Goal: Task Accomplishment & Management: Complete application form

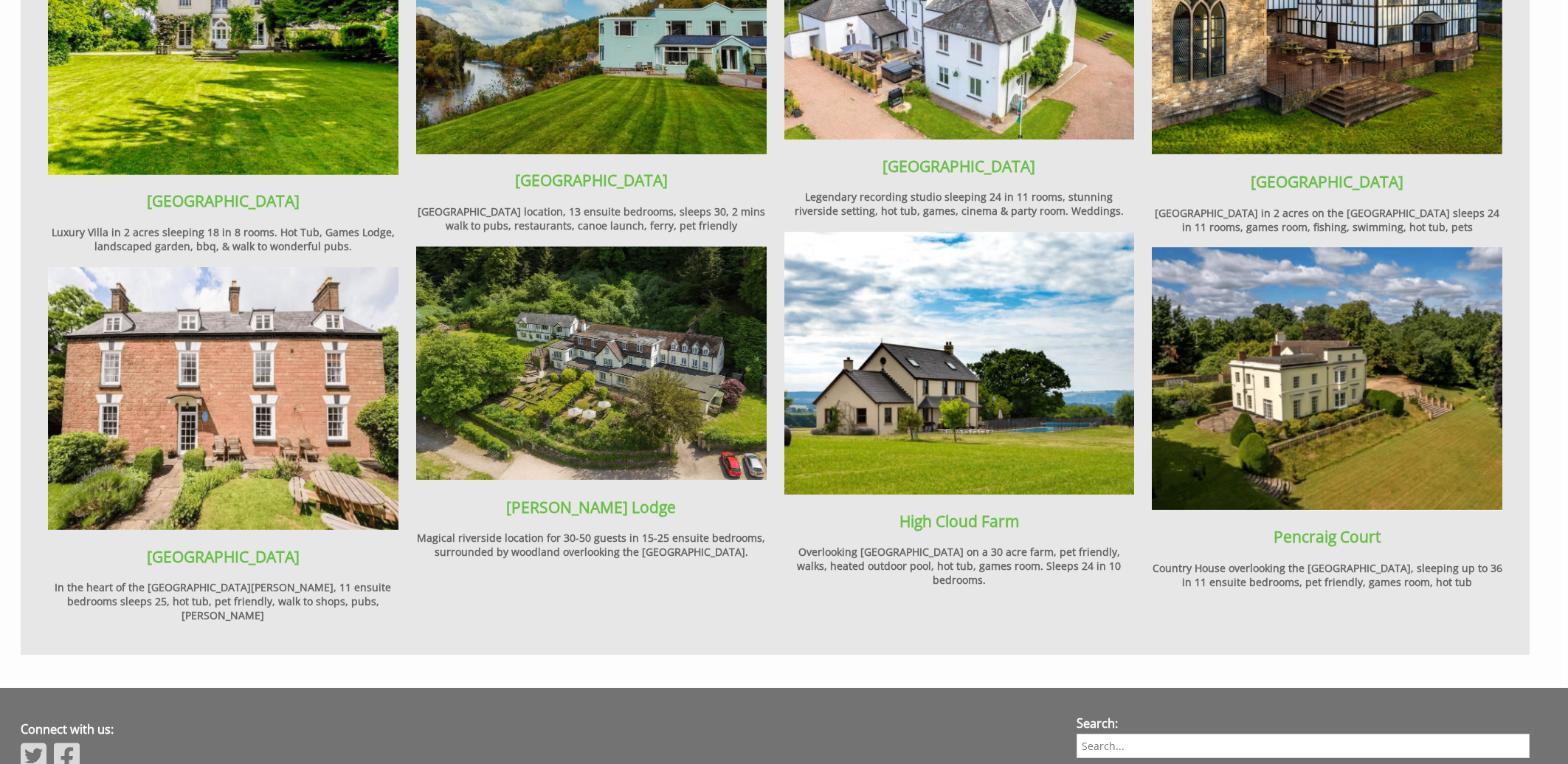
scroll to position [1958, 0]
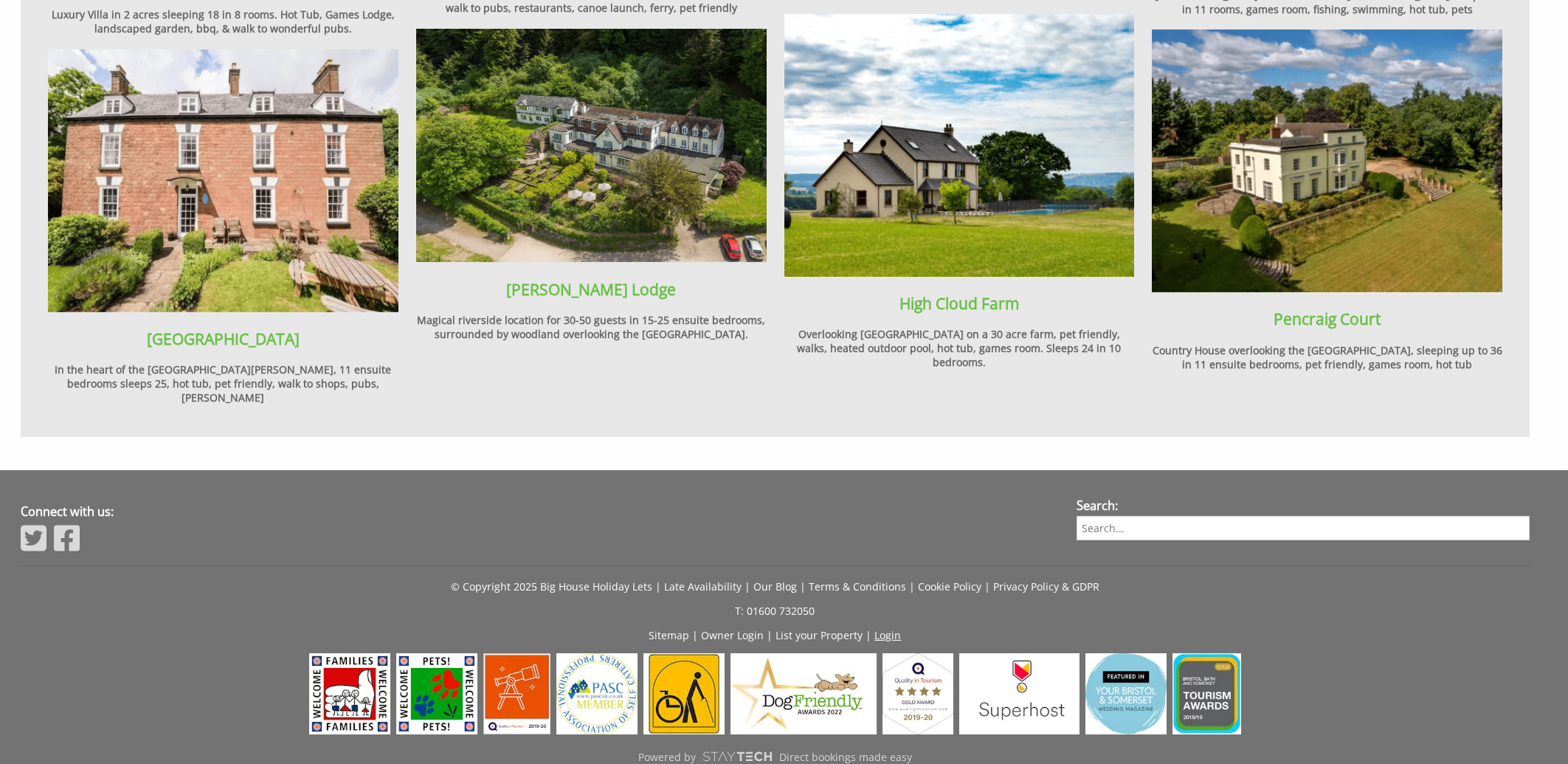
click at [889, 628] on link "Login" at bounding box center [888, 634] width 27 height 14
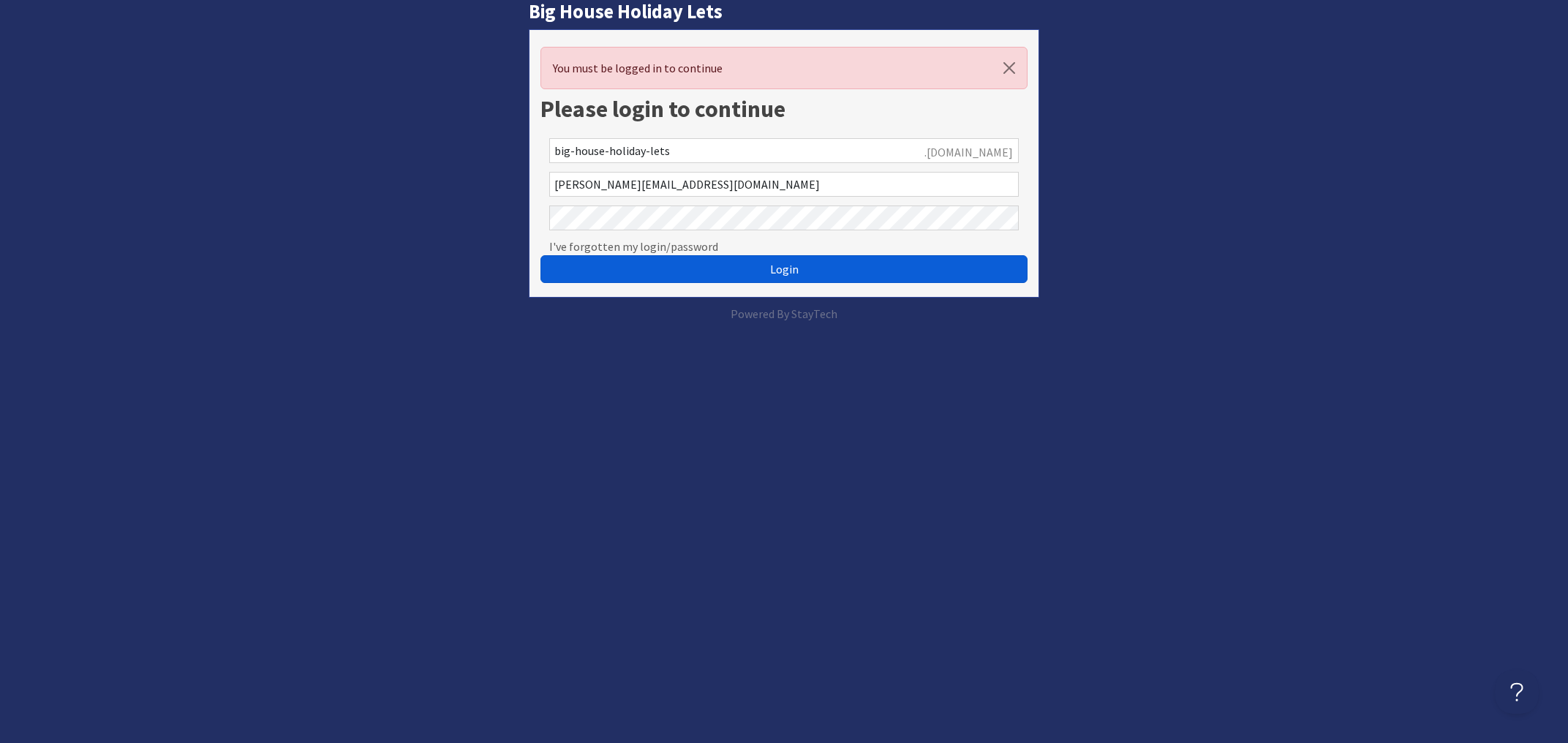
click at [800, 270] on button "Login" at bounding box center [784, 269] width 488 height 28
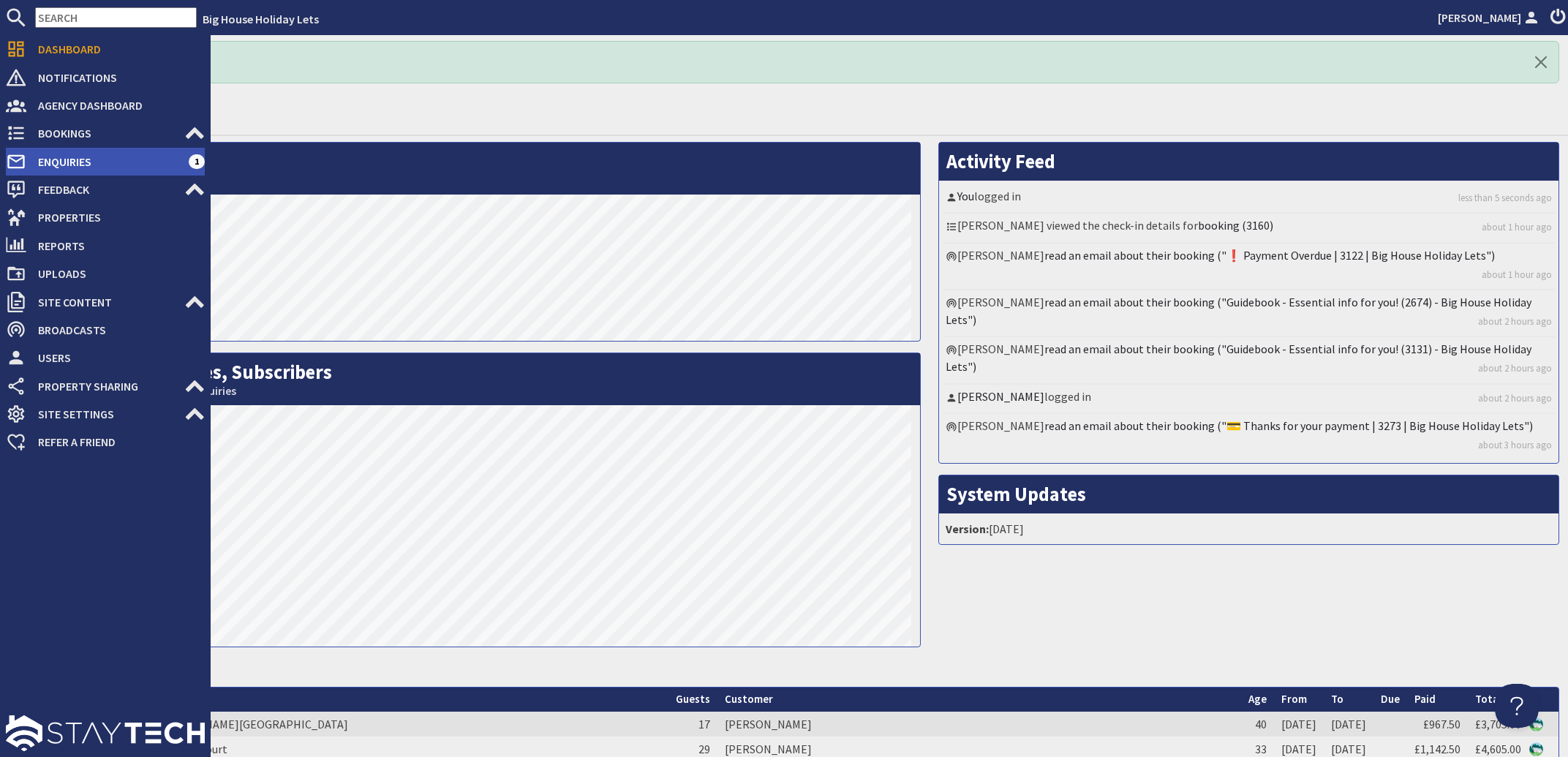
click at [55, 170] on span "Enquiries" at bounding box center [107, 161] width 162 height 23
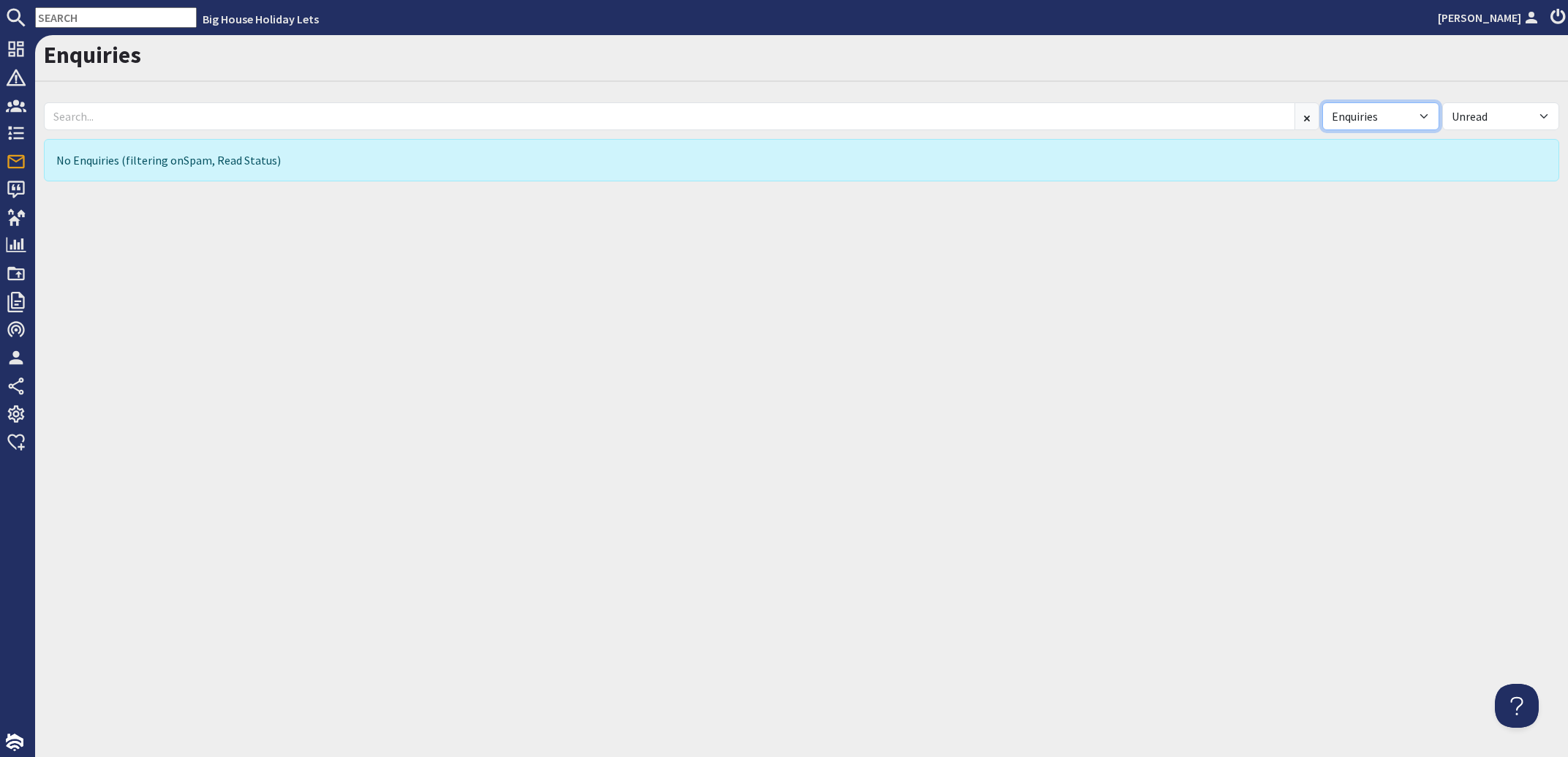
click at [1322, 102] on select "All Enquiries Spam" at bounding box center [1380, 116] width 117 height 28
select select
click option "All" at bounding box center [0, 0] width 0 height 0
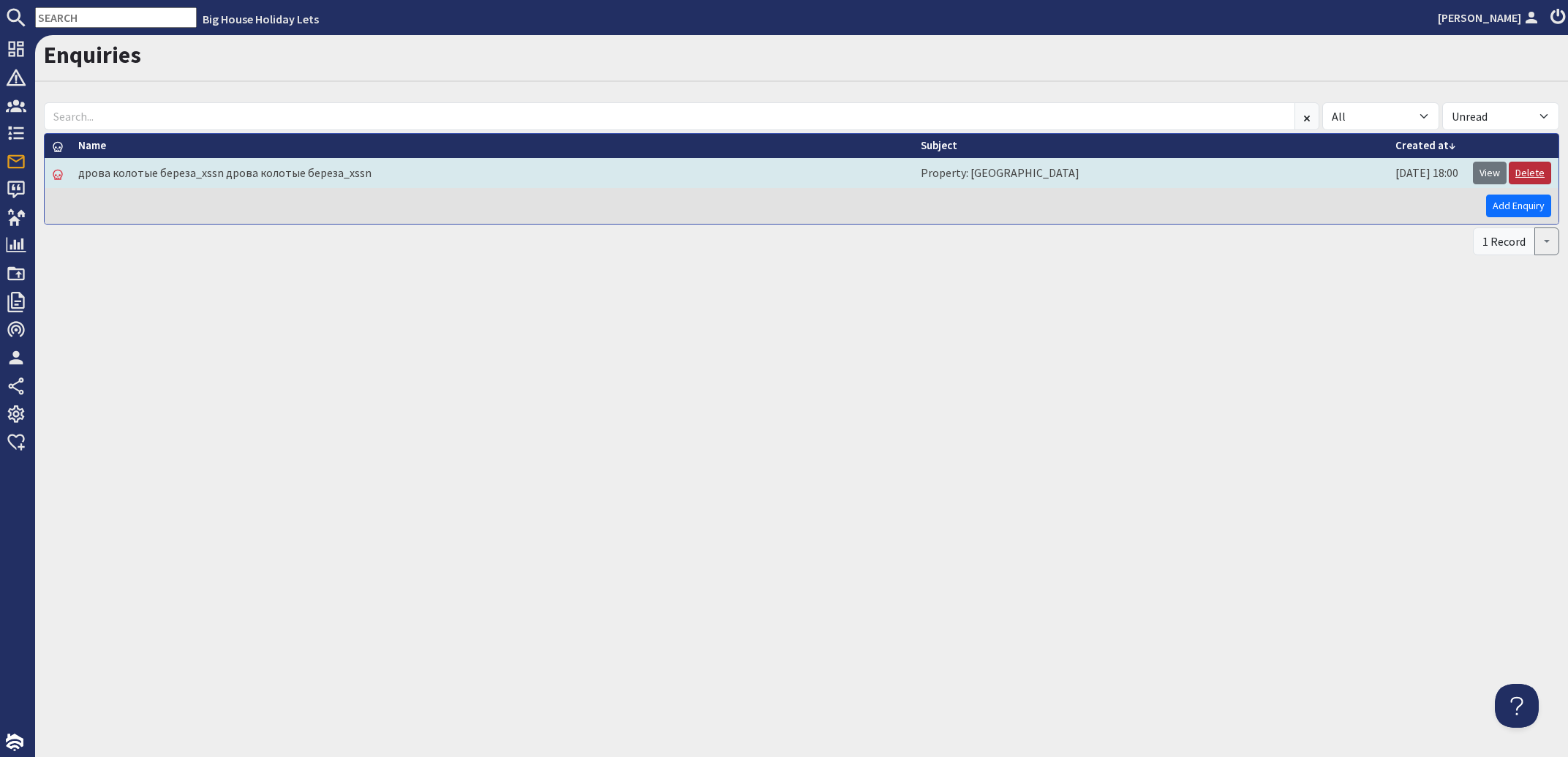
click at [1524, 173] on link "Delete" at bounding box center [1530, 173] width 43 height 23
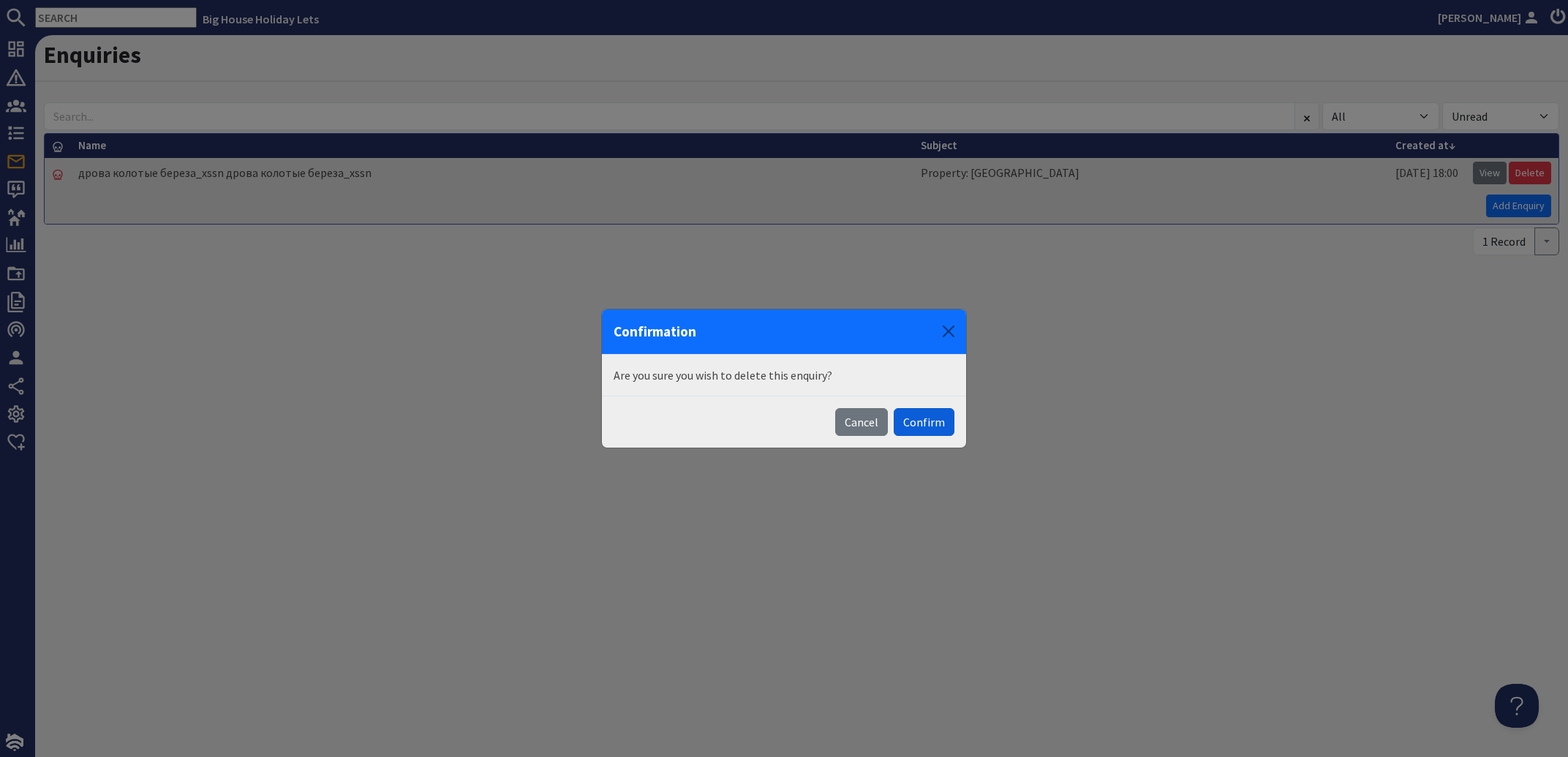
click at [925, 421] on button "Confirm" at bounding box center [924, 422] width 61 height 28
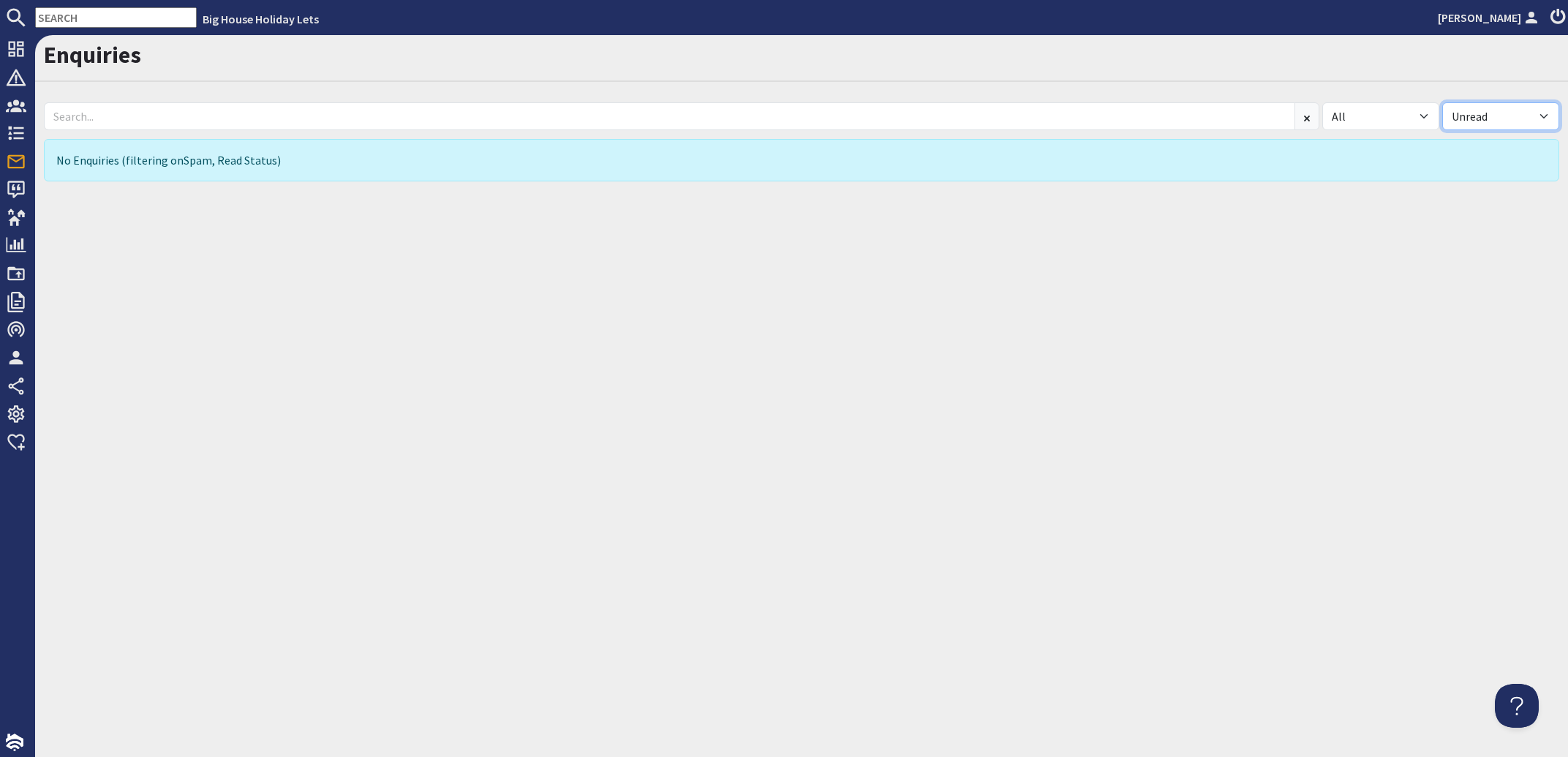
click at [1442, 102] on select "All Read Unread" at bounding box center [1501, 116] width 117 height 28
select select
click option "All" at bounding box center [0, 0] width 0 height 0
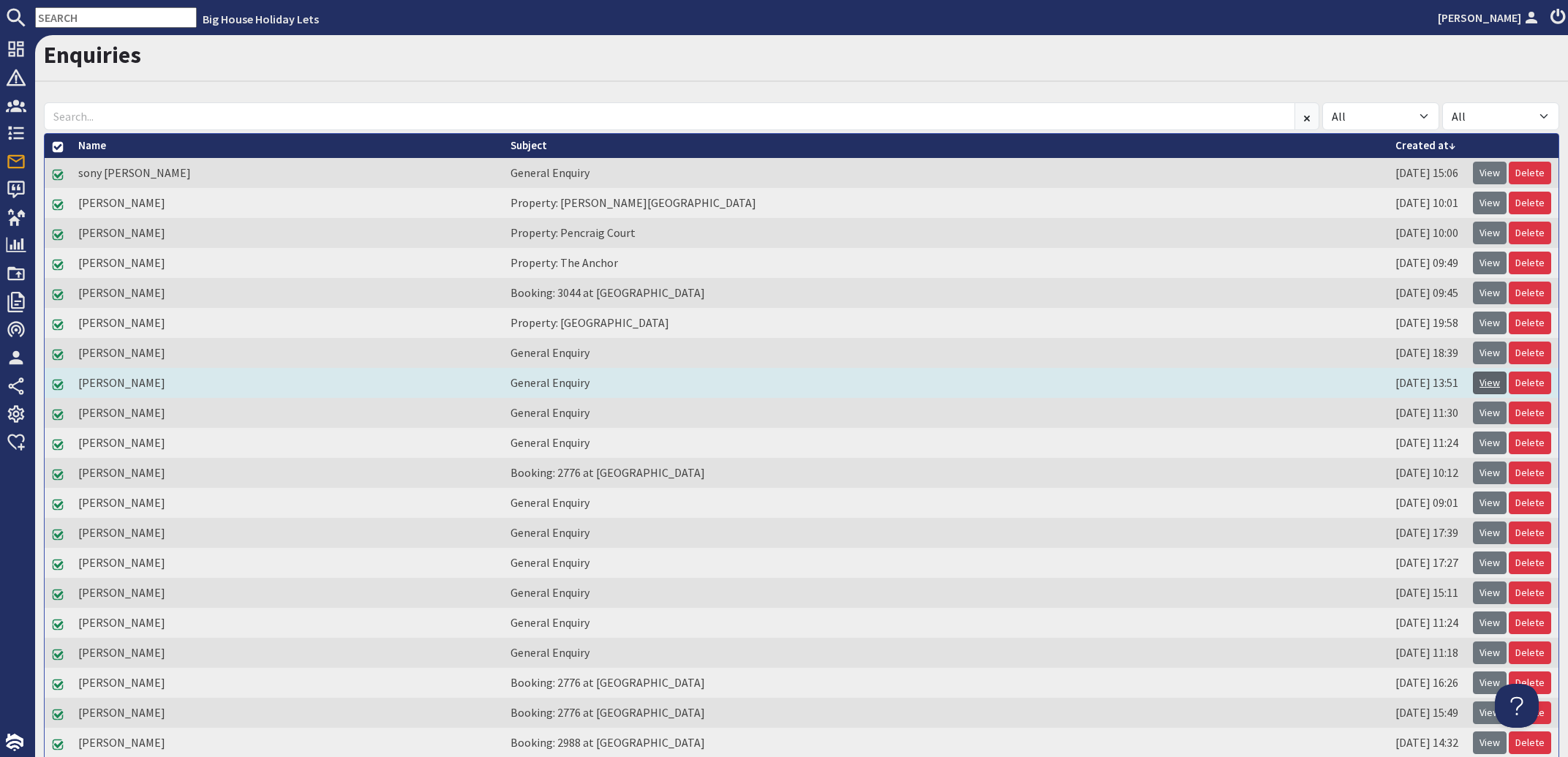
click at [1473, 381] on link "View" at bounding box center [1489, 383] width 34 height 23
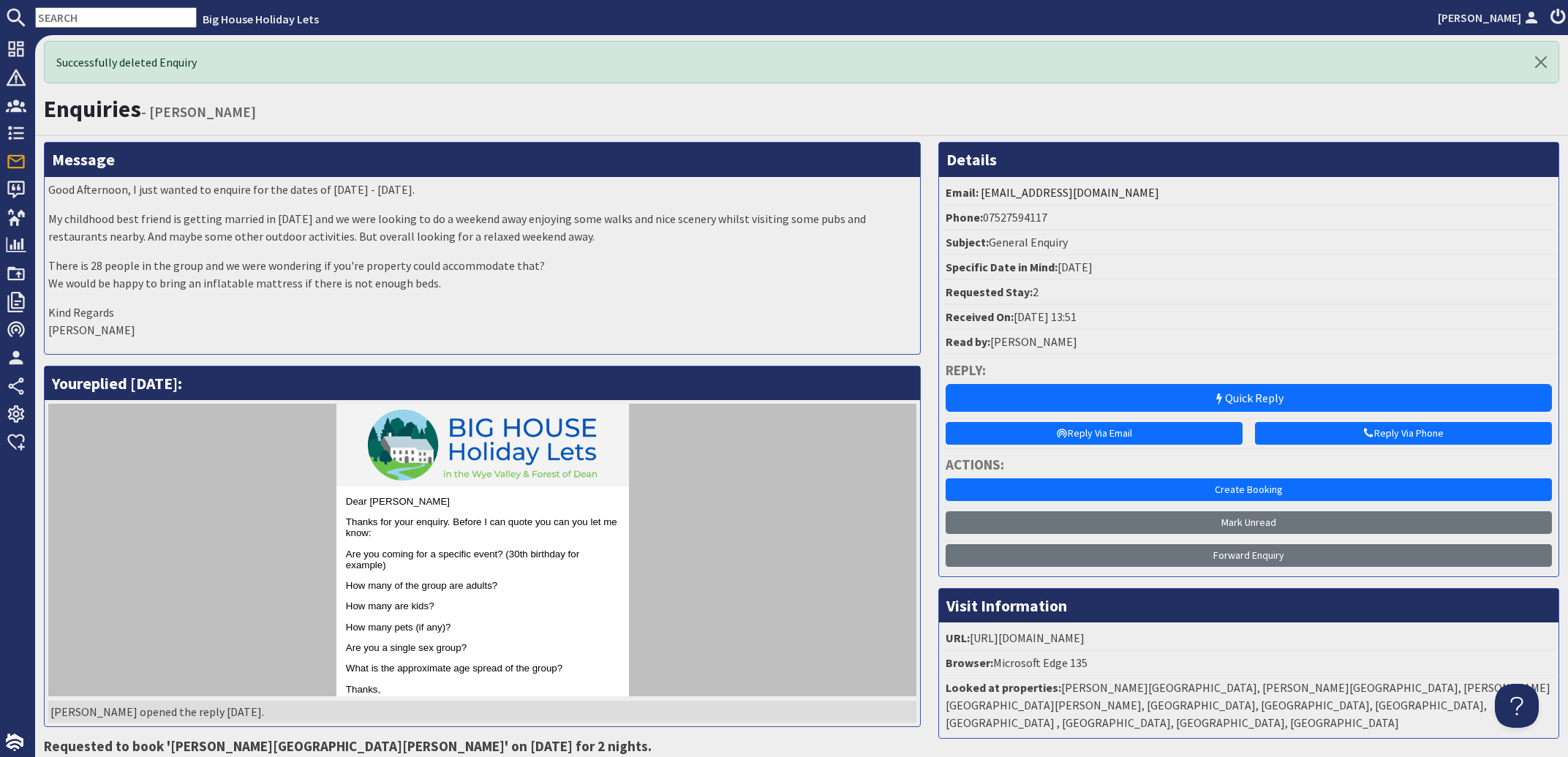
click at [114, 21] on input "text" at bounding box center [116, 17] width 161 height 21
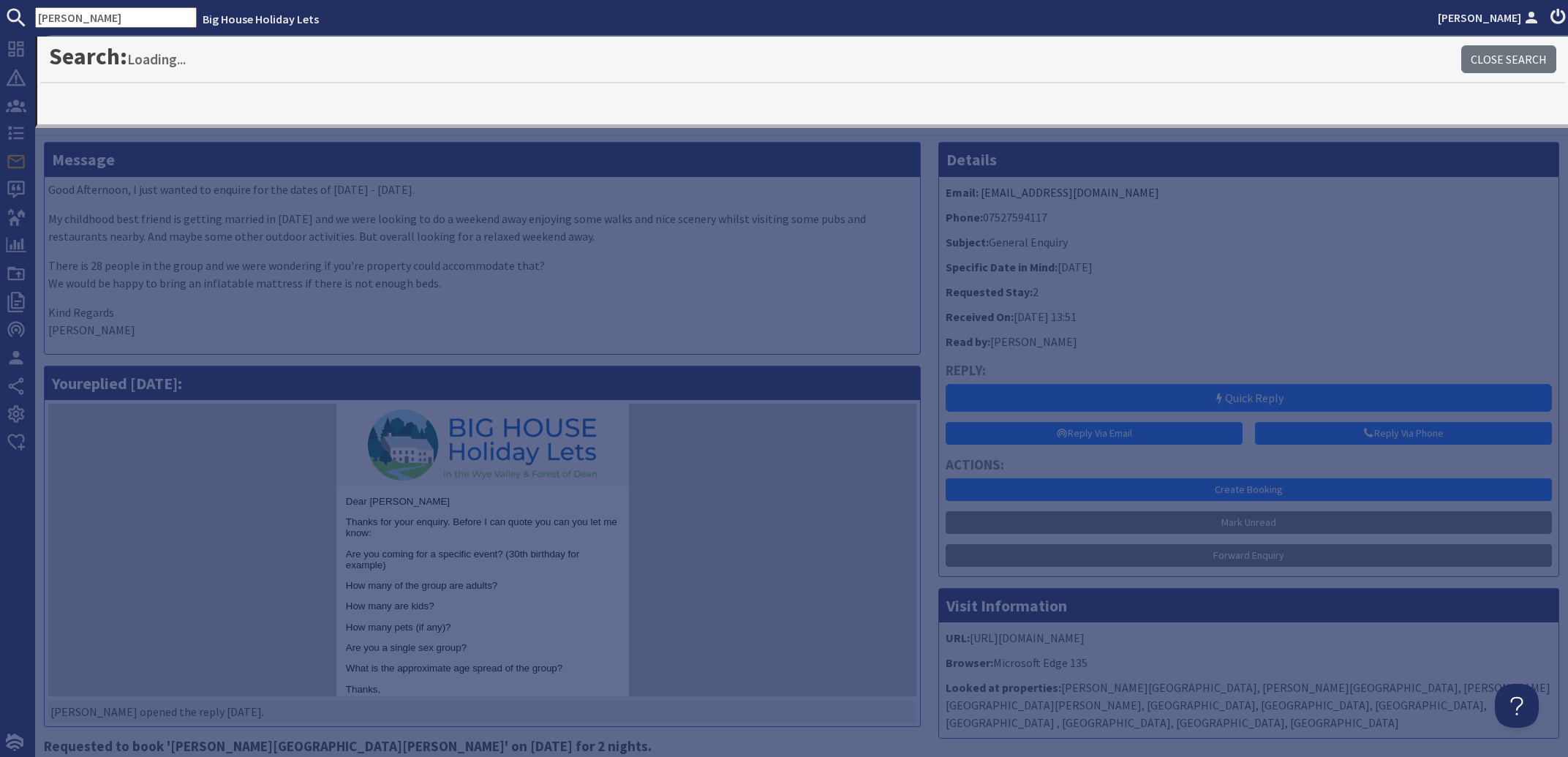
type input "hindle"
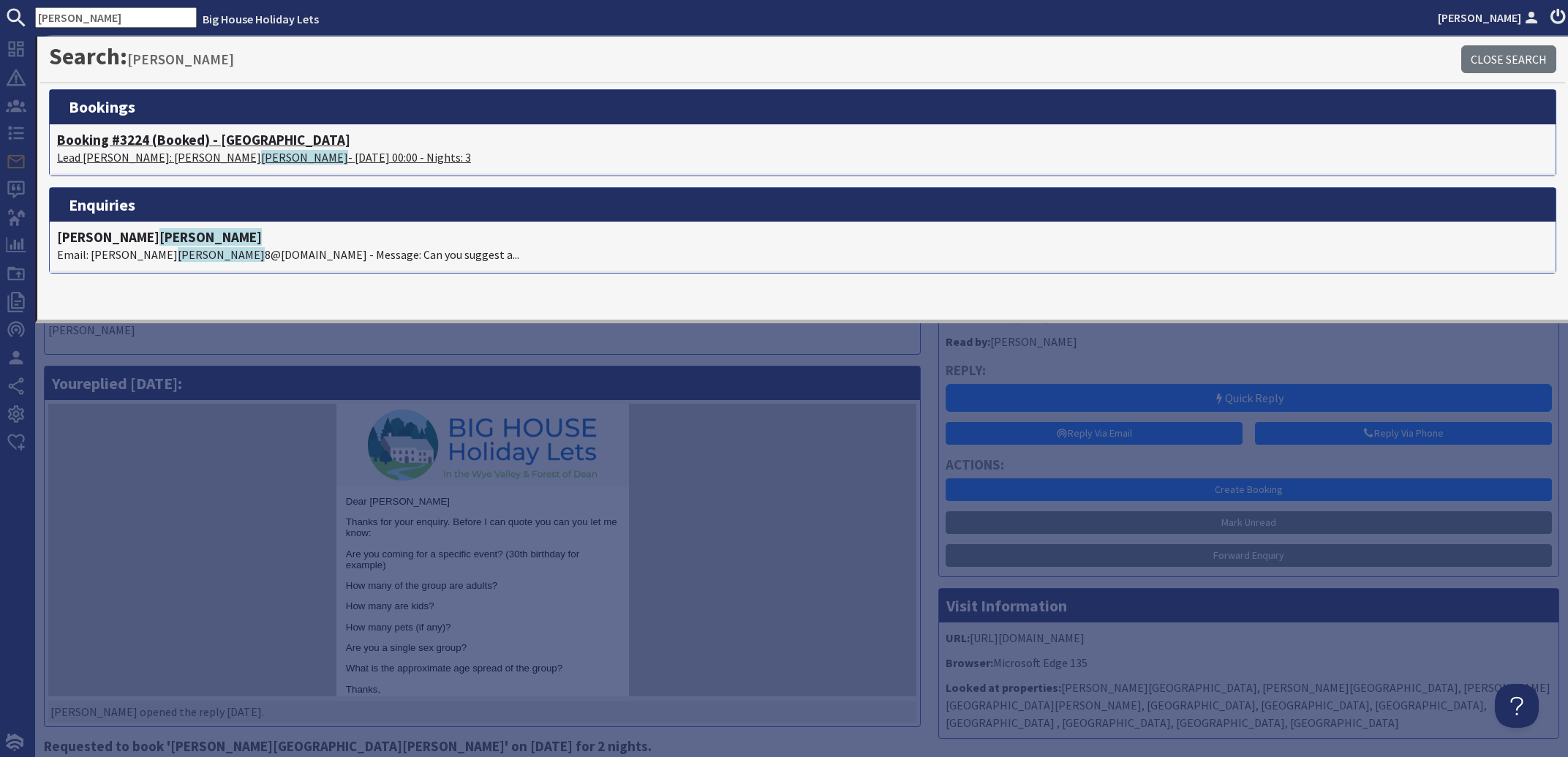
click at [261, 156] on span "Hindle" at bounding box center [304, 157] width 87 height 15
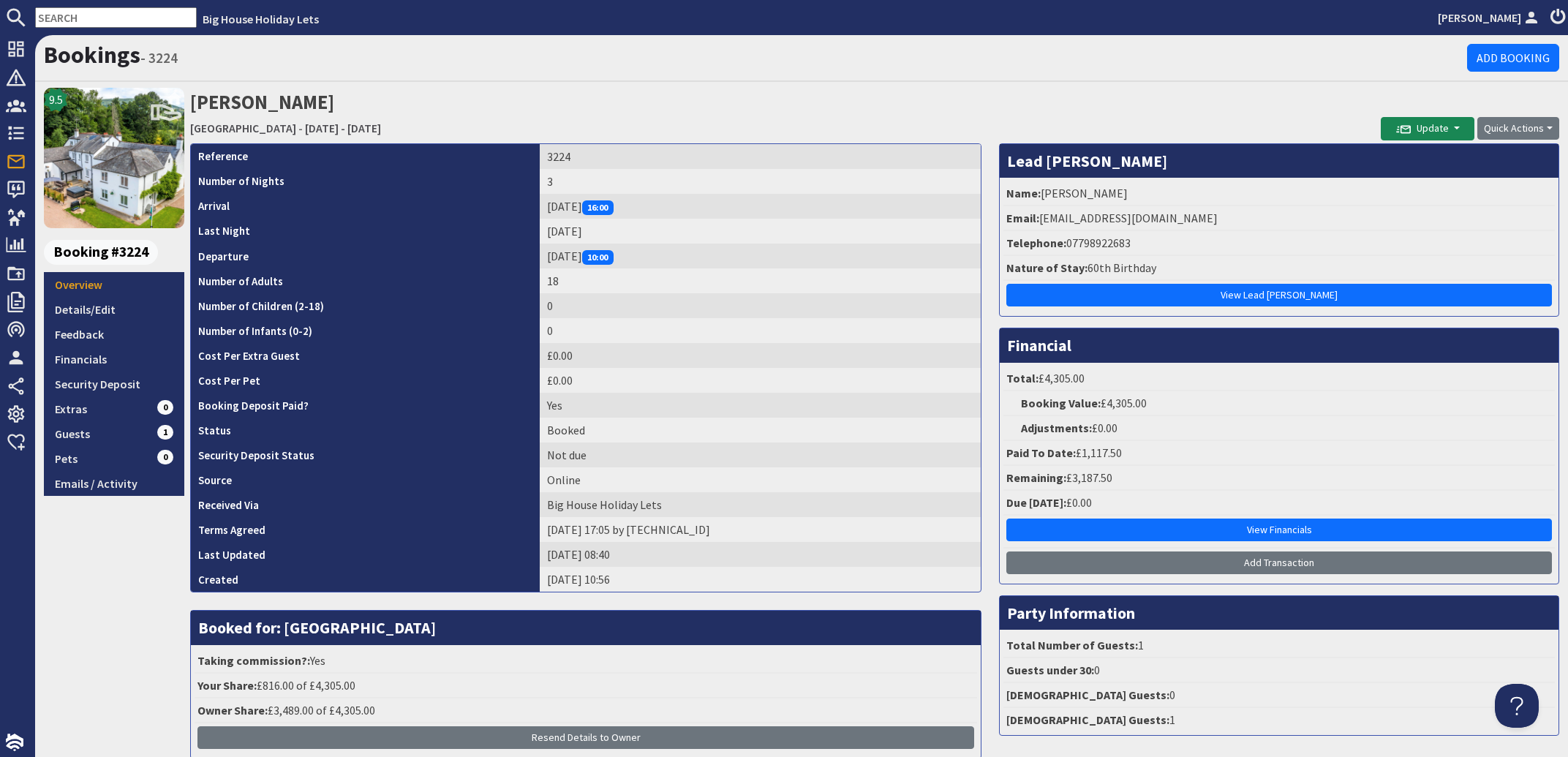
click at [95, 22] on input "text" at bounding box center [116, 17] width 161 height 21
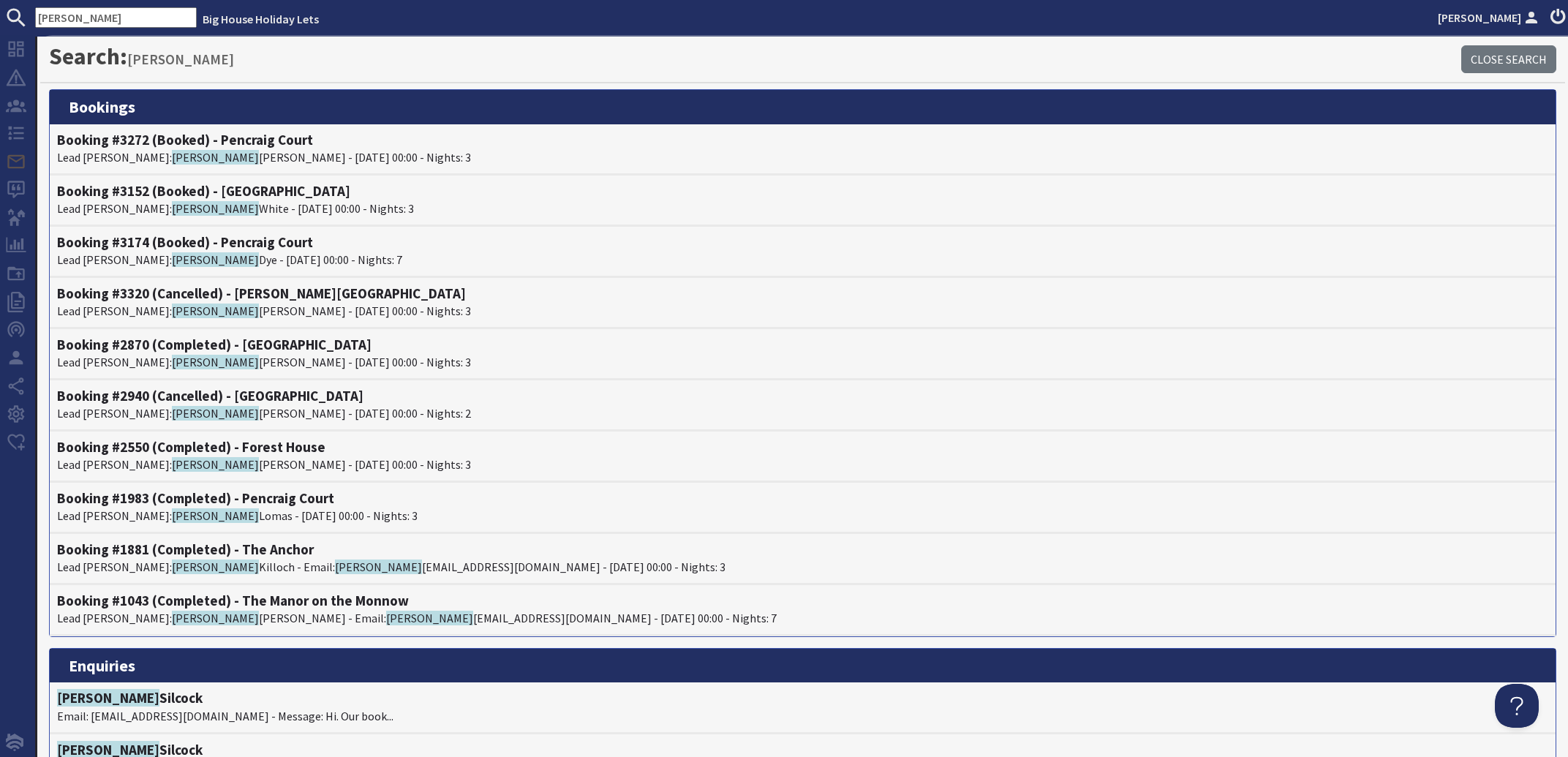
drag, startPoint x: 86, startPoint y: 16, endPoint x: 16, endPoint y: 8, distance: 70.5
click at [35, 8] on input "emily" at bounding box center [116, 17] width 161 height 21
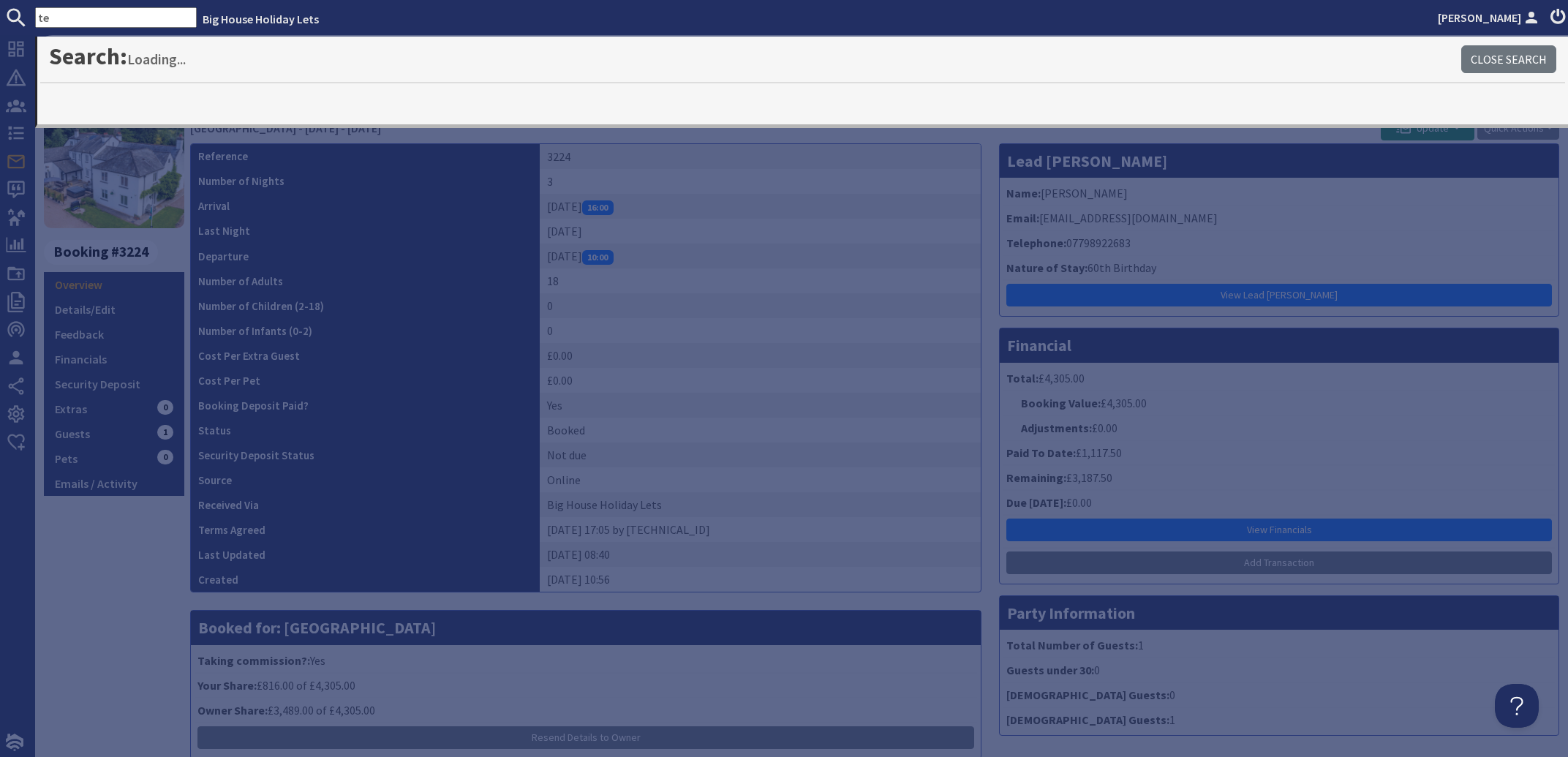
drag, startPoint x: 77, startPoint y: 18, endPoint x: -3, endPoint y: 12, distance: 80.2
click at [35, 12] on input "te" at bounding box center [116, 17] width 161 height 21
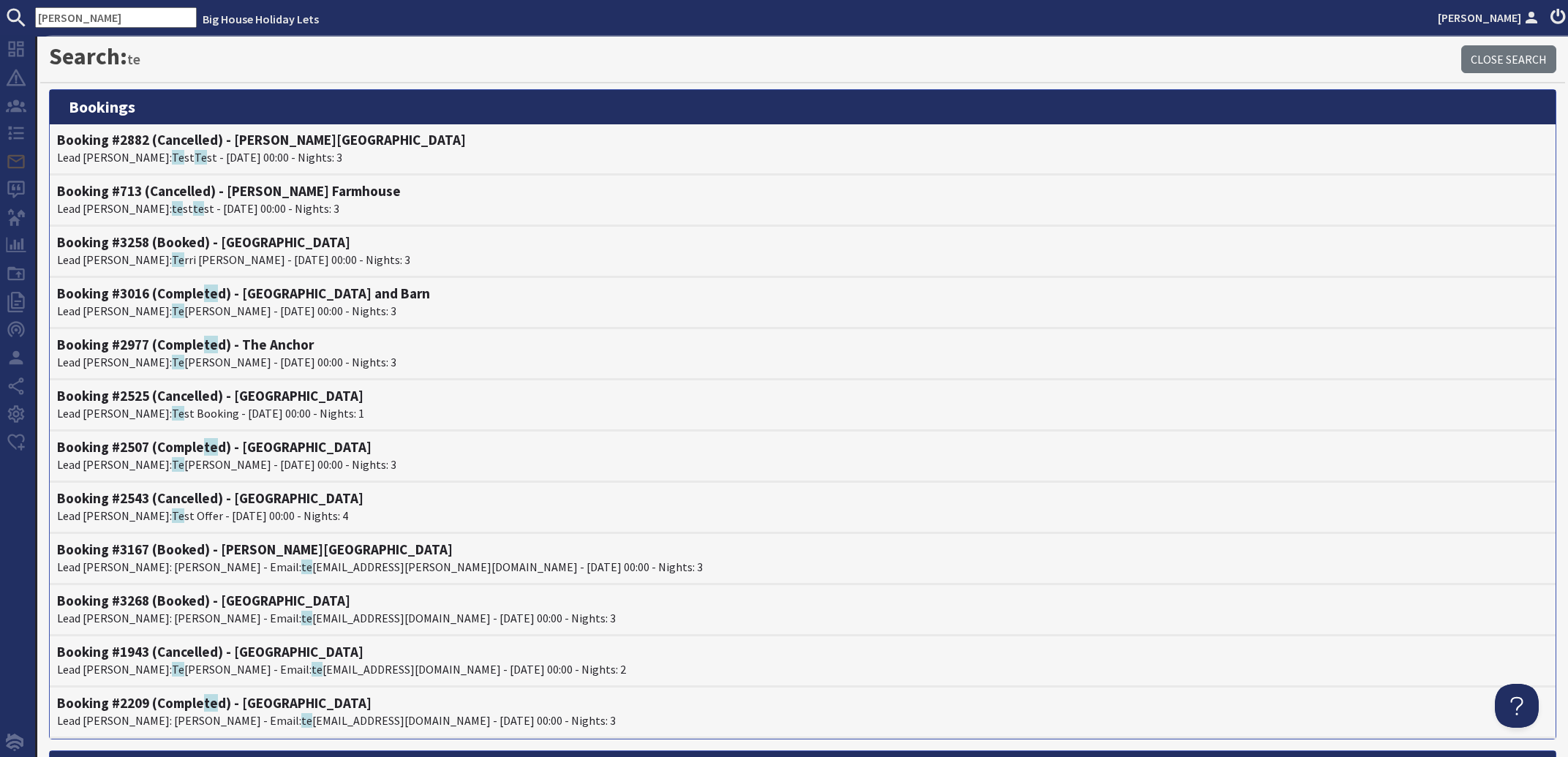
type input "wilson"
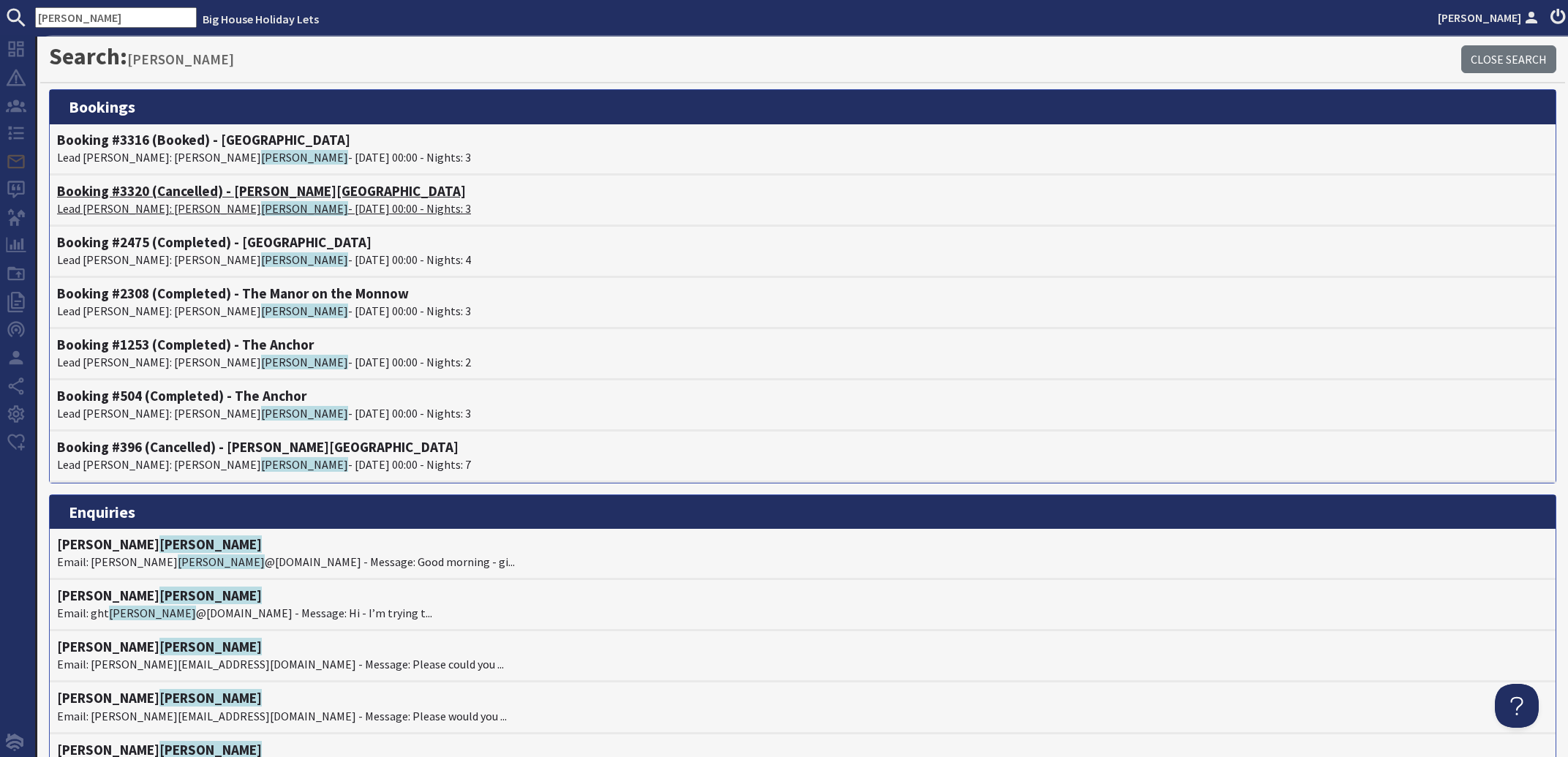
click at [152, 202] on p "Lead Booker: Emily Wilson - 19/02/2026 00:00 - Nights: 3" at bounding box center [802, 208] width 1491 height 17
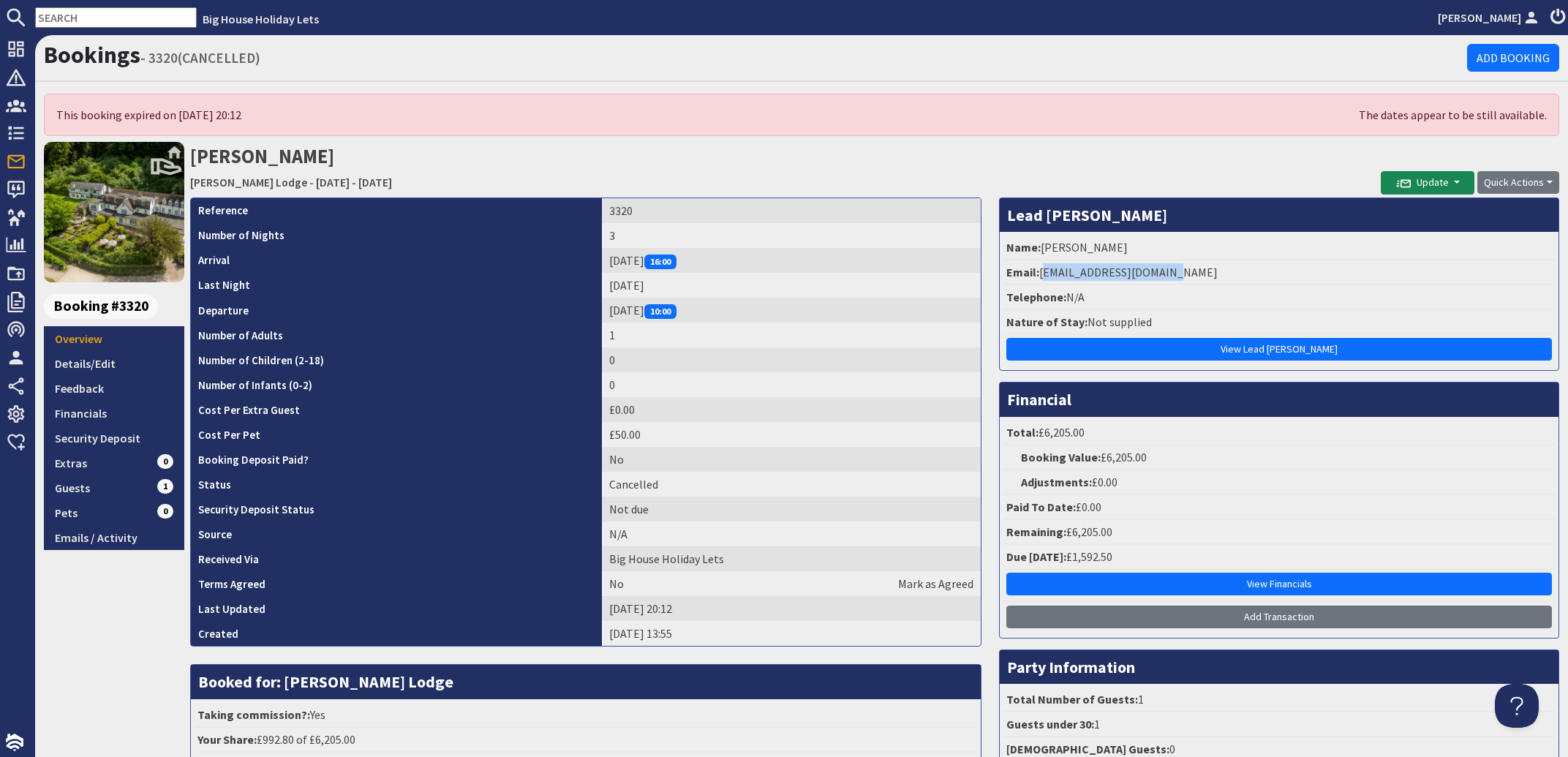
drag, startPoint x: 1178, startPoint y: 277, endPoint x: 1032, endPoint y: 274, distance: 146.0
click at [1032, 274] on li "Email: millwaymusic@gmail.com" at bounding box center [1279, 272] width 551 height 25
copy li "millwaymusic@gmail.com"
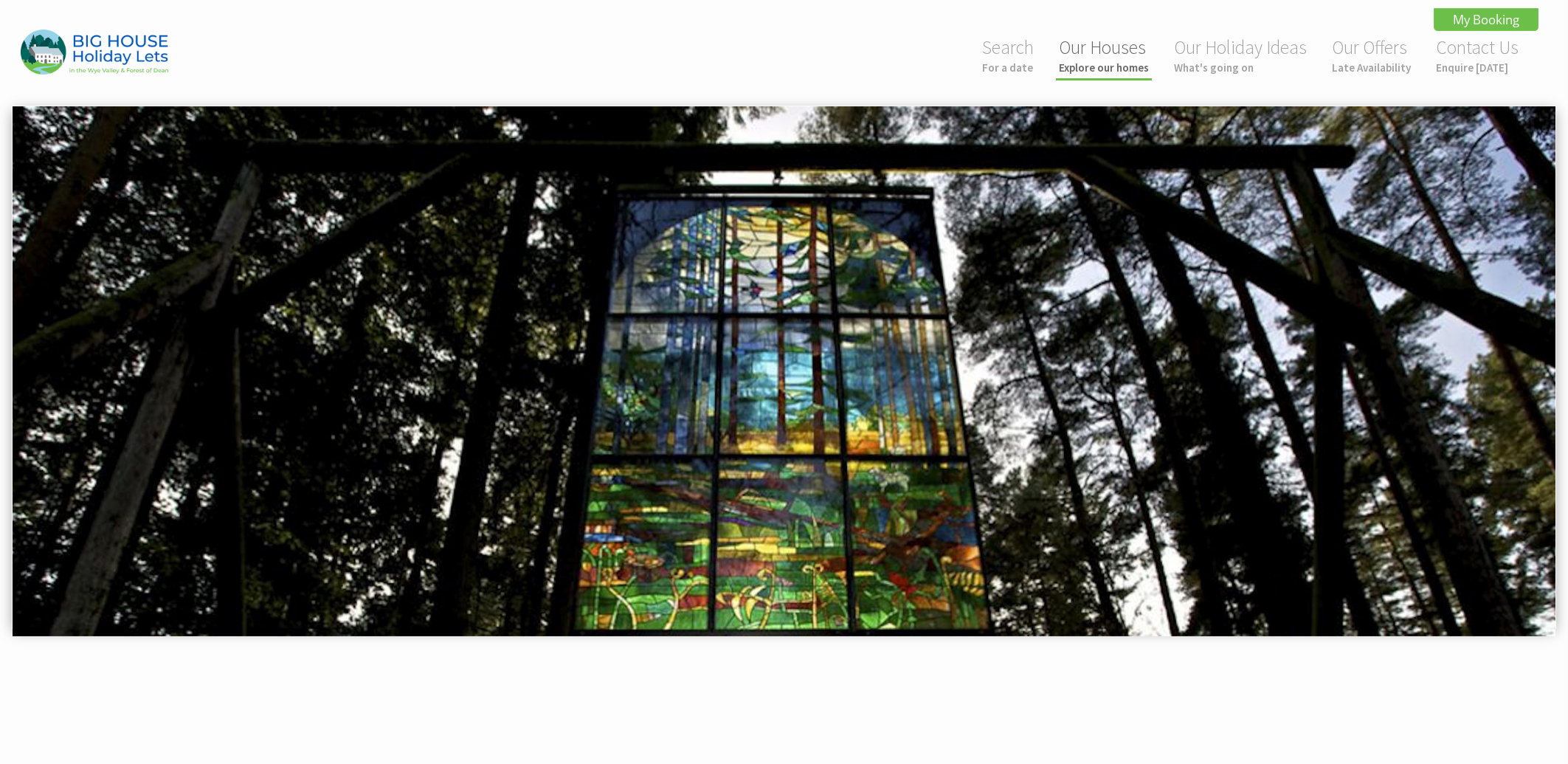
click at [1082, 52] on link "Our Houses Explore our homes" at bounding box center [1104, 55] width 90 height 39
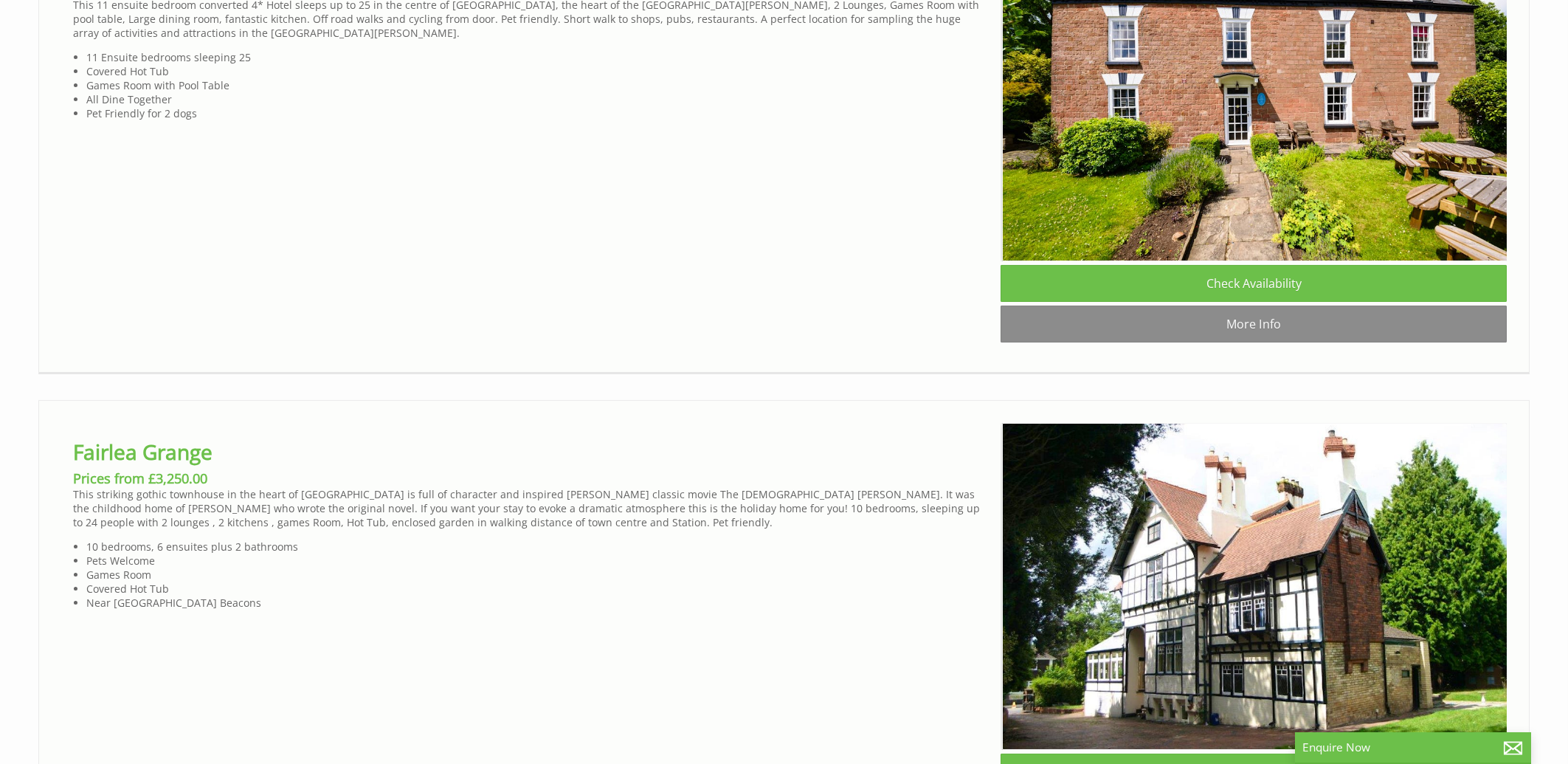
scroll to position [0, 13]
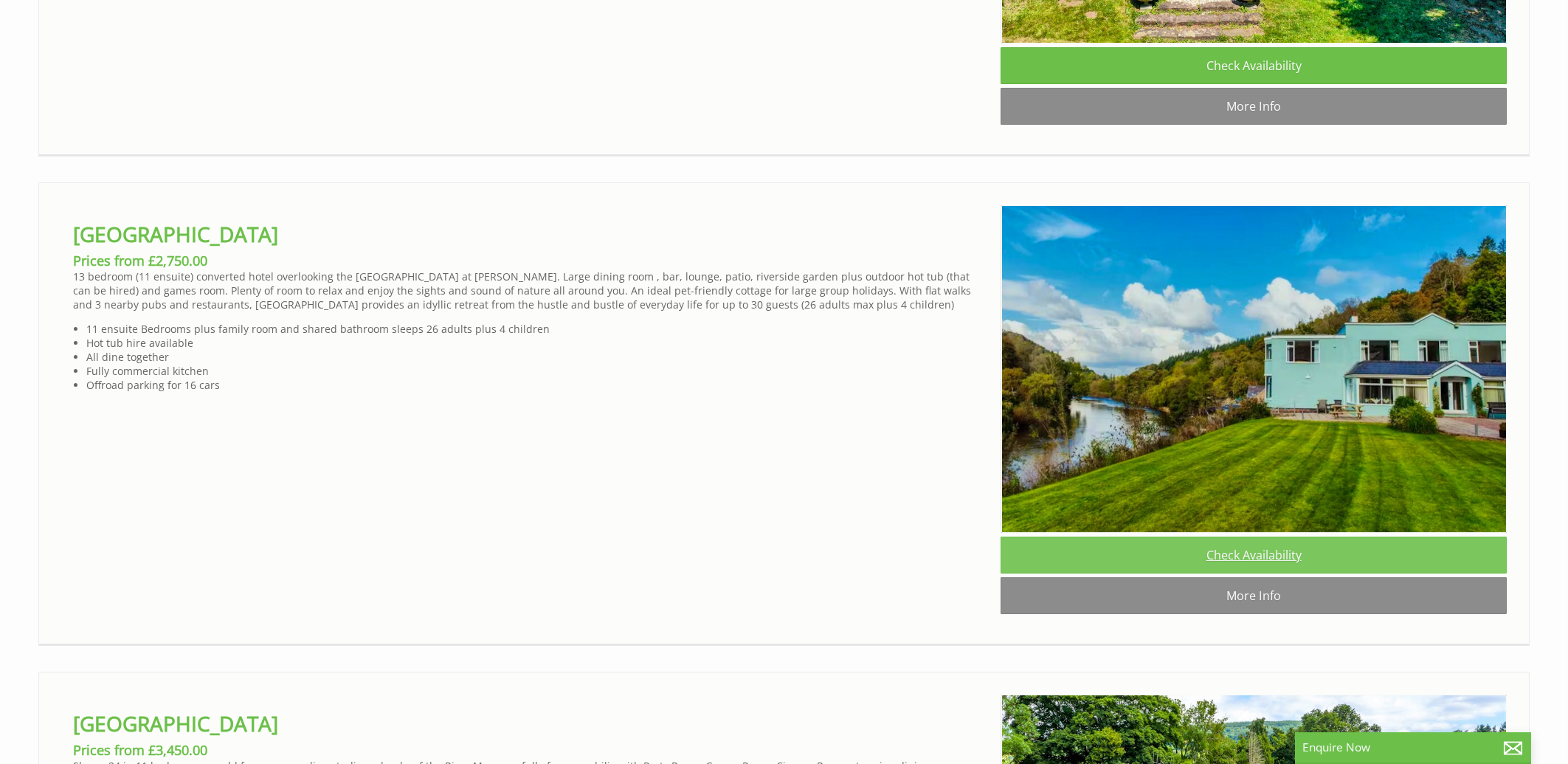
click at [1234, 574] on link "Check Availability" at bounding box center [1253, 555] width 506 height 37
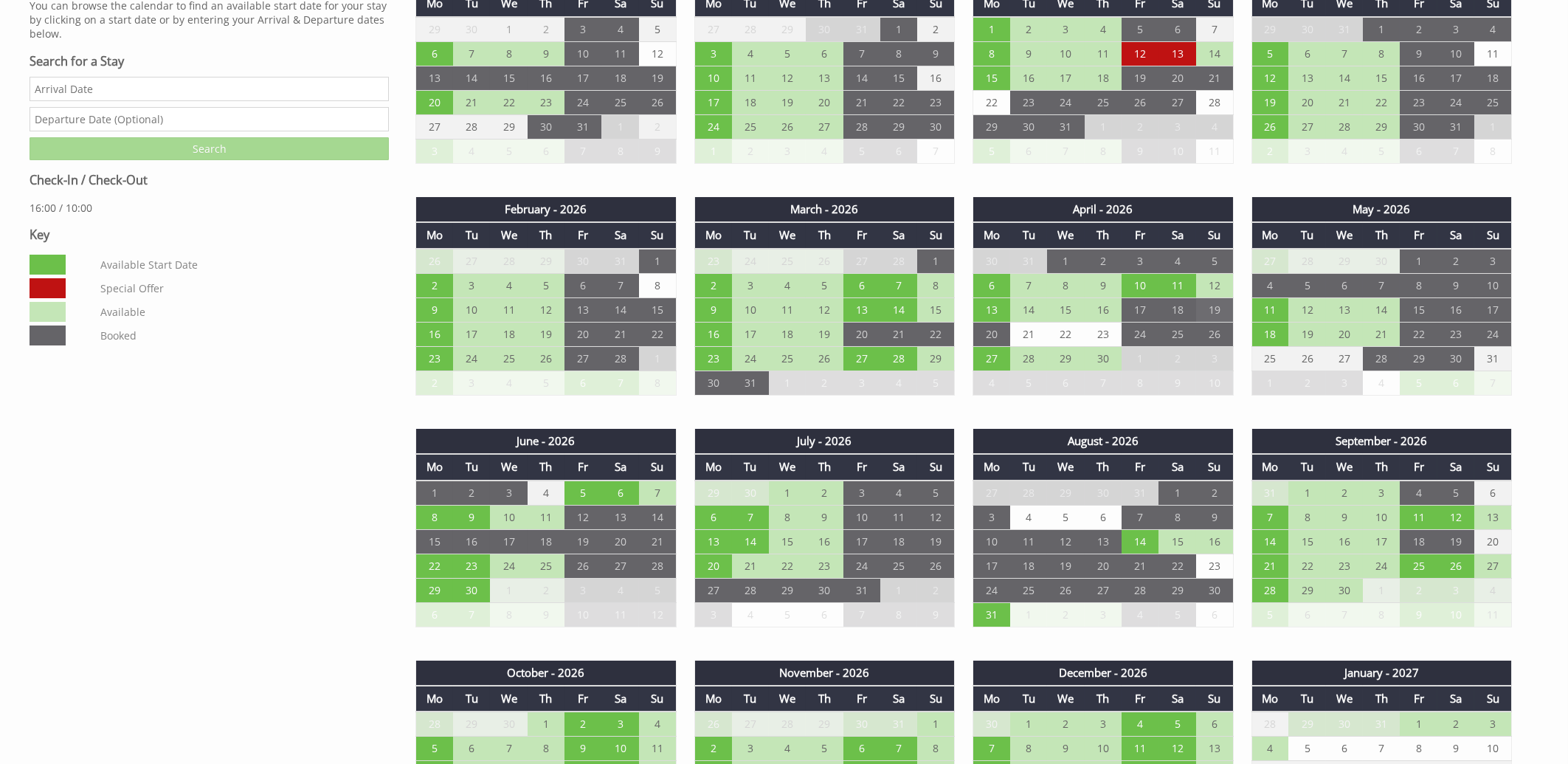
scroll to position [949, 0]
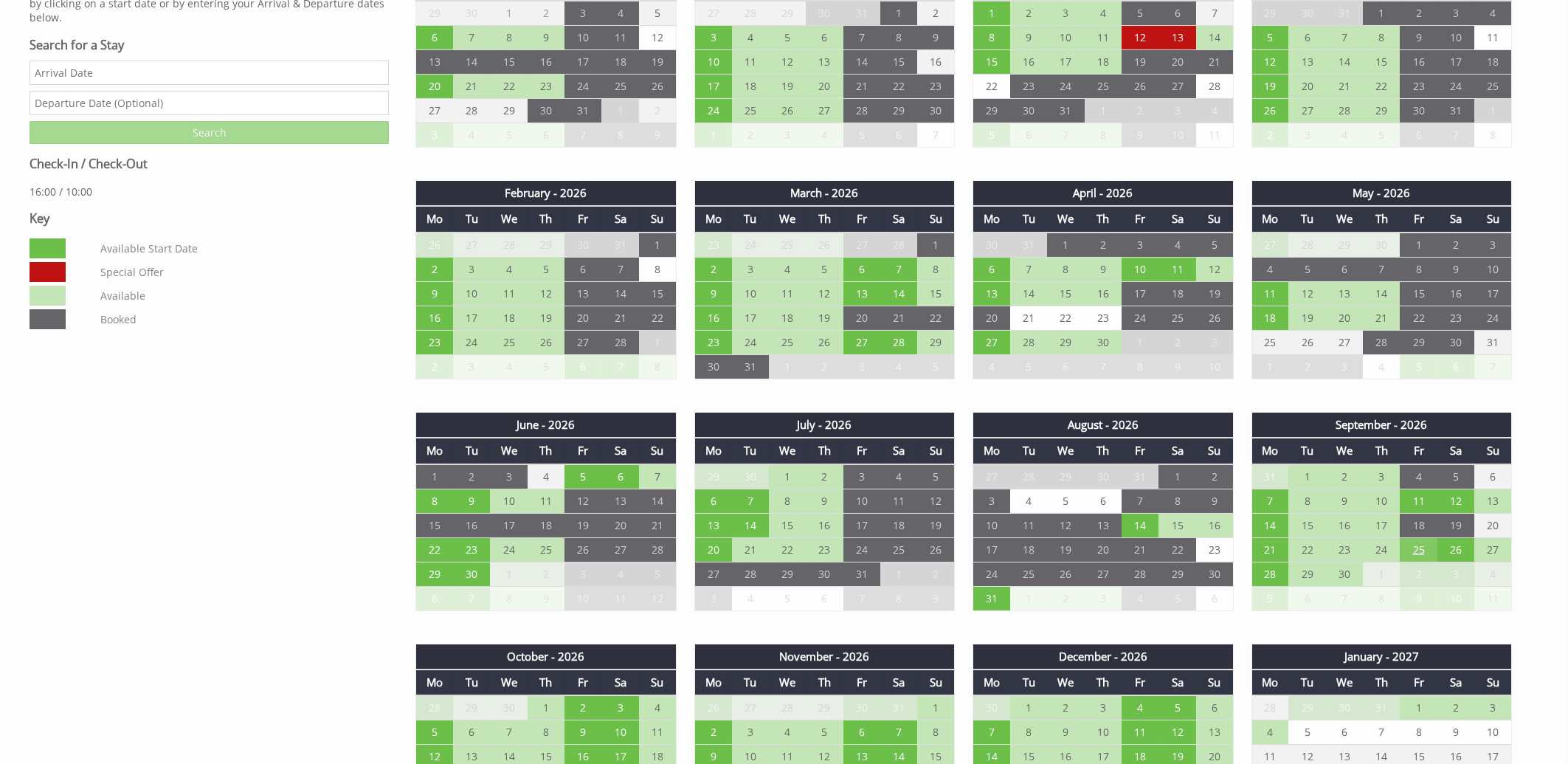
click at [1419, 547] on td "25" at bounding box center [1418, 549] width 37 height 24
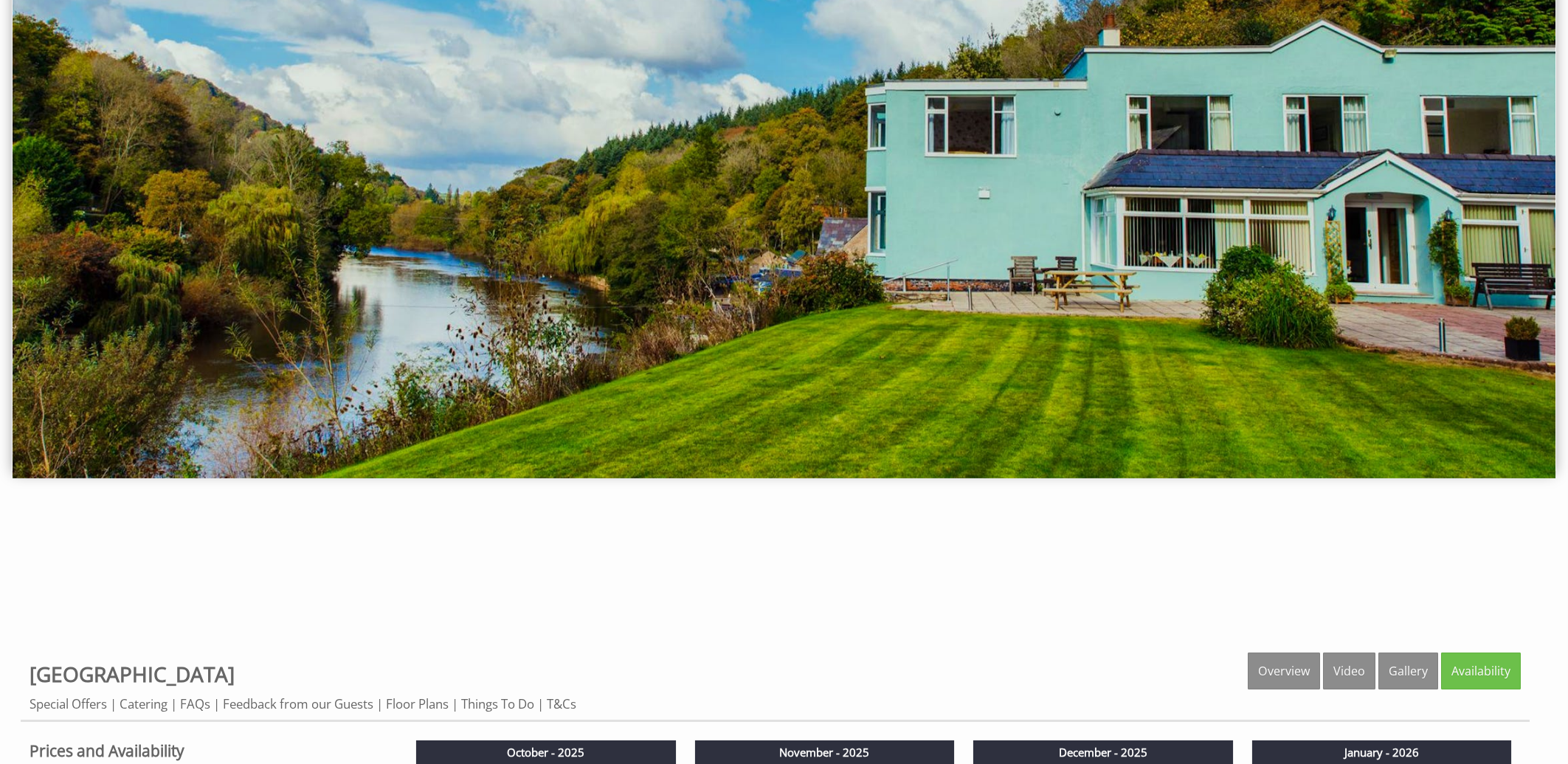
scroll to position [0, 0]
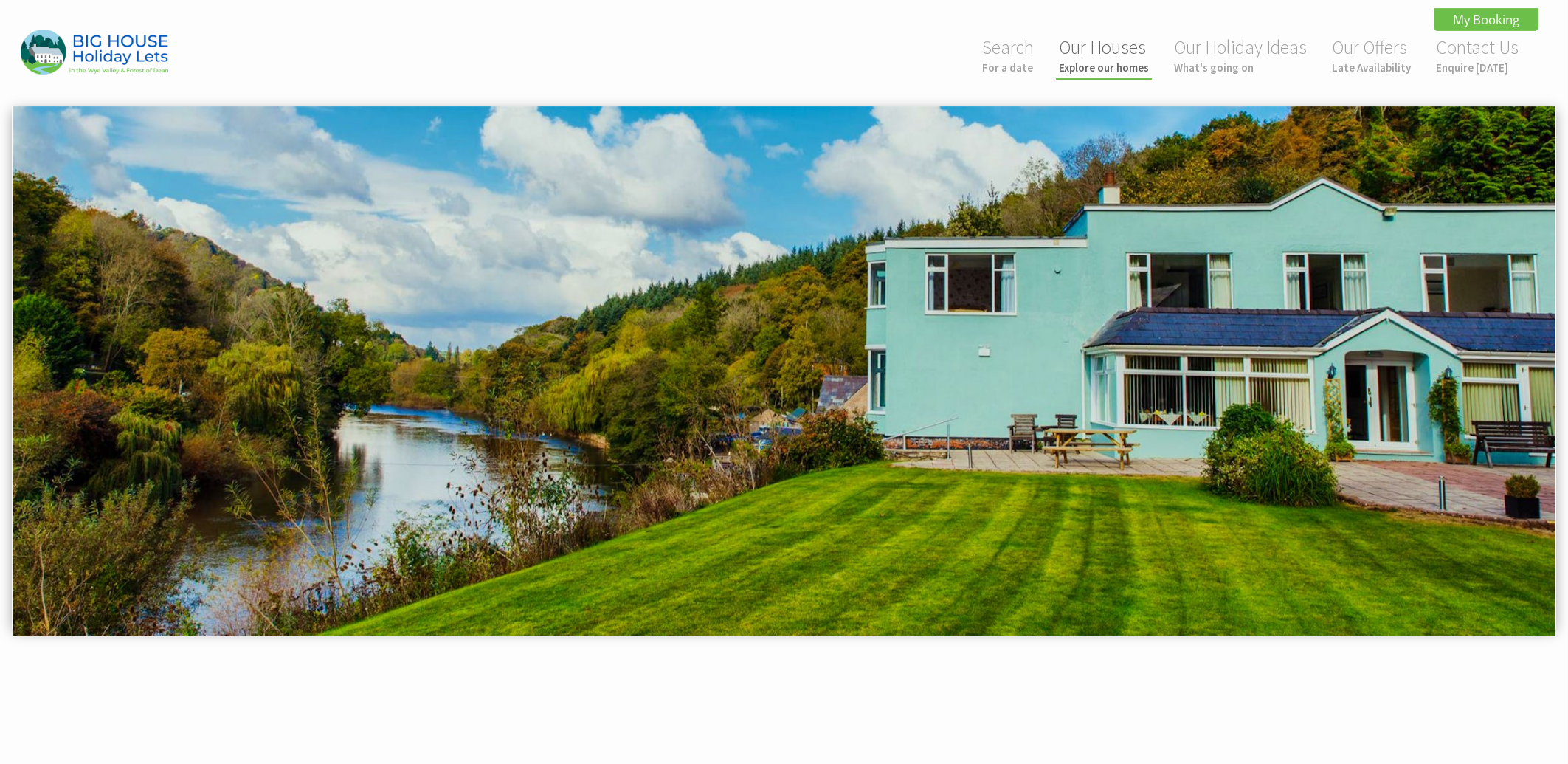
click at [1091, 56] on link "Our Houses Explore our homes" at bounding box center [1104, 55] width 90 height 39
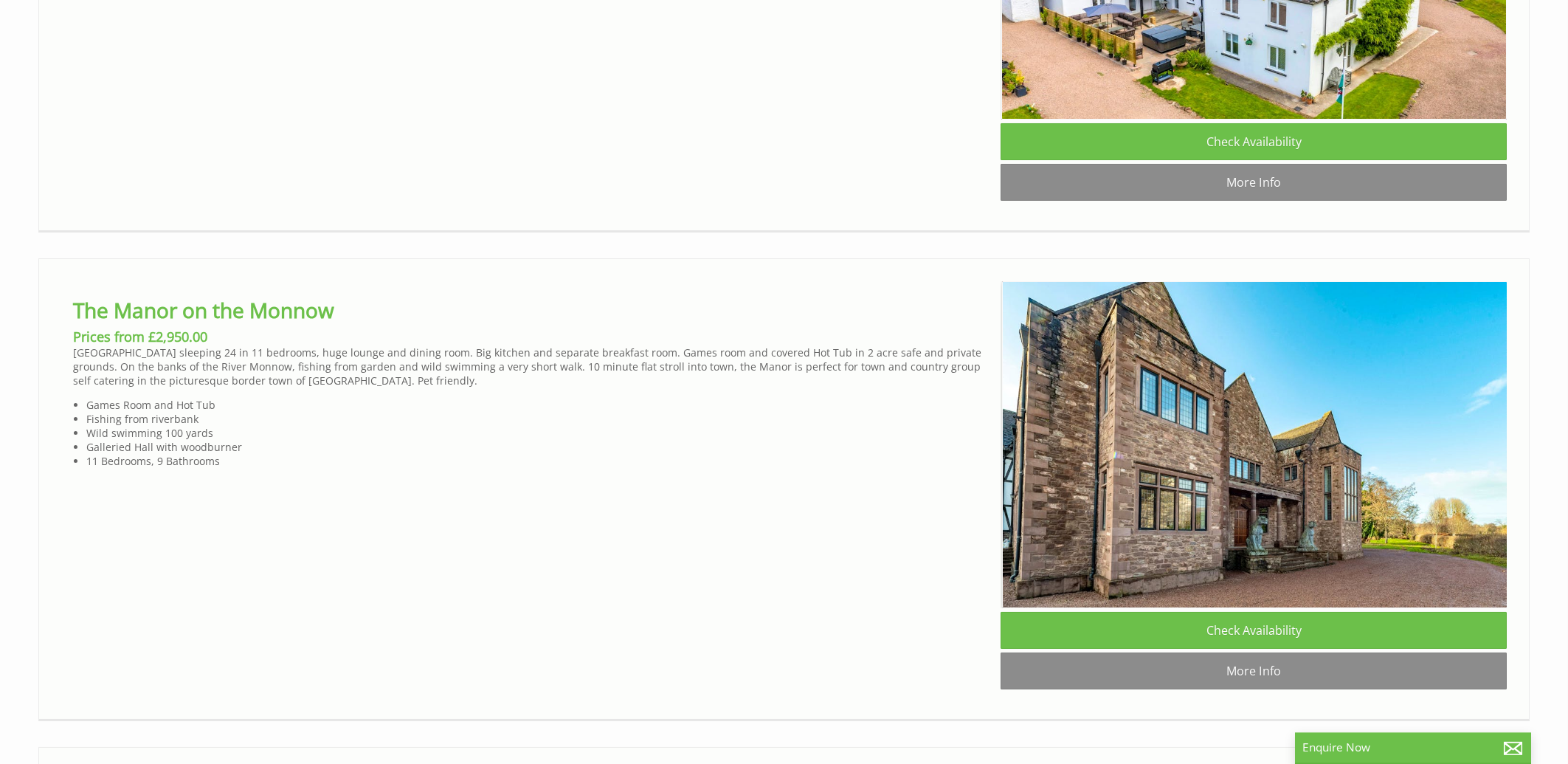
scroll to position [4273, 0]
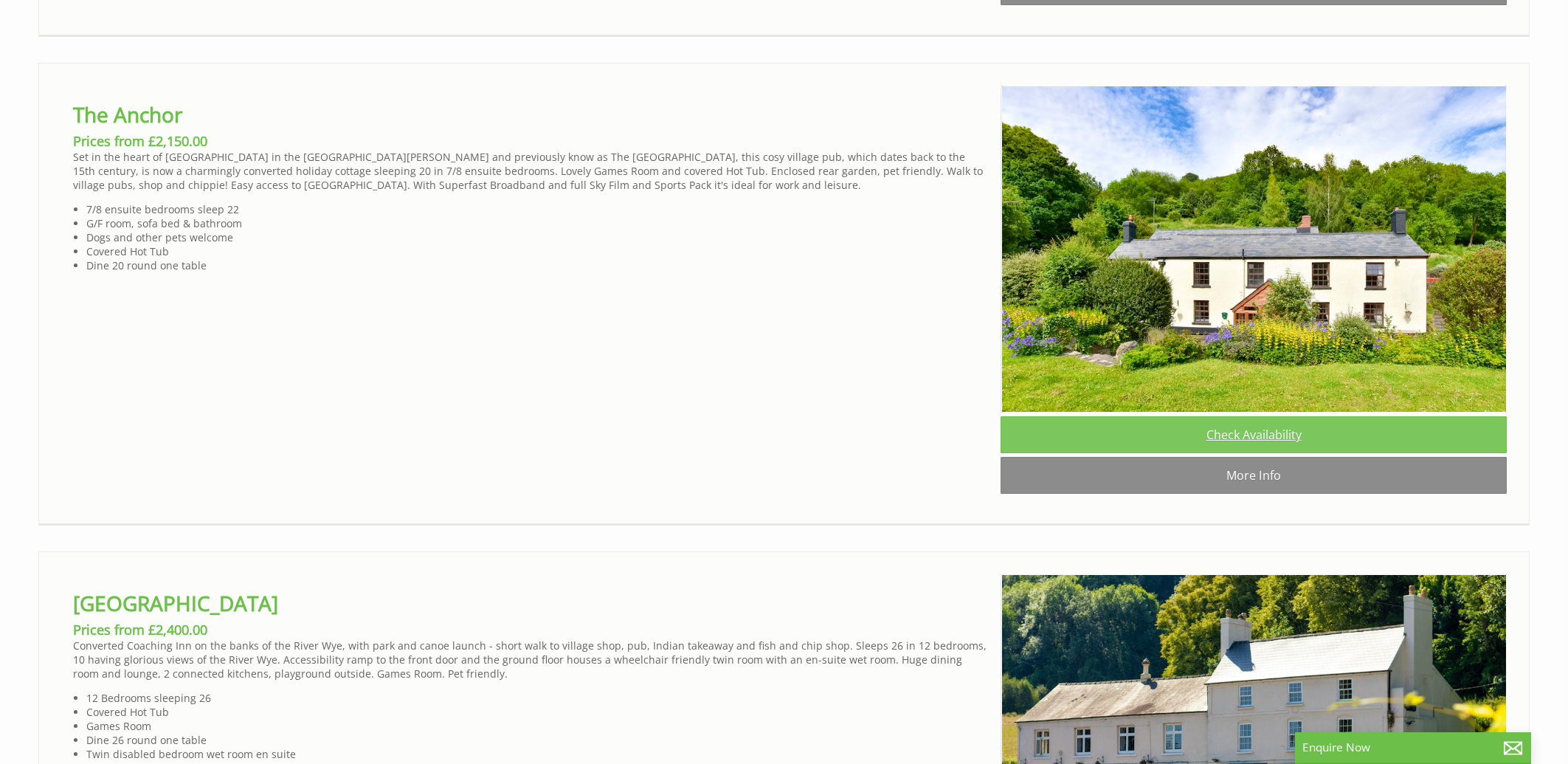
click at [1233, 453] on link "Check Availability" at bounding box center [1253, 434] width 506 height 37
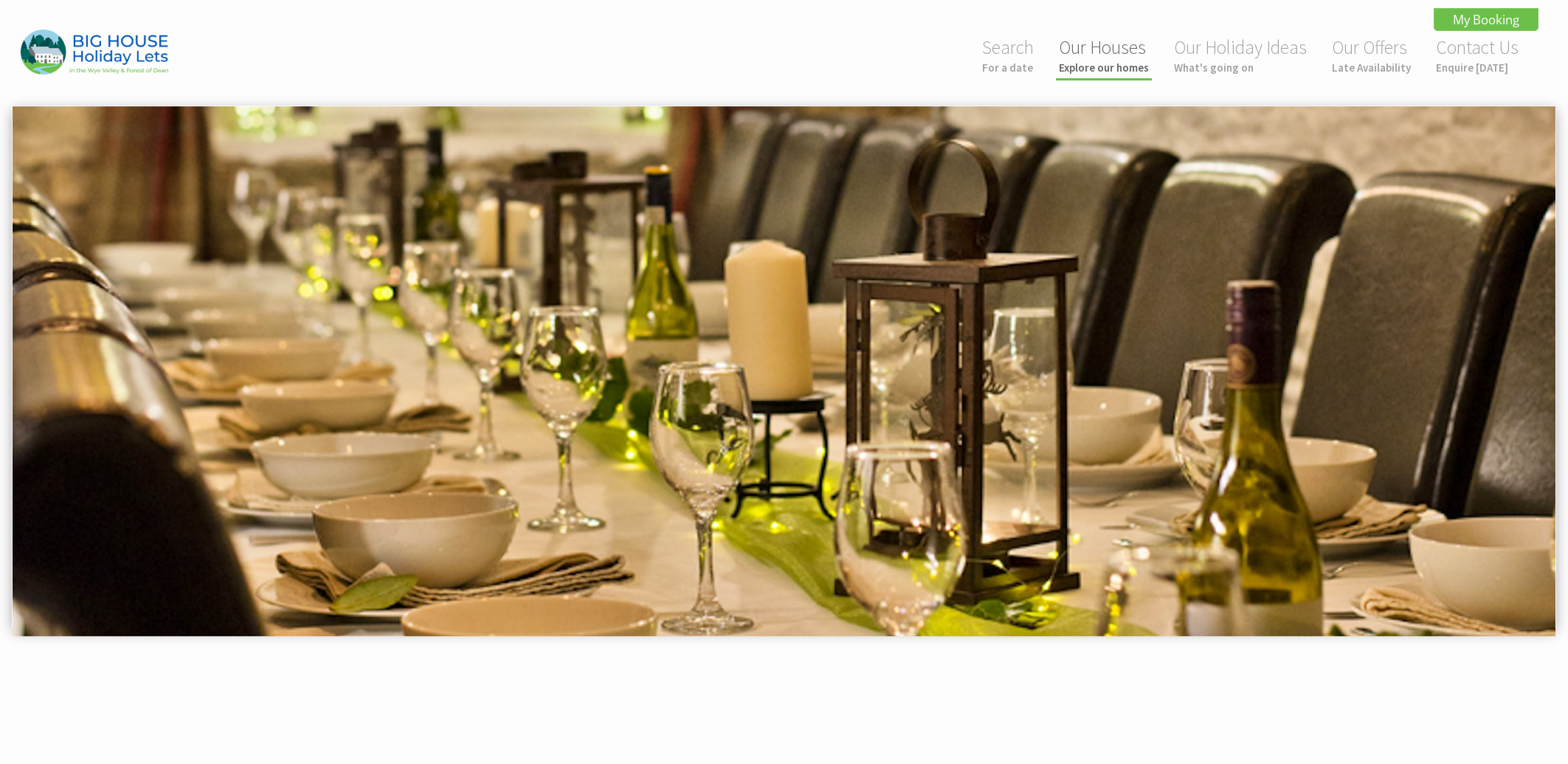
click at [1113, 51] on link "Our Houses Explore our homes" at bounding box center [1104, 55] width 90 height 39
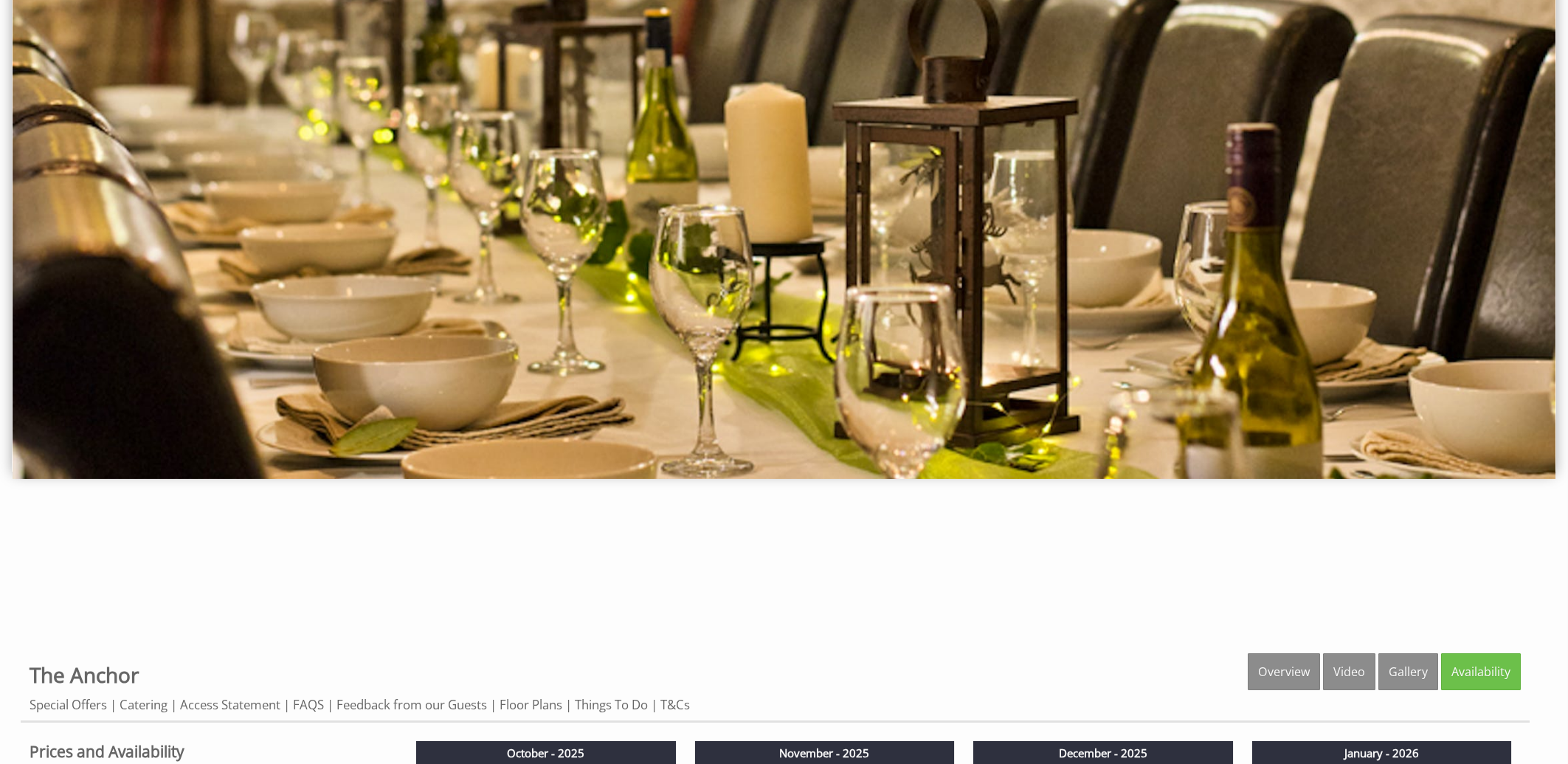
scroll to position [237, 0]
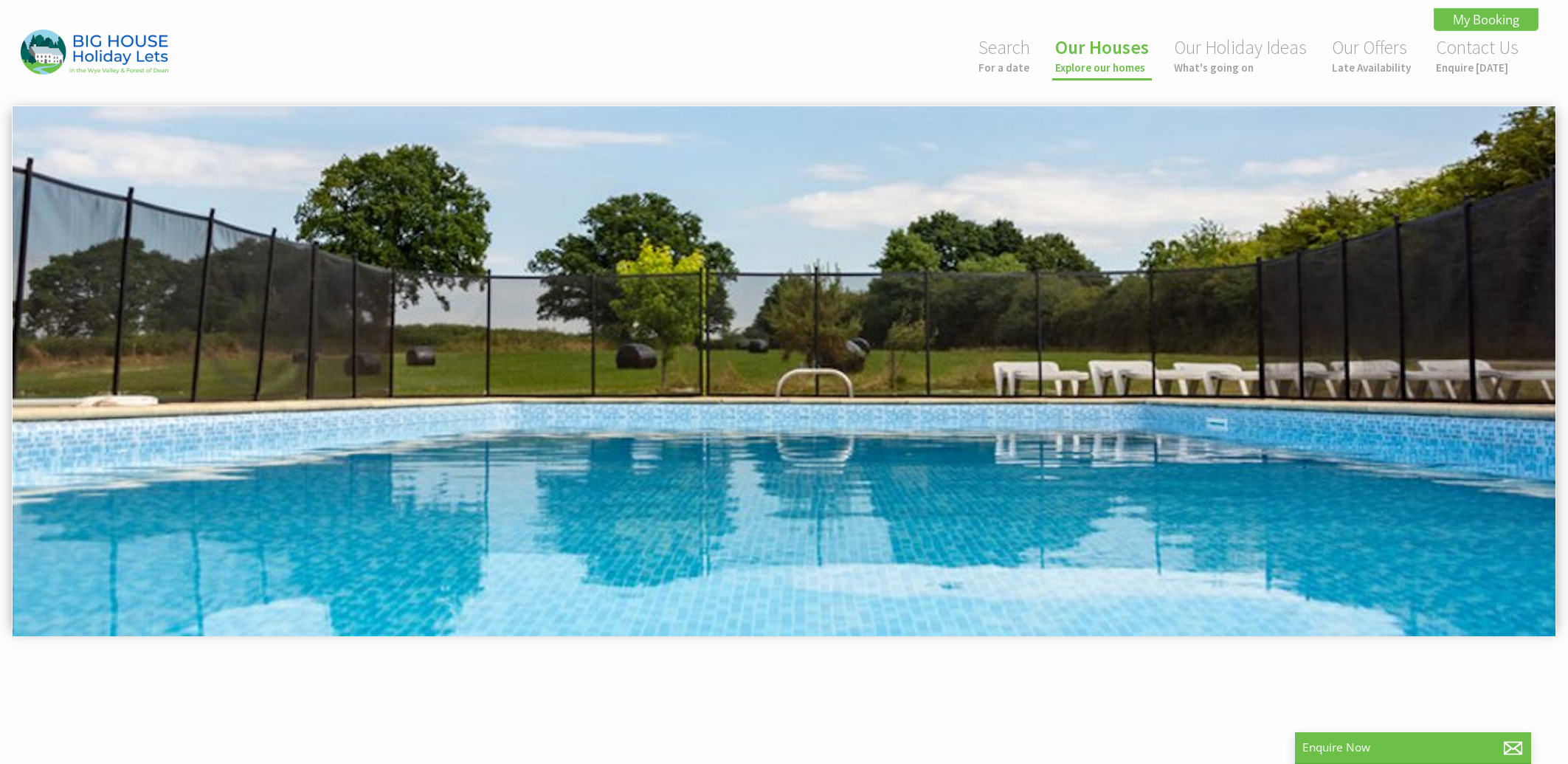
click at [1114, 56] on link "Our Houses Explore our homes" at bounding box center [1102, 55] width 94 height 39
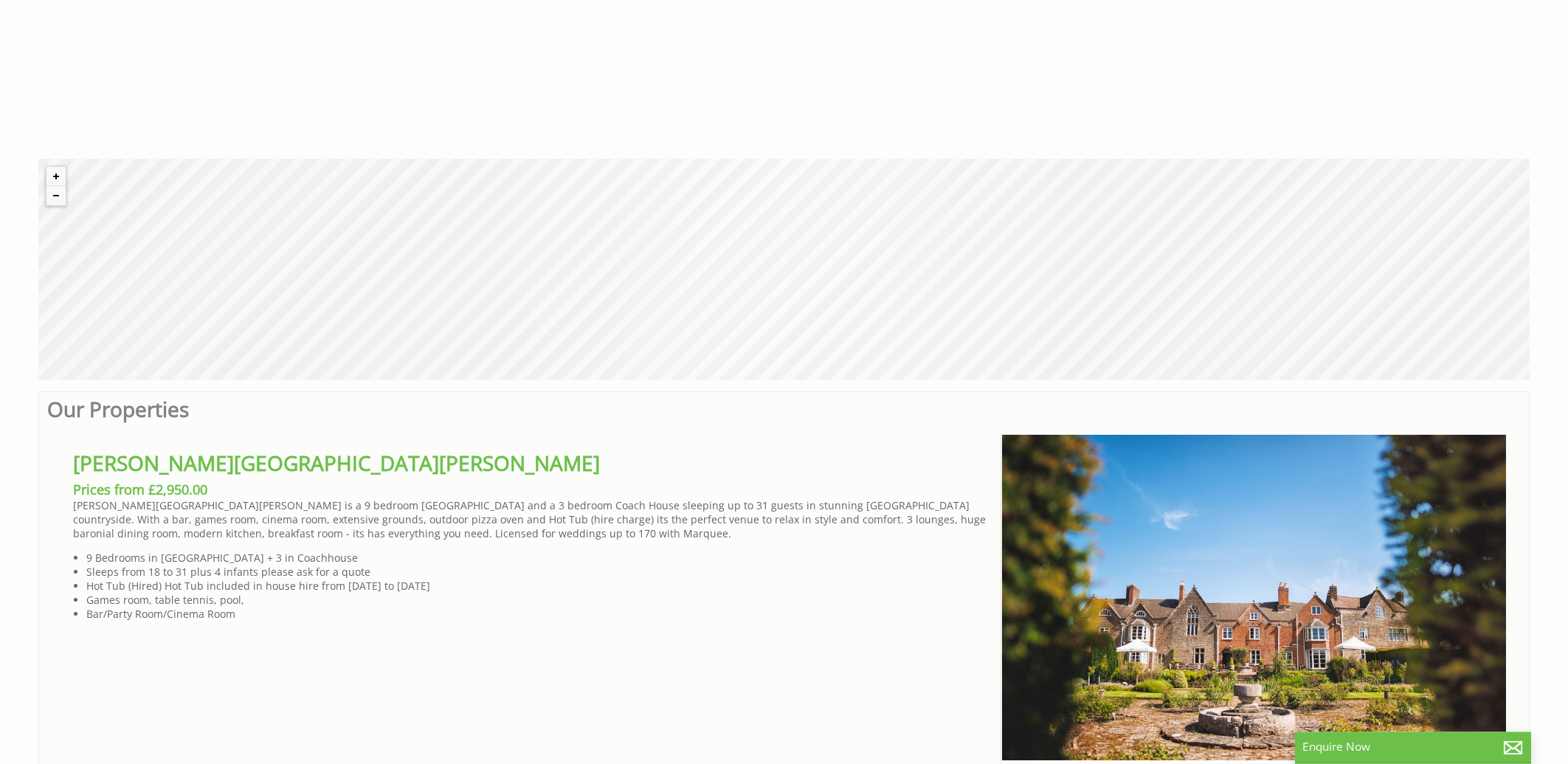
scroll to position [712, 0]
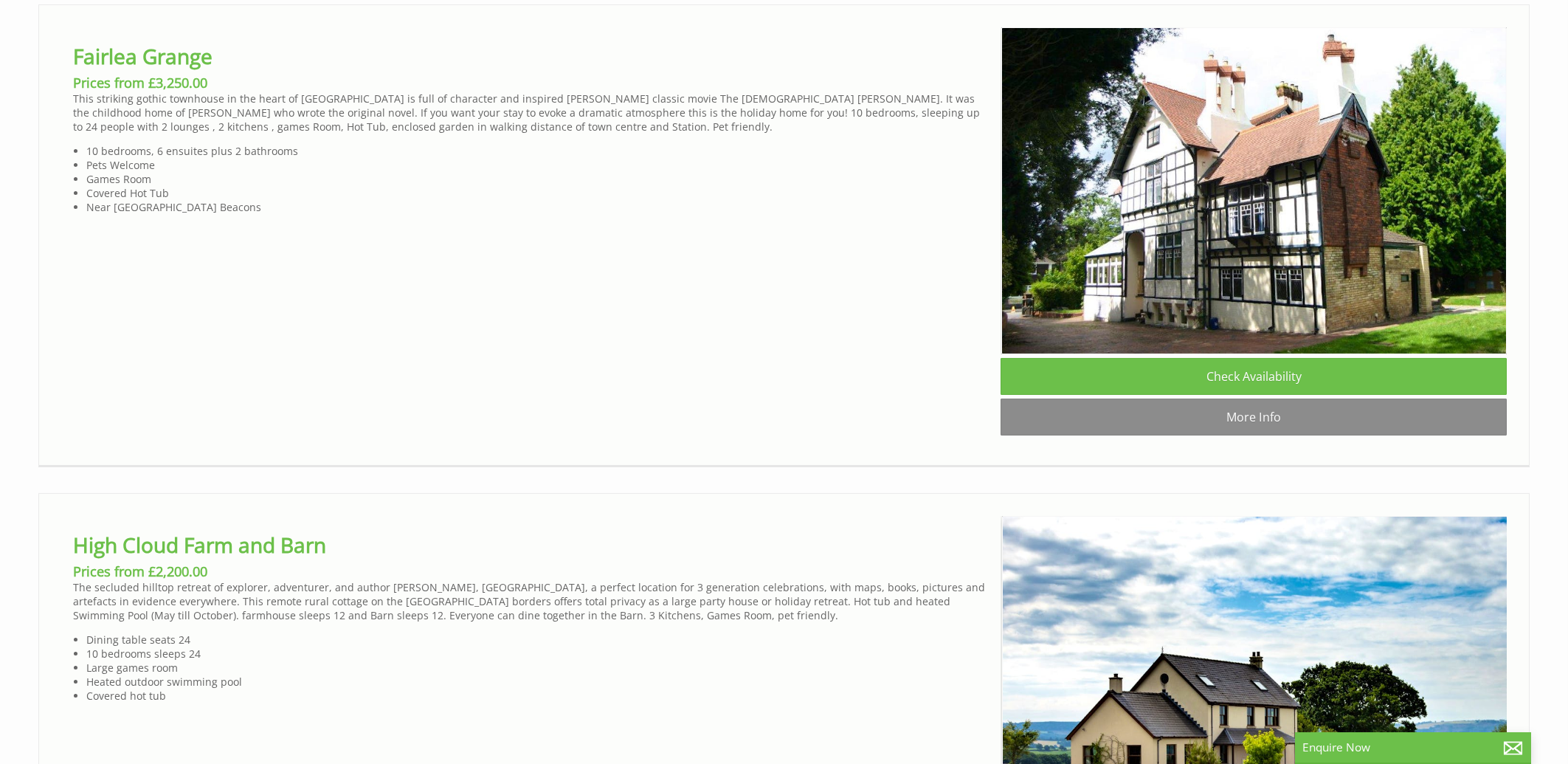
scroll to position [5777, 0]
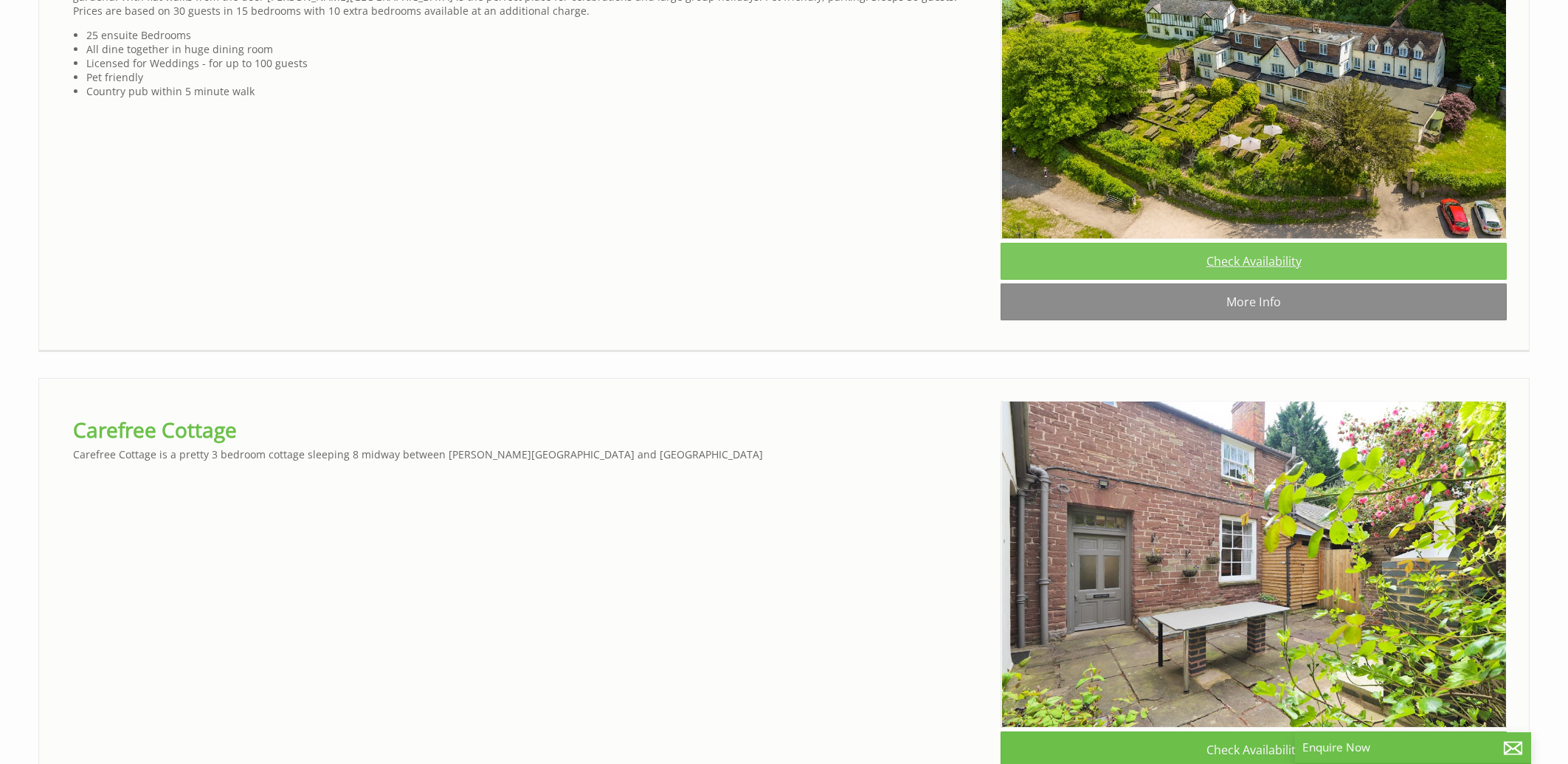
click at [1245, 280] on link "Check Availability" at bounding box center [1253, 261] width 506 height 37
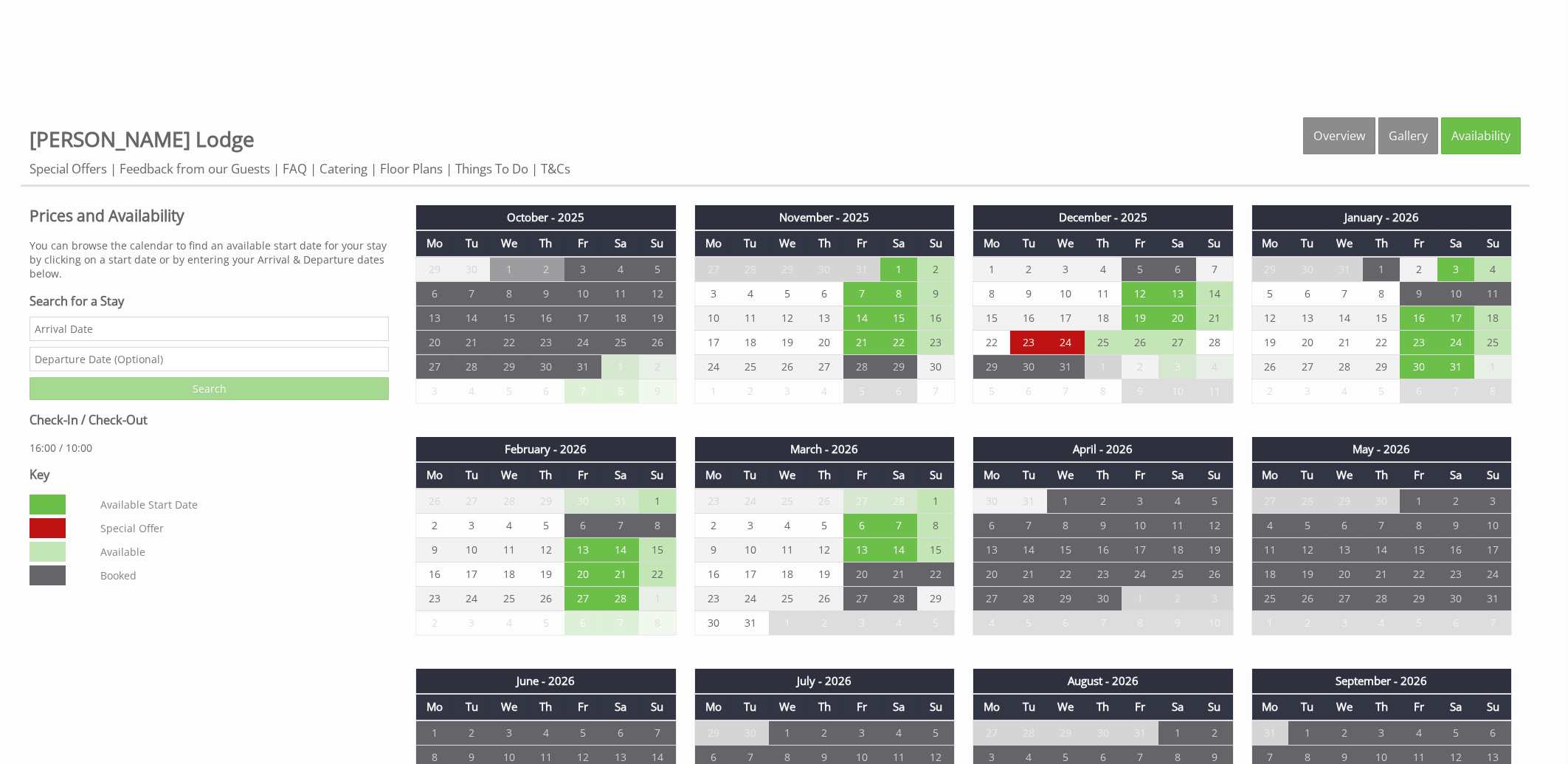
scroll to position [712, 0]
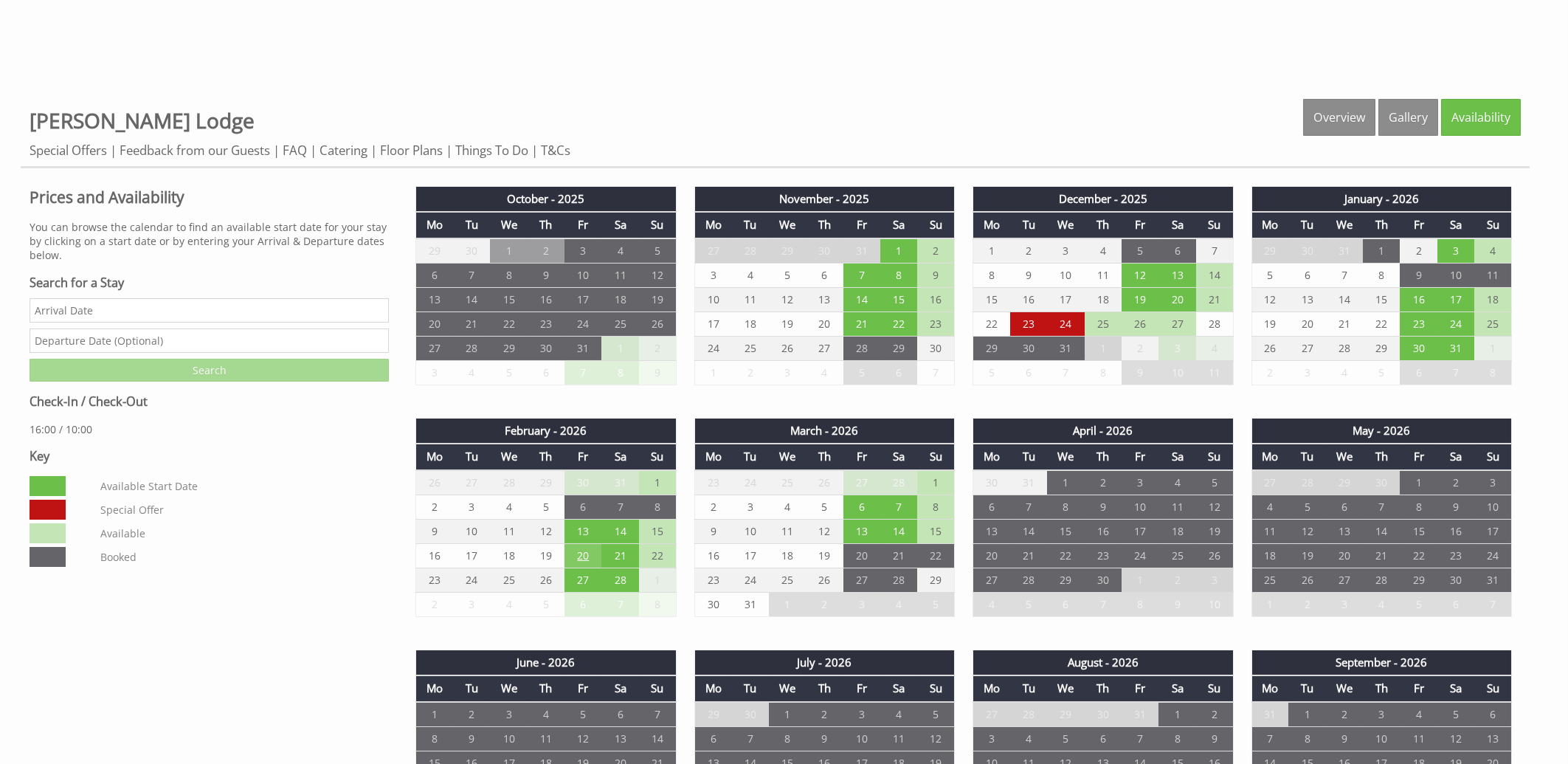
click at [584, 546] on td "20" at bounding box center [583, 555] width 37 height 24
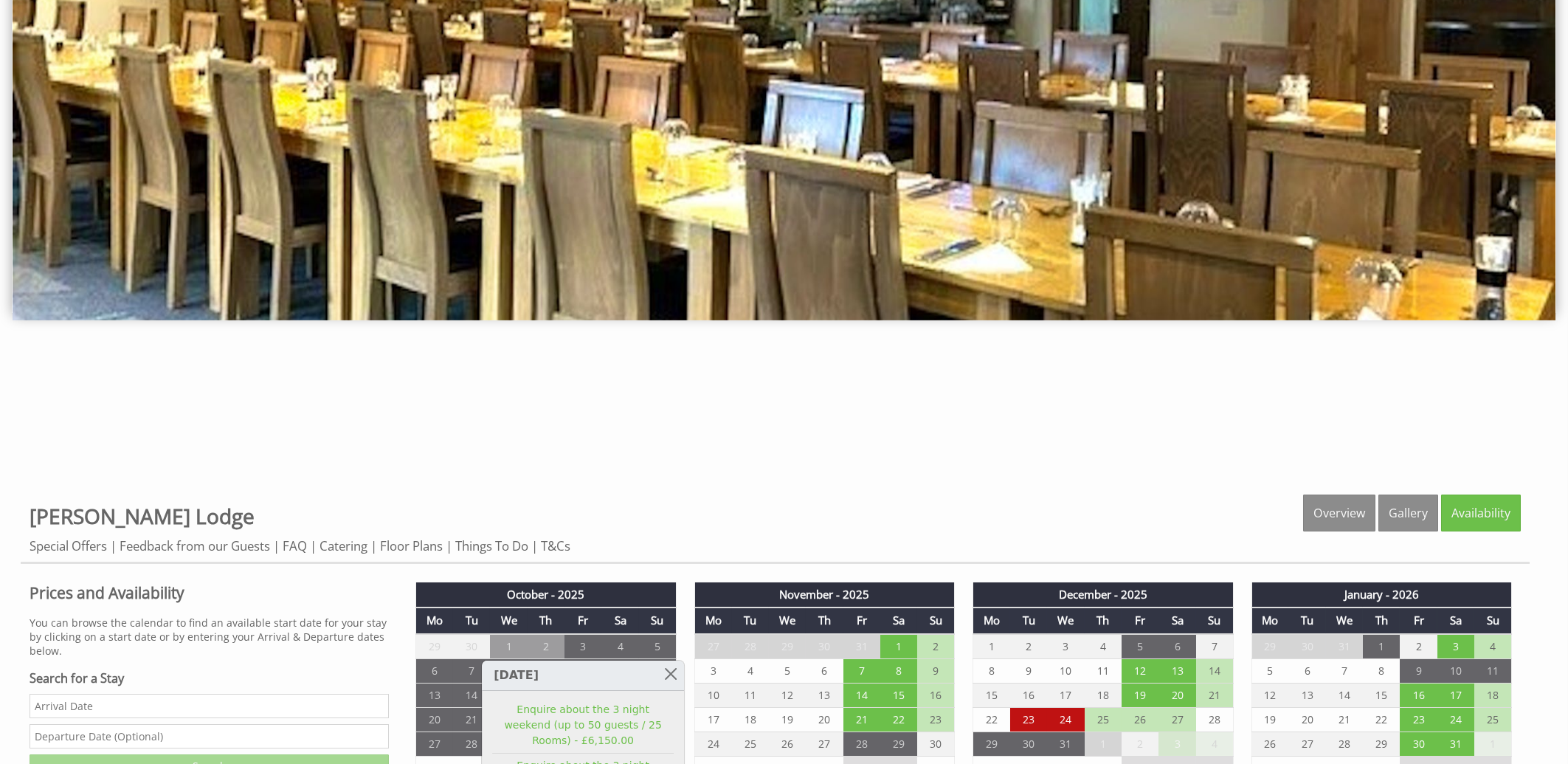
scroll to position [0, 0]
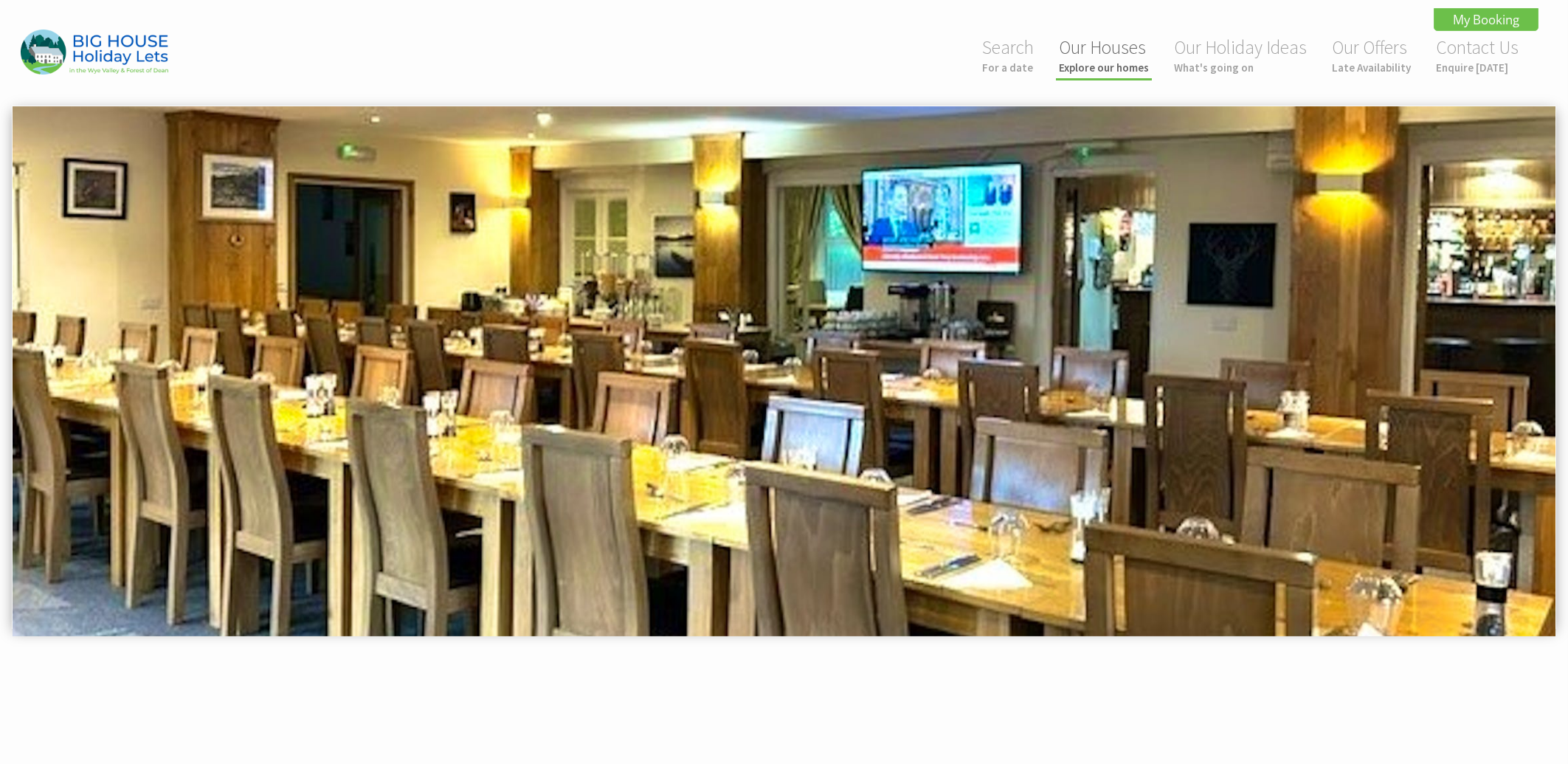
click at [1101, 50] on link "Our Houses Explore our homes" at bounding box center [1104, 55] width 90 height 39
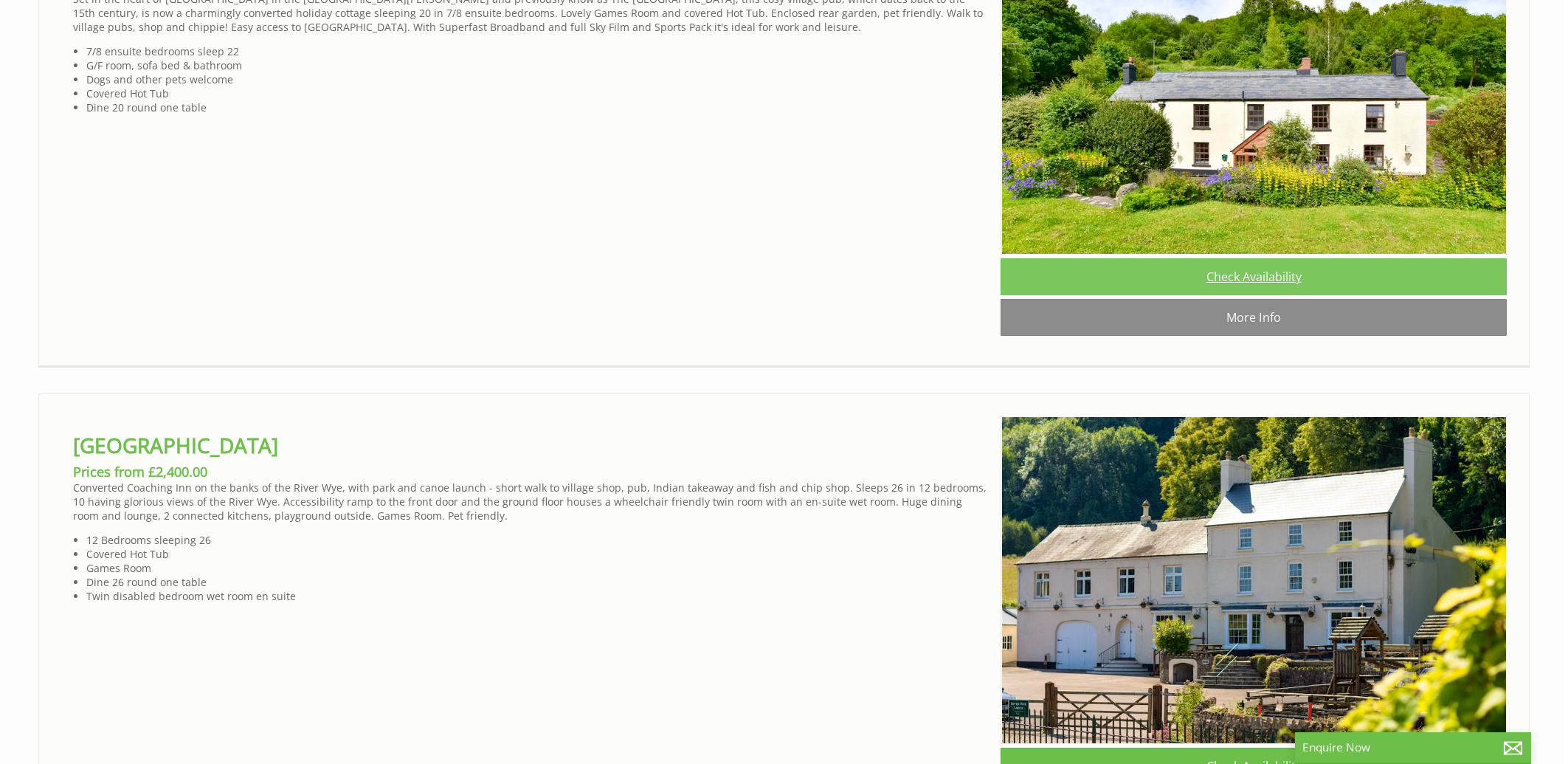
click at [1225, 296] on link "Check Availability" at bounding box center [1253, 277] width 506 height 37
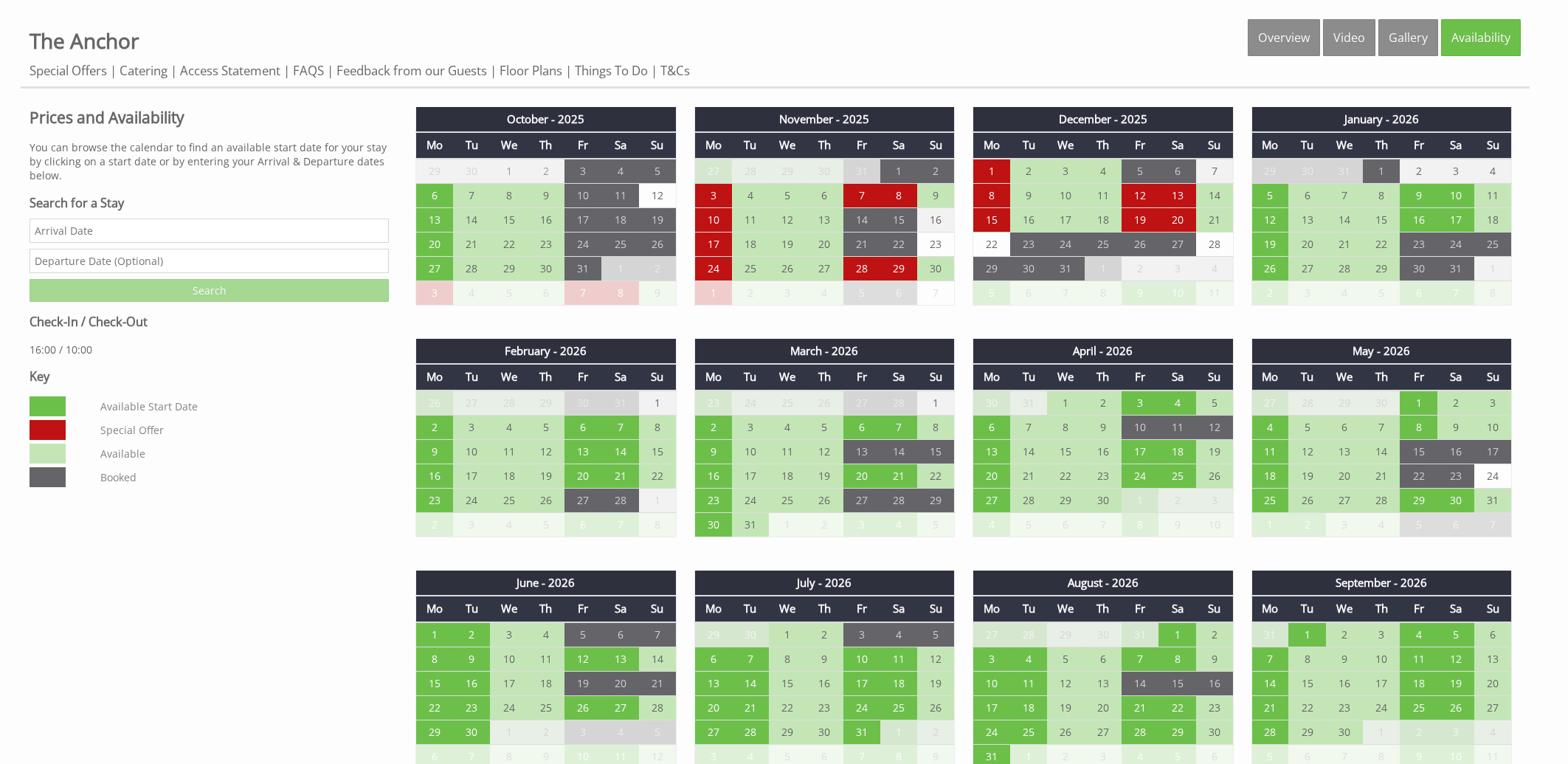
scroll to position [1187, 0]
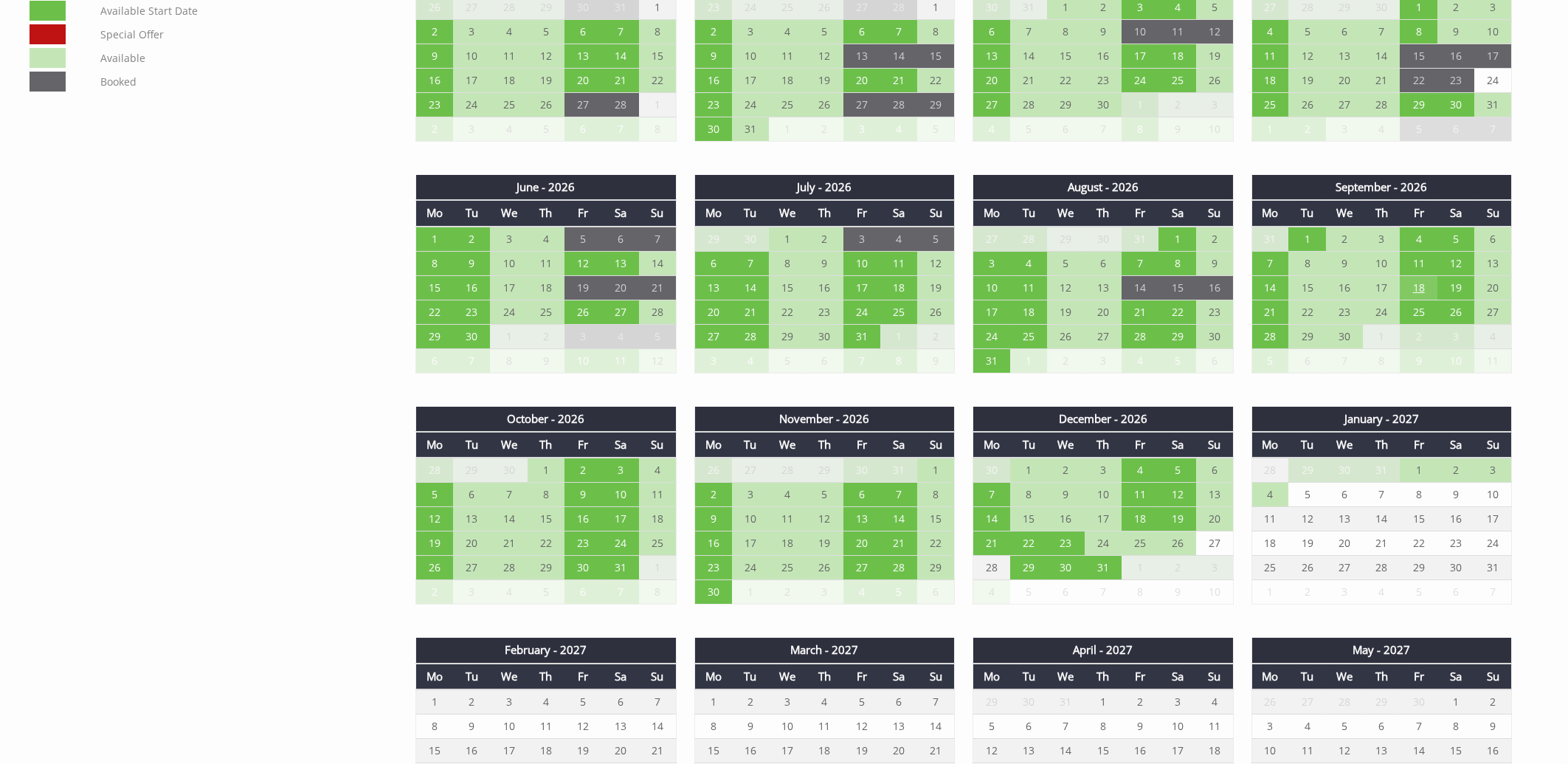
click at [1423, 277] on td "18" at bounding box center [1418, 287] width 37 height 24
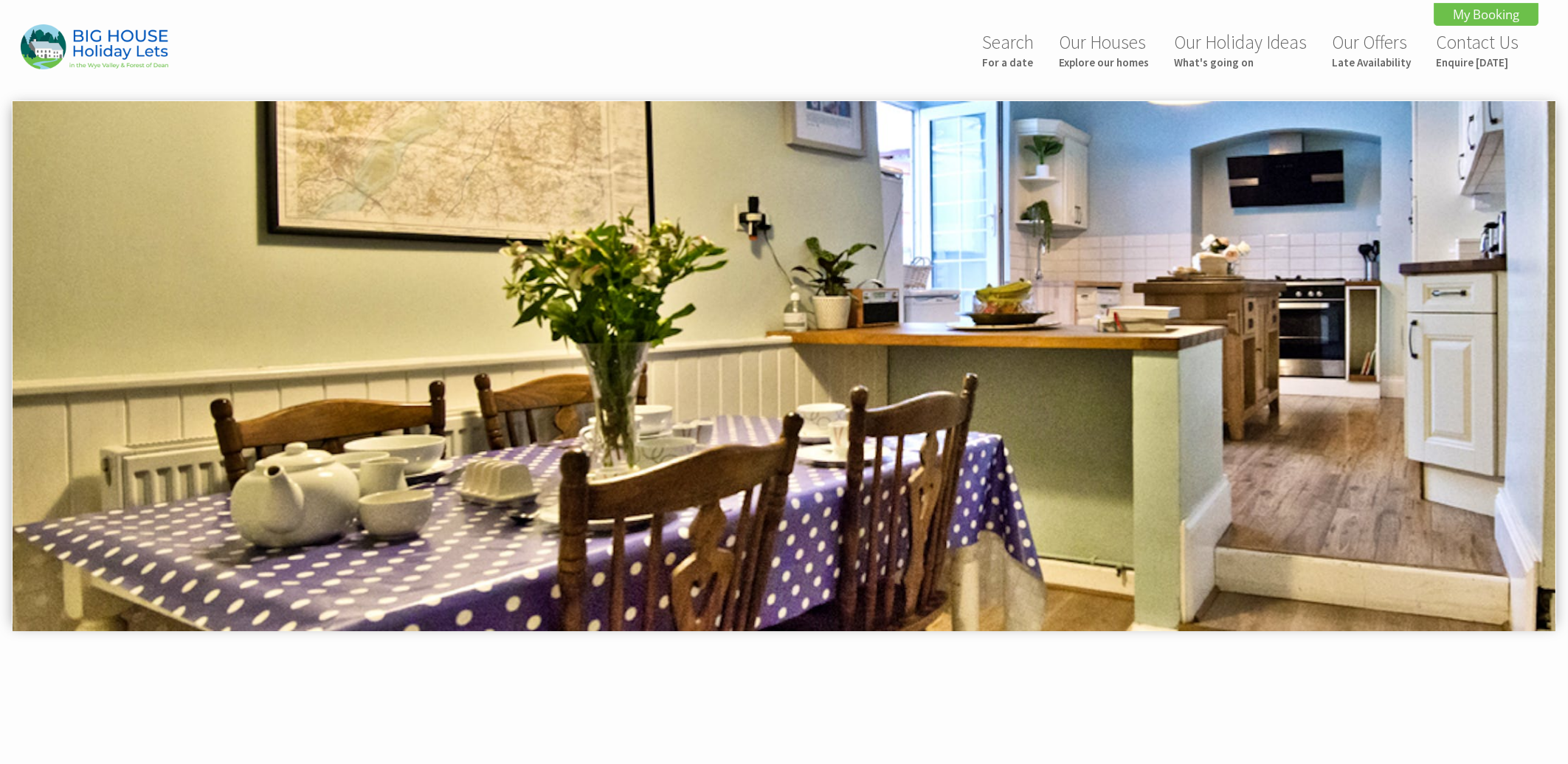
scroll to position [0, 0]
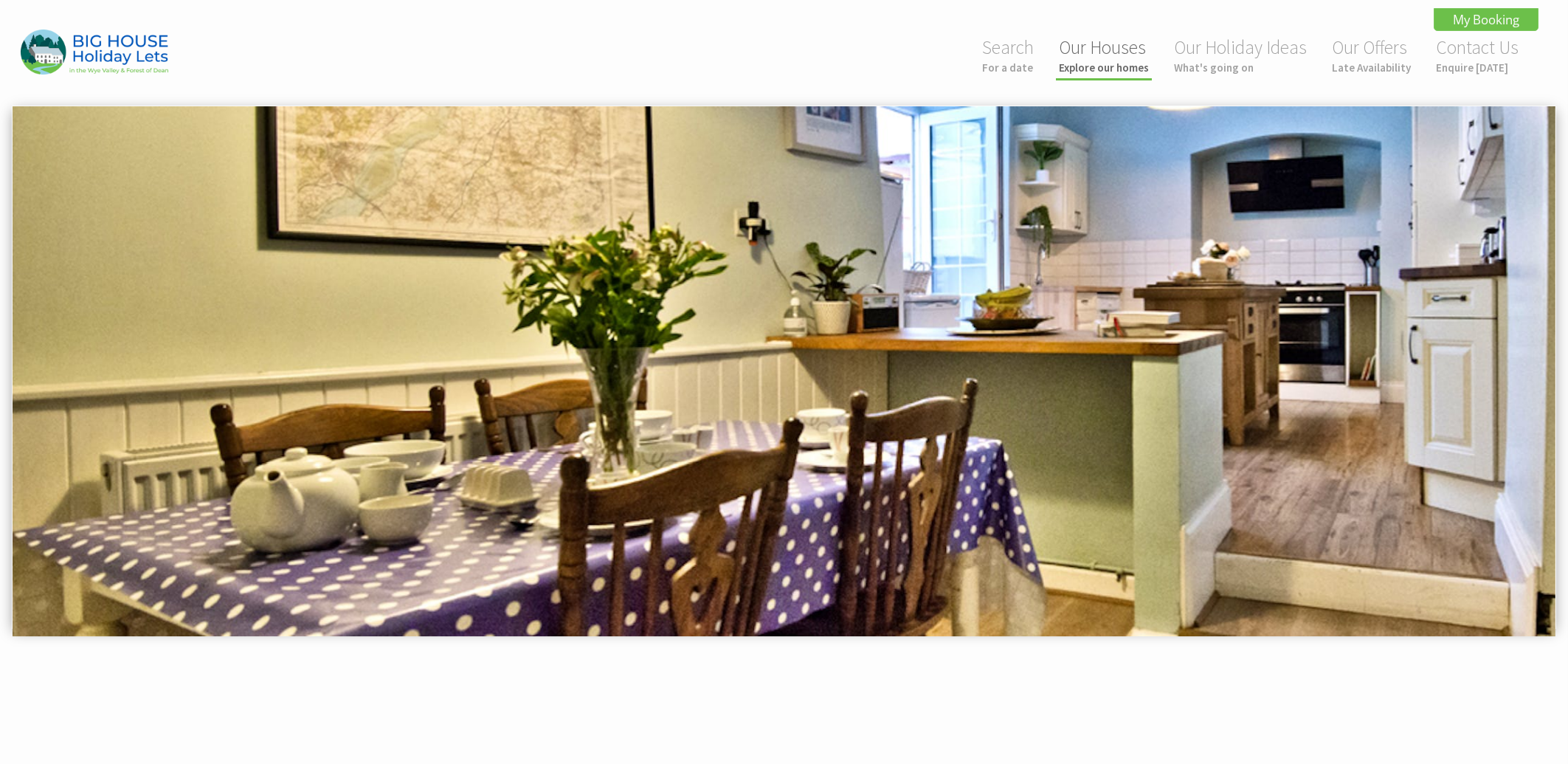
click at [1124, 55] on link "Our Houses Explore our homes" at bounding box center [1104, 55] width 90 height 39
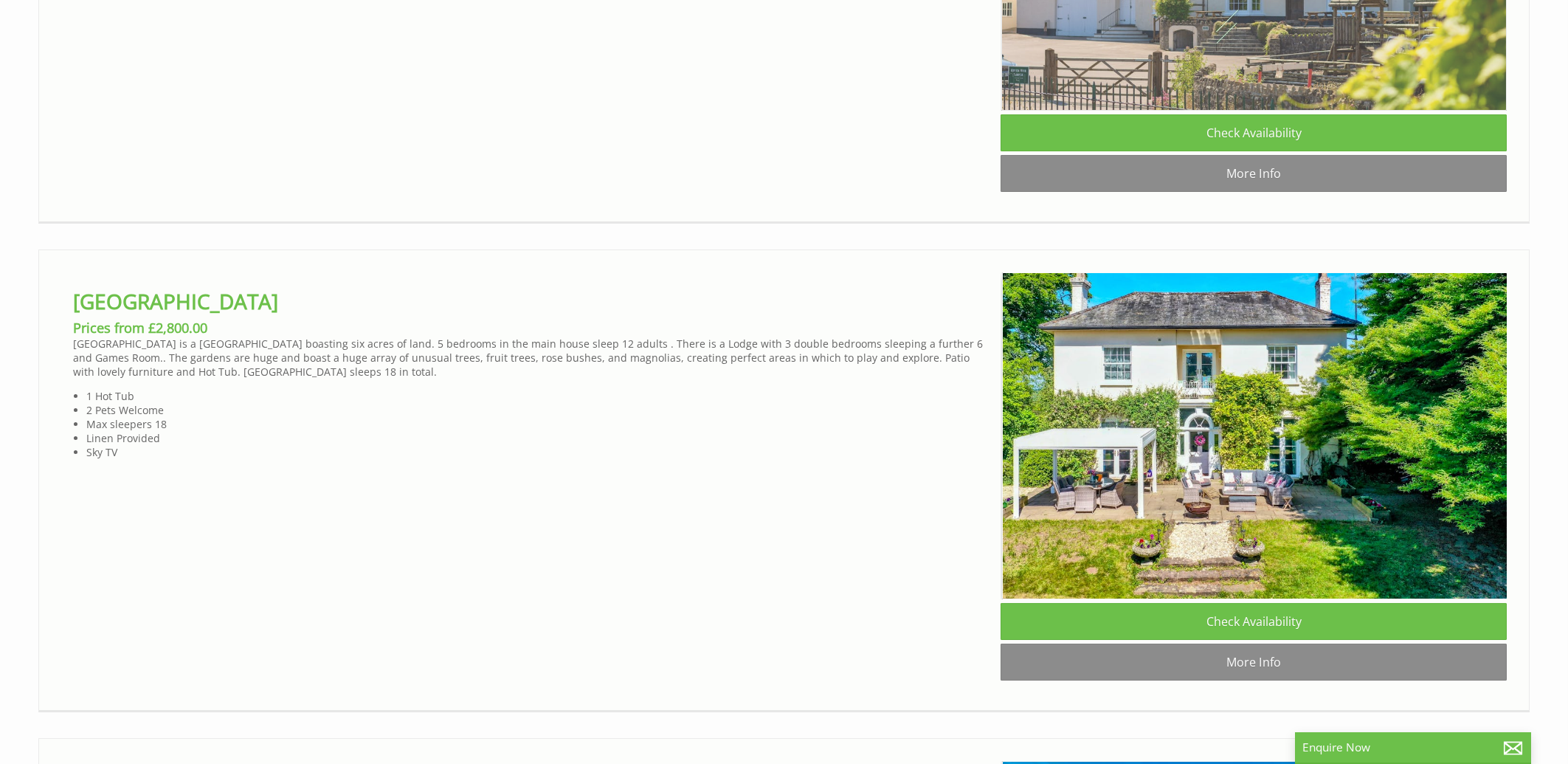
scroll to position [0, 13]
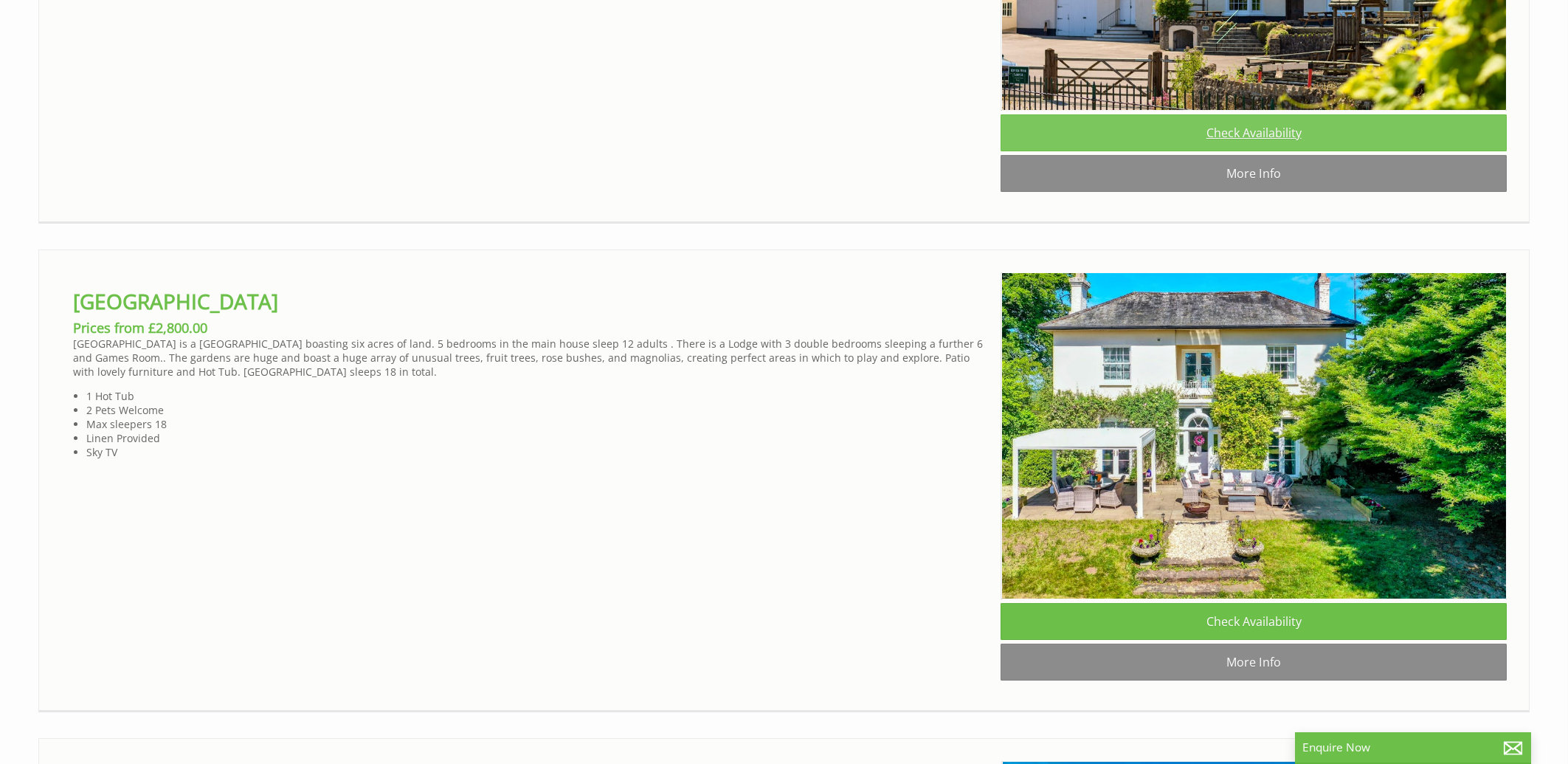
click at [1229, 151] on link "Check Availability" at bounding box center [1253, 133] width 506 height 37
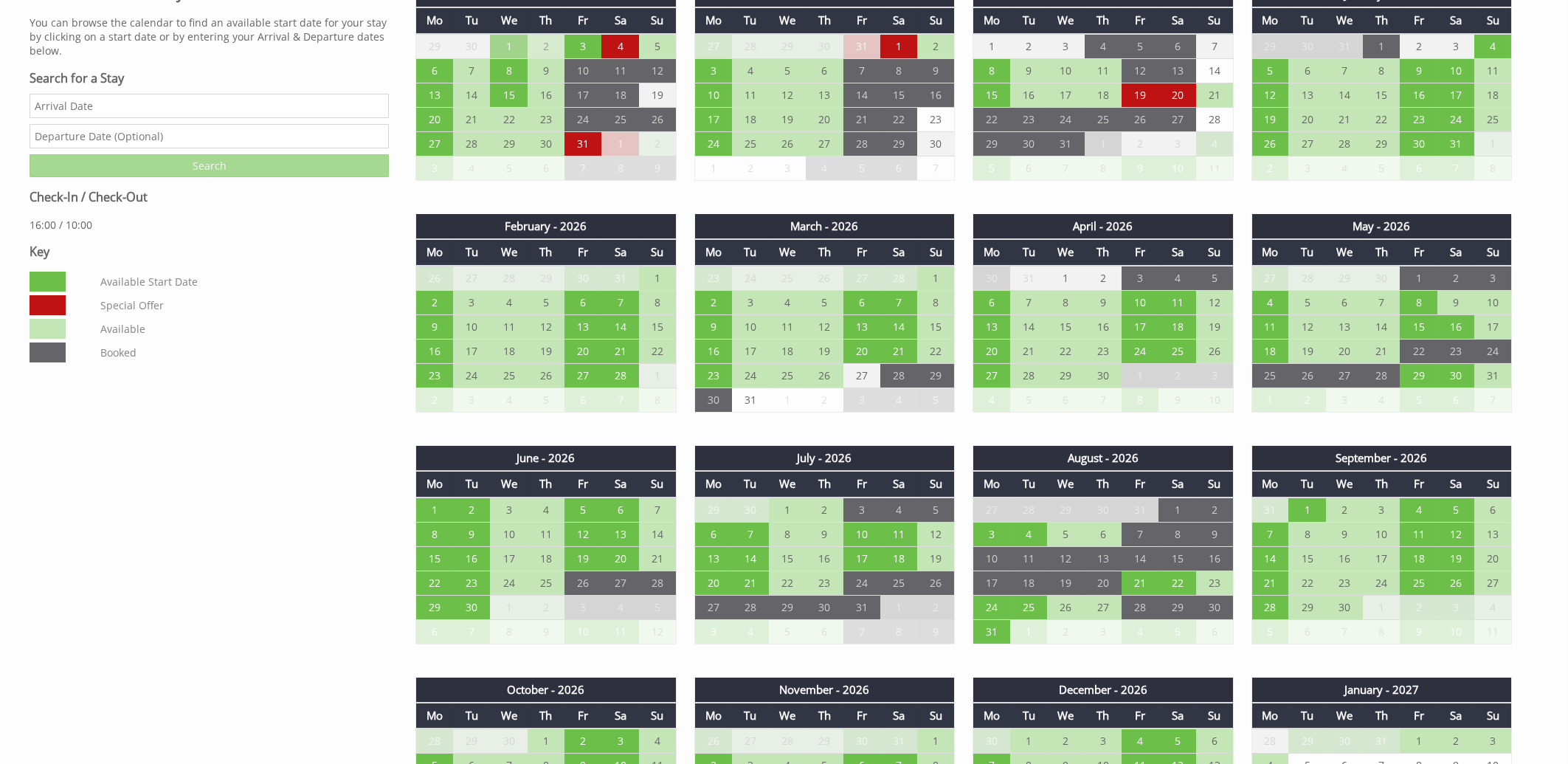
scroll to position [1028, 0]
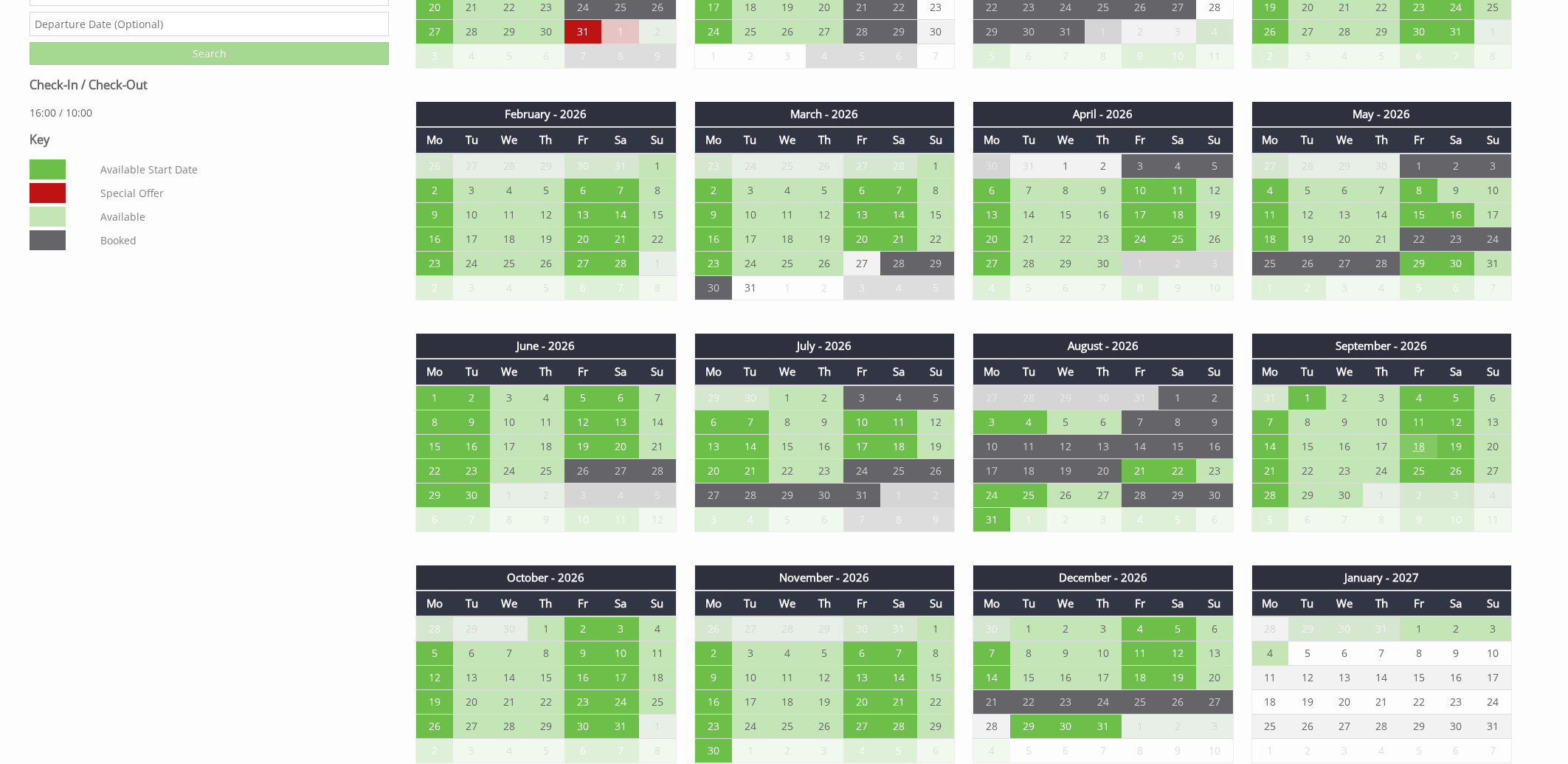
click at [1411, 434] on td "18" at bounding box center [1418, 446] width 37 height 24
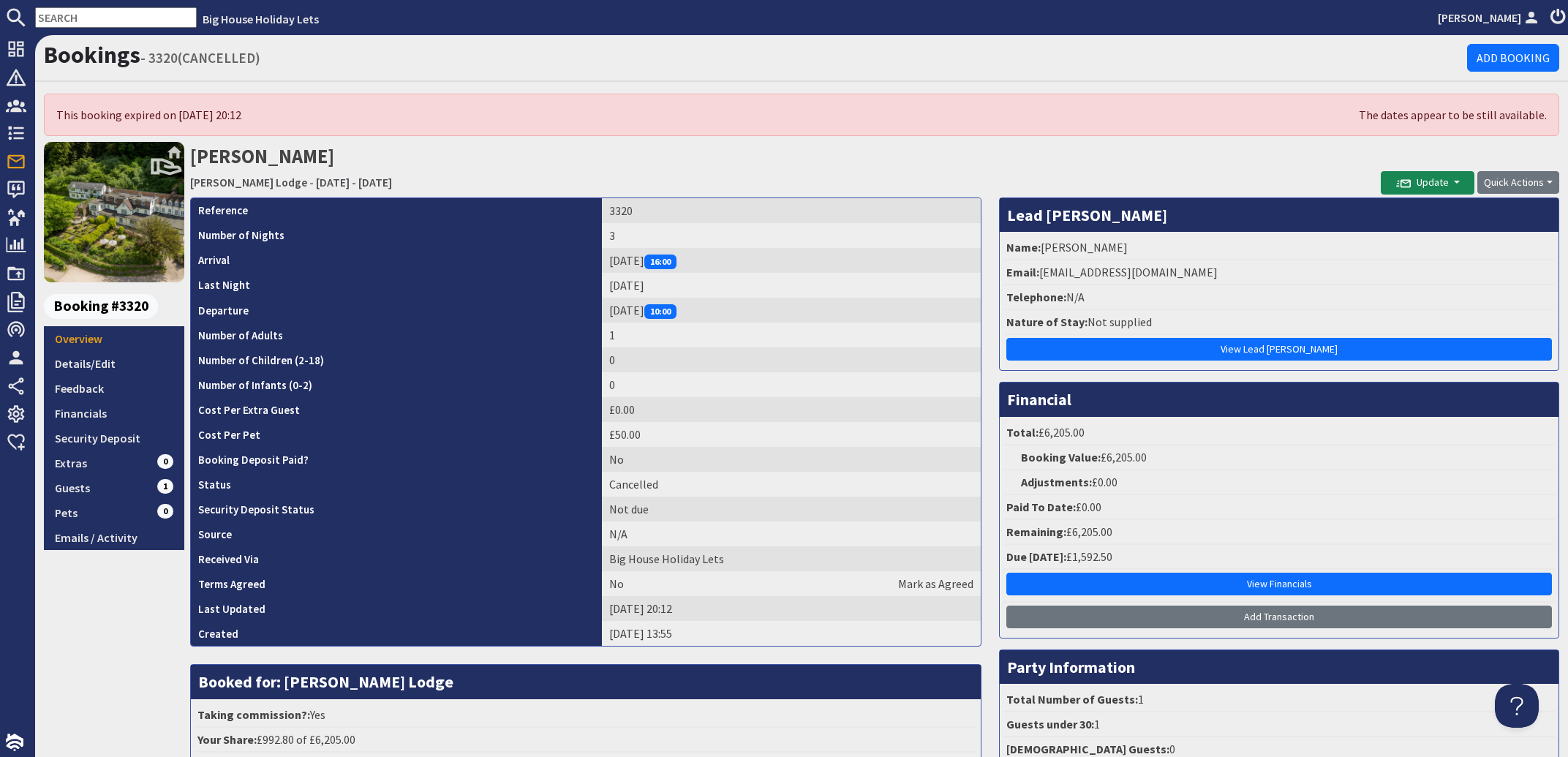
click at [96, 22] on input "text" at bounding box center [116, 17] width 161 height 21
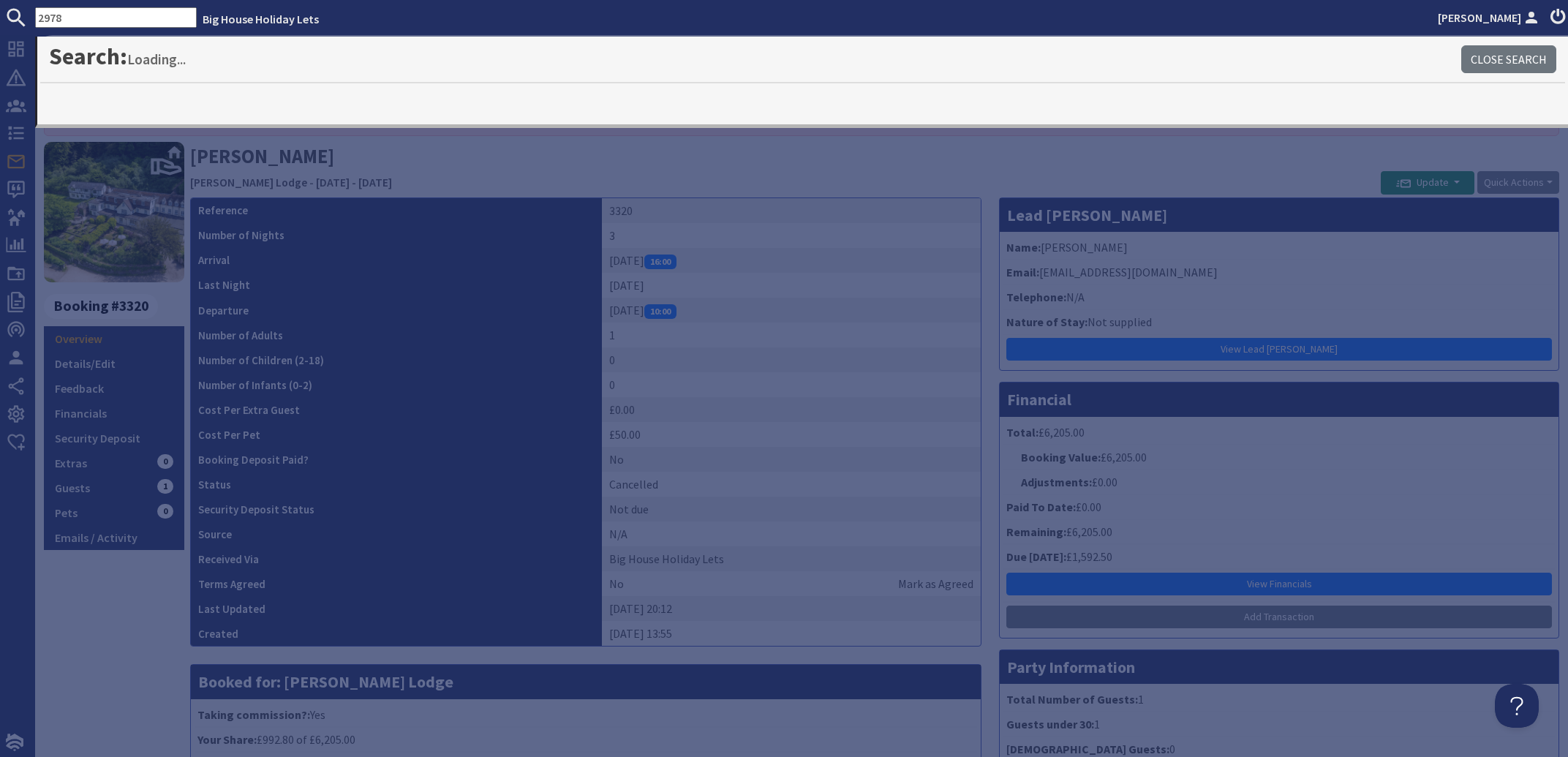
type input "2978"
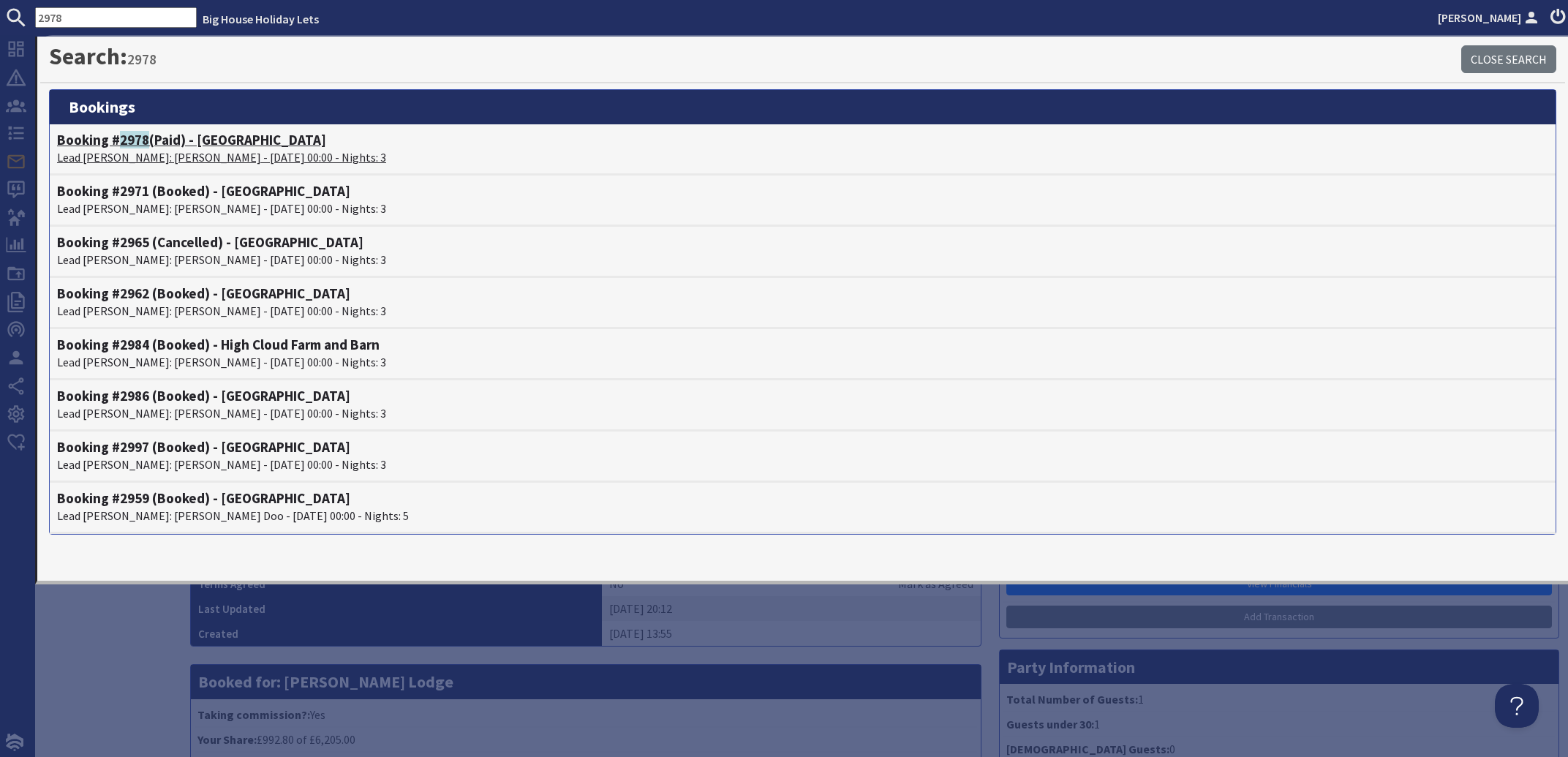
click at [215, 148] on p "Lead Booker: Joanna Wilkins - 17/10/2025 00:00 - Nights: 3" at bounding box center [802, 156] width 1491 height 17
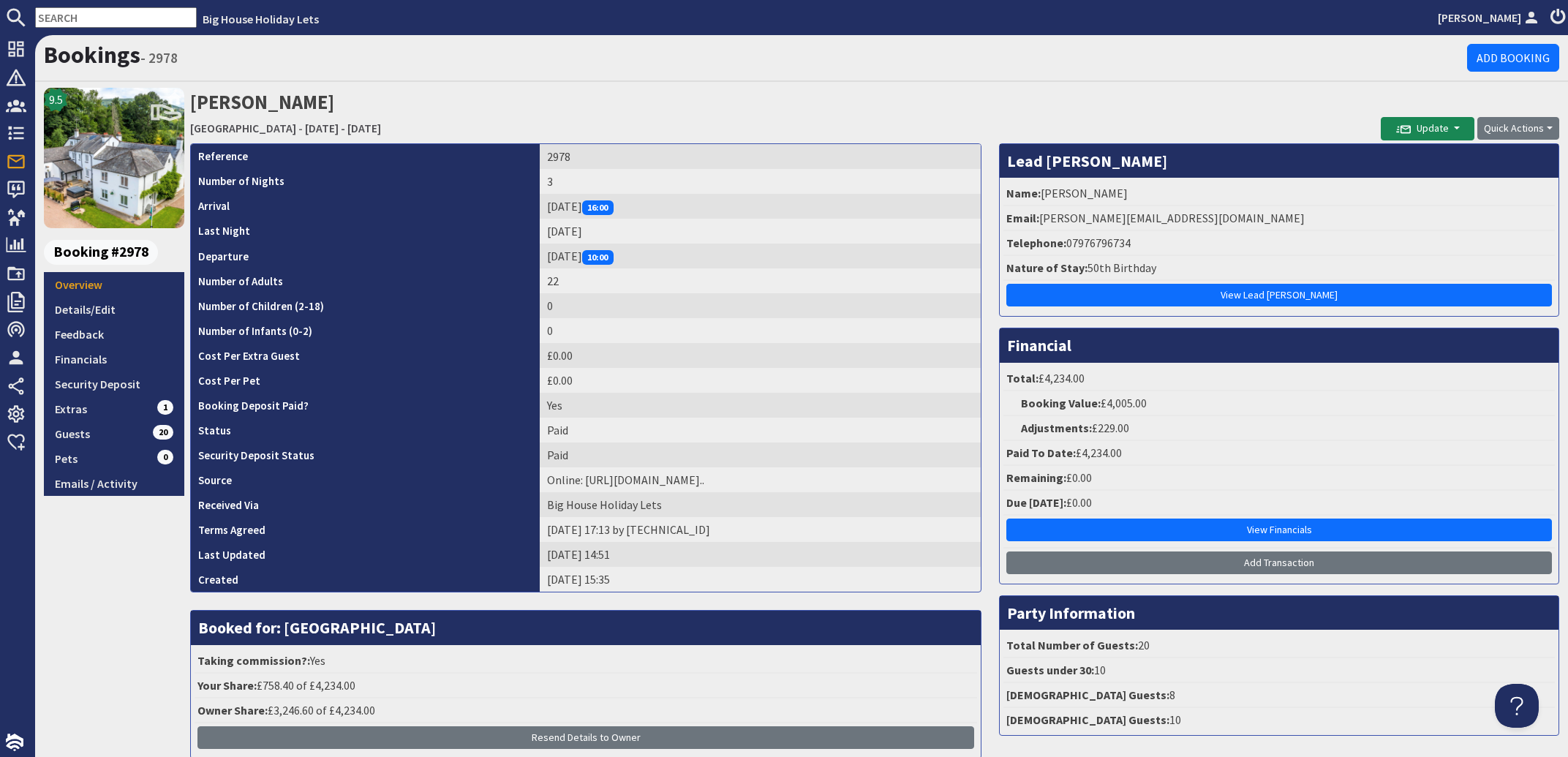
click at [90, 16] on input "text" at bounding box center [116, 17] width 161 height 21
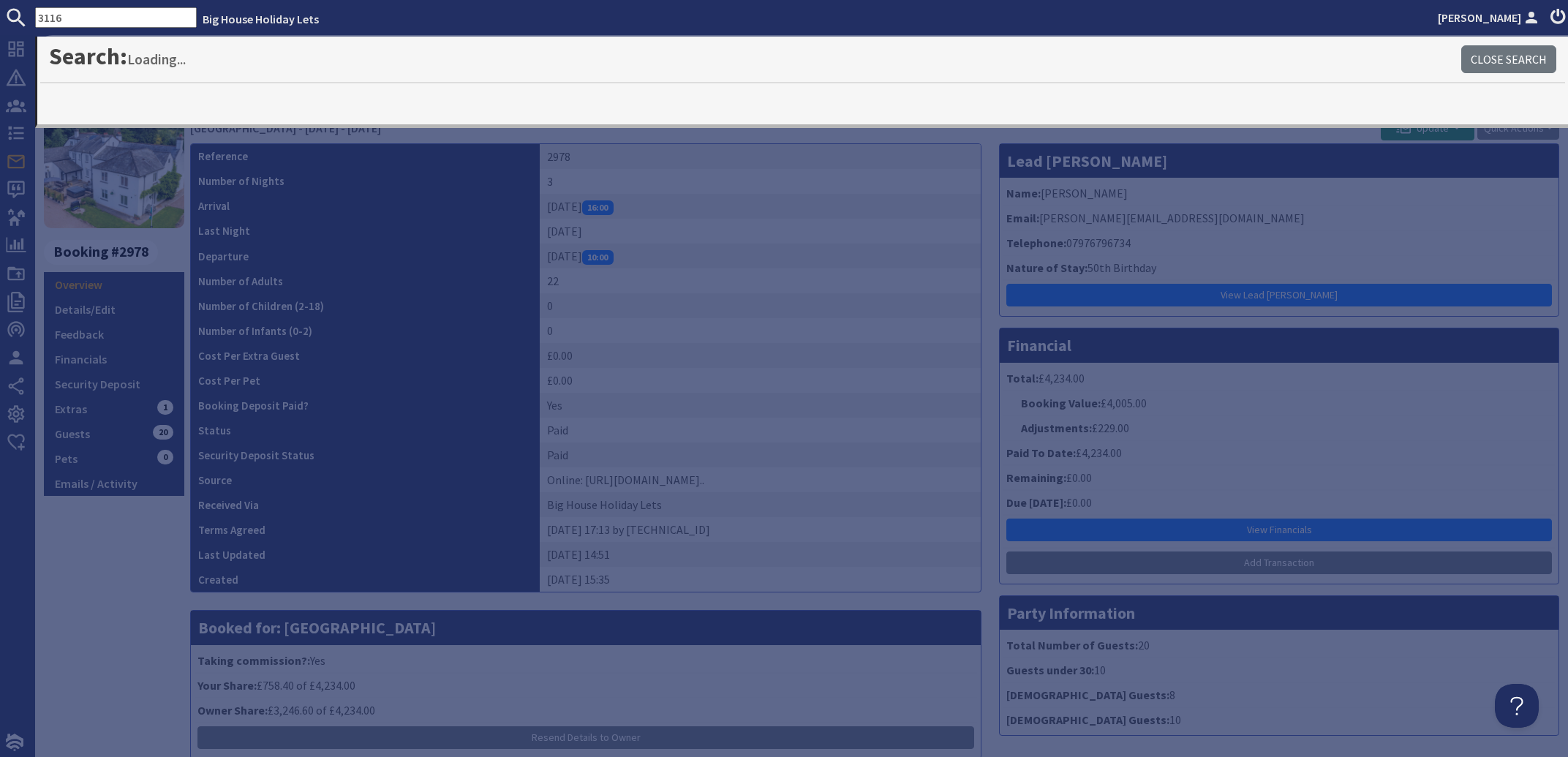
type input "3116"
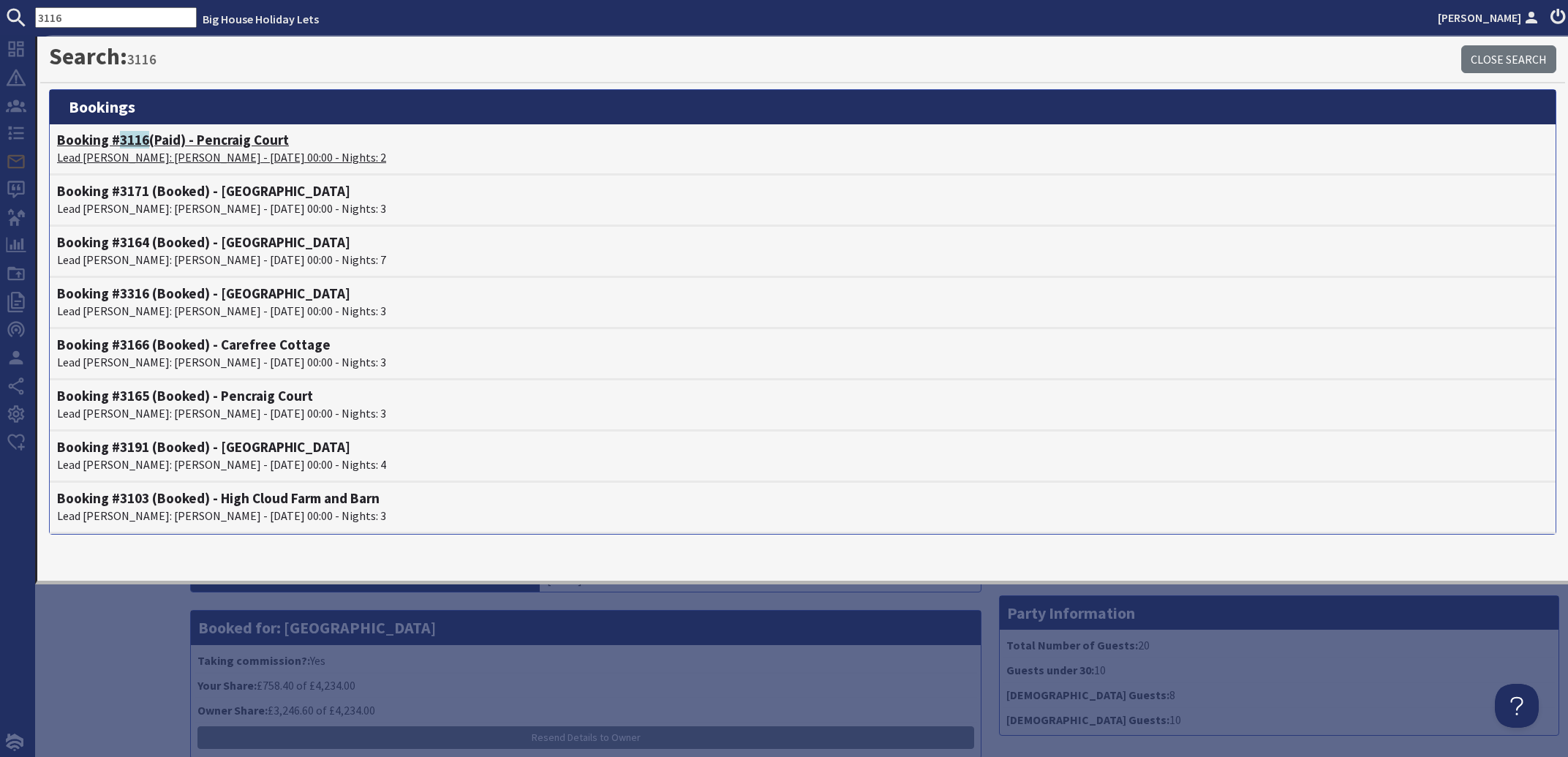
click at [127, 148] on span "3116" at bounding box center [135, 139] width 30 height 17
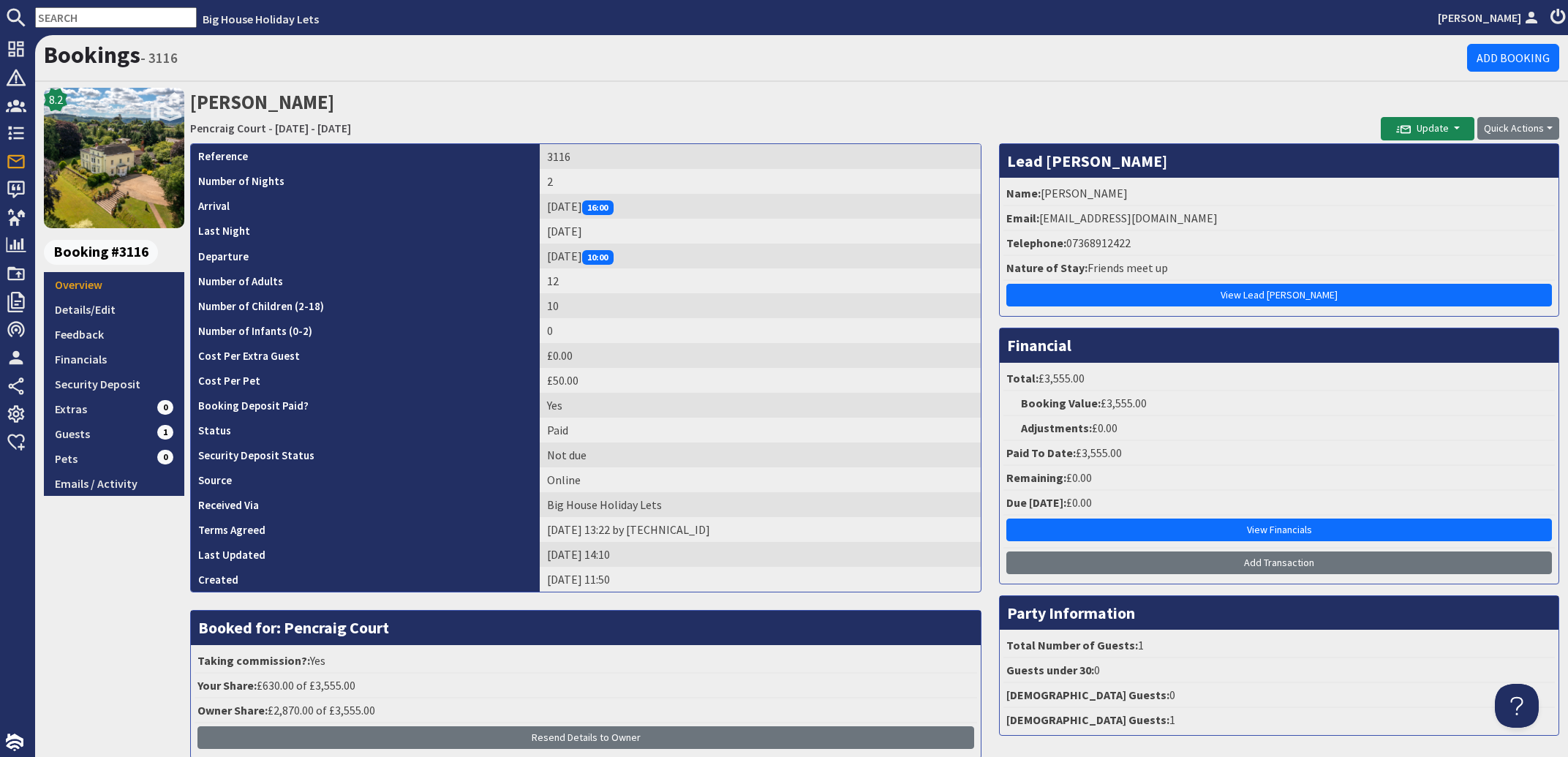
click at [121, 22] on input "text" at bounding box center [116, 17] width 161 height 21
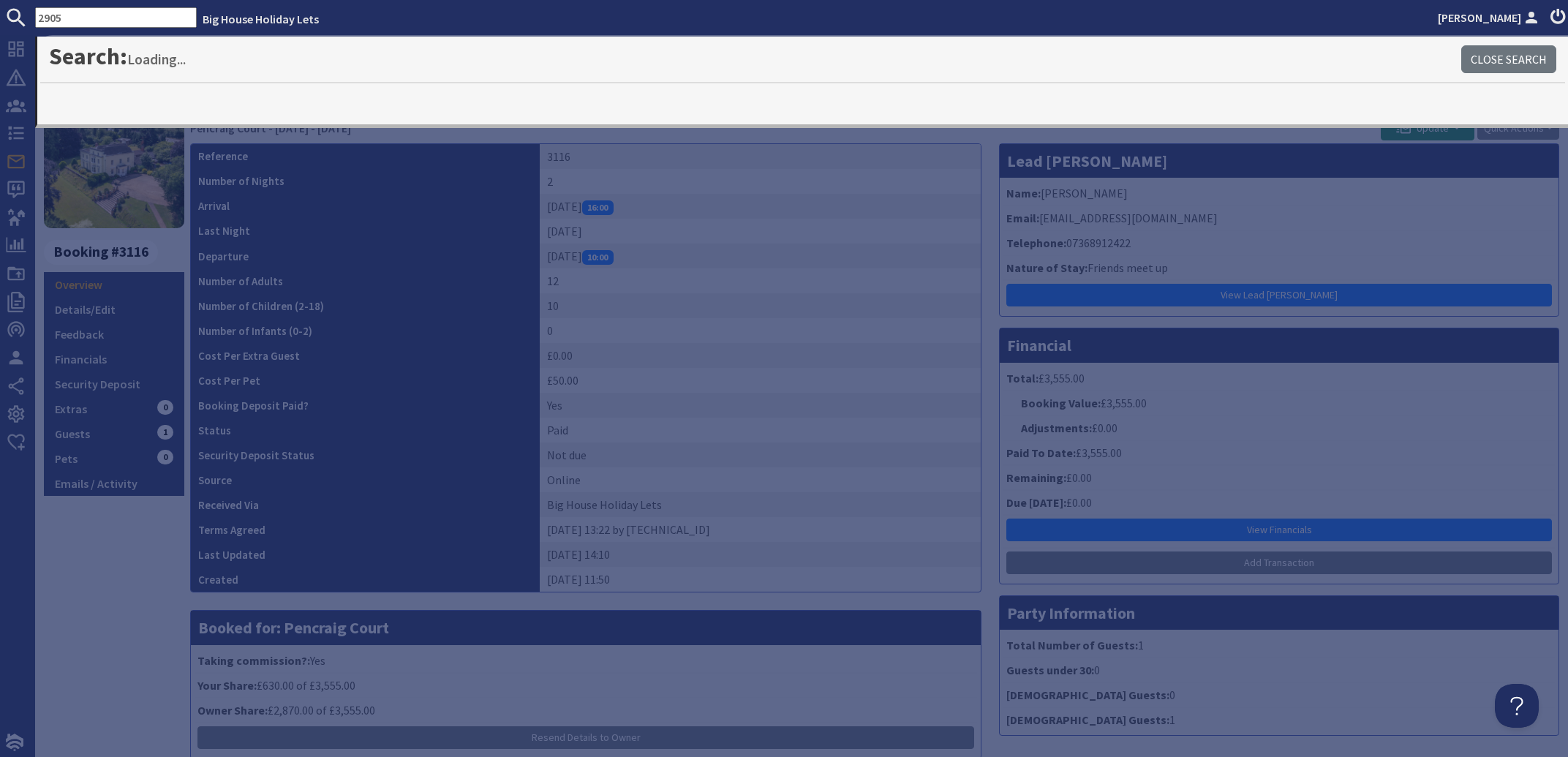
type input "2905"
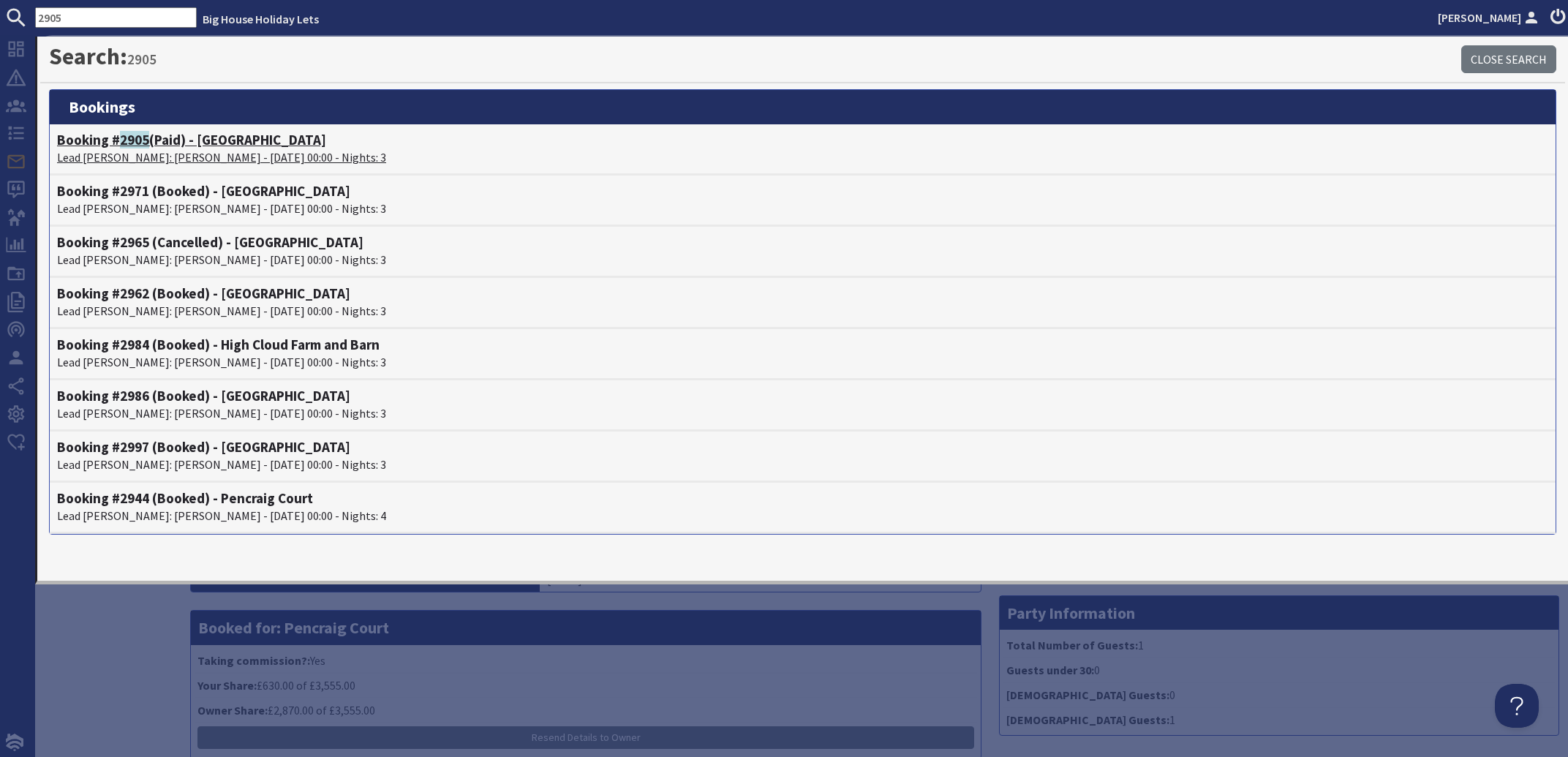
click at [161, 156] on p "Lead Booker: Bob Payne - 07/11/2025 00:00 - Nights: 3" at bounding box center [802, 156] width 1491 height 17
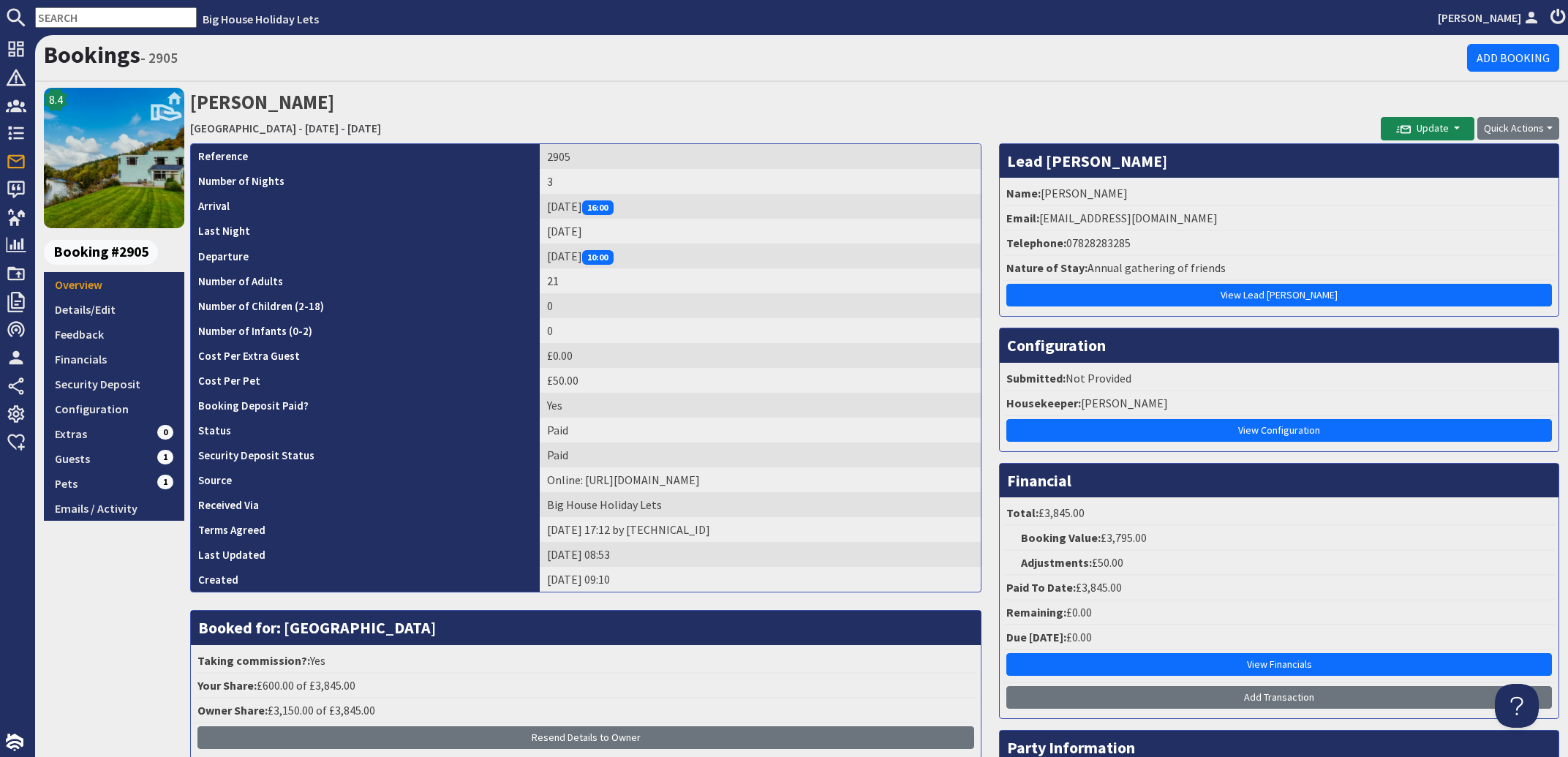
click at [114, 14] on input "text" at bounding box center [116, 17] width 161 height 21
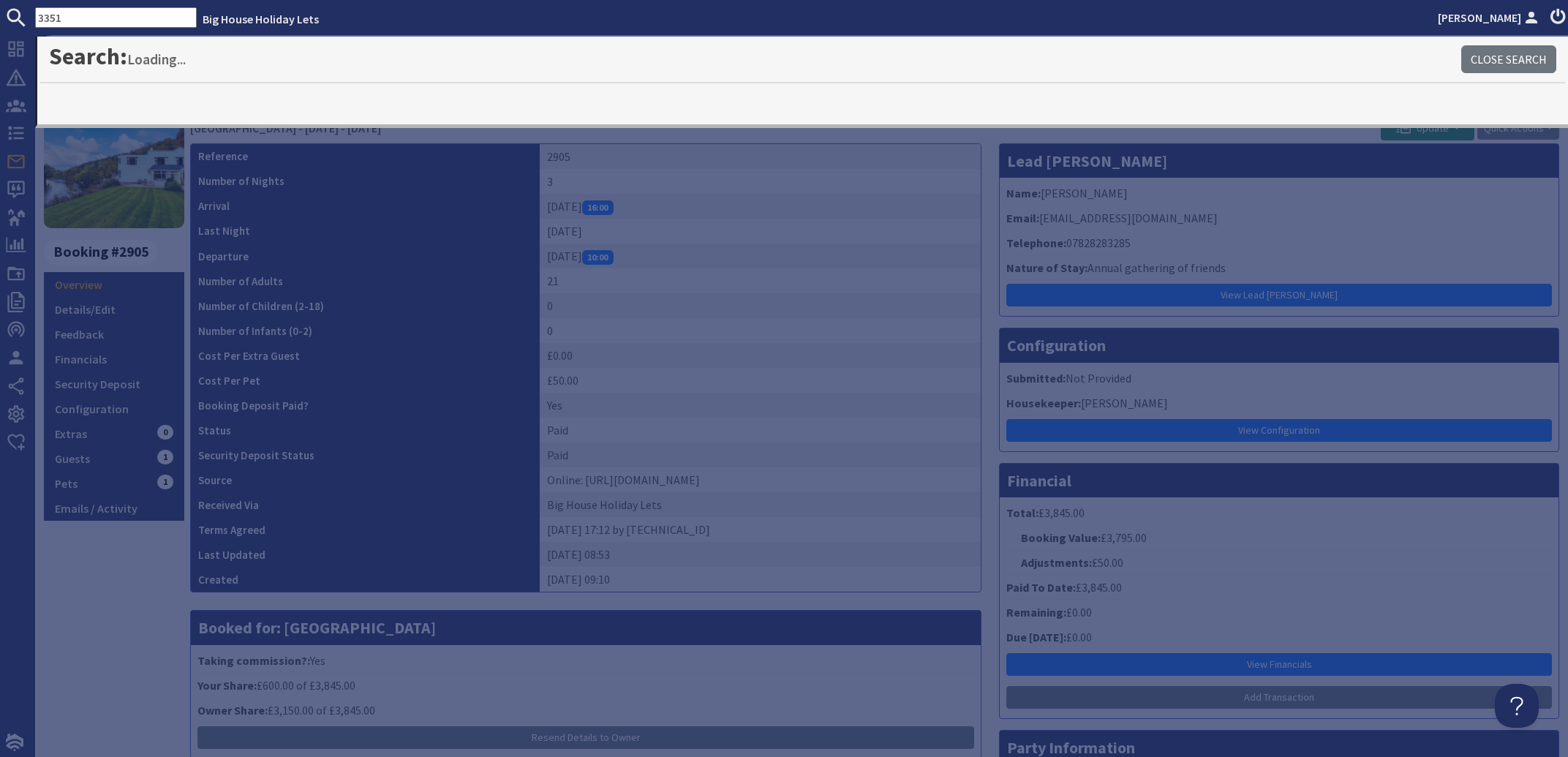
type input "3351"
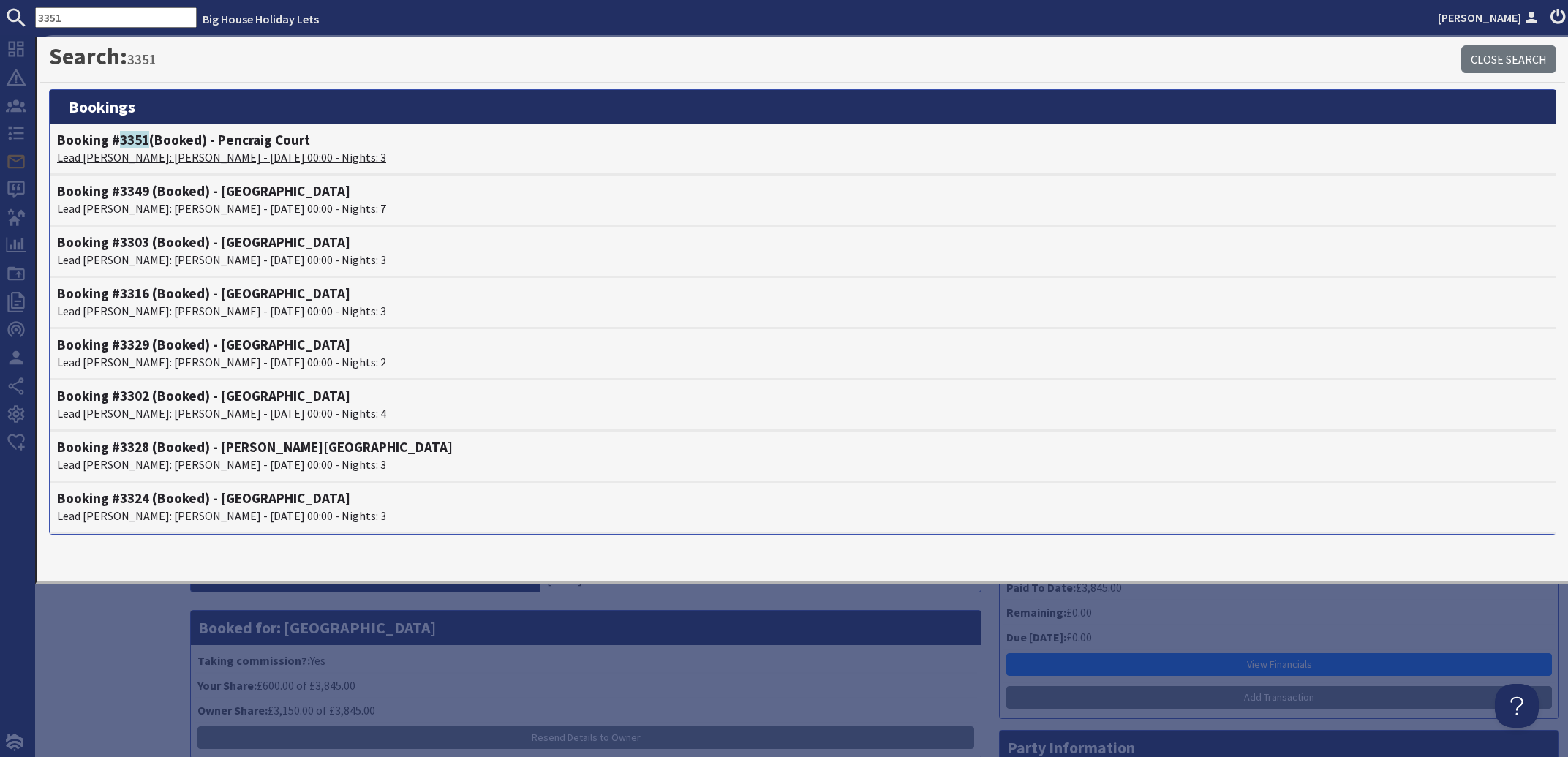
click at [141, 156] on p "Lead Booker: Rachel Connelly - 19/06/2026 00:00 - Nights: 3" at bounding box center [802, 156] width 1491 height 17
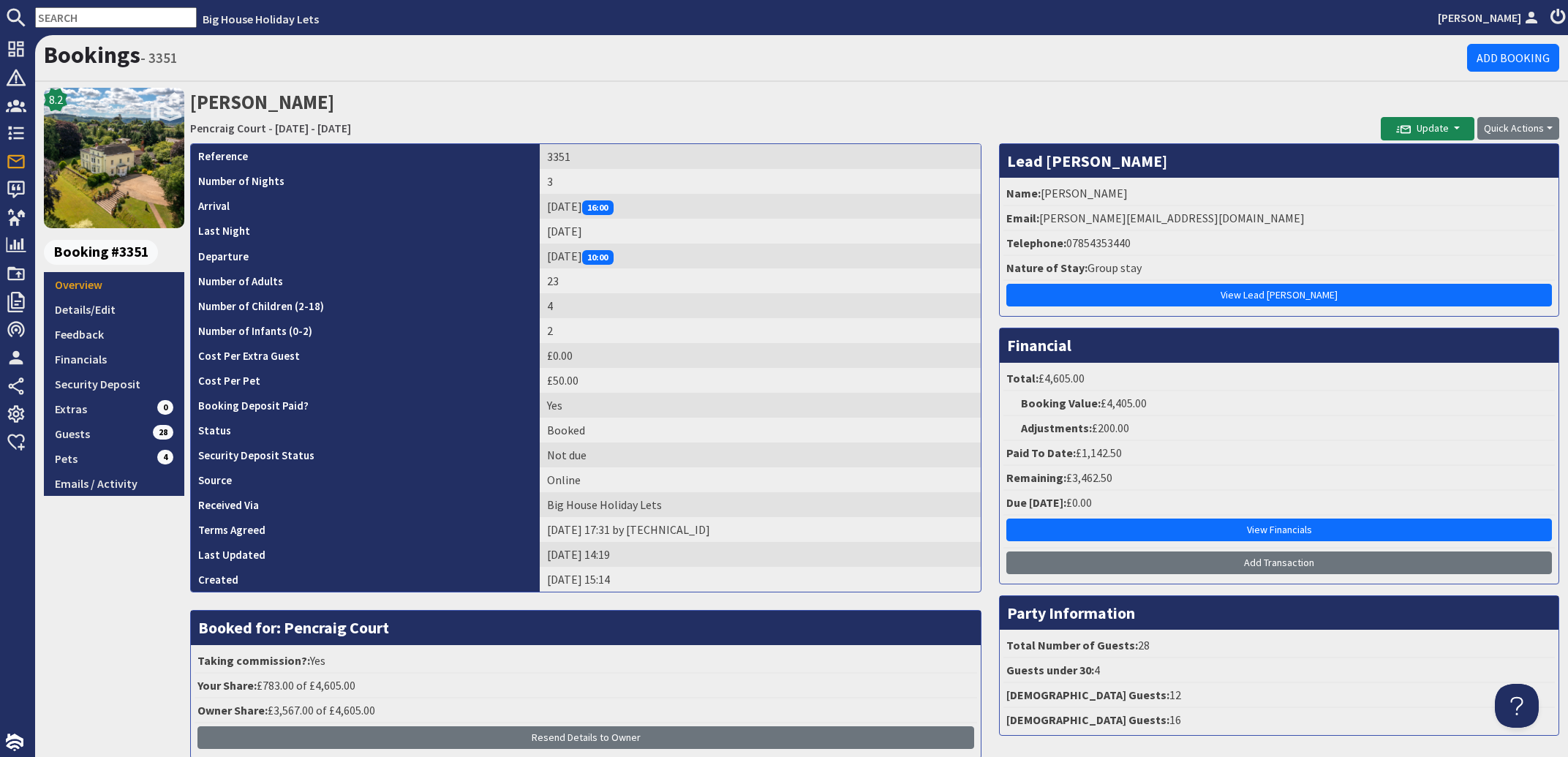
click at [118, 20] on input "text" at bounding box center [116, 17] width 161 height 21
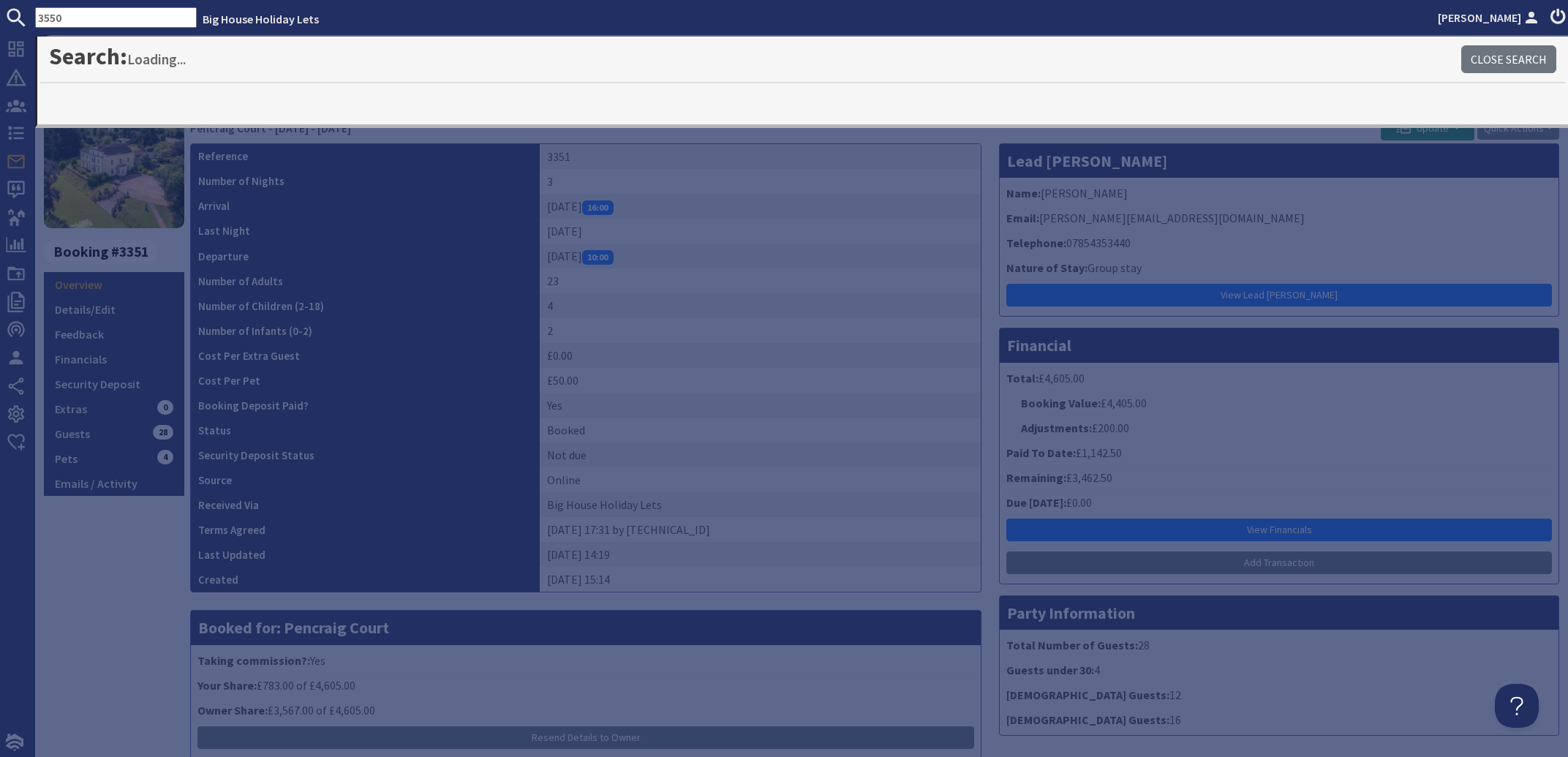
type input "3550"
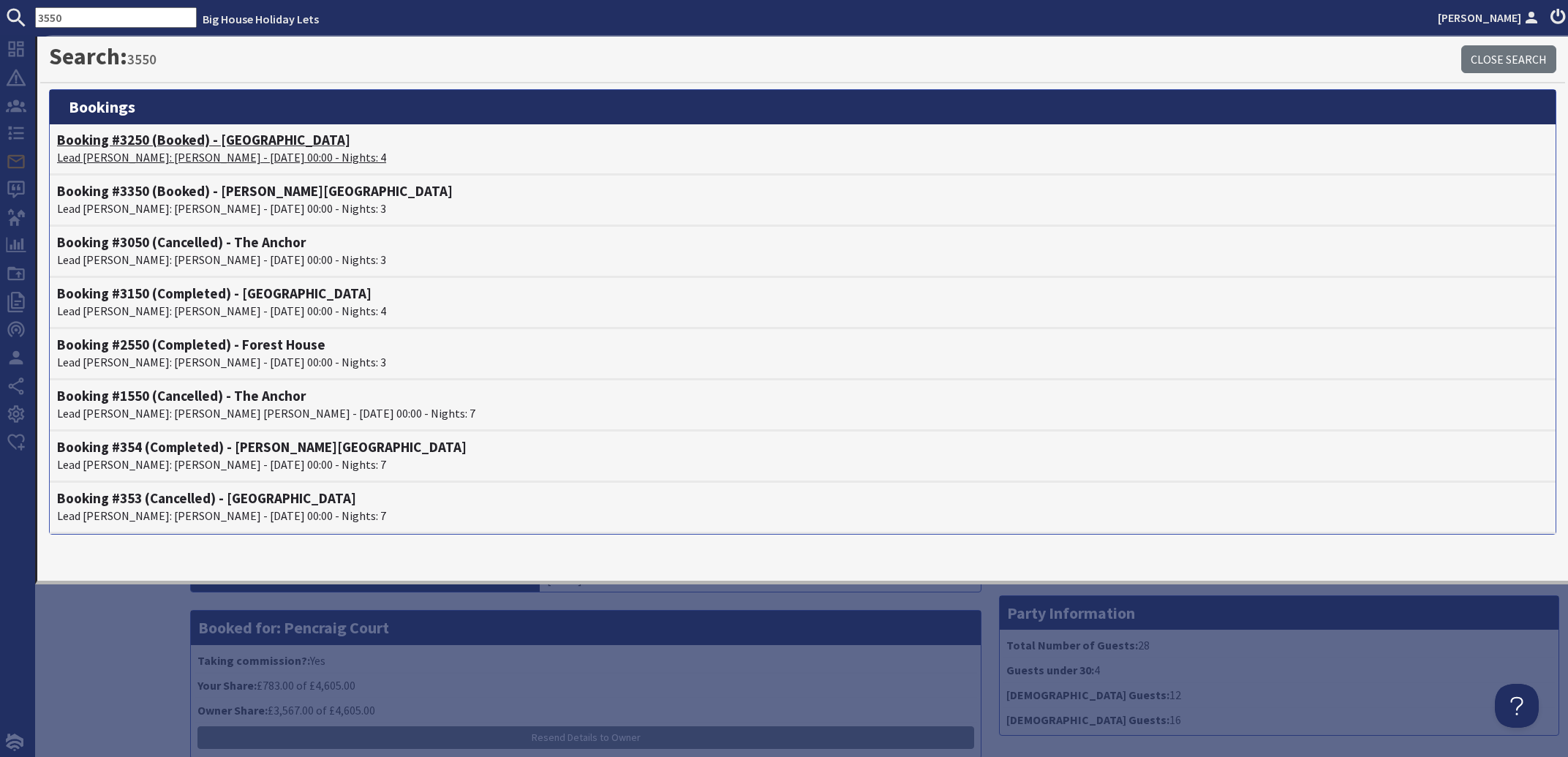
click at [155, 152] on p "Lead Booker: Trevor Woodyatt - 23/12/2026 00:00 - Nights: 4" at bounding box center [802, 156] width 1491 height 17
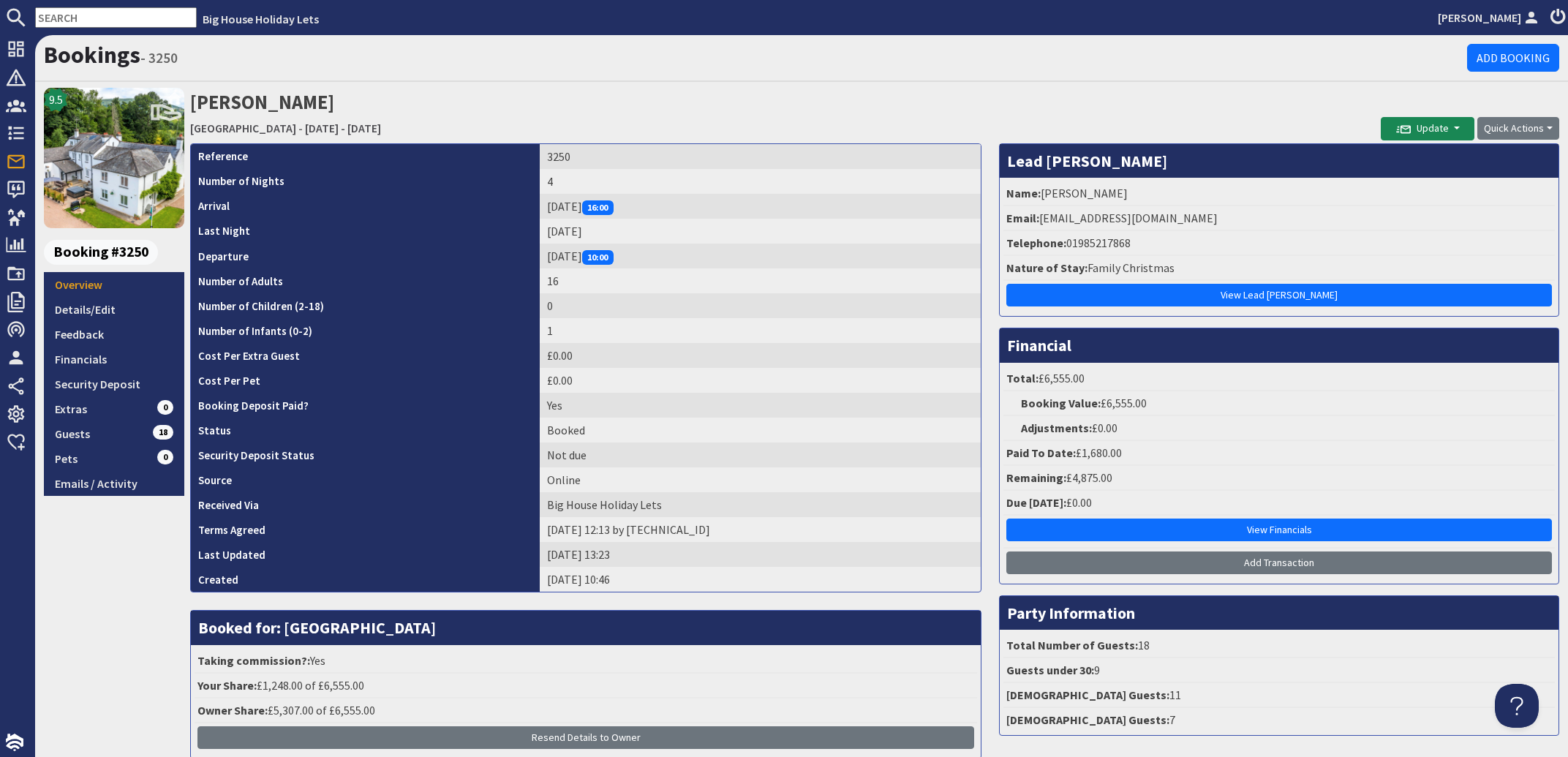
click at [71, 15] on input "text" at bounding box center [116, 17] width 161 height 21
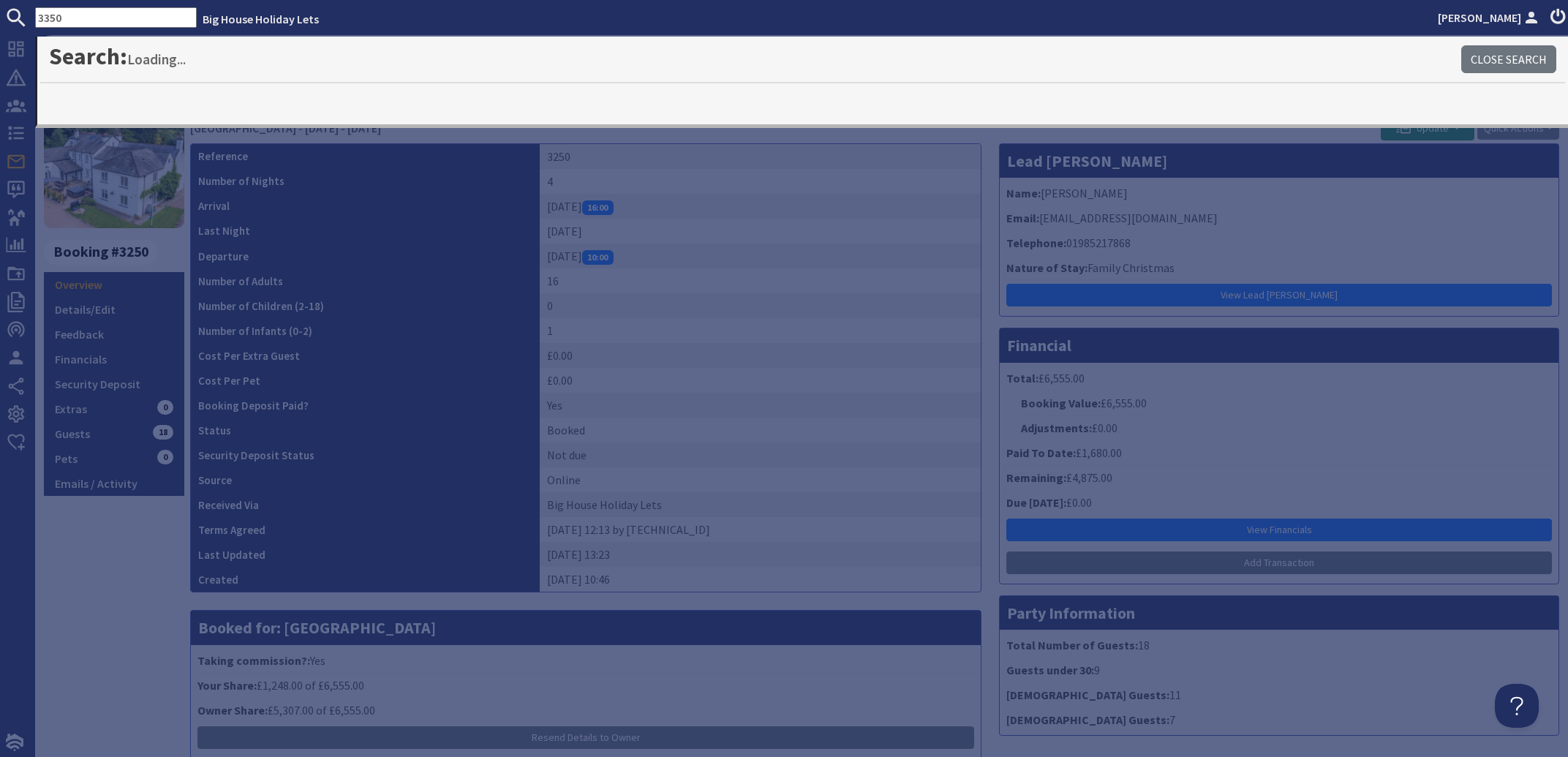
type input "3350"
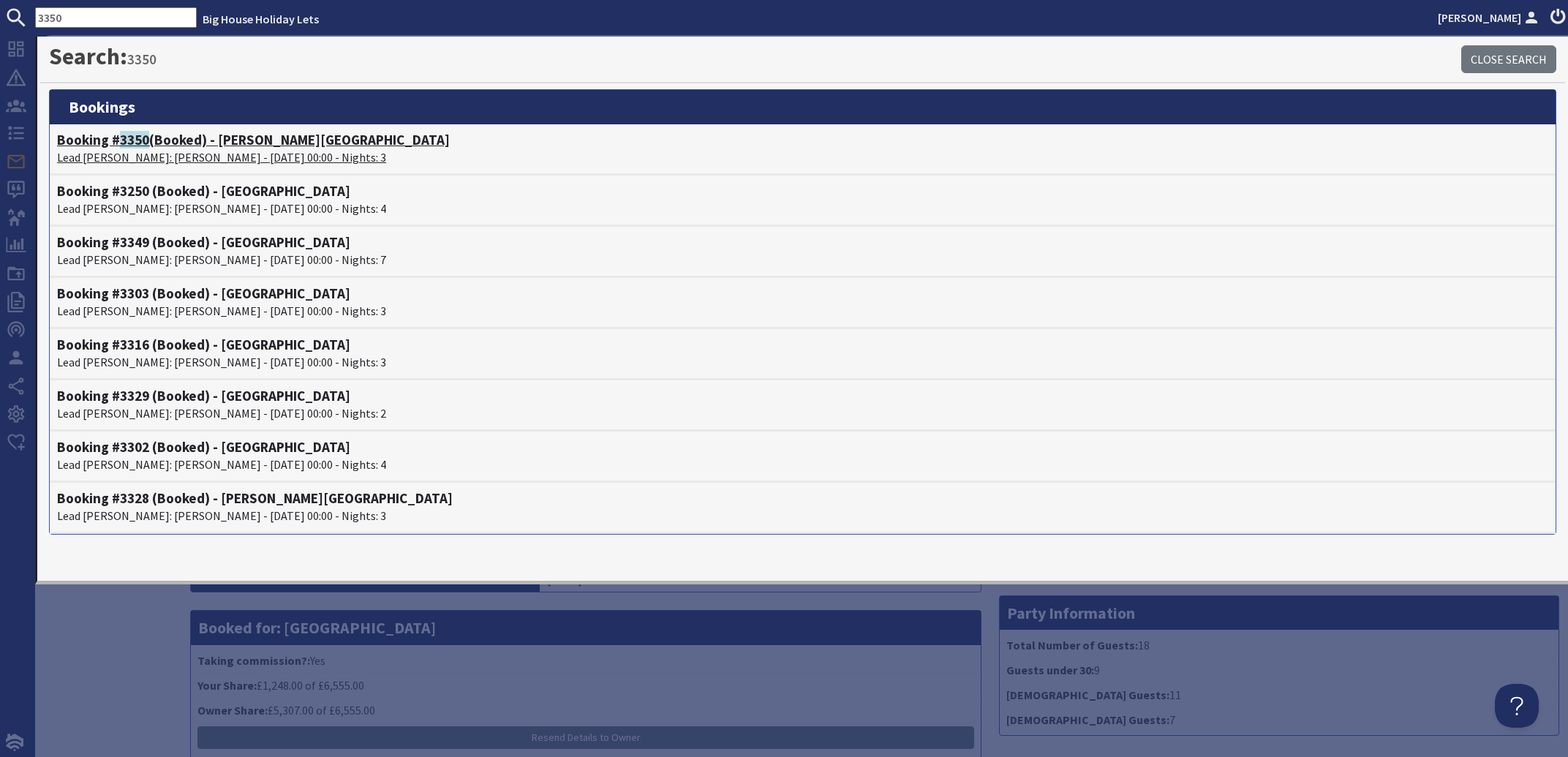
click at [128, 144] on span "3350" at bounding box center [135, 139] width 30 height 17
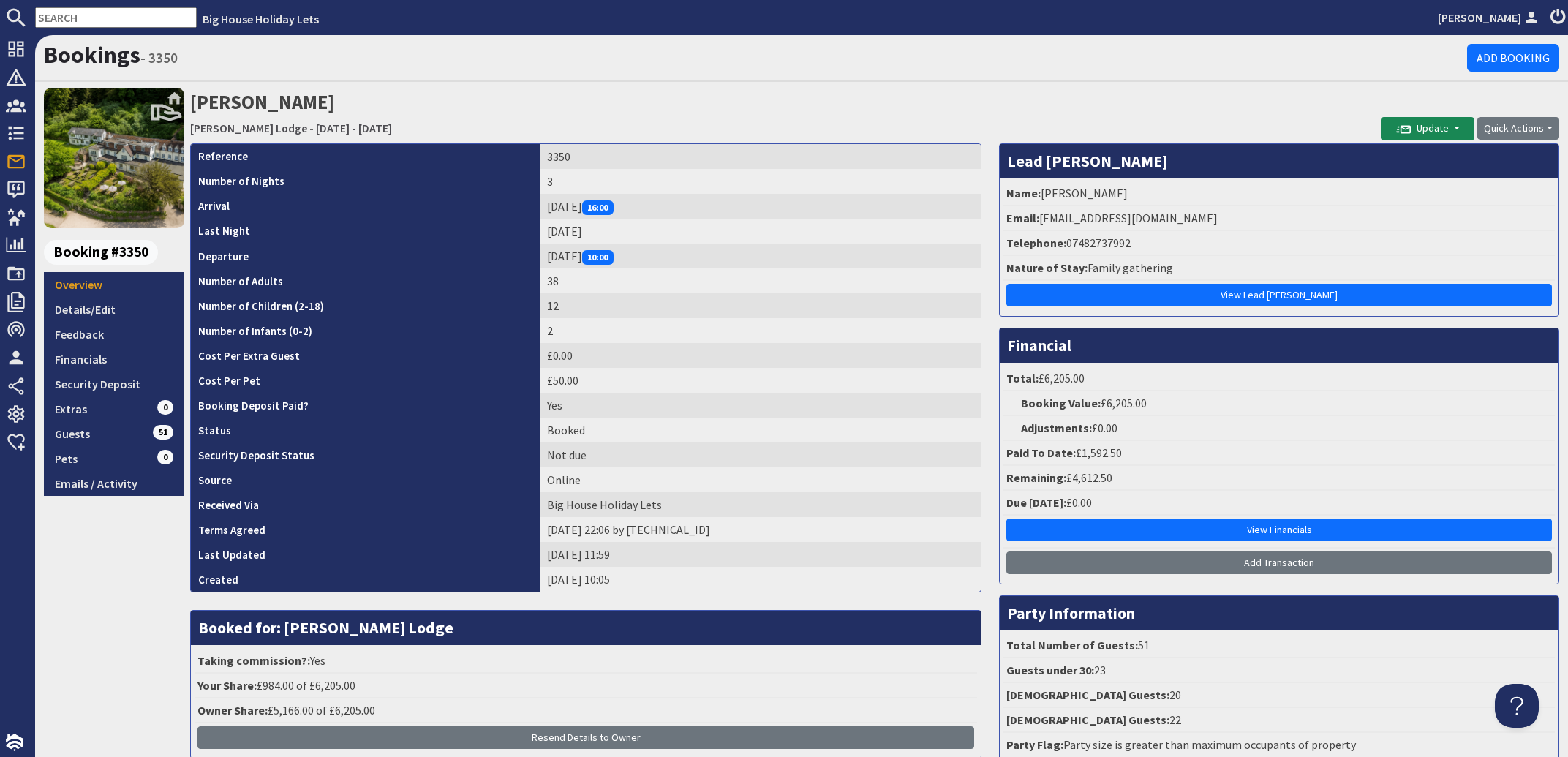
click at [80, 15] on input "text" at bounding box center [116, 17] width 161 height 21
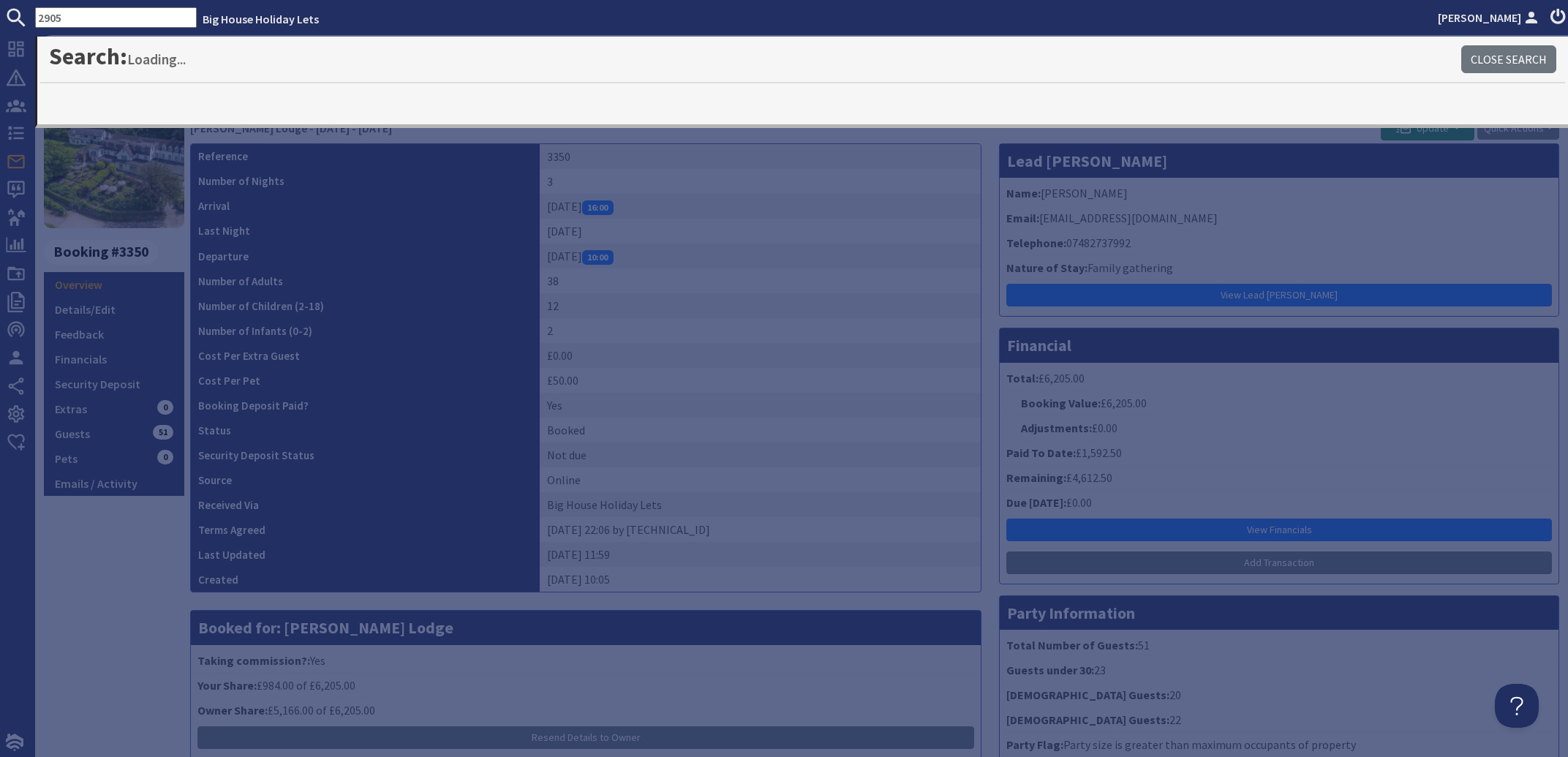
type input "2905"
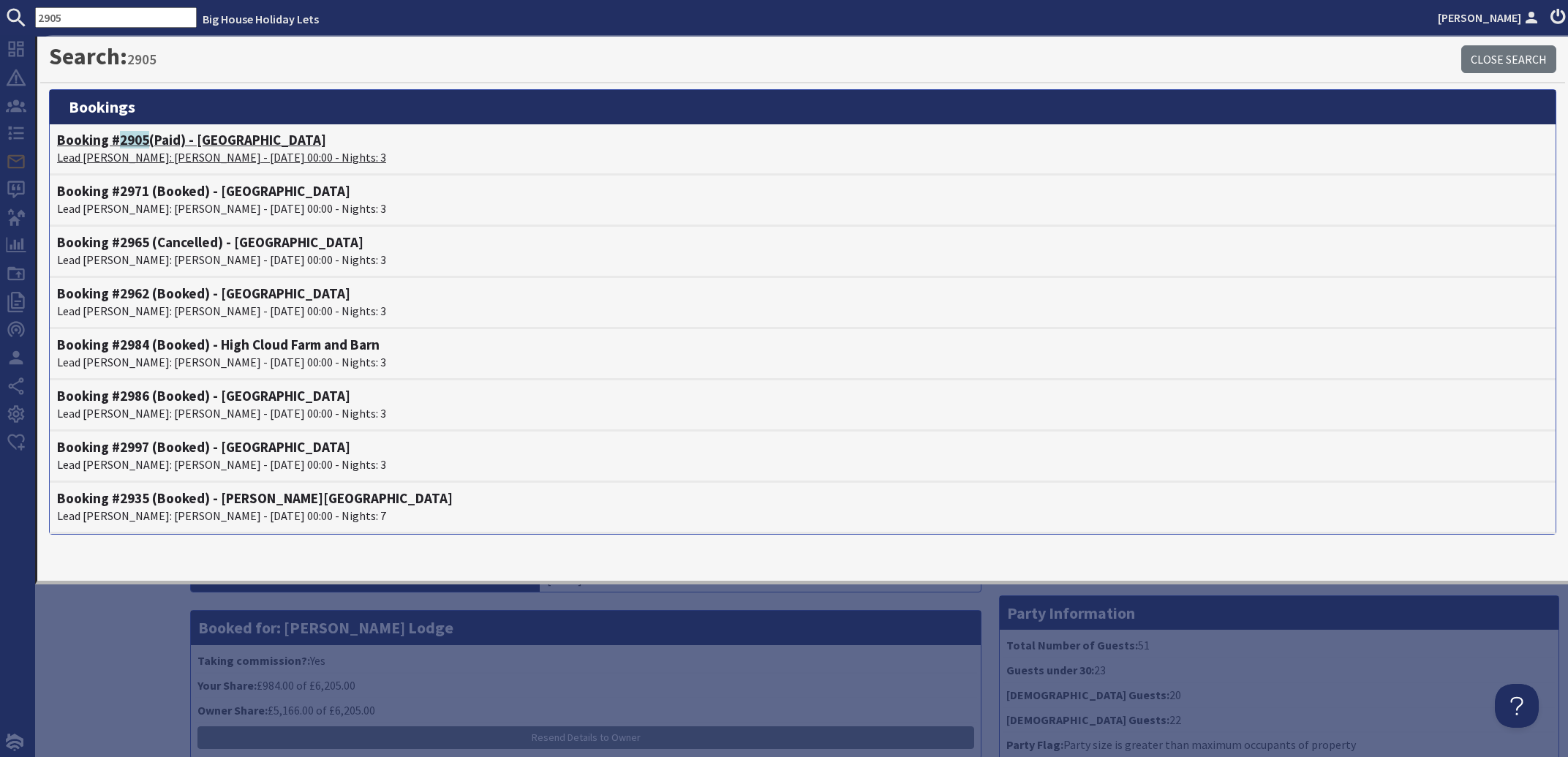
click at [134, 155] on p "Lead Booker: Bob Payne - 07/11/2025 00:00 - Nights: 3" at bounding box center [802, 156] width 1491 height 17
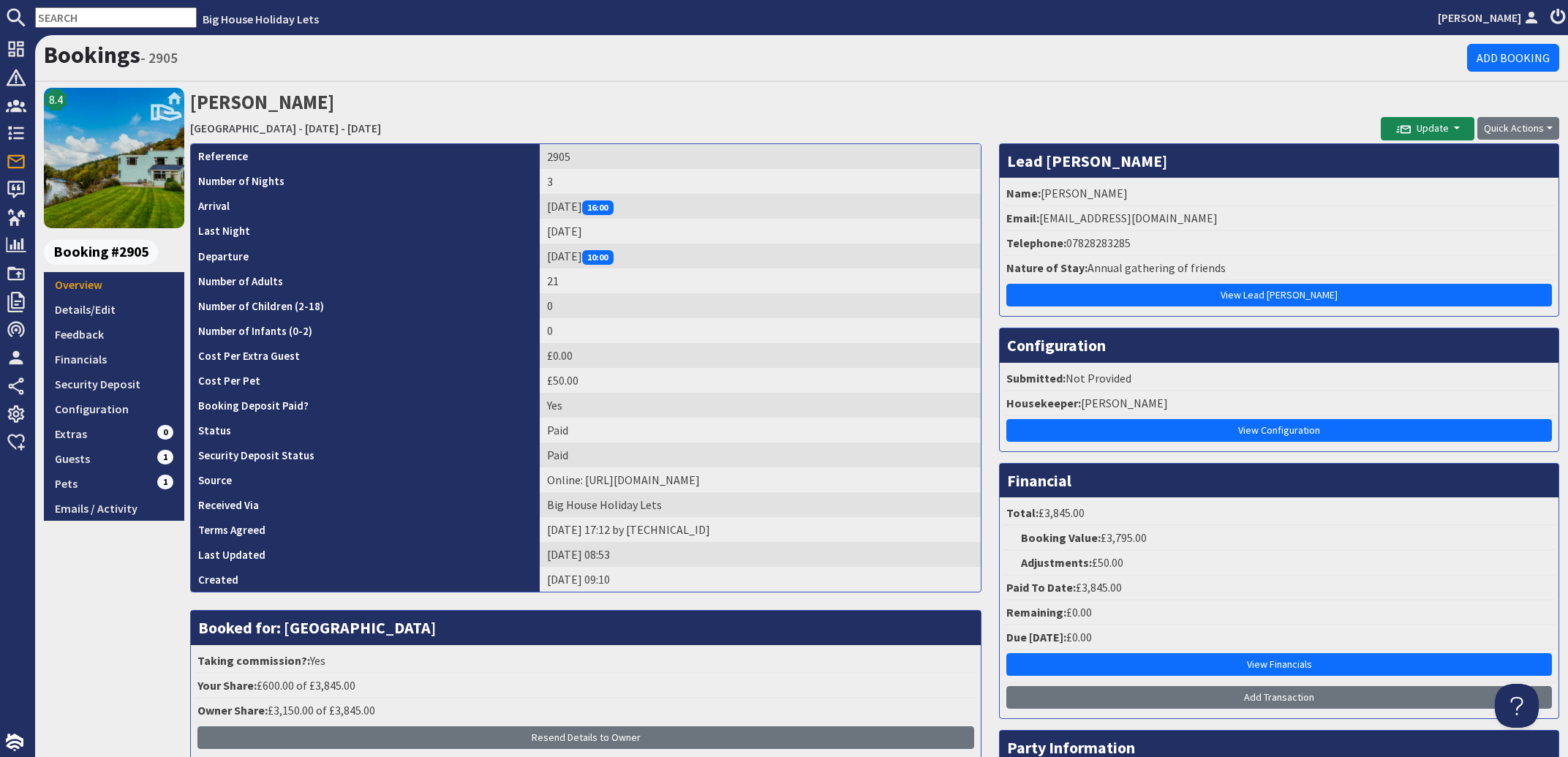
click at [110, 16] on input "text" at bounding box center [116, 17] width 161 height 21
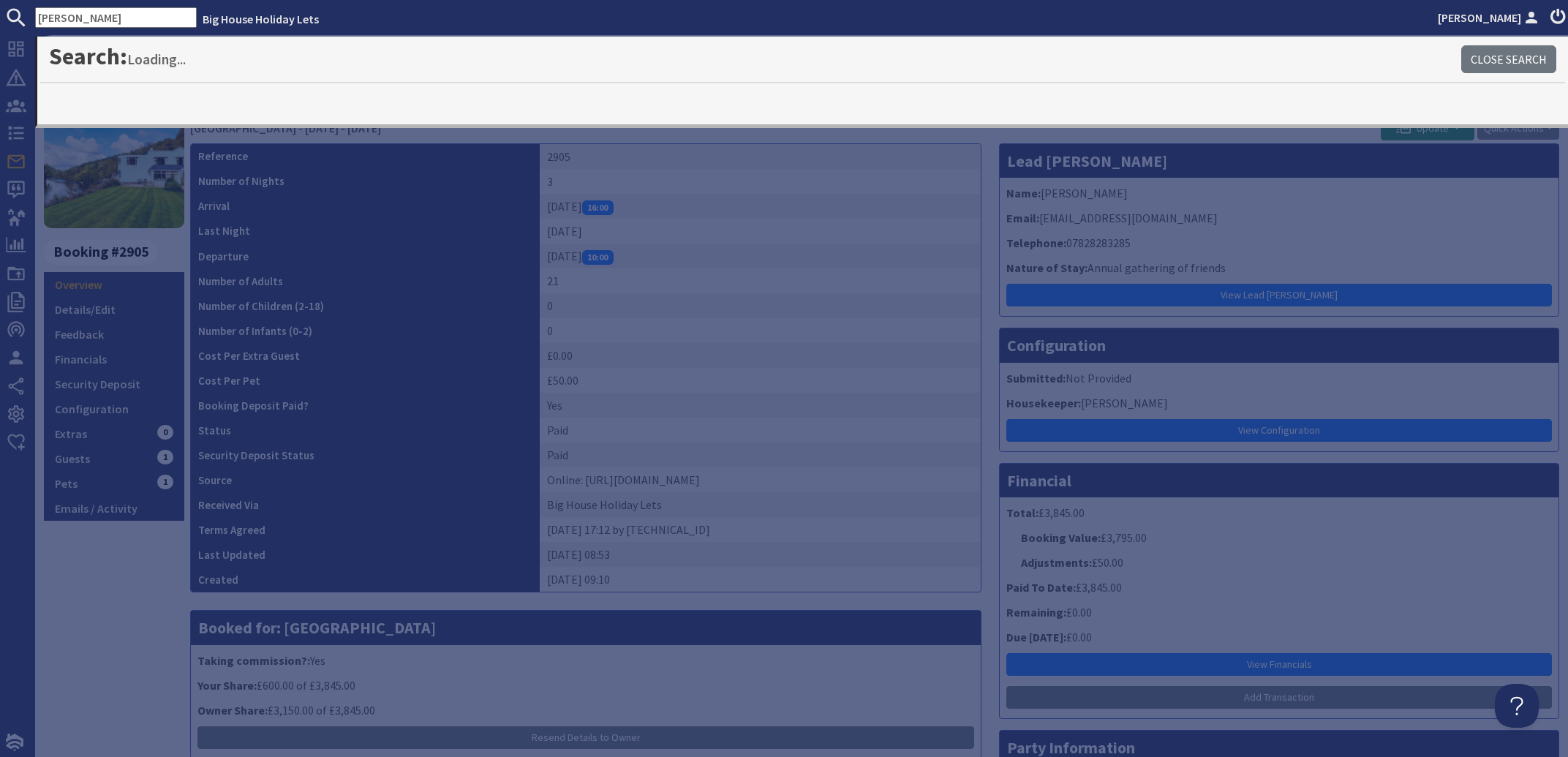
type input "tomkins"
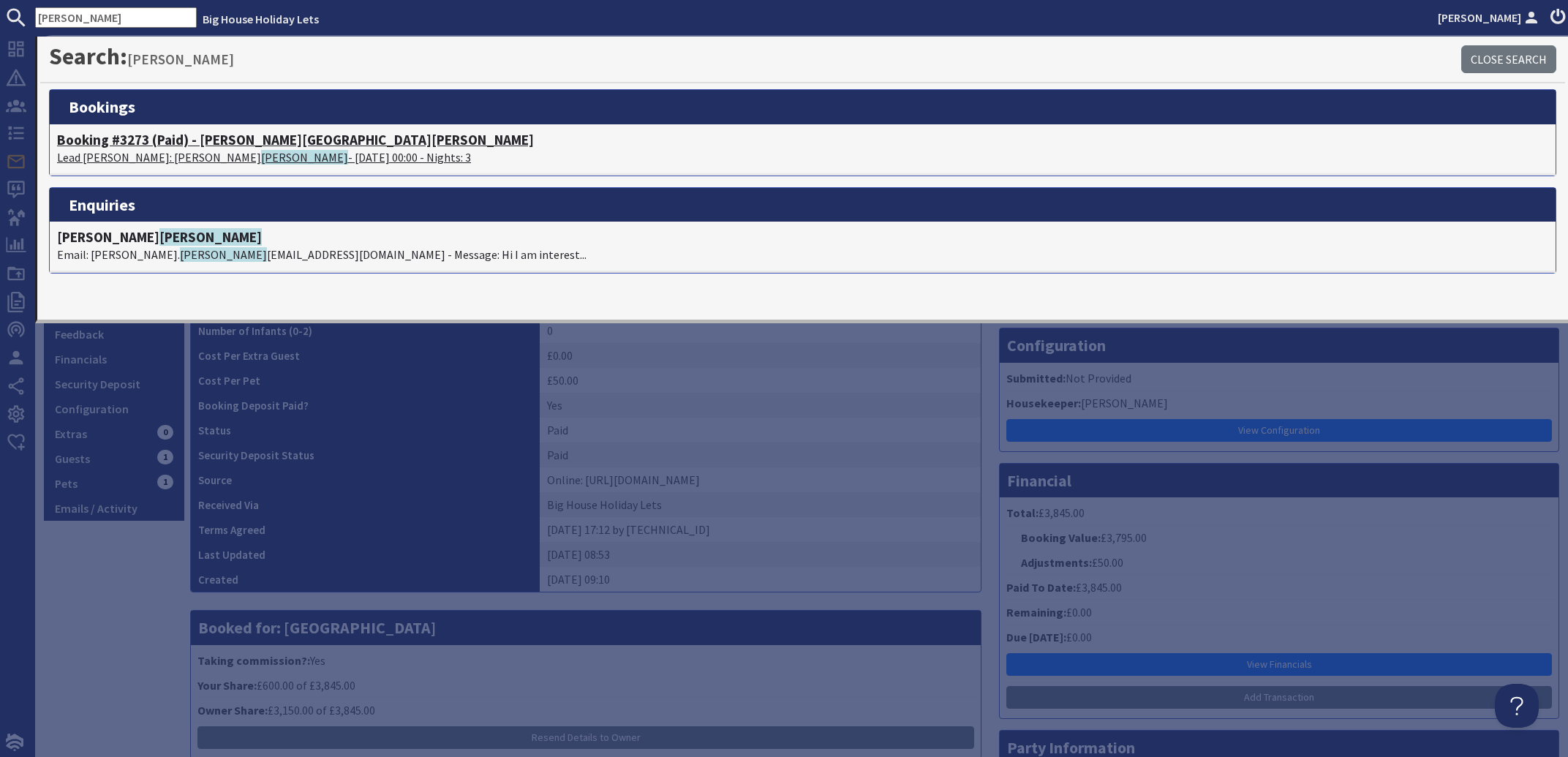
click at [141, 152] on p "Lead Booker: Sami Tomkins - 28/11/2025 00:00 - Nights: 3" at bounding box center [802, 156] width 1491 height 17
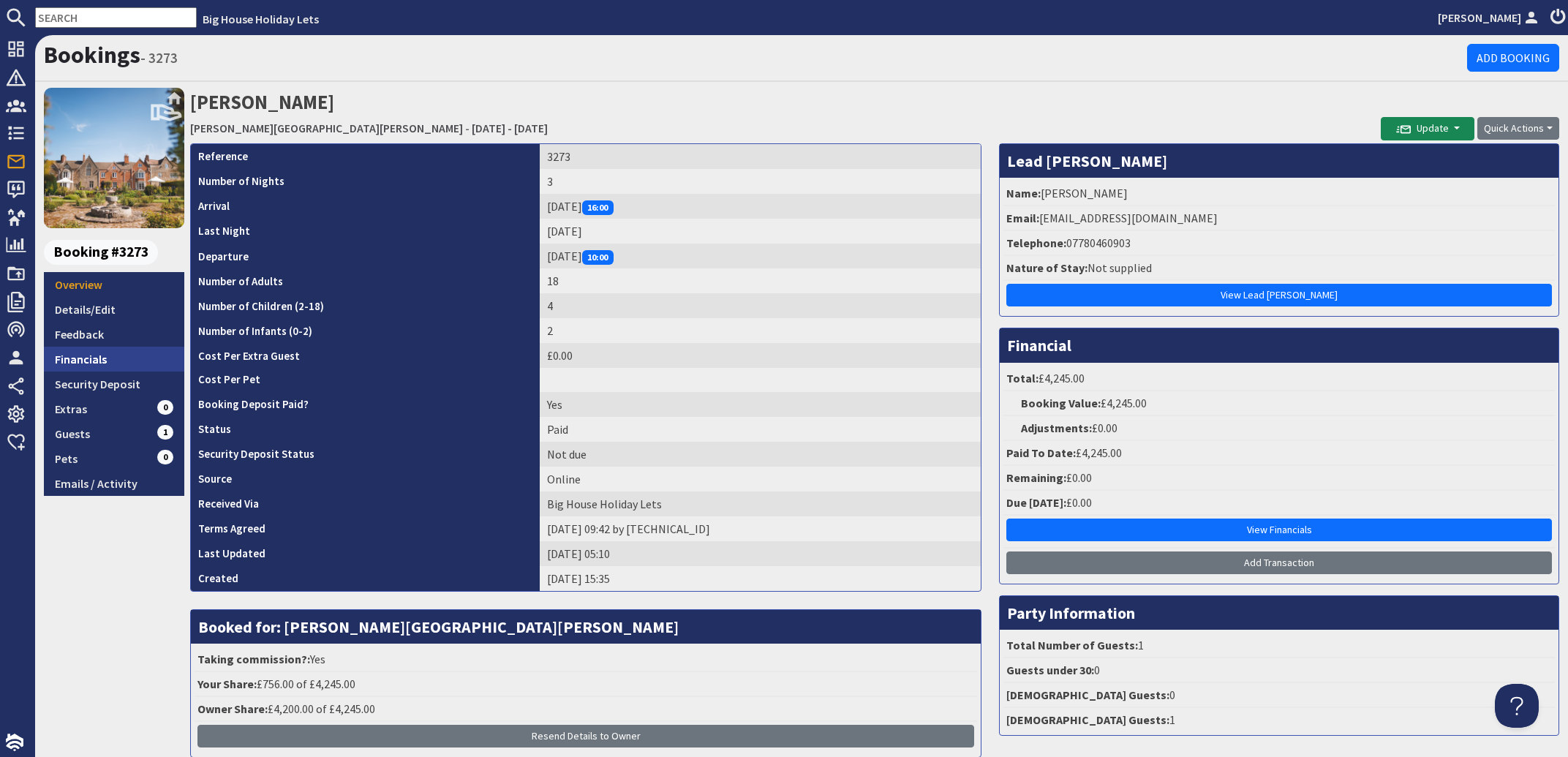
click at [76, 358] on link "Financials" at bounding box center [114, 359] width 141 height 25
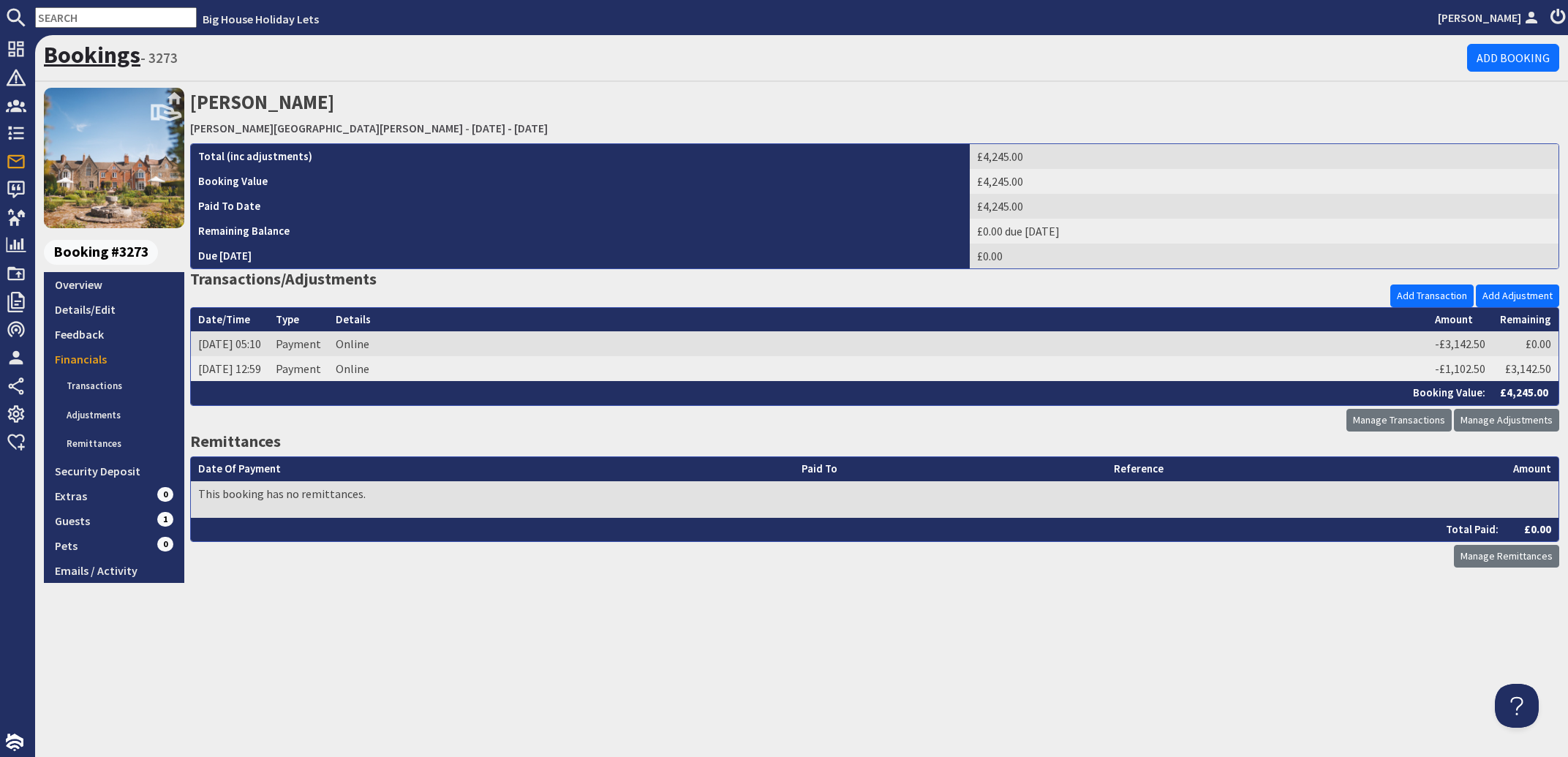
click at [82, 56] on link "Bookings" at bounding box center [91, 55] width 96 height 30
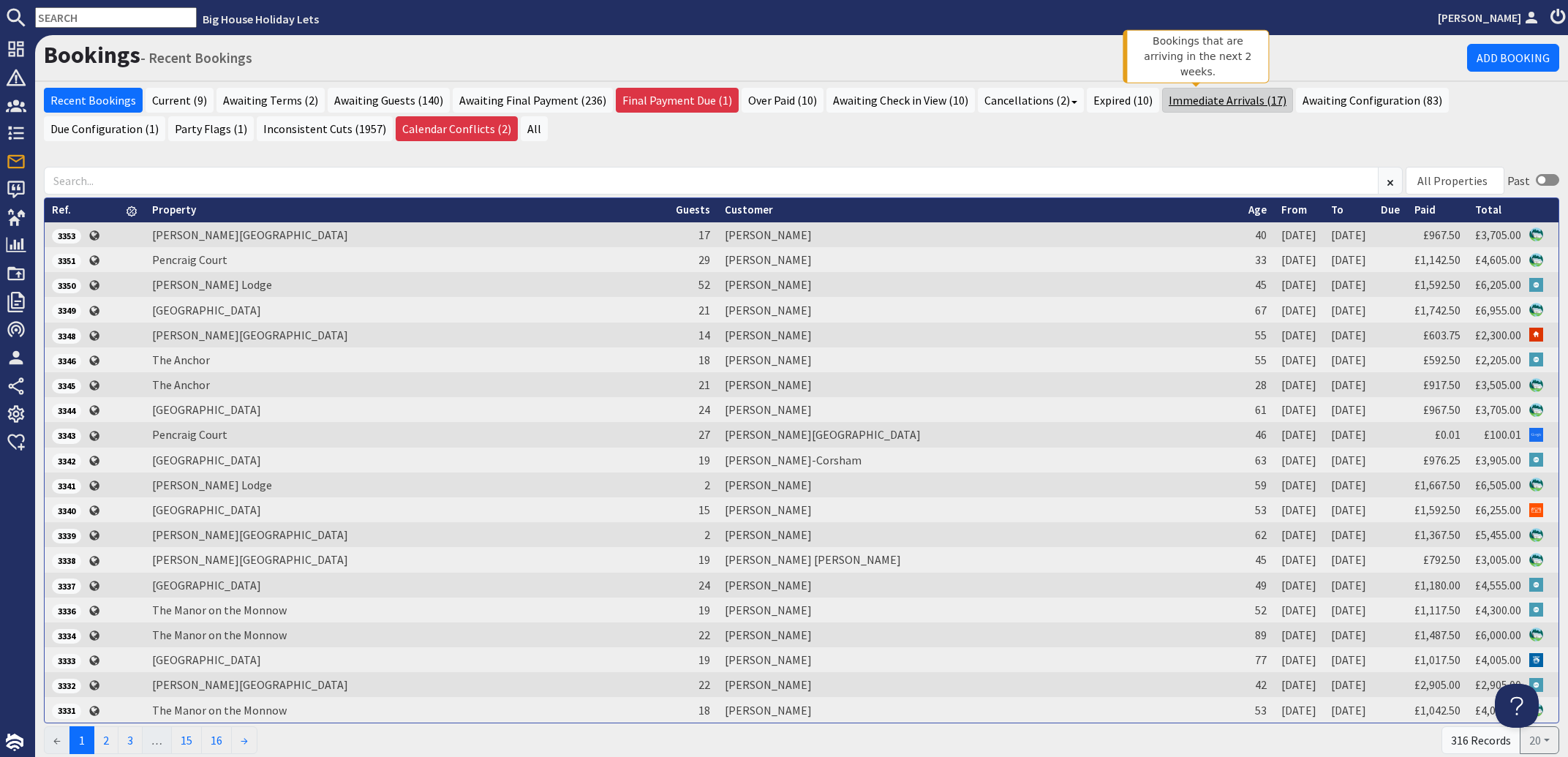
click at [1204, 98] on link "Immediate Arrivals (17)" at bounding box center [1227, 100] width 131 height 25
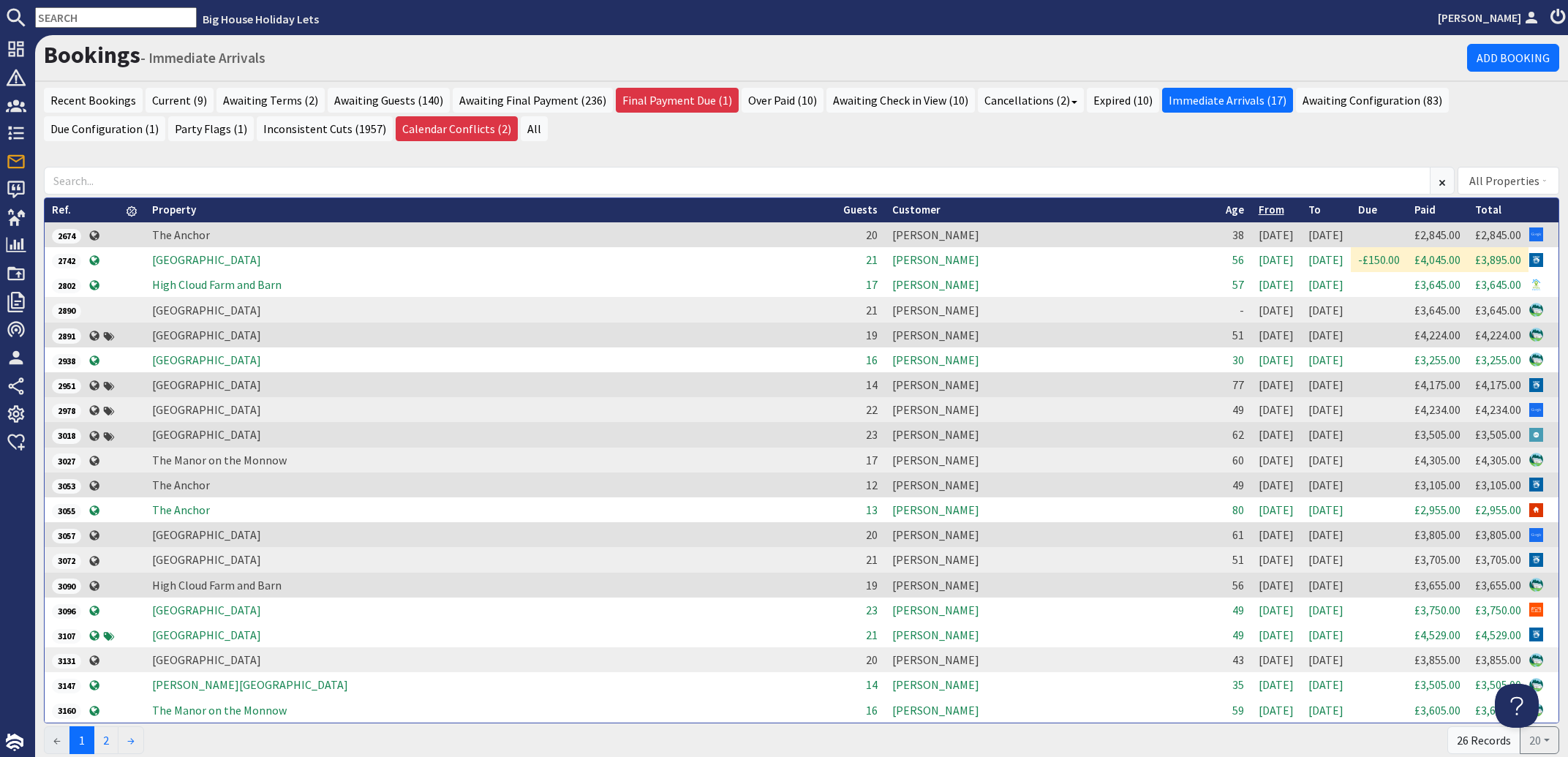
click at [1259, 207] on link "From" at bounding box center [1271, 209] width 26 height 14
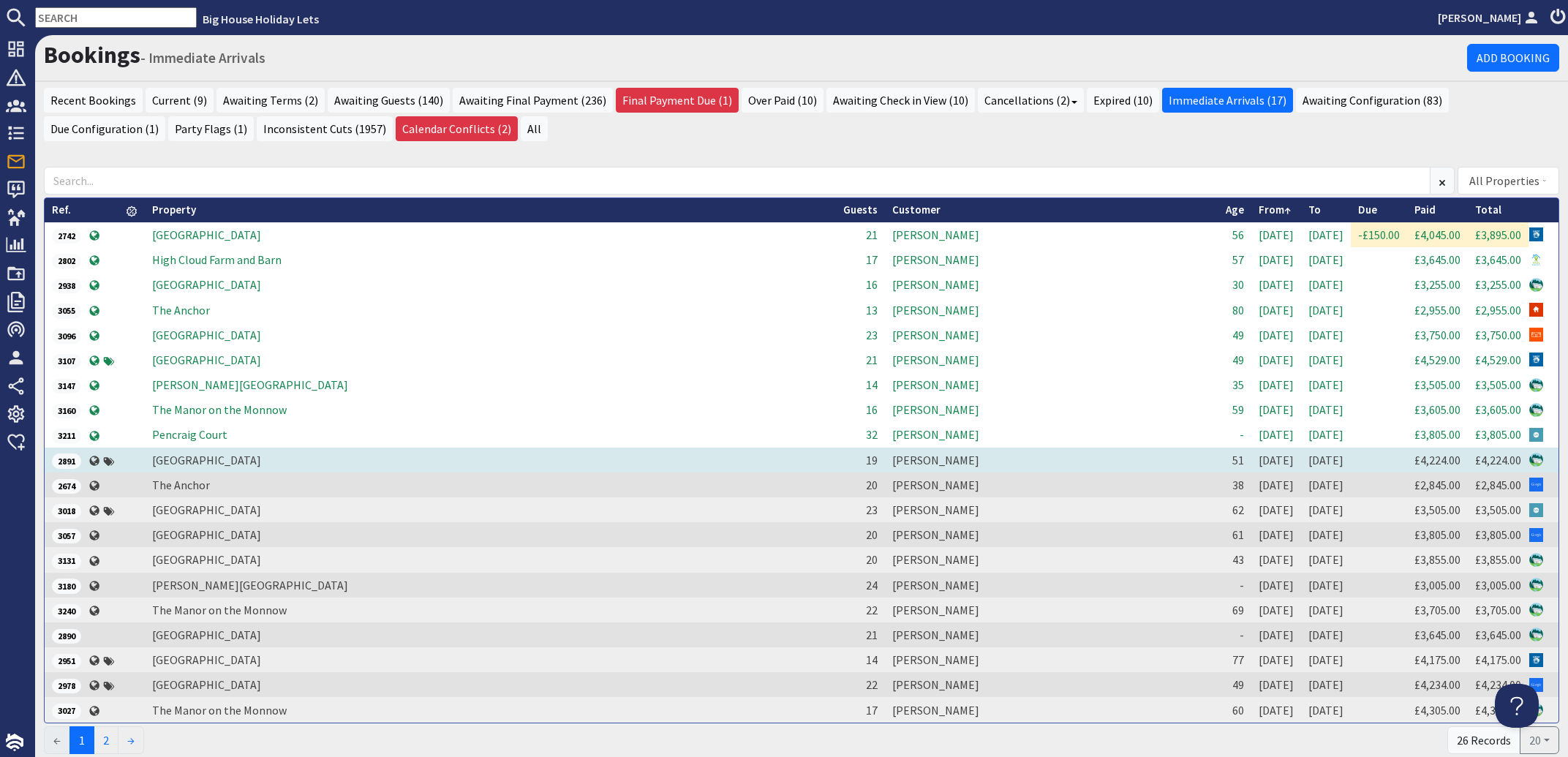
click at [885, 457] on td "[PERSON_NAME]" at bounding box center [1051, 460] width 333 height 25
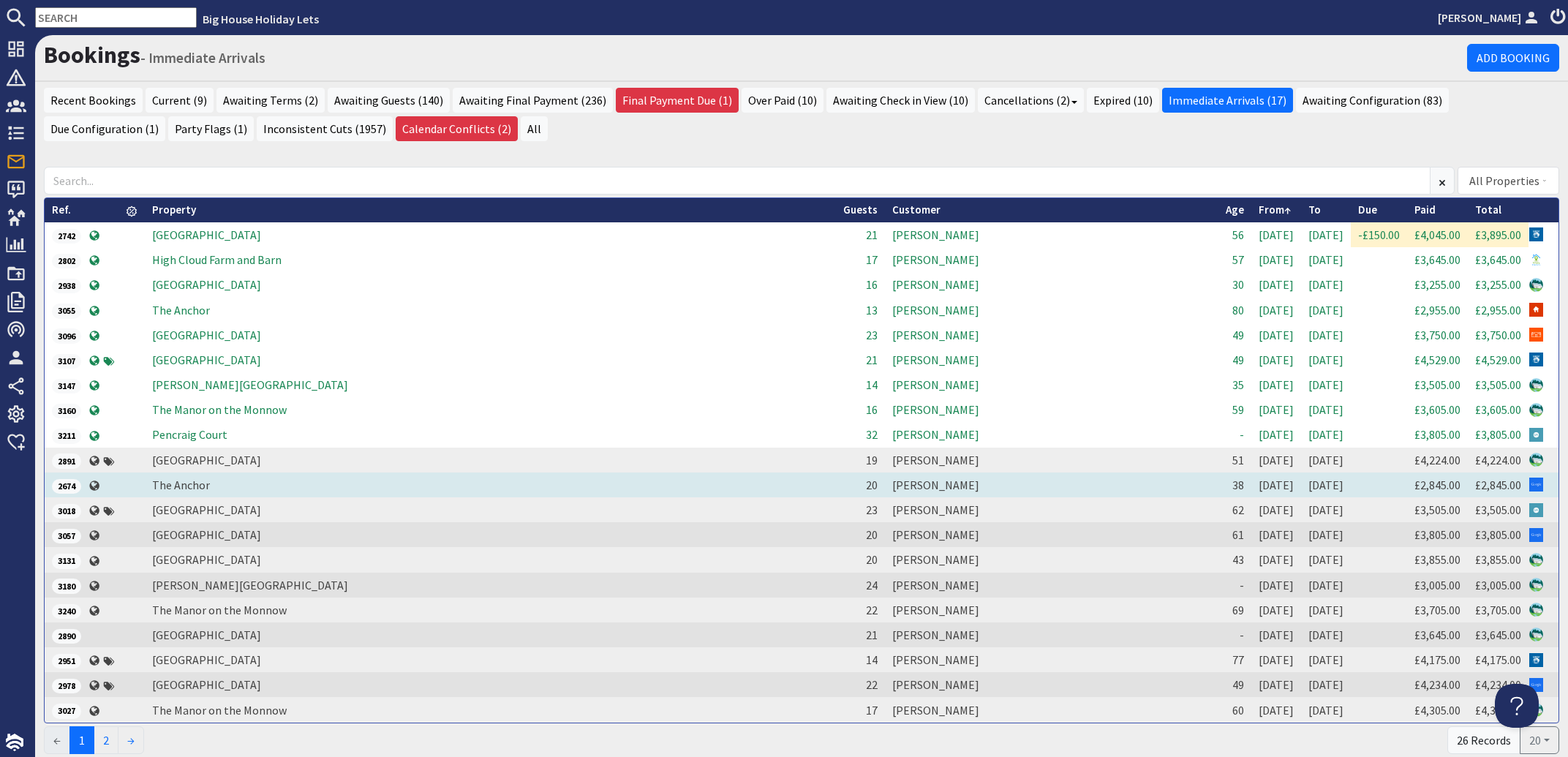
click at [1251, 481] on td "[DATE]" at bounding box center [1276, 485] width 49 height 25
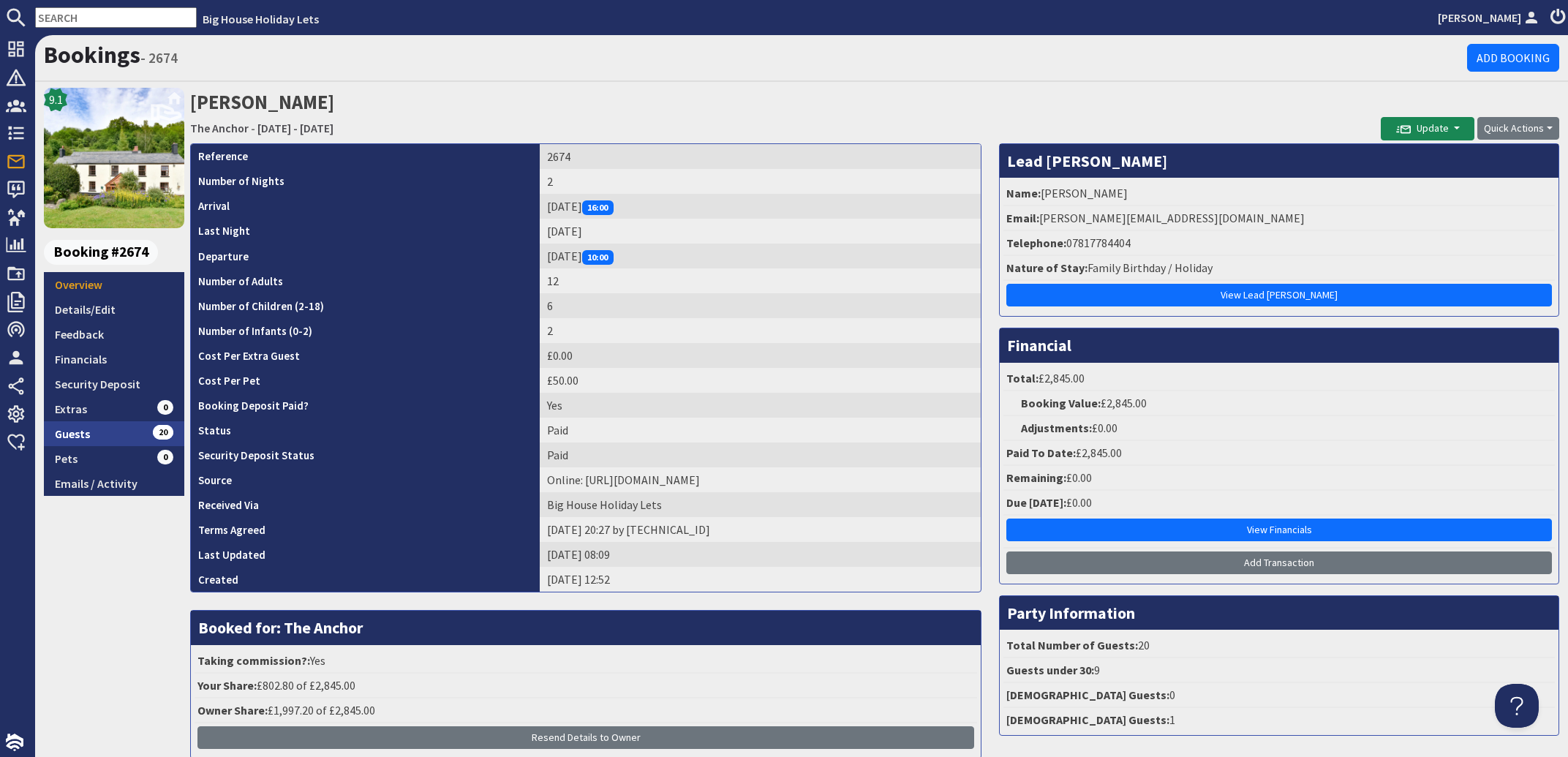
click at [82, 434] on link "Guests 20" at bounding box center [114, 434] width 141 height 25
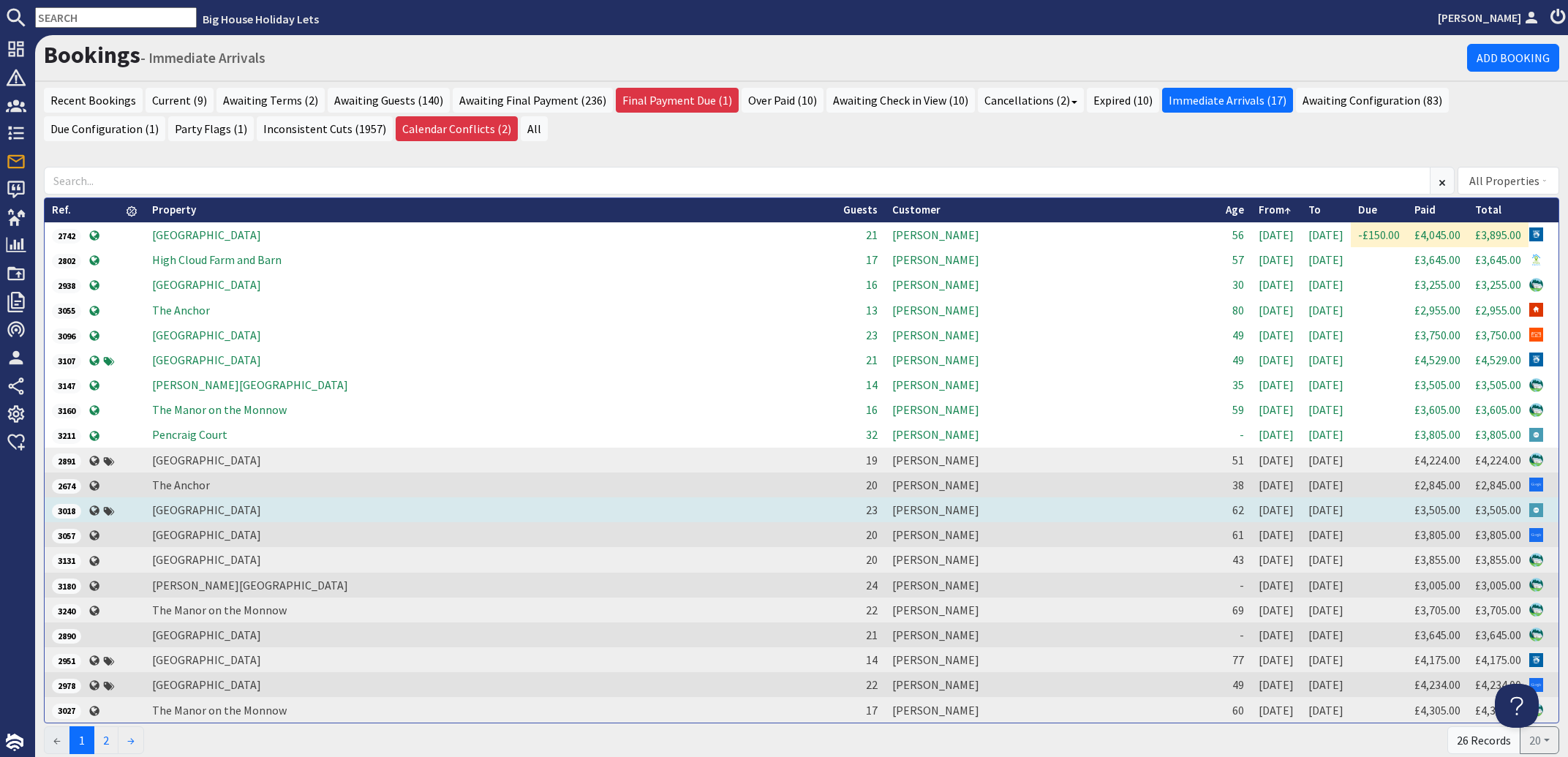
click at [885, 507] on td "[PERSON_NAME]" at bounding box center [1051, 509] width 333 height 25
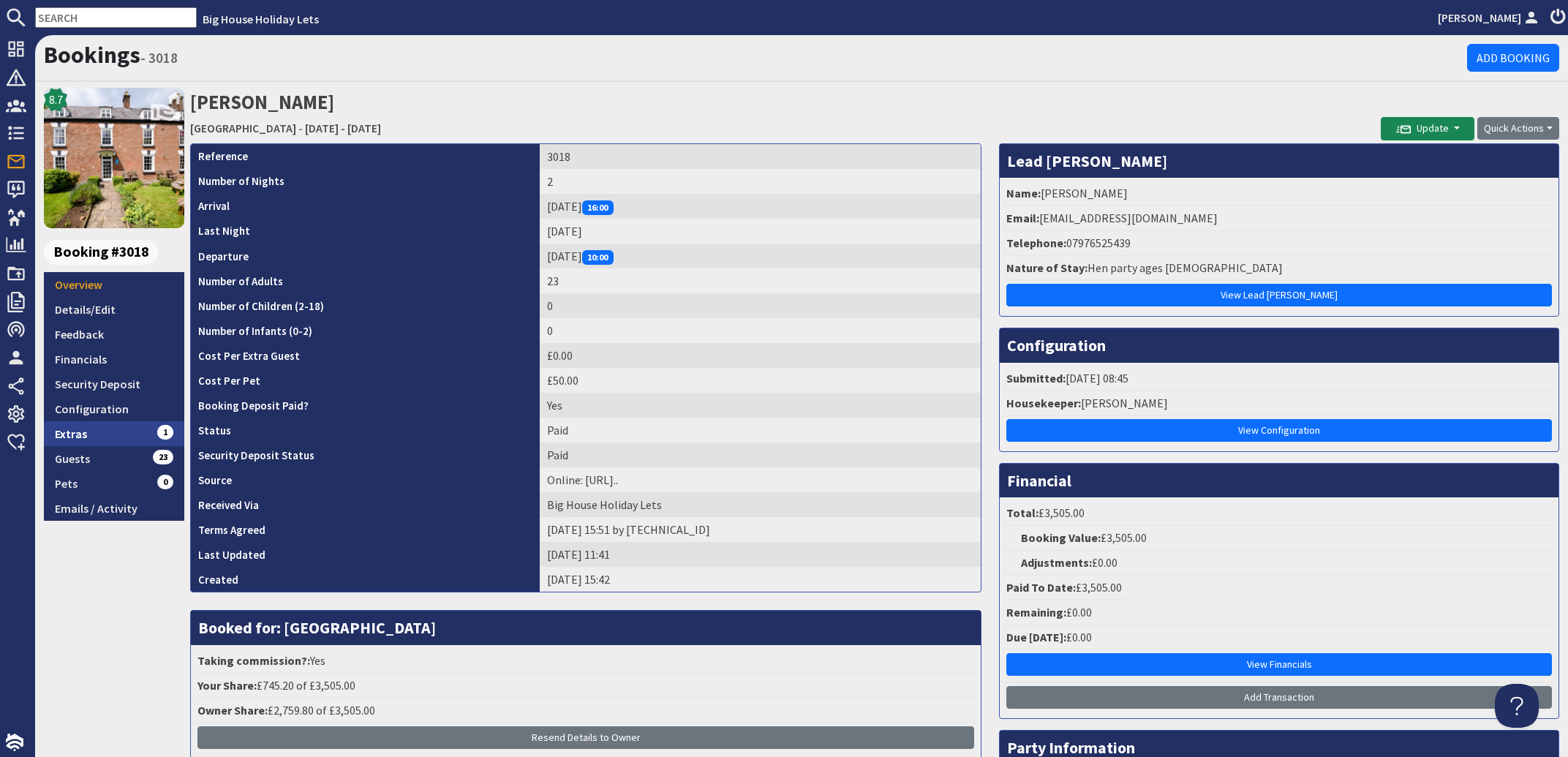
click at [79, 434] on link "Extras 1" at bounding box center [114, 434] width 141 height 25
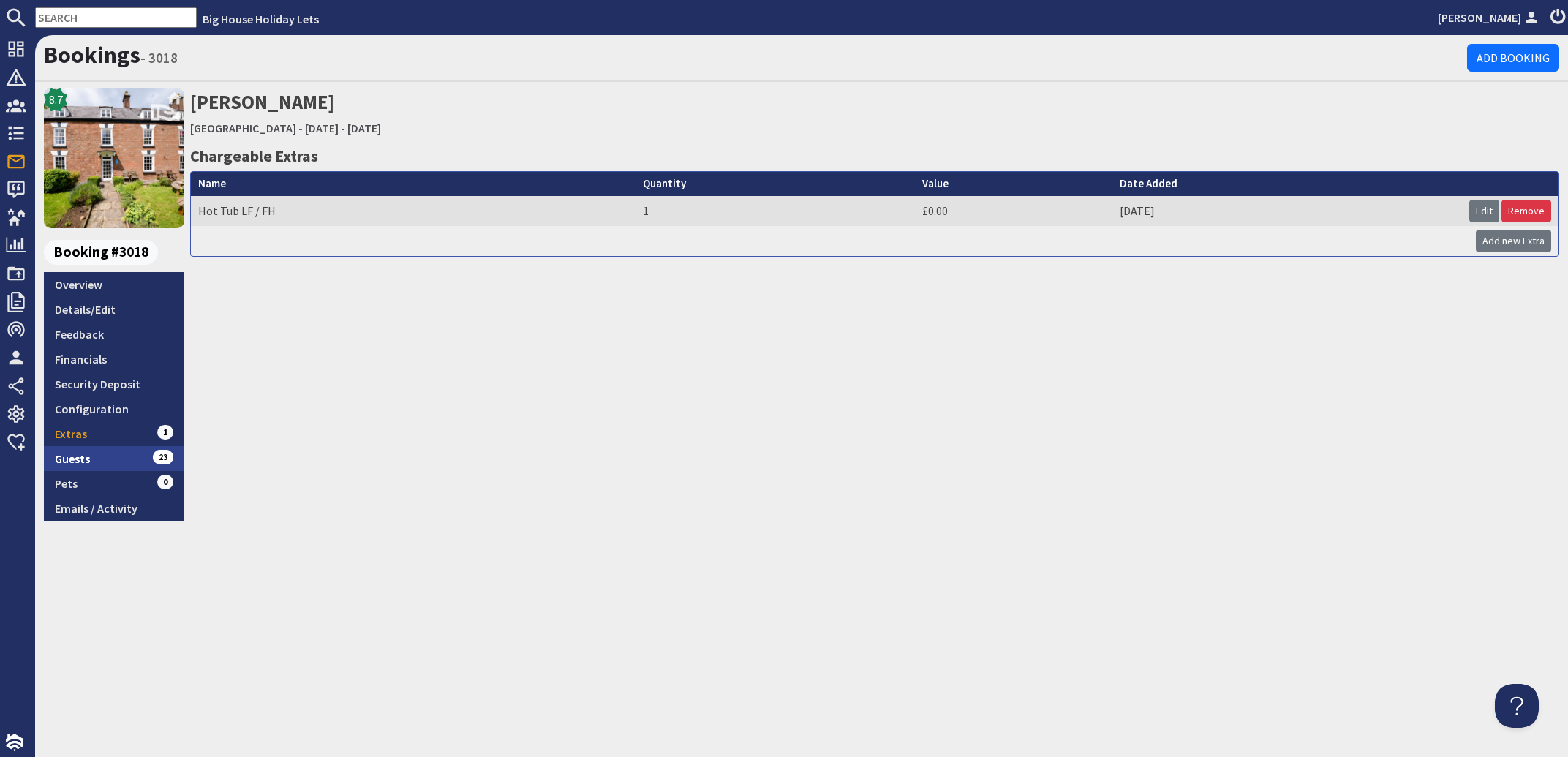
click at [72, 457] on link "Guests 23" at bounding box center [114, 458] width 141 height 25
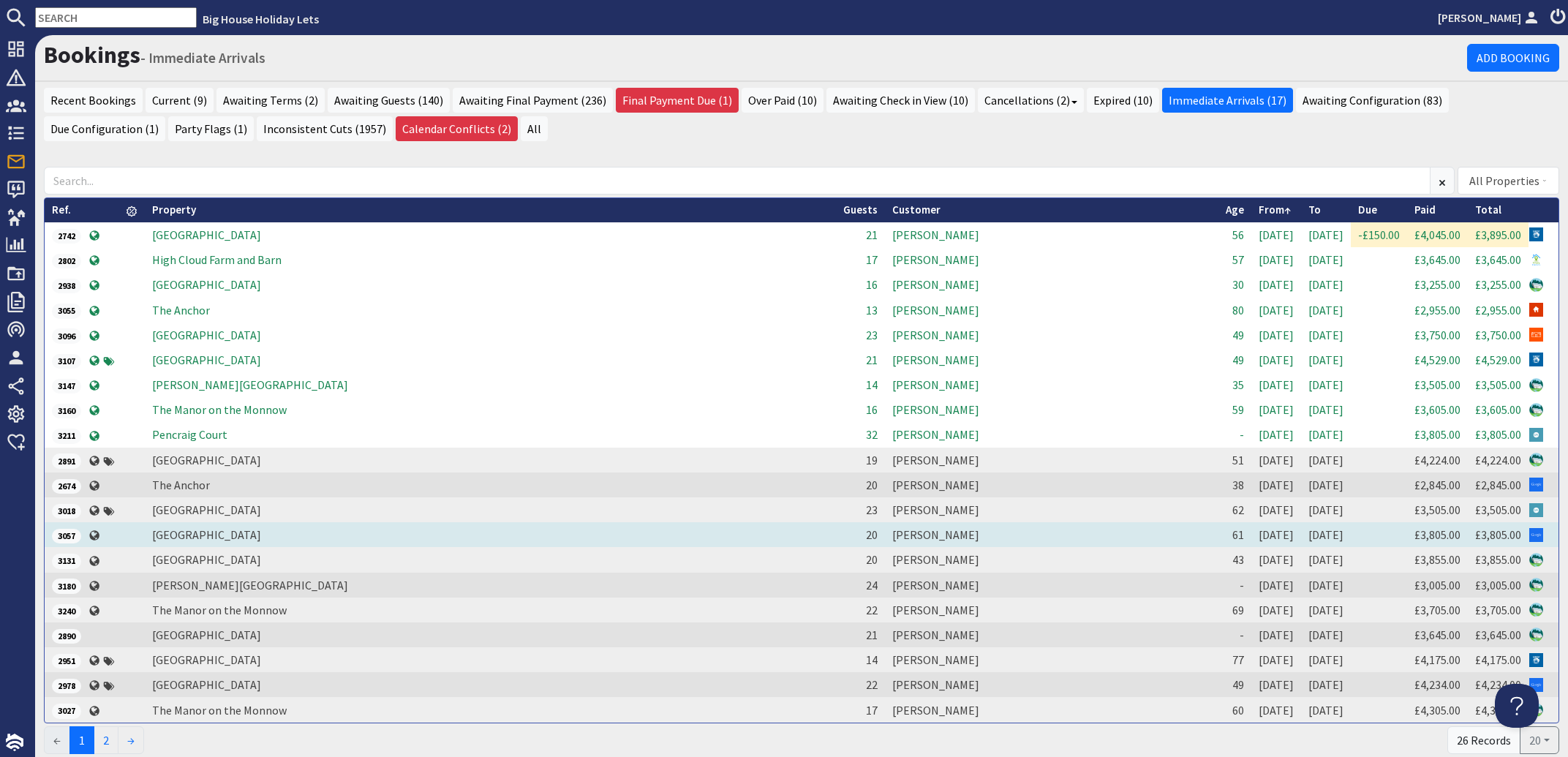
click at [885, 532] on td "[PERSON_NAME]" at bounding box center [1051, 535] width 333 height 25
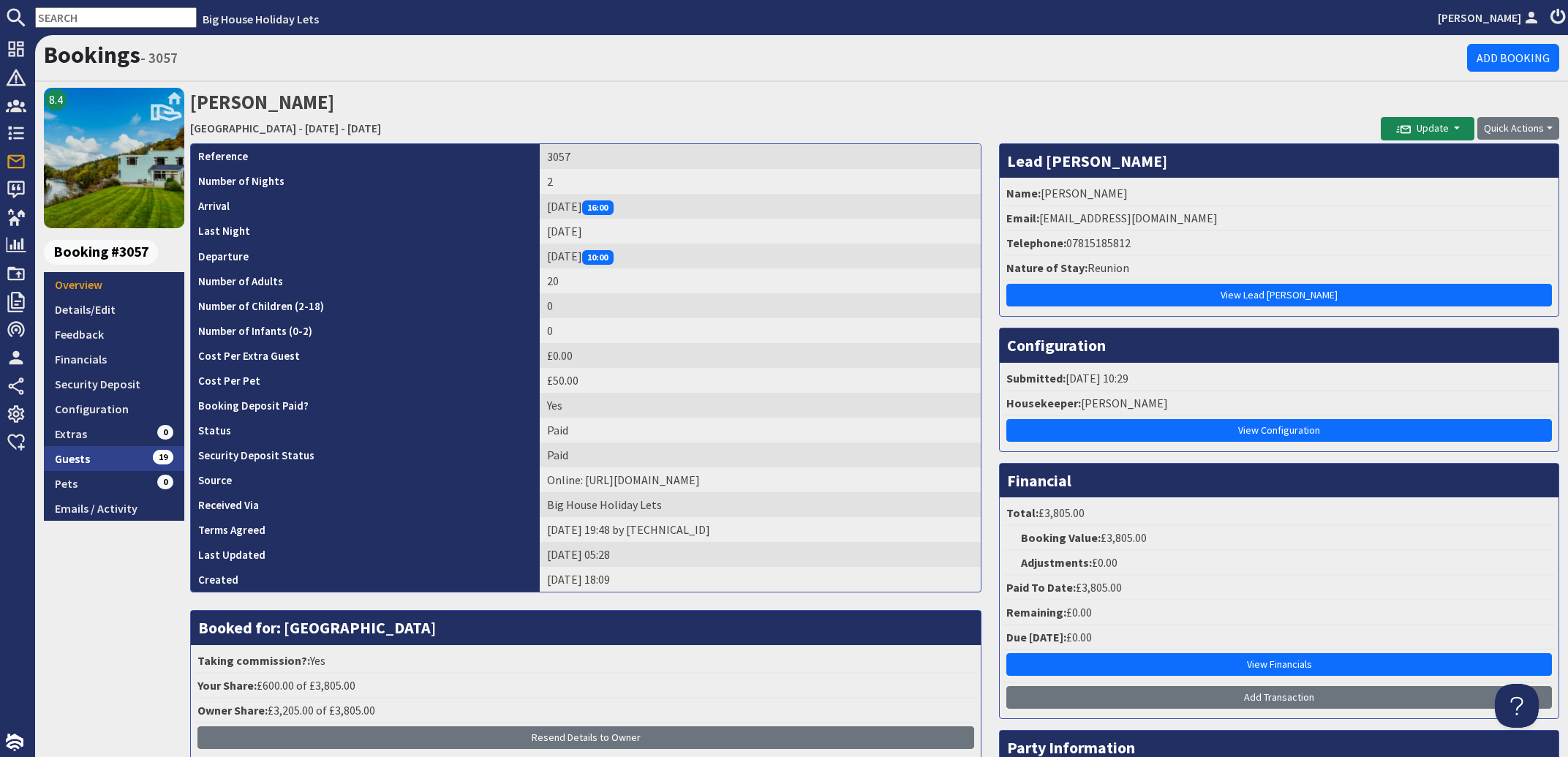
click at [90, 459] on link "Guests 19" at bounding box center [114, 458] width 141 height 25
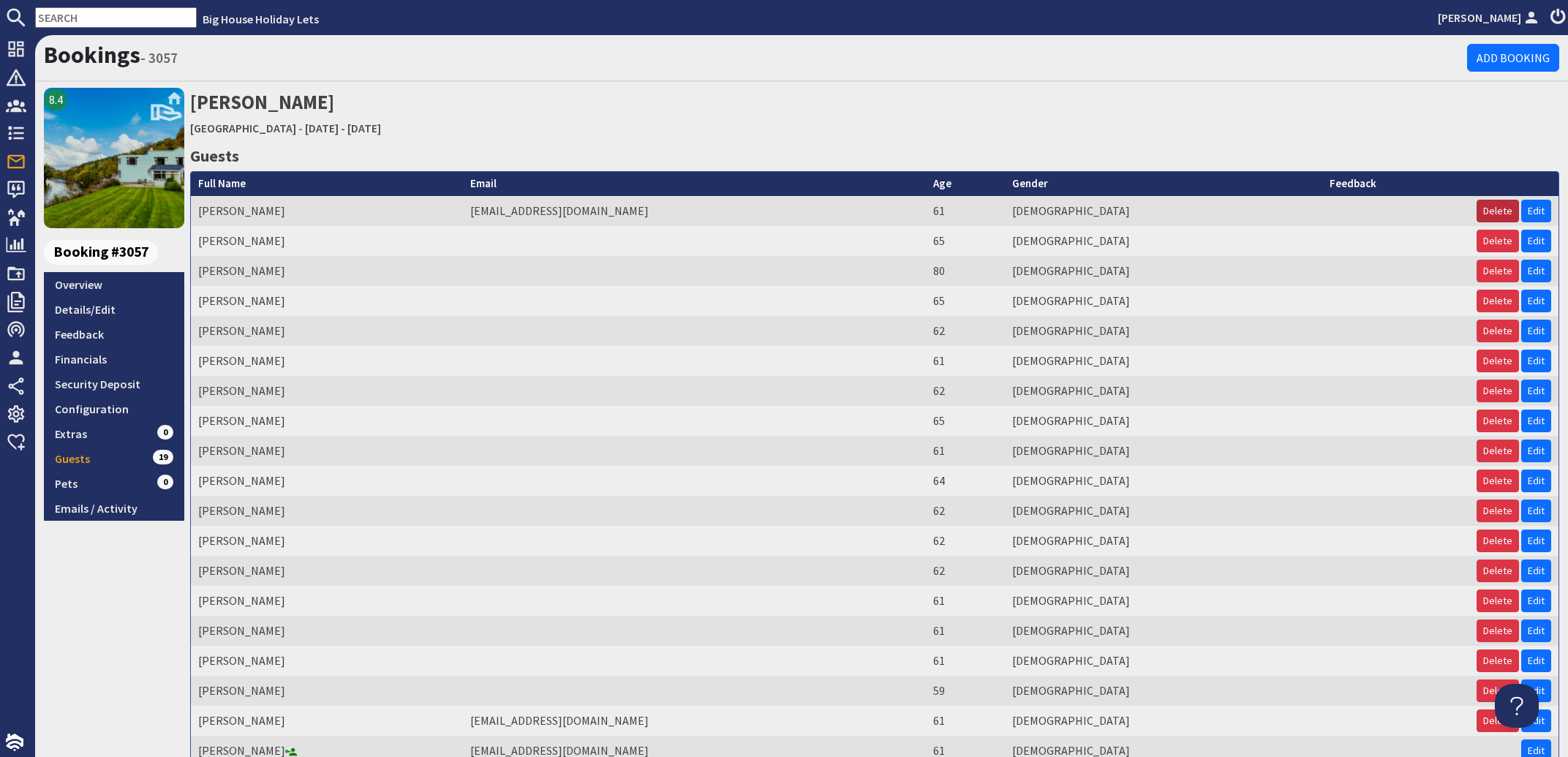
click at [1491, 210] on button "Delete" at bounding box center [1498, 211] width 43 height 23
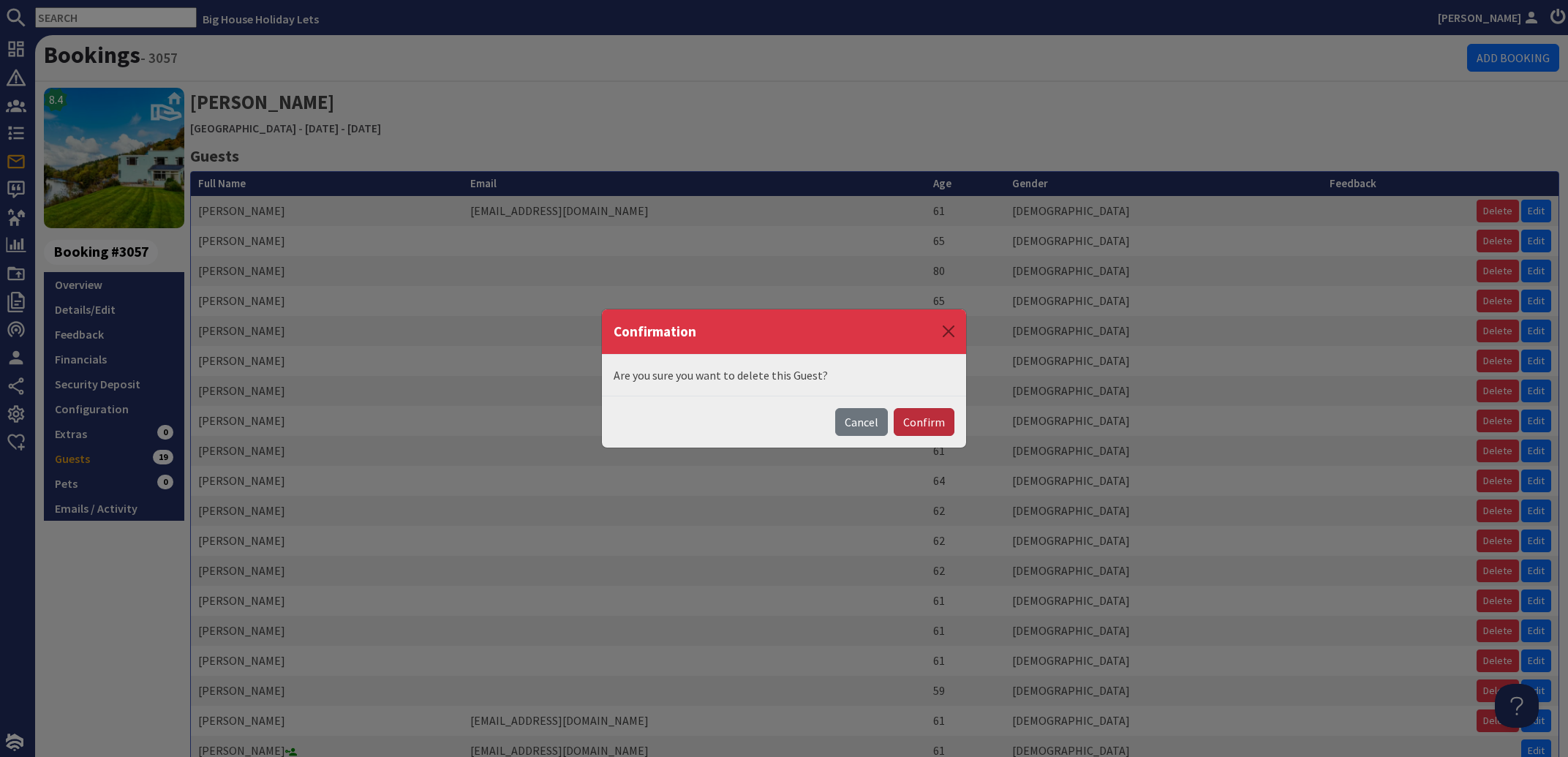
click at [924, 426] on button "Confirm" at bounding box center [924, 422] width 61 height 28
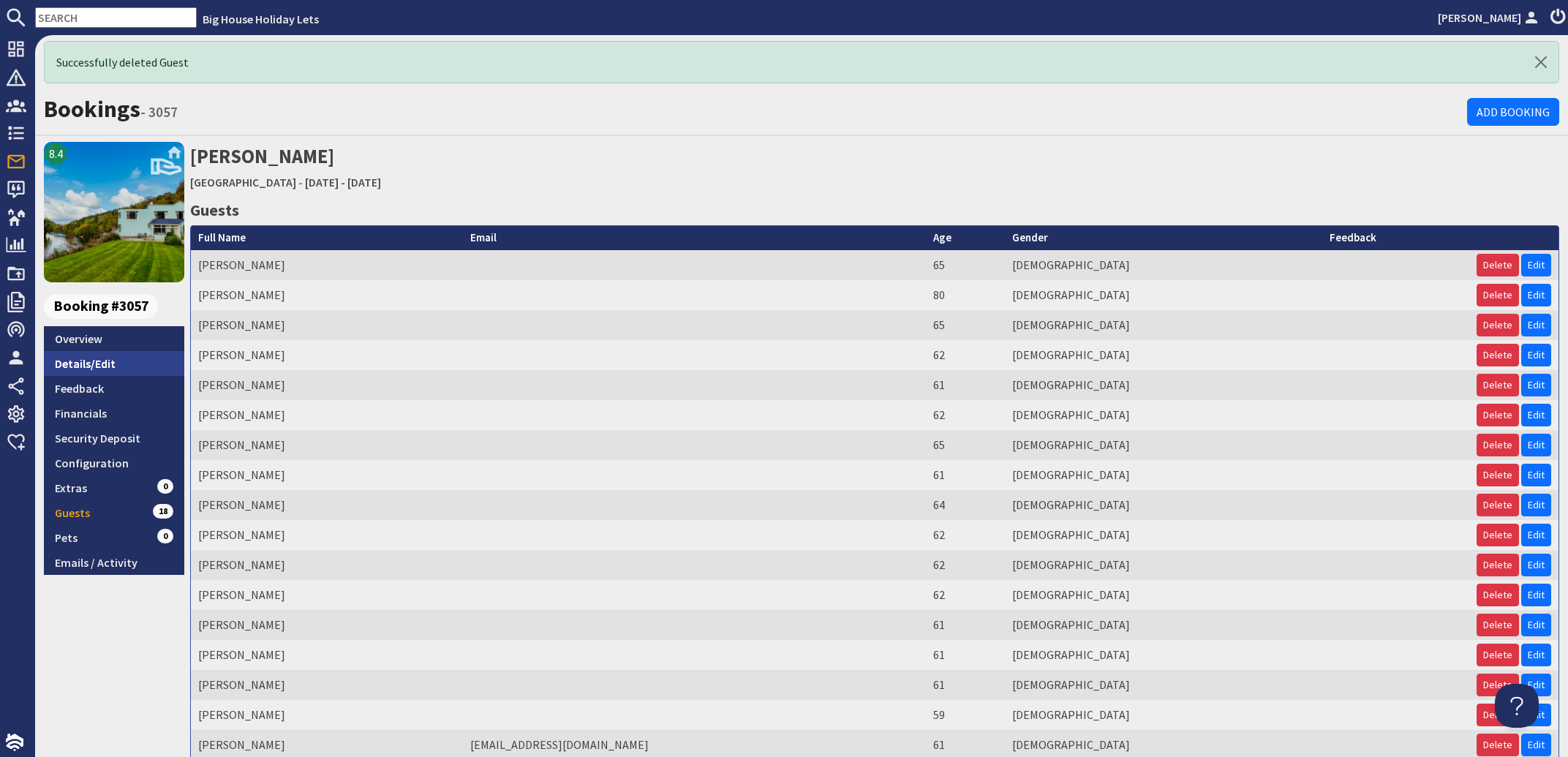
click at [64, 365] on link "Details/Edit" at bounding box center [114, 364] width 141 height 25
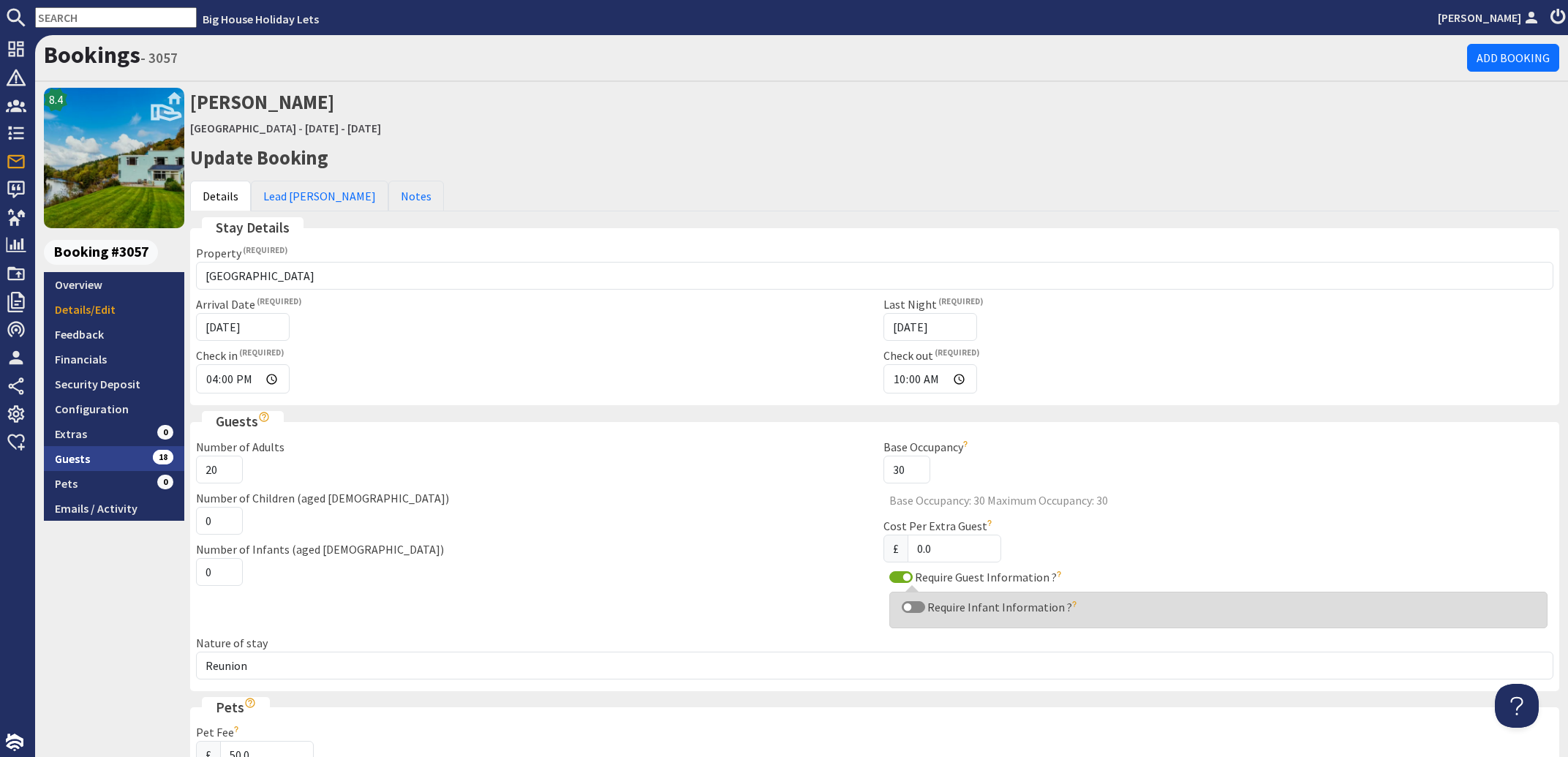
click at [83, 457] on link "Guests 18" at bounding box center [114, 458] width 141 height 25
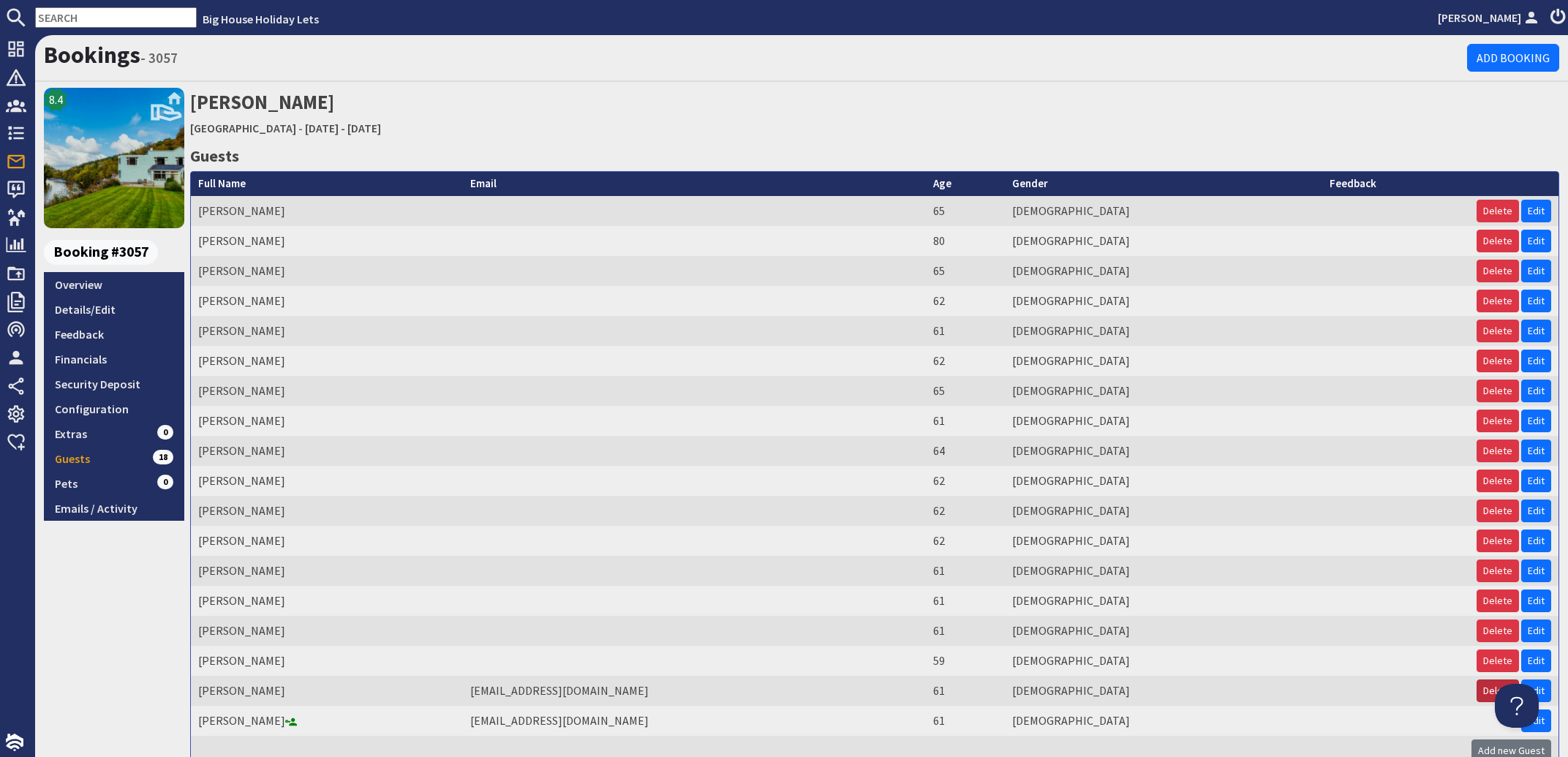
click at [1477, 694] on button "Delete" at bounding box center [1498, 691] width 43 height 23
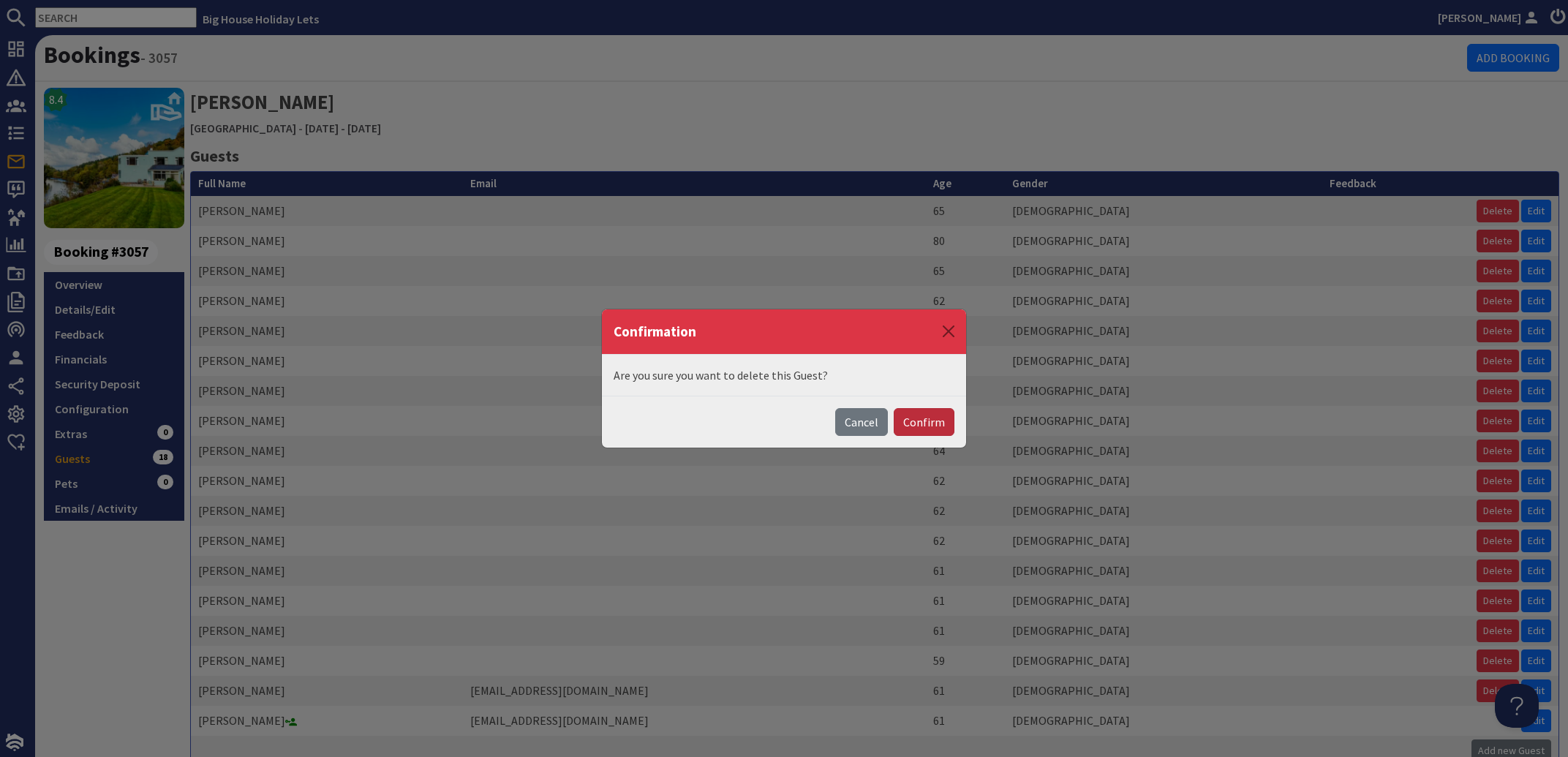
click at [934, 425] on button "Confirm" at bounding box center [924, 422] width 61 height 28
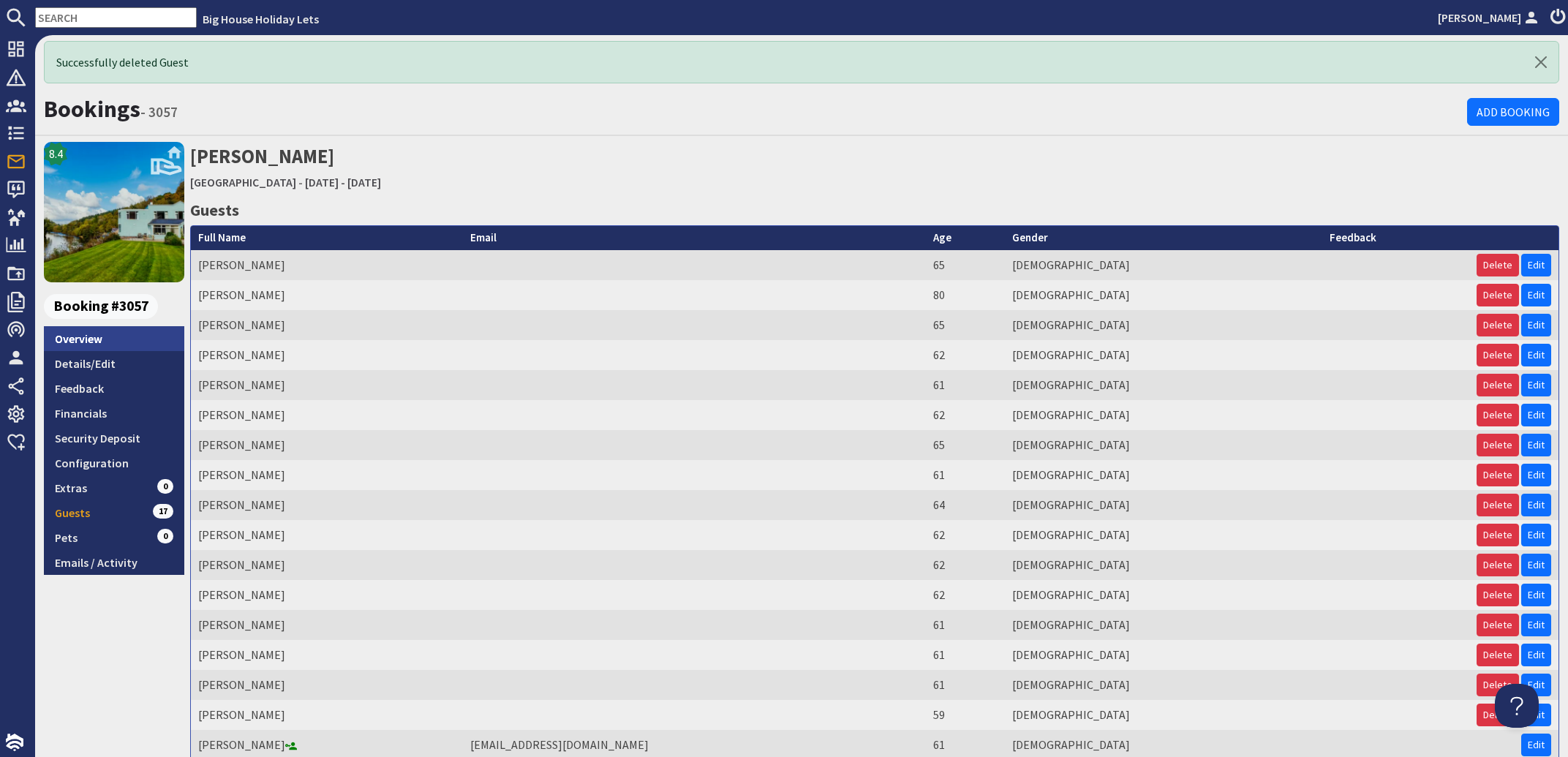
click at [96, 337] on link "Overview" at bounding box center [114, 338] width 141 height 25
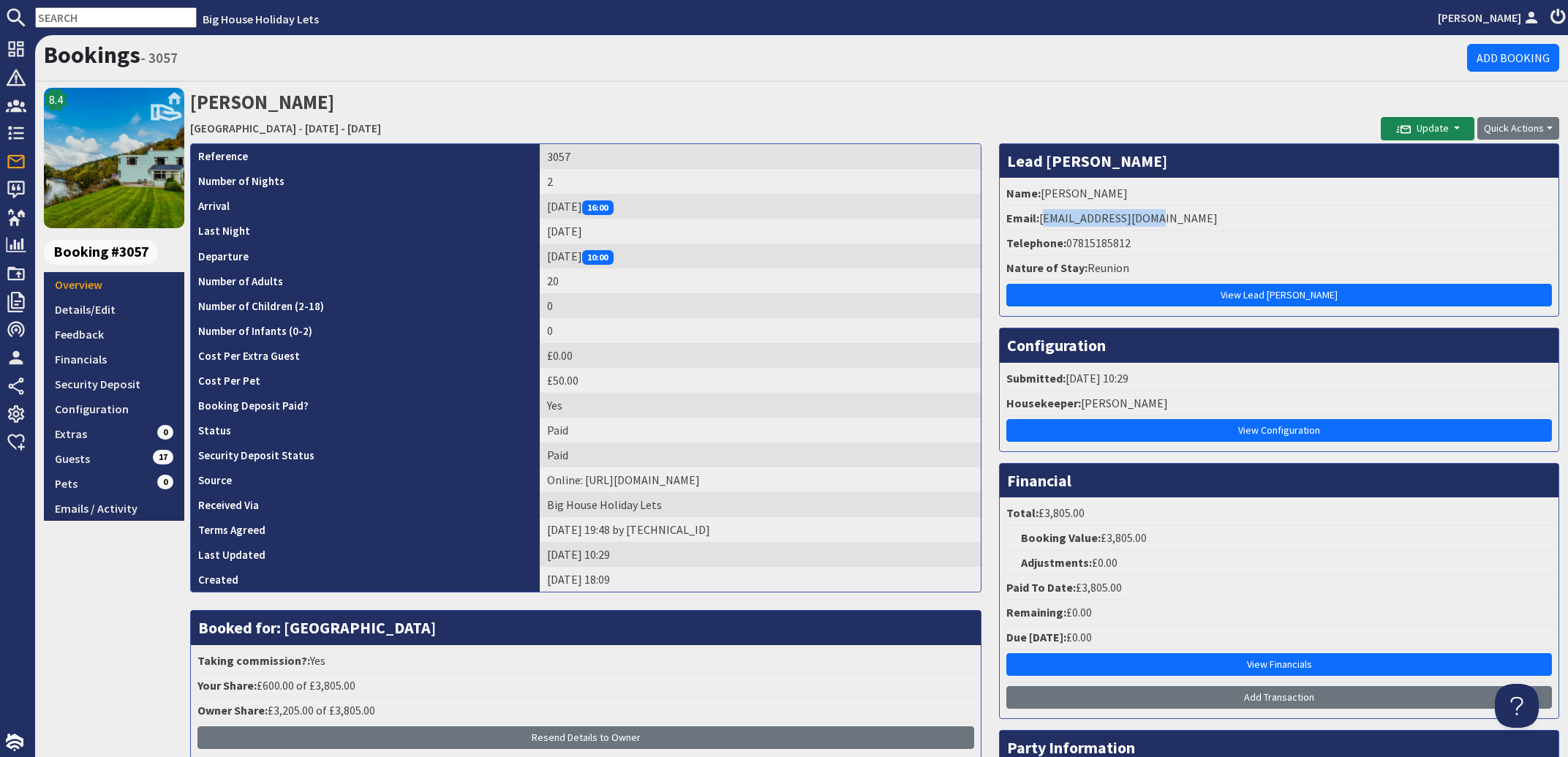
drag, startPoint x: 1161, startPoint y: 222, endPoint x: 1035, endPoint y: 216, distance: 126.1
click at [1035, 216] on li "Email: fasykes72@gmail.com" at bounding box center [1279, 219] width 551 height 25
copy li "[EMAIL_ADDRESS][DOMAIN_NAME]"
click at [98, 461] on link "Guests 17" at bounding box center [114, 458] width 141 height 25
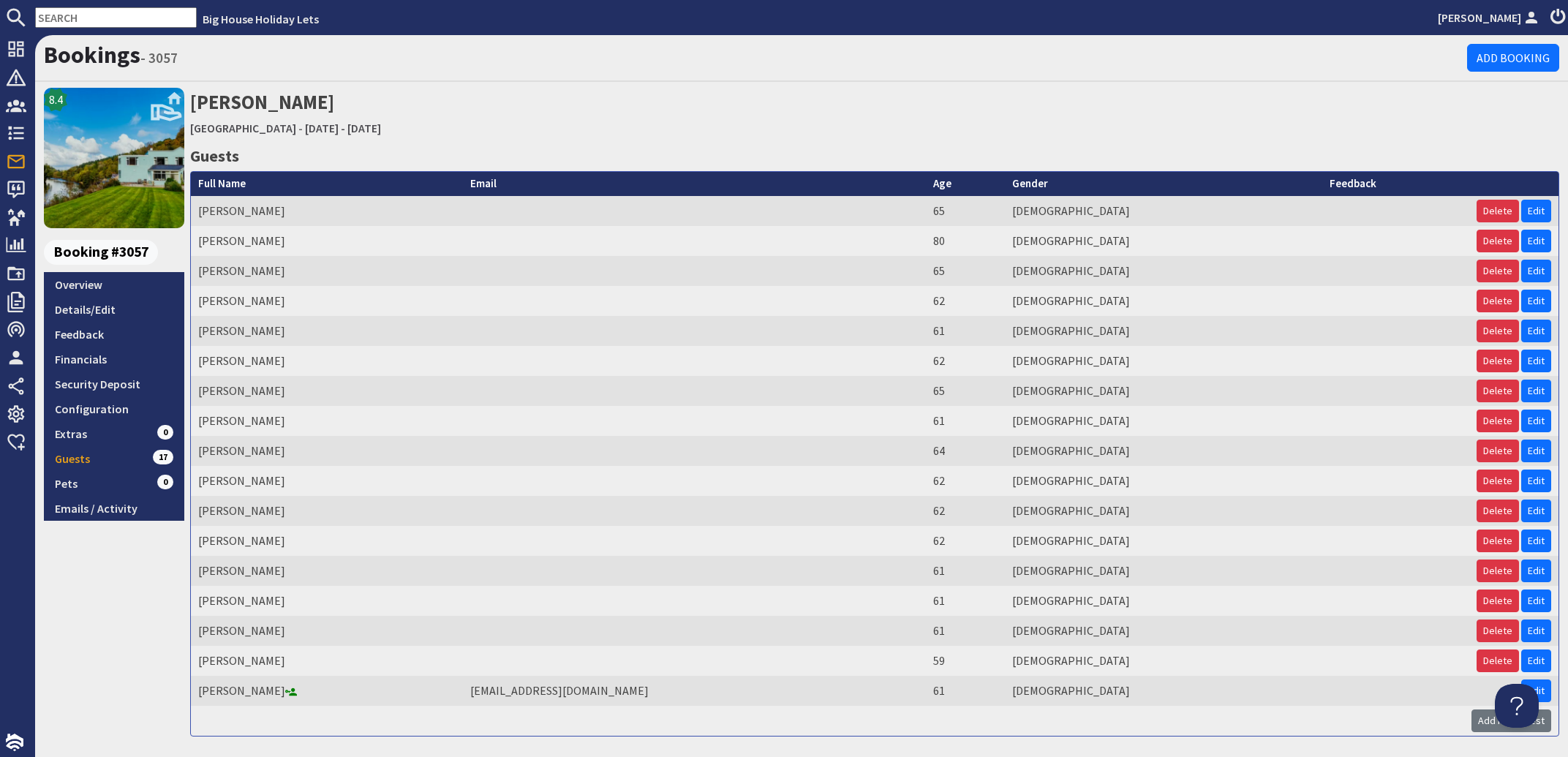
scroll to position [54, 0]
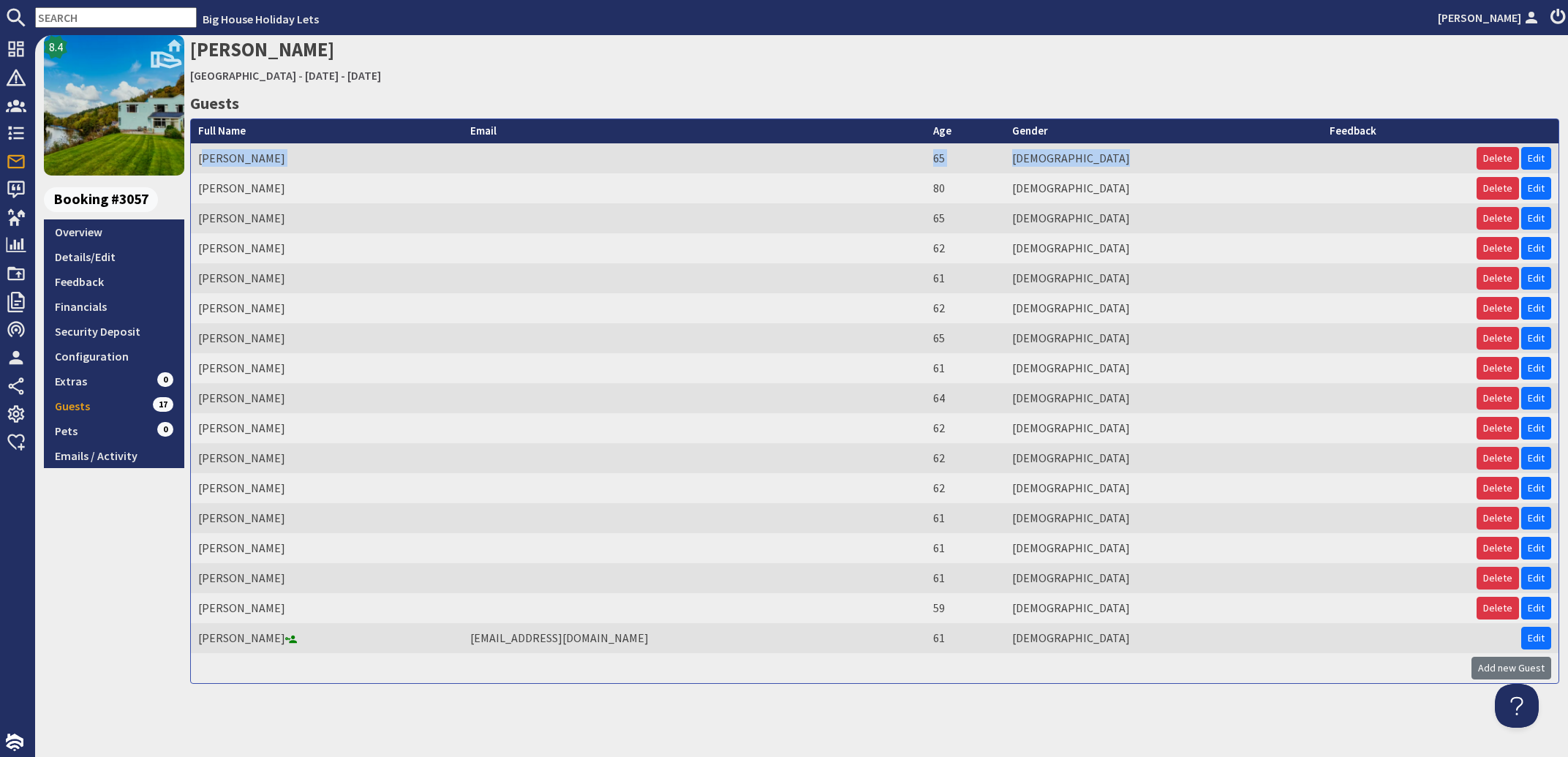
drag, startPoint x: 293, startPoint y: 655, endPoint x: 202, endPoint y: 155, distance: 508.2
click at [202, 155] on tbody "Ian Farren 65 Male Delete Edit Brian Maddrell 80 Male Delete Edit Steph Maddrel…" at bounding box center [874, 413] width 1367 height 540
click at [331, 610] on td "Richard Rose" at bounding box center [327, 608] width 272 height 30
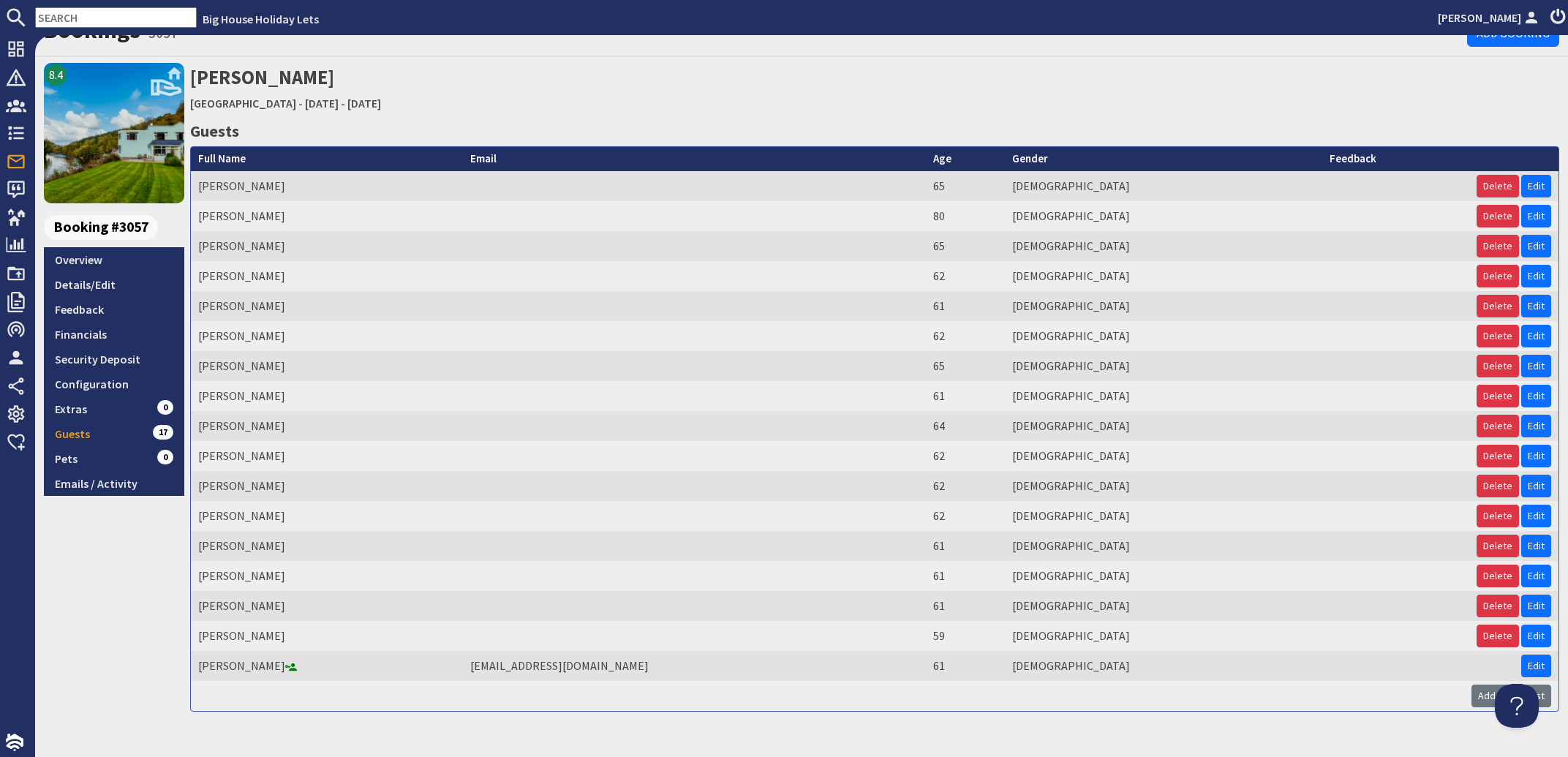
scroll to position [0, 0]
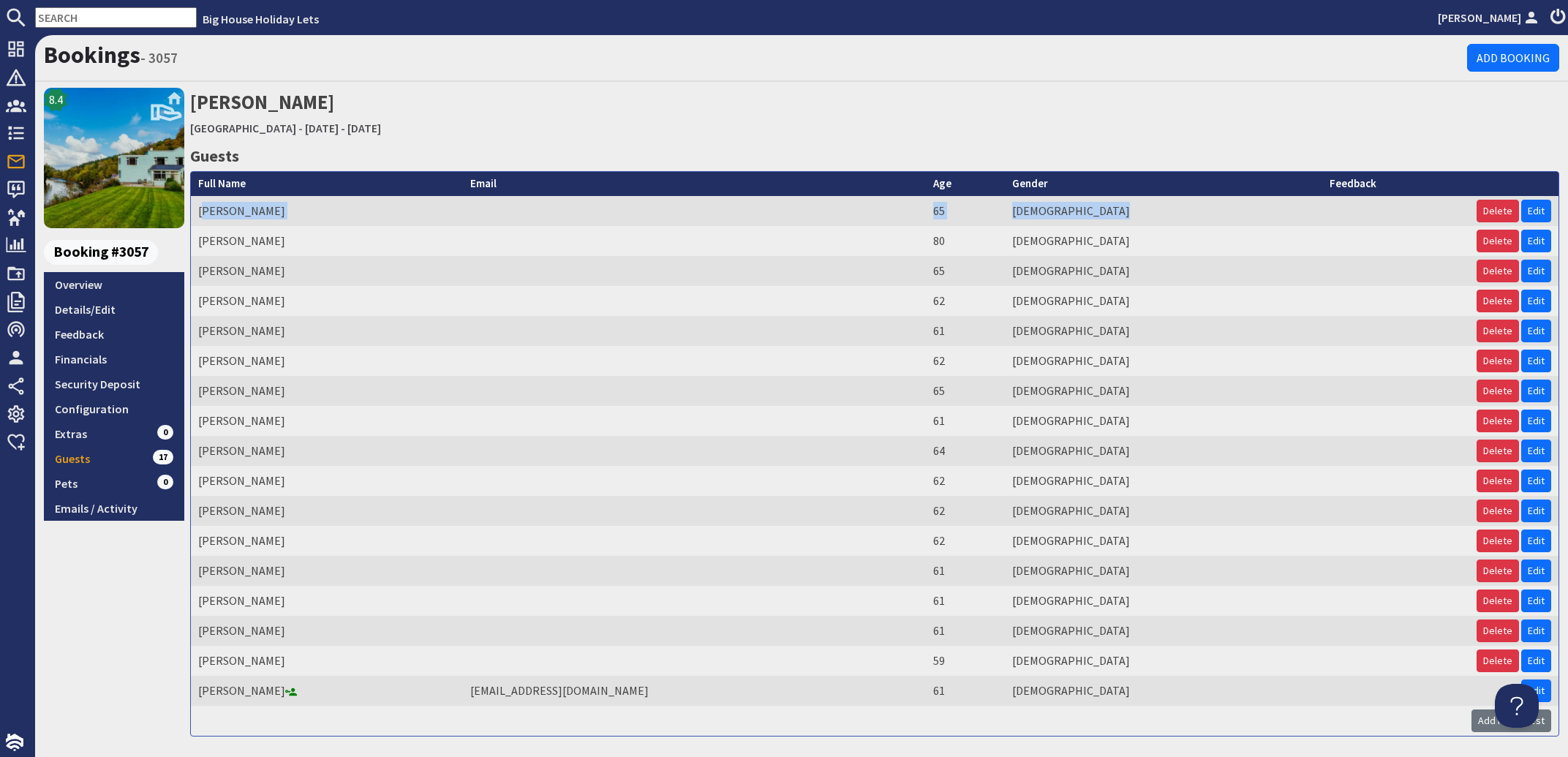
drag, startPoint x: 294, startPoint y: 701, endPoint x: 202, endPoint y: 205, distance: 504.5
click at [202, 205] on tbody "Ian Farren 65 Male Delete Edit Brian Maddrell 80 Male Delete Edit Steph Maddrel…" at bounding box center [874, 466] width 1367 height 540
click at [694, 511] on td at bounding box center [694, 511] width 463 height 30
drag, startPoint x: 297, startPoint y: 695, endPoint x: 201, endPoint y: 207, distance: 497.4
click at [201, 207] on tbody "Ian Farren 65 Male Delete Edit Brian Maddrell 80 Male Delete Edit Steph Maddrel…" at bounding box center [874, 466] width 1367 height 540
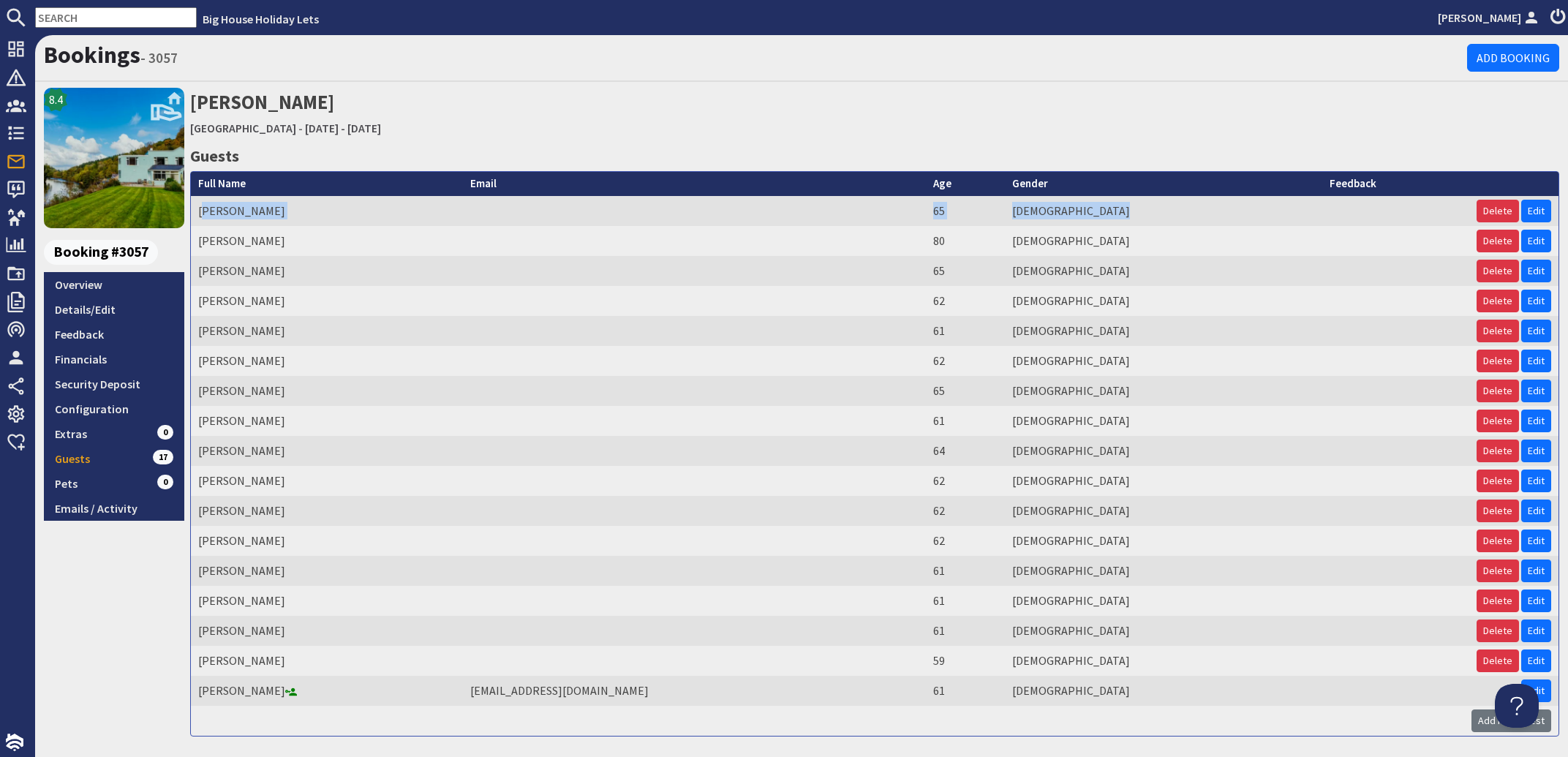
click at [318, 563] on td "Wendy Farren" at bounding box center [327, 571] width 272 height 30
drag, startPoint x: 295, startPoint y: 703, endPoint x: 190, endPoint y: 672, distance: 109.5
click at [190, 674] on table "Full Name Email Age Gender Feedback Ian Farren 65 Male Delete Edit Brian Maddre…" at bounding box center [874, 453] width 1369 height 565
click at [308, 711] on td "Add new Guest" at bounding box center [874, 721] width 1367 height 30
drag, startPoint x: 299, startPoint y: 691, endPoint x: 197, endPoint y: 207, distance: 494.6
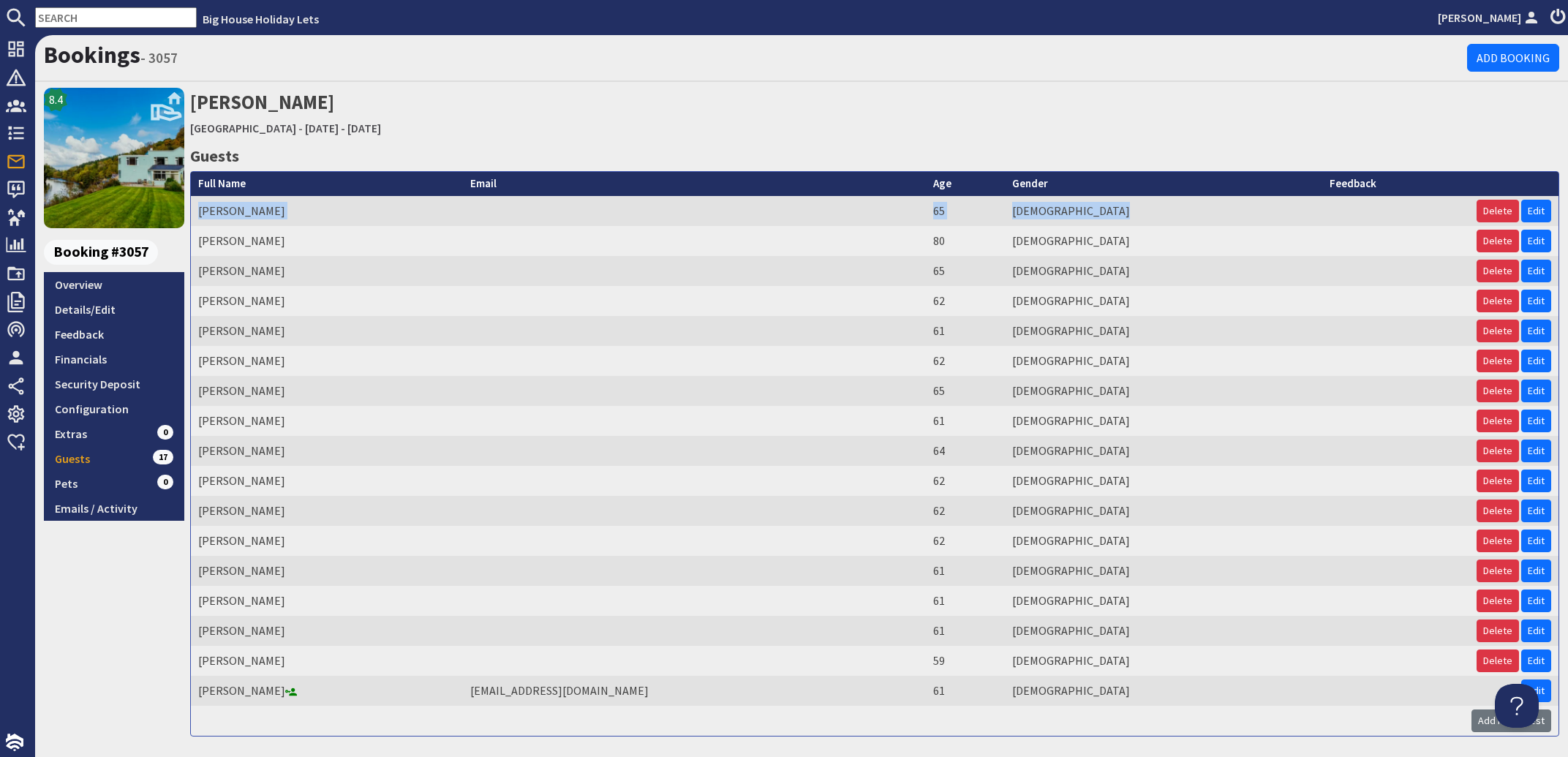
click at [197, 207] on tbody "Ian Farren 65 Male Delete Edit Brian Maddrell 80 Male Delete Edit Steph Maddrel…" at bounding box center [874, 466] width 1367 height 540
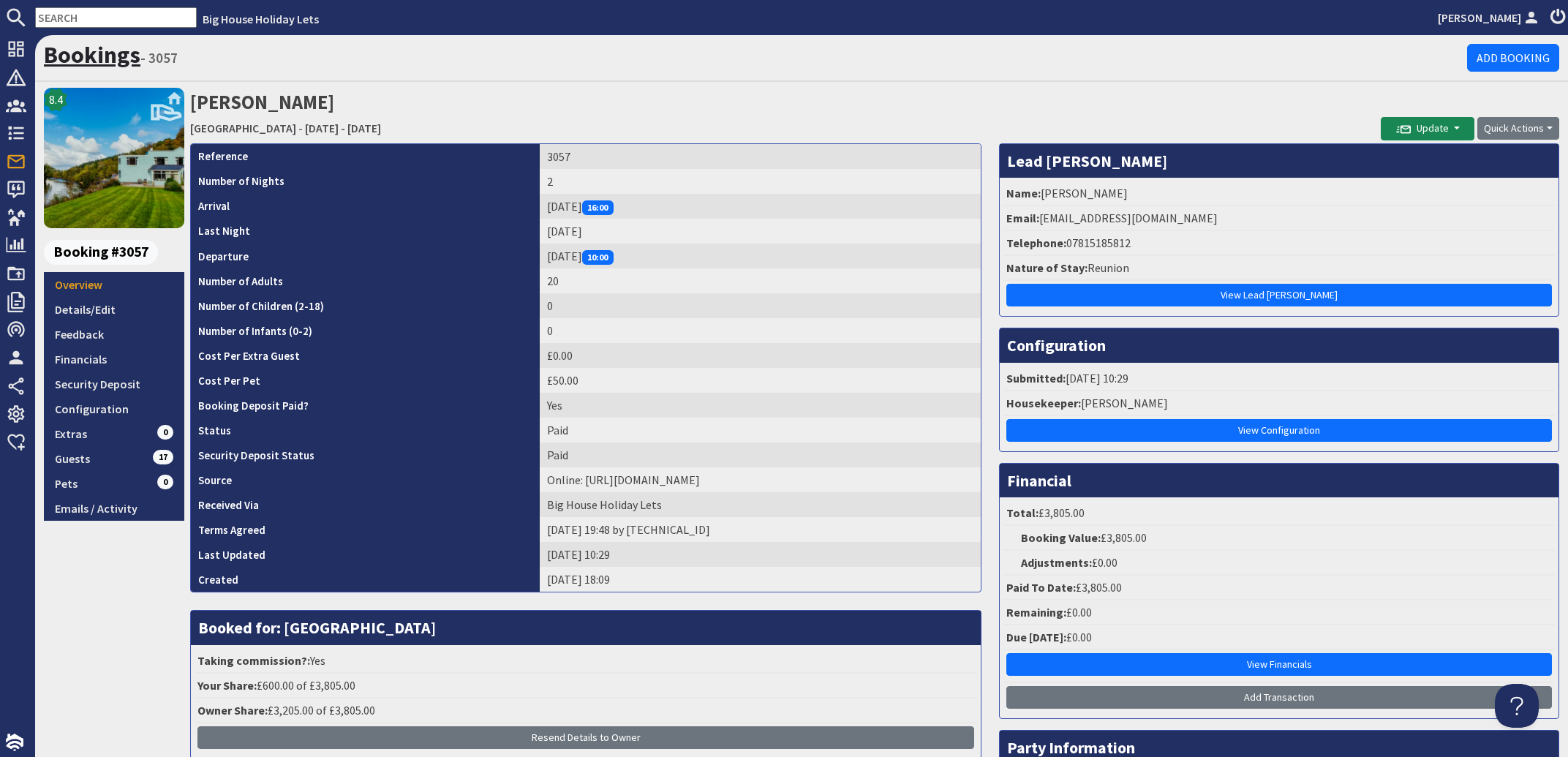
click at [82, 49] on link "Bookings" at bounding box center [91, 55] width 96 height 30
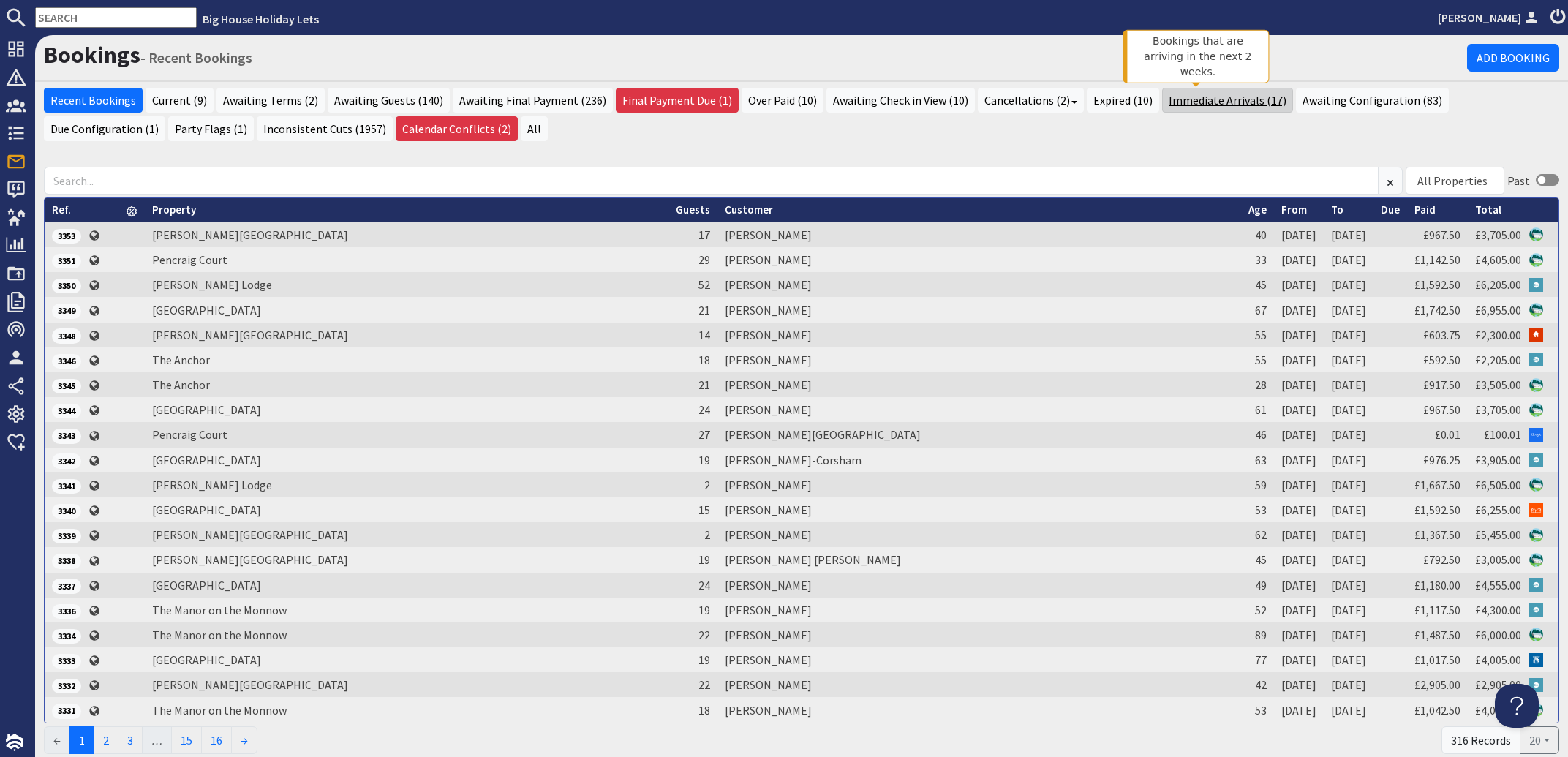
click at [1190, 100] on link "Immediate Arrivals (17)" at bounding box center [1227, 100] width 131 height 25
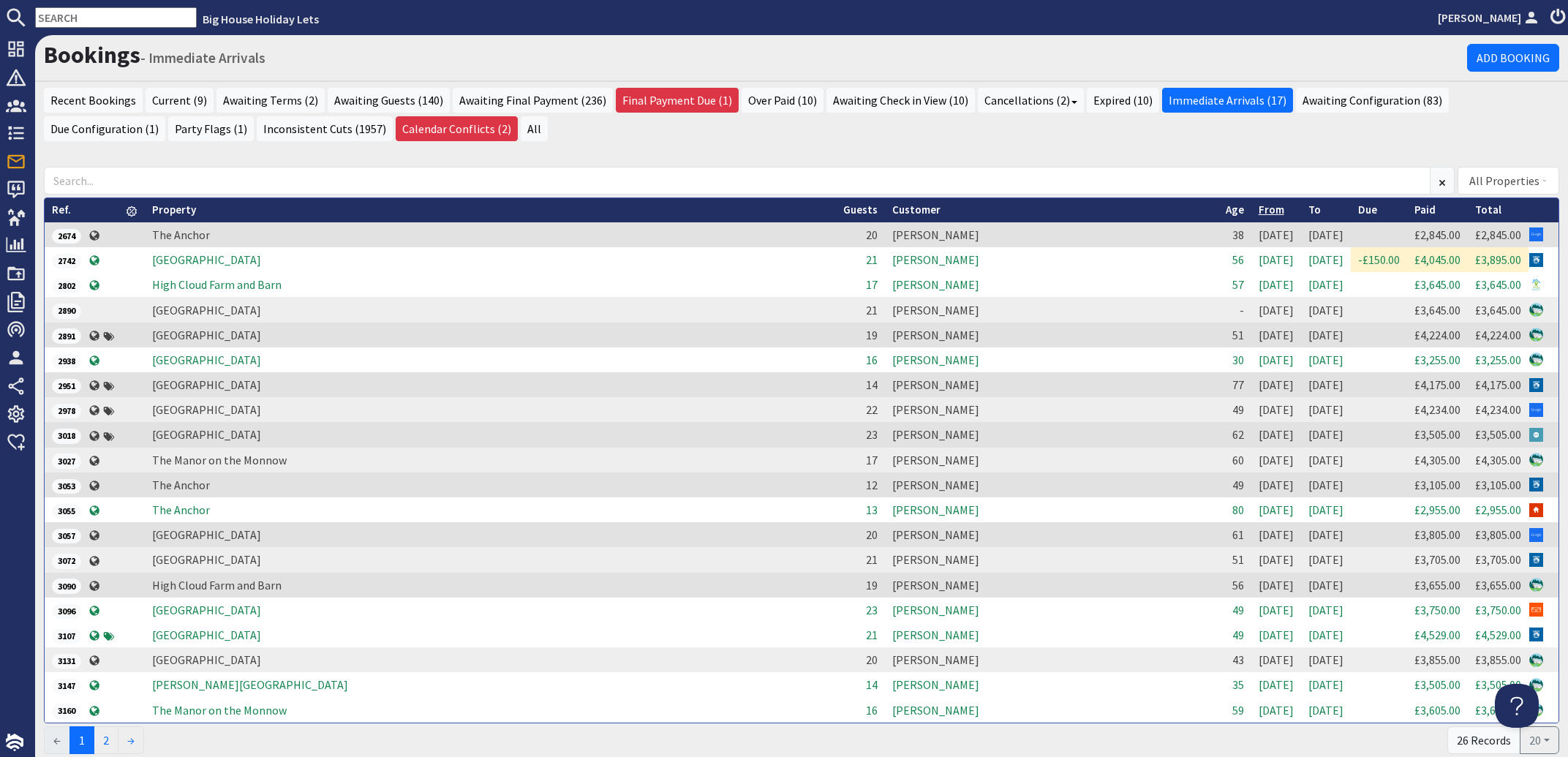
click at [1259, 214] on link "From" at bounding box center [1271, 209] width 26 height 14
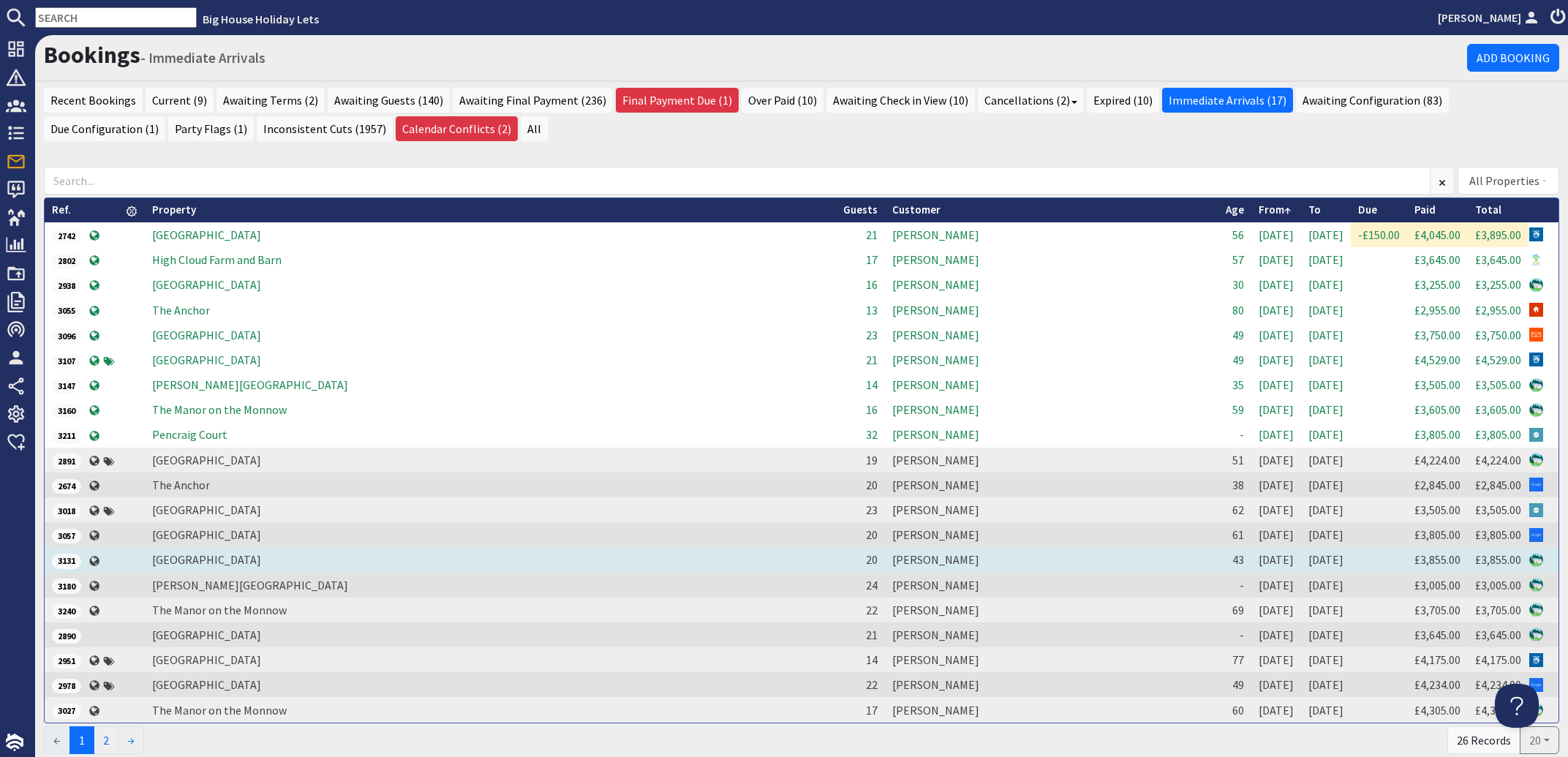
click at [885, 557] on td "[PERSON_NAME]" at bounding box center [1051, 560] width 333 height 25
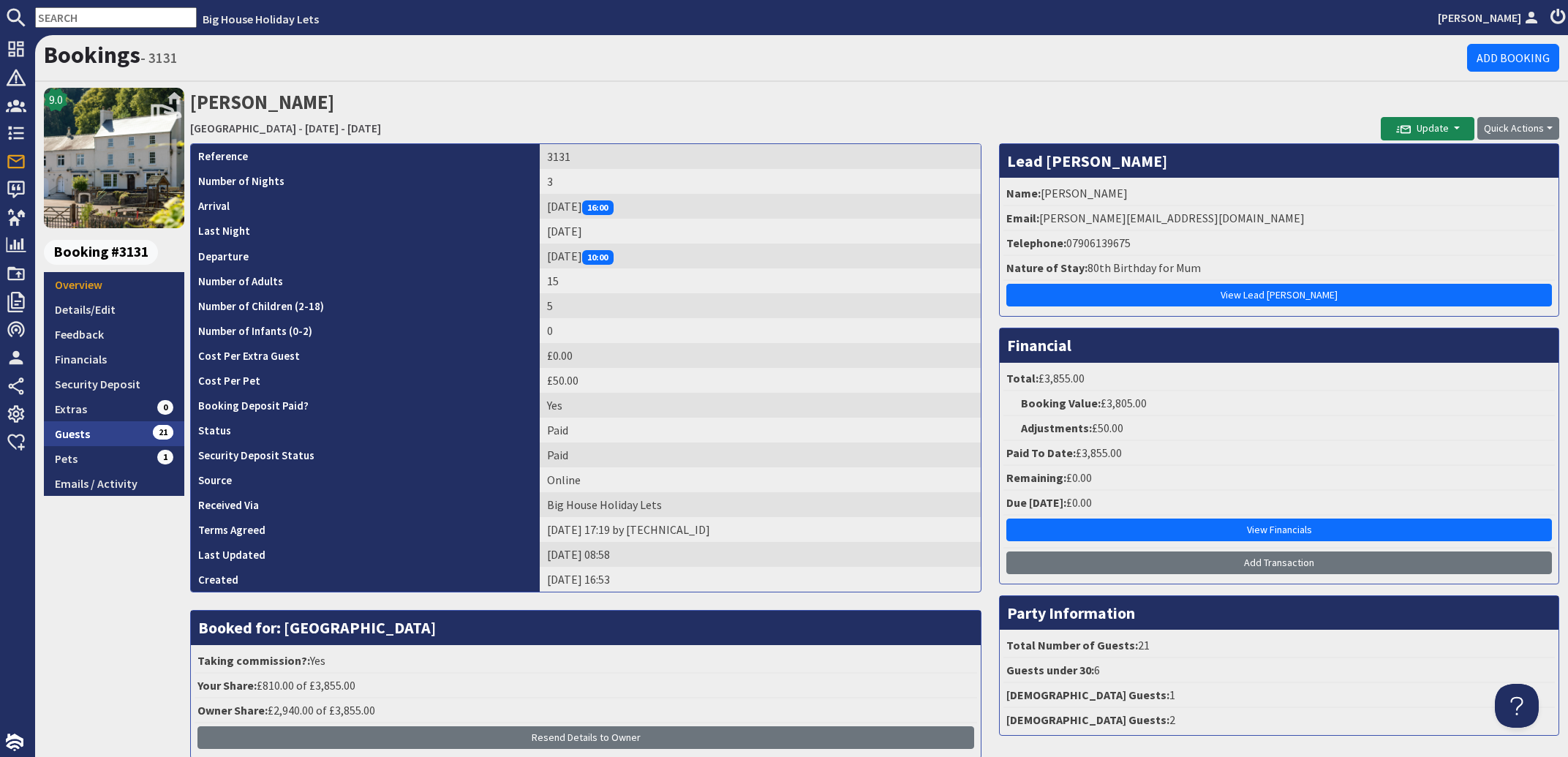
click at [80, 428] on link "Guests 21" at bounding box center [114, 434] width 141 height 25
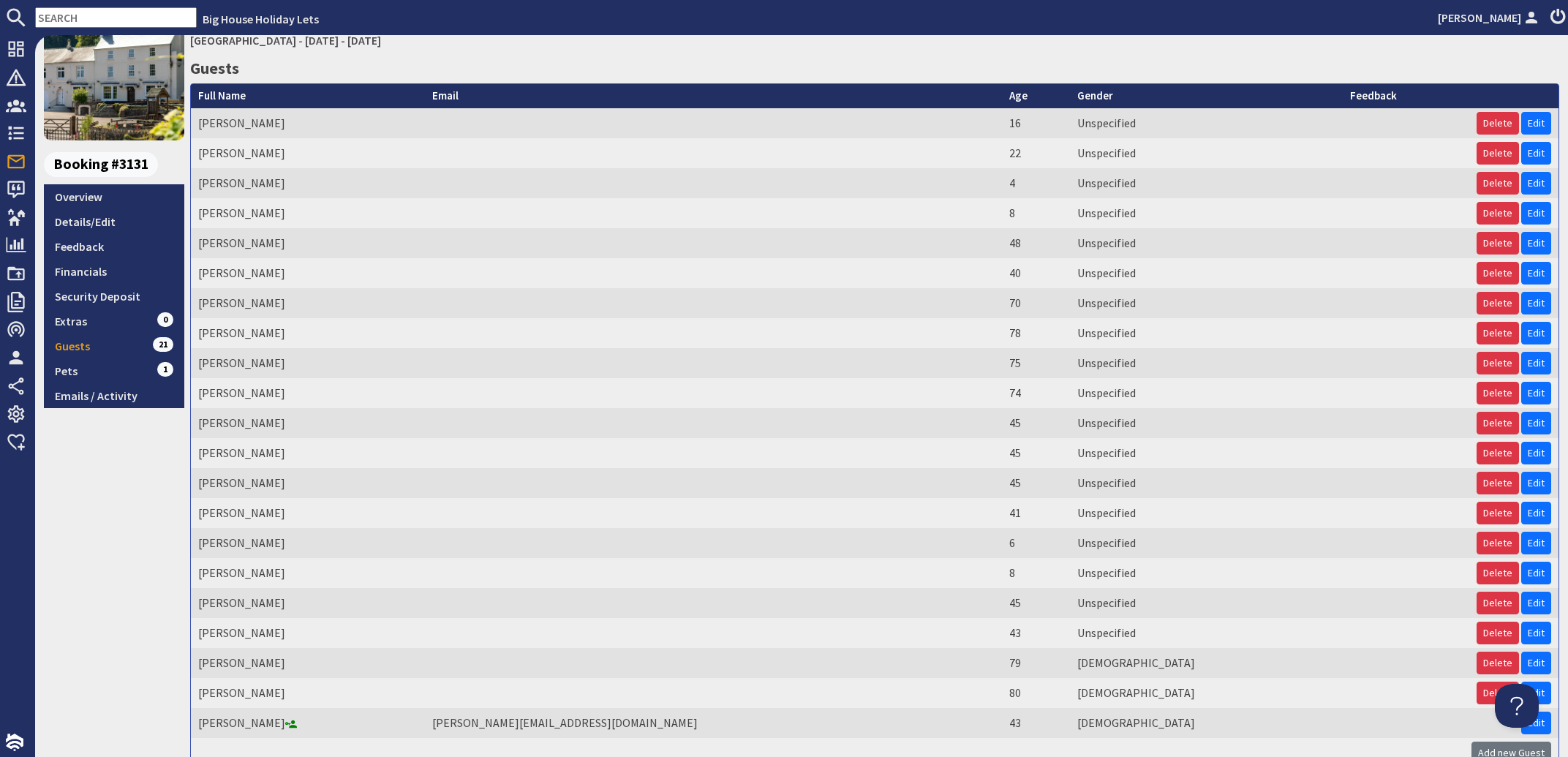
scroll to position [175, 0]
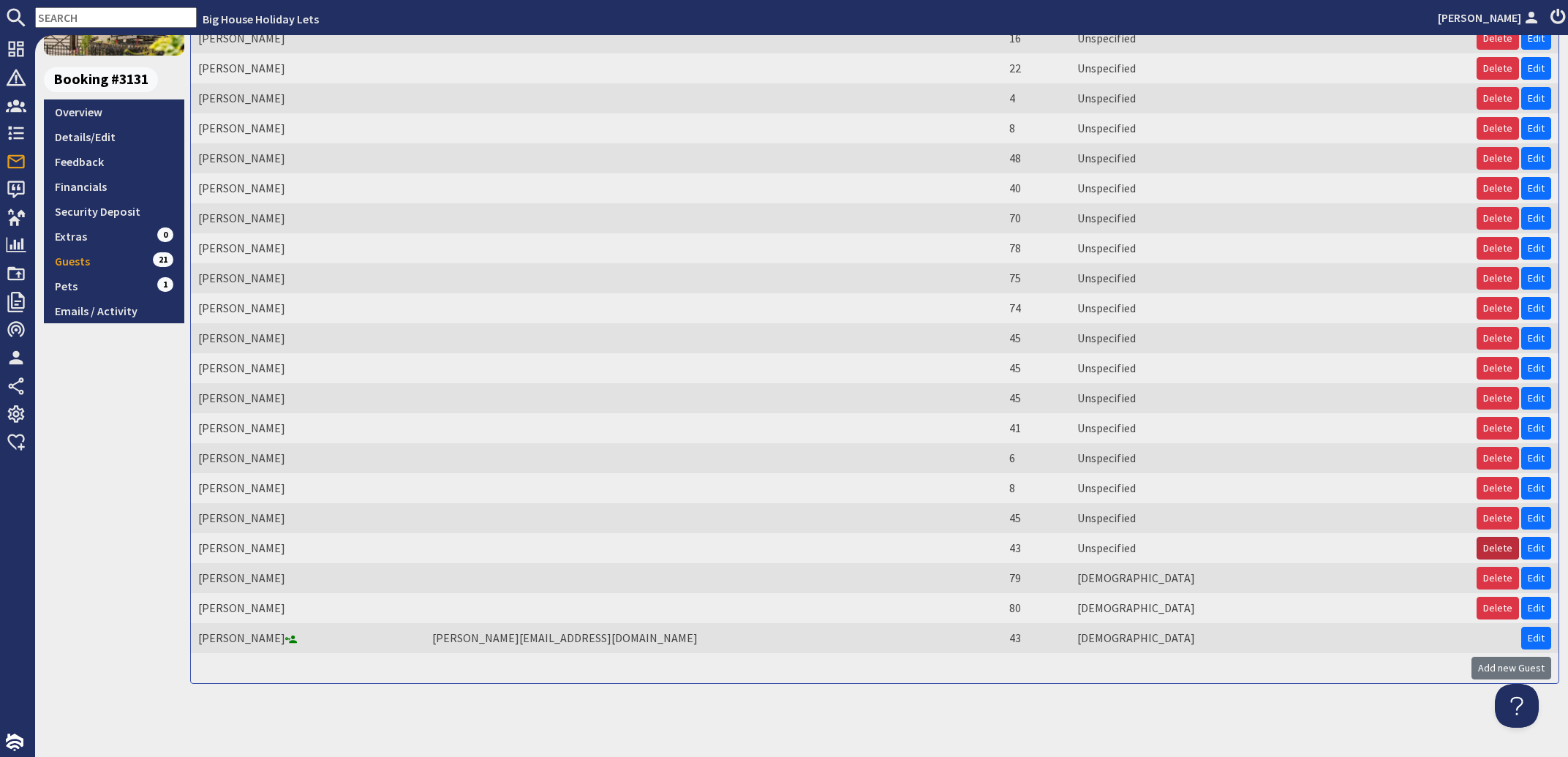
click at [1478, 546] on button "Delete" at bounding box center [1498, 548] width 43 height 23
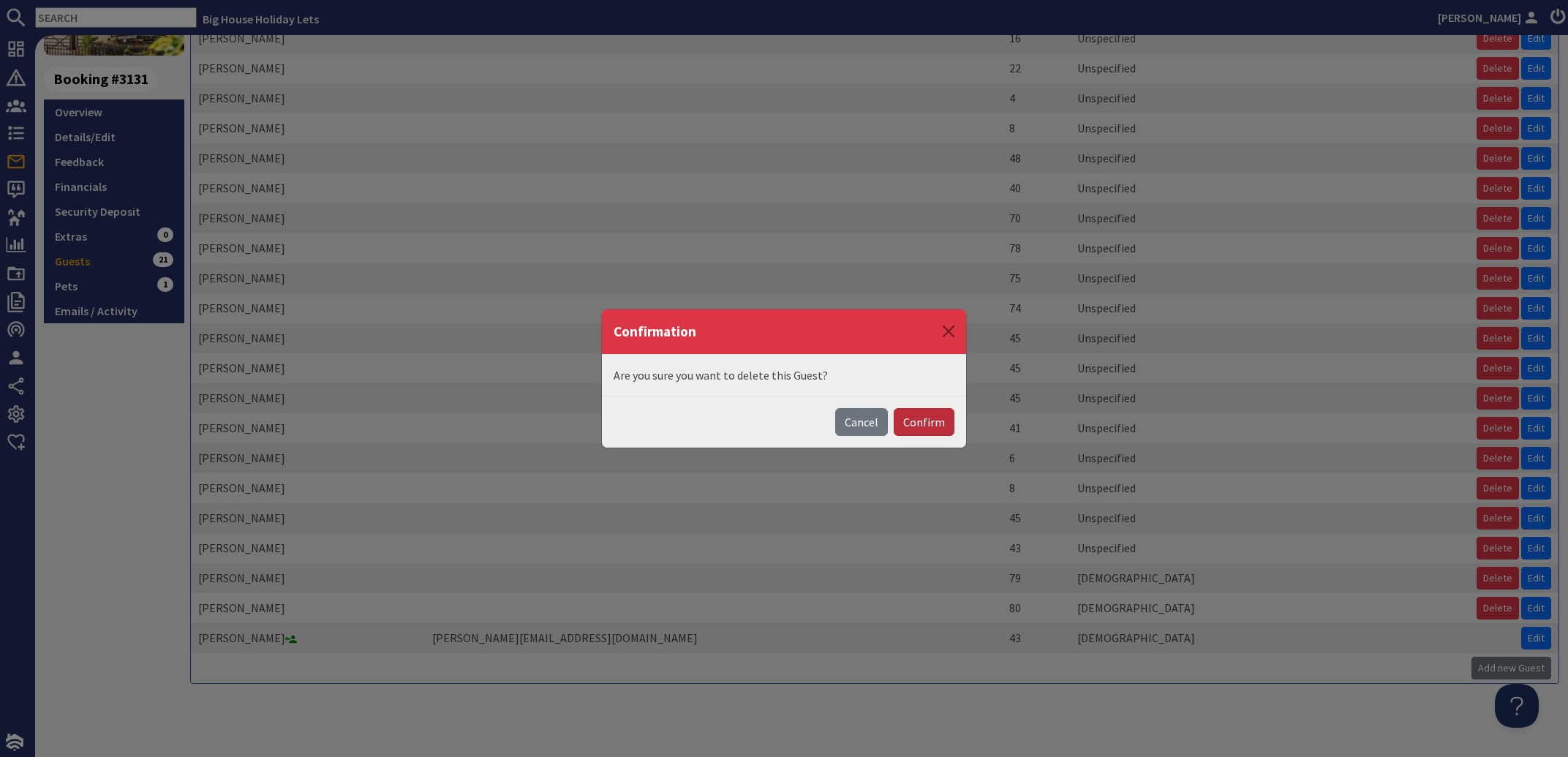
click at [935, 428] on button "Confirm" at bounding box center [924, 422] width 61 height 28
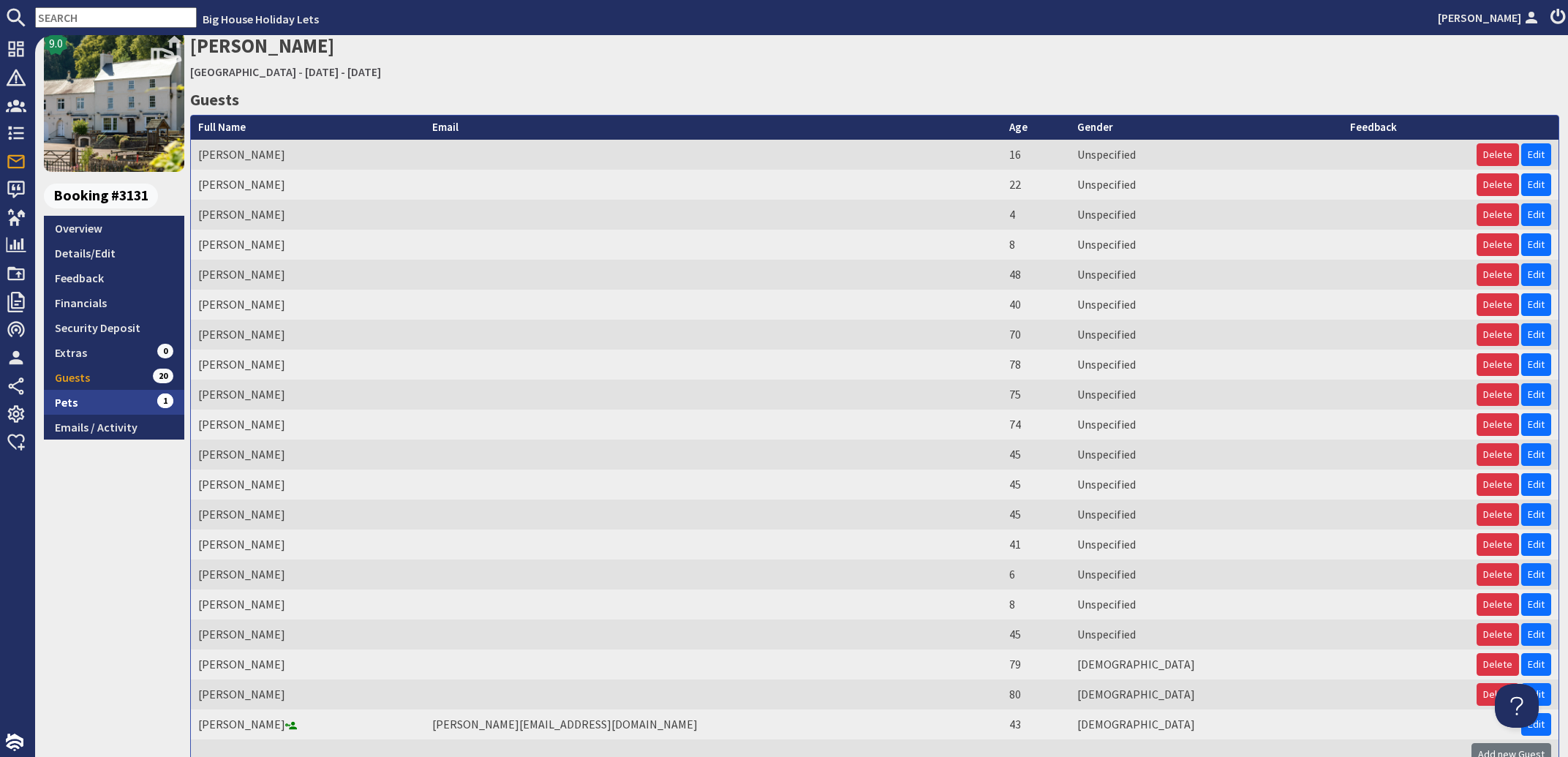
scroll to position [0, 0]
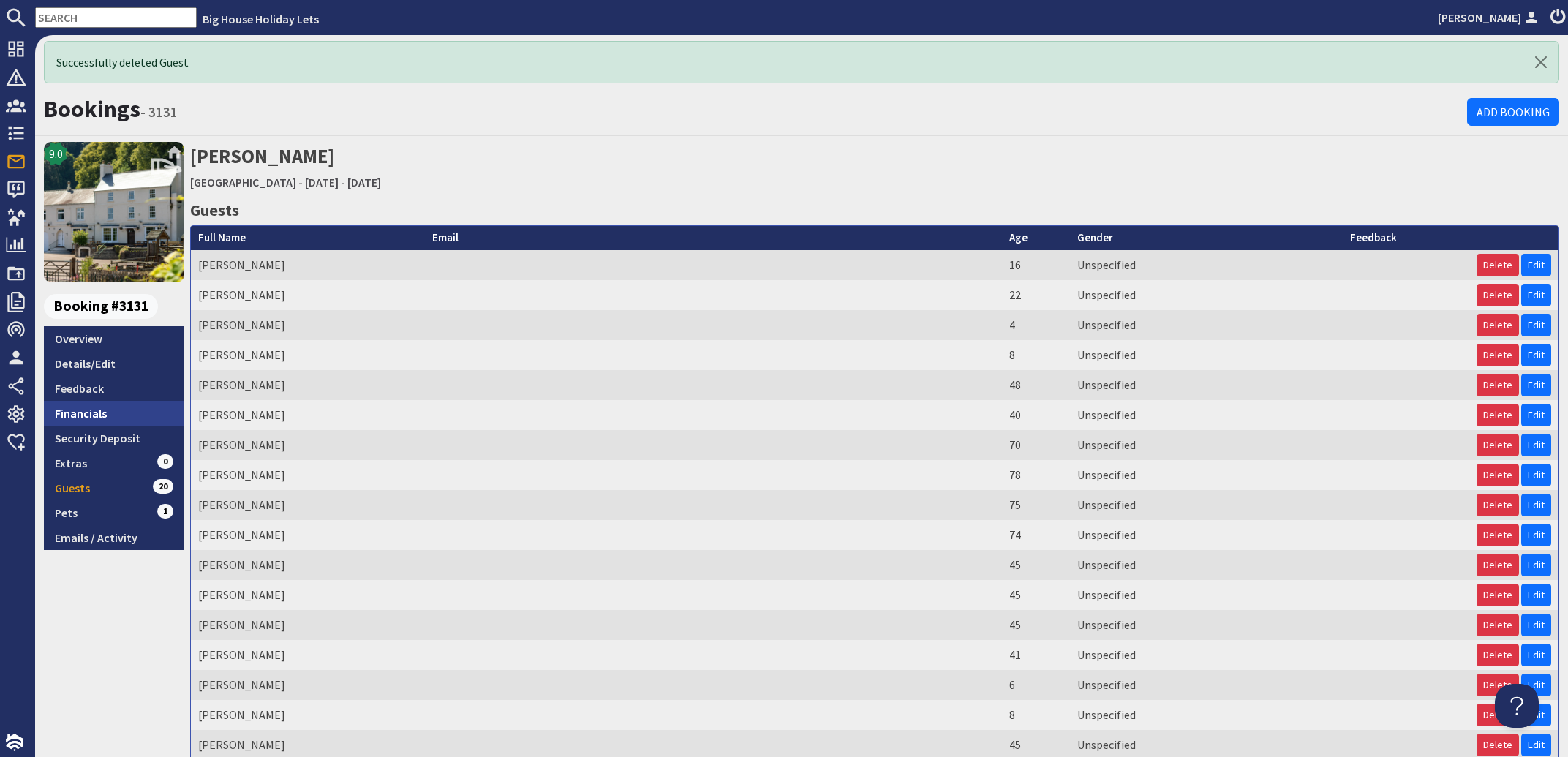
click at [86, 417] on link "Financials" at bounding box center [114, 413] width 141 height 25
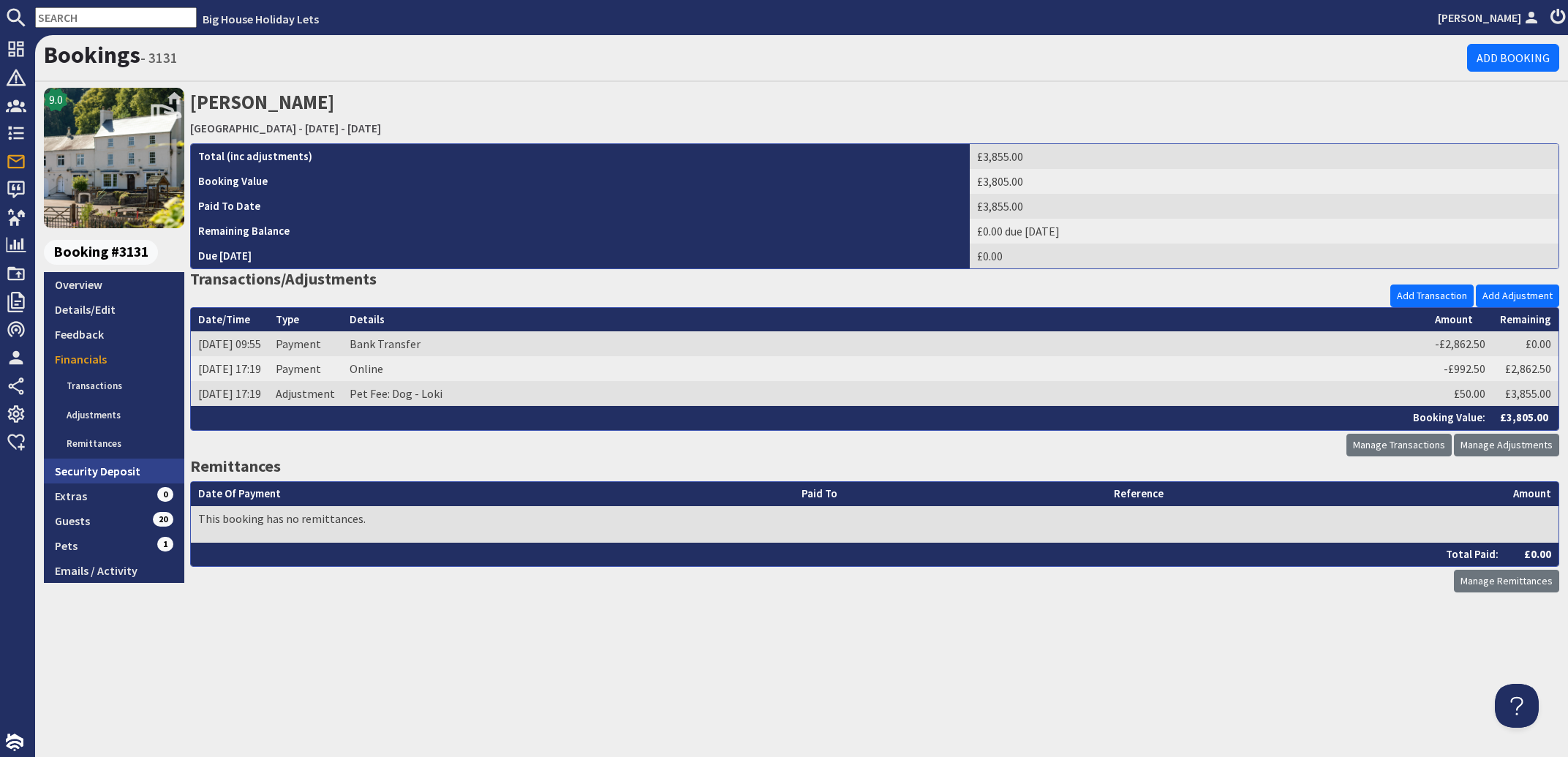
click at [84, 470] on link "Security Deposit" at bounding box center [114, 471] width 141 height 25
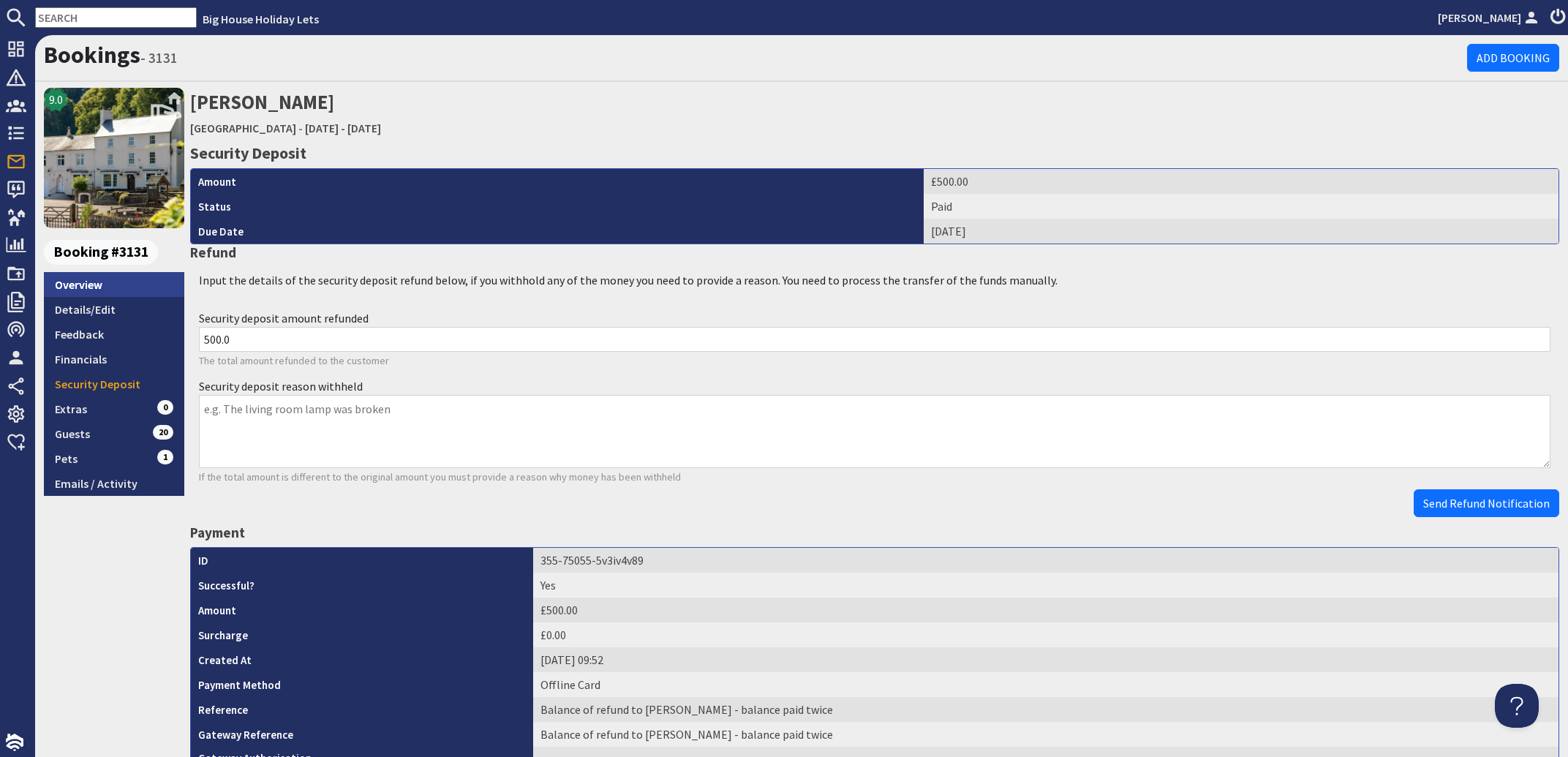
click at [77, 286] on link "Overview" at bounding box center [114, 285] width 141 height 25
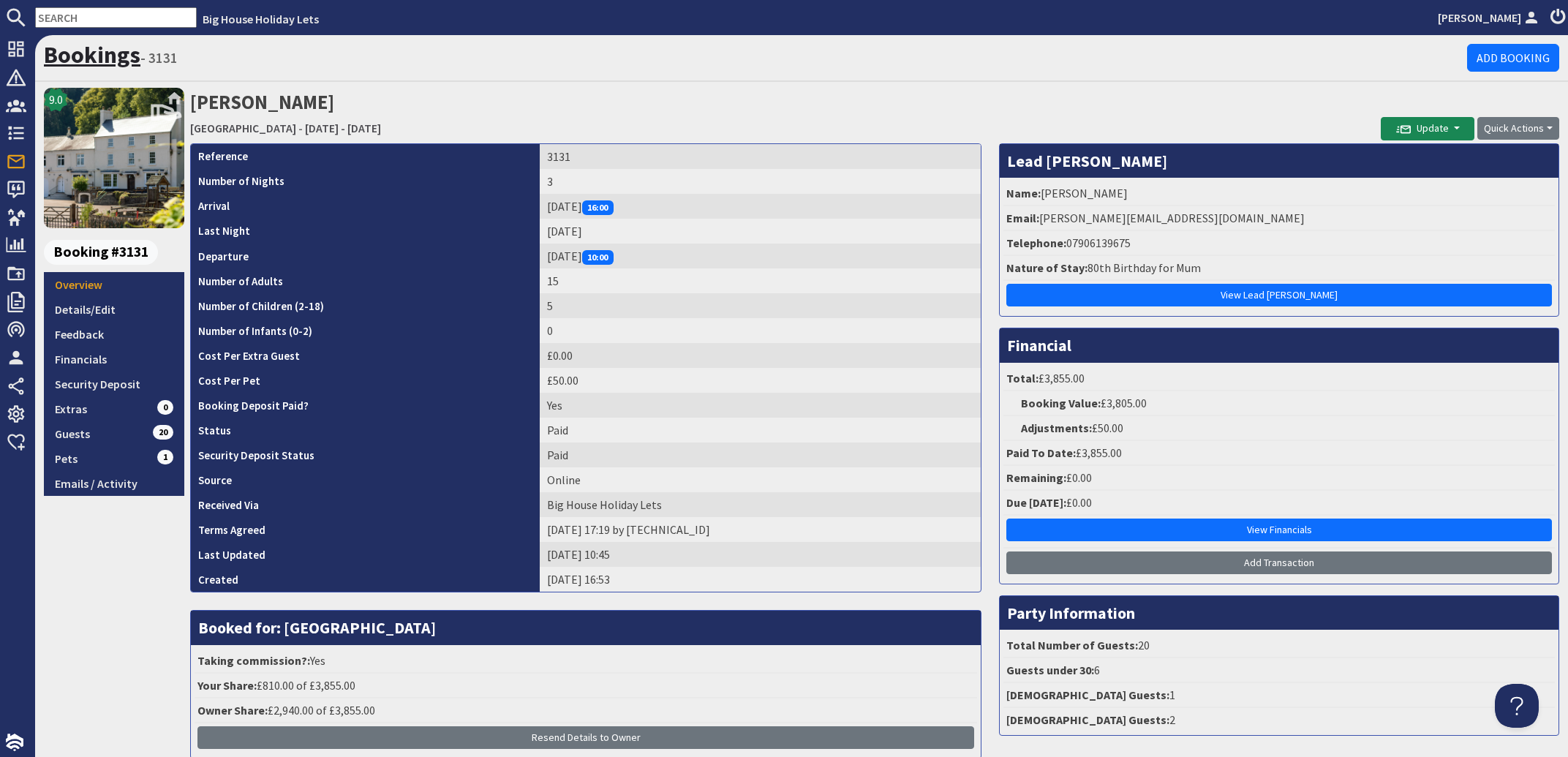
click at [93, 55] on link "Bookings" at bounding box center [91, 55] width 96 height 30
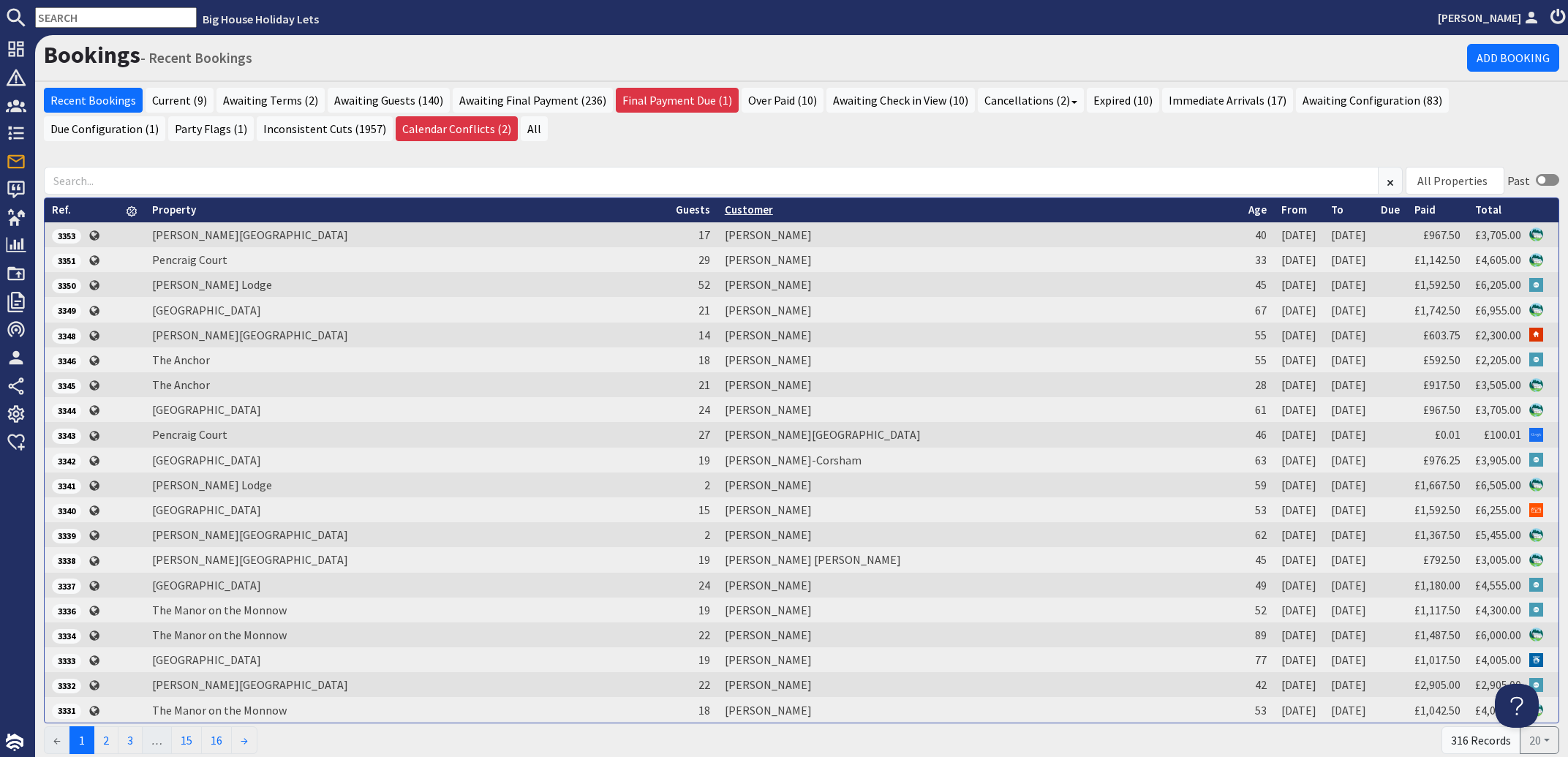
click at [769, 212] on link "Customer" at bounding box center [749, 209] width 49 height 14
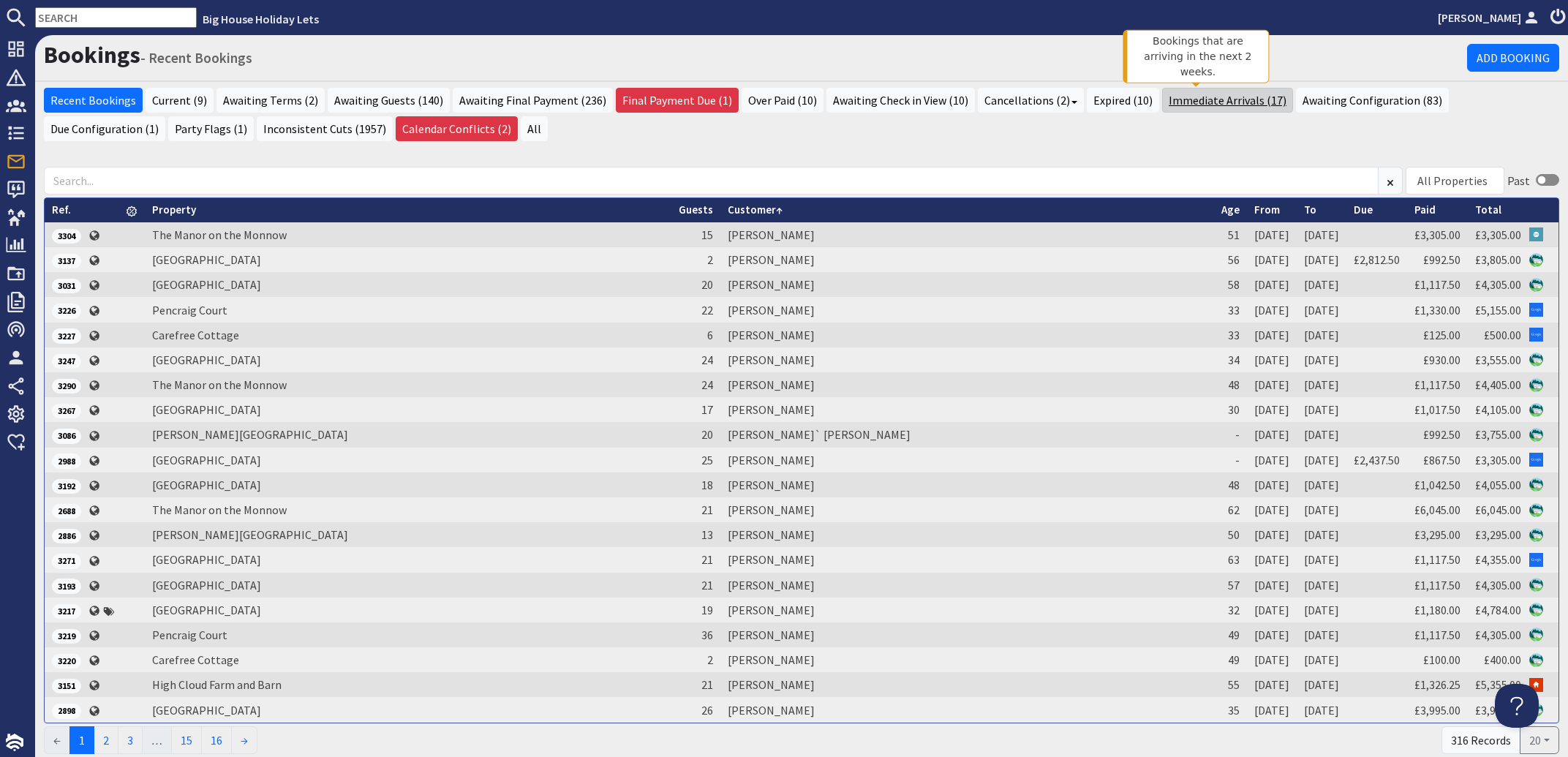
click at [1198, 102] on link "Immediate Arrivals (17)" at bounding box center [1227, 100] width 131 height 25
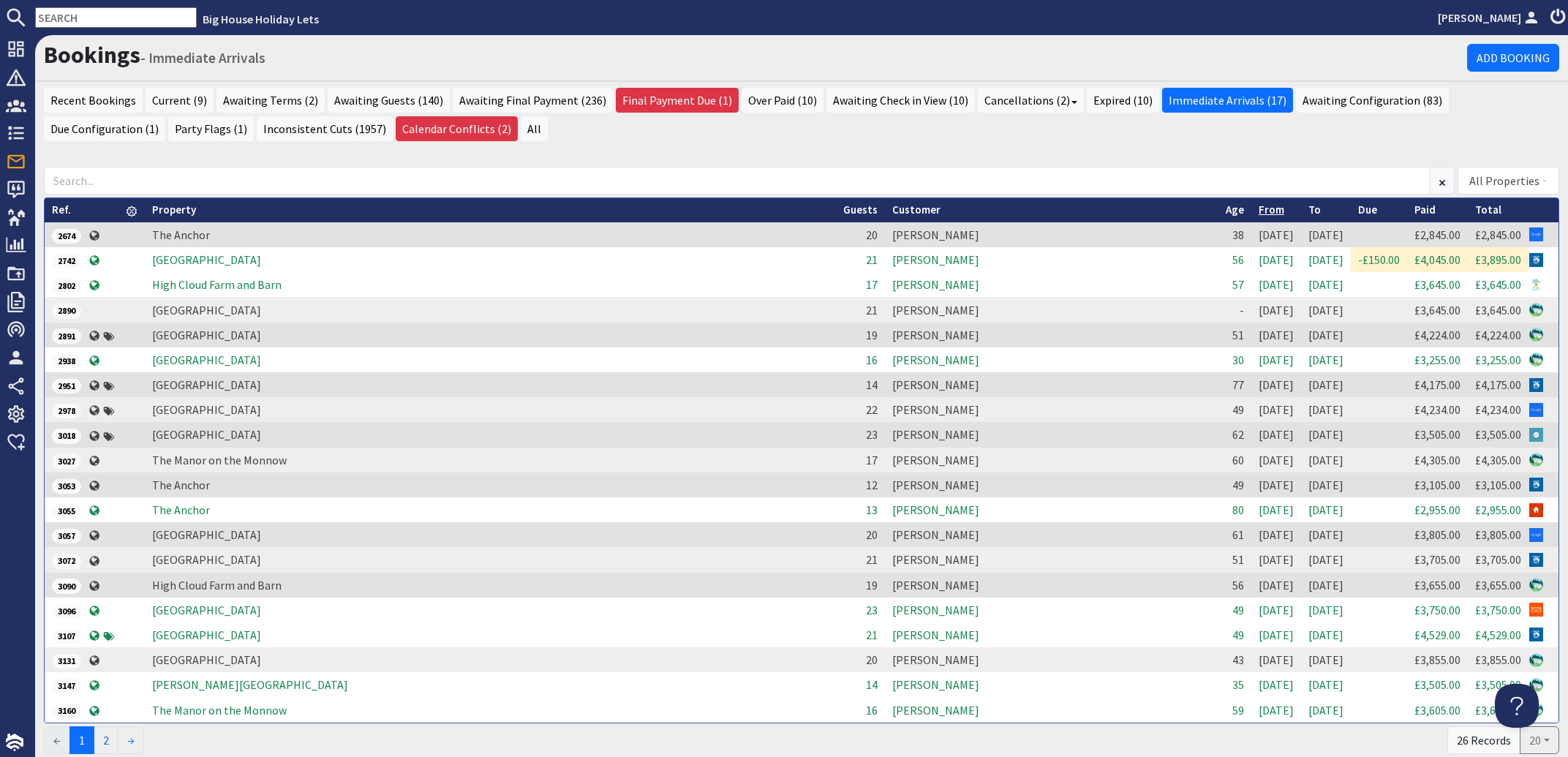
click at [1259, 207] on link "From" at bounding box center [1271, 209] width 26 height 14
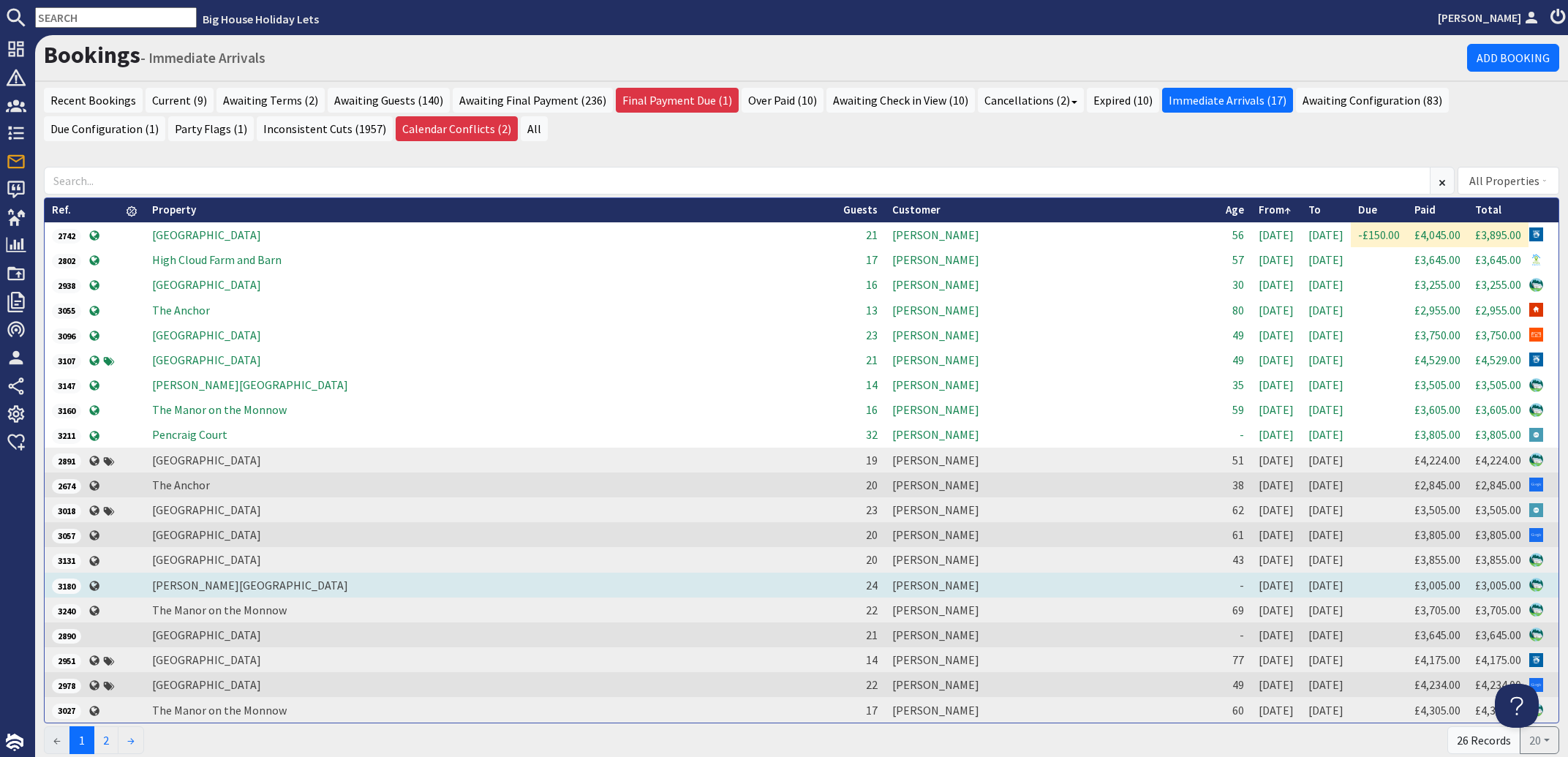
click at [885, 583] on td "[PERSON_NAME]" at bounding box center [1051, 585] width 333 height 25
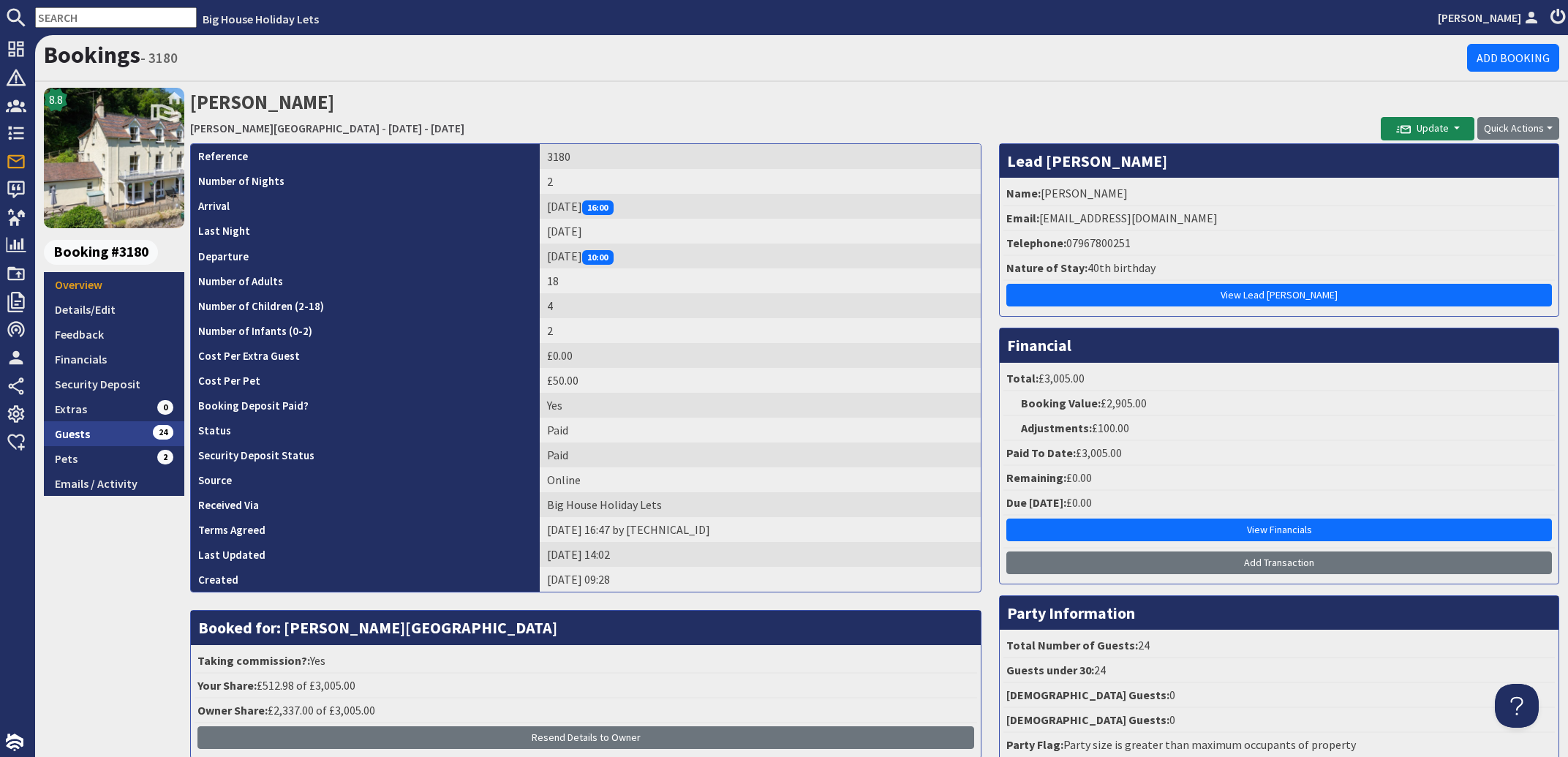
click at [76, 431] on link "Guests 24" at bounding box center [114, 434] width 141 height 25
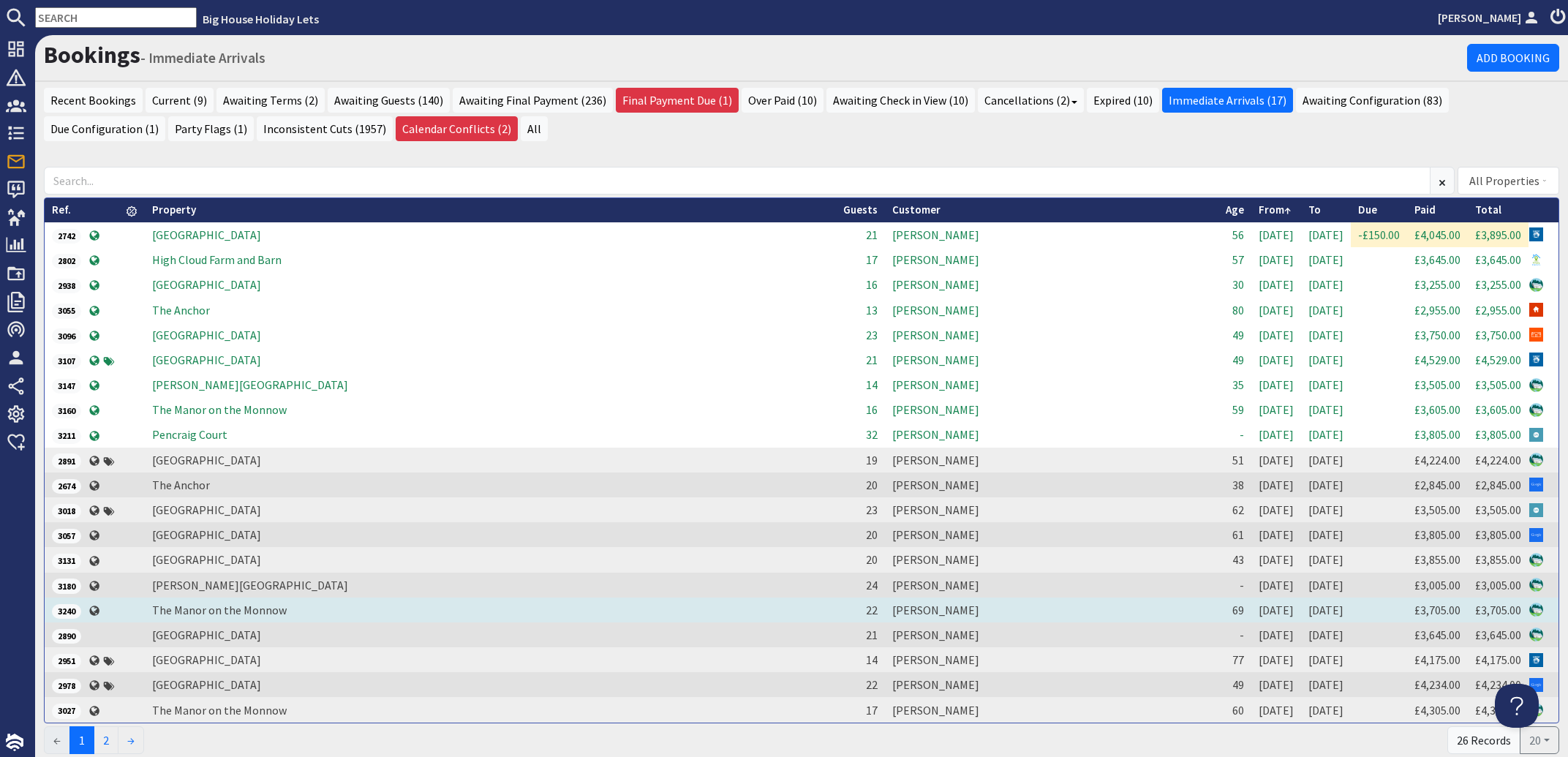
click at [885, 609] on td "[PERSON_NAME]" at bounding box center [1051, 610] width 333 height 25
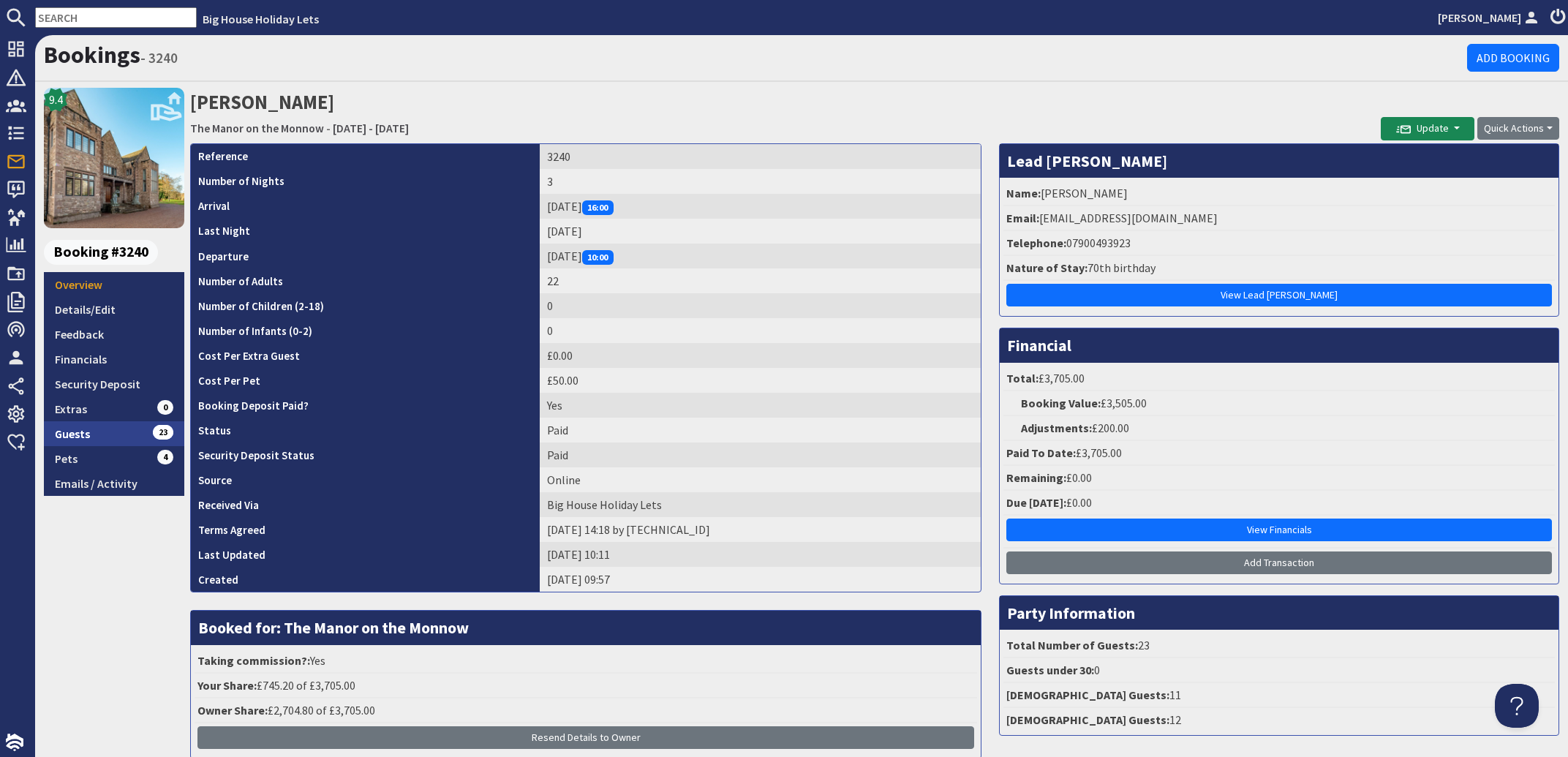
click at [74, 435] on link "Guests 23" at bounding box center [114, 434] width 141 height 25
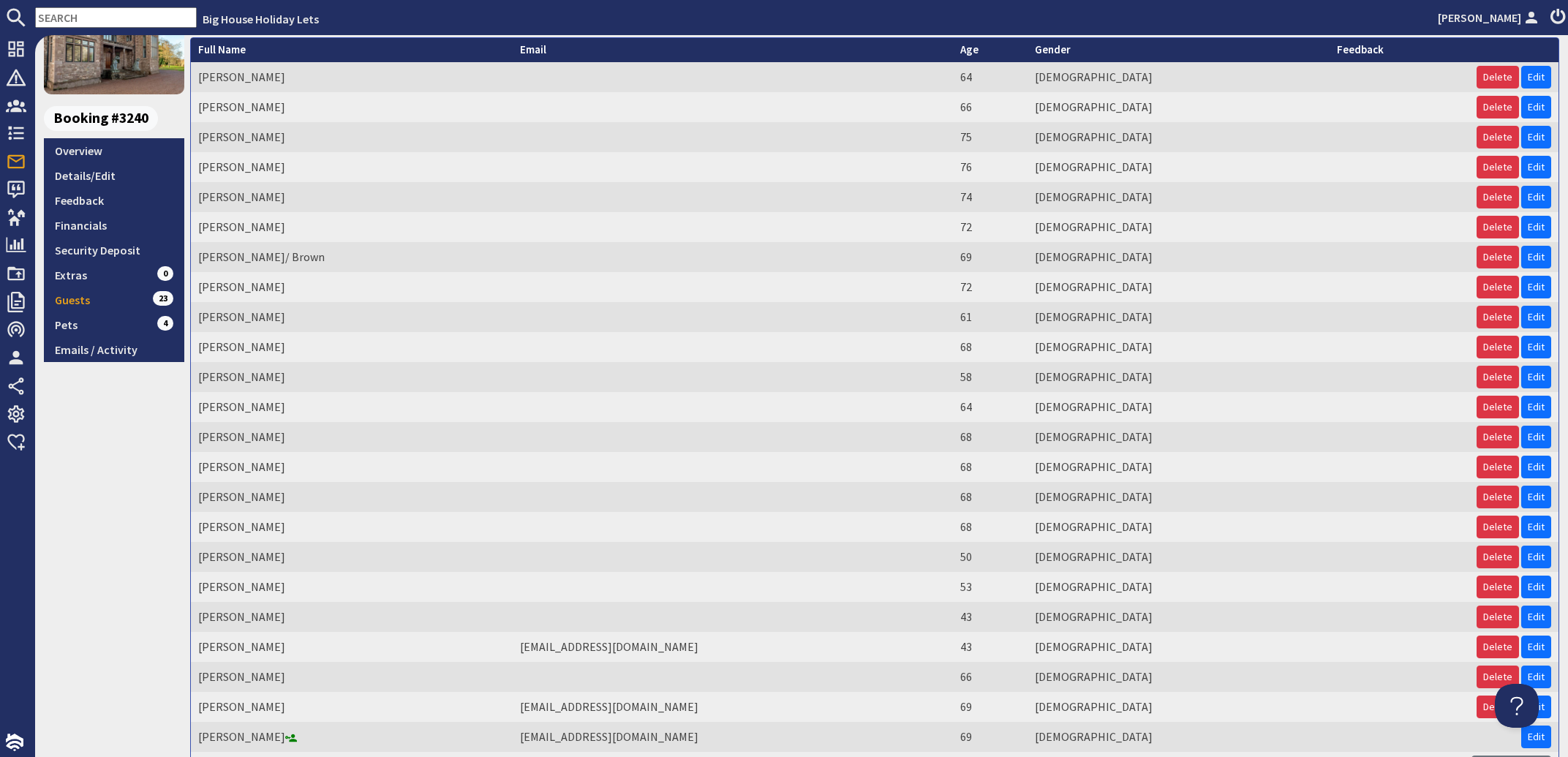
scroll to position [235, 0]
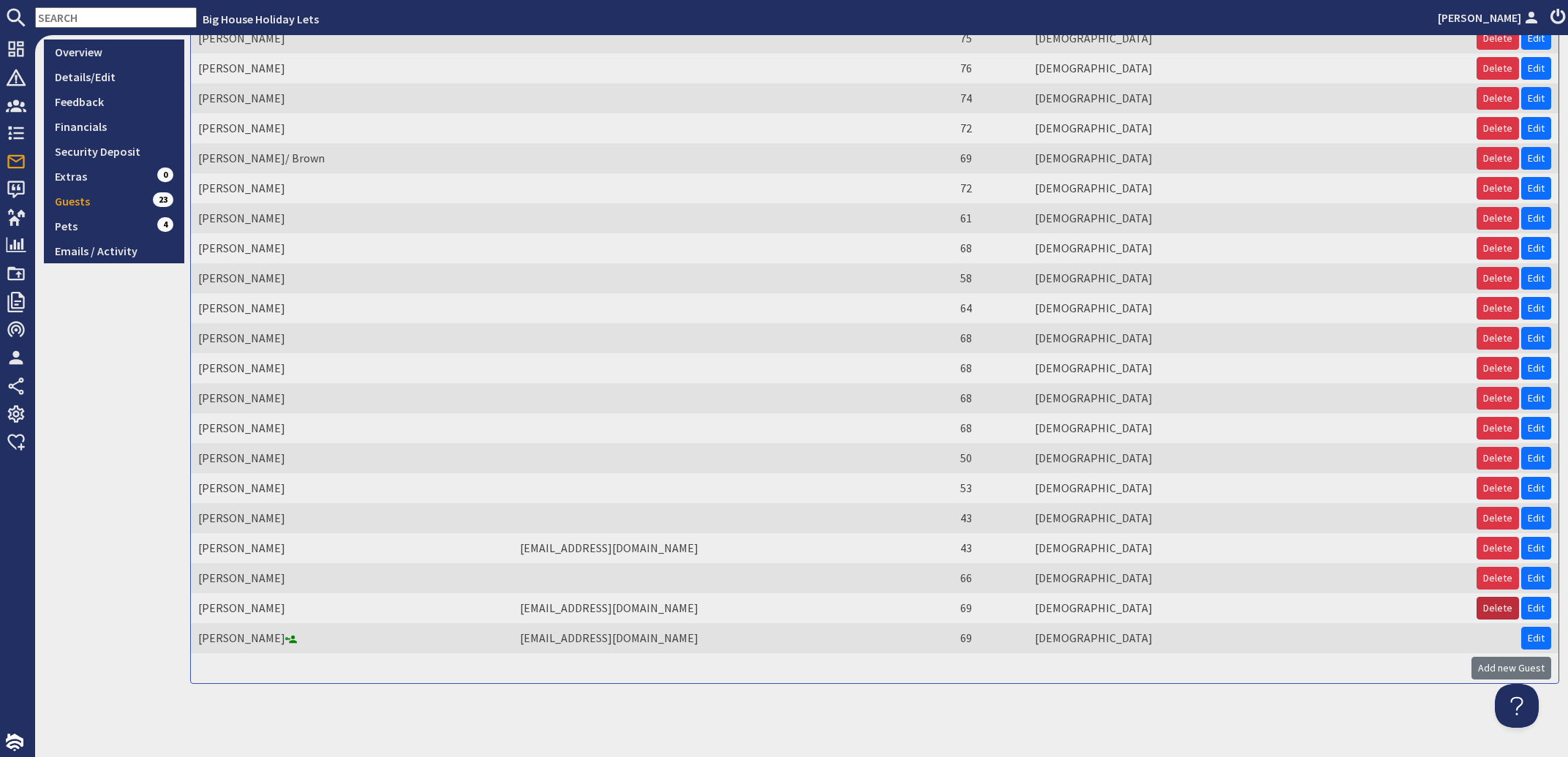
click at [1482, 606] on button "Delete" at bounding box center [1498, 608] width 43 height 23
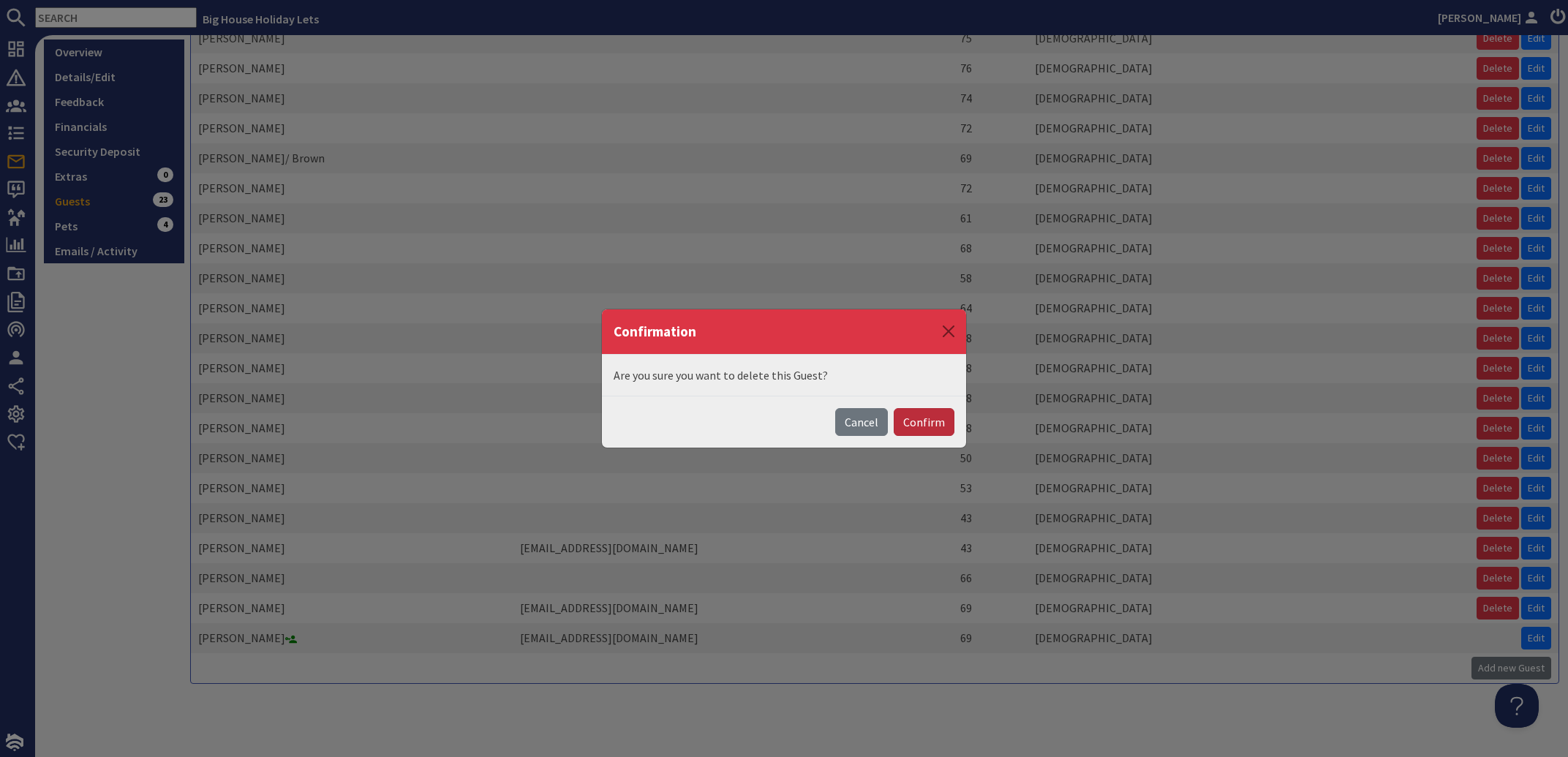
click at [932, 429] on button "Confirm" at bounding box center [924, 422] width 61 height 28
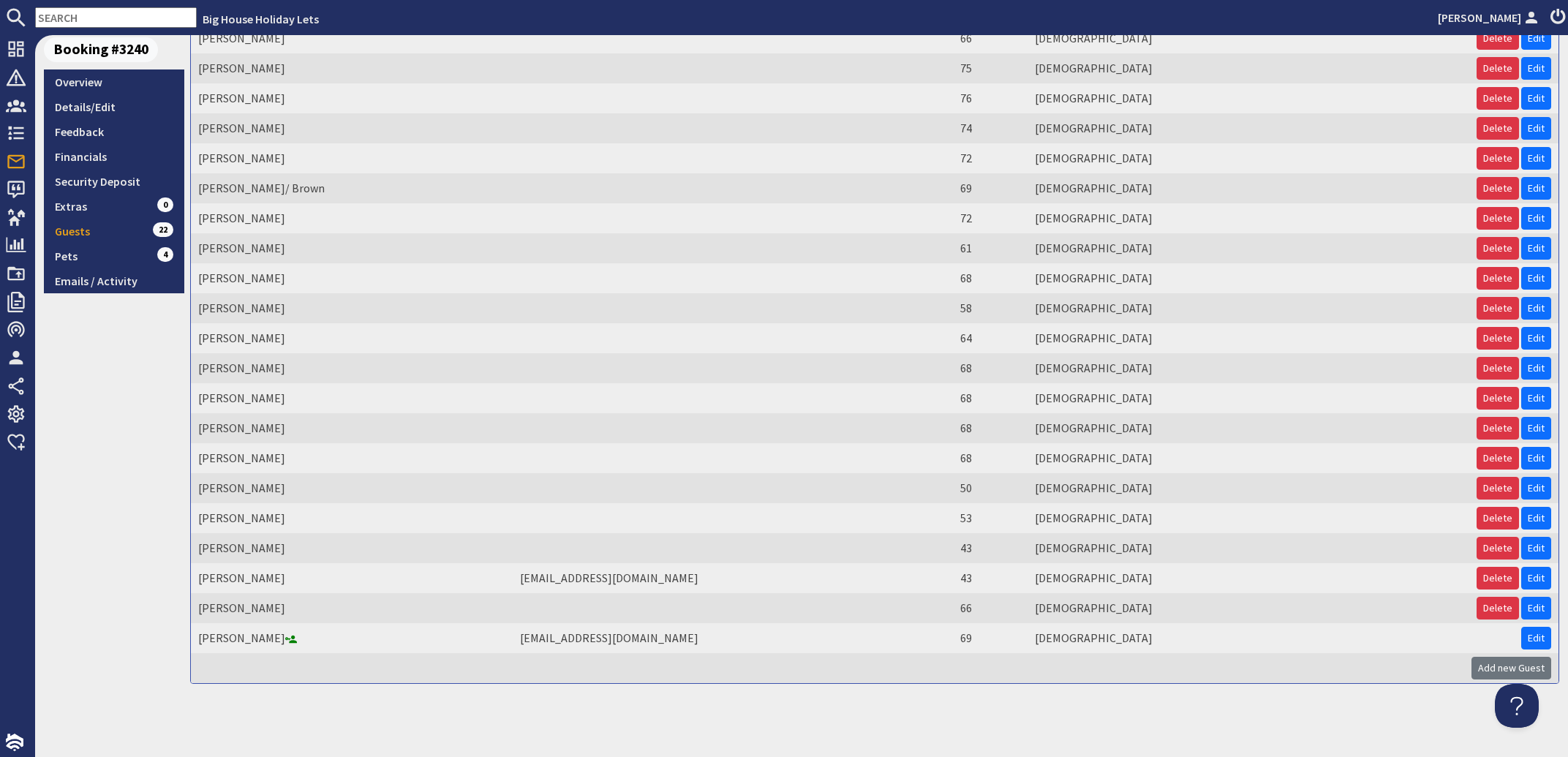
scroll to position [0, 0]
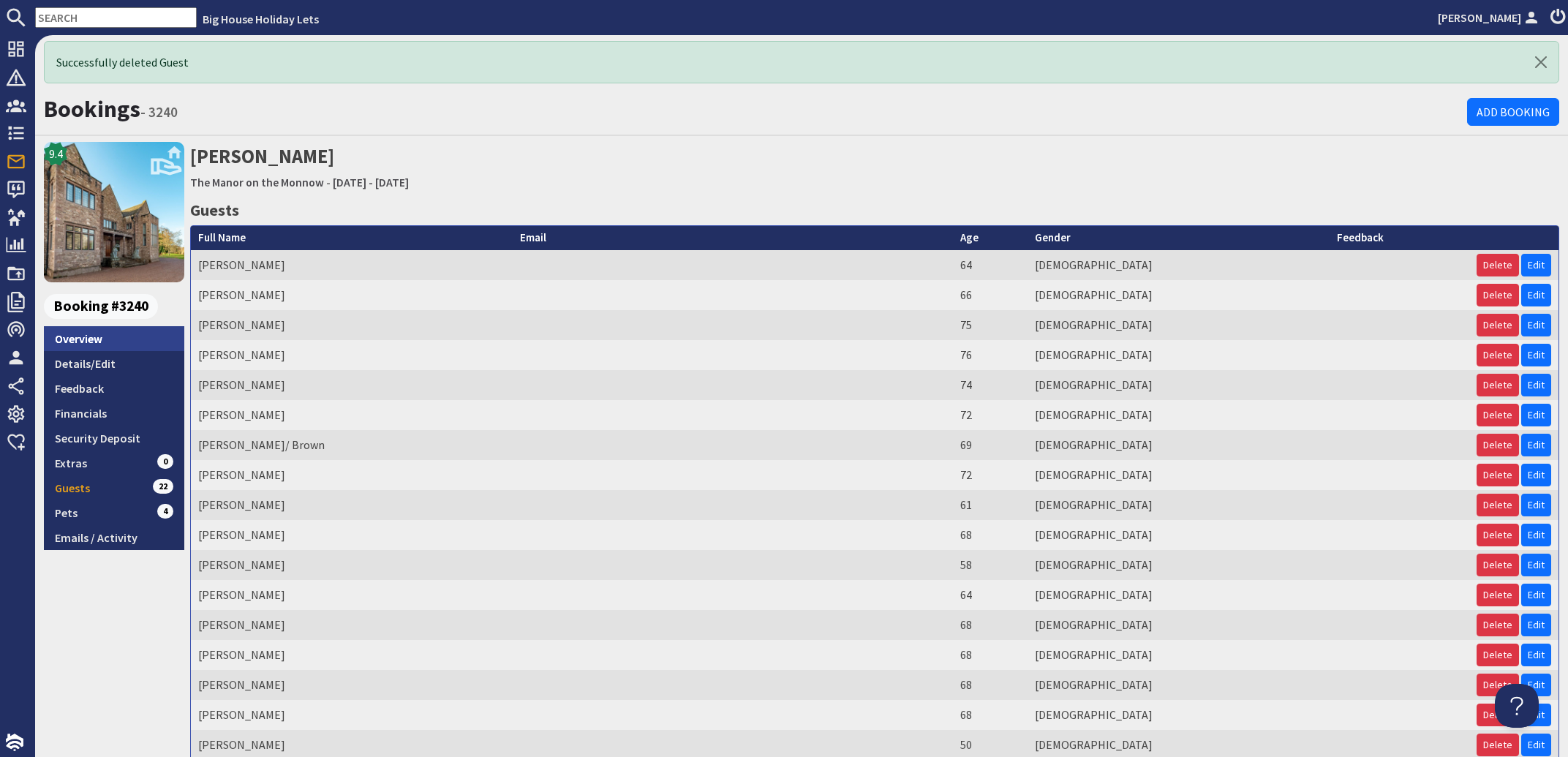
click at [76, 328] on link "Overview" at bounding box center [114, 338] width 141 height 25
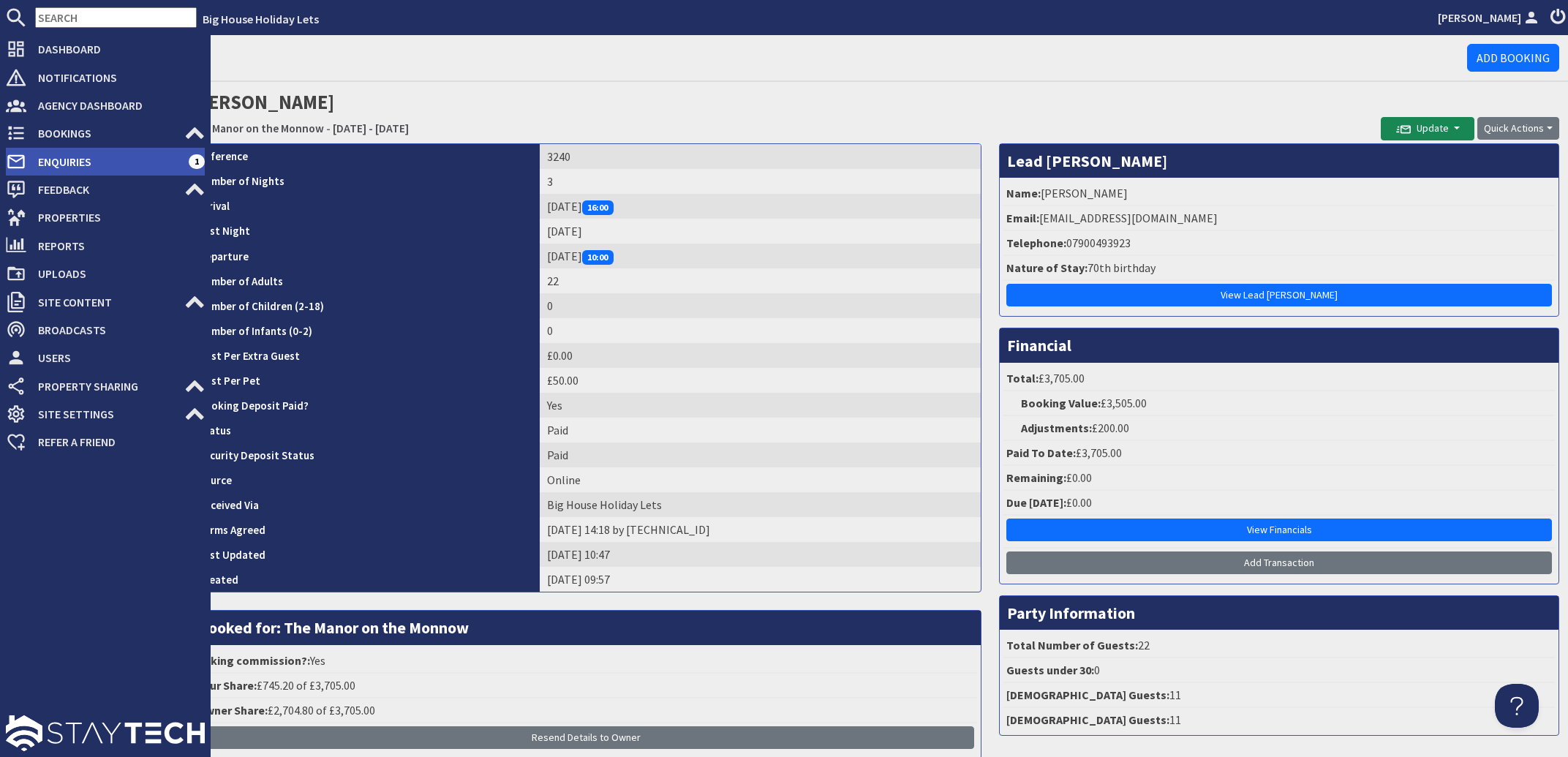
click at [70, 163] on span "Enquiries" at bounding box center [107, 161] width 162 height 23
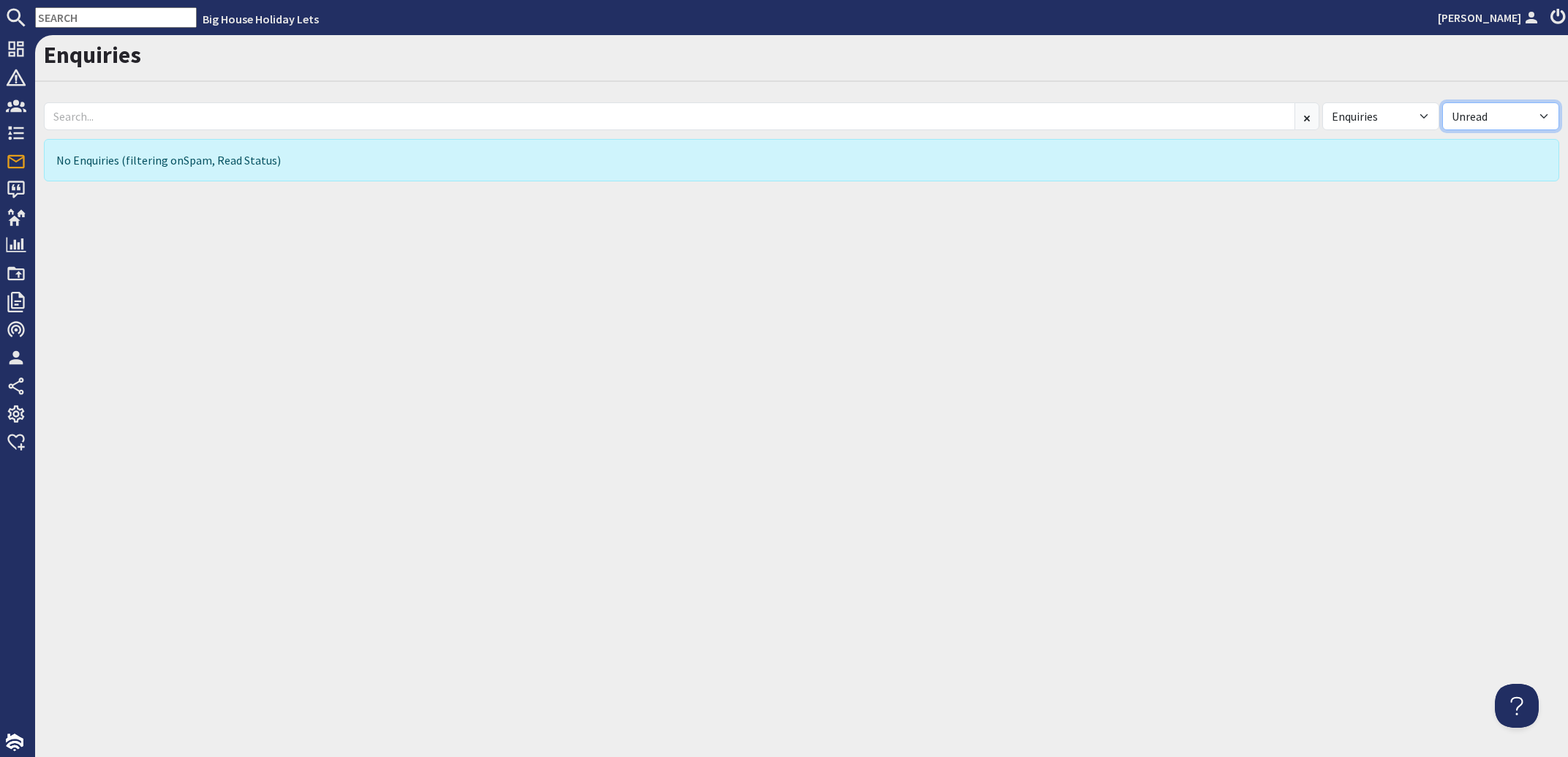
click at [1442, 102] on select "All Read Unread" at bounding box center [1501, 116] width 117 height 28
select select
click option "All" at bounding box center [0, 0] width 0 height 0
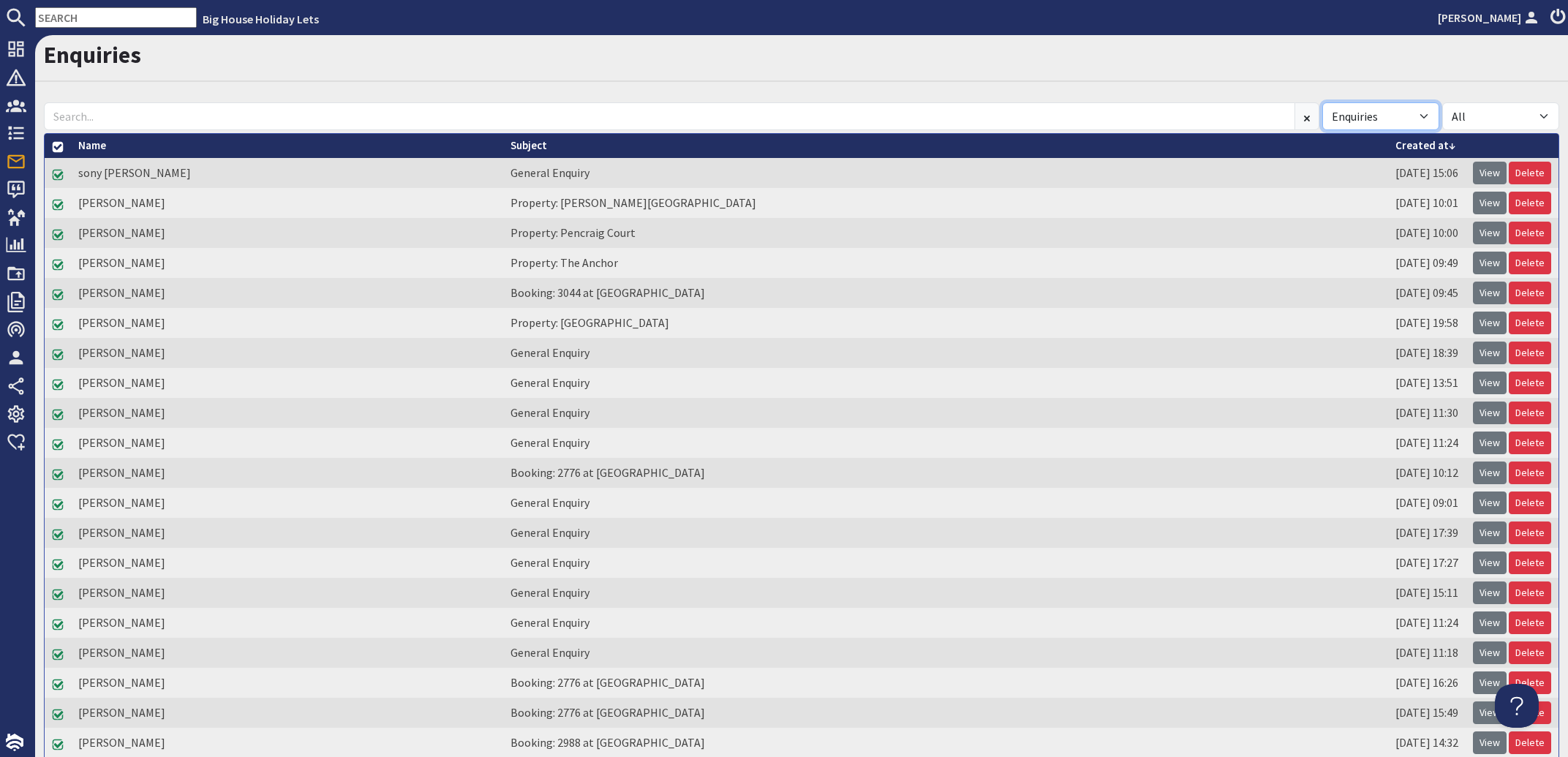
click at [1322, 102] on select "All Enquiries Spam" at bounding box center [1380, 116] width 117 height 28
select select
click option "All" at bounding box center [0, 0] width 0 height 0
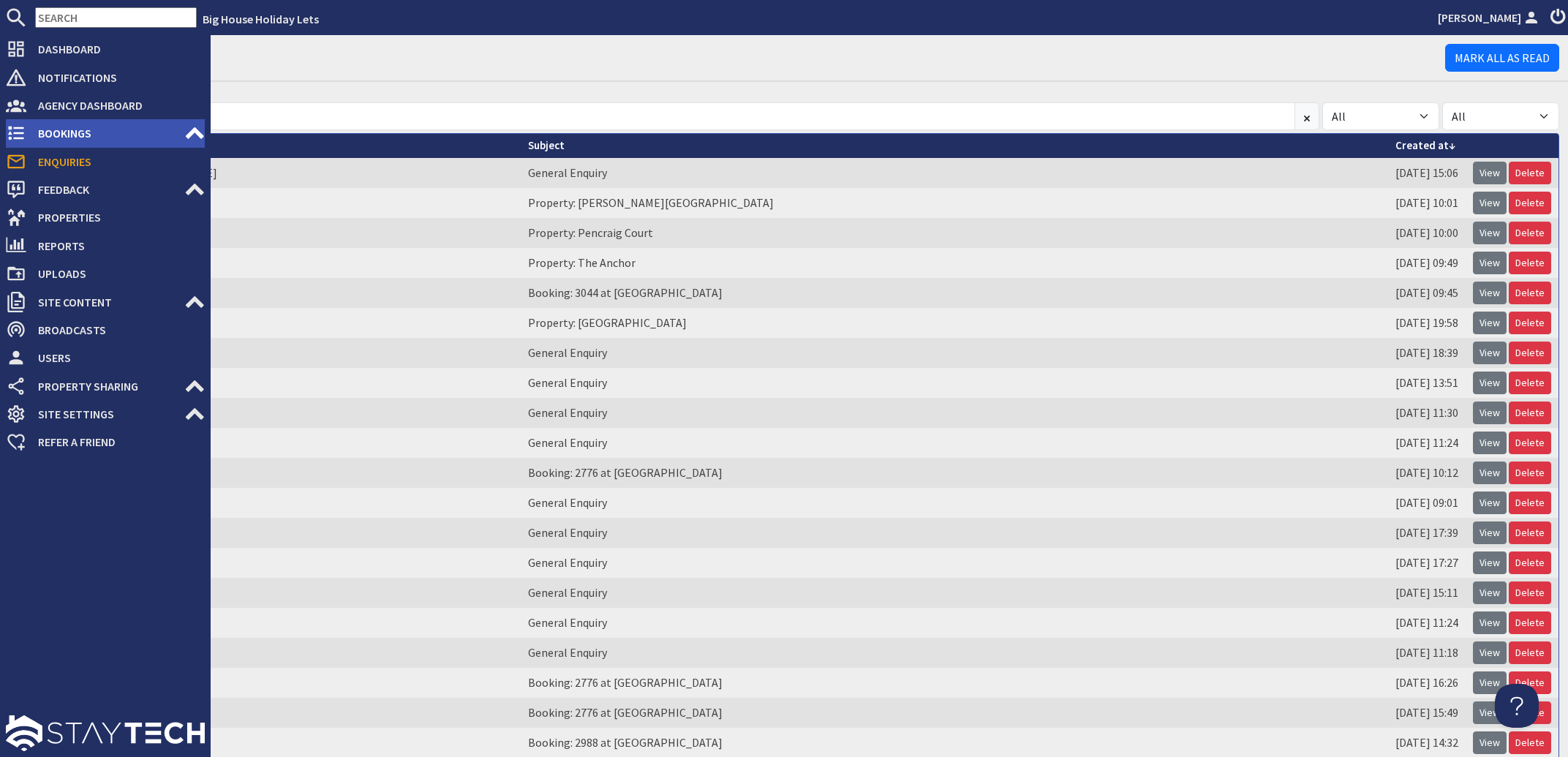
click at [66, 136] on span "Bookings" at bounding box center [105, 133] width 158 height 23
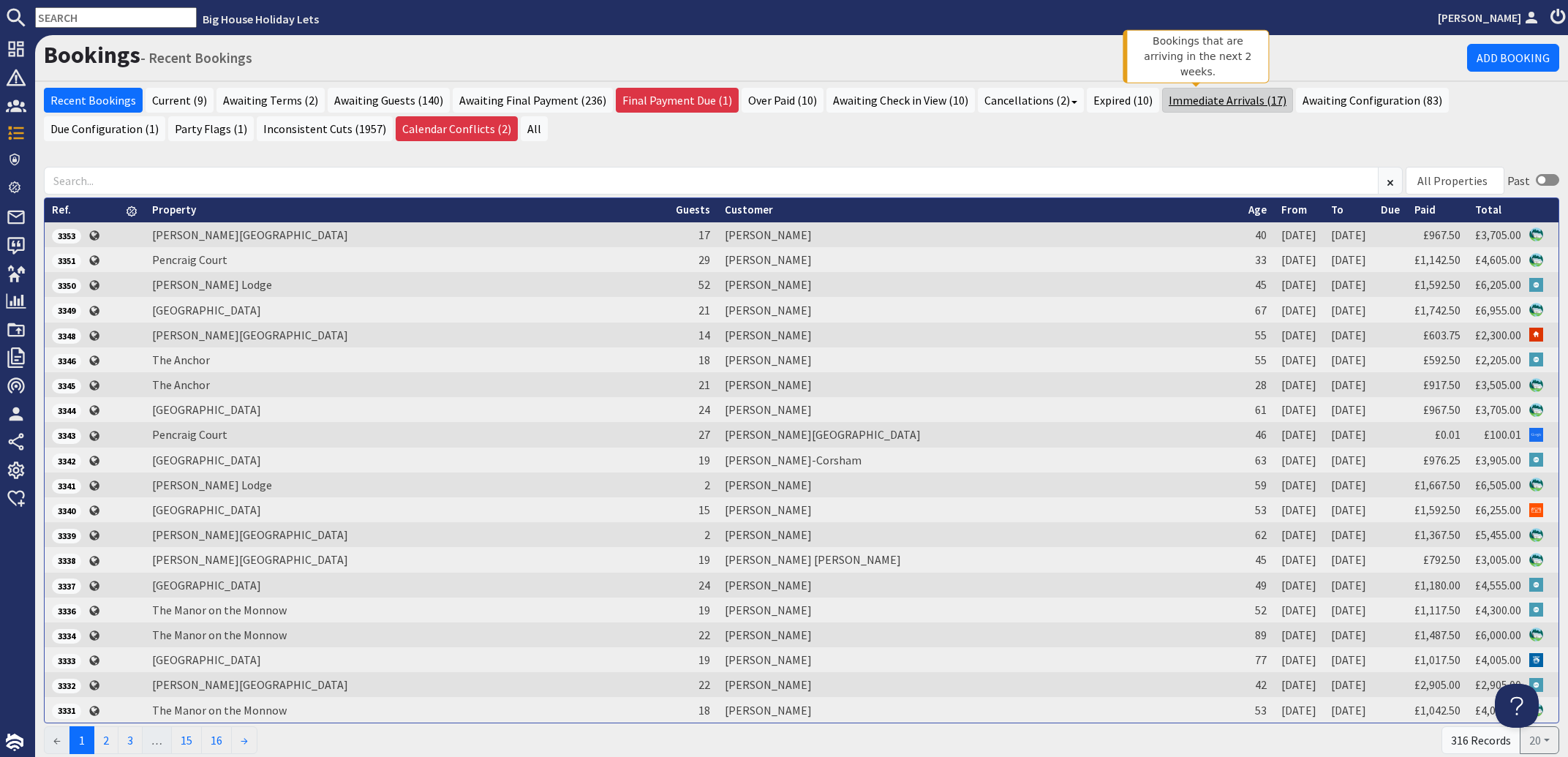
click at [1175, 96] on link "Immediate Arrivals (17)" at bounding box center [1227, 100] width 131 height 25
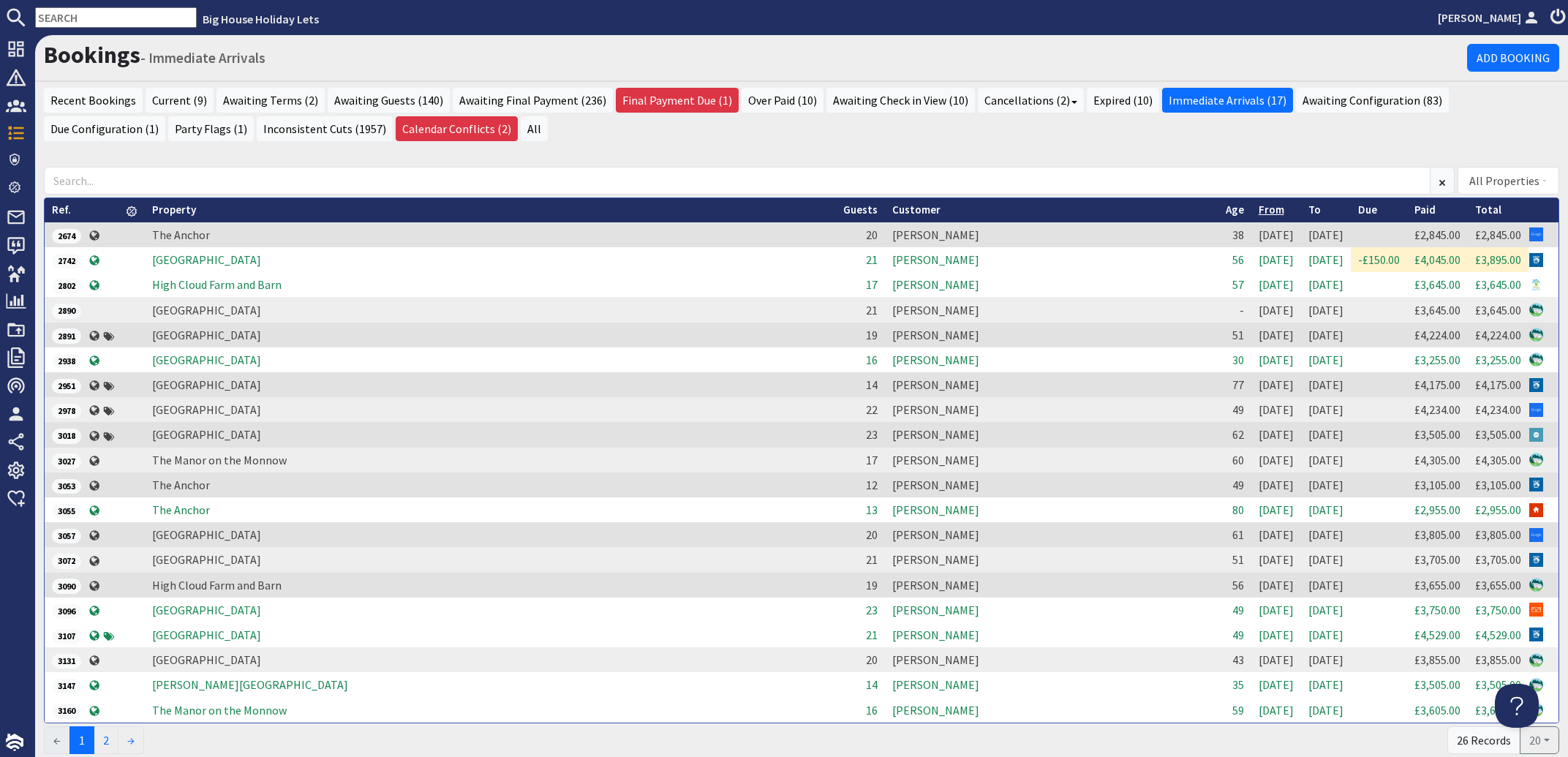
click at [1259, 211] on link "From" at bounding box center [1271, 209] width 26 height 14
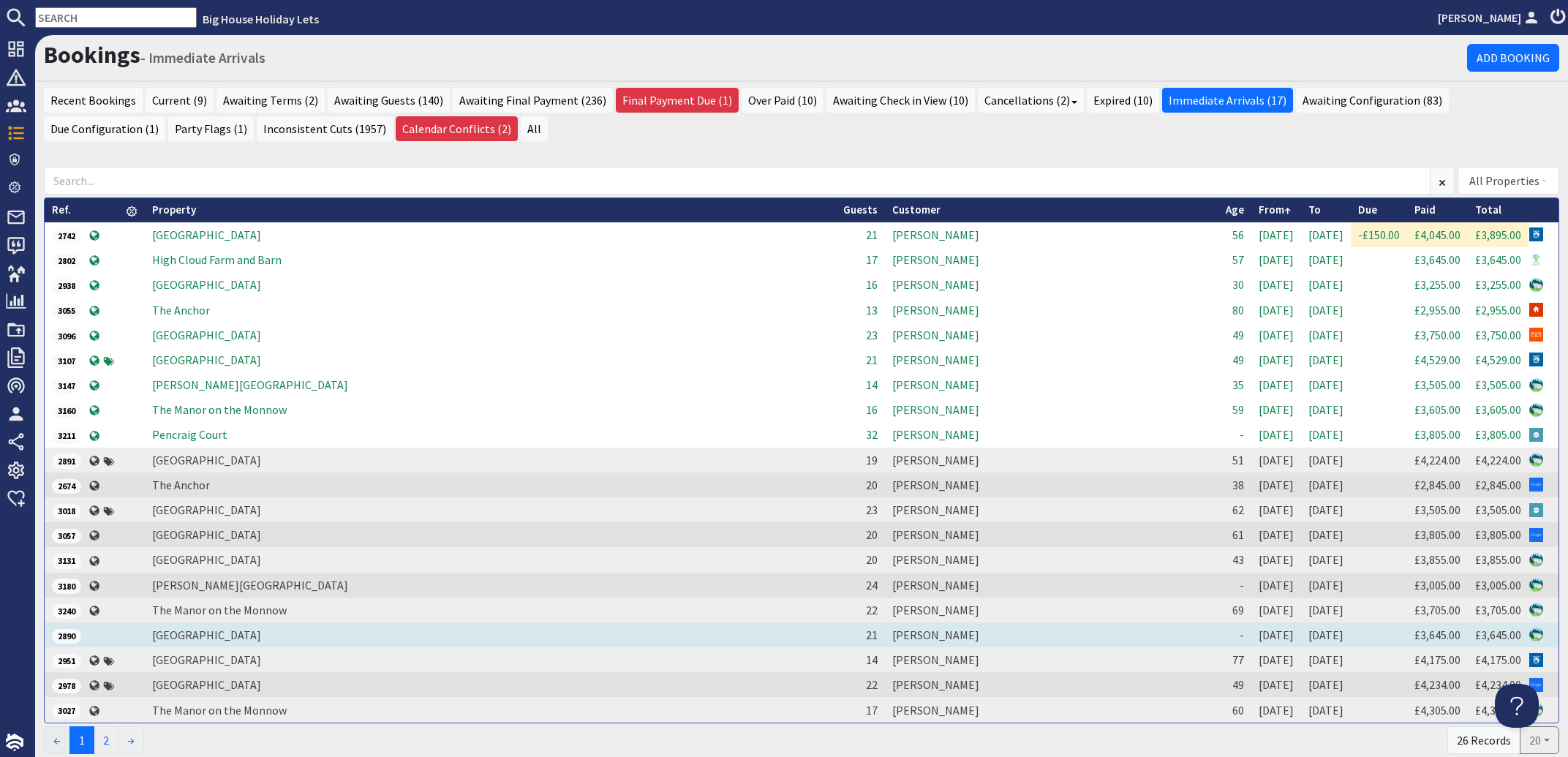
click at [885, 631] on td "[PERSON_NAME]" at bounding box center [1051, 634] width 333 height 25
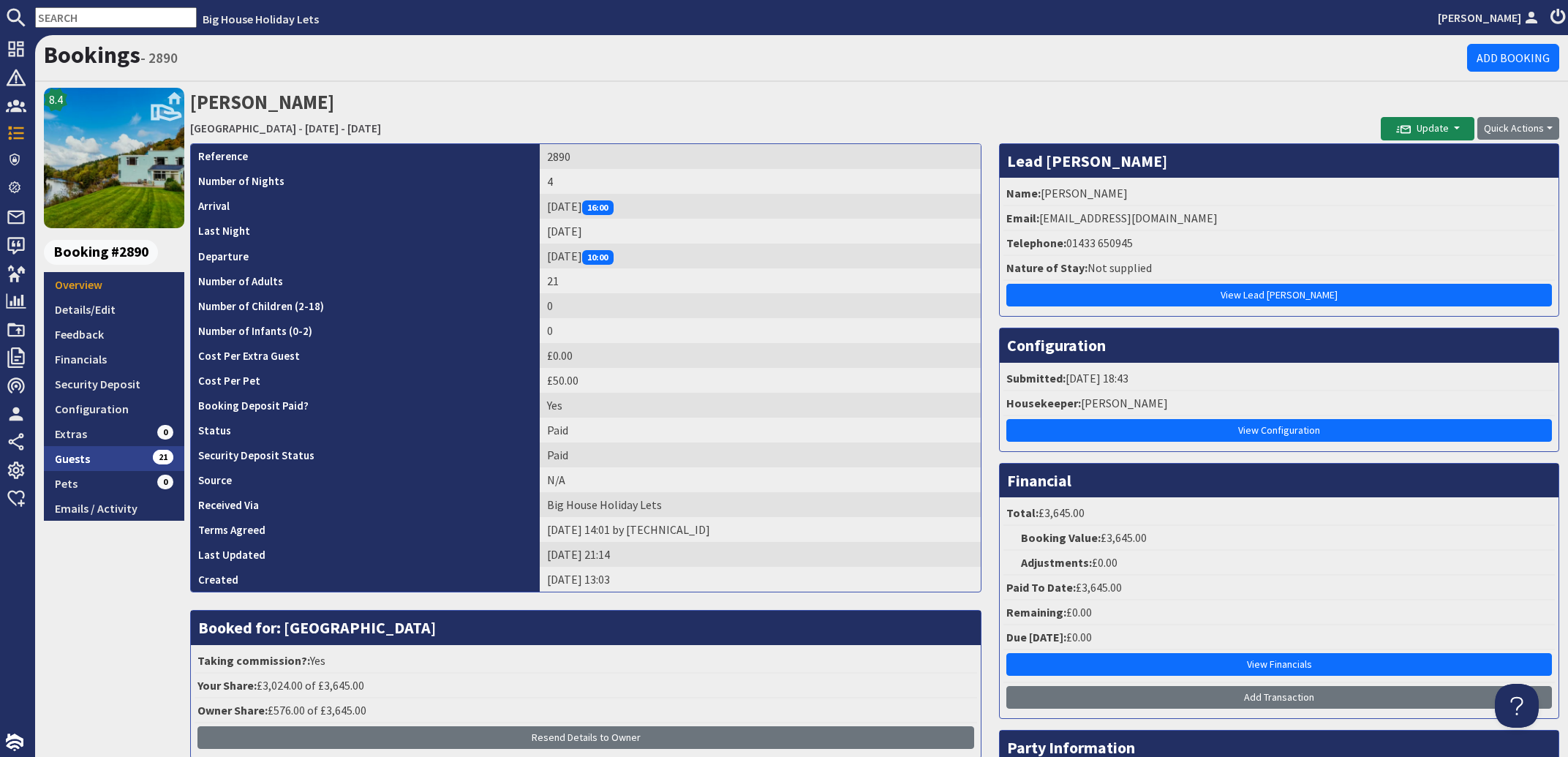
click at [92, 455] on link "Guests 21" at bounding box center [114, 458] width 141 height 25
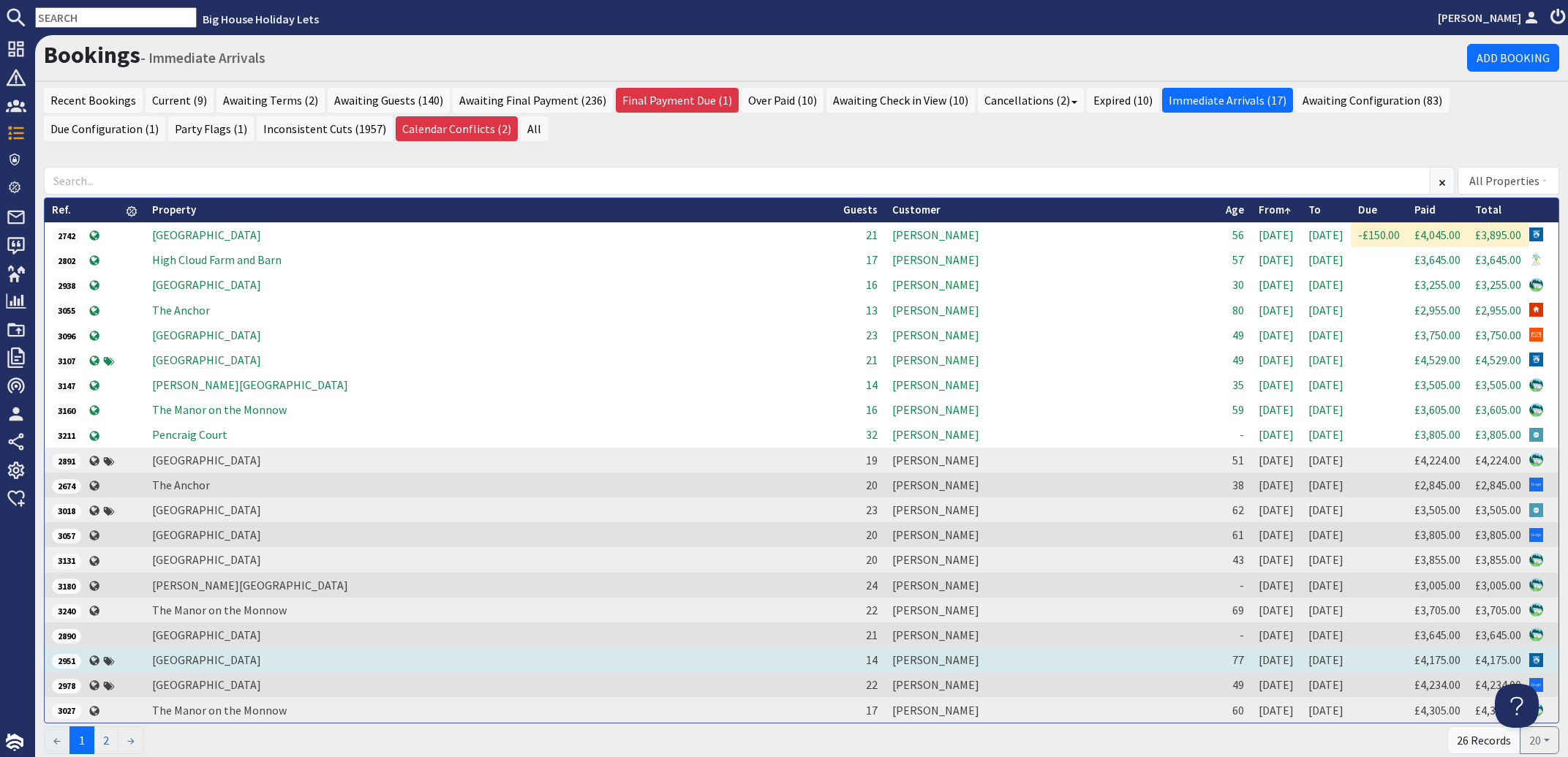
click at [885, 652] on td "Michael Boreham" at bounding box center [1051, 660] width 333 height 25
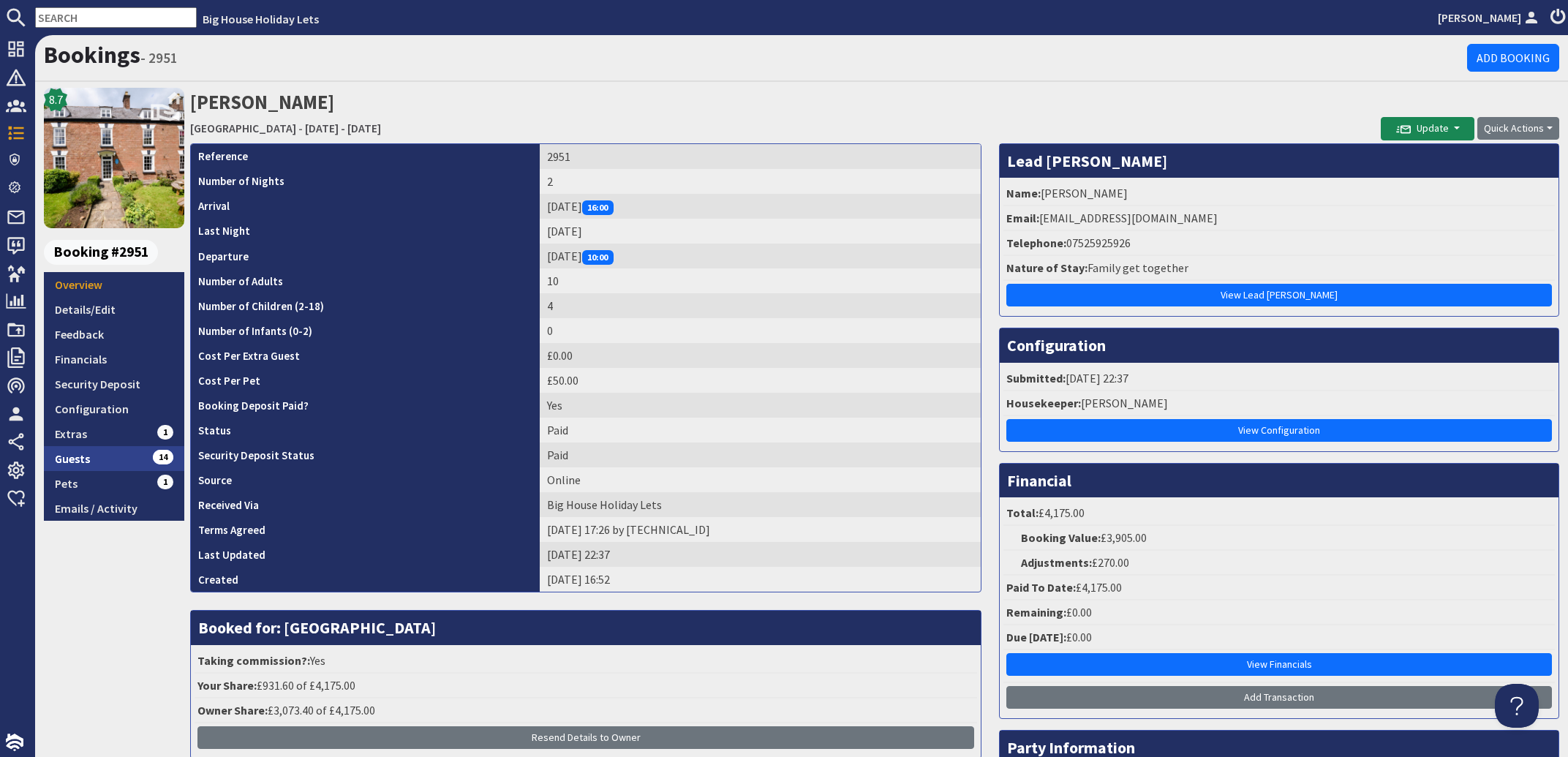
click at [95, 464] on link "Guests 14" at bounding box center [114, 458] width 141 height 25
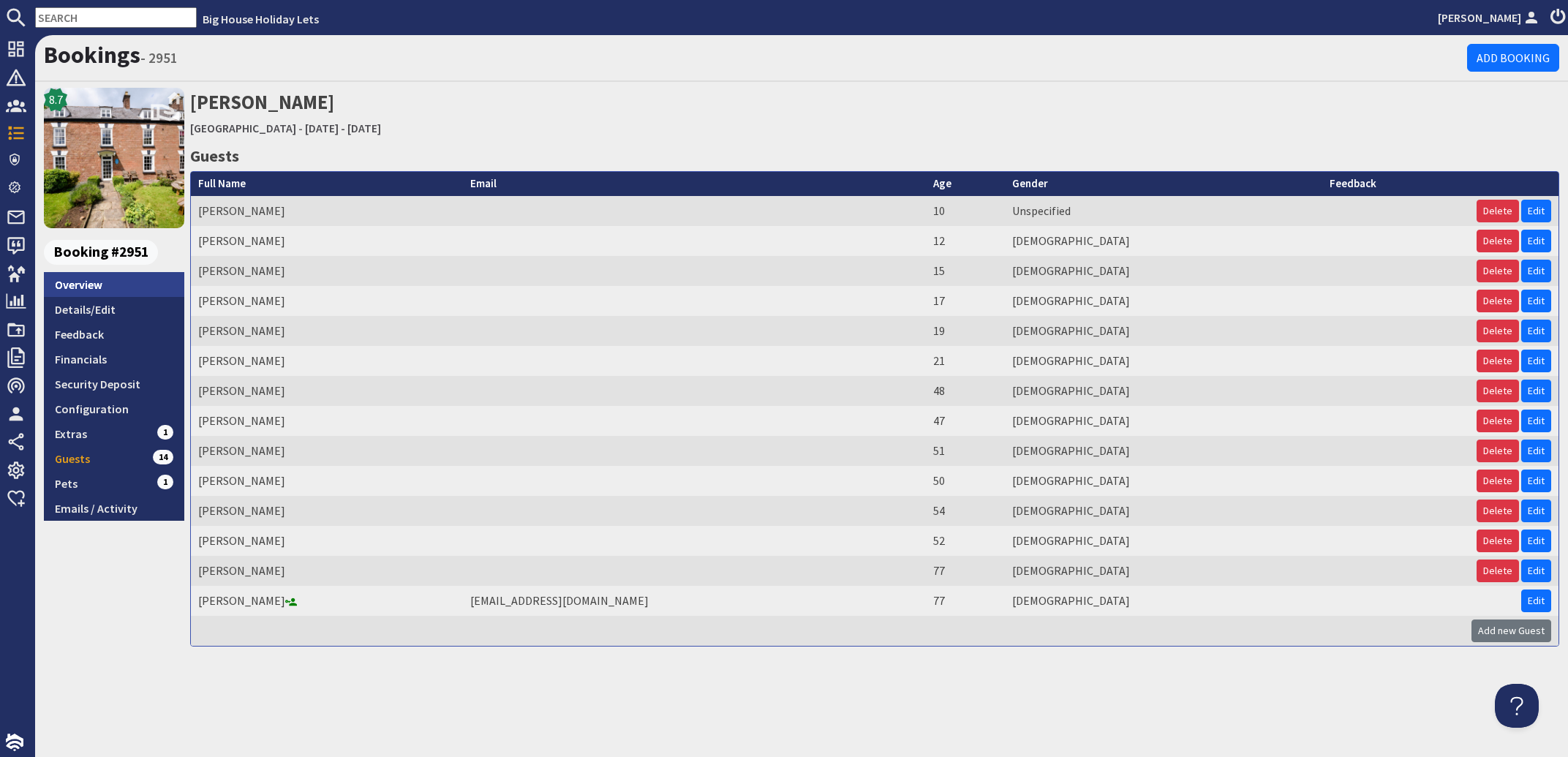
click at [77, 281] on link "Overview" at bounding box center [114, 285] width 141 height 25
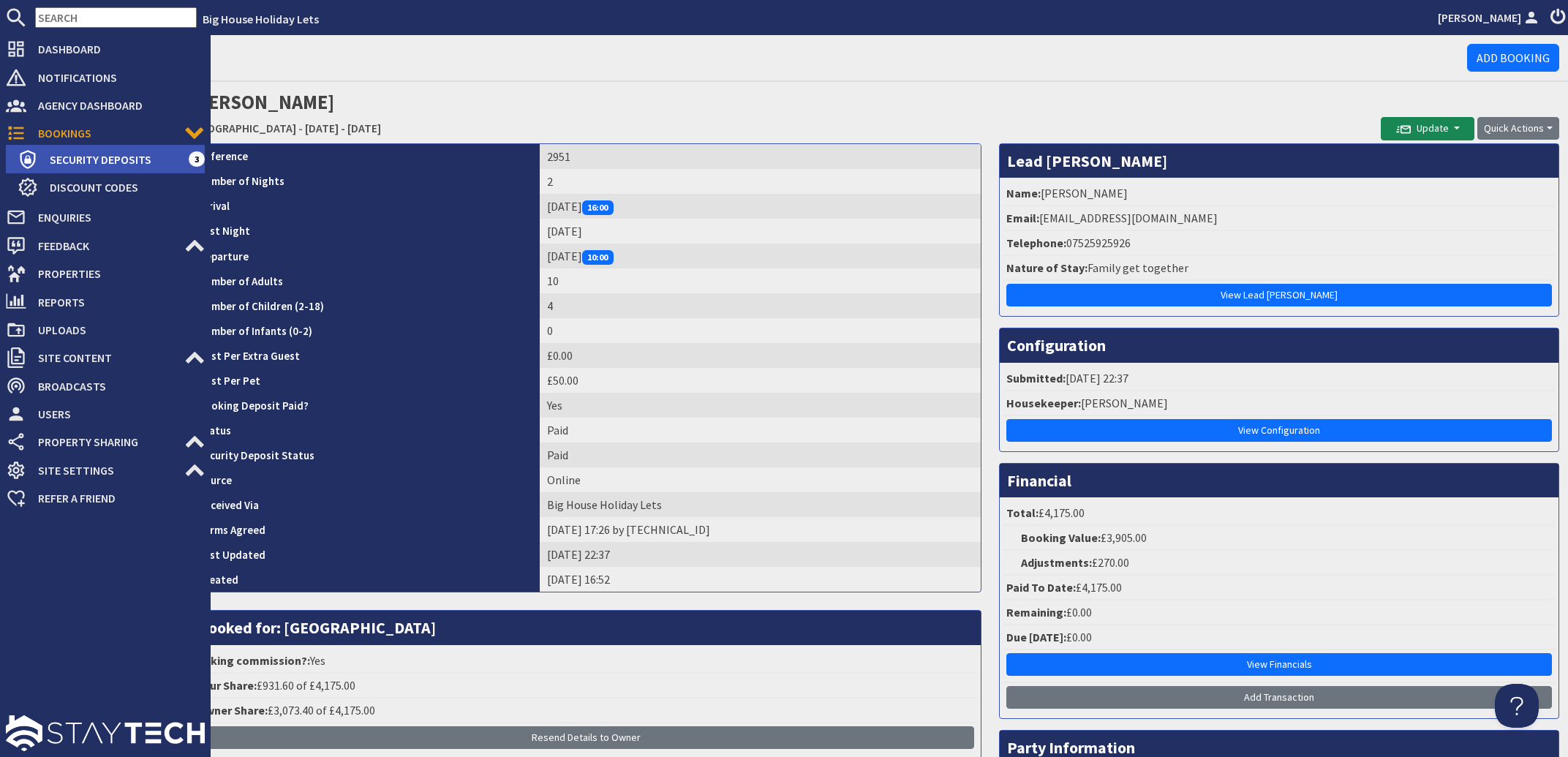
click at [64, 155] on span "Security Deposits" at bounding box center [113, 160] width 151 height 23
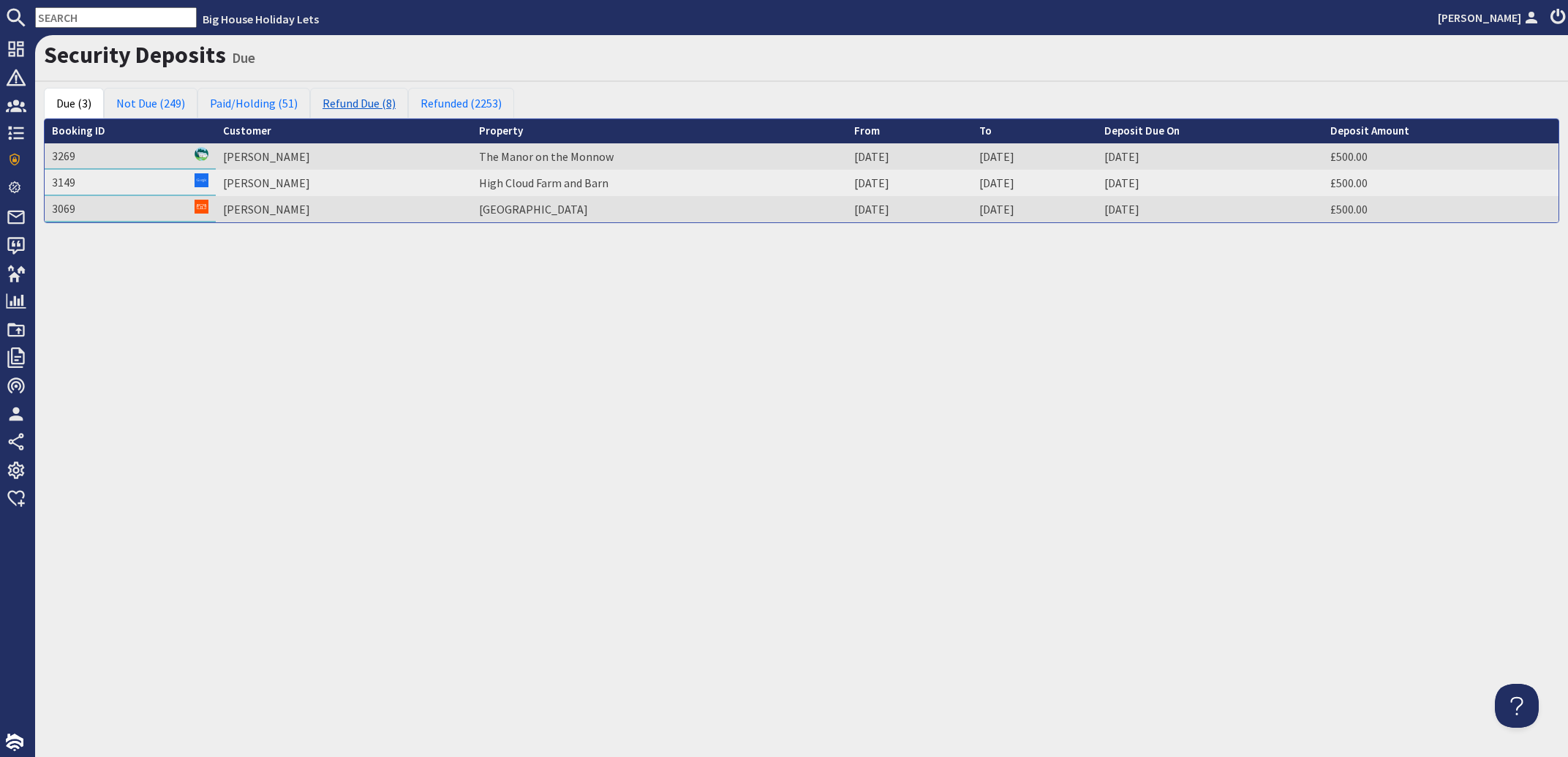
click at [355, 104] on link "Refund Due (8)" at bounding box center [359, 103] width 98 height 30
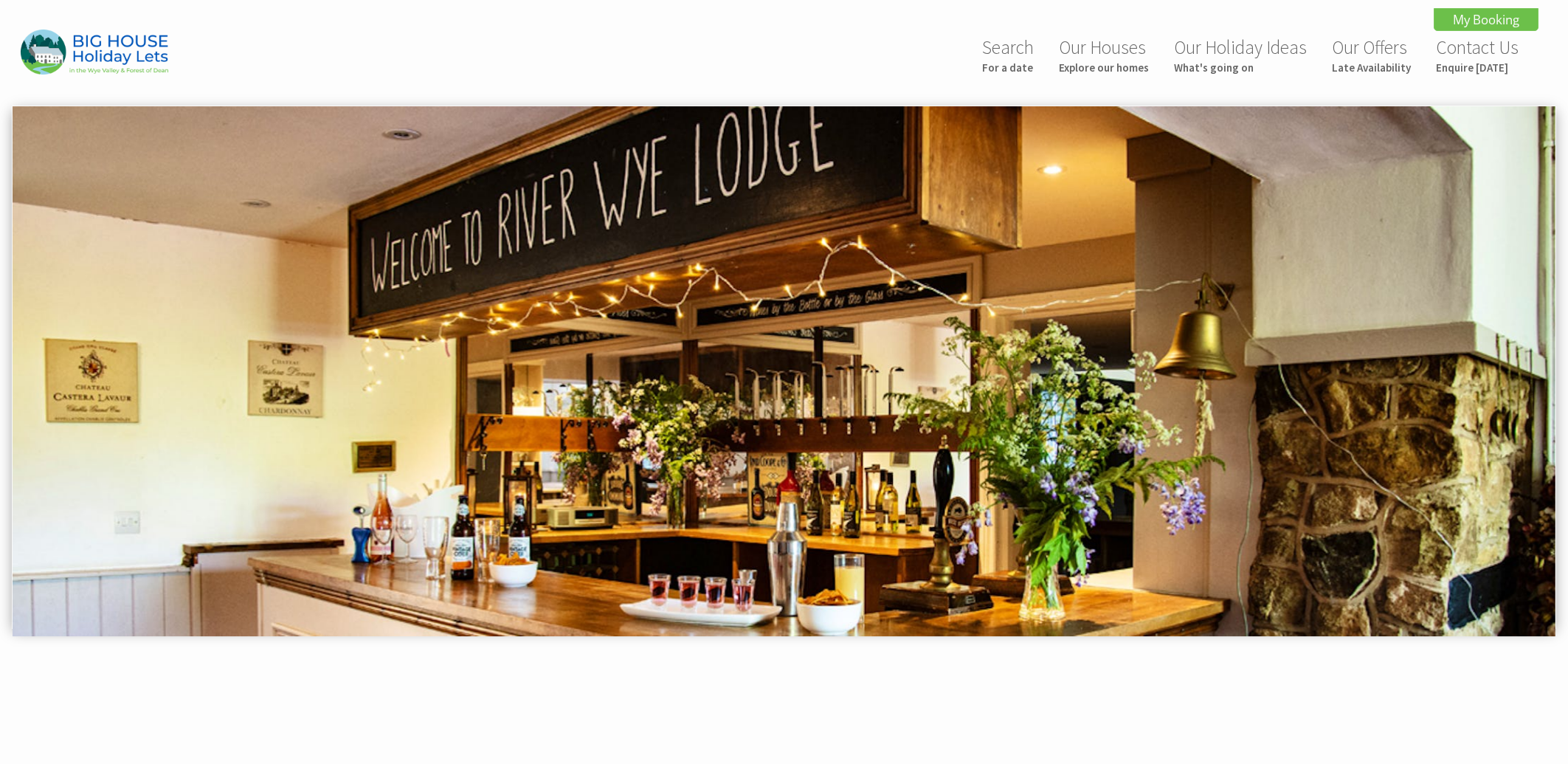
scroll to position [1028, 0]
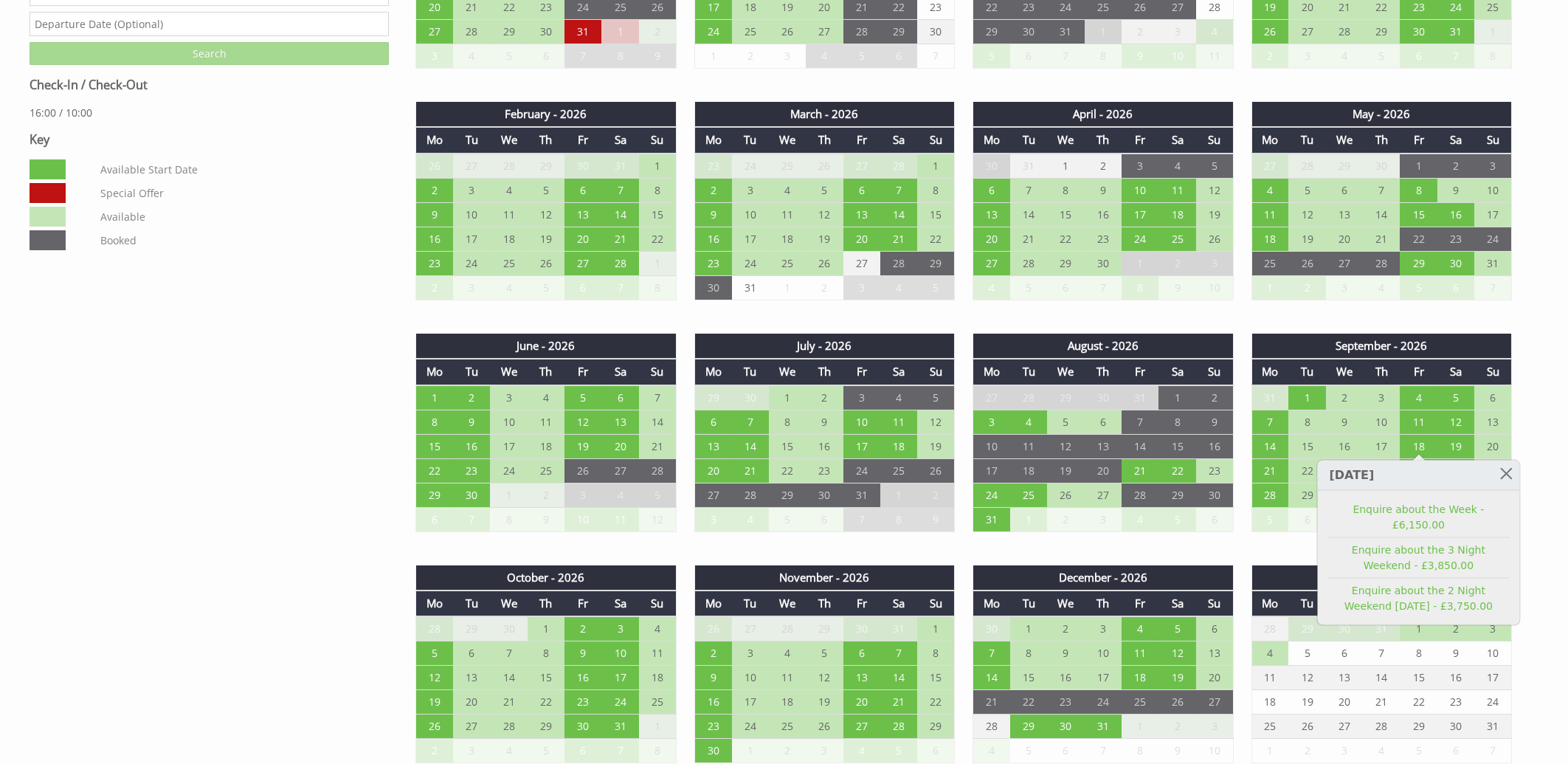
click at [354, 164] on dd "Available Start Date" at bounding box center [241, 169] width 288 height 20
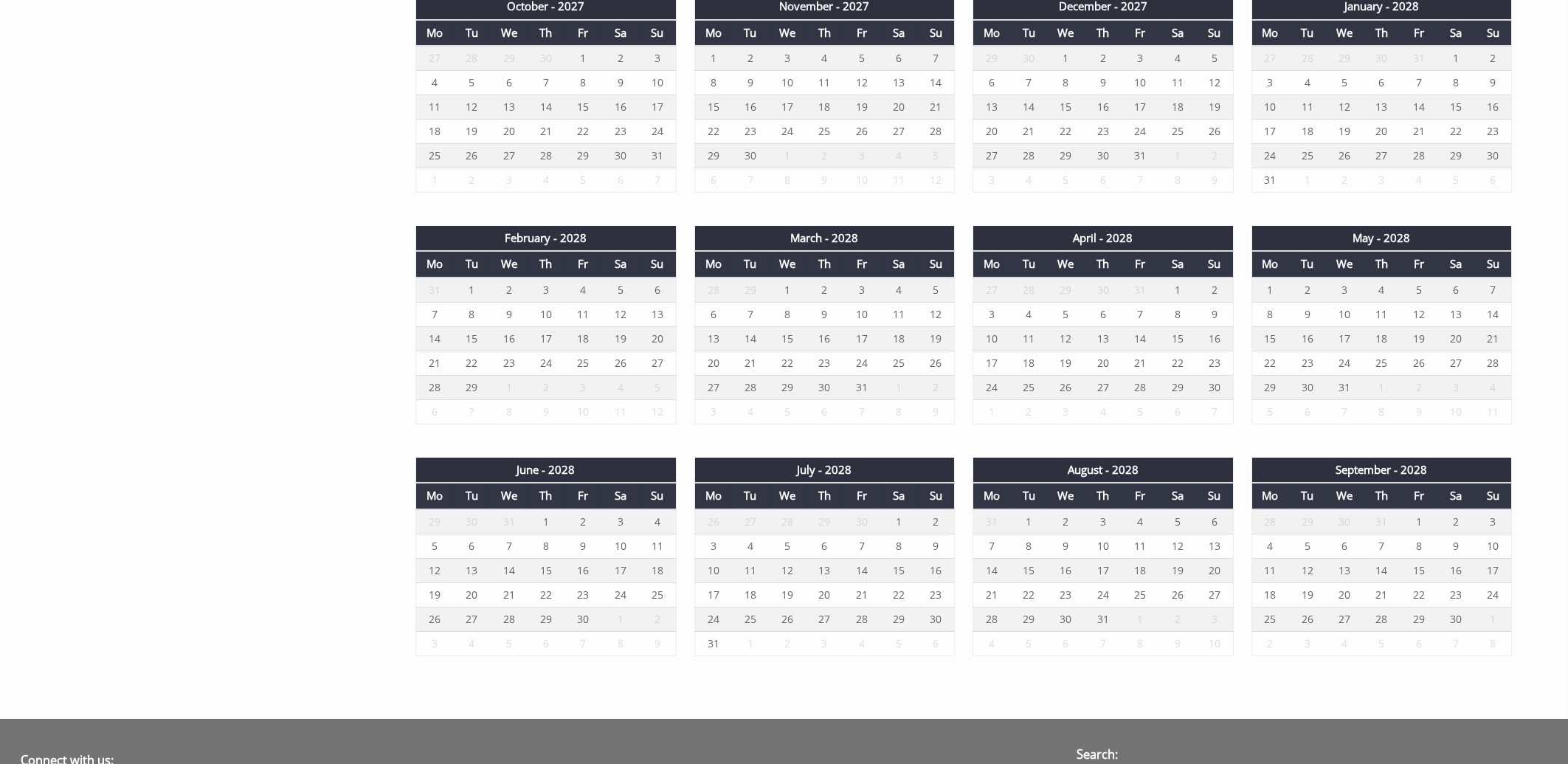
scroll to position [2566, 0]
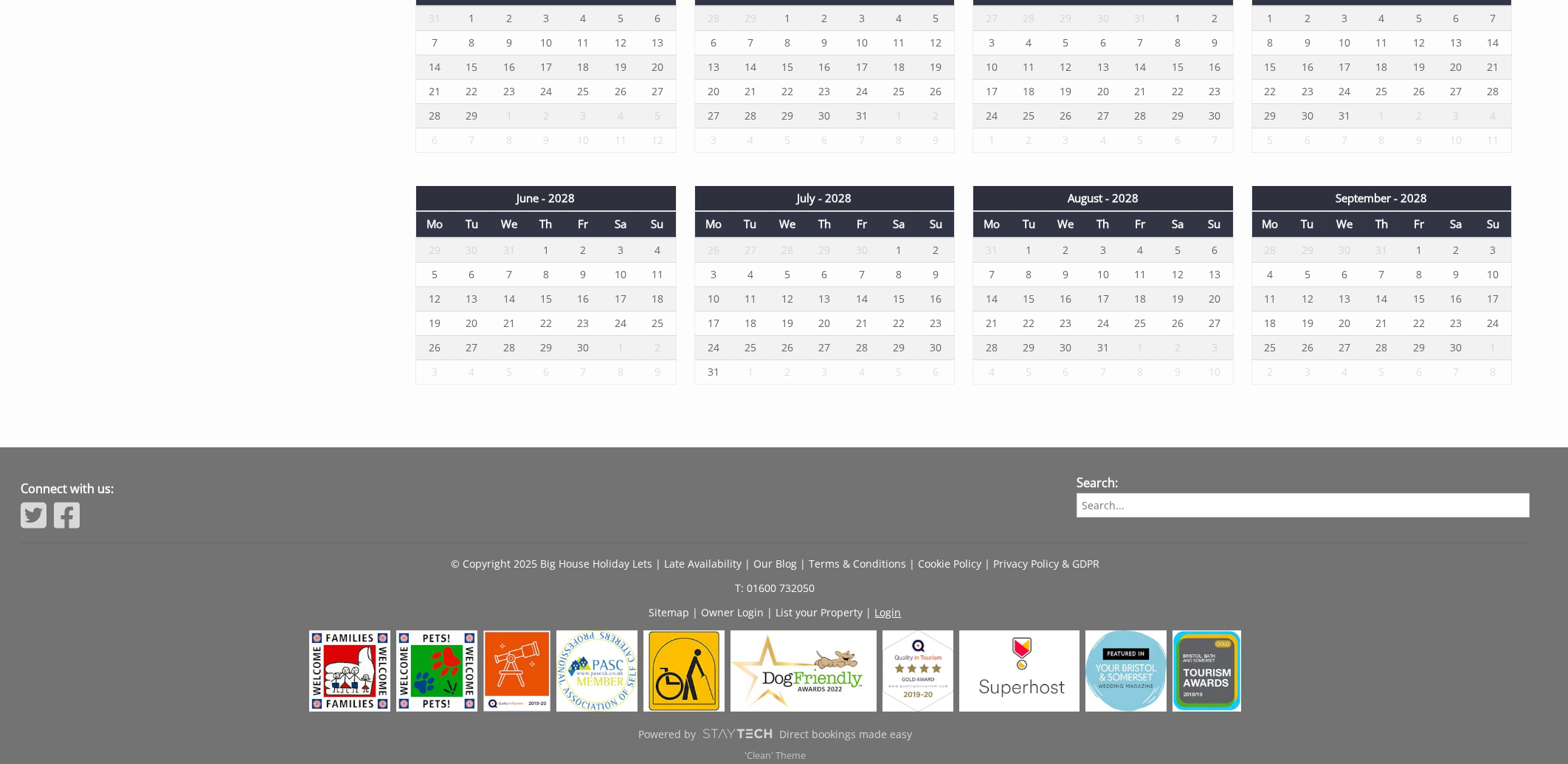
click at [876, 605] on link "Login" at bounding box center [888, 612] width 27 height 14
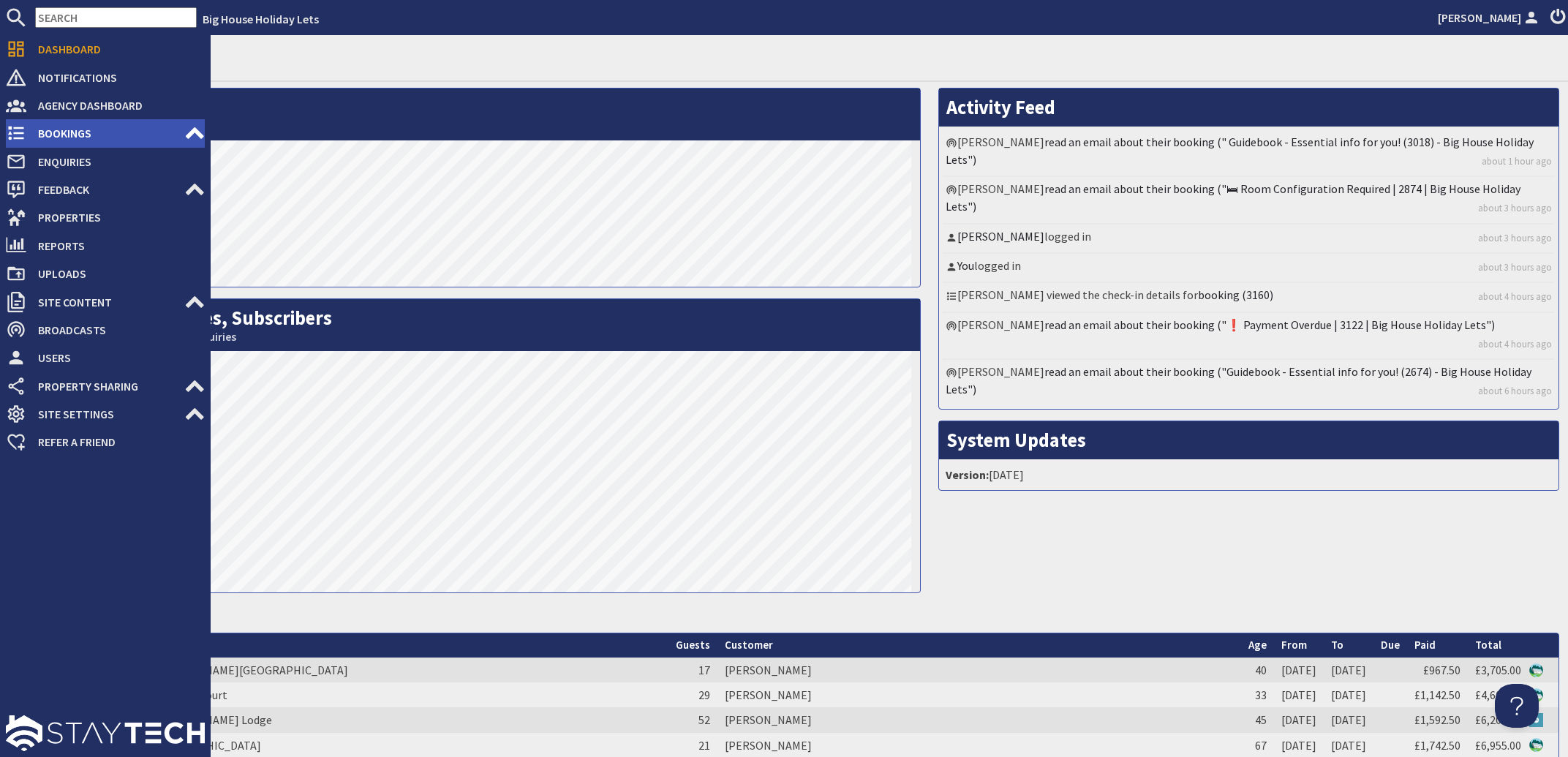
click at [63, 131] on span "Bookings" at bounding box center [105, 133] width 158 height 23
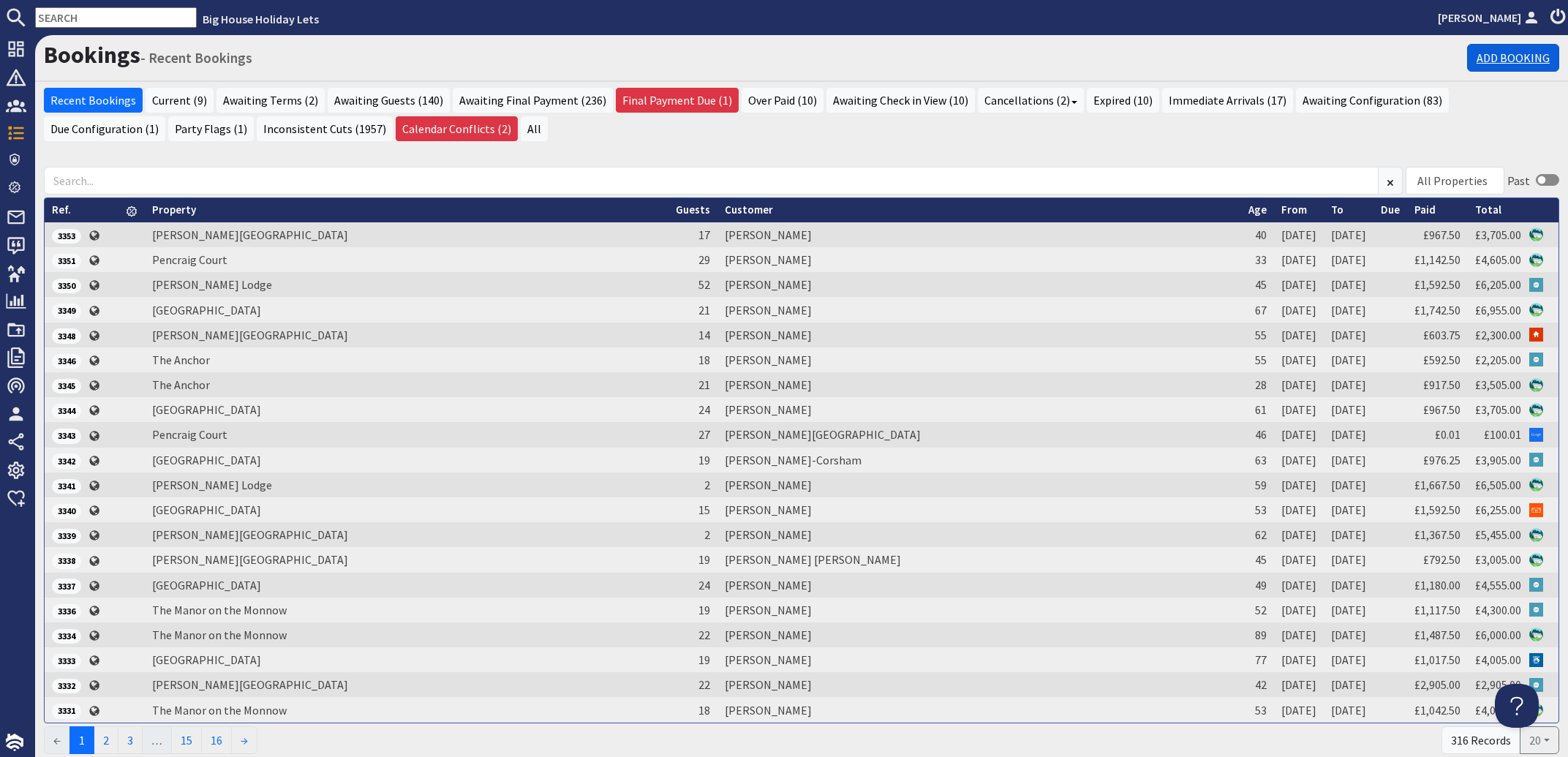
click at [1491, 60] on link "Add Booking" at bounding box center [1513, 58] width 92 height 28
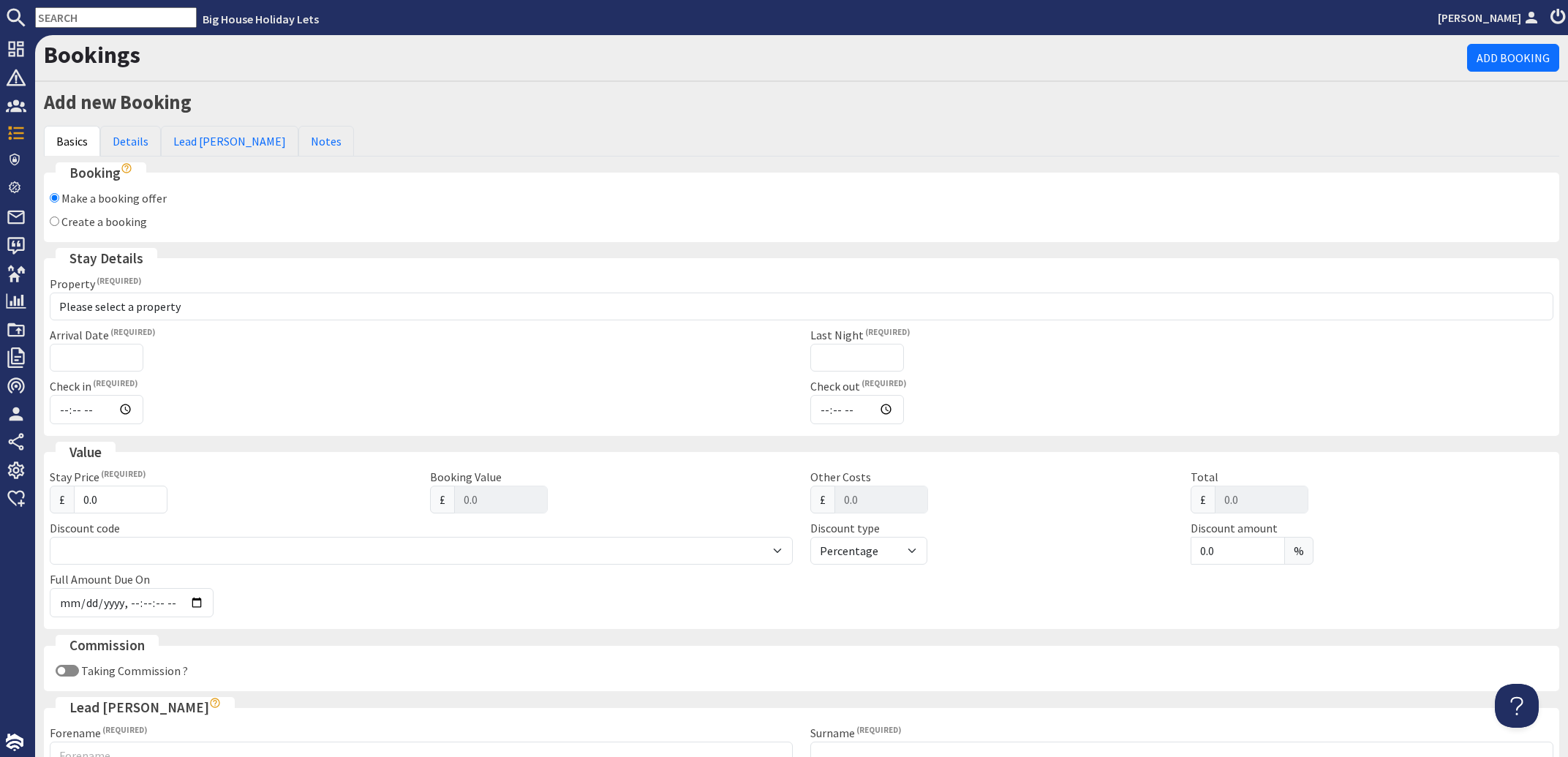
click at [86, 221] on label "Create a booking" at bounding box center [104, 221] width 86 height 15
click at [59, 221] on input "Create a booking" at bounding box center [54, 221] width 10 height 10
radio input "true"
checkbox input "false"
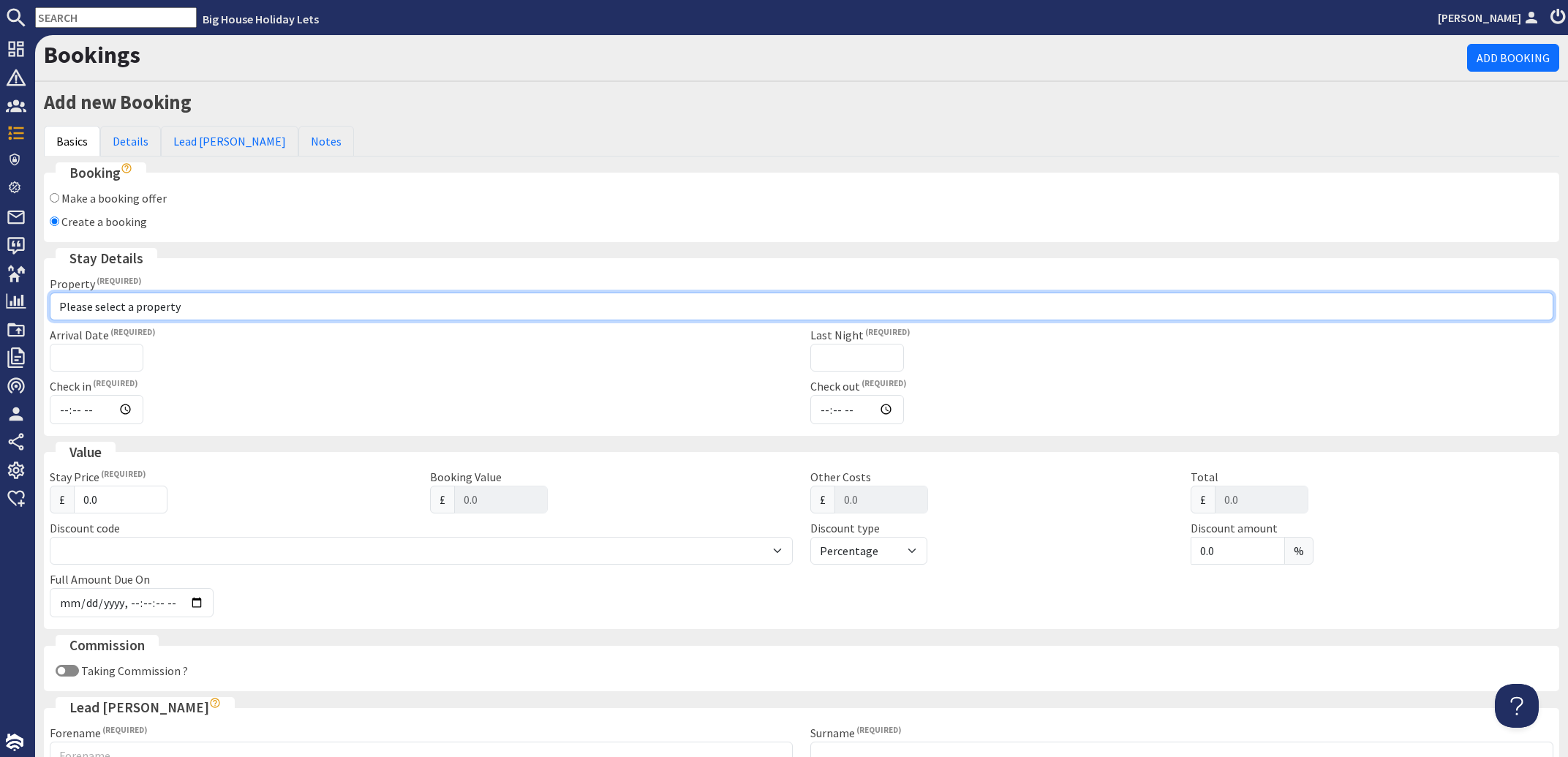
click at [49, 293] on select "Please select a property [PERSON_NAME][GEOGRAPHIC_DATA][PERSON_NAME][PERSON_NAM…" at bounding box center [801, 307] width 1504 height 28
select select "1026"
click option "Pencraig Court" at bounding box center [0, 0] width 0 height 0
checkbox input "true"
type input "16:00"
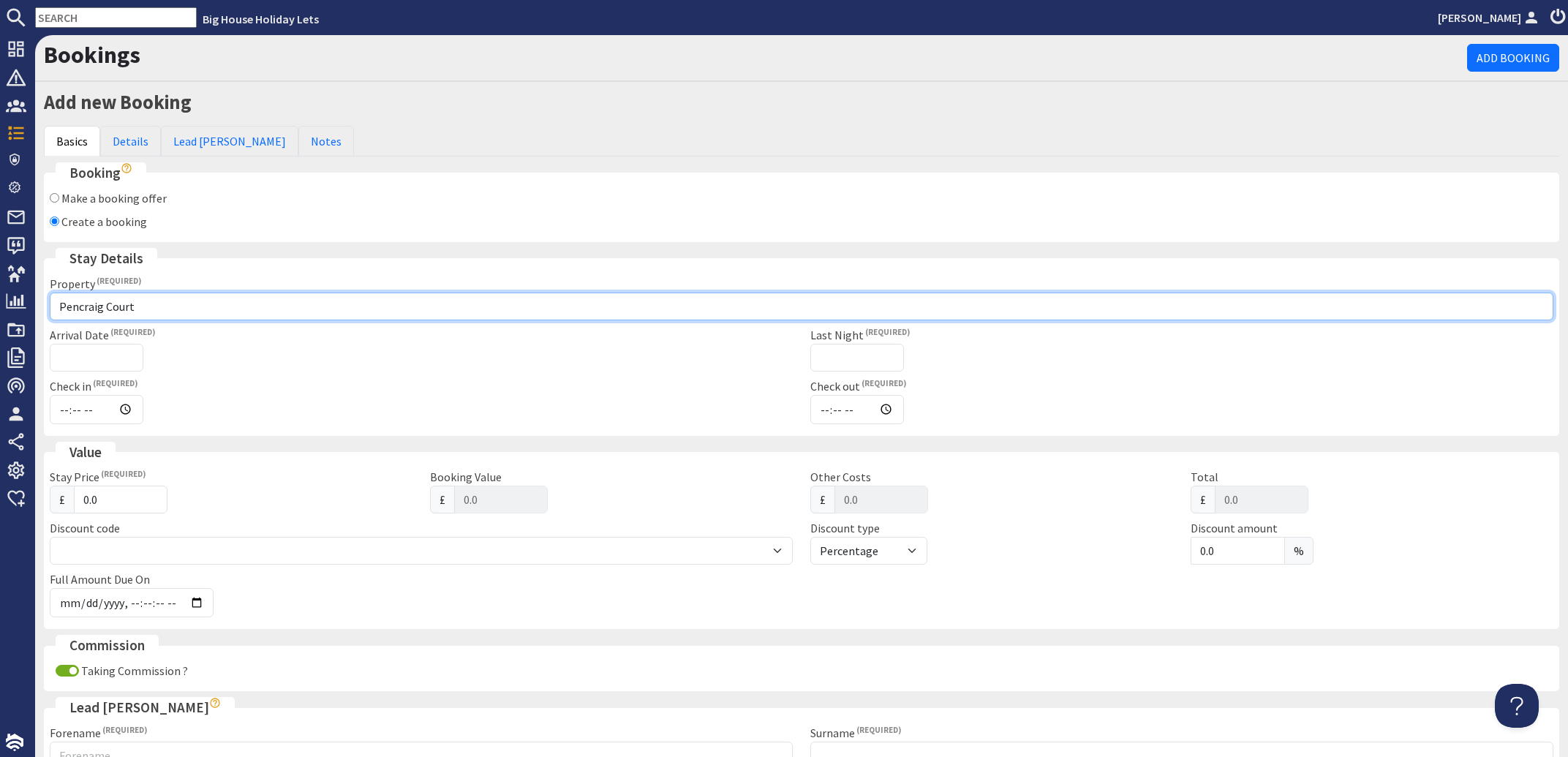
type input "10:00"
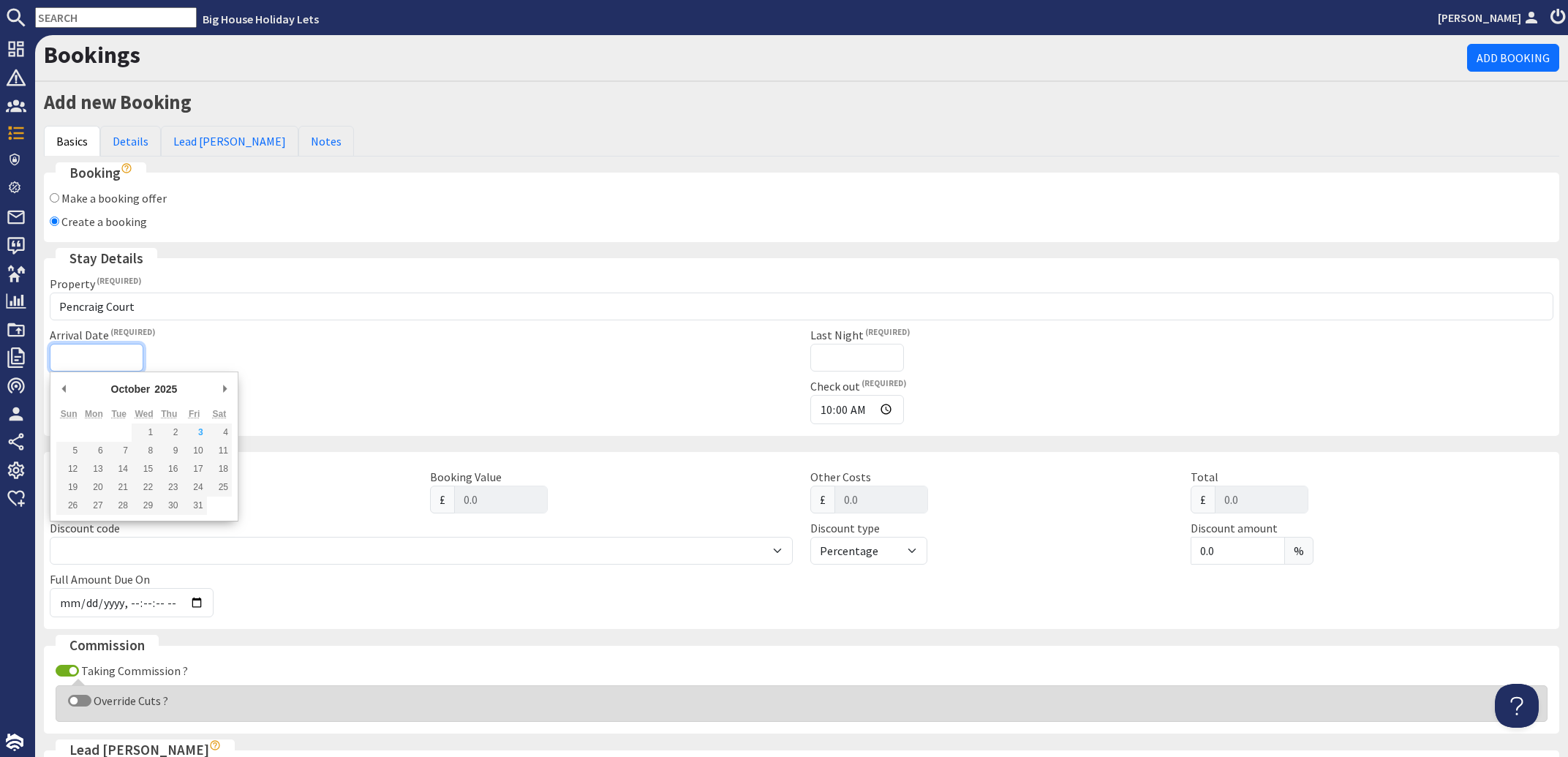
click at [104, 349] on input "Arrival Date" at bounding box center [96, 358] width 94 height 28
type input "[DATE]"
type input "[DATE]T23:59:59"
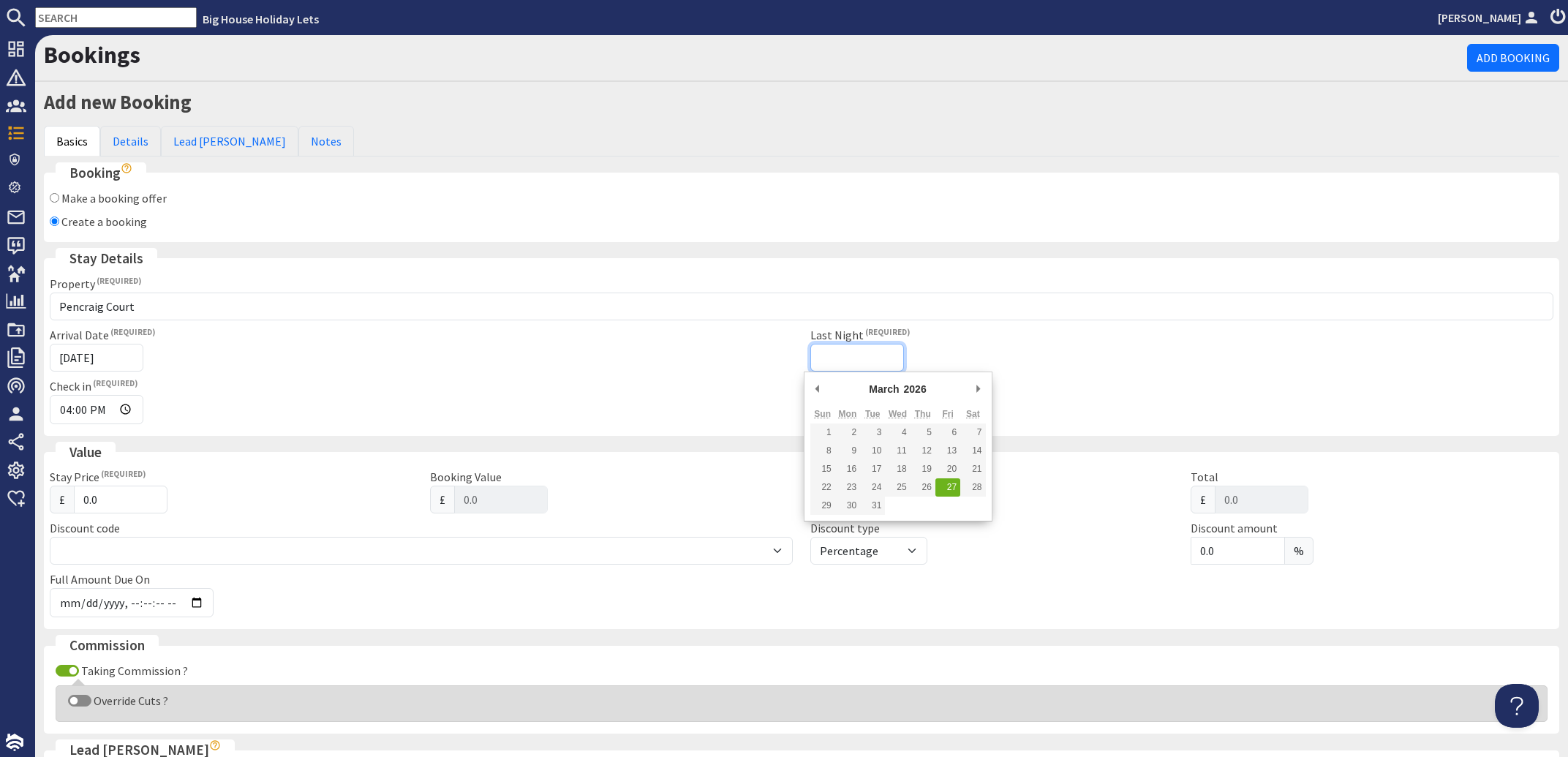
click at [837, 355] on input "Last Night" at bounding box center [857, 358] width 94 height 28
type input "[DATE]"
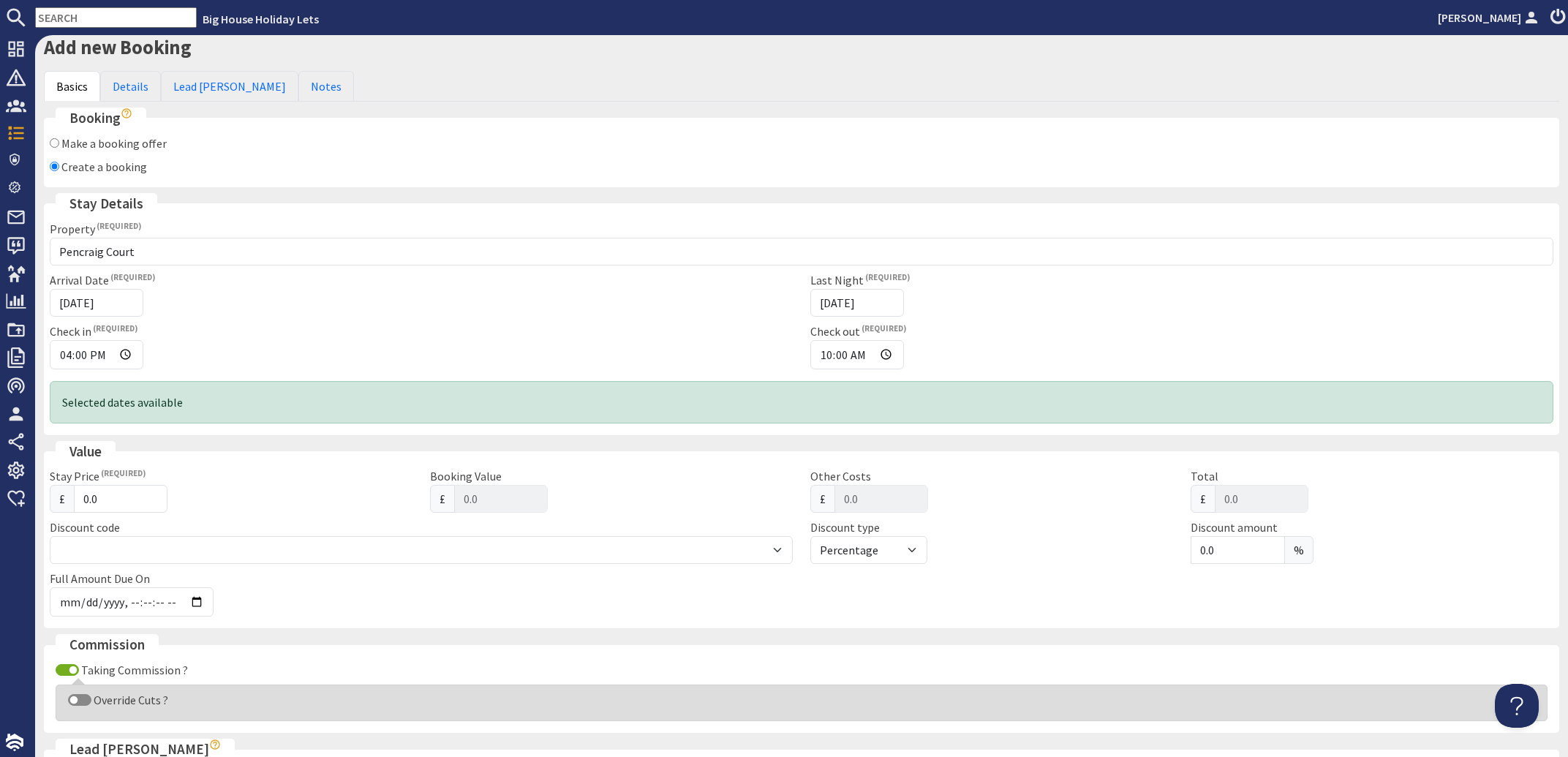
scroll to position [88, 0]
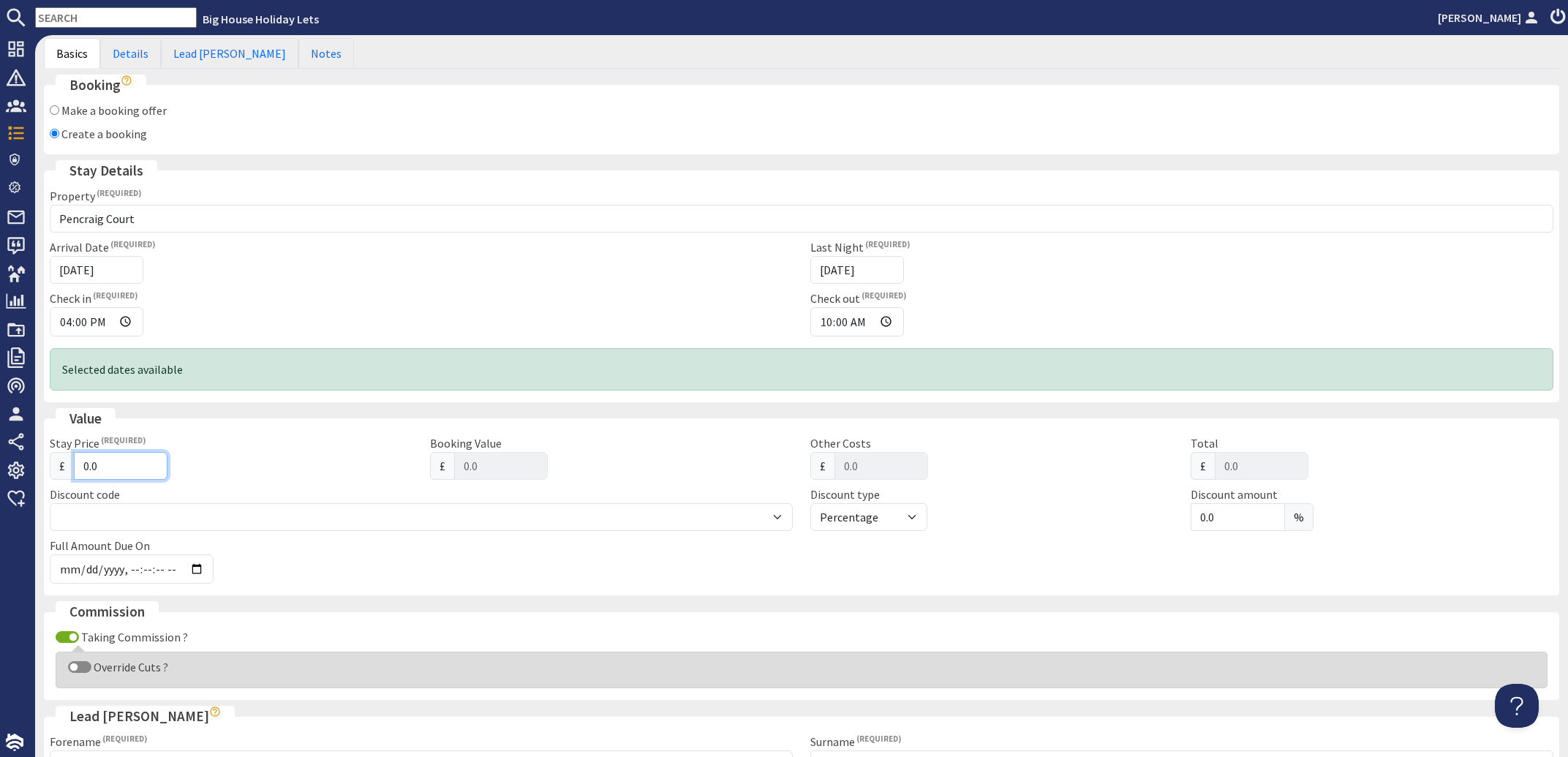
drag, startPoint x: 108, startPoint y: 467, endPoint x: 49, endPoint y: 462, distance: 59.2
click at [74, 462] on input "0.0" at bounding box center [121, 466] width 94 height 28
type input "4"
type input "4.00"
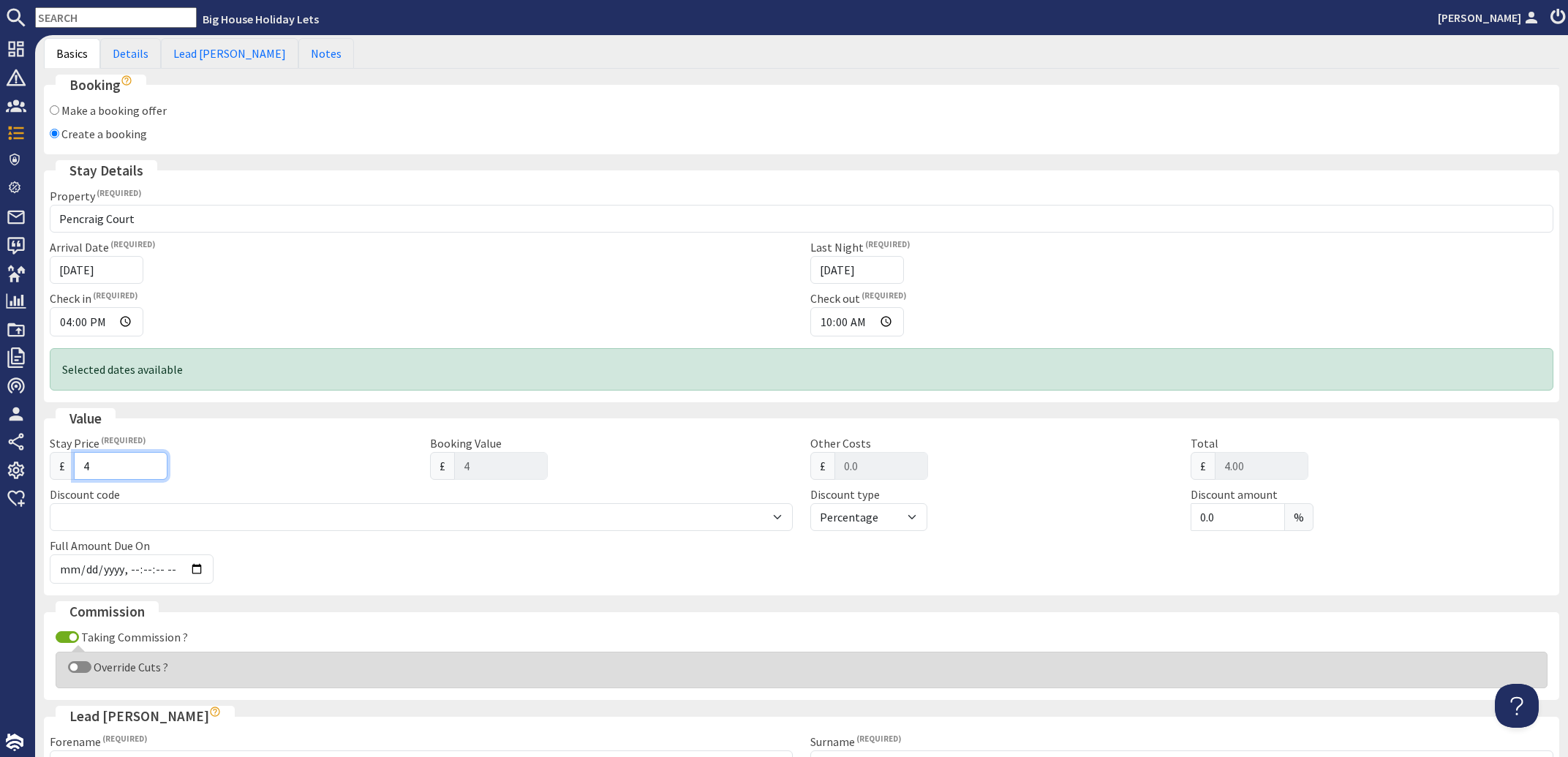
type input "40"
type input "40.00"
type input "400"
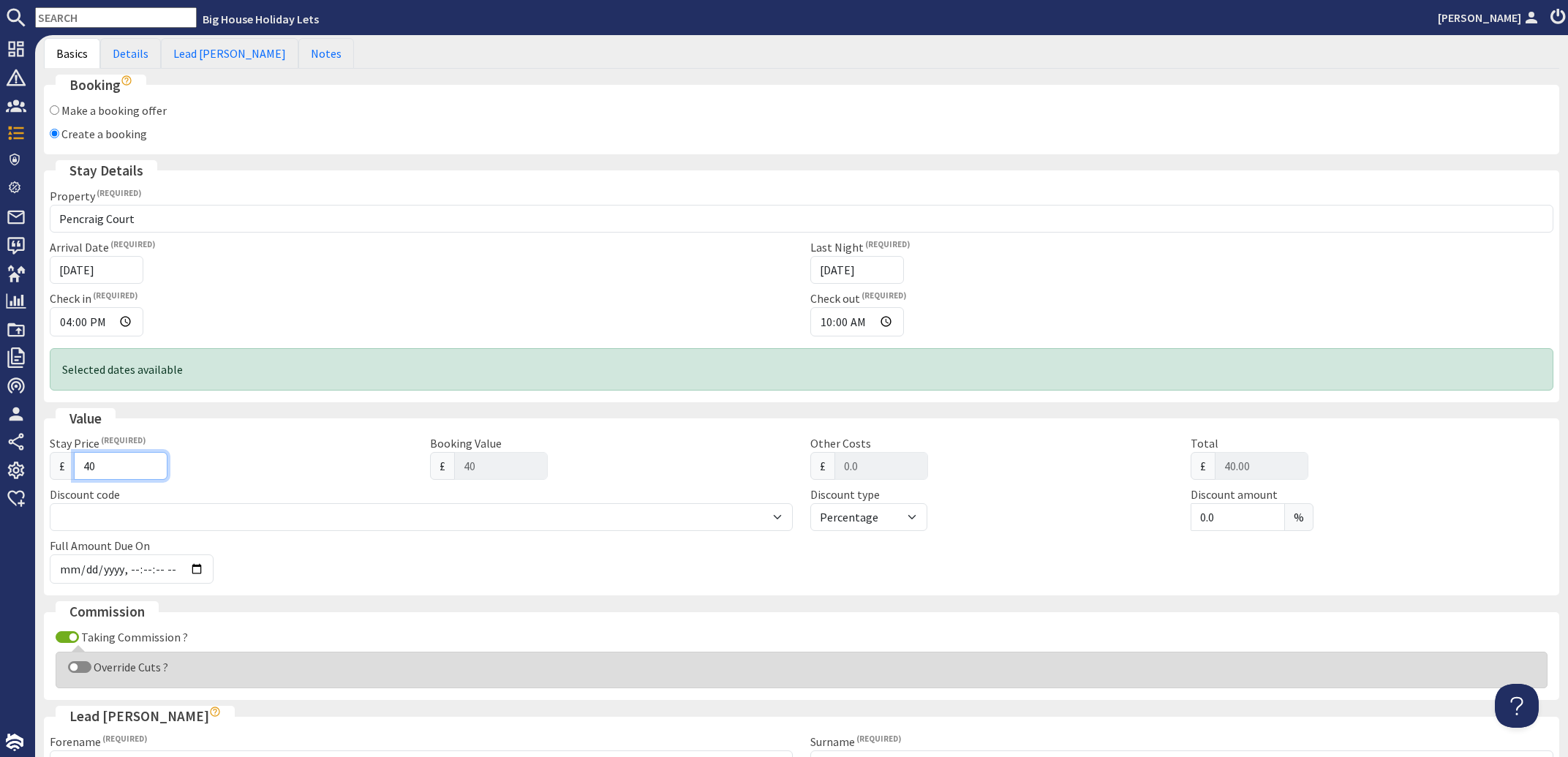
type input "400.00"
type input "4005"
type input "4005.00"
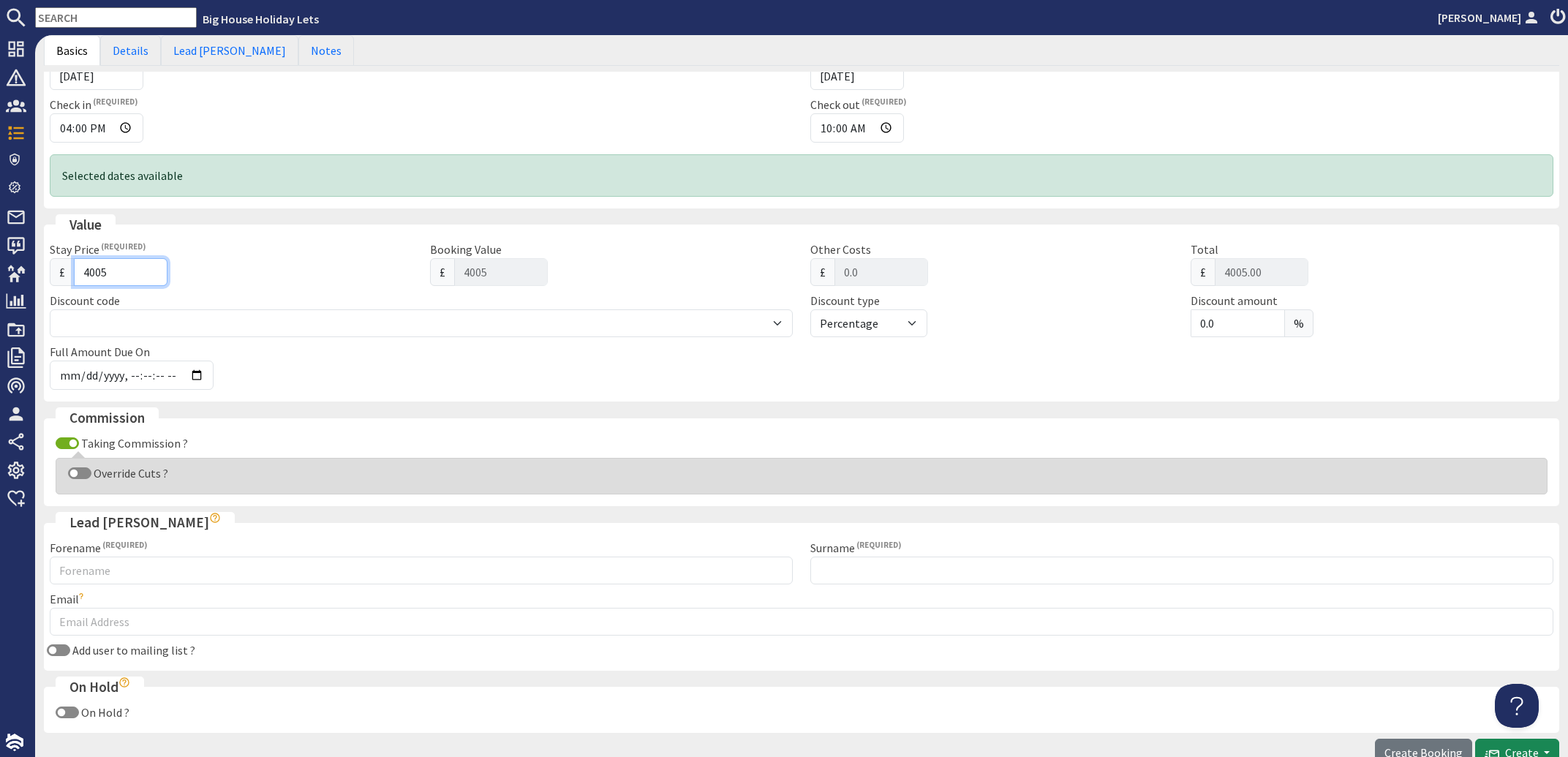
scroll to position [352, 0]
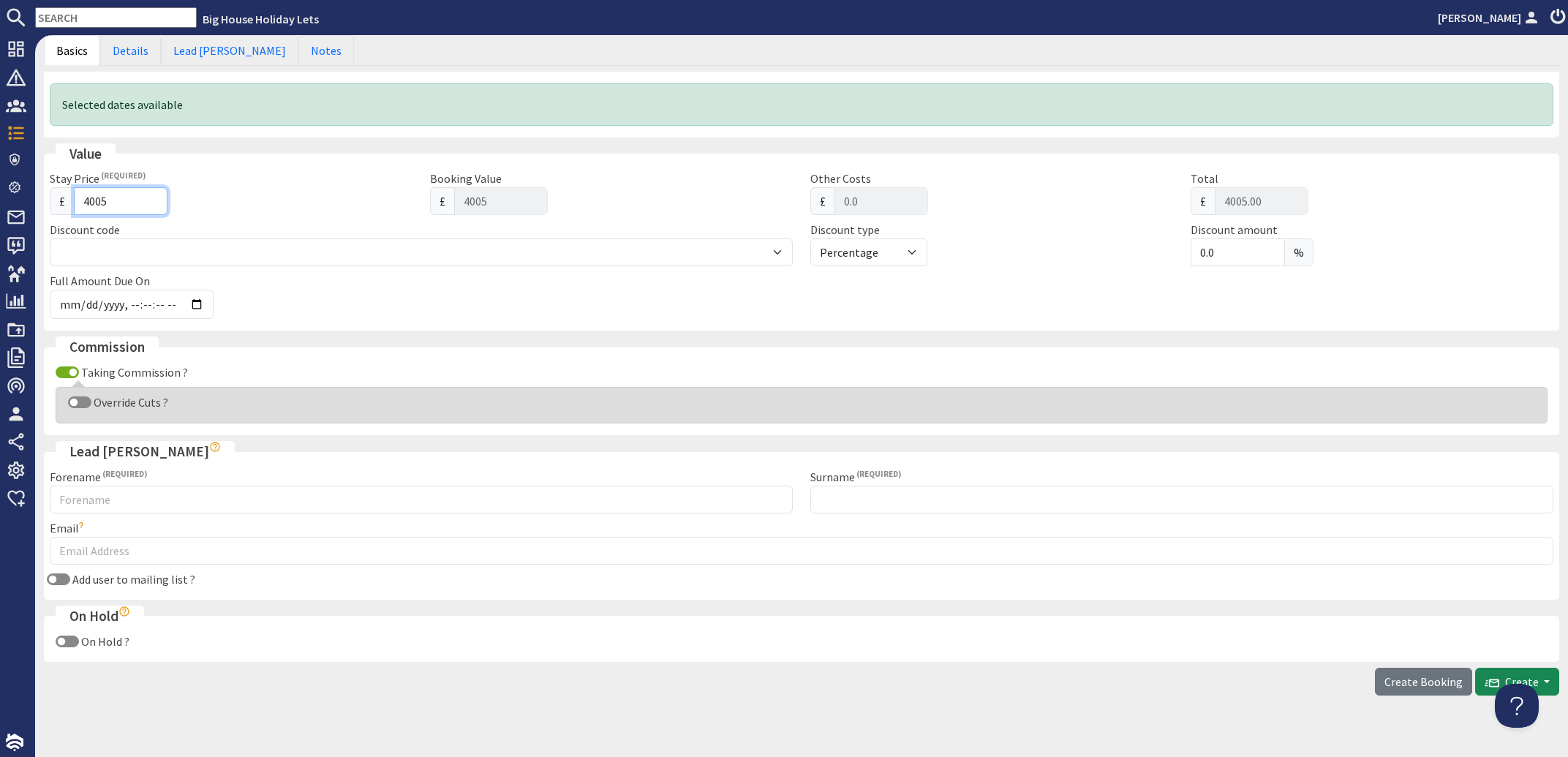
type input "4005"
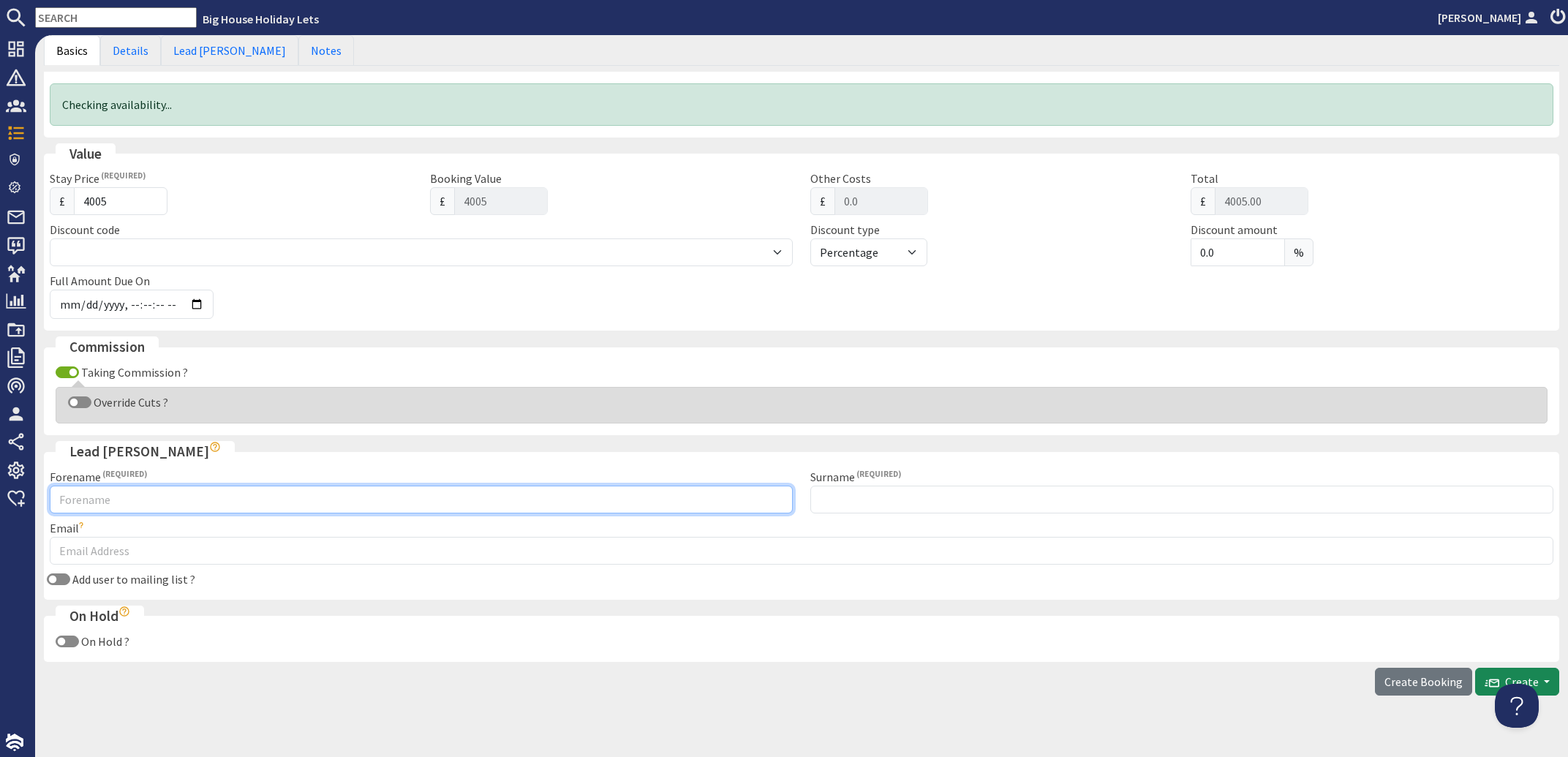
click at [68, 493] on input "Forename" at bounding box center [420, 499] width 743 height 28
type input "[PERSON_NAME]"
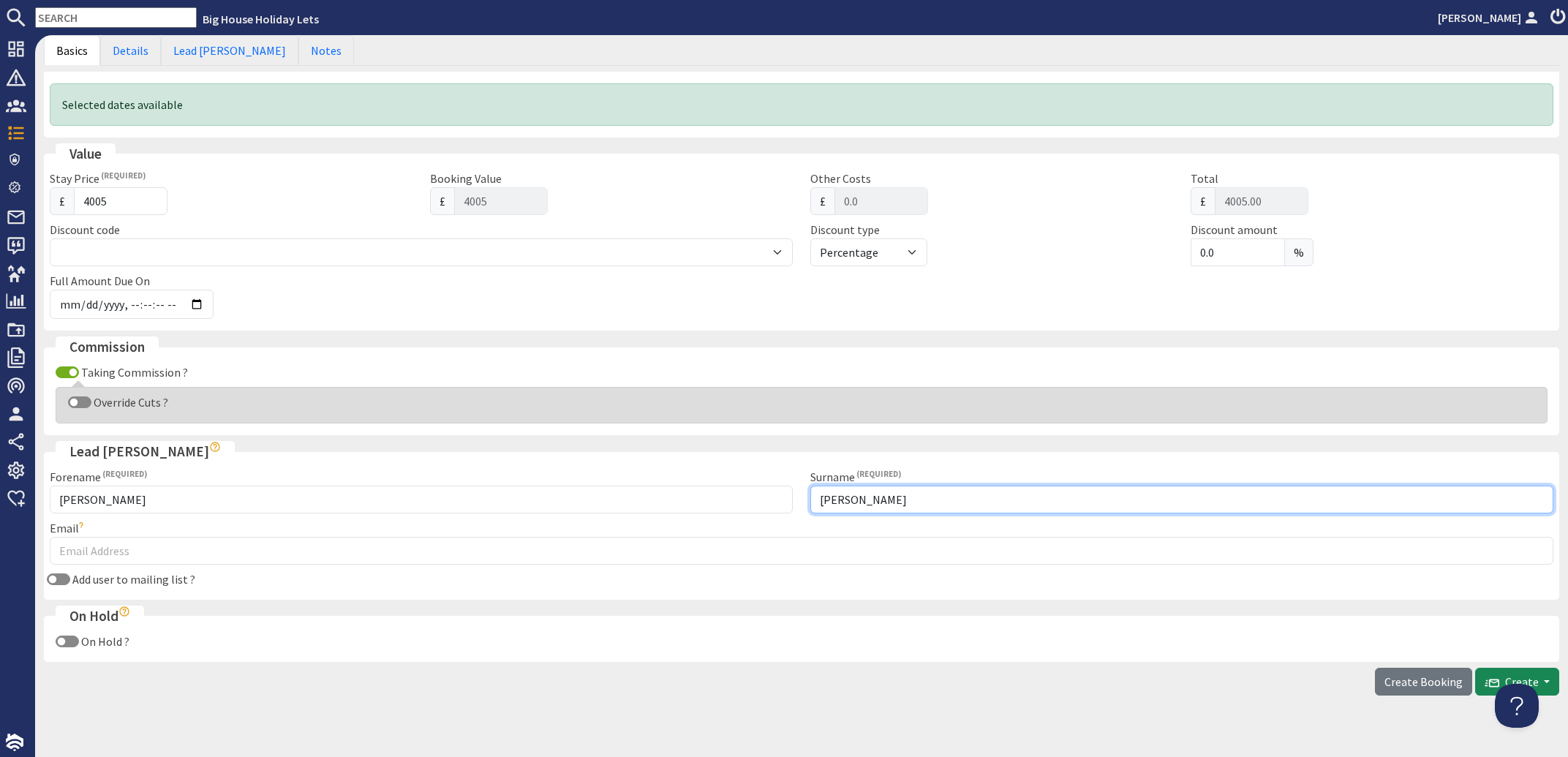
type input "[PERSON_NAME]"
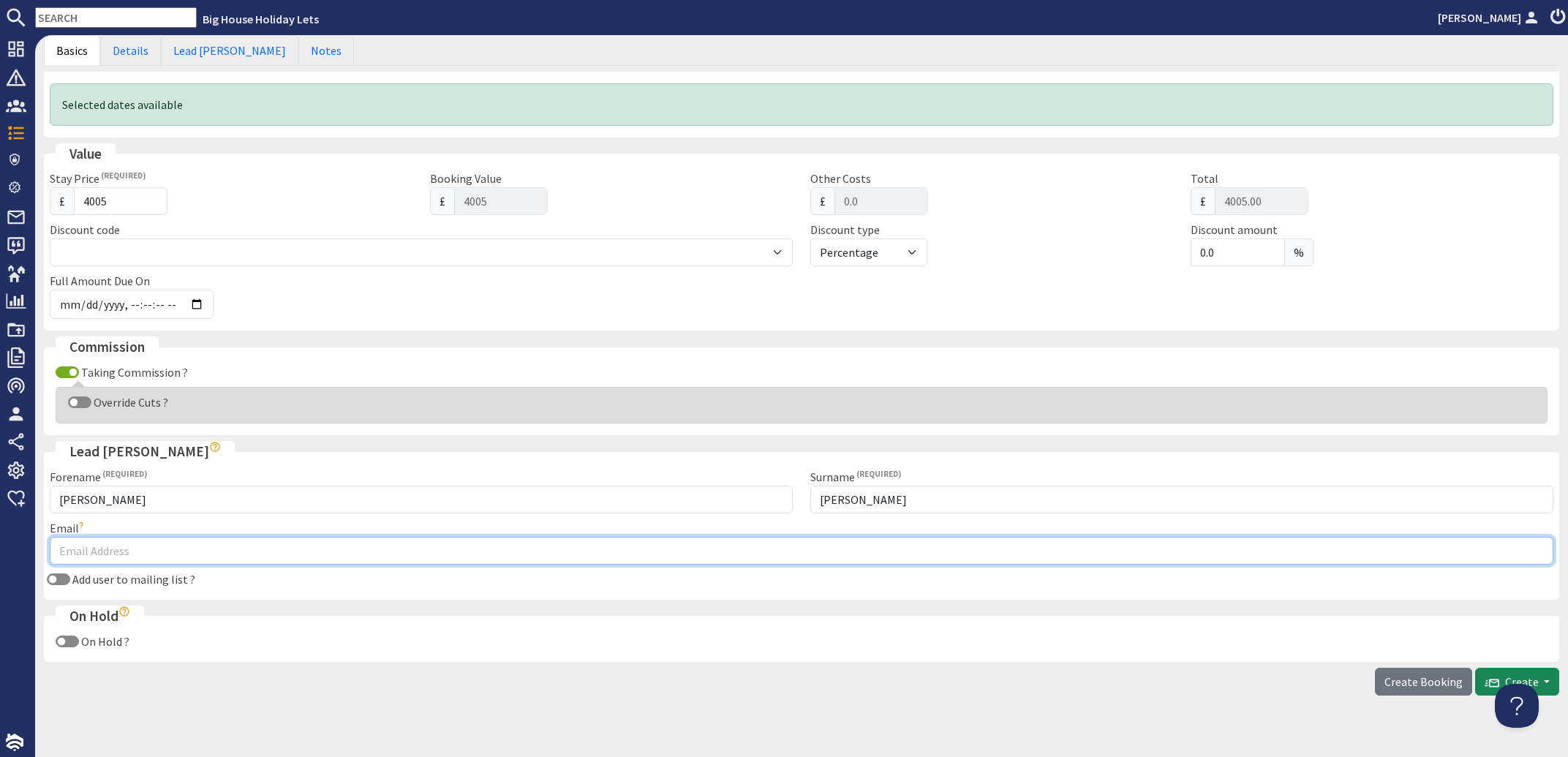
click at [87, 555] on input "Email" at bounding box center [801, 550] width 1504 height 28
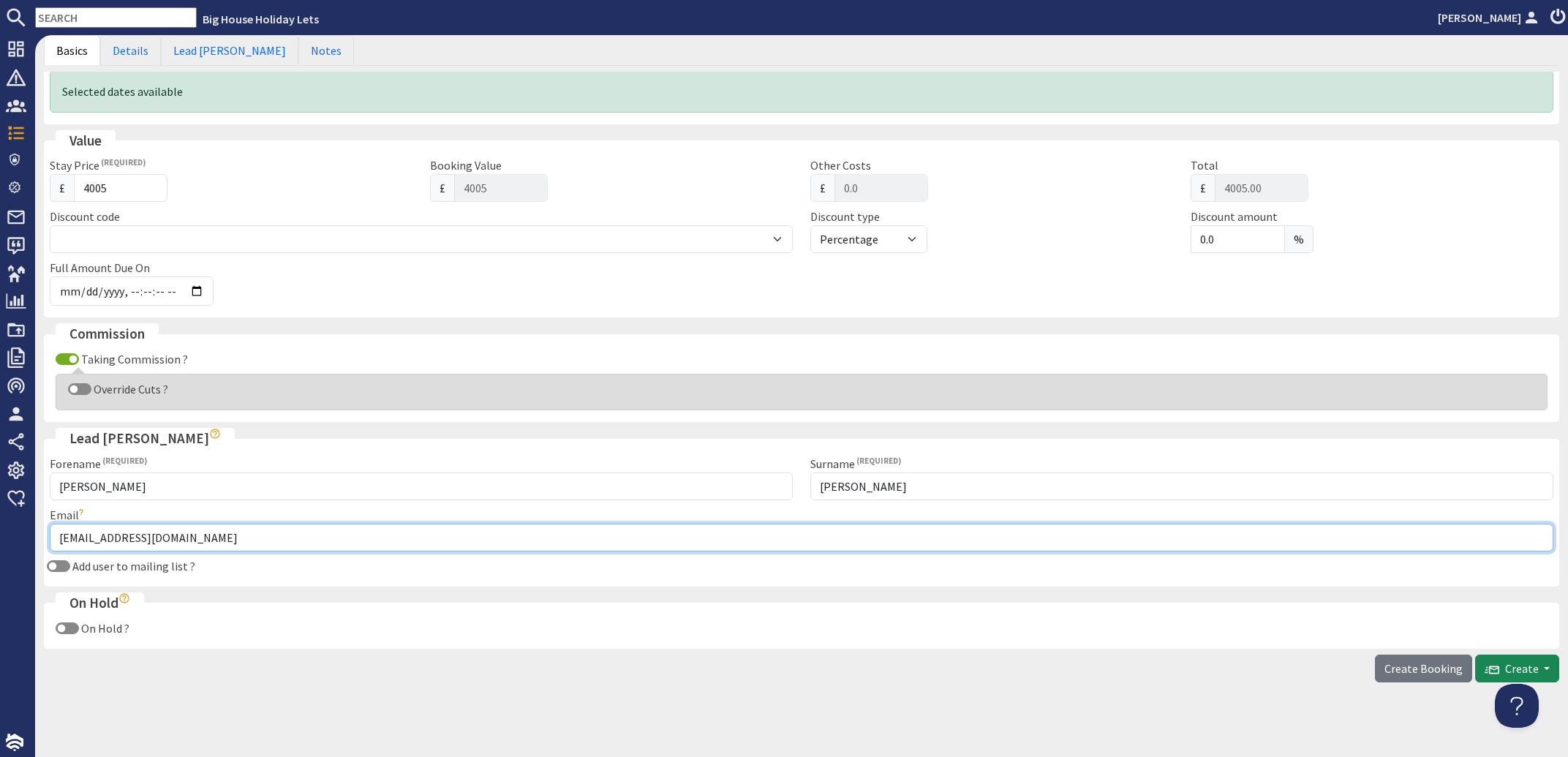
scroll to position [369, 0]
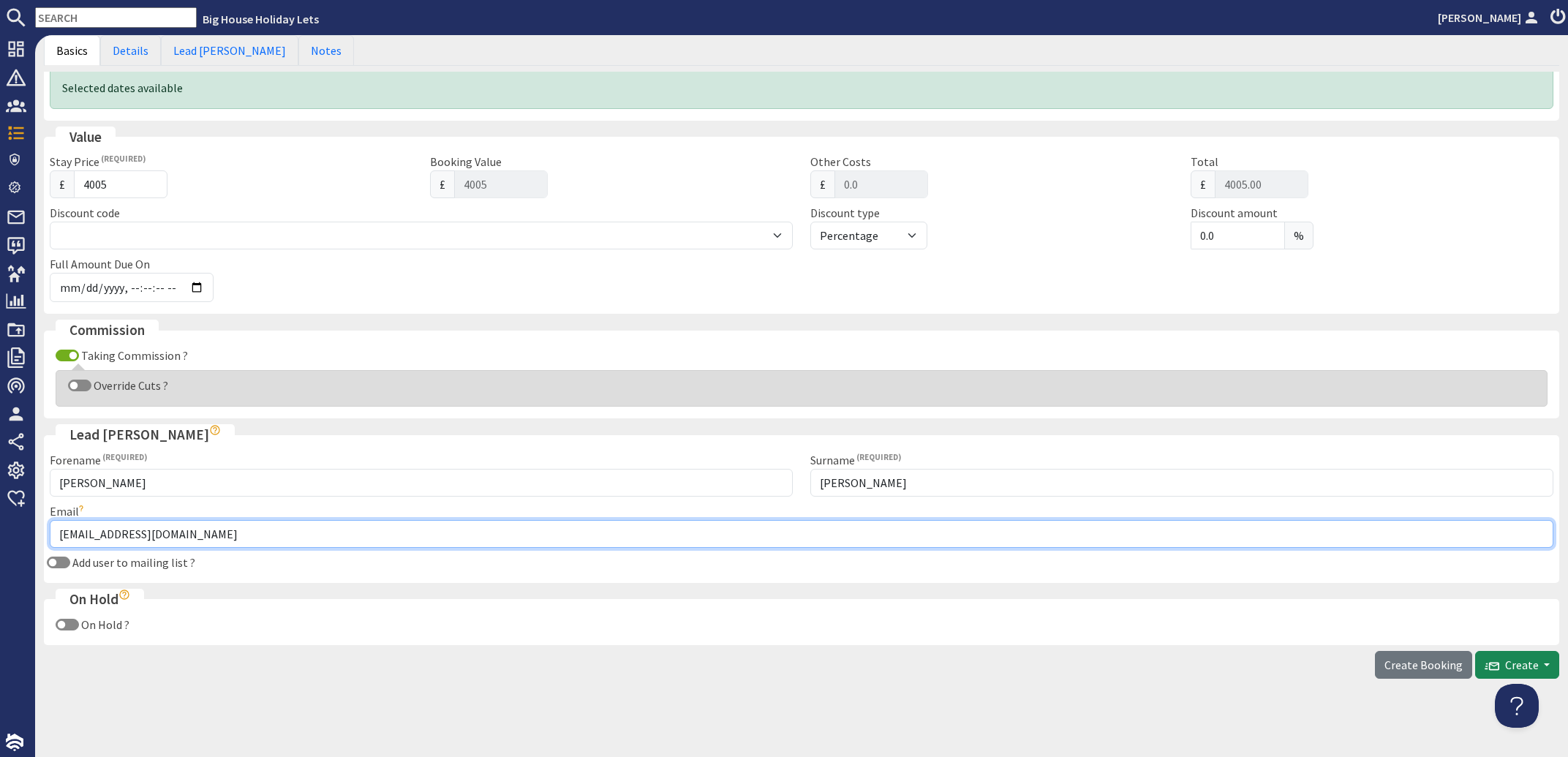
type input "[EMAIL_ADDRESS][DOMAIN_NAME]"
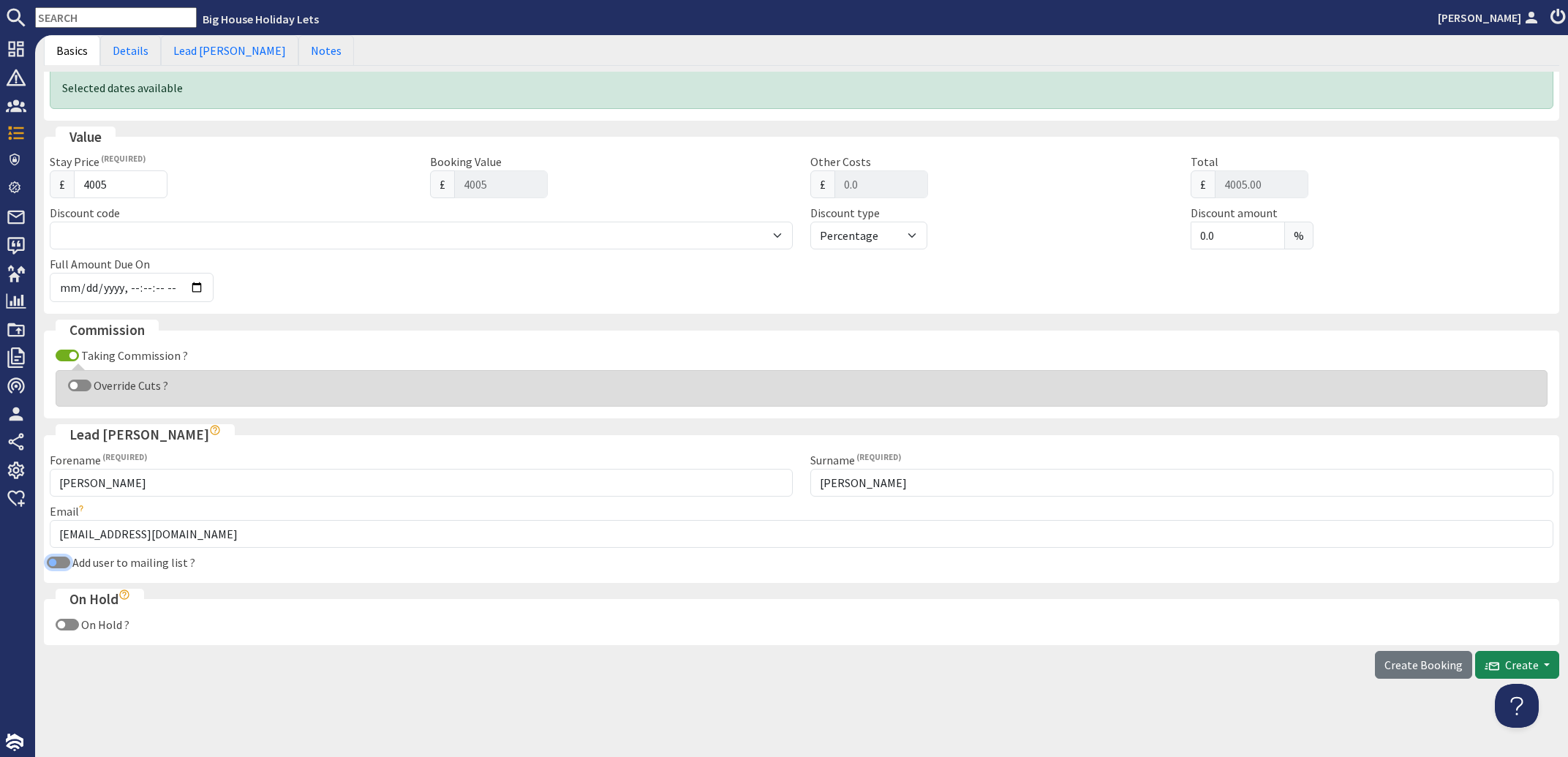
click at [62, 558] on input "Add user to mailing list ?" at bounding box center [58, 562] width 23 height 12
checkbox input "true"
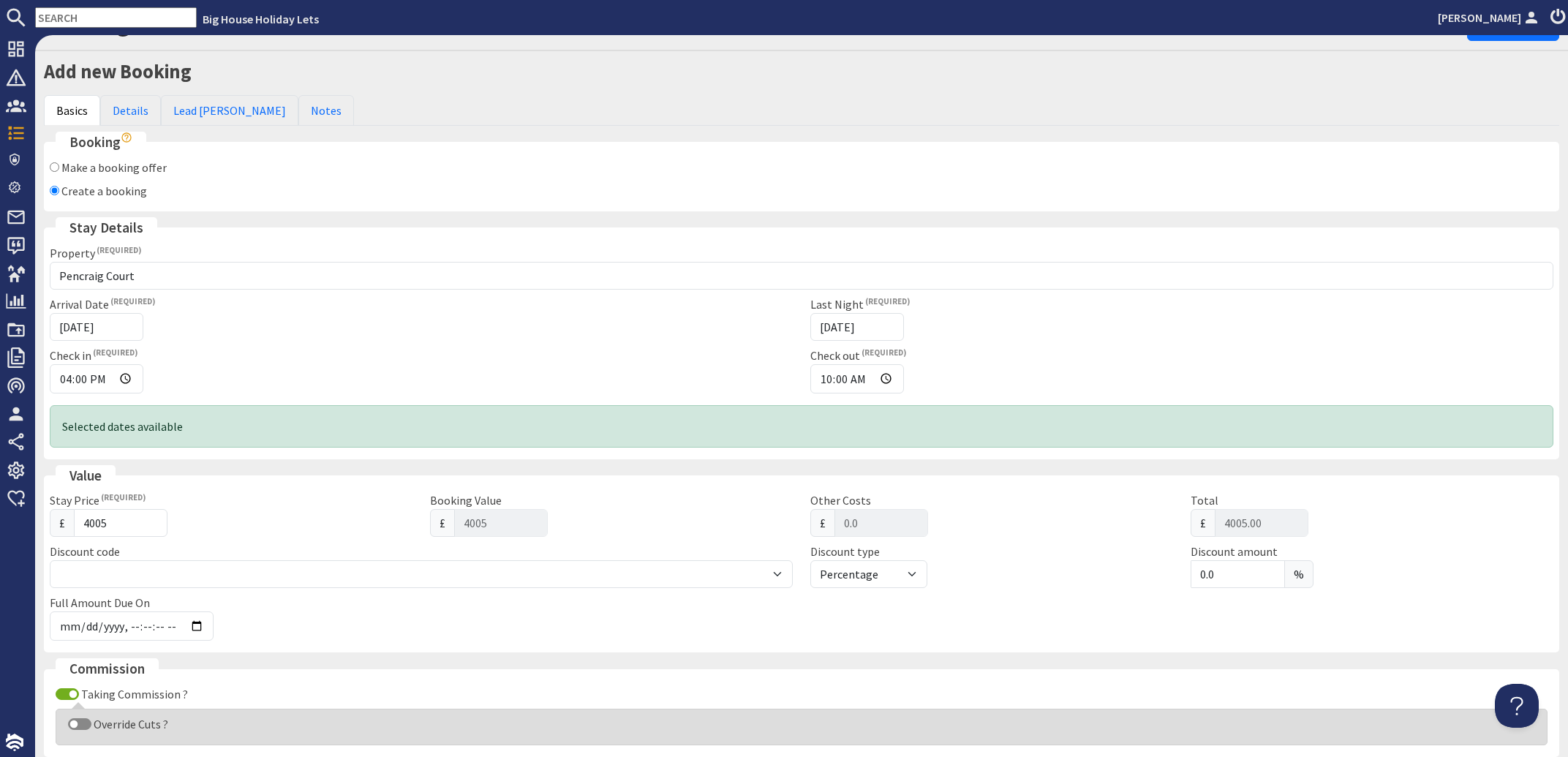
scroll to position [0, 0]
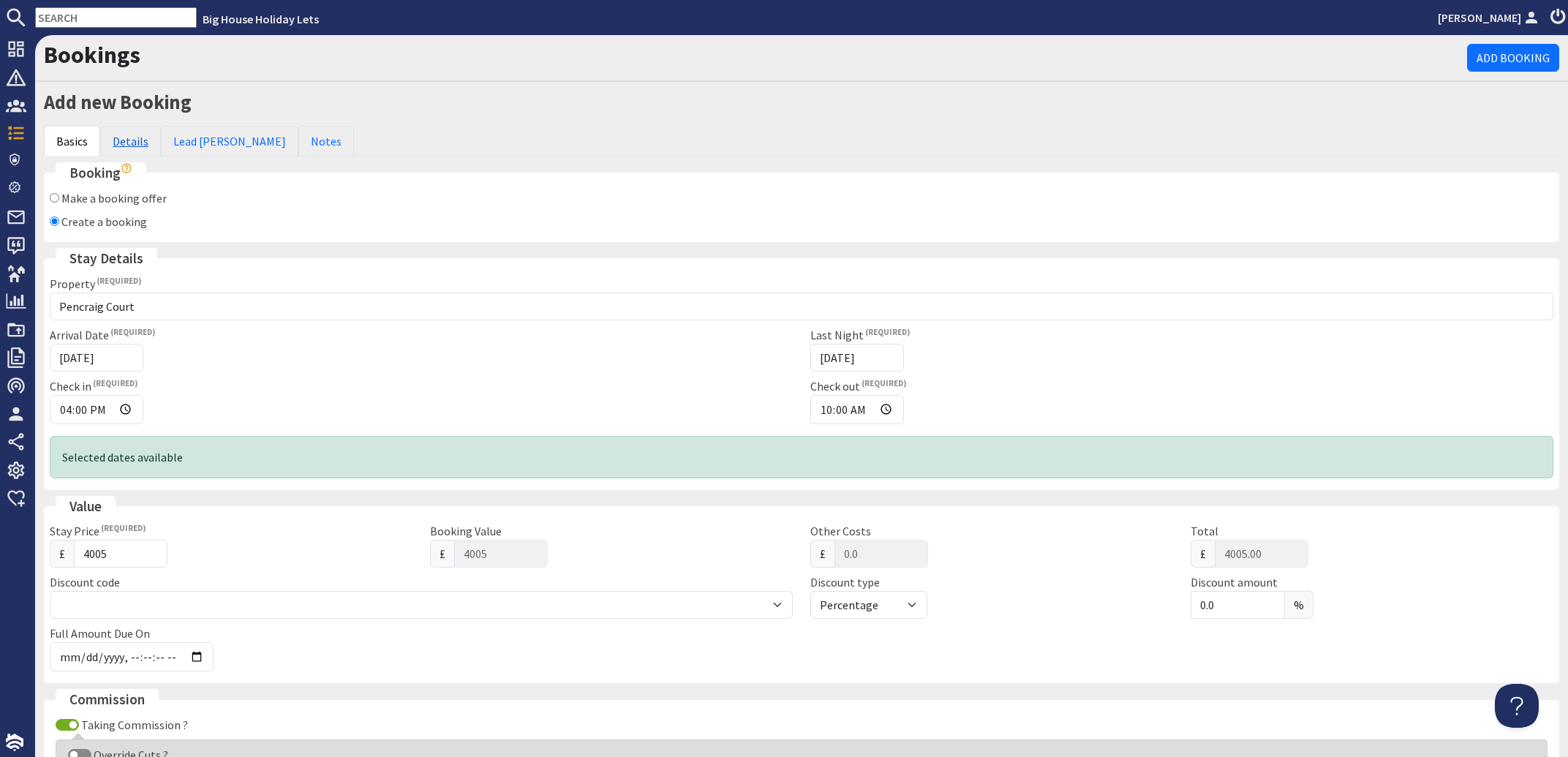
click at [141, 145] on link "Details" at bounding box center [131, 141] width 61 height 30
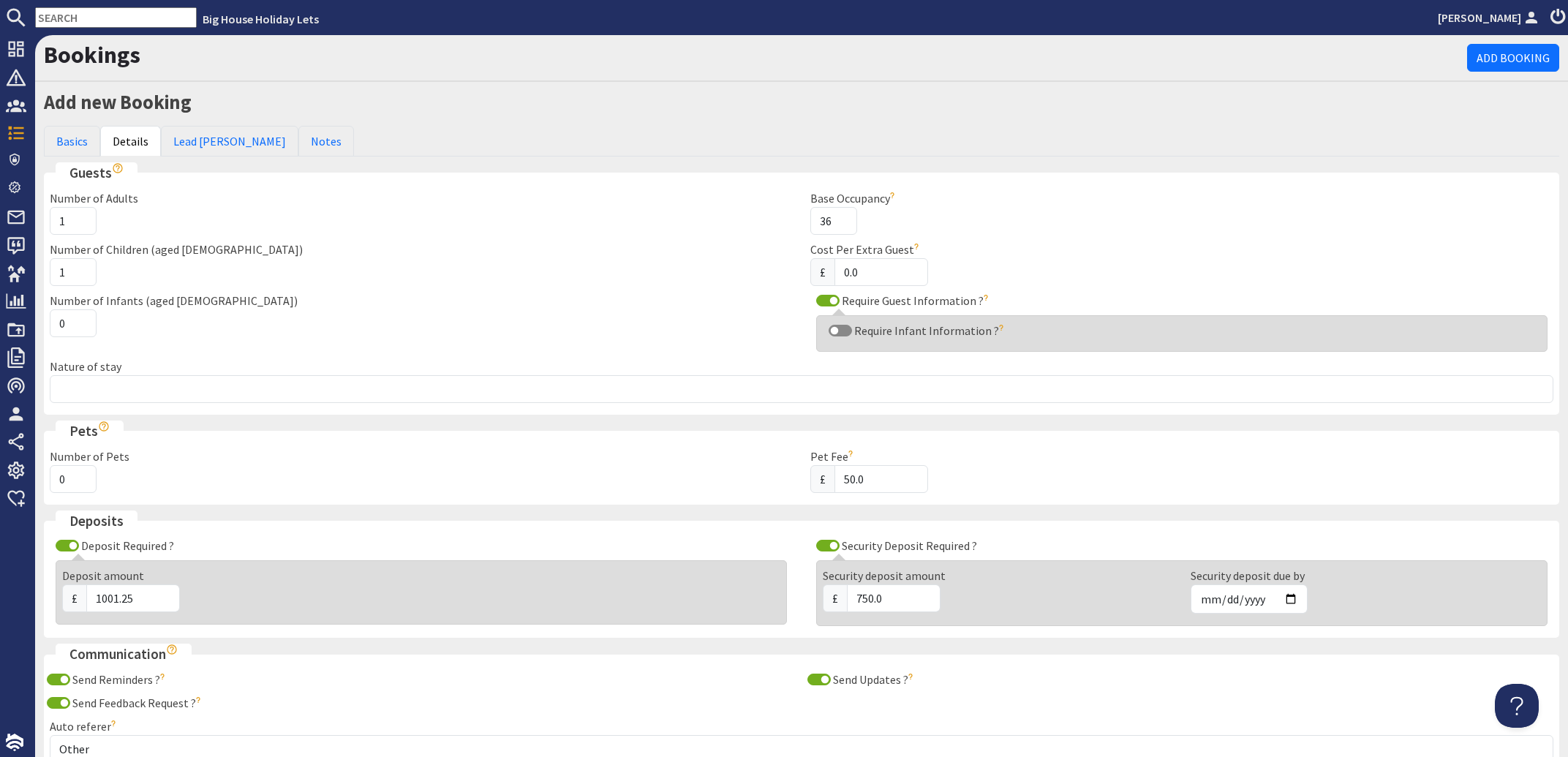
click at [81, 272] on input "1" at bounding box center [72, 272] width 47 height 28
type input "2"
click at [80, 267] on input "2" at bounding box center [72, 272] width 47 height 28
drag, startPoint x: 137, startPoint y: 596, endPoint x: 62, endPoint y: 595, distance: 75.0
click at [86, 595] on input "1001.25" at bounding box center [133, 598] width 94 height 28
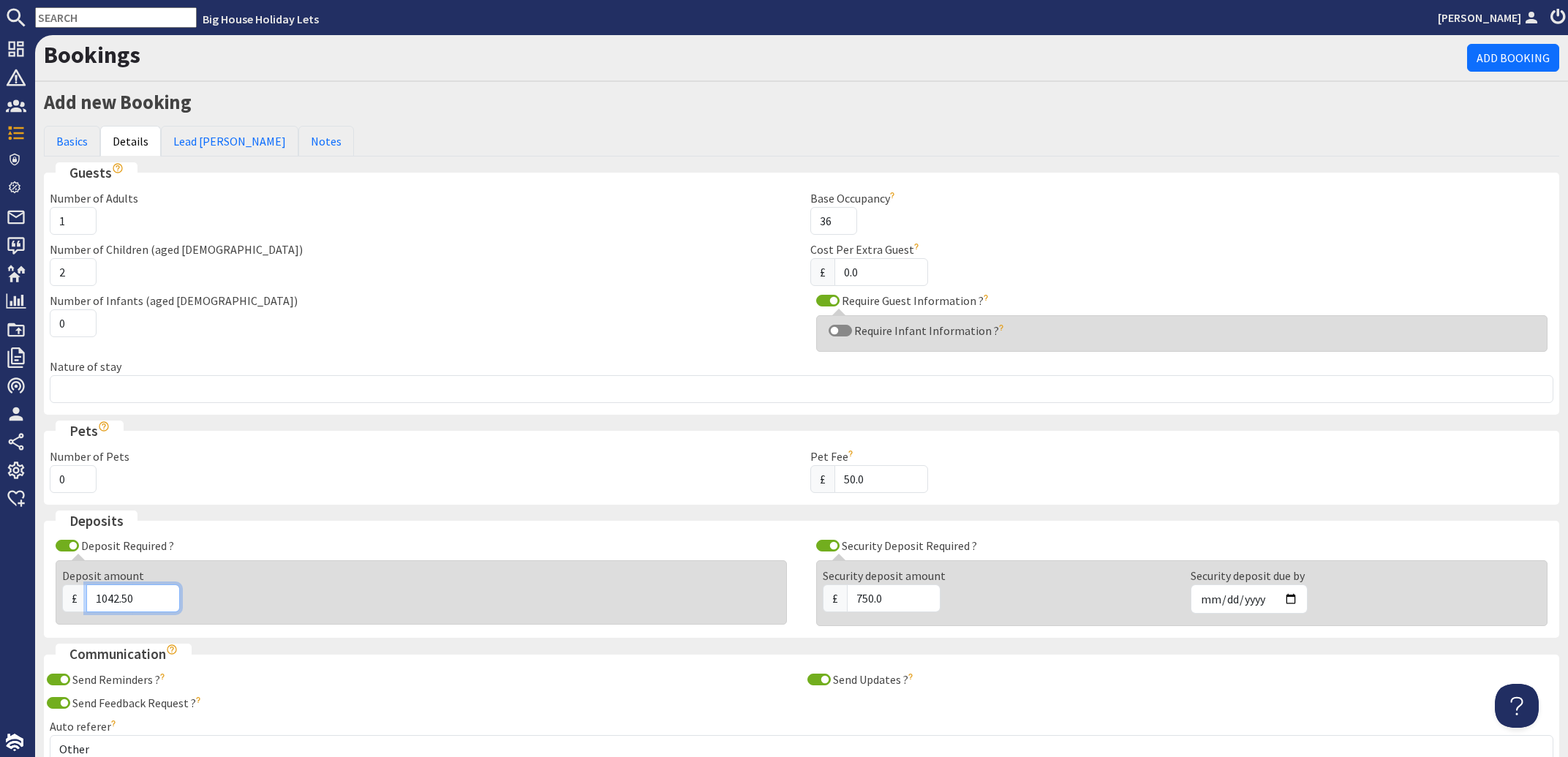
type input "1042.50"
click at [538, 609] on div "£ 1042.50" at bounding box center [421, 598] width 718 height 28
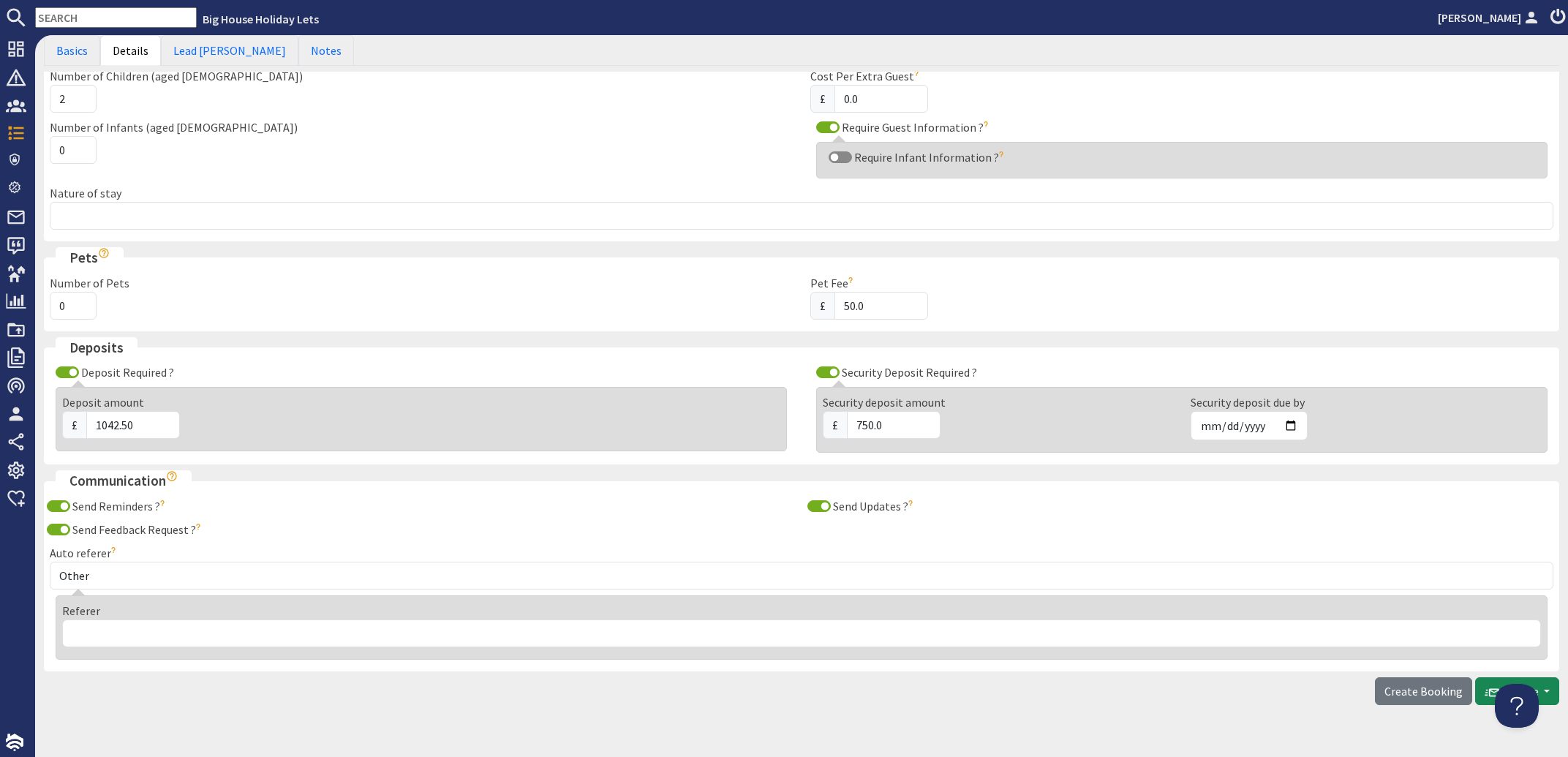
scroll to position [176, 0]
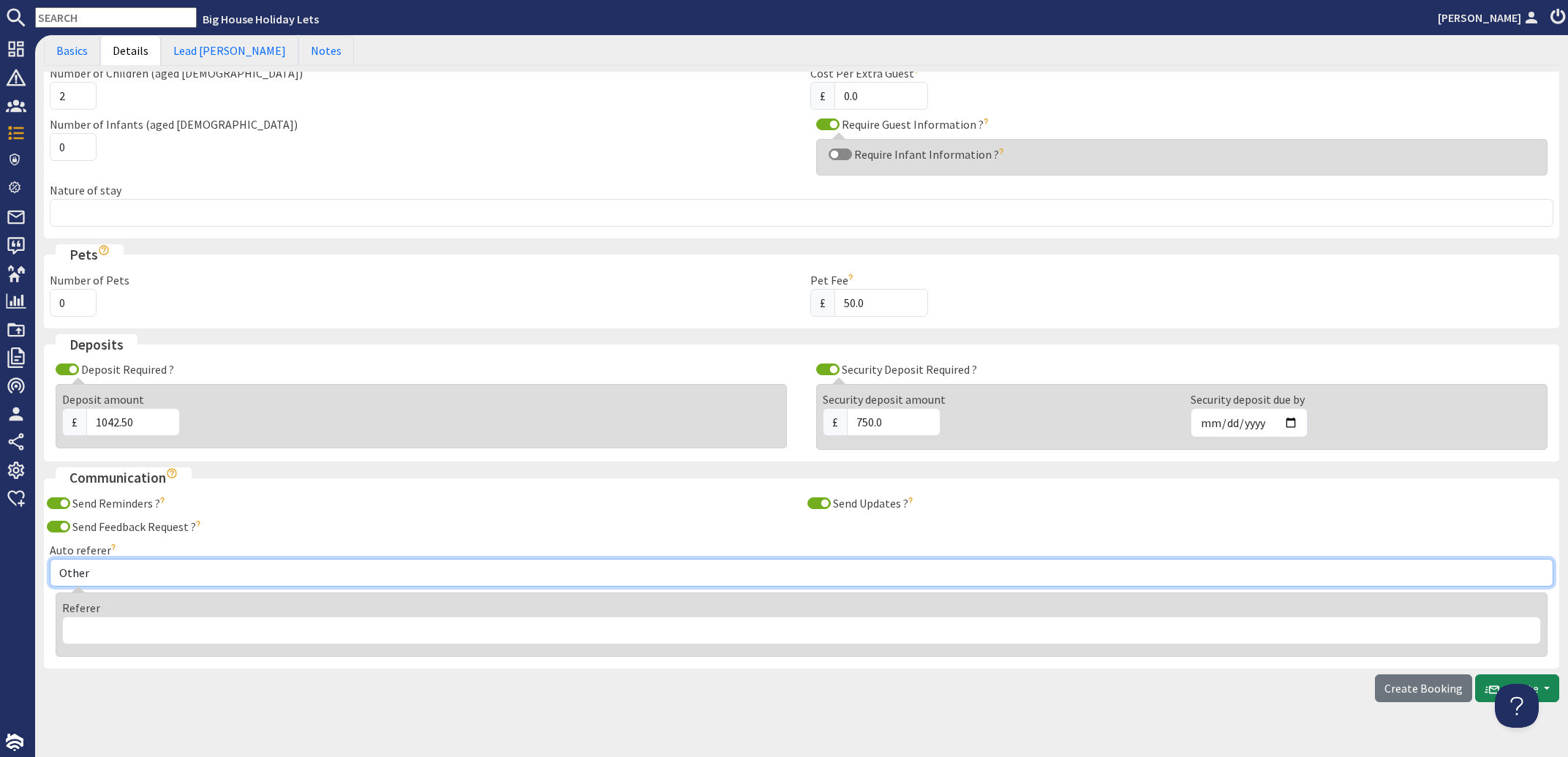
select select "38"
click option "Independent Cottages" at bounding box center [0, 0] width 0 height 0
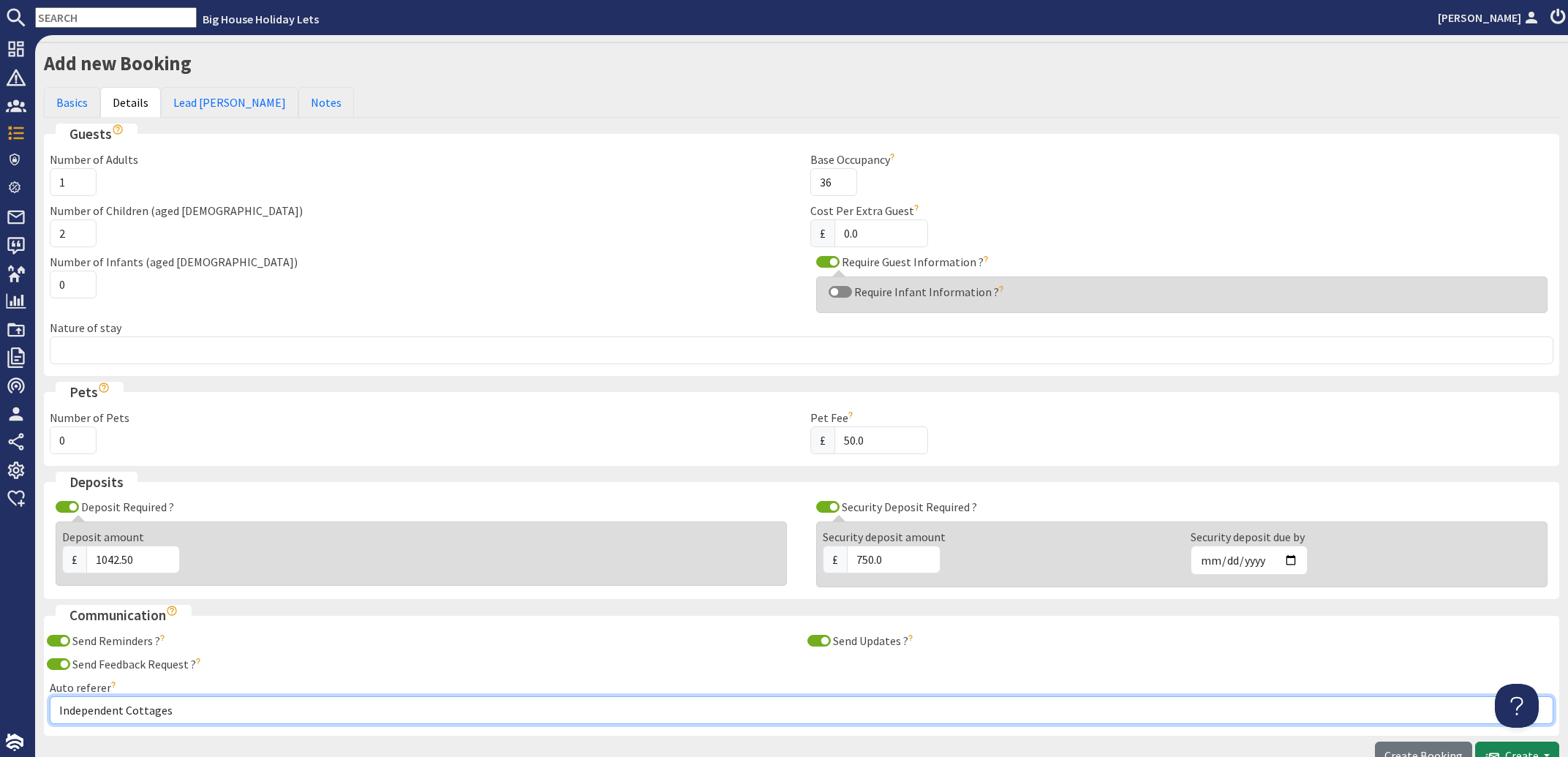
scroll to position [0, 0]
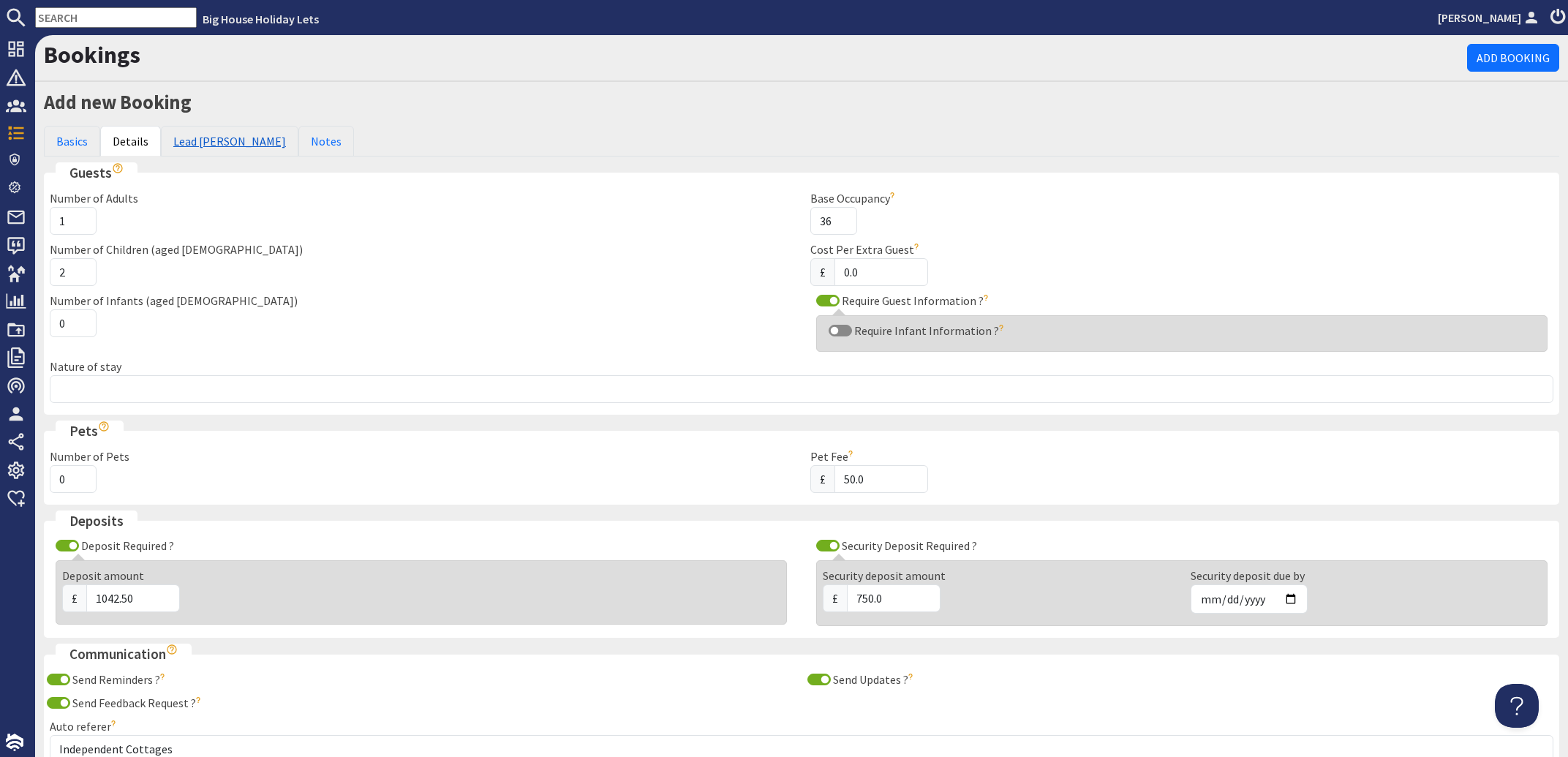
click at [217, 141] on link "Lead [PERSON_NAME]" at bounding box center [230, 141] width 137 height 30
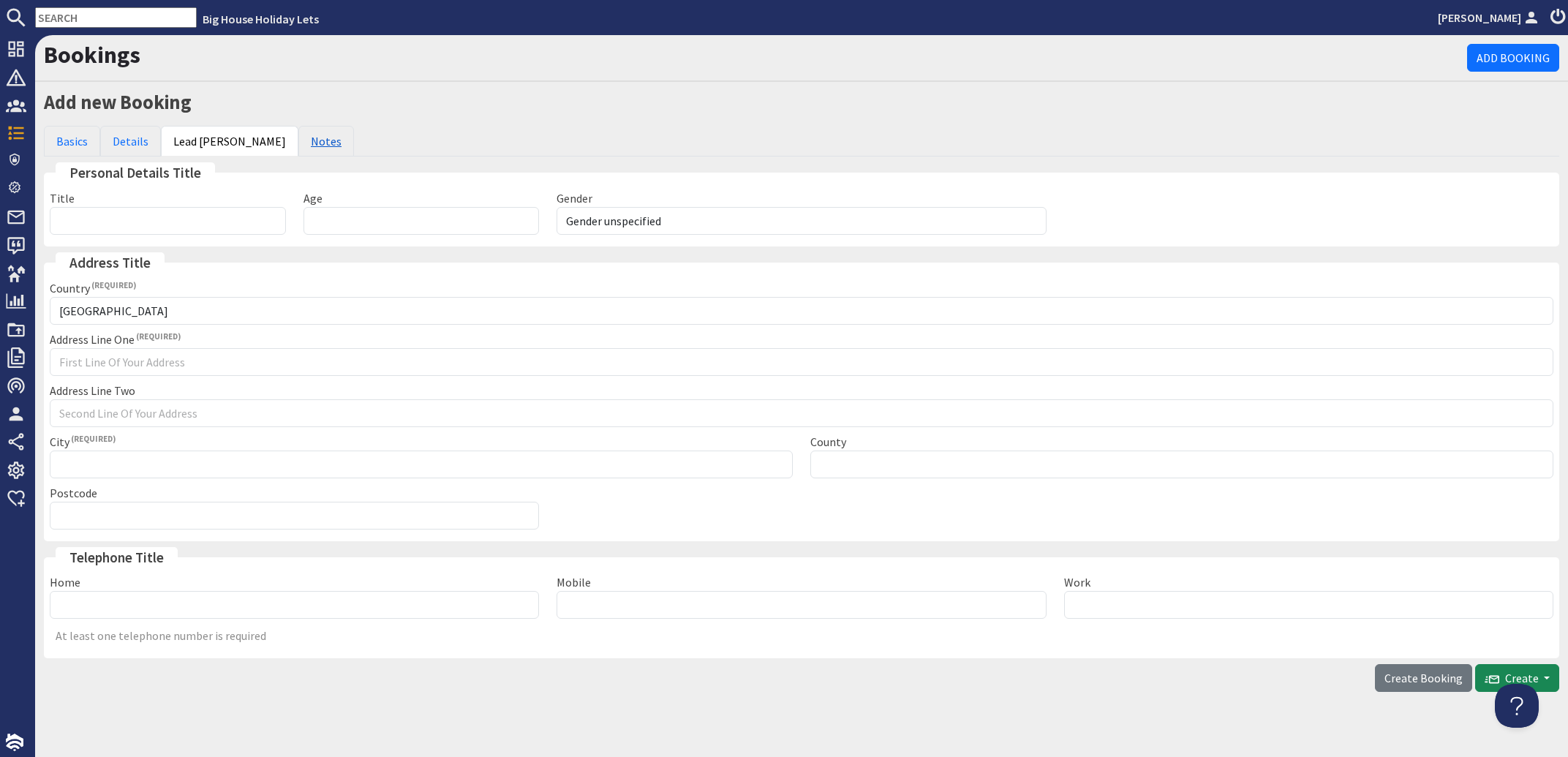
click at [299, 146] on link "Notes" at bounding box center [327, 141] width 56 height 30
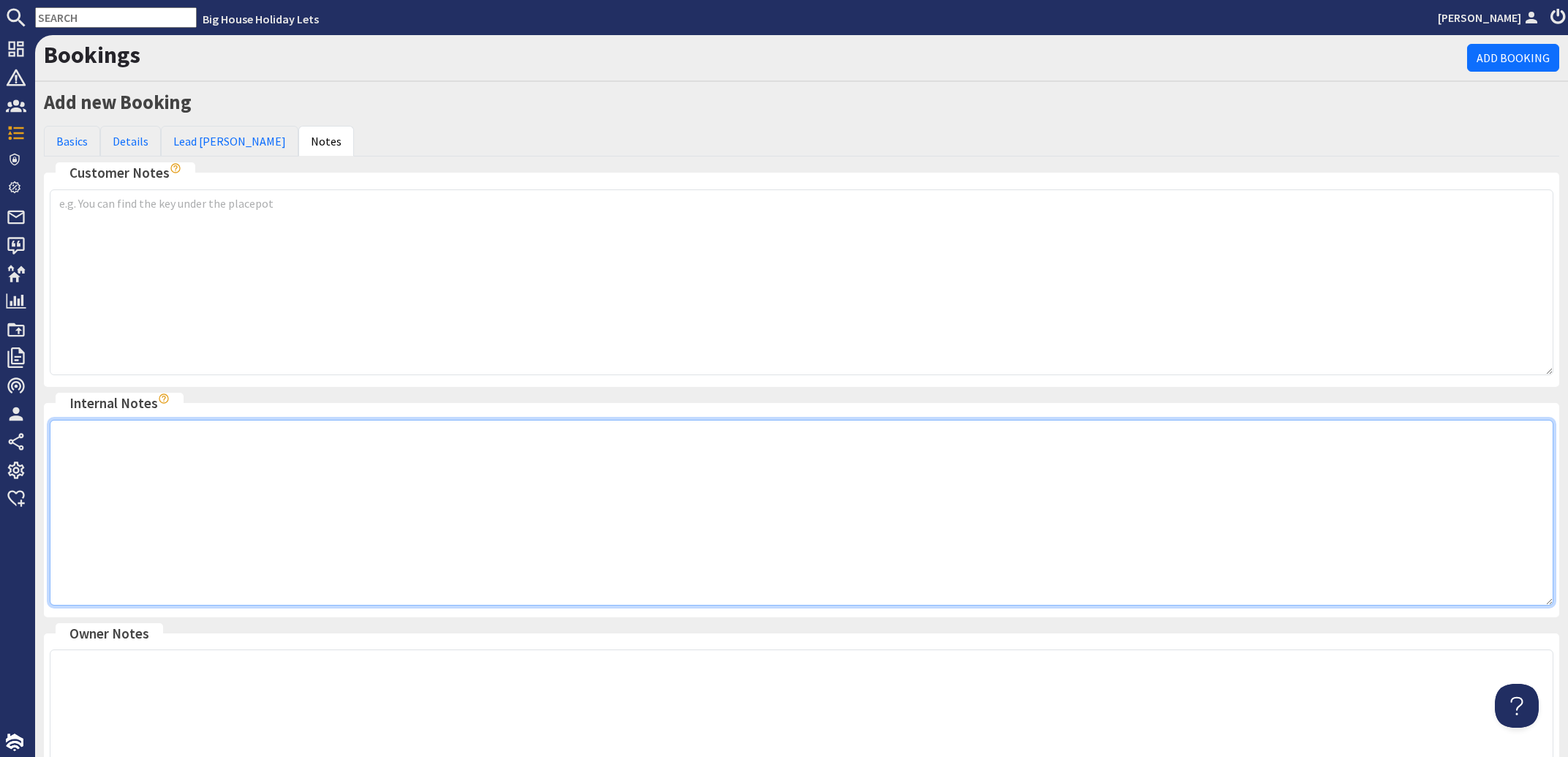
click at [70, 440] on textarea at bounding box center [801, 513] width 1504 height 186
click at [76, 431] on textarea at bounding box center [801, 513] width 1504 height 186
type textarea "IC/PC"
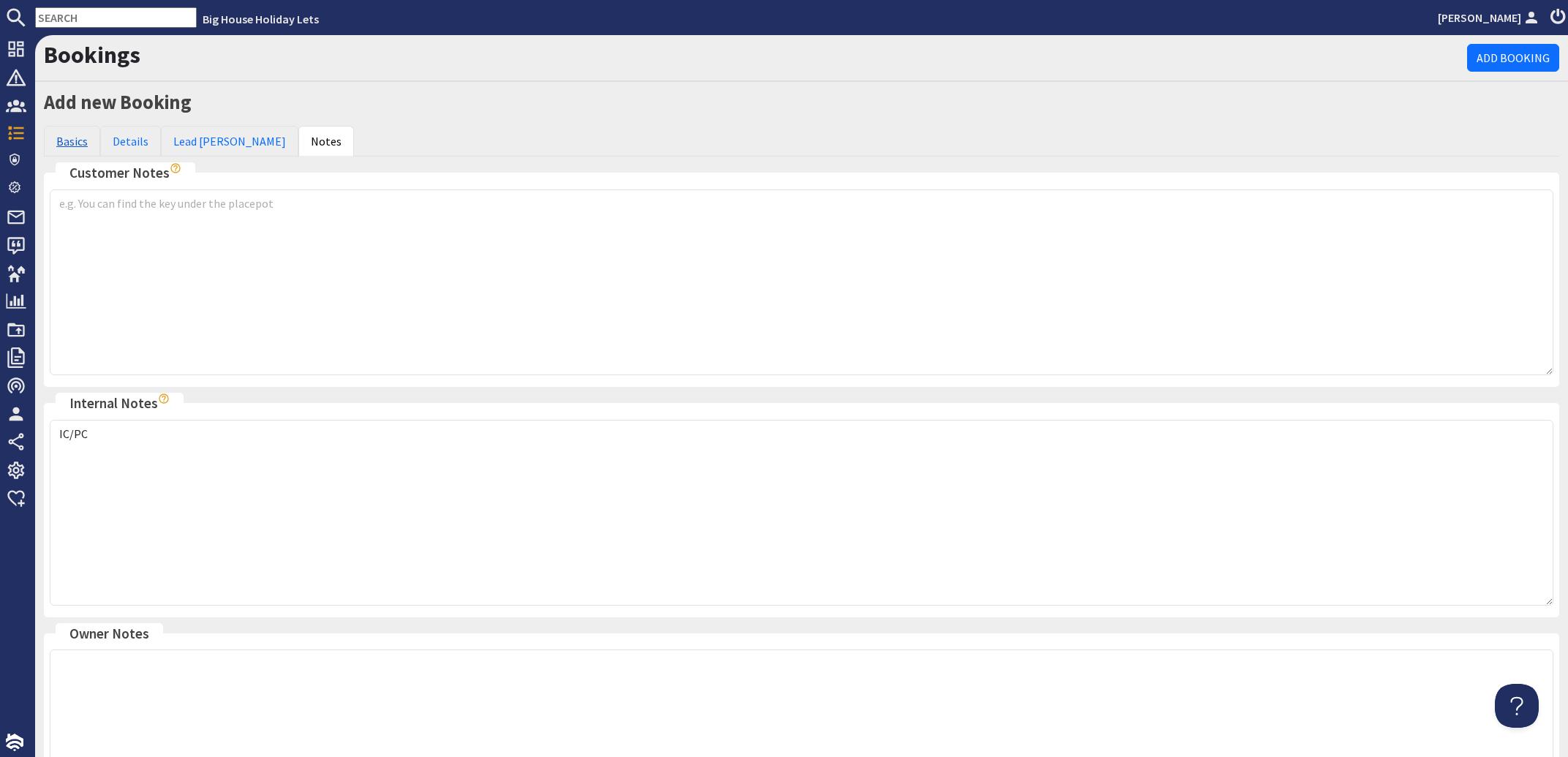
click at [63, 145] on link "Basics" at bounding box center [72, 141] width 56 height 30
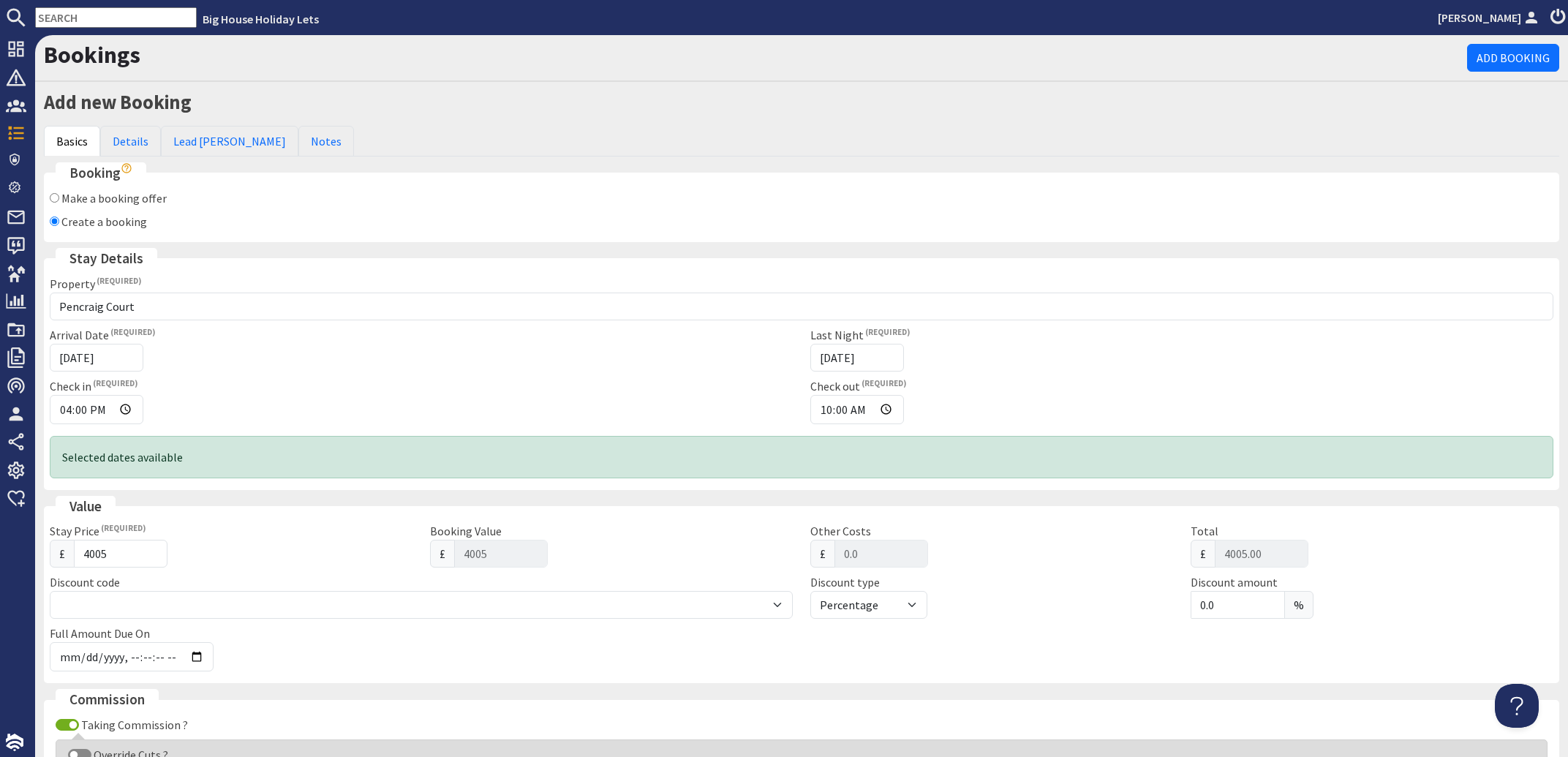
click at [56, 197] on input "Make a booking offer" at bounding box center [54, 198] width 10 height 10
radio input "true"
checkbox input "true"
click at [141, 145] on link "Details" at bounding box center [131, 141] width 61 height 30
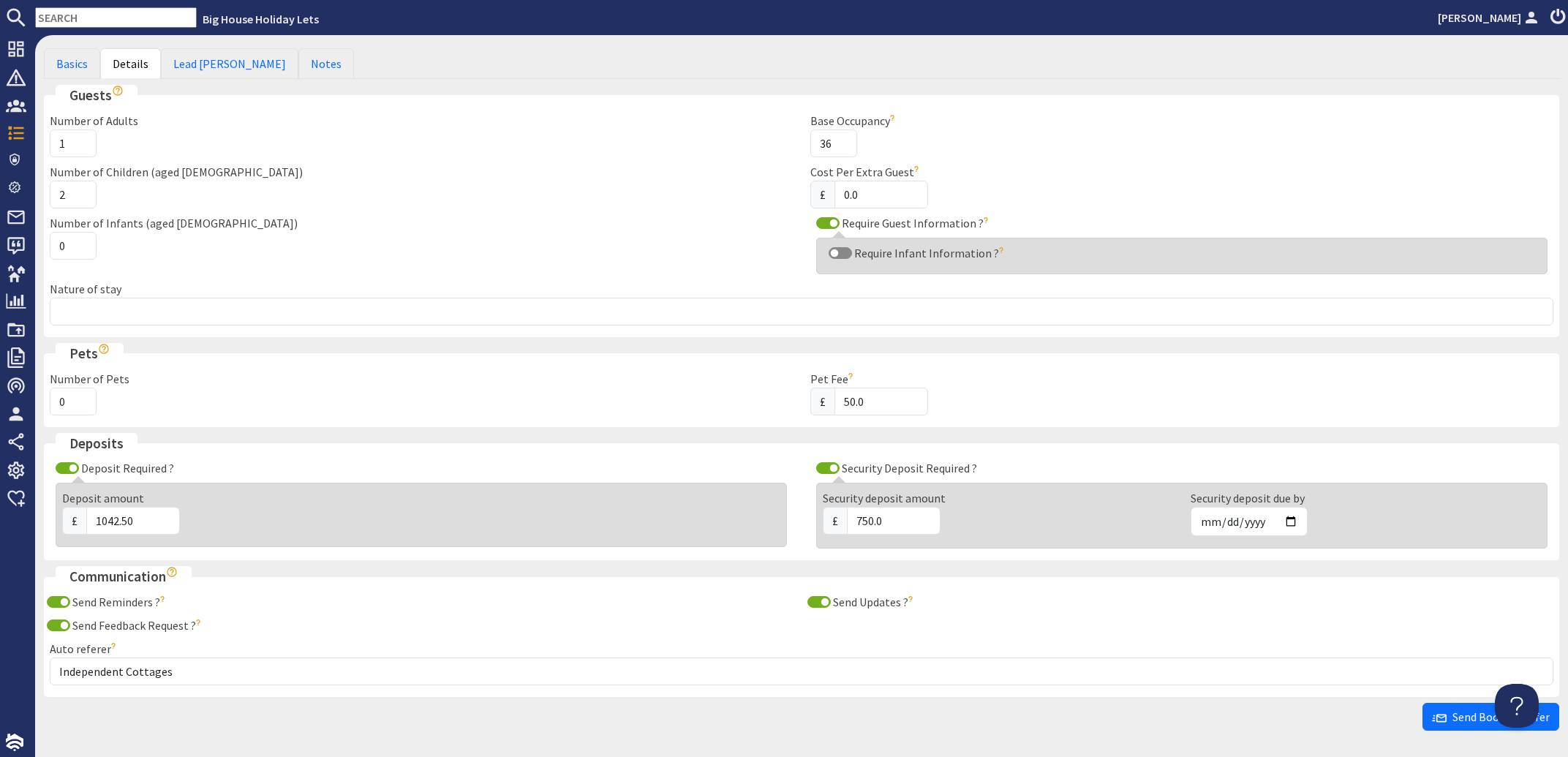
scroll to position [131, 0]
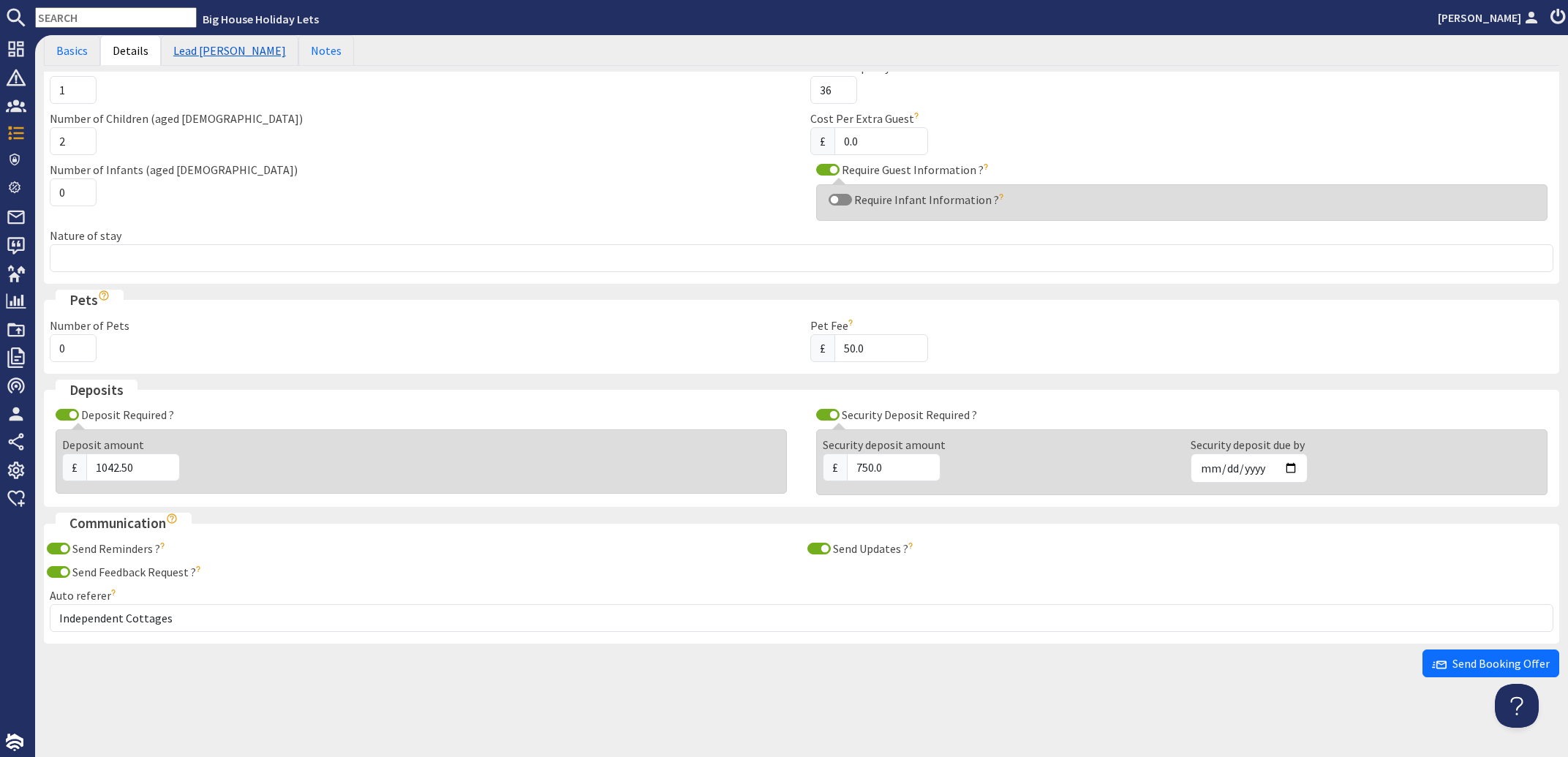
click at [217, 58] on link "Lead [PERSON_NAME]" at bounding box center [230, 50] width 137 height 30
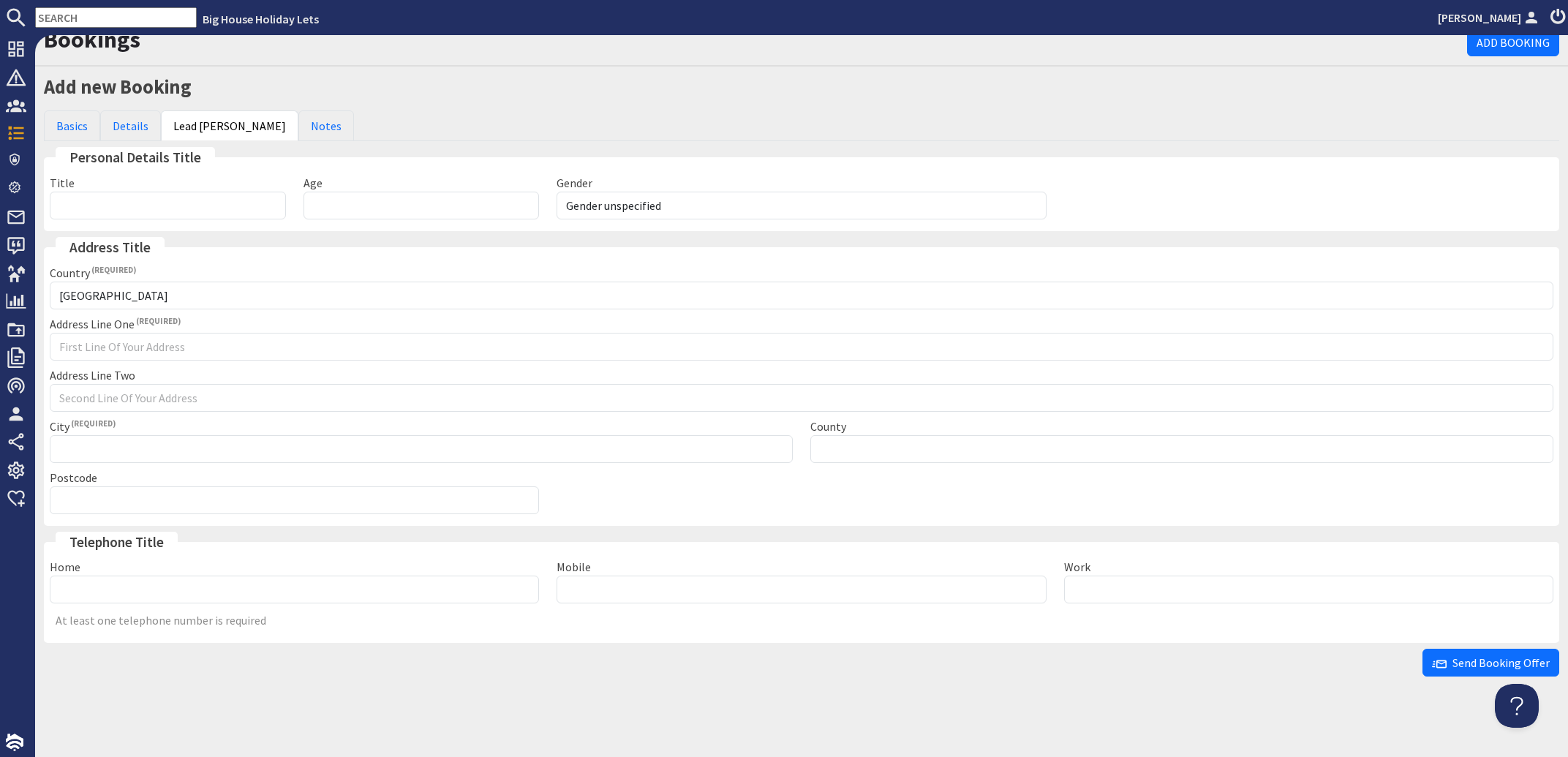
scroll to position [16, 0]
click at [299, 125] on link "Notes" at bounding box center [327, 125] width 56 height 30
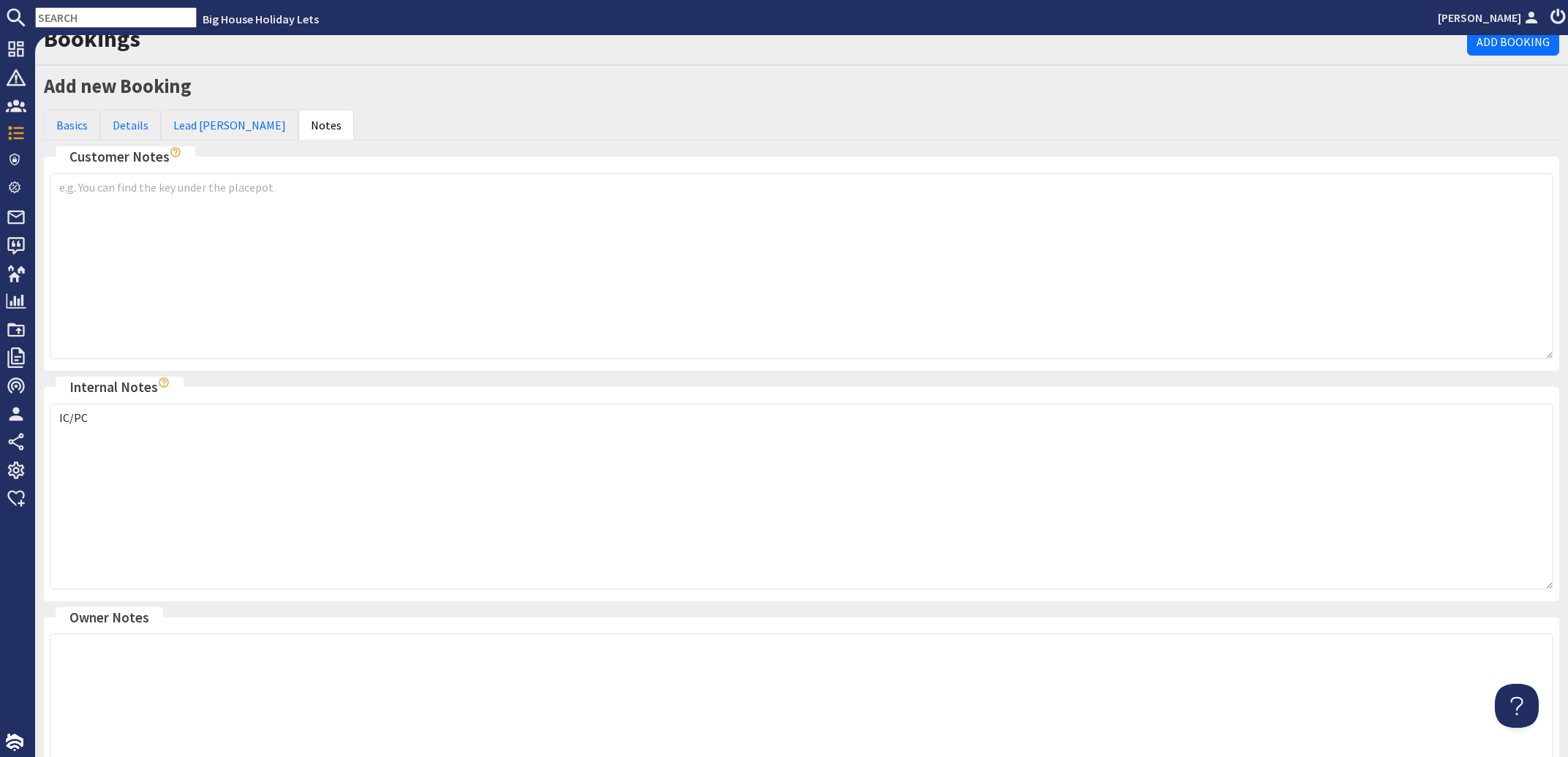
scroll to position [227, 0]
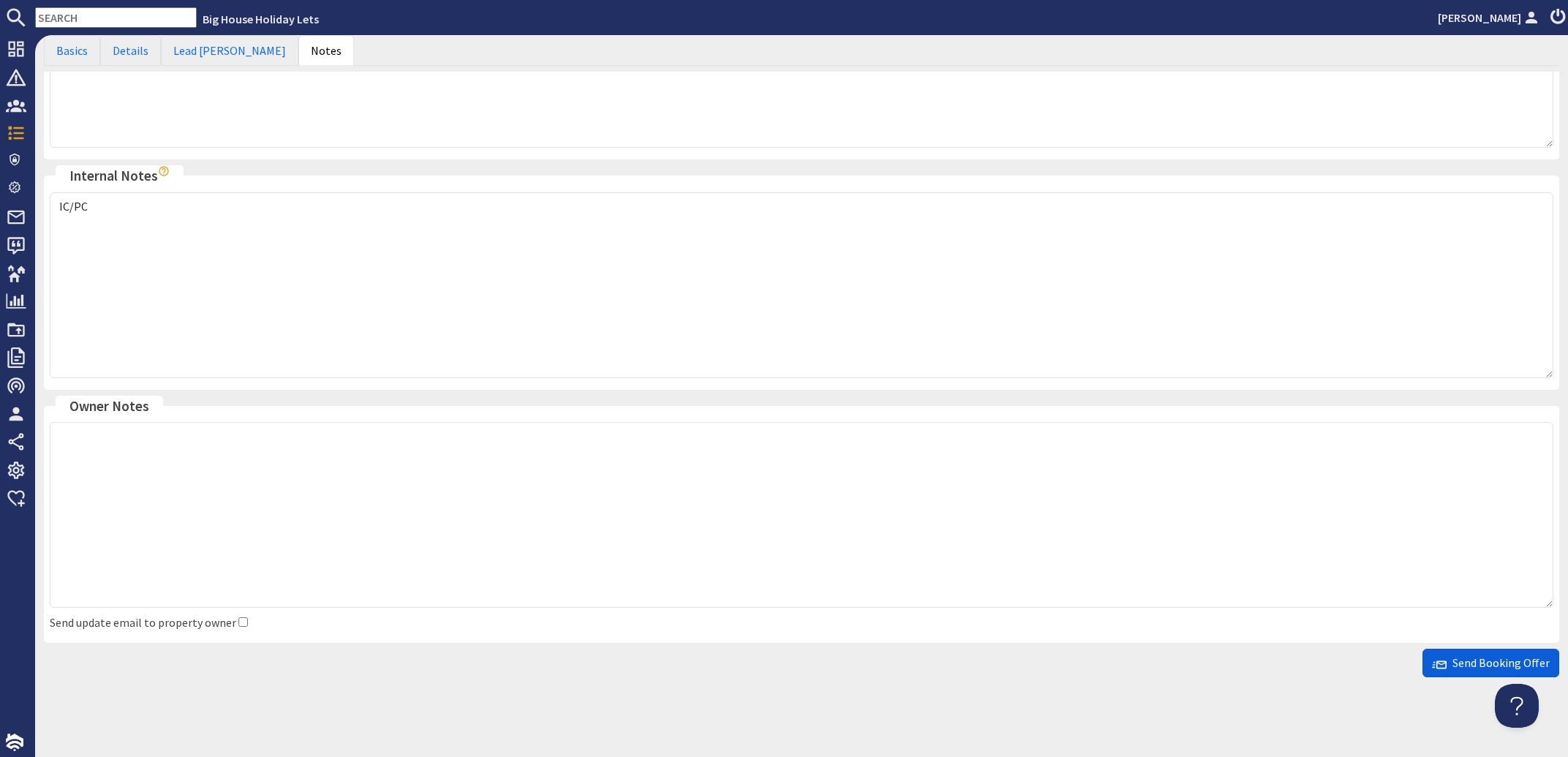
click at [1478, 663] on span "Send Booking Offer" at bounding box center [1490, 662] width 118 height 15
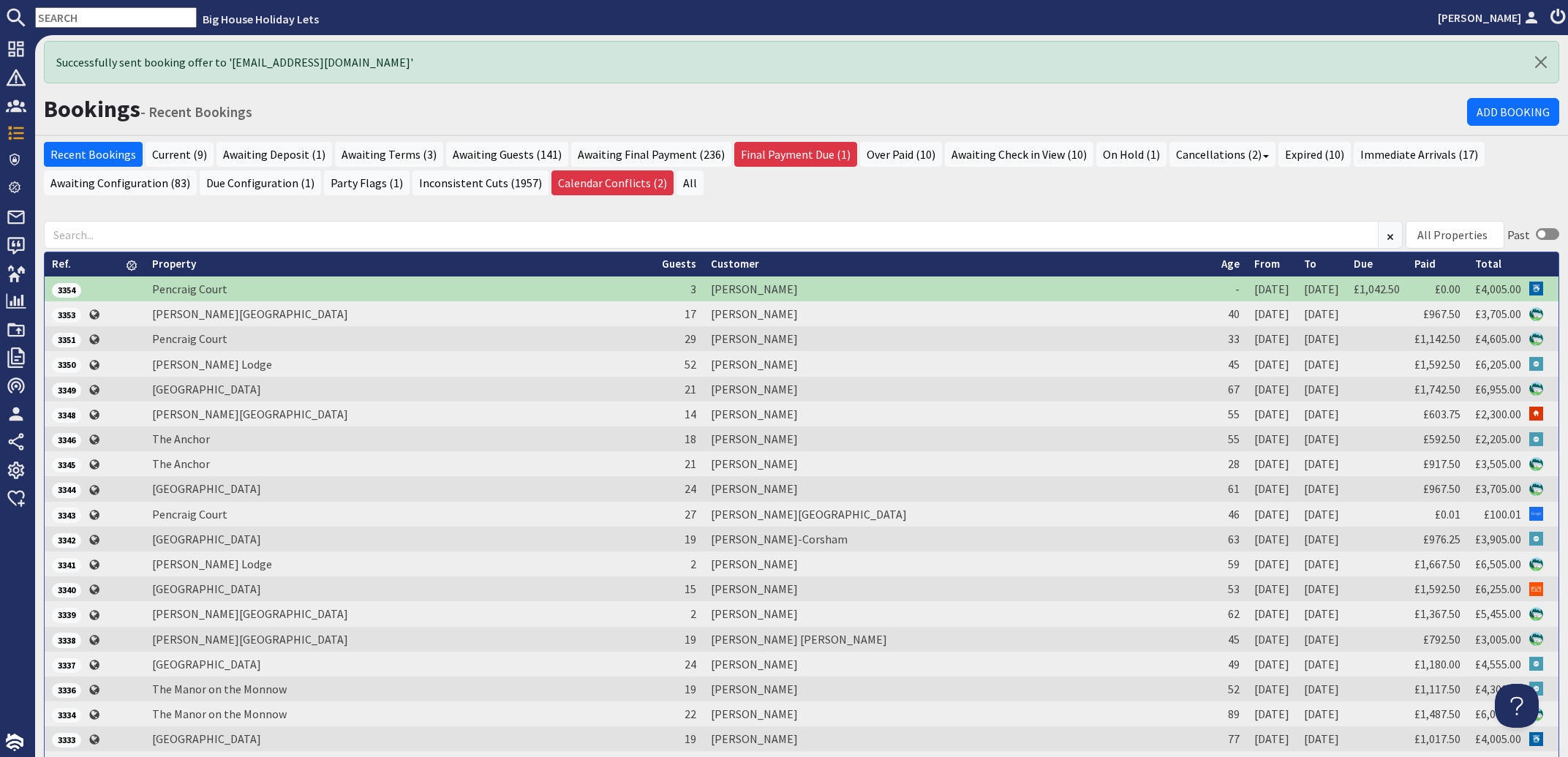
click at [99, 16] on input "text" at bounding box center [116, 17] width 161 height 21
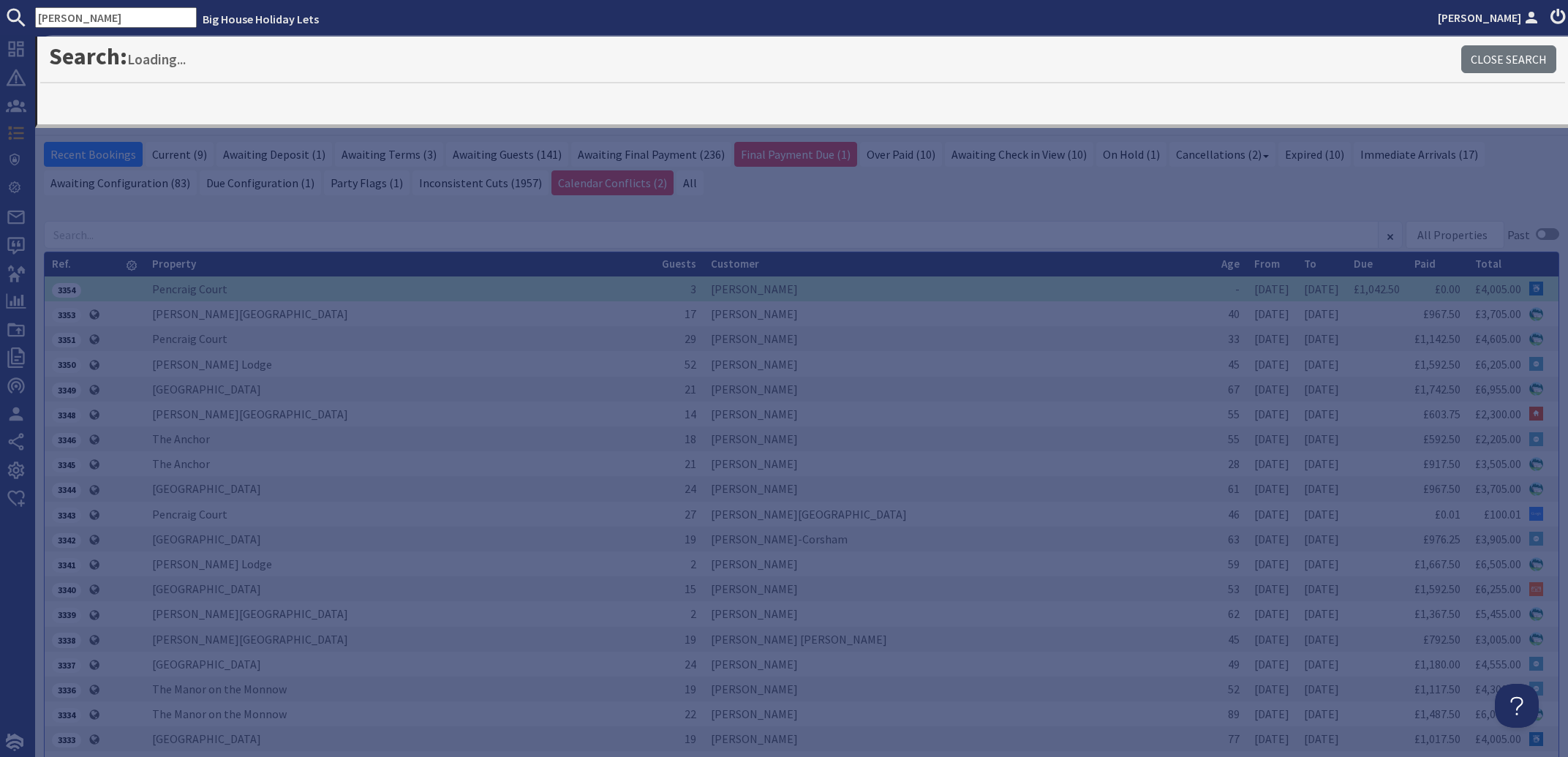
type input "[PERSON_NAME]"
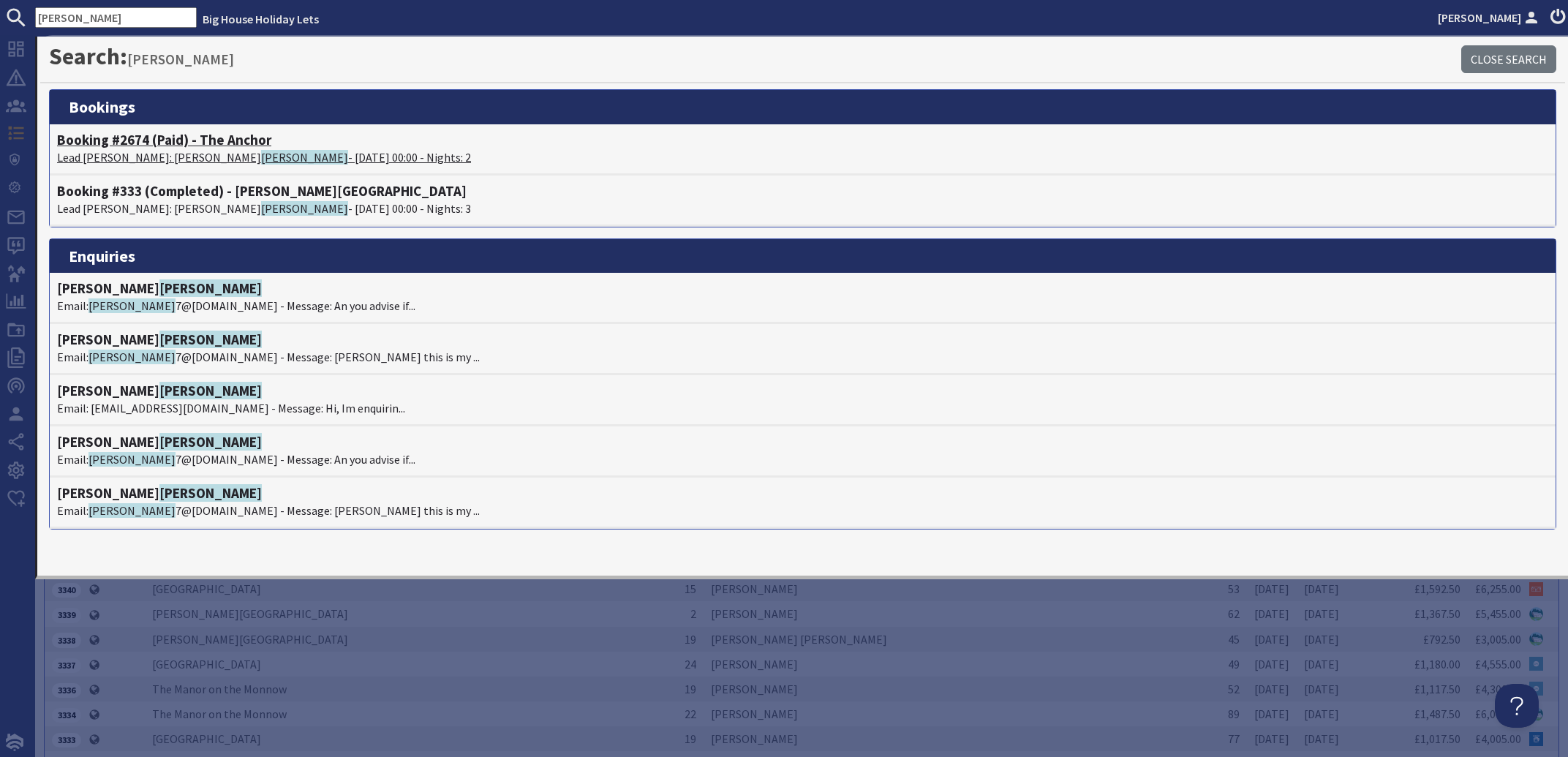
click at [138, 155] on p "Lead [PERSON_NAME]: [PERSON_NAME] - [DATE] 00:00 - Nights: 2" at bounding box center [802, 156] width 1491 height 17
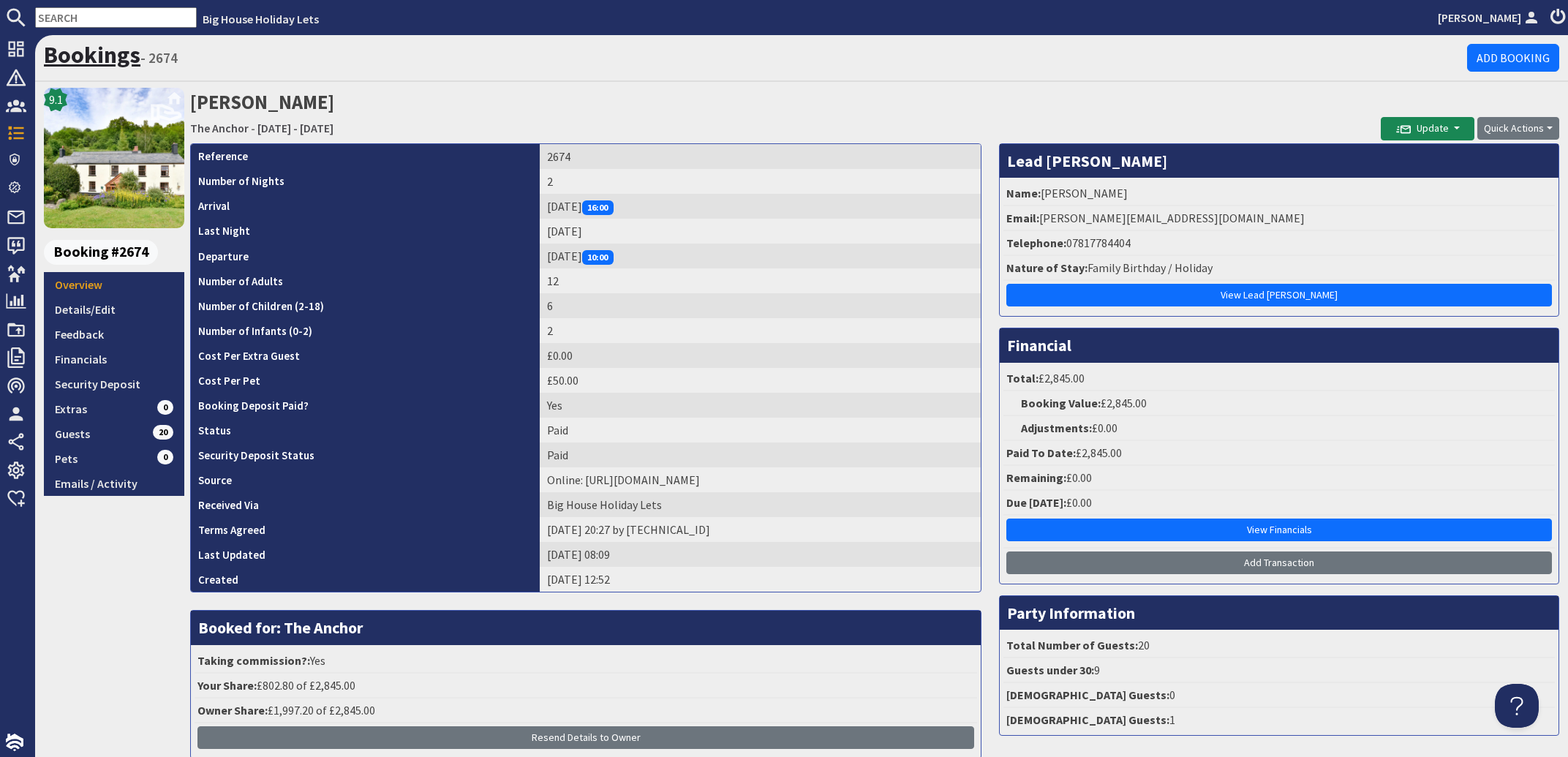
click at [95, 53] on link "Bookings" at bounding box center [91, 55] width 96 height 30
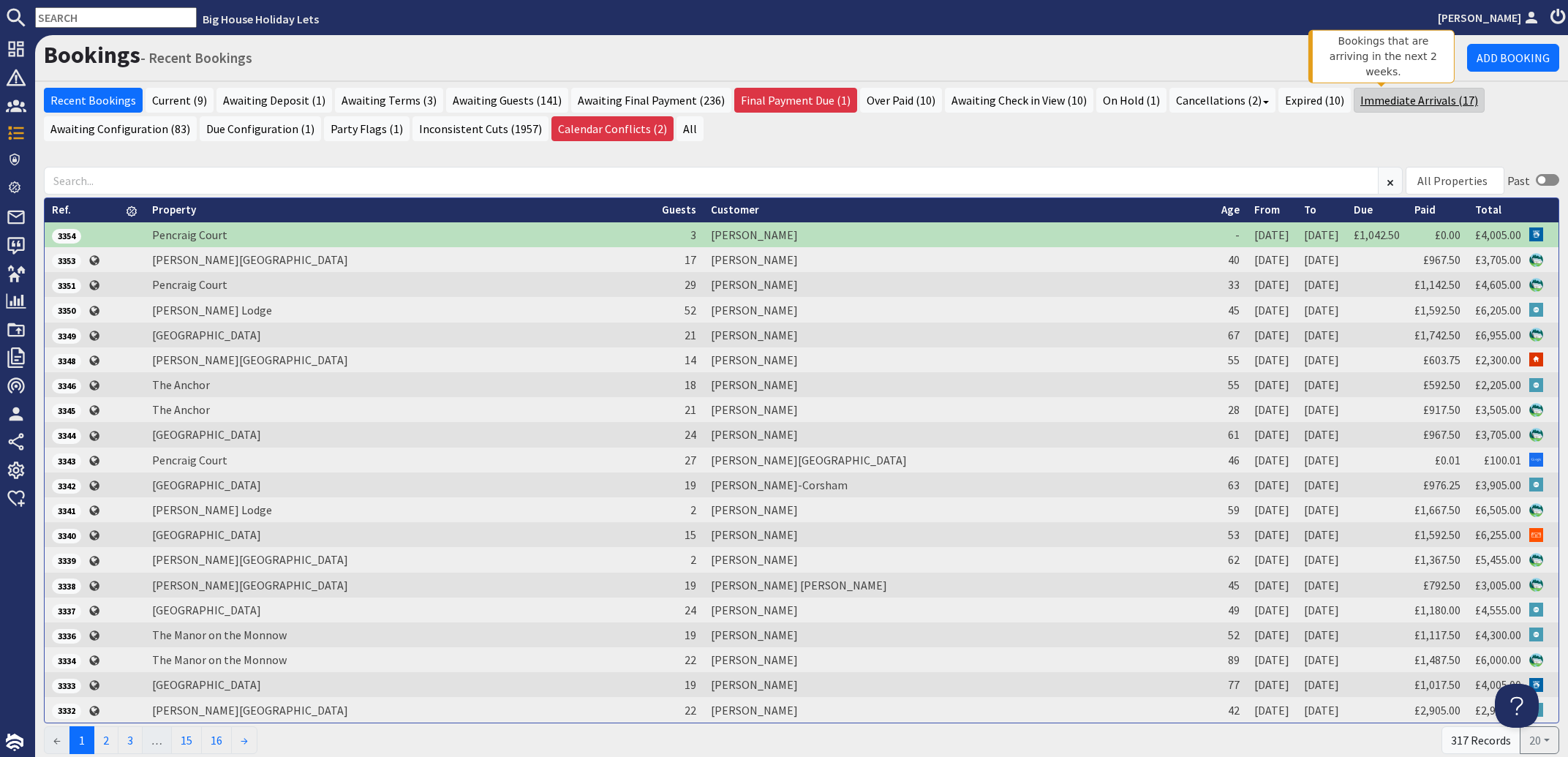
click at [1386, 101] on link "Immediate Arrivals (17)" at bounding box center [1418, 100] width 131 height 25
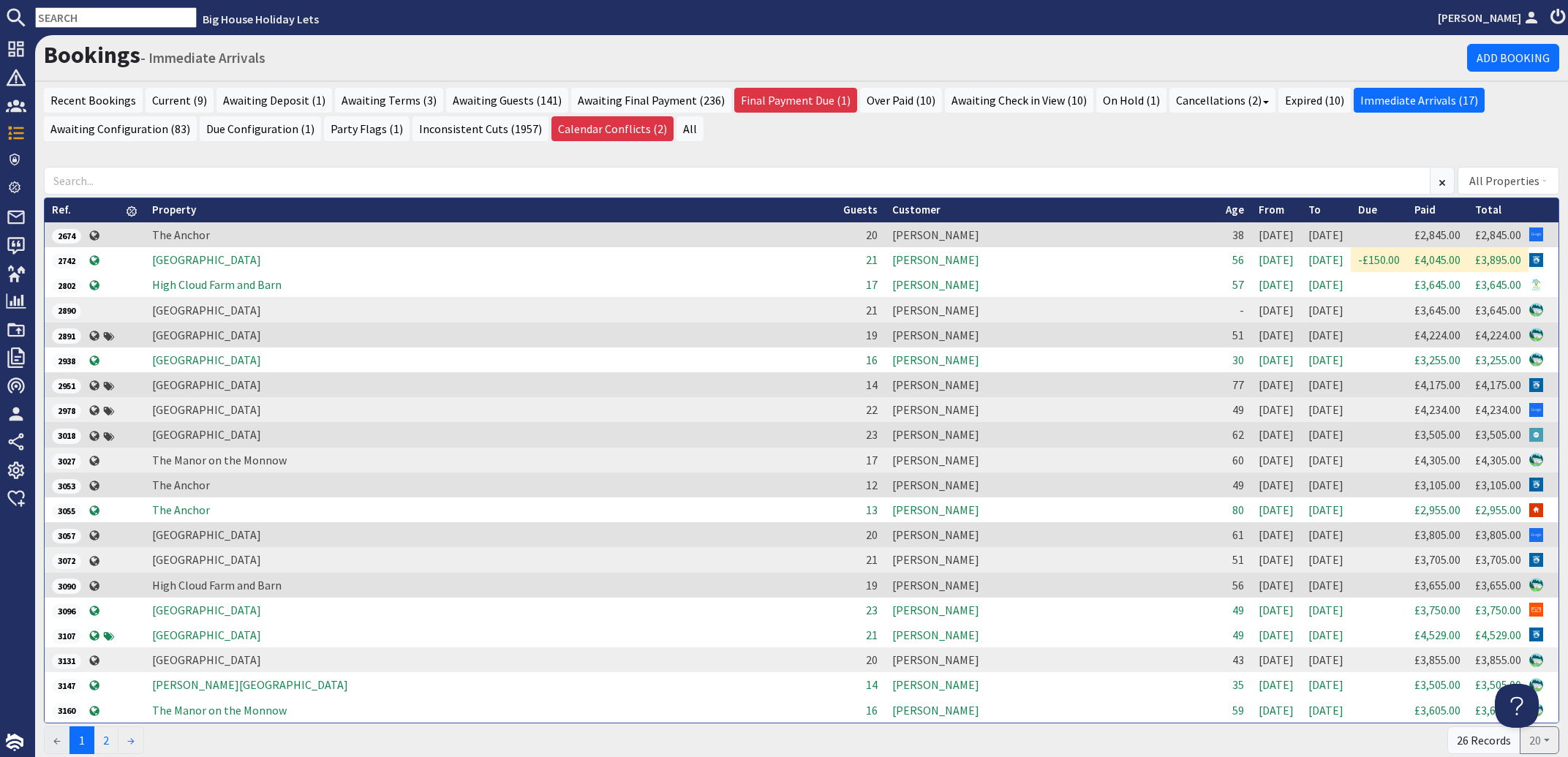
click at [1251, 212] on th "From" at bounding box center [1276, 210] width 49 height 24
click at [1259, 212] on link "From" at bounding box center [1271, 209] width 26 height 14
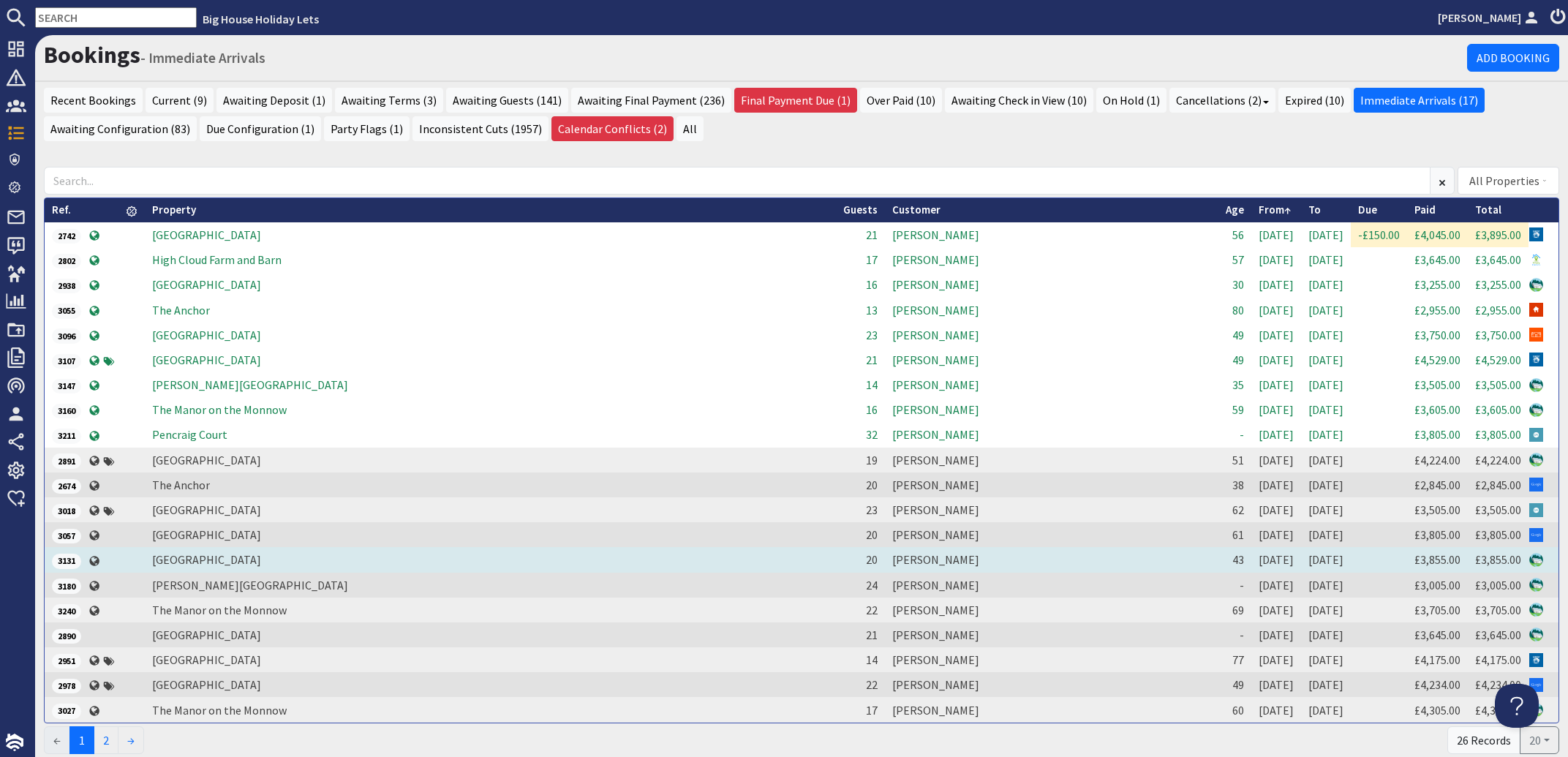
click at [885, 558] on td "[PERSON_NAME]" at bounding box center [1051, 560] width 333 height 25
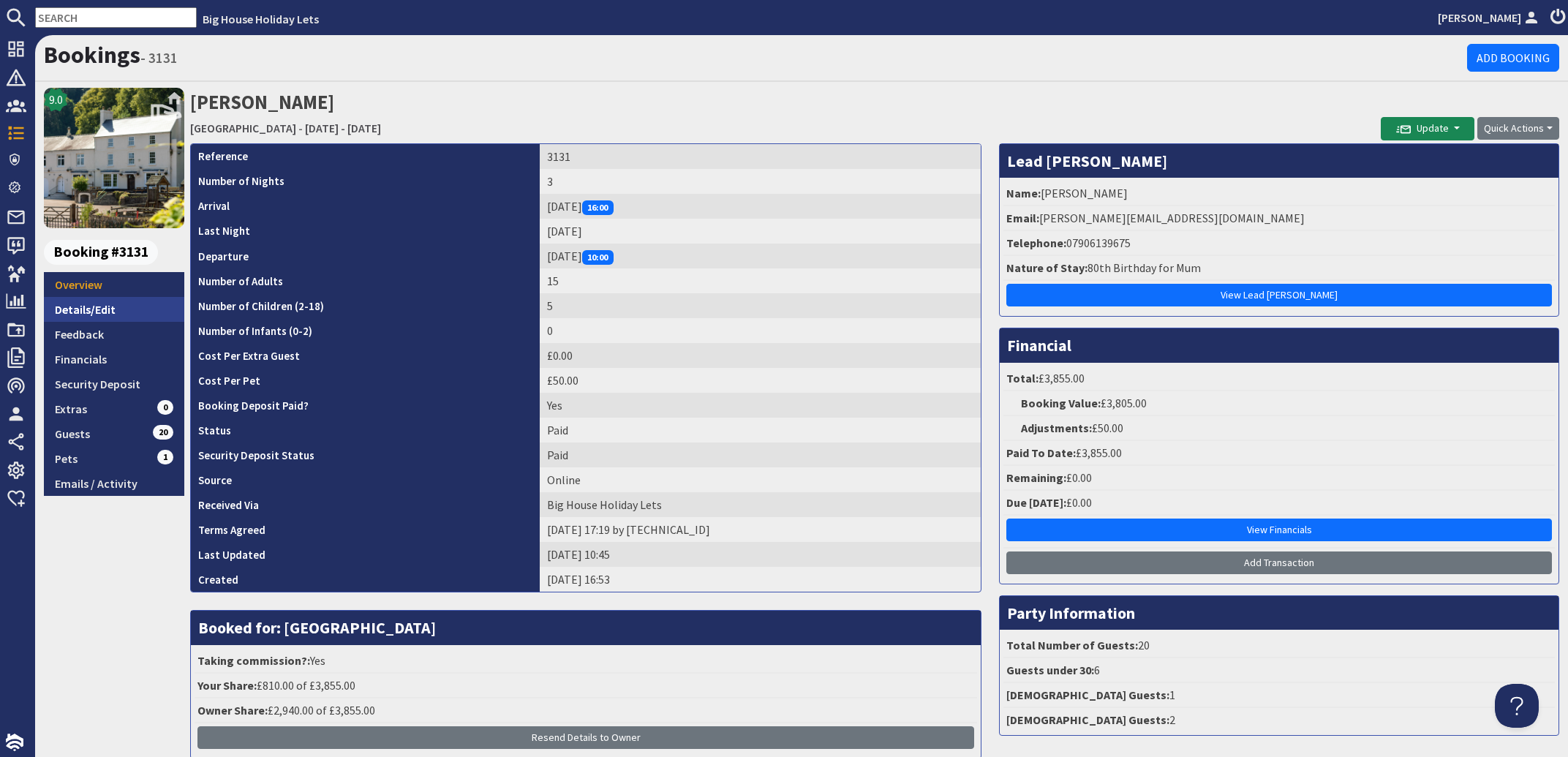
click at [70, 307] on link "Details/Edit" at bounding box center [114, 309] width 141 height 25
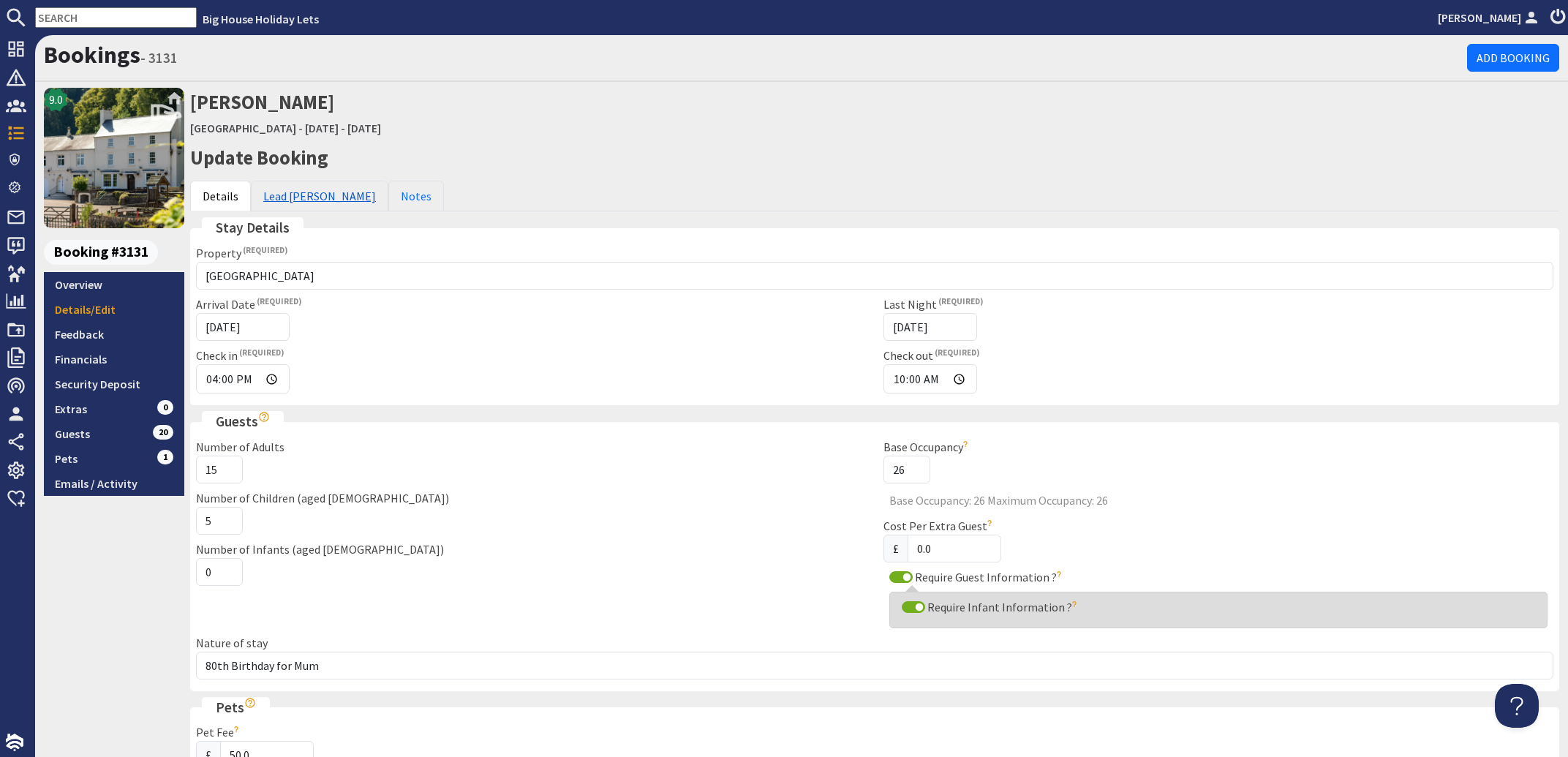
click at [282, 198] on link "Lead [PERSON_NAME]" at bounding box center [319, 196] width 137 height 30
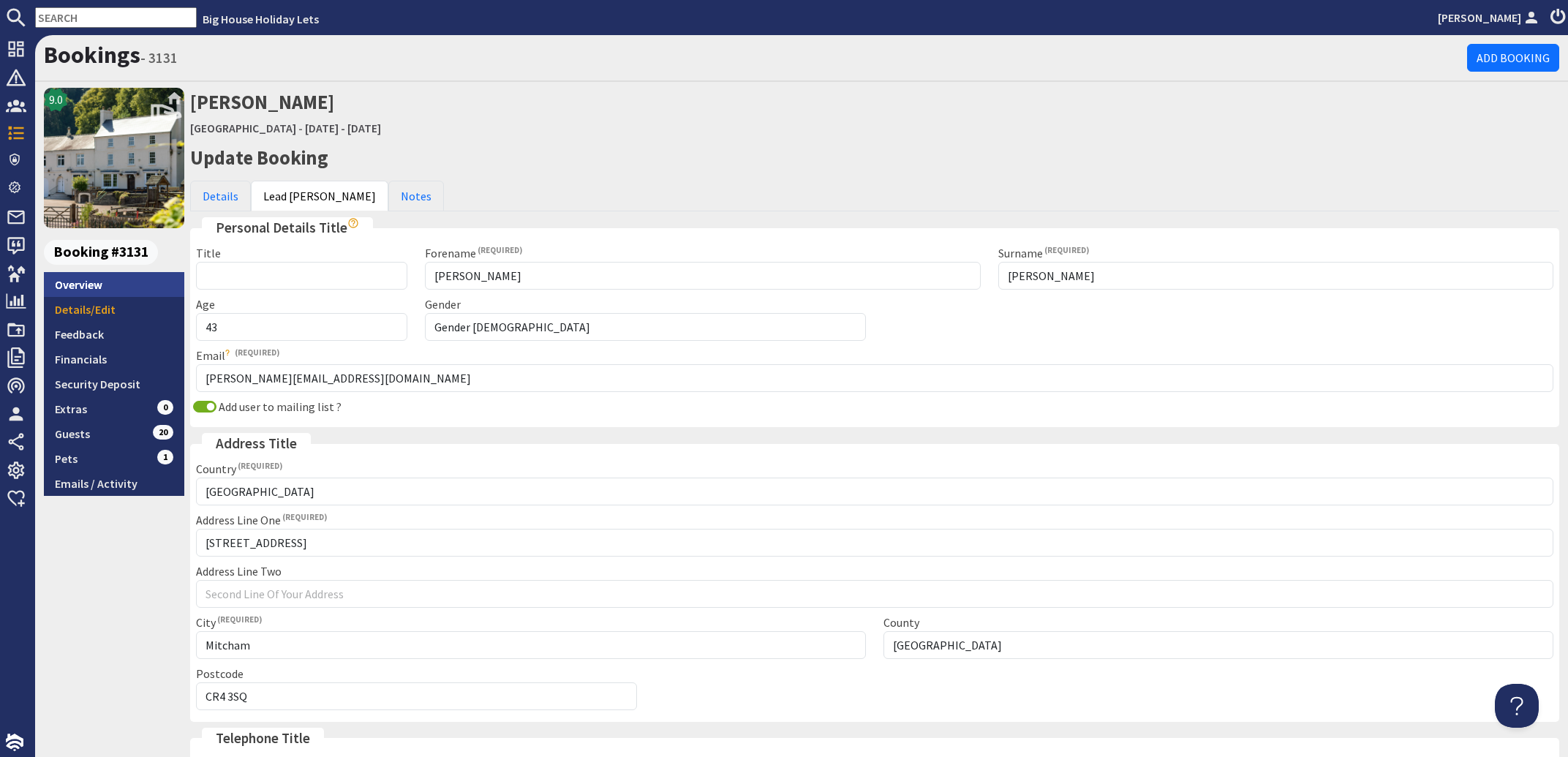
click at [77, 281] on link "Overview" at bounding box center [114, 285] width 141 height 25
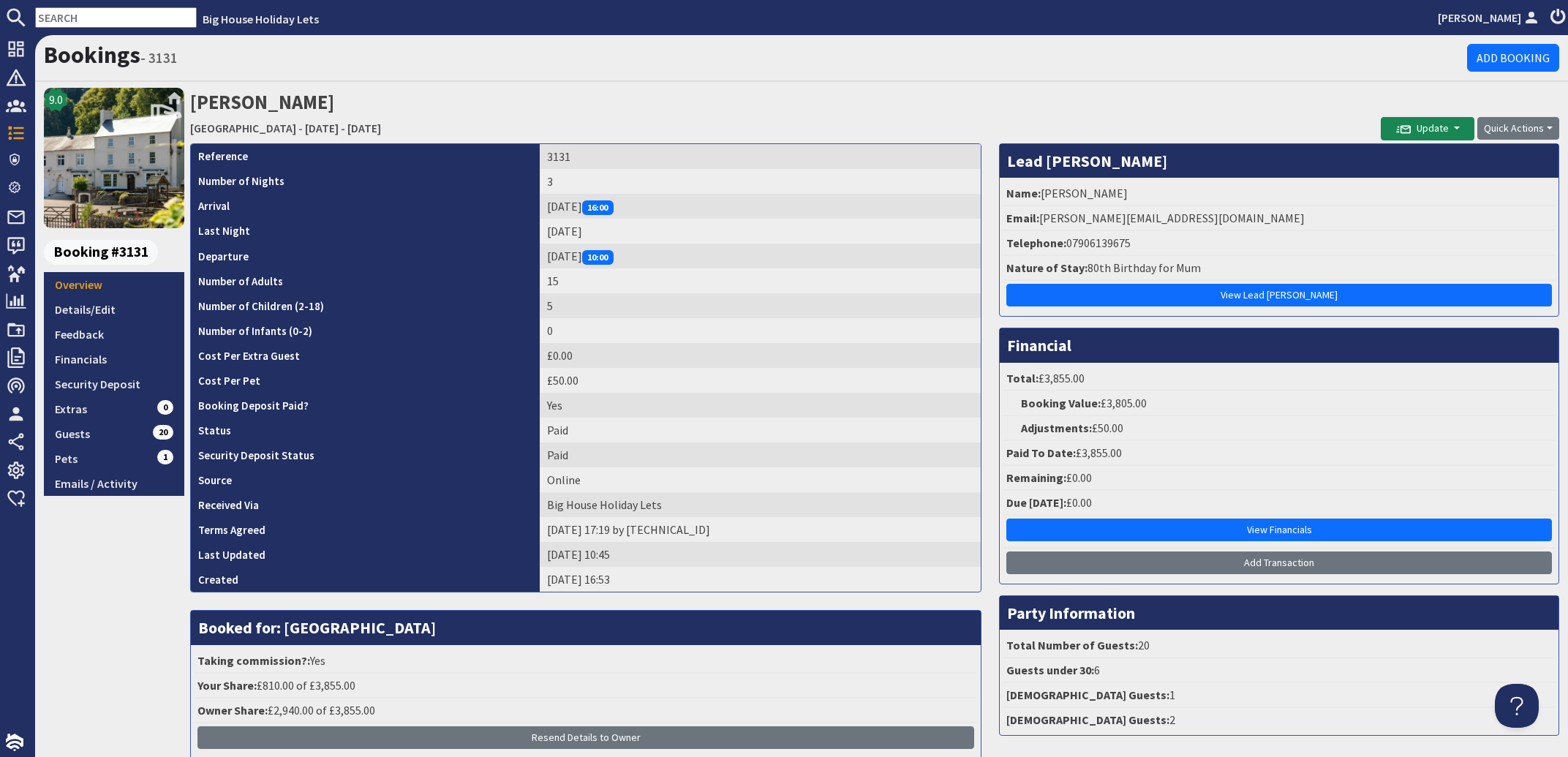
click at [124, 20] on input "text" at bounding box center [116, 17] width 161 height 21
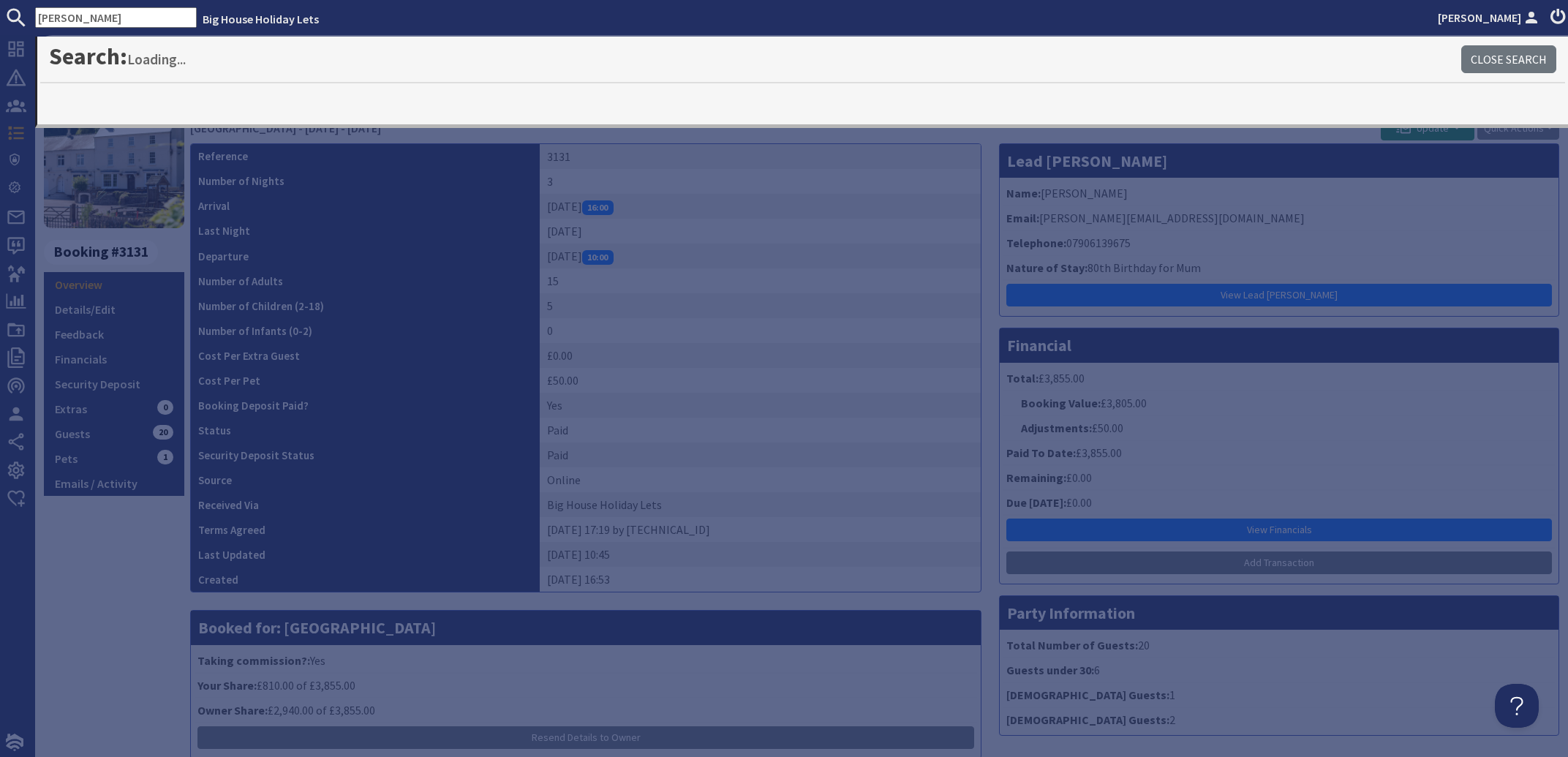
type input "[PERSON_NAME]"
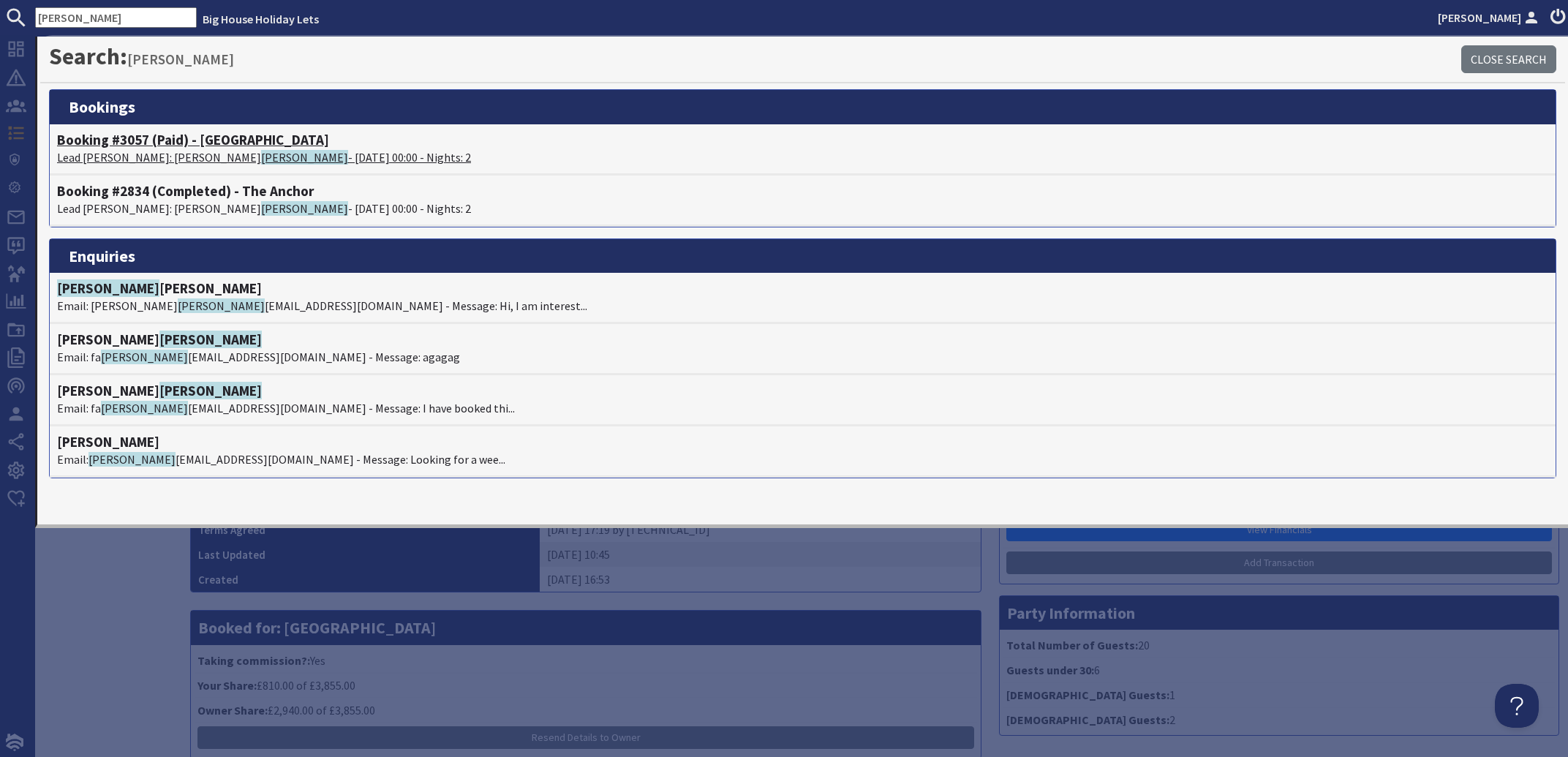
click at [151, 152] on p "Lead [PERSON_NAME]: [PERSON_NAME] - [DATE] 00:00 - Nights: 2" at bounding box center [802, 156] width 1491 height 17
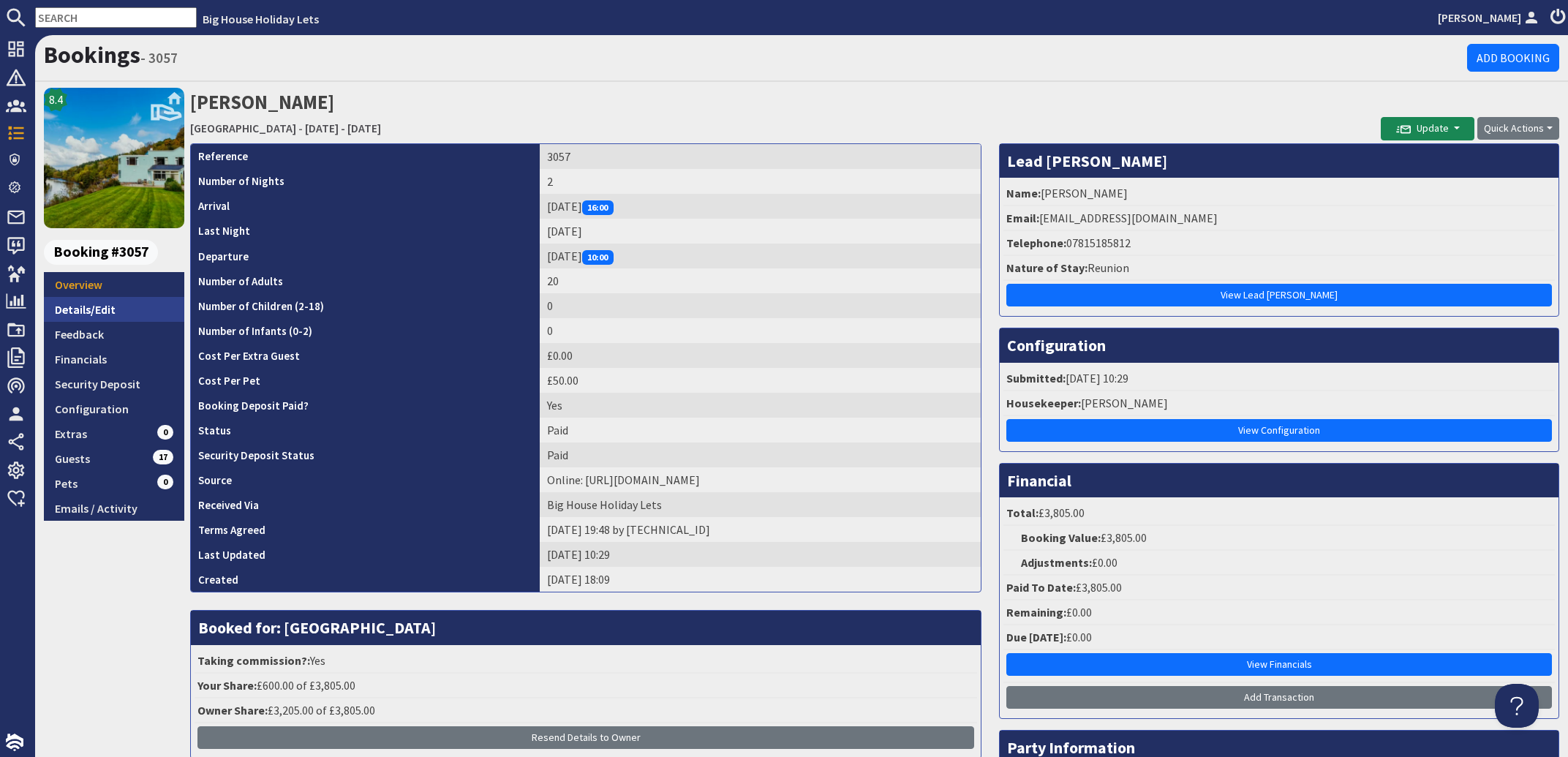
click at [77, 309] on link "Details/Edit" at bounding box center [114, 309] width 141 height 25
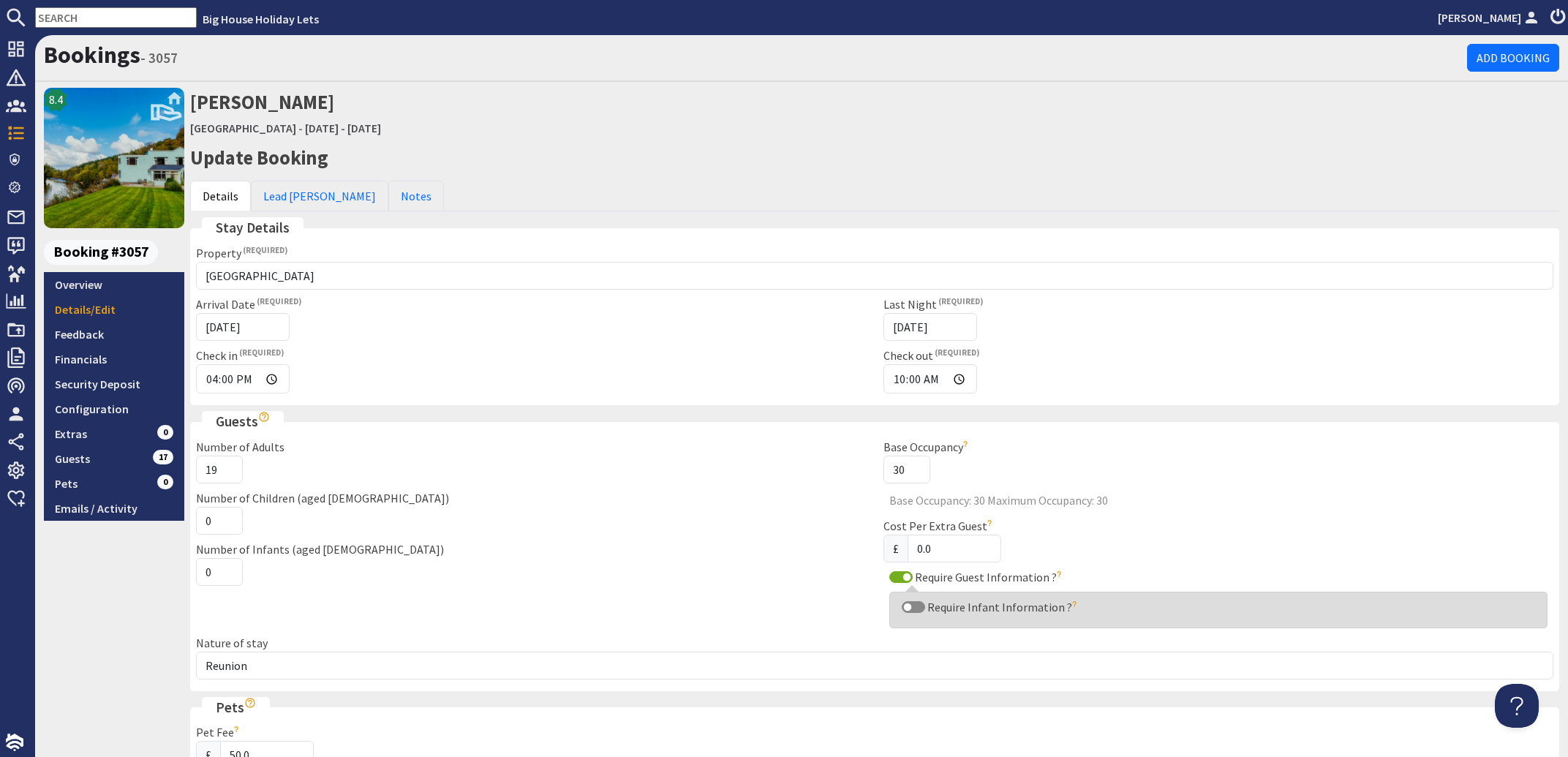
click at [222, 474] on input "19" at bounding box center [219, 470] width 47 height 28
click at [222, 474] on input "18" at bounding box center [219, 470] width 47 height 28
type input "17"
click at [222, 474] on input "17" at bounding box center [219, 470] width 47 height 28
click at [409, 477] on div "Number of Adults 17" at bounding box center [531, 460] width 688 height 45
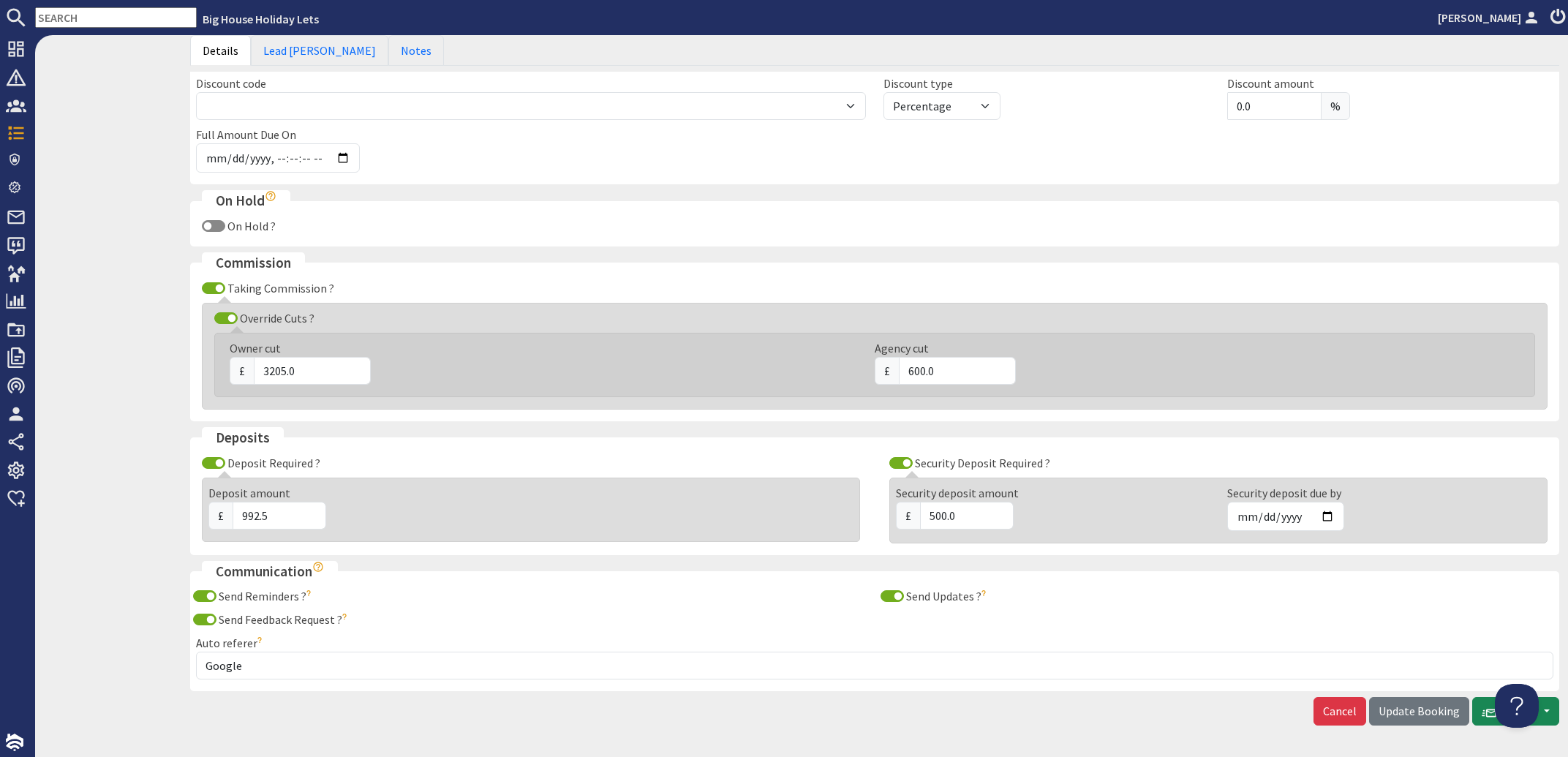
scroll to position [836, 0]
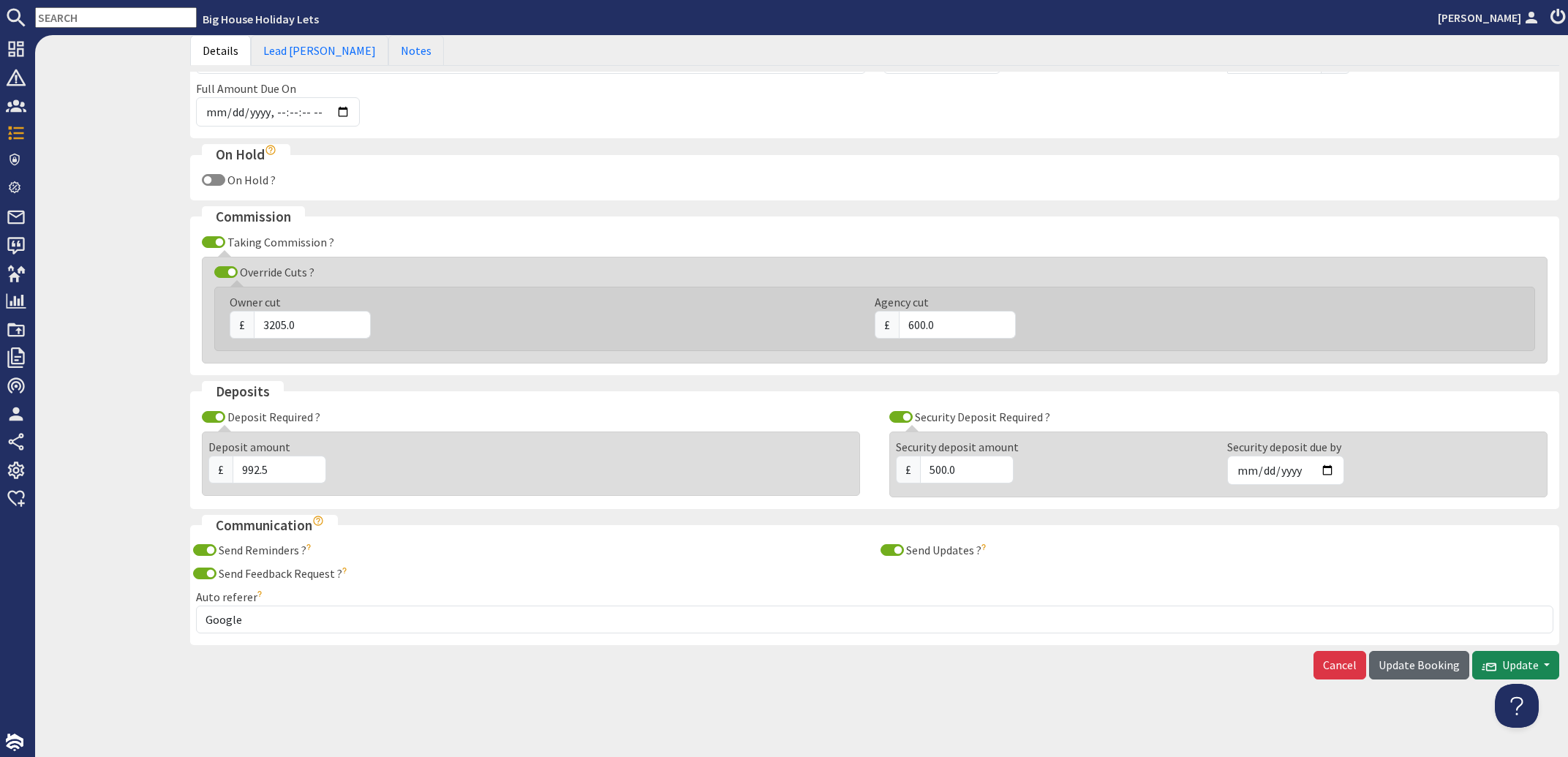
click at [1405, 666] on span "Update Booking" at bounding box center [1419, 665] width 81 height 15
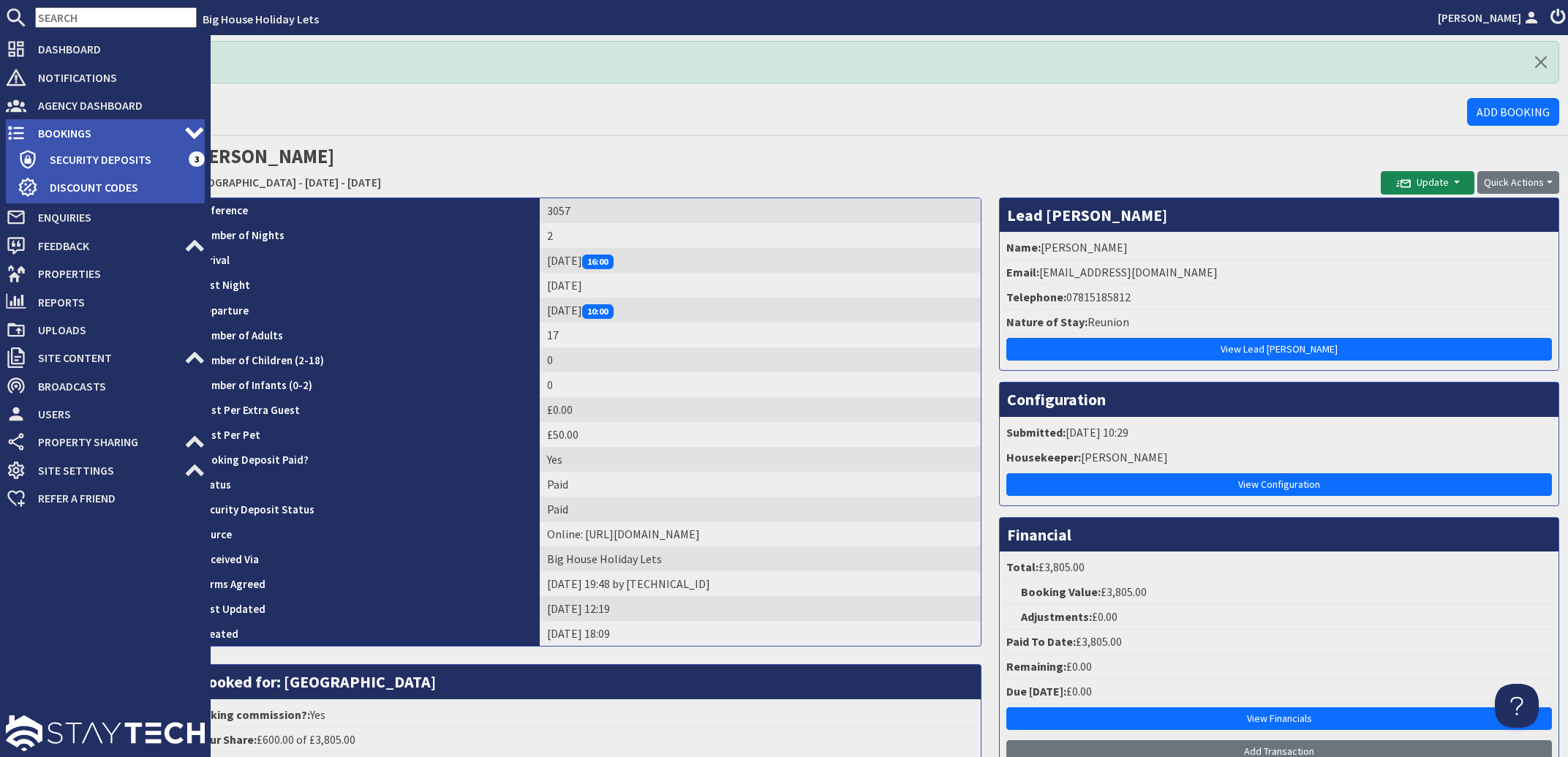
click at [58, 128] on span "Bookings" at bounding box center [105, 133] width 158 height 23
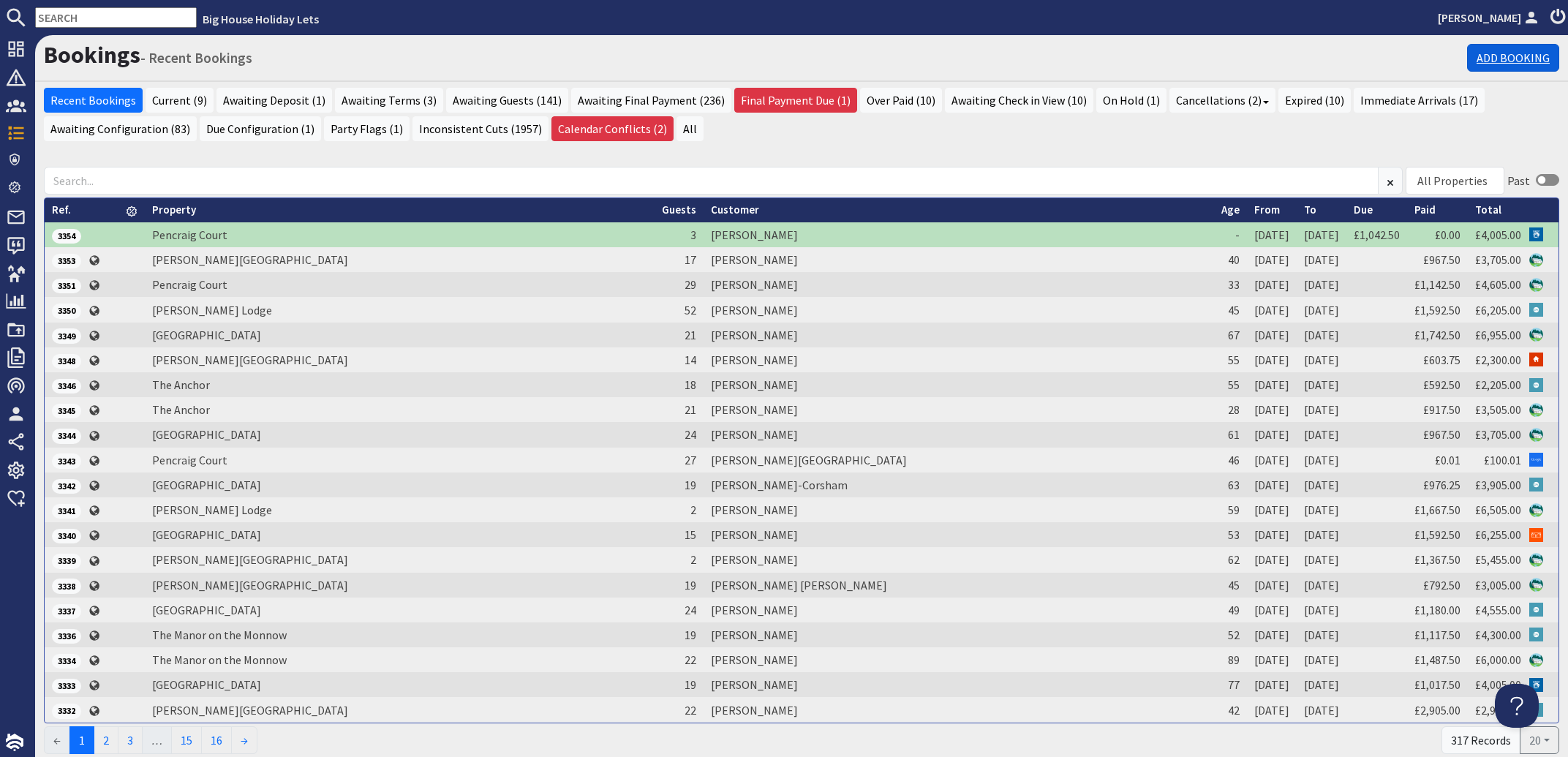
click at [1484, 63] on link "Add Booking" at bounding box center [1513, 58] width 92 height 28
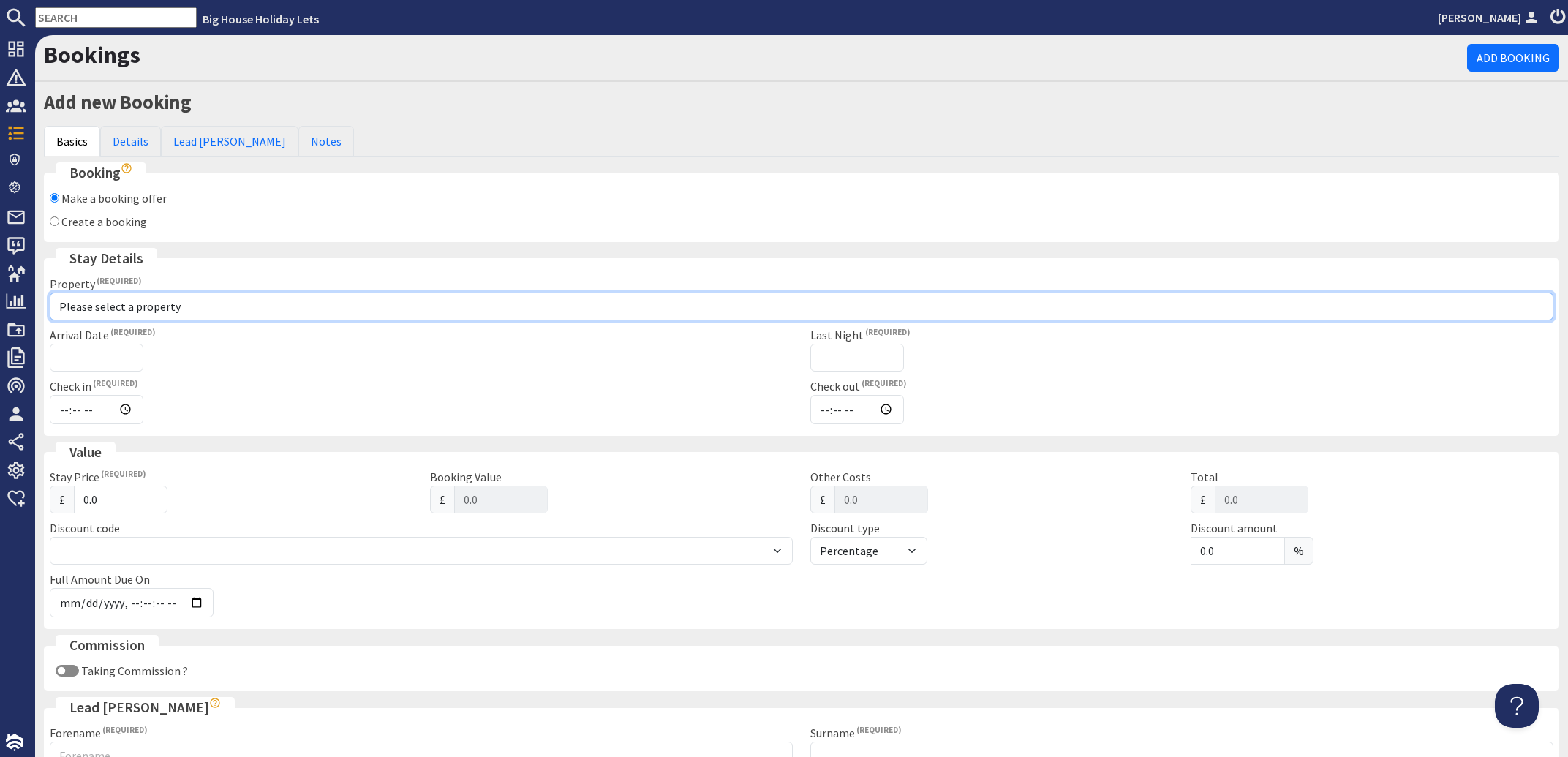
click at [49, 293] on select "Please select a property [PERSON_NAME][GEOGRAPHIC_DATA][PERSON_NAME][PERSON_NAM…" at bounding box center [801, 307] width 1504 height 28
select select "789"
click option "Stantway Court" at bounding box center [0, 0] width 0 height 0
click at [106, 300] on select "Please select a property [PERSON_NAME][GEOGRAPHIC_DATA][PERSON_NAME][PERSON_NAM…" at bounding box center [801, 307] width 1504 height 28
checkbox input "true"
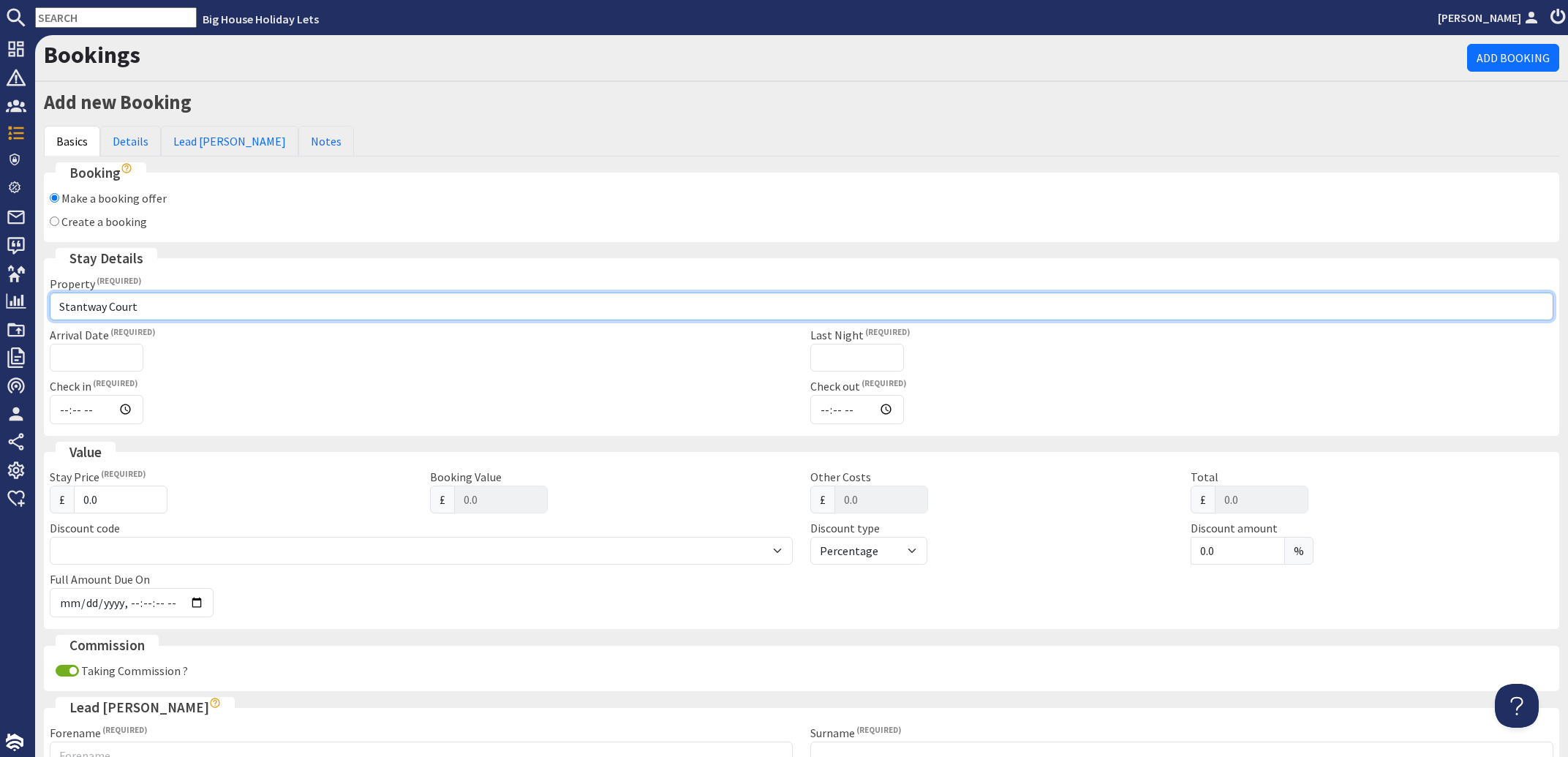
type input "15:00"
type input "11:00"
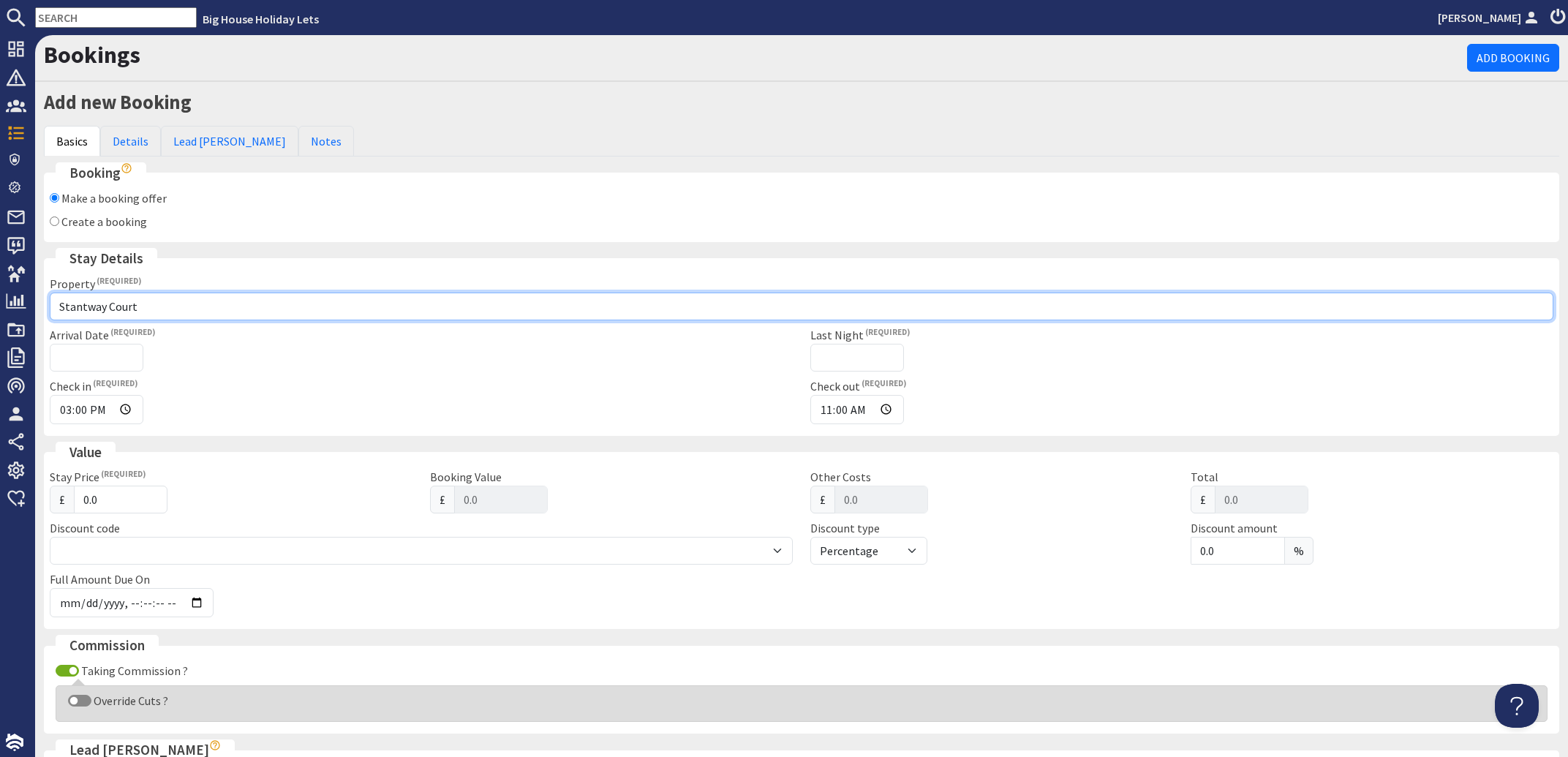
click at [49, 293] on select "Please select a property [PERSON_NAME][GEOGRAPHIC_DATA][PERSON_NAME][PERSON_NAM…" at bounding box center [801, 307] width 1504 height 28
select select "1132"
click option "[PERSON_NAME] Lodge" at bounding box center [0, 0] width 0 height 0
type input "16:00"
type input "10:00"
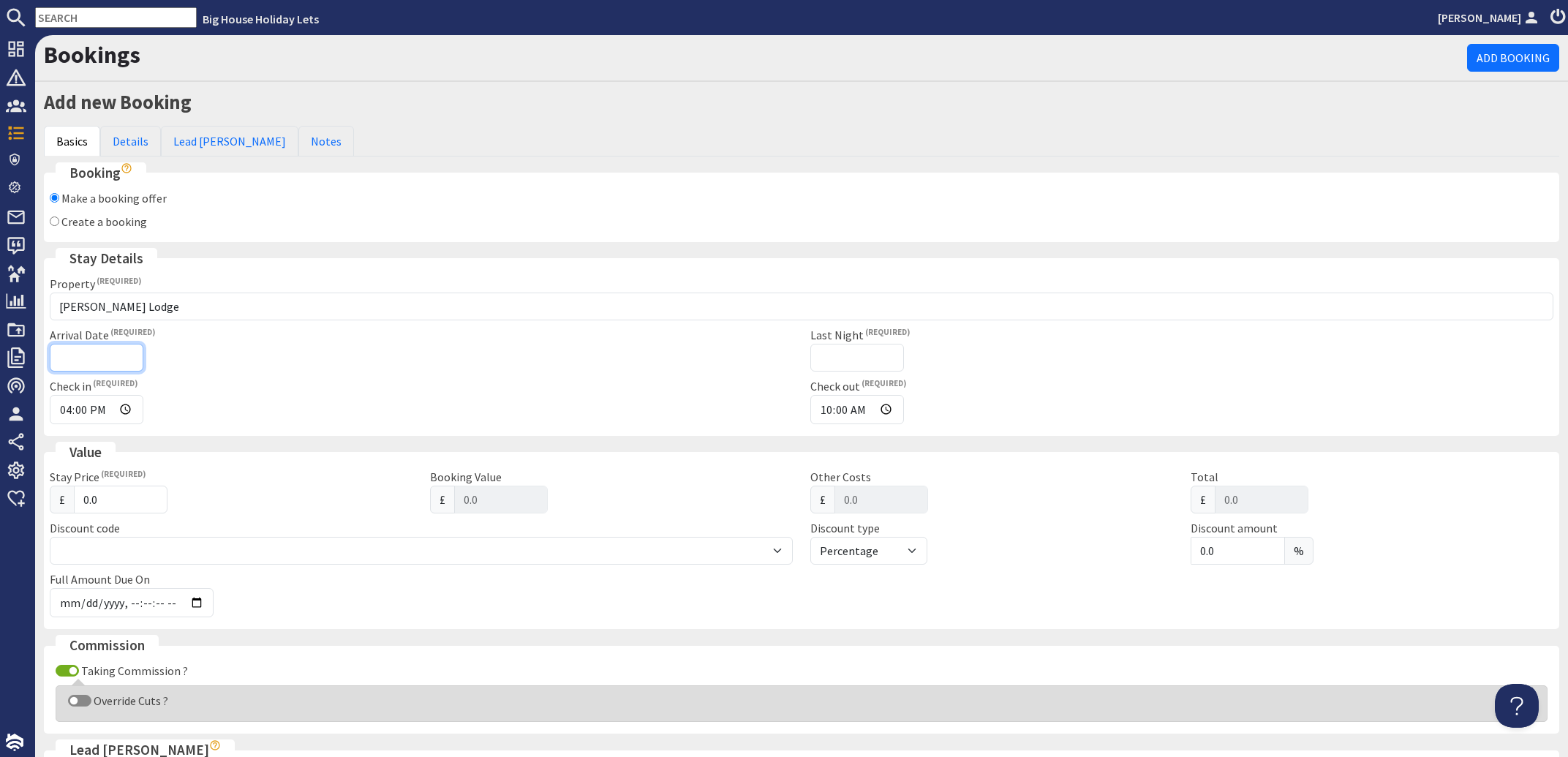
click at [69, 365] on input "Arrival Date" at bounding box center [96, 358] width 94 height 28
type input "[DATE]"
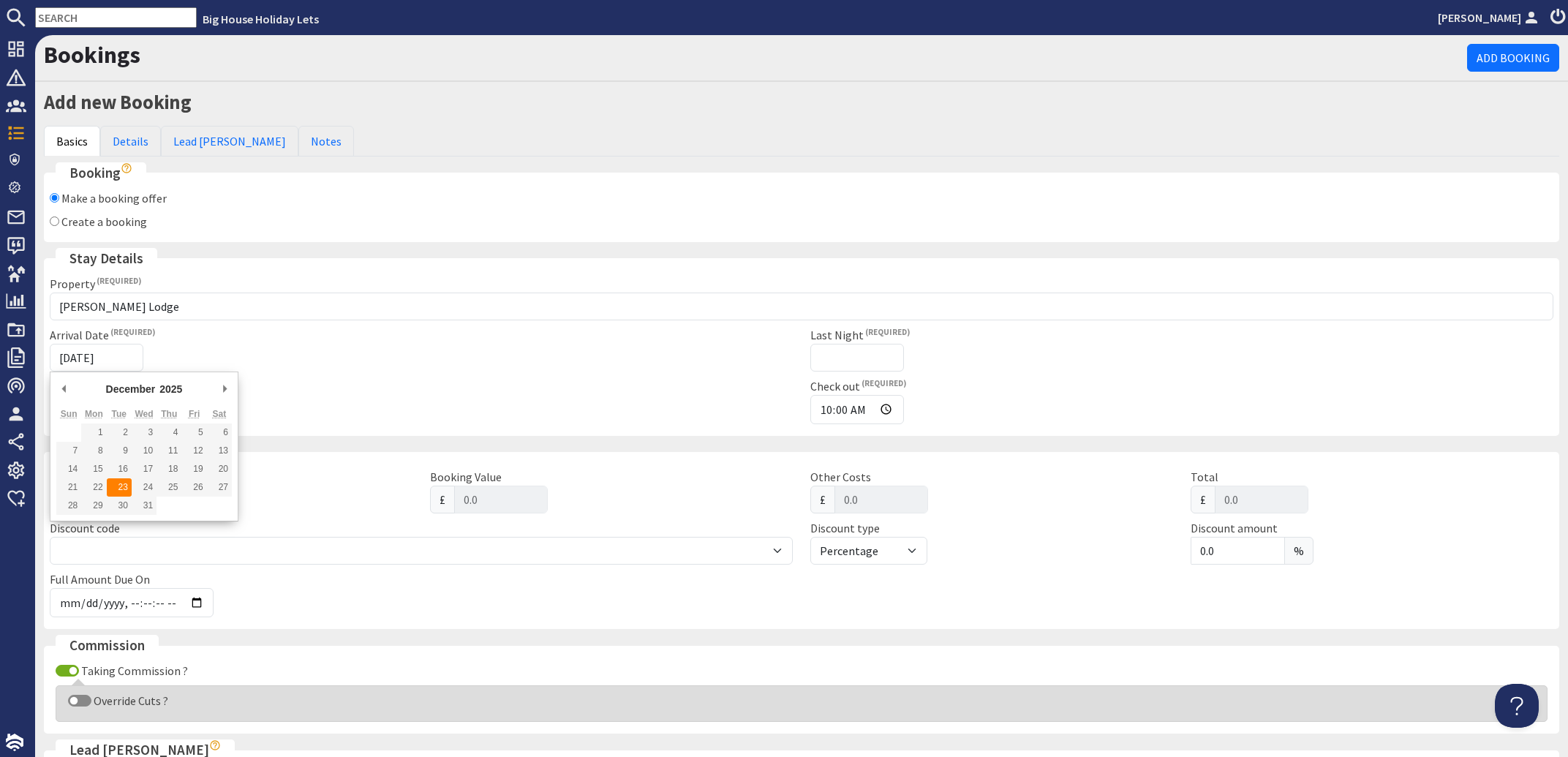
type input "[DATE]T23:59:59"
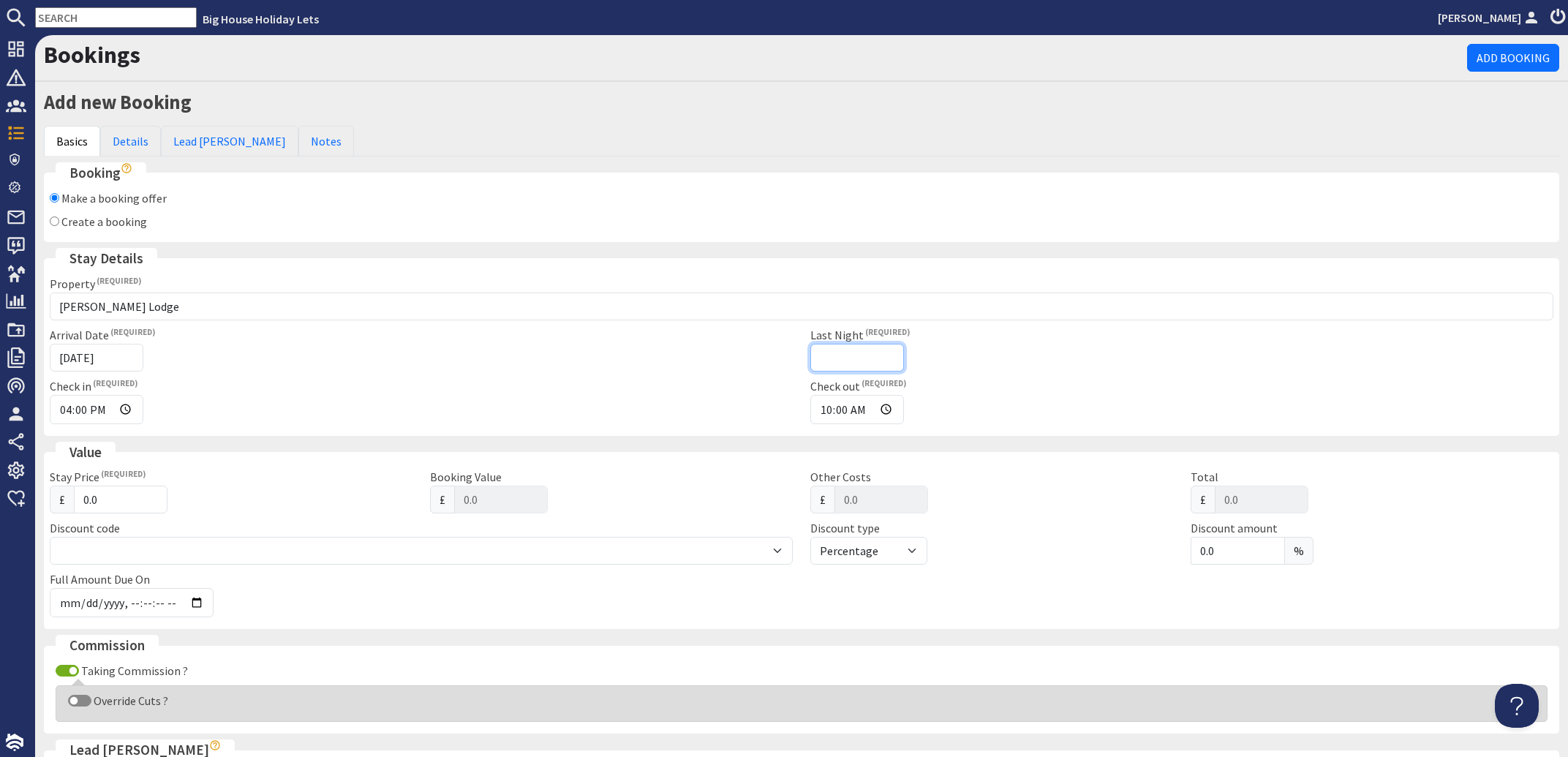
click at [810, 355] on input "Last Night" at bounding box center [857, 358] width 94 height 28
type input "[DATE]"
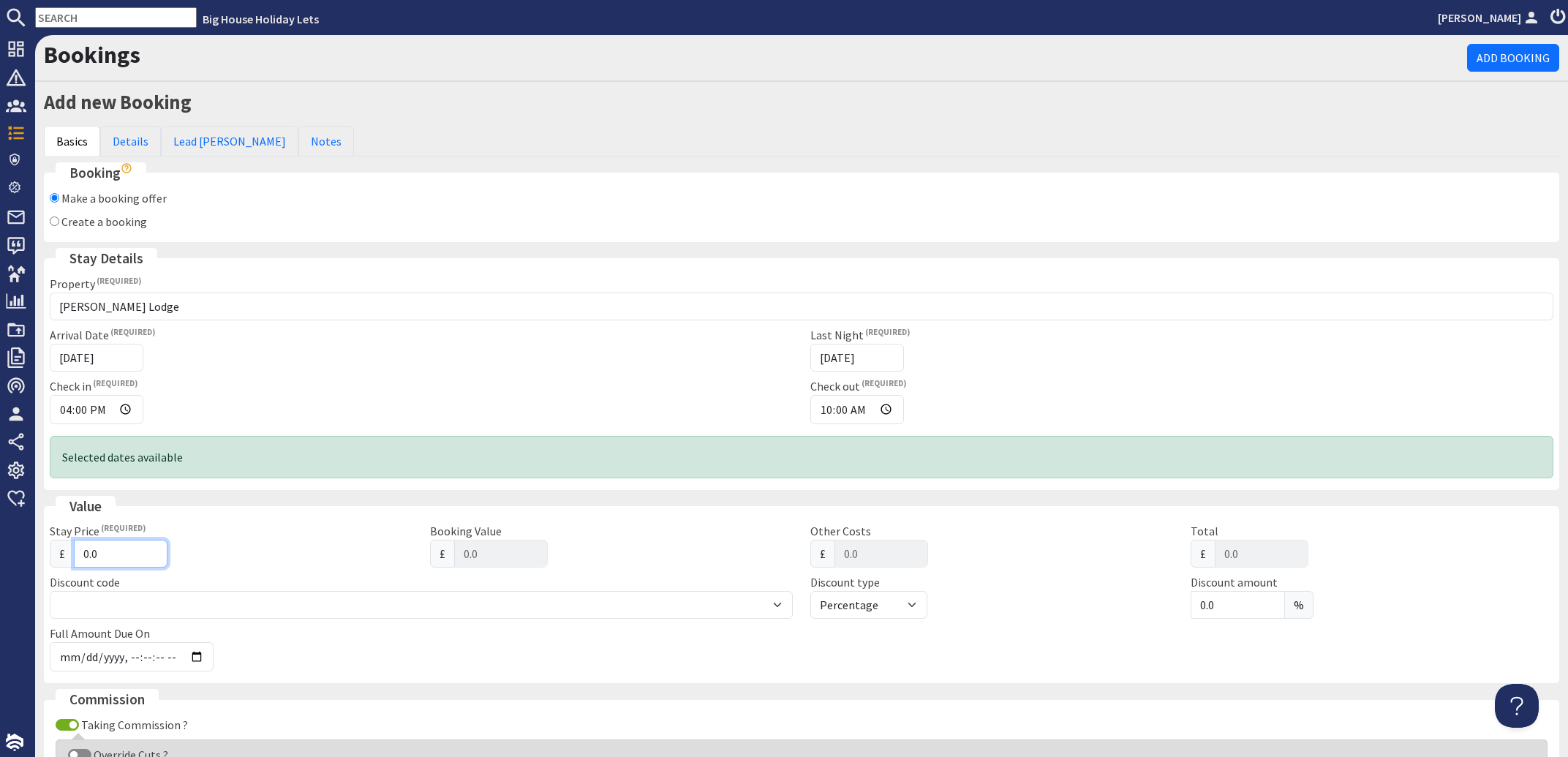
drag, startPoint x: 111, startPoint y: 555, endPoint x: 64, endPoint y: 559, distance: 47.2
click at [74, 559] on input "0.0" at bounding box center [121, 554] width 94 height 28
type input "5"
type input "5.00"
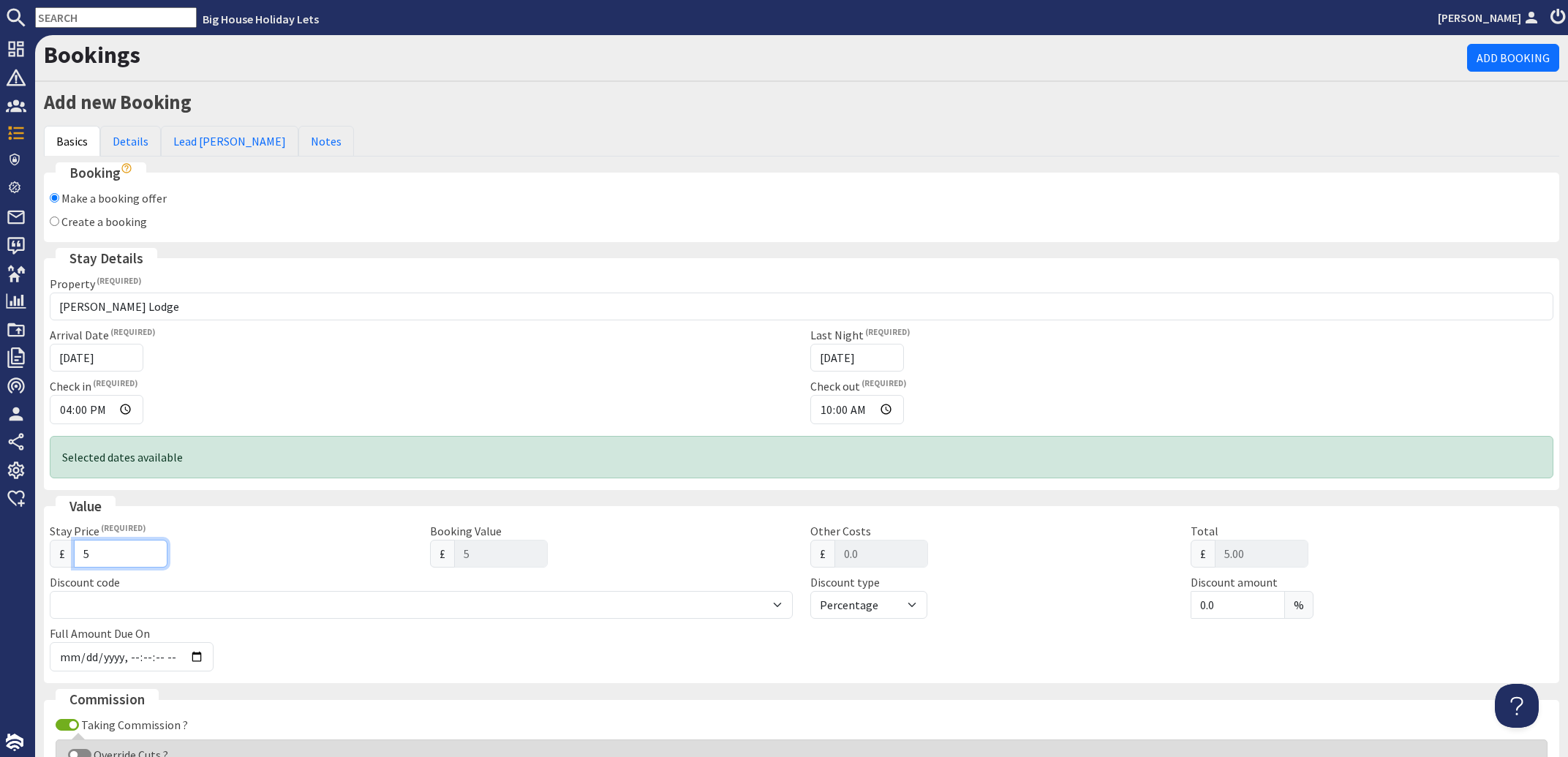
type input "55"
type input "55.00"
type input "555"
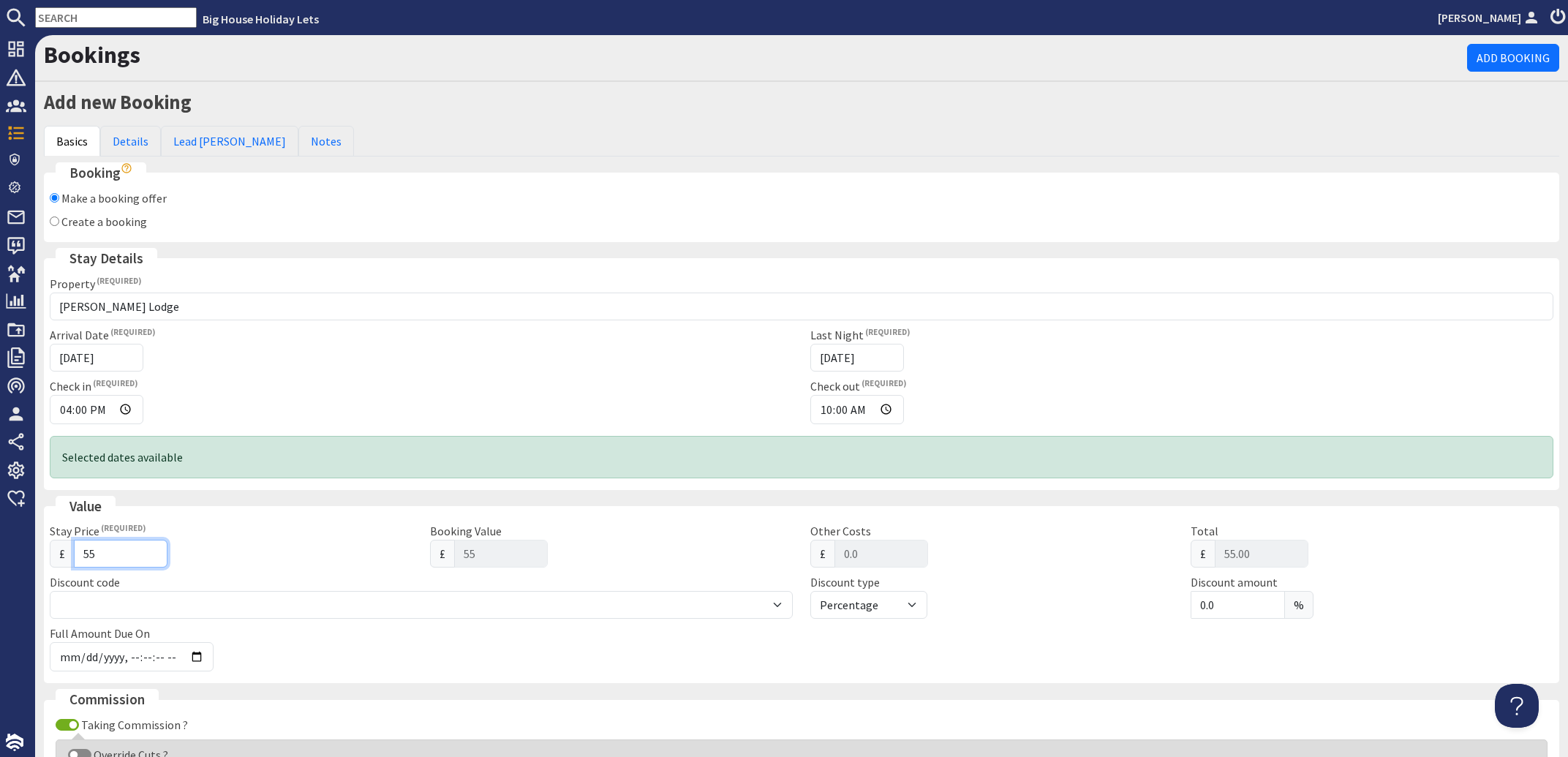
type input "555.00"
type input "5555"
type input "5555.00"
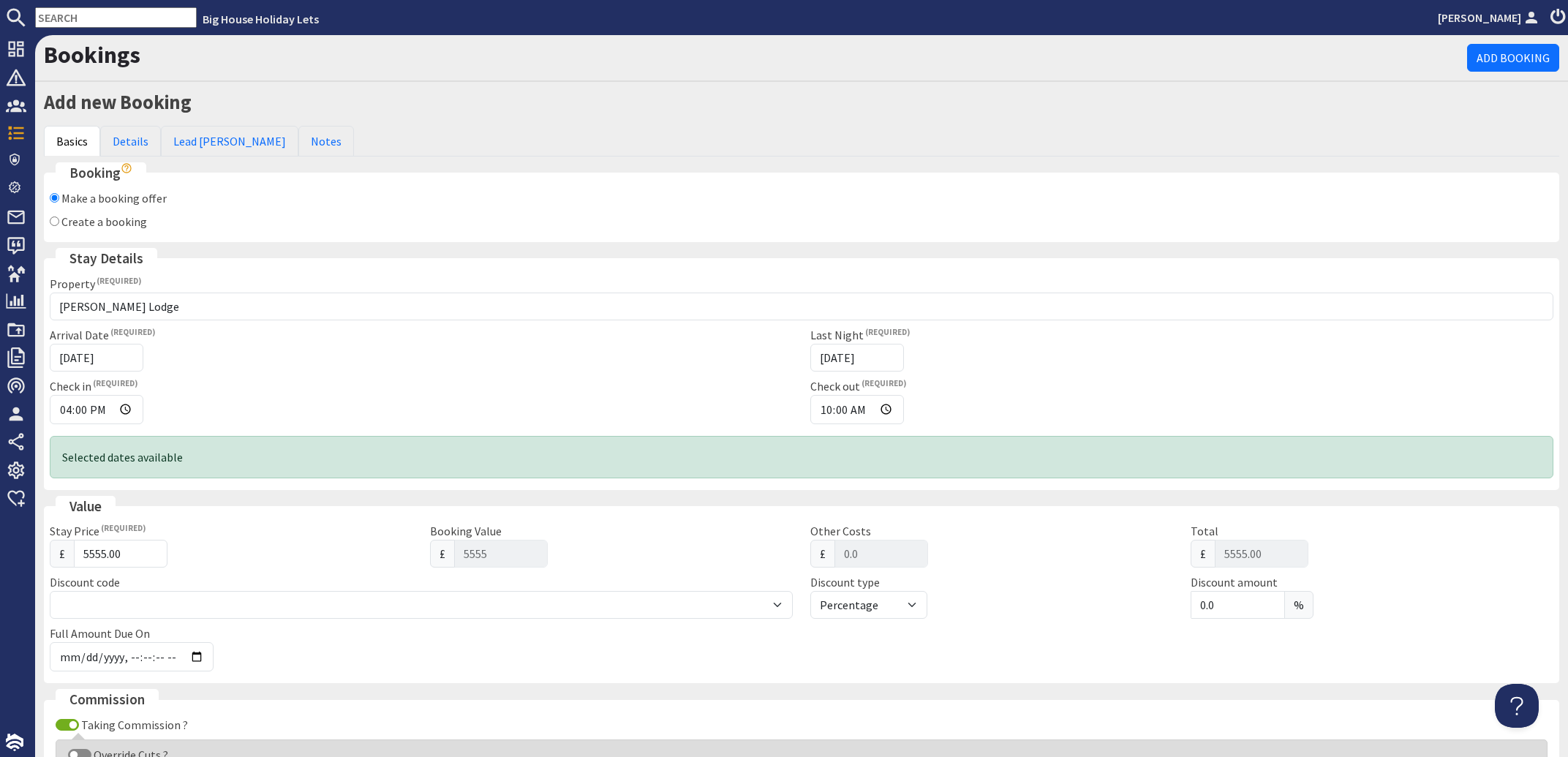
click at [242, 541] on div "£ 5555.00" at bounding box center [230, 554] width 363 height 28
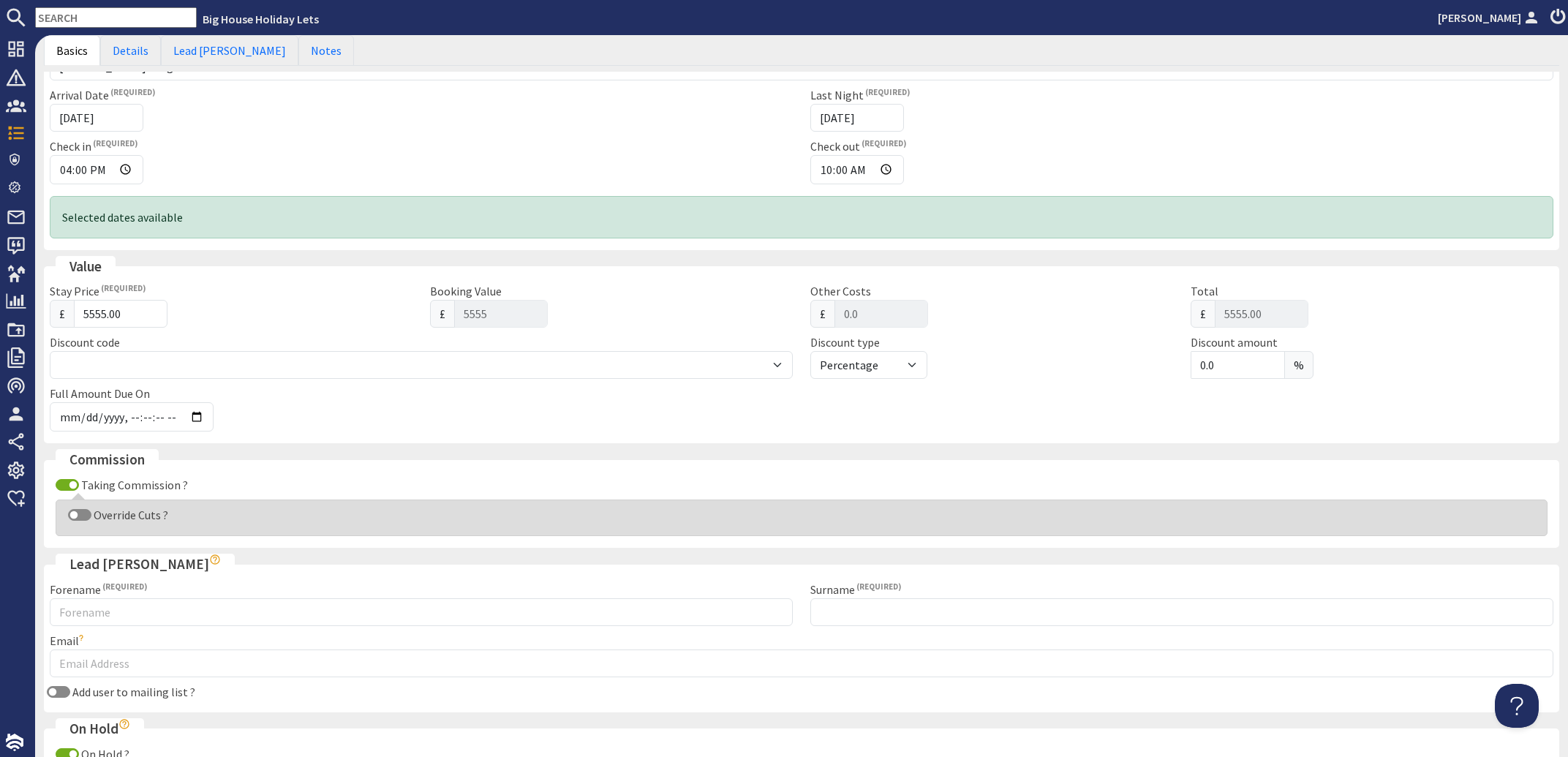
scroll to position [264, 0]
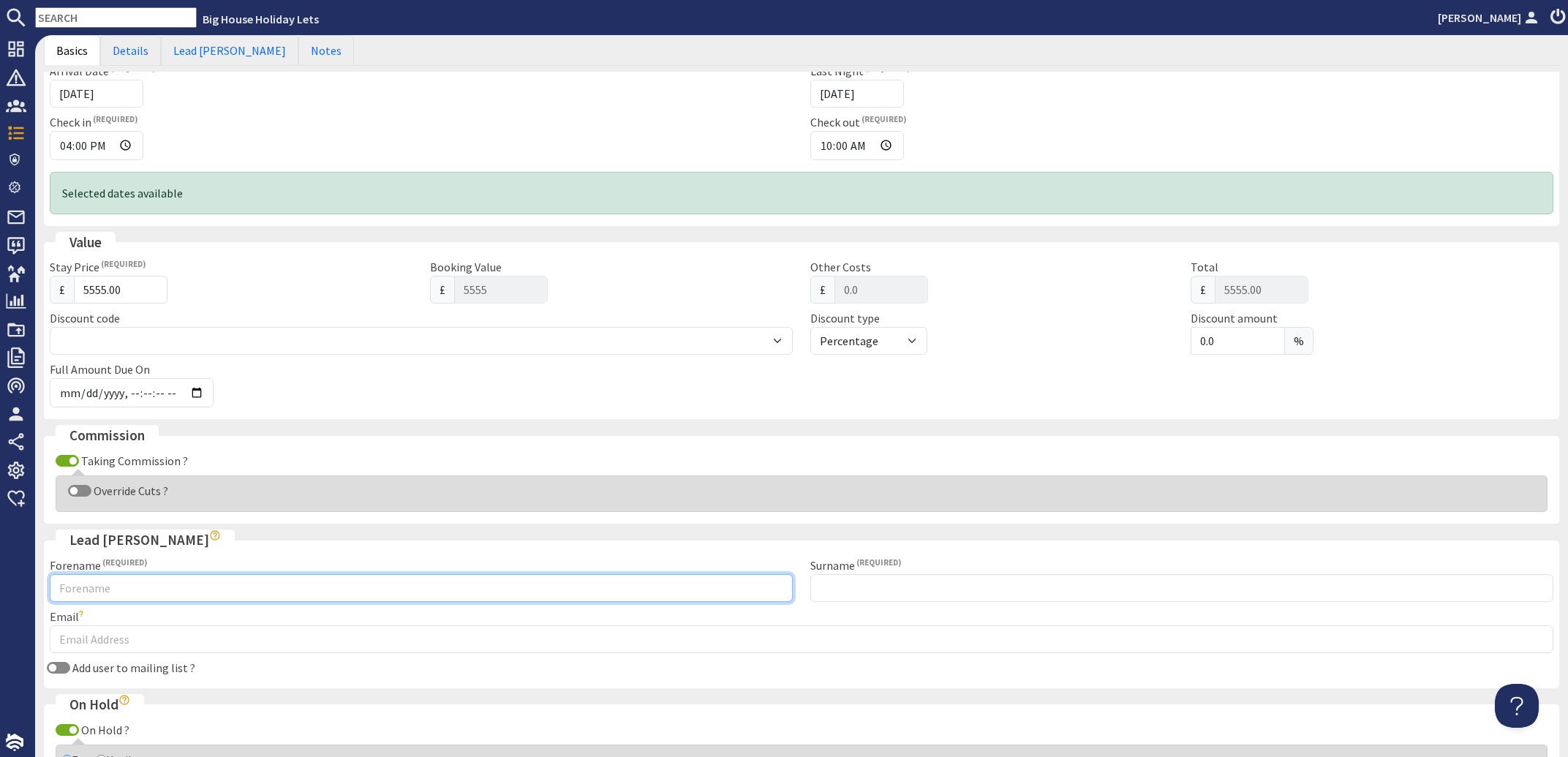
click at [85, 583] on input "Forename" at bounding box center [420, 588] width 743 height 28
click at [95, 585] on input "Forename" at bounding box center [420, 588] width 743 height 28
type input "Homeira"
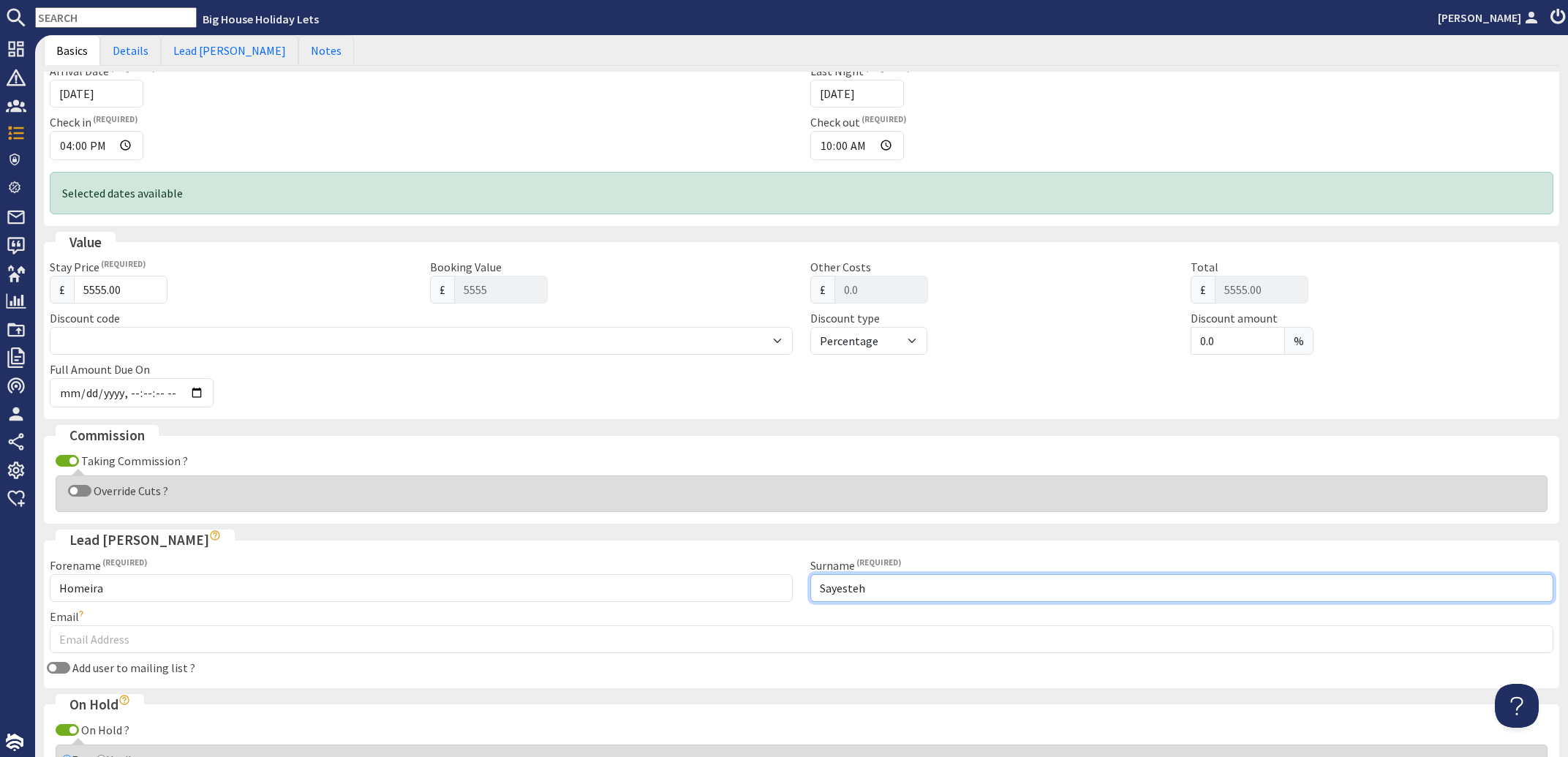
drag, startPoint x: 869, startPoint y: 588, endPoint x: 786, endPoint y: 583, distance: 83.2
click at [810, 583] on input "Sayesteh" at bounding box center [1181, 588] width 743 height 28
type input "Shayesteh"
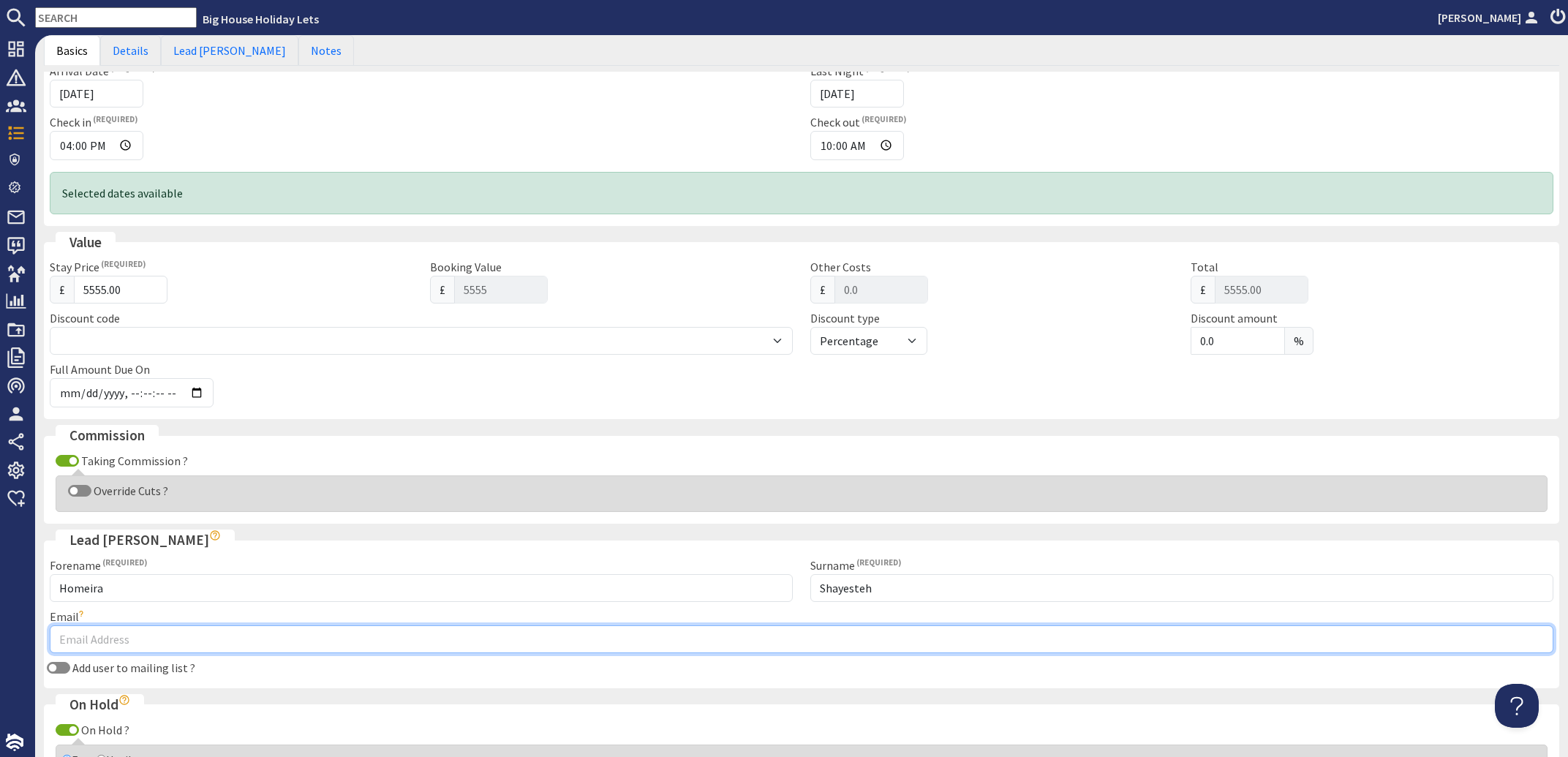
click at [78, 642] on input "Email" at bounding box center [801, 639] width 1504 height 28
click at [61, 633] on input "Email" at bounding box center [801, 639] width 1504 height 28
paste input "[PERSON_NAME][EMAIL_ADDRESS][DOMAIN_NAME]"
click at [253, 639] on input "[PERSON_NAME][EMAIL_ADDRESS][DOMAIN_NAME]" at bounding box center [801, 639] width 1504 height 28
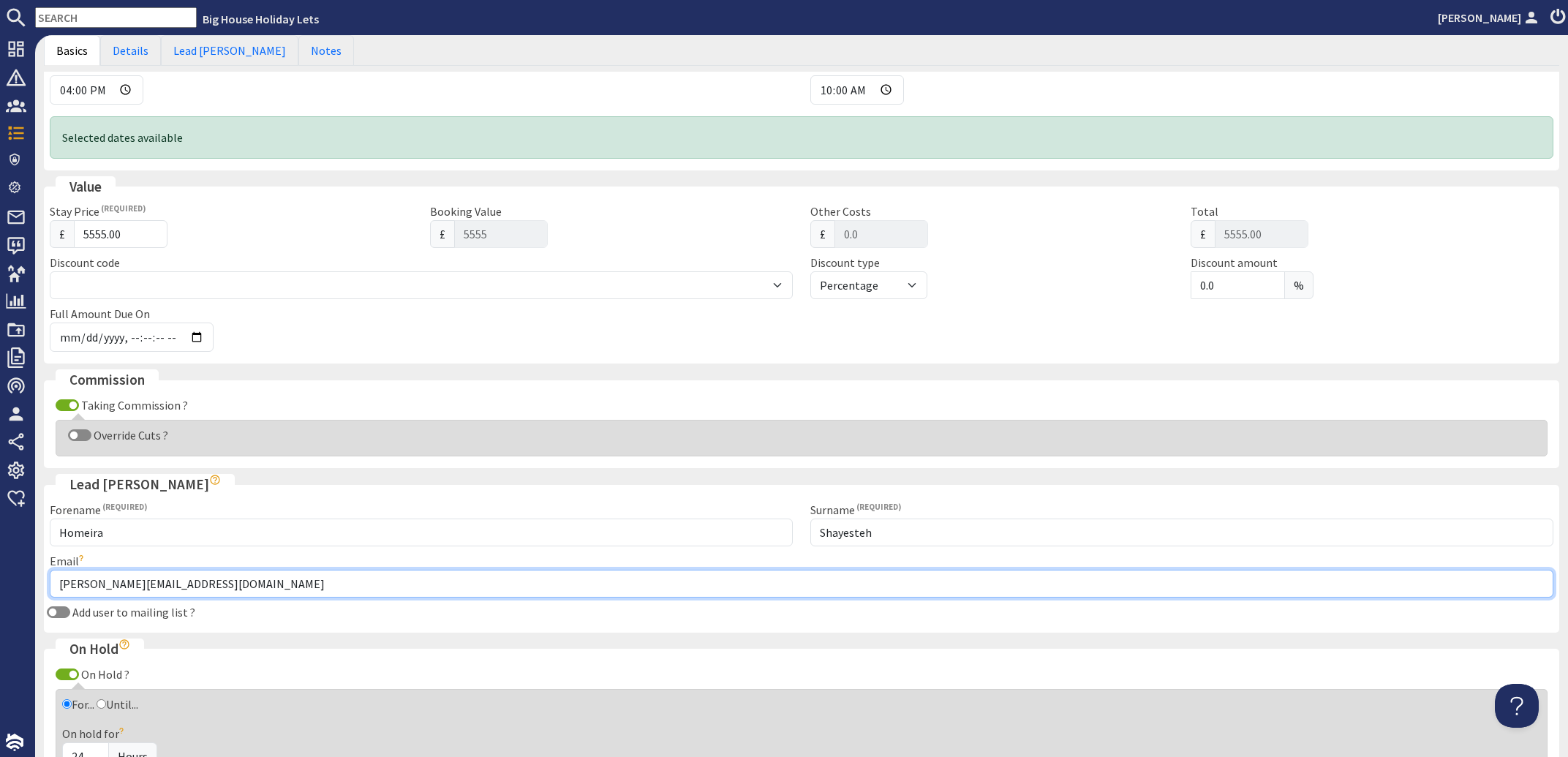
scroll to position [352, 0]
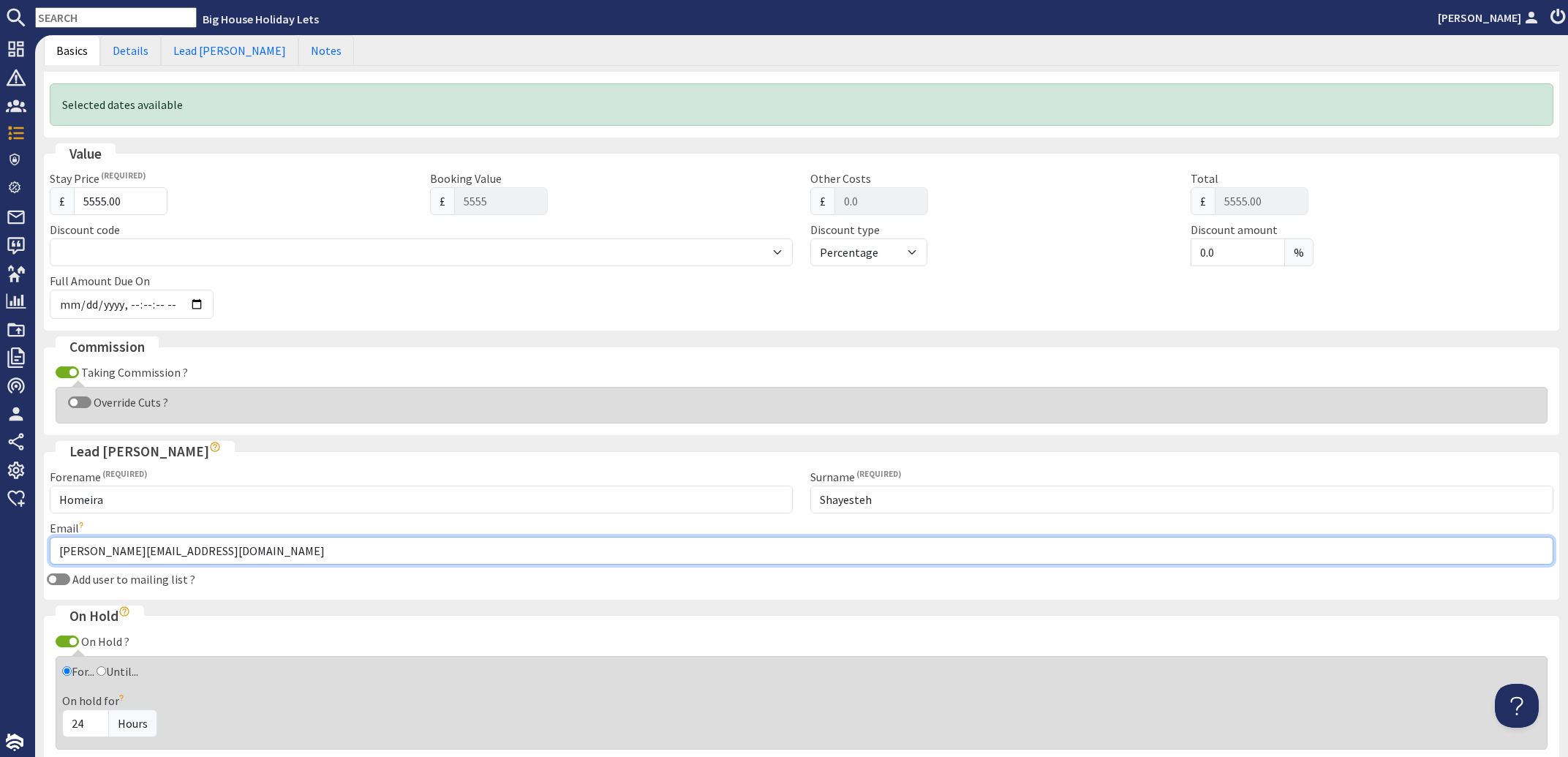
type input "[PERSON_NAME][EMAIL_ADDRESS][DOMAIN_NAME]"
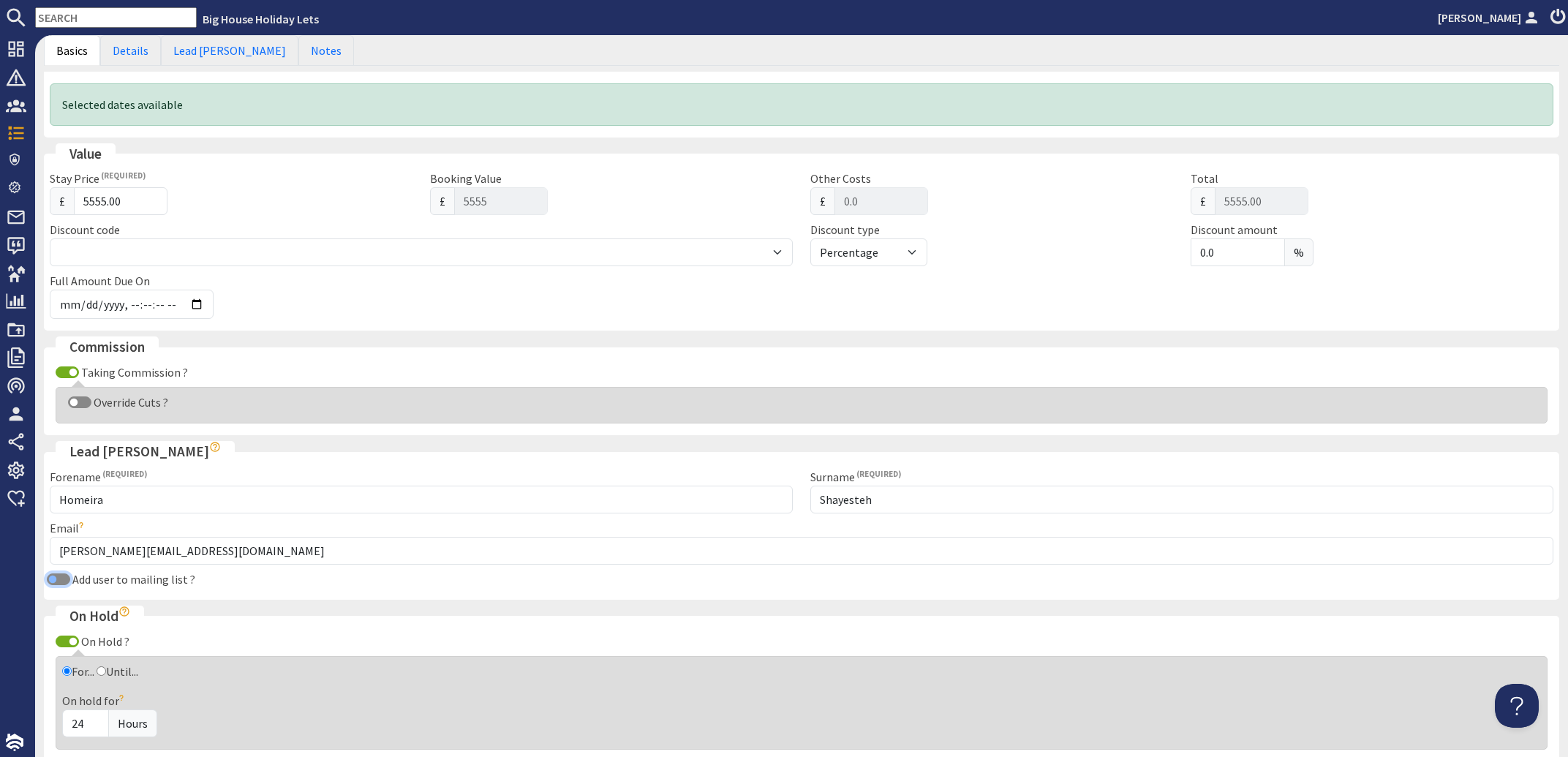
click at [63, 578] on input "Add user to mailing list ?" at bounding box center [58, 579] width 23 height 12
checkbox input "true"
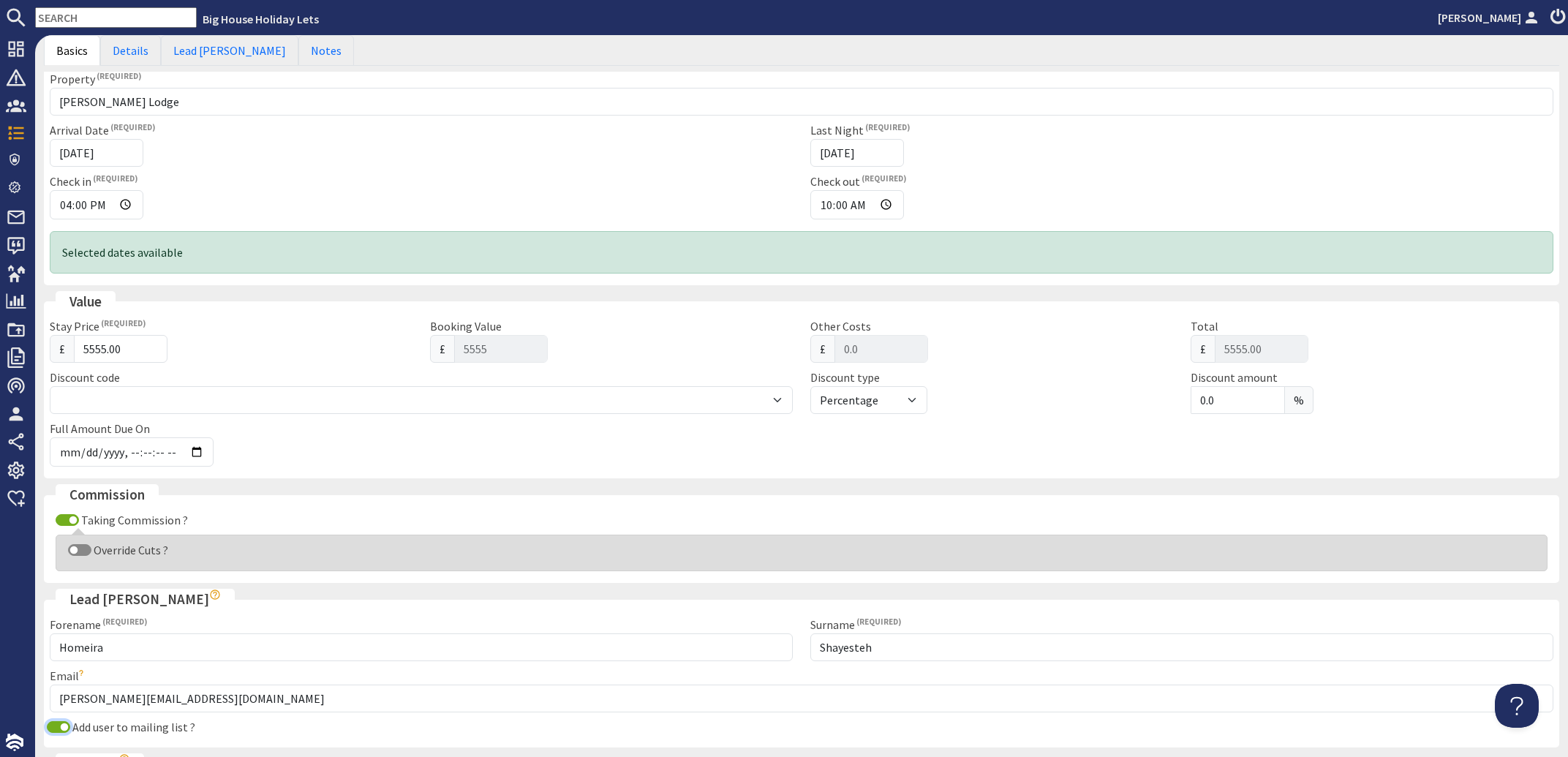
scroll to position [0, 0]
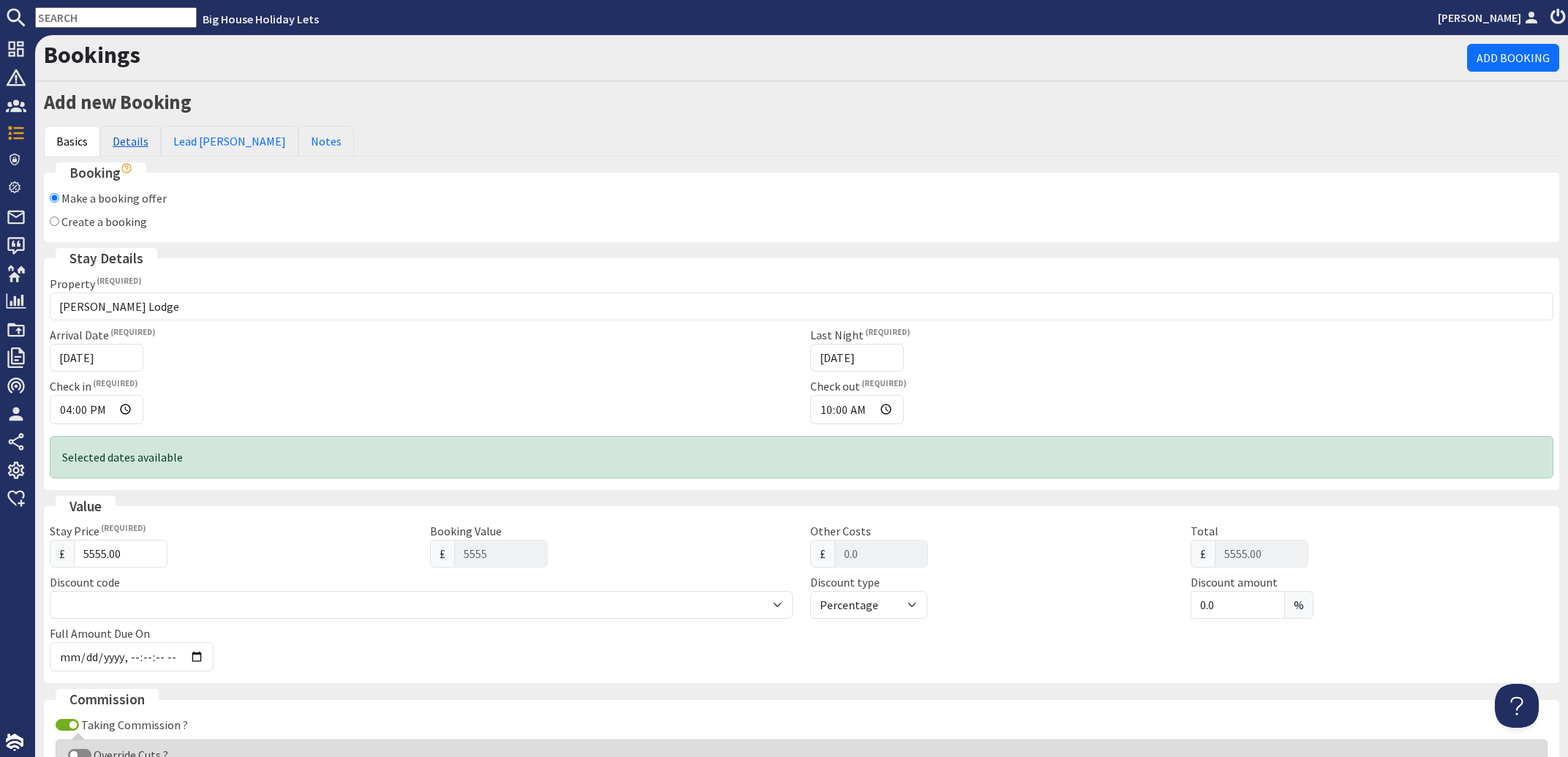
click at [131, 136] on link "Details" at bounding box center [131, 141] width 61 height 30
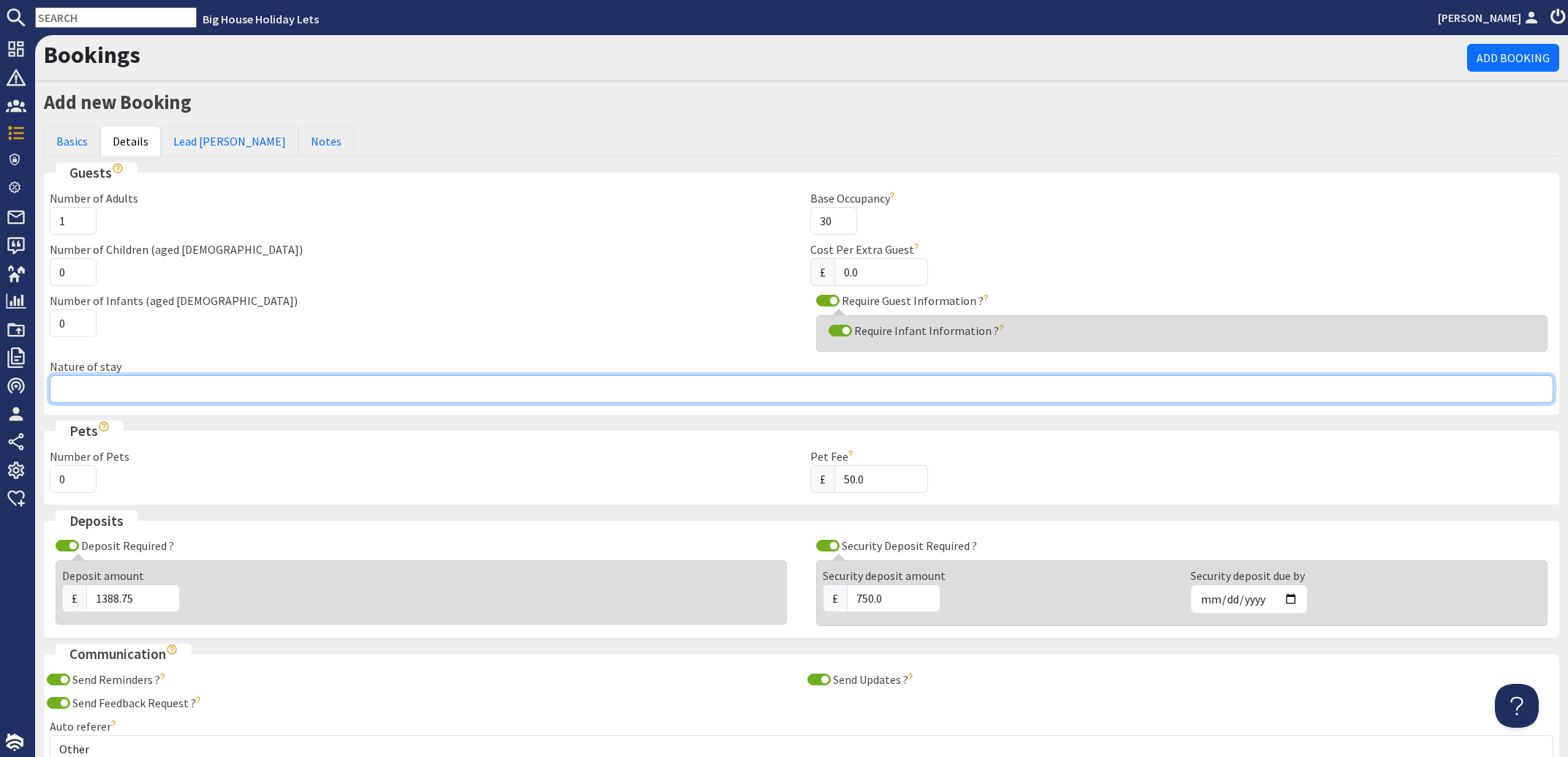
click at [82, 393] on input "Nature of stay" at bounding box center [801, 389] width 1504 height 28
click at [83, 219] on input "2" at bounding box center [72, 221] width 47 height 28
click at [83, 219] on input "3" at bounding box center [72, 221] width 47 height 28
click at [83, 219] on input "4" at bounding box center [72, 221] width 47 height 28
click at [83, 219] on input "6" at bounding box center [72, 221] width 47 height 28
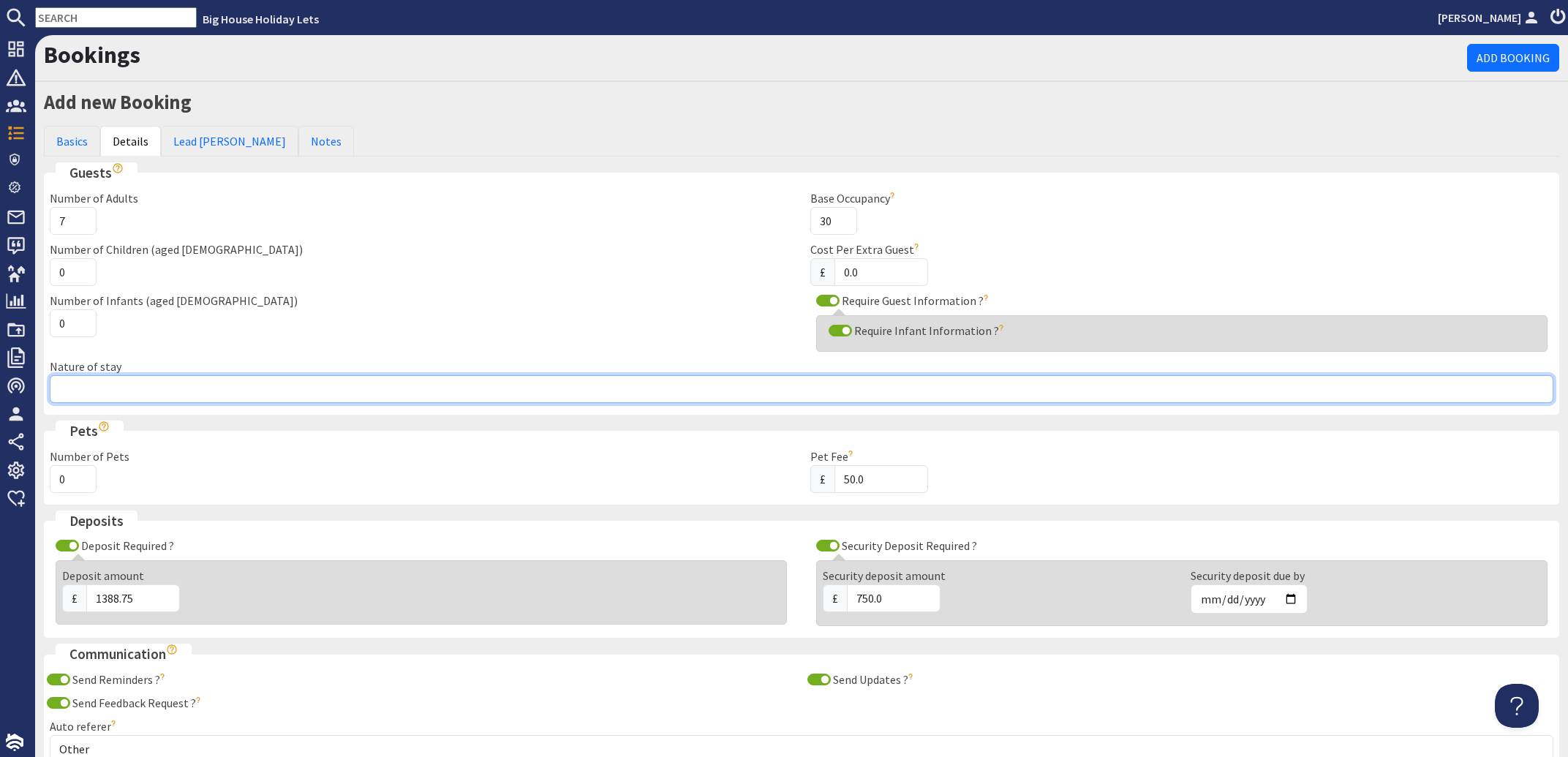
click at [83, 219] on input "7" at bounding box center [72, 221] width 47 height 28
click at [83, 219] on input "8" at bounding box center [72, 221] width 47 height 28
click at [83, 219] on input "9" at bounding box center [72, 221] width 47 height 28
click at [83, 219] on input "10" at bounding box center [72, 221] width 47 height 28
click at [83, 219] on input "11" at bounding box center [72, 221] width 47 height 28
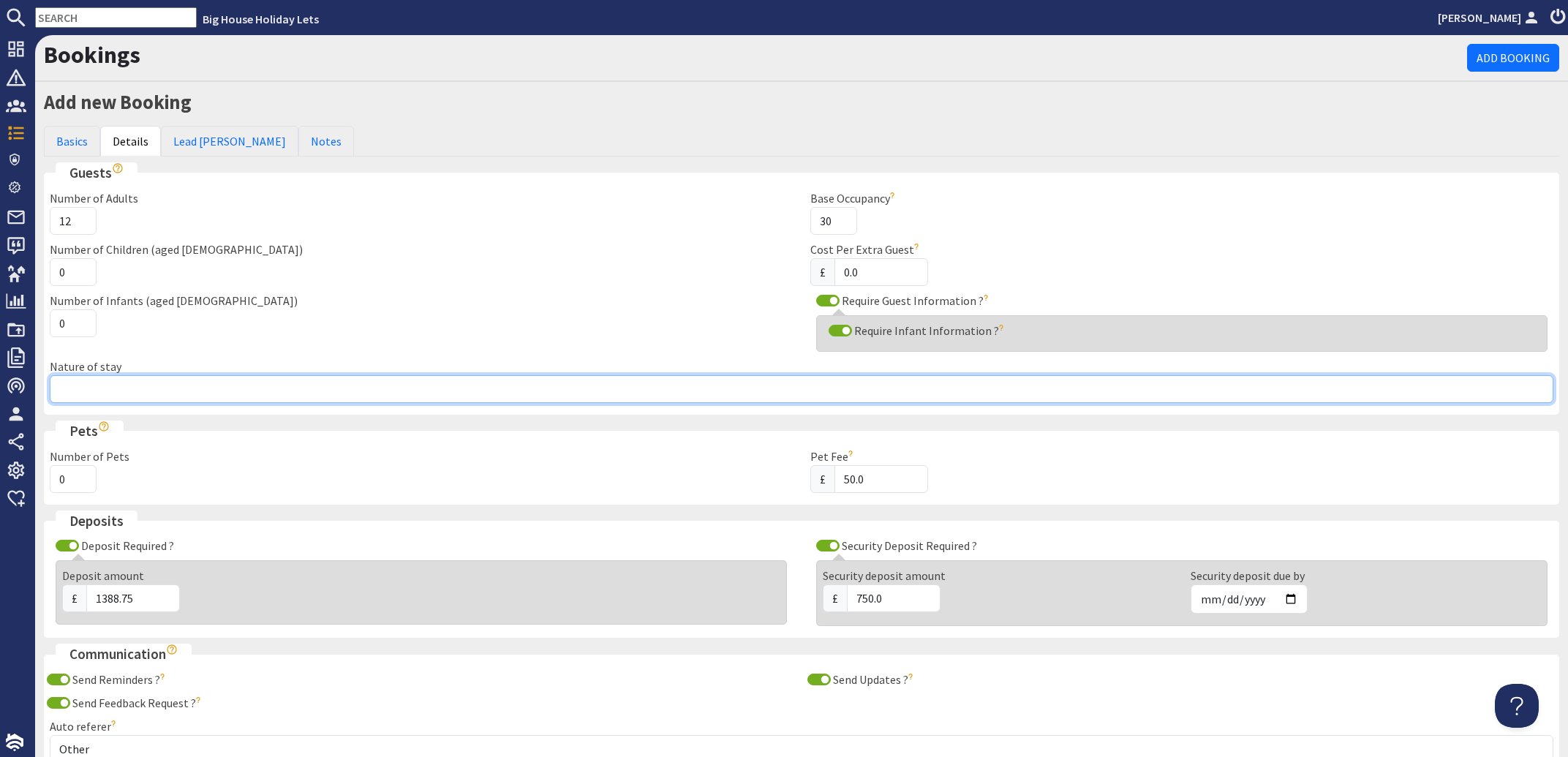
click at [83, 219] on input "12" at bounding box center [72, 221] width 47 height 28
click at [83, 219] on input "13" at bounding box center [72, 221] width 47 height 28
click at [83, 219] on input "14" at bounding box center [72, 221] width 47 height 28
click at [83, 219] on input "15" at bounding box center [72, 221] width 47 height 28
click at [83, 219] on input "16" at bounding box center [72, 221] width 47 height 28
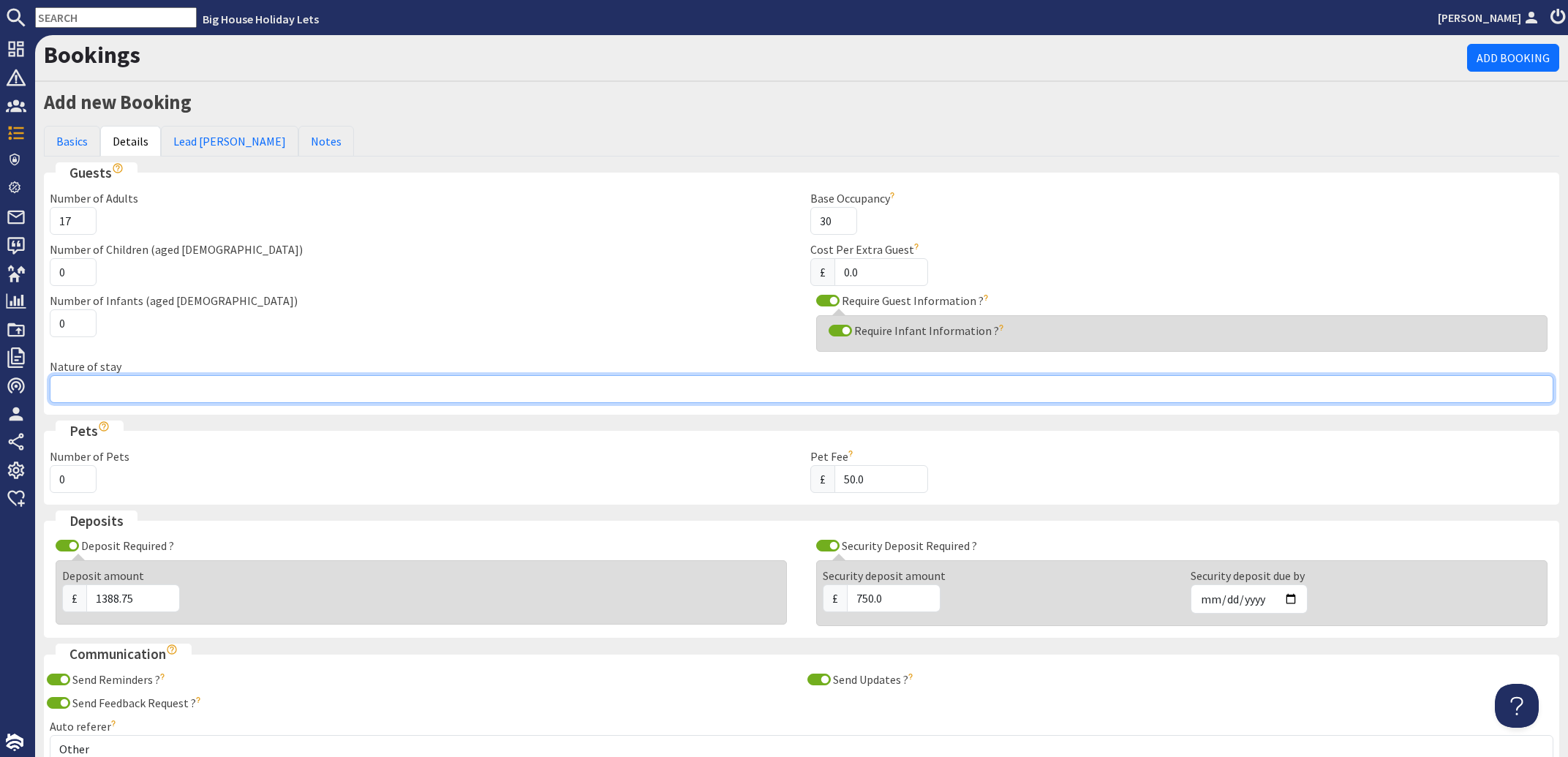
click at [83, 219] on input "17" at bounding box center [72, 221] width 47 height 28
click at [83, 219] on input "18" at bounding box center [72, 221] width 47 height 28
click at [83, 219] on input "19" at bounding box center [72, 221] width 47 height 28
click at [83, 219] on input "20" at bounding box center [72, 221] width 47 height 28
click at [83, 219] on input "21" at bounding box center [72, 221] width 47 height 28
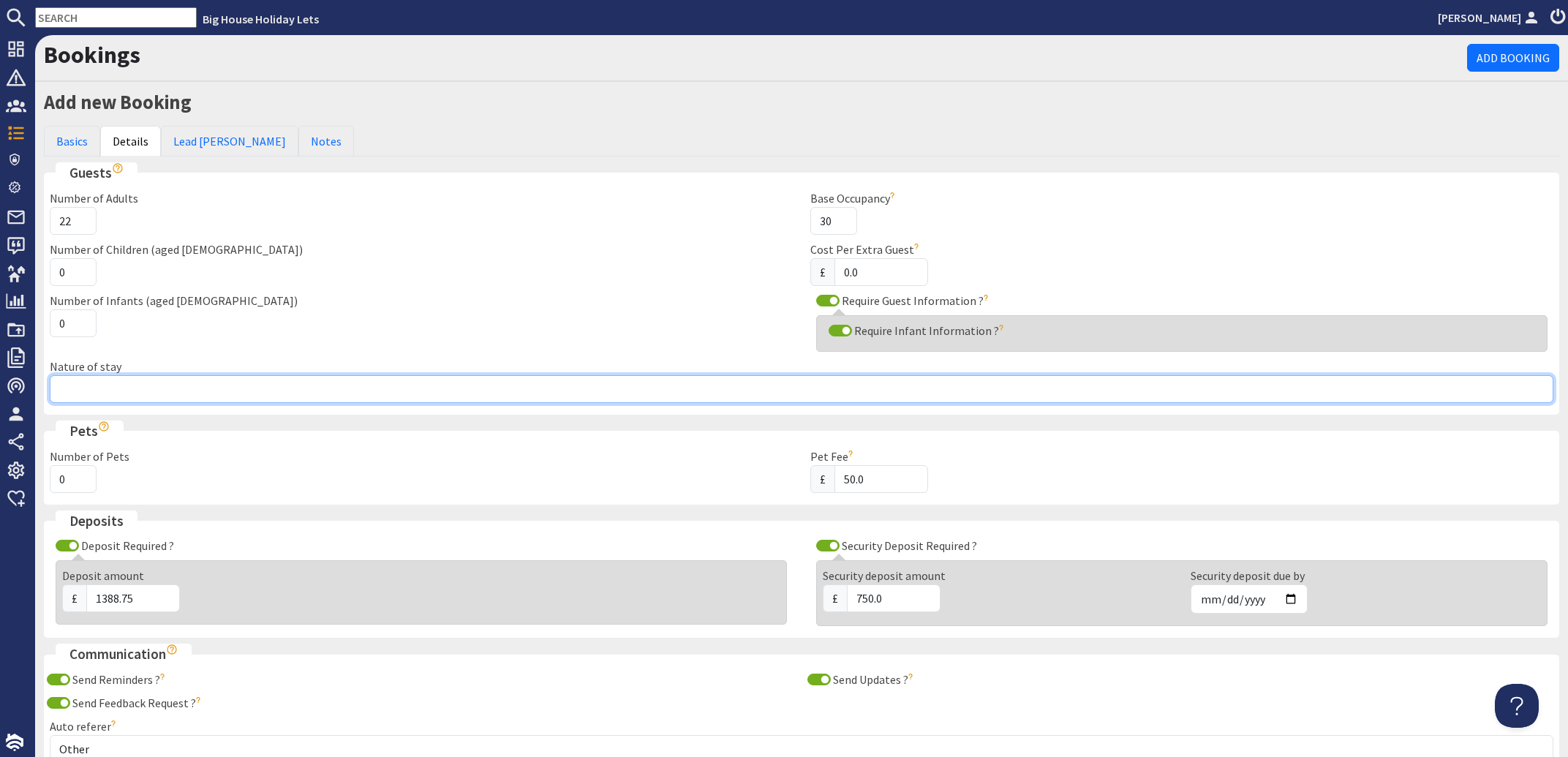
click at [83, 219] on input "22" at bounding box center [72, 221] width 47 height 28
click at [83, 219] on input "23" at bounding box center [72, 221] width 47 height 28
click at [83, 219] on input "24" at bounding box center [72, 221] width 47 height 28
click at [83, 219] on input "25" at bounding box center [72, 221] width 47 height 28
click at [83, 219] on input "26" at bounding box center [72, 221] width 47 height 28
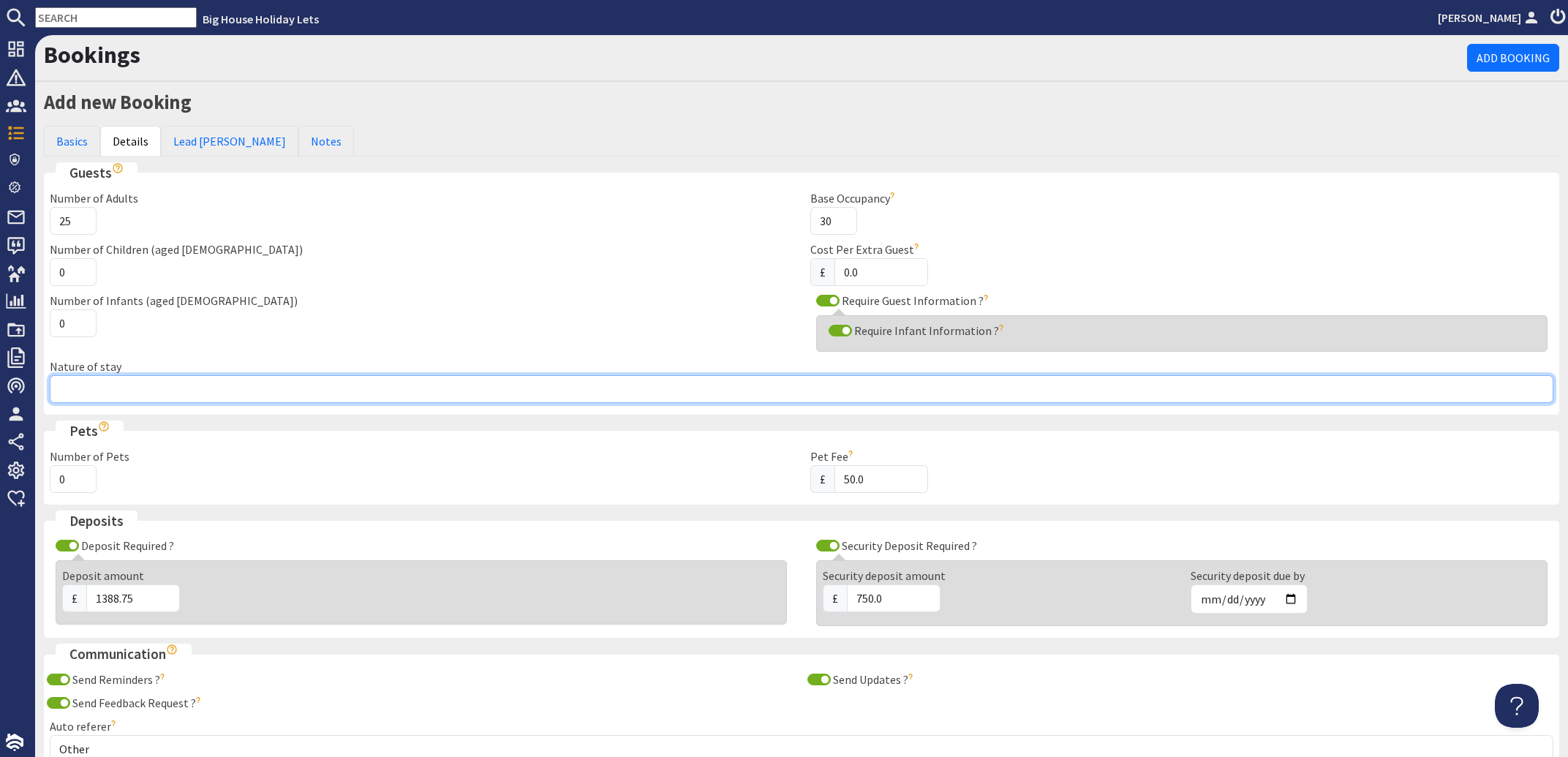
click at [82, 221] on input "25" at bounding box center [72, 221] width 47 height 28
click at [82, 221] on input "24" at bounding box center [72, 221] width 47 height 28
click at [82, 221] on input "23" at bounding box center [72, 221] width 47 height 28
click at [82, 221] on input "22" at bounding box center [72, 221] width 47 height 28
click at [82, 225] on input "21" at bounding box center [72, 221] width 47 height 28
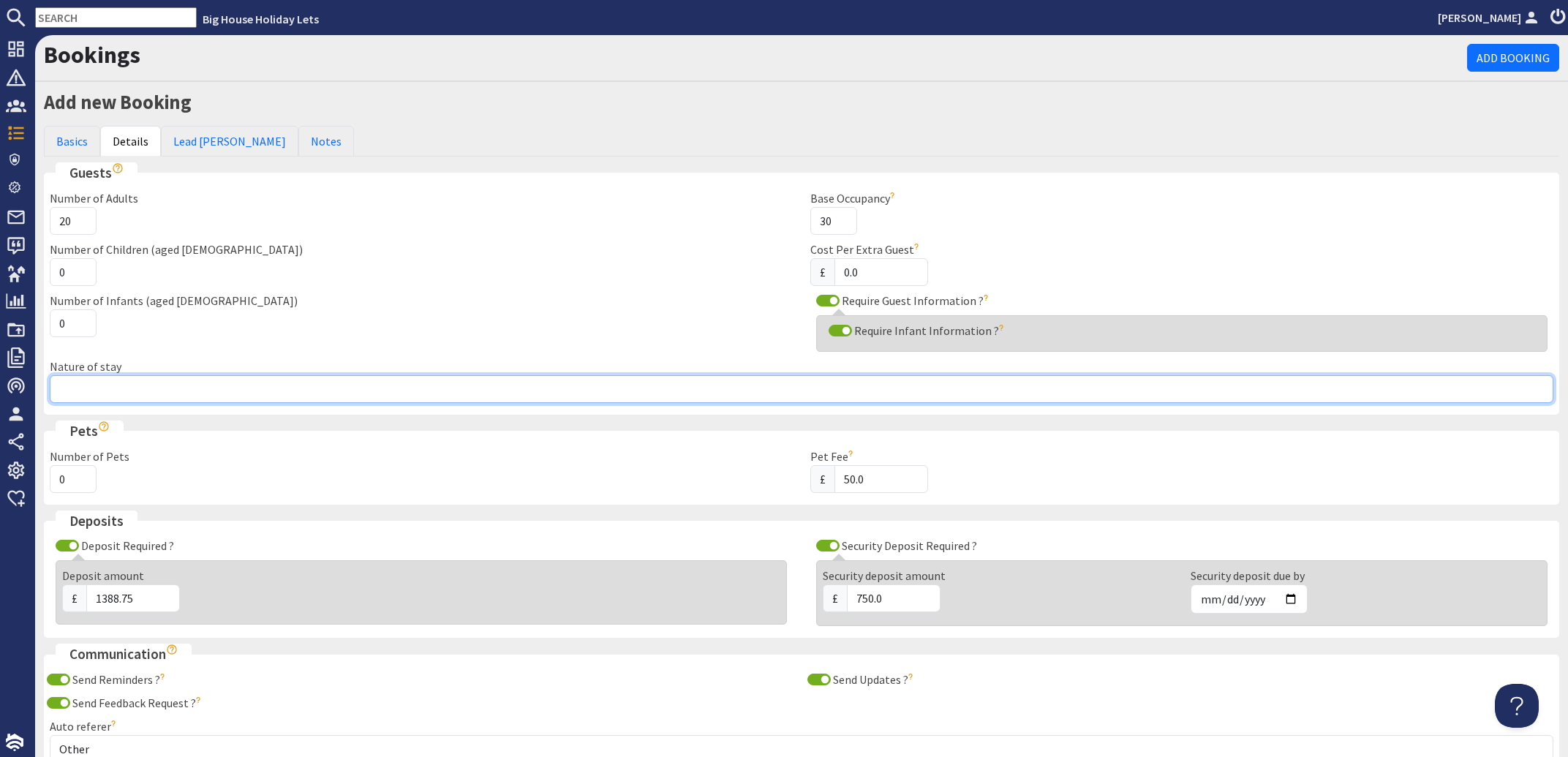
click at [82, 225] on input "20" at bounding box center [72, 221] width 47 height 28
click at [82, 225] on input "19" at bounding box center [72, 221] width 47 height 28
click at [82, 225] on input "18" at bounding box center [72, 221] width 47 height 28
click at [82, 225] on input "17" at bounding box center [72, 221] width 47 height 28
click at [82, 225] on input "16" at bounding box center [72, 221] width 47 height 28
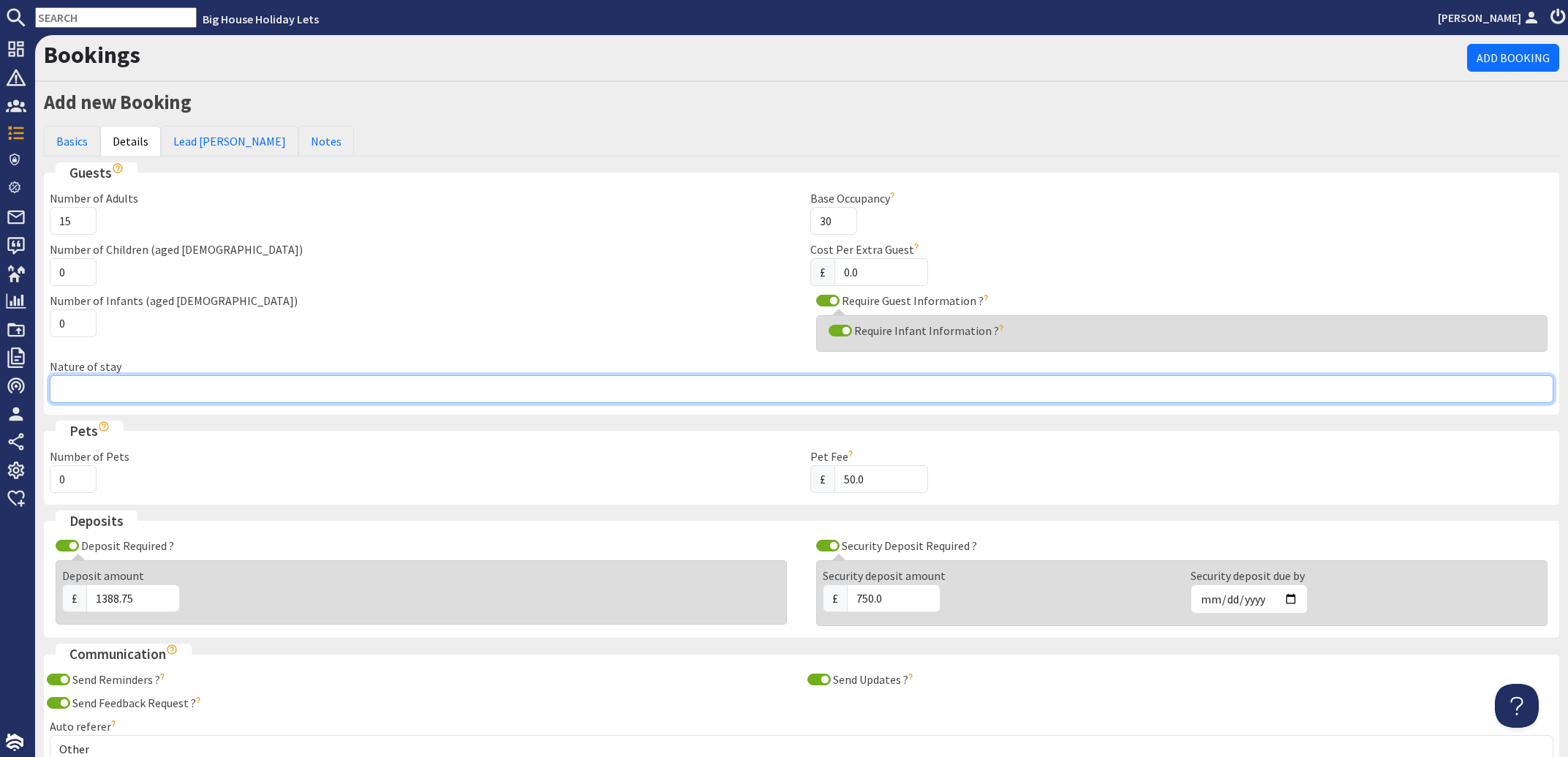
click at [82, 225] on input "15" at bounding box center [72, 221] width 47 height 28
click at [82, 225] on input "14" at bounding box center [72, 221] width 47 height 28
click at [78, 224] on input "13" at bounding box center [72, 221] width 47 height 28
click at [78, 224] on input "12" at bounding box center [72, 221] width 47 height 28
click at [78, 224] on input "11" at bounding box center [72, 221] width 47 height 28
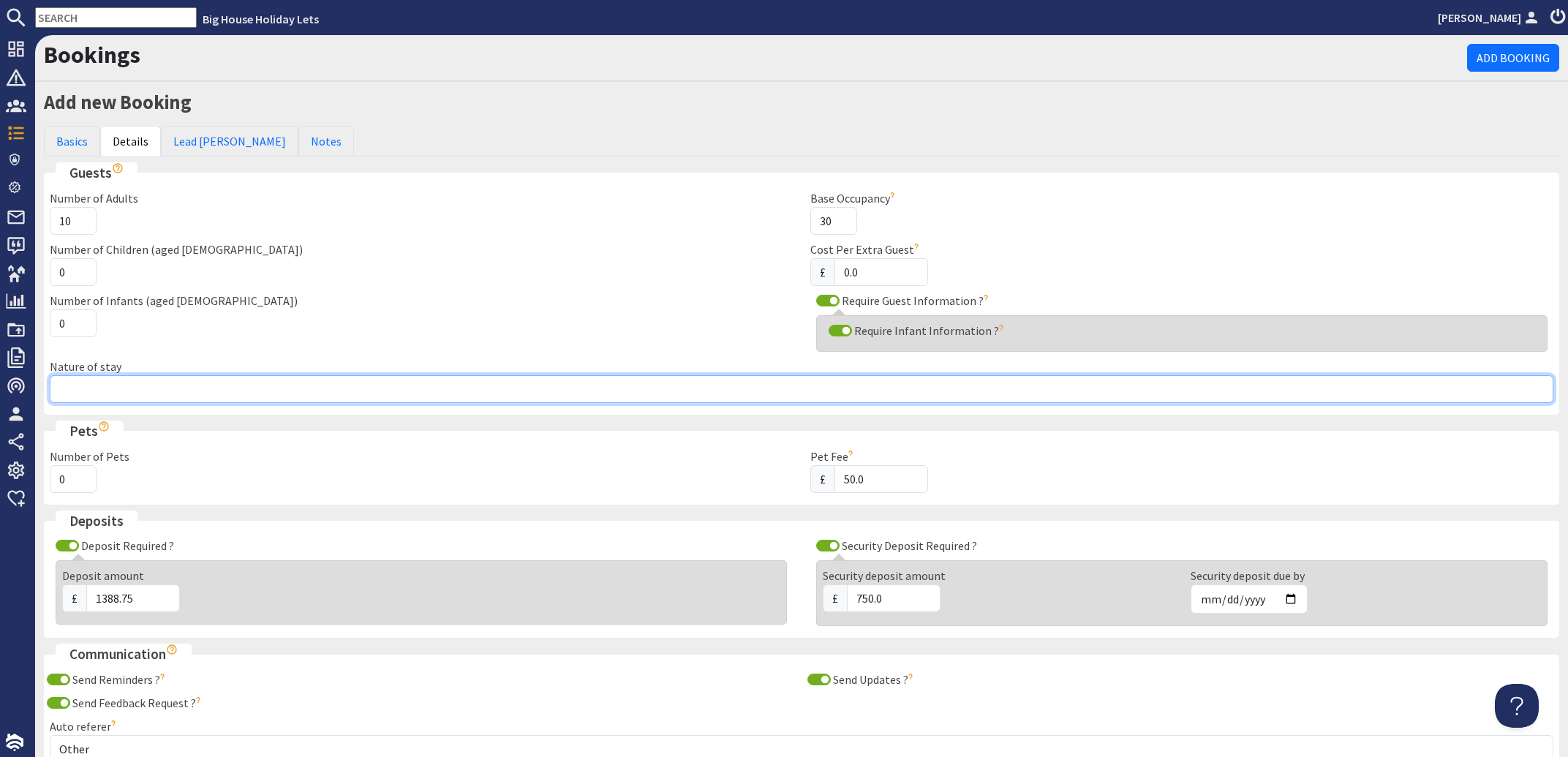
click at [78, 224] on input "10" at bounding box center [72, 221] width 47 height 28
click at [78, 224] on input "9" at bounding box center [72, 221] width 47 height 28
click at [78, 224] on input "8" at bounding box center [72, 221] width 47 height 28
click at [78, 224] on input "7" at bounding box center [72, 221] width 47 height 28
click at [78, 224] on input "6" at bounding box center [72, 221] width 47 height 28
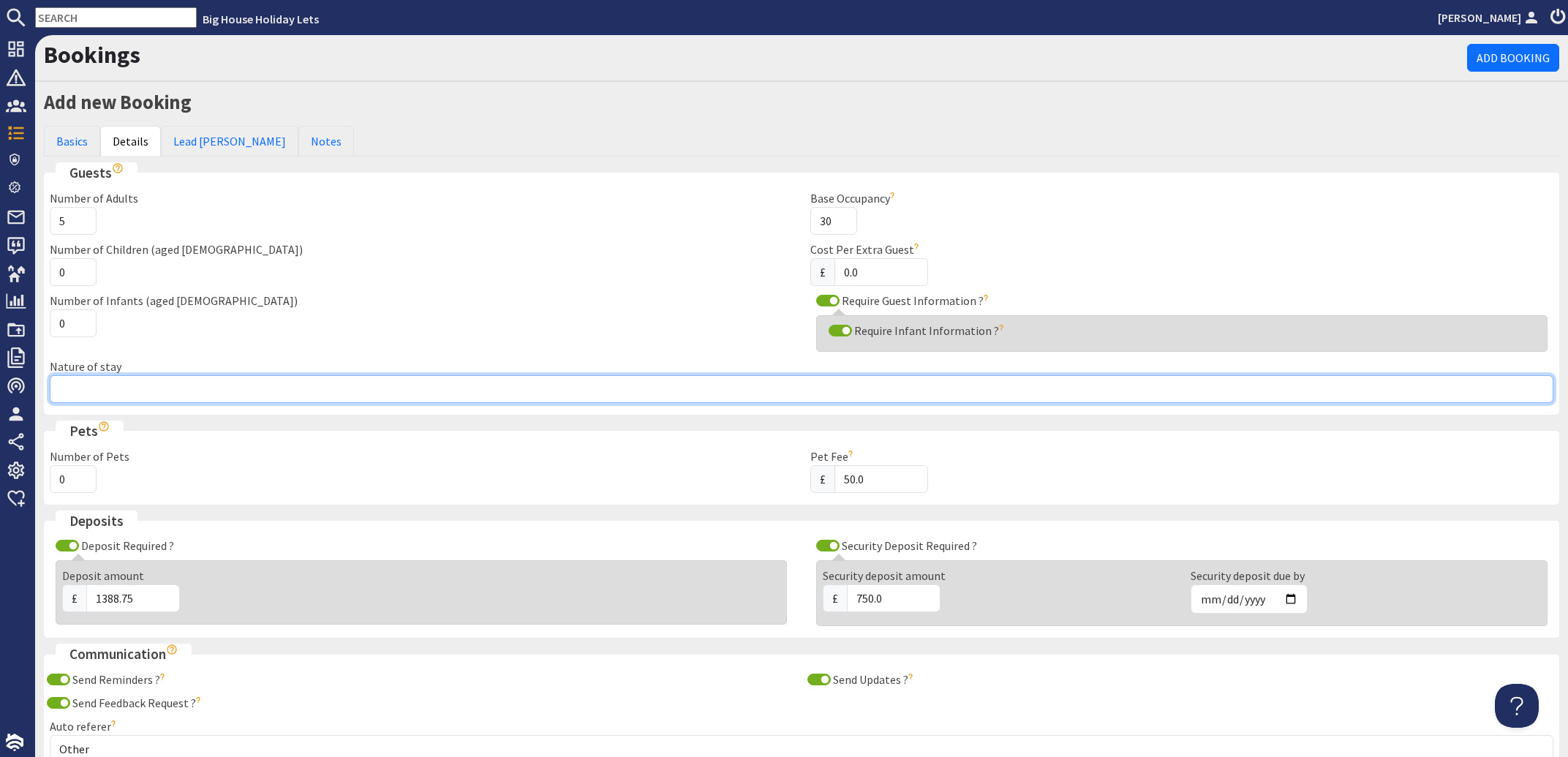
click at [78, 224] on input "5" at bounding box center [72, 221] width 47 height 28
click at [78, 224] on input "4" at bounding box center [72, 221] width 47 height 28
click at [78, 224] on input "3" at bounding box center [72, 221] width 47 height 28
type input "2"
click at [78, 224] on input "2" at bounding box center [72, 221] width 47 height 28
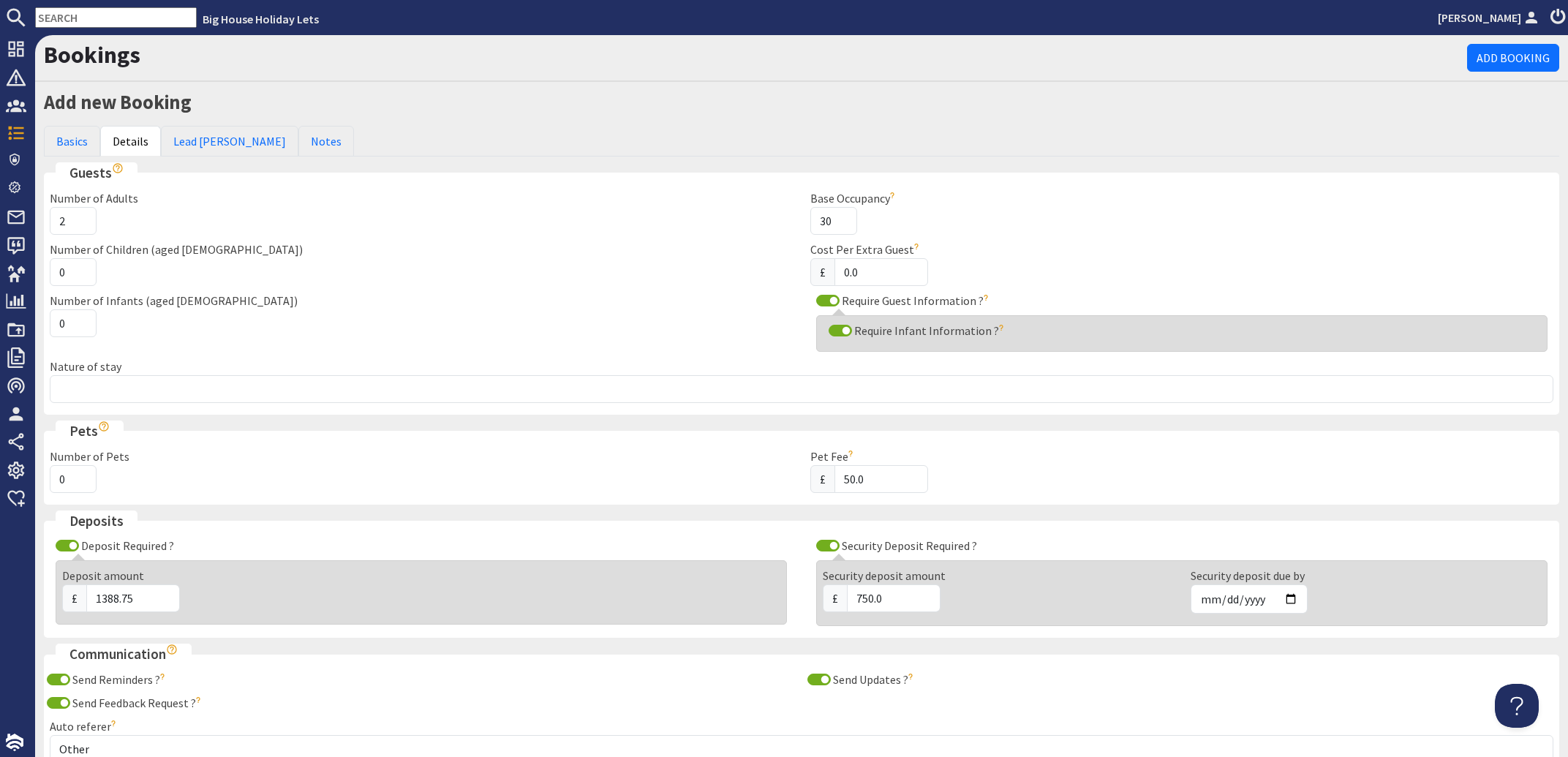
click at [301, 267] on div "Number of Children (aged [DEMOGRAPHIC_DATA]) 0" at bounding box center [421, 262] width 760 height 45
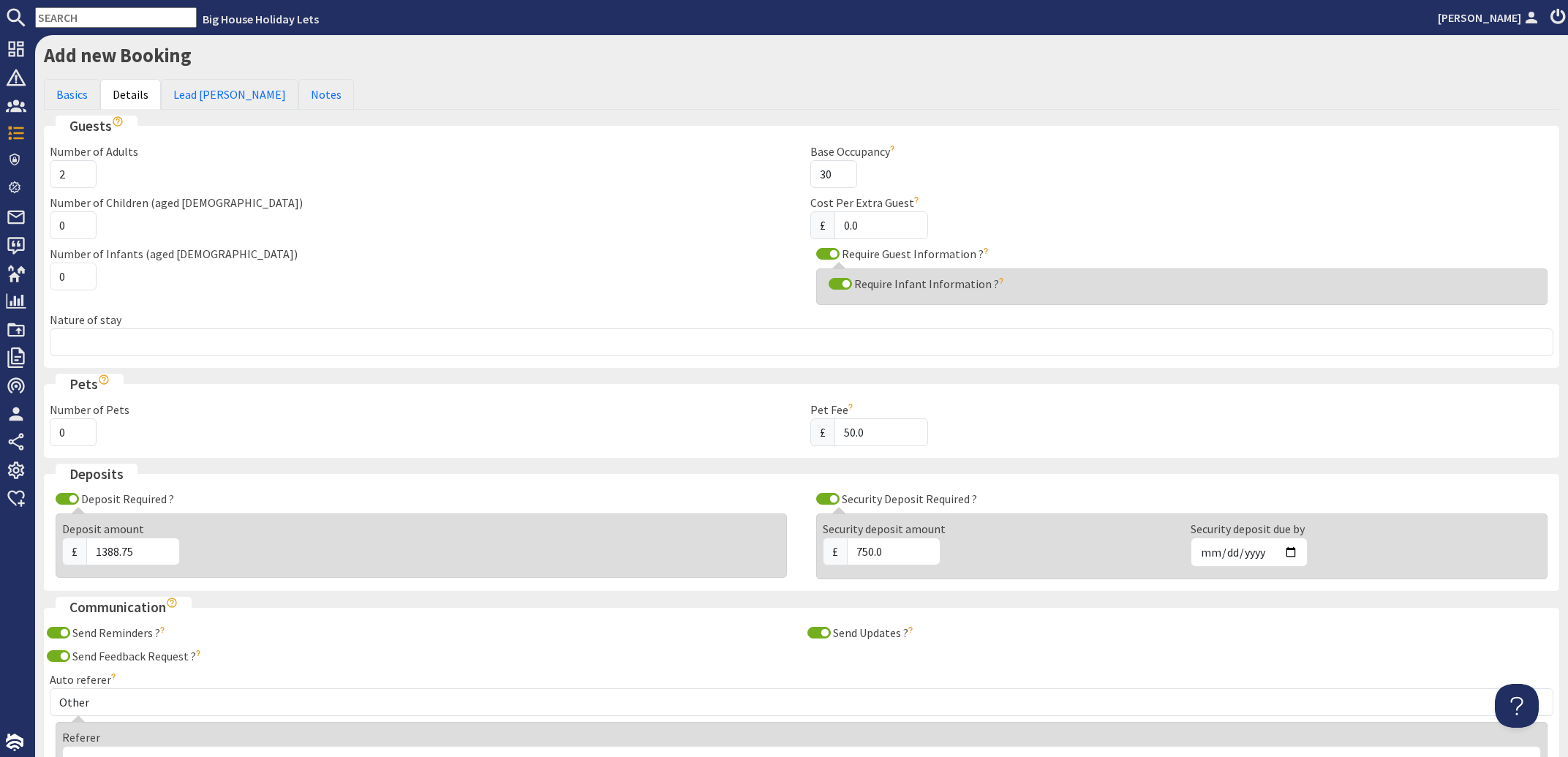
scroll to position [88, 0]
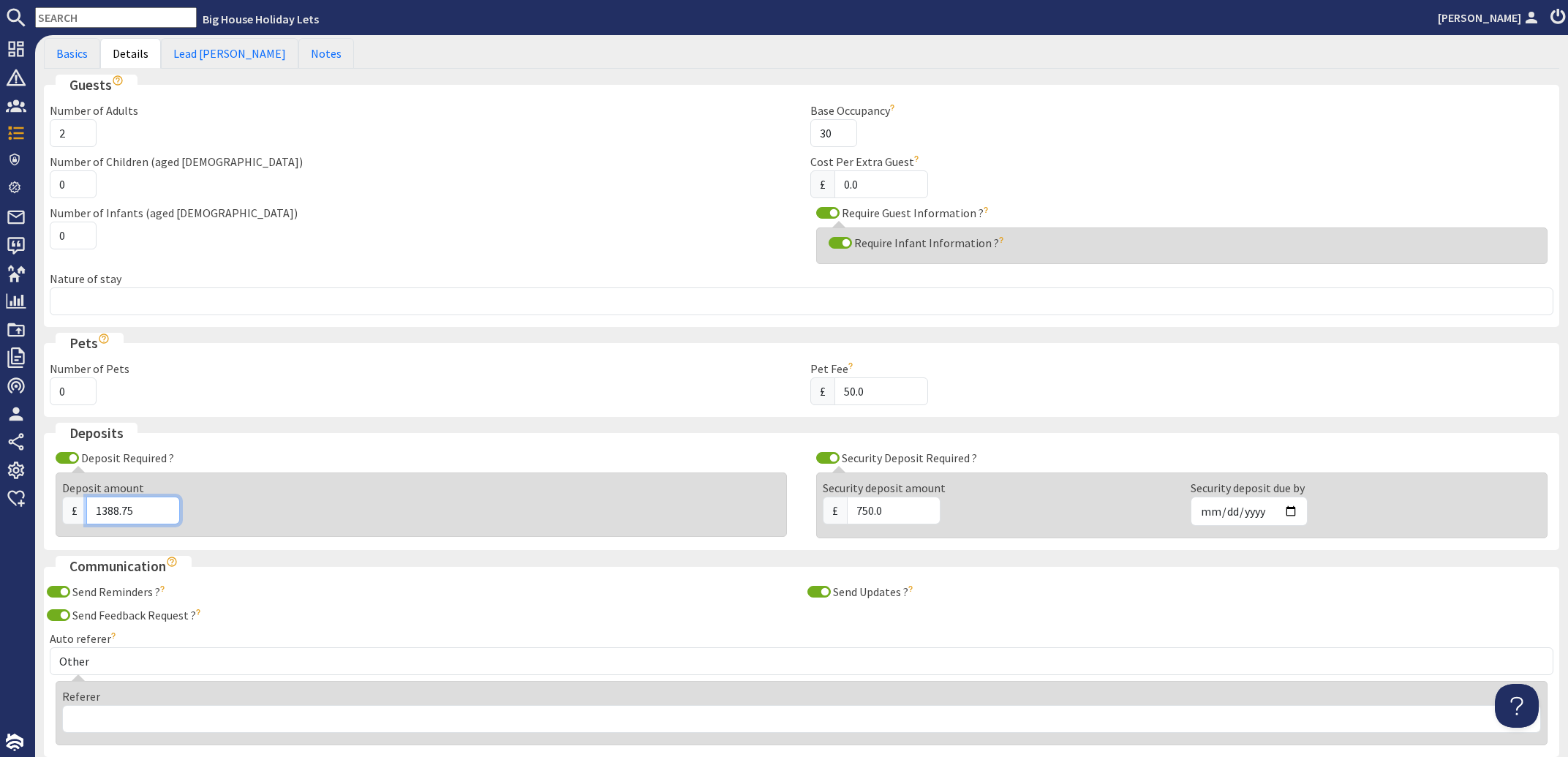
drag, startPoint x: 146, startPoint y: 510, endPoint x: 67, endPoint y: 511, distance: 79.0
click at [86, 511] on input "1388.75" at bounding box center [133, 511] width 94 height 28
type input "4"
type input "1430.00"
click at [476, 577] on fieldset "Communication Send Reminders ? The lead [PERSON_NAME] will be sent reminders wh…" at bounding box center [801, 657] width 1515 height 201
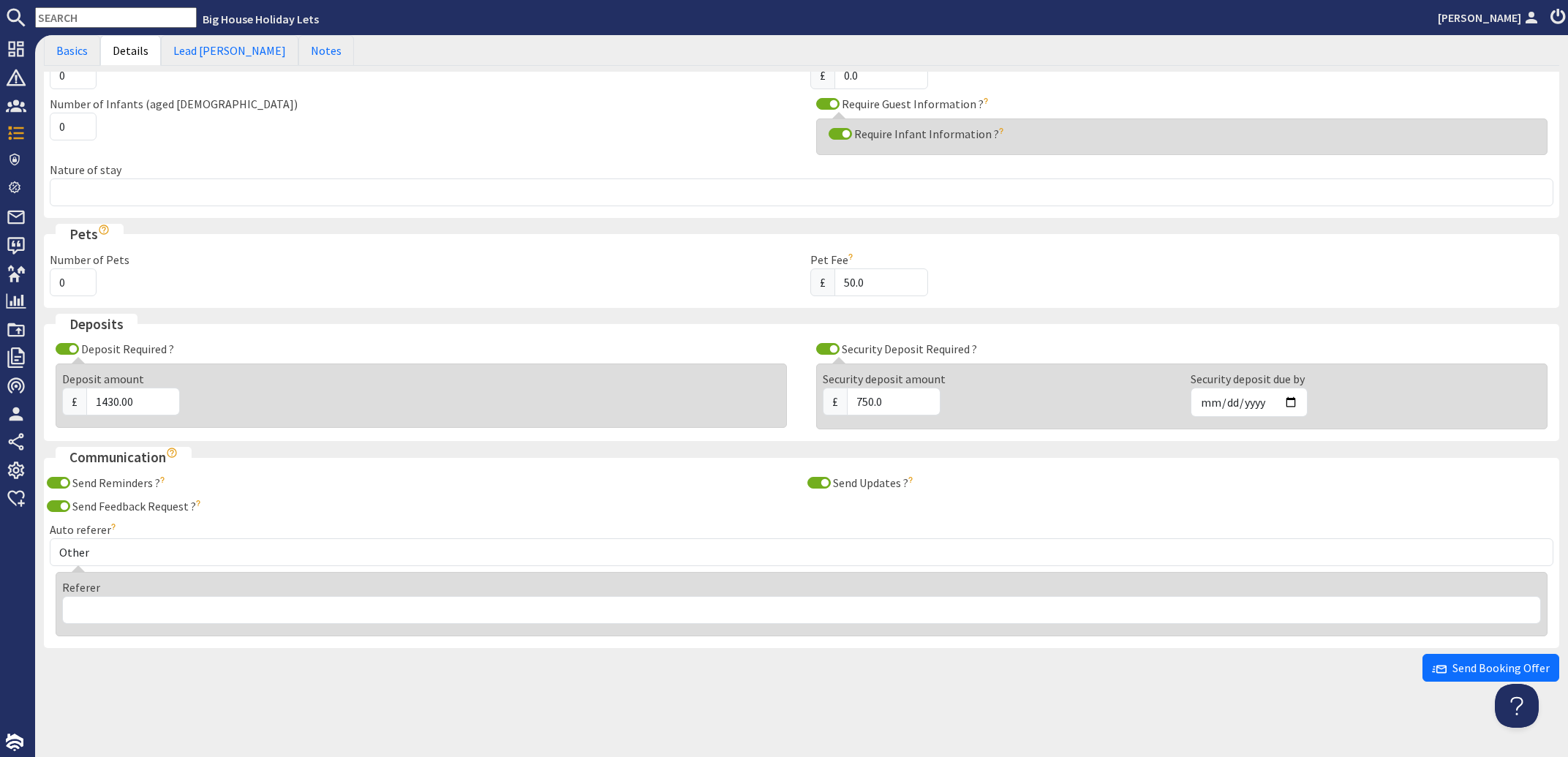
scroll to position [201, 0]
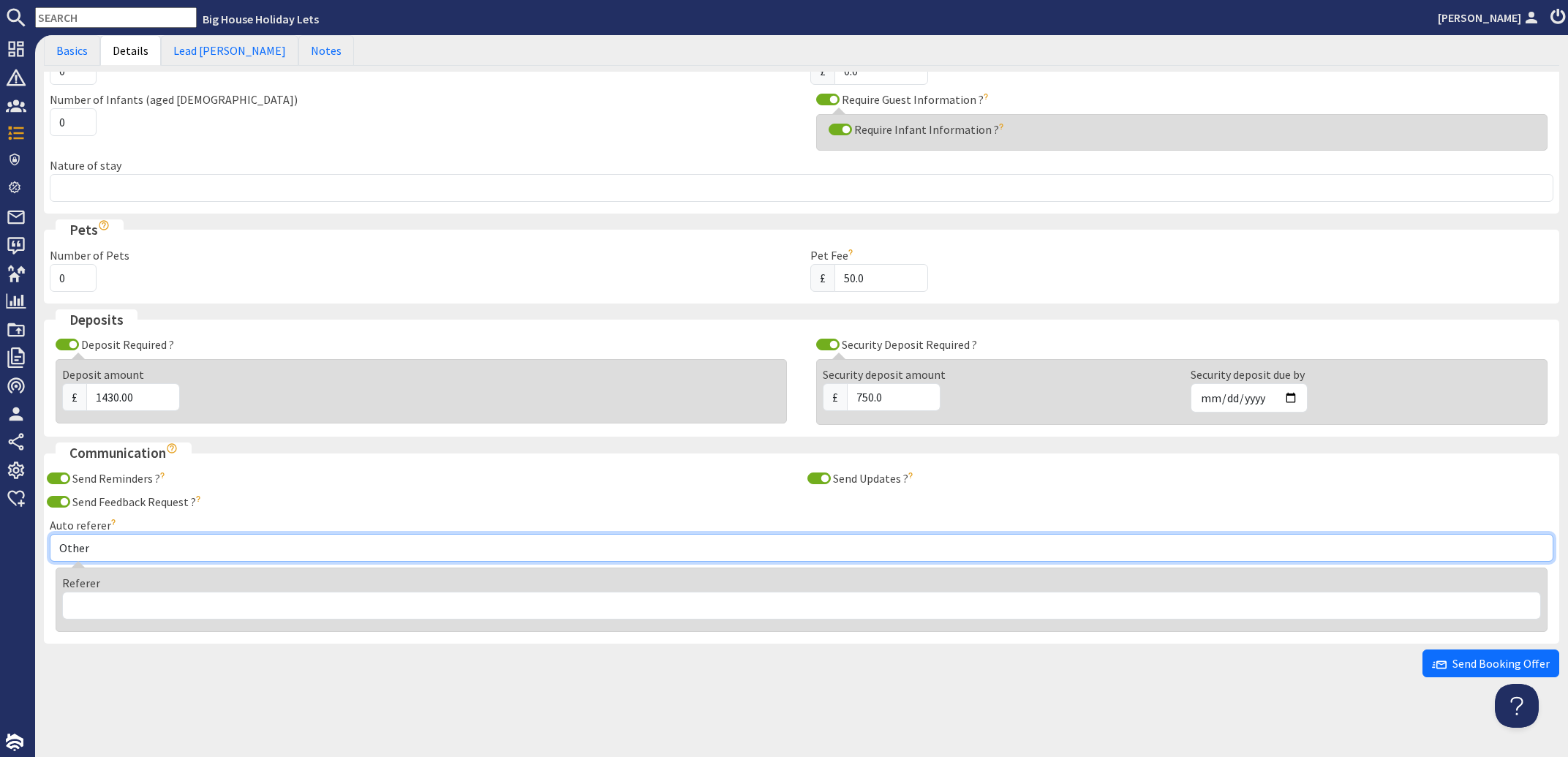
select select "24"
click option "Group Accommodation" at bounding box center [0, 0] width 0 height 0
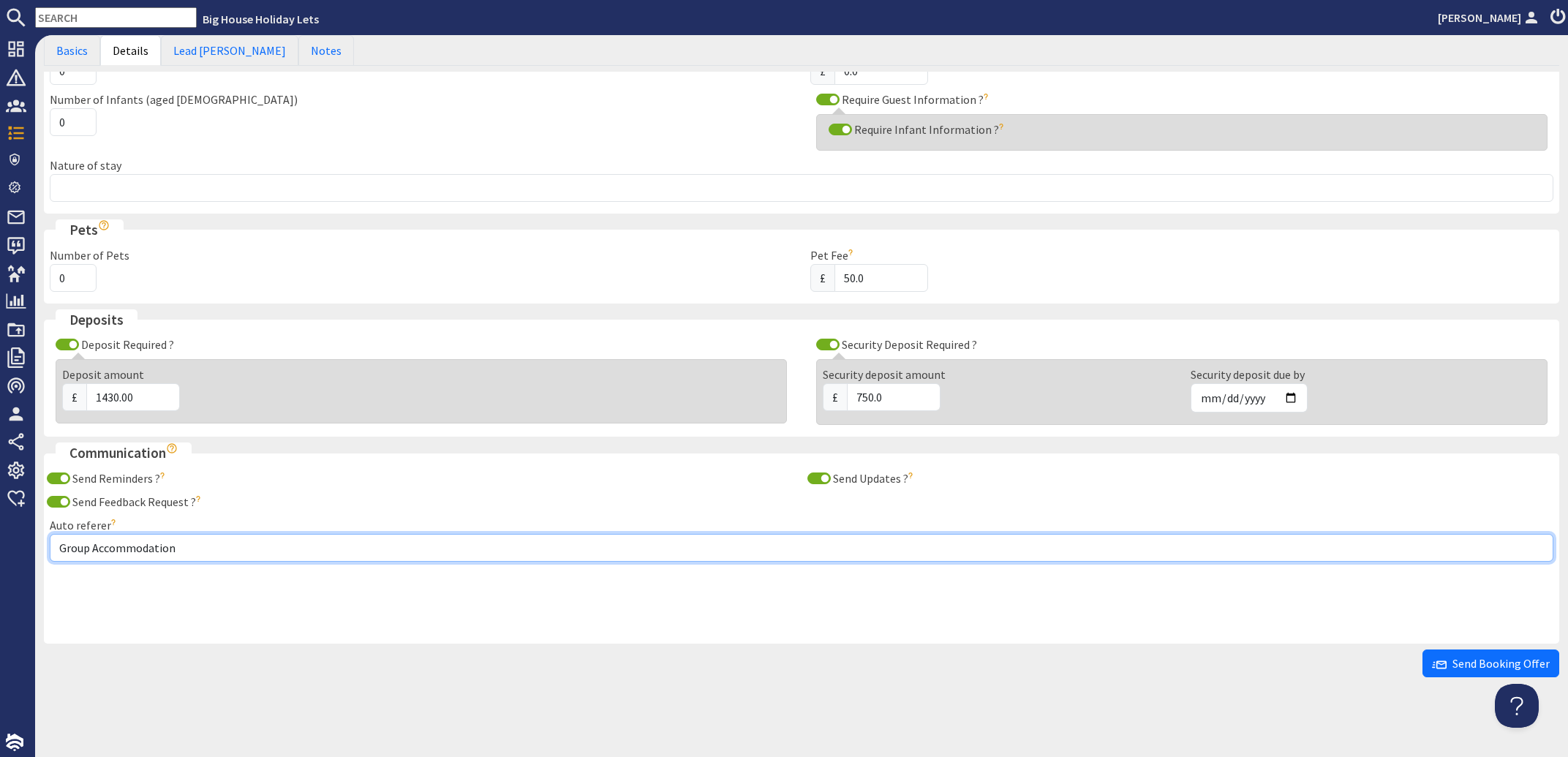
scroll to position [131, 0]
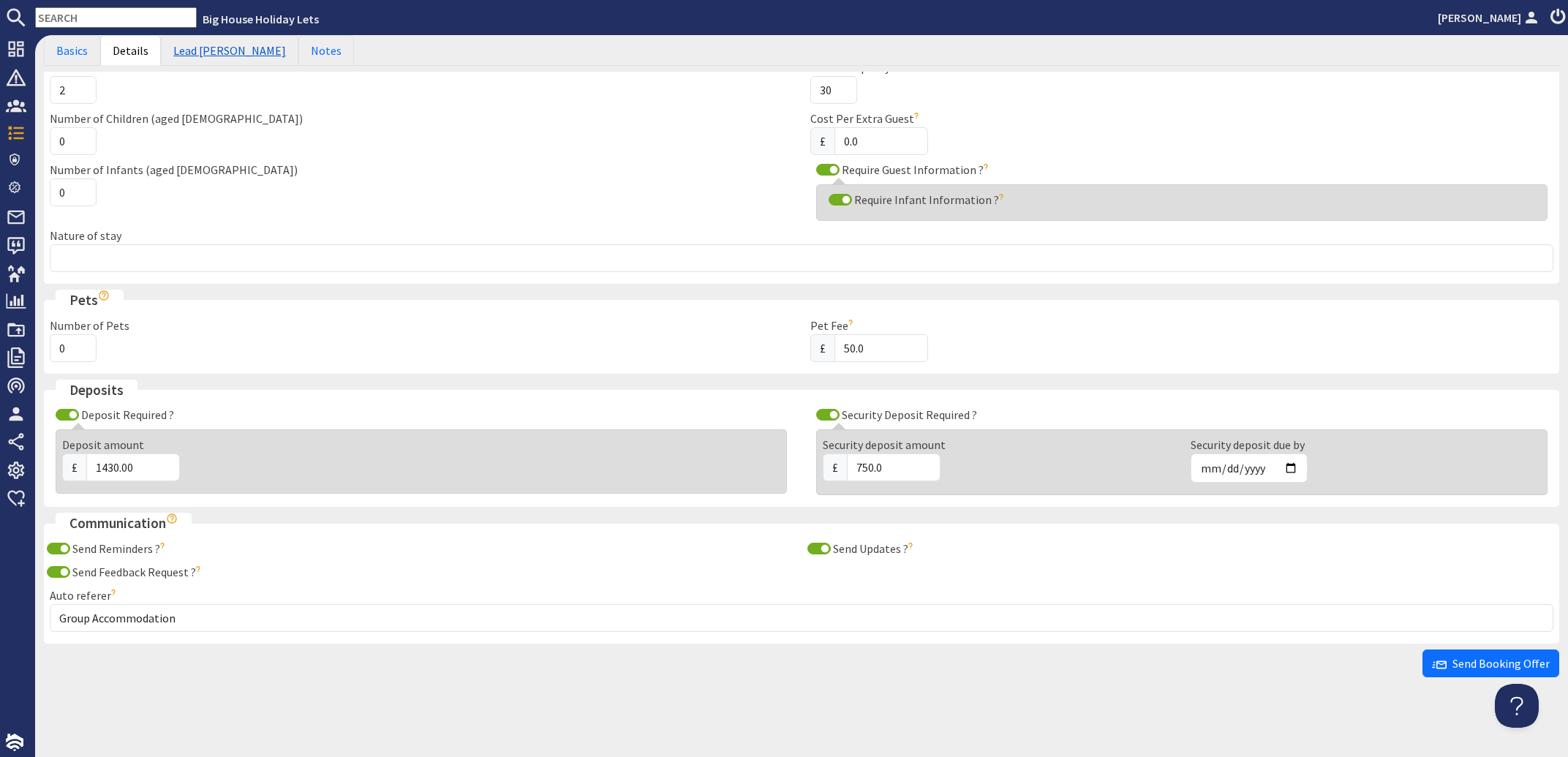
click at [207, 51] on link "Lead [PERSON_NAME]" at bounding box center [230, 50] width 137 height 30
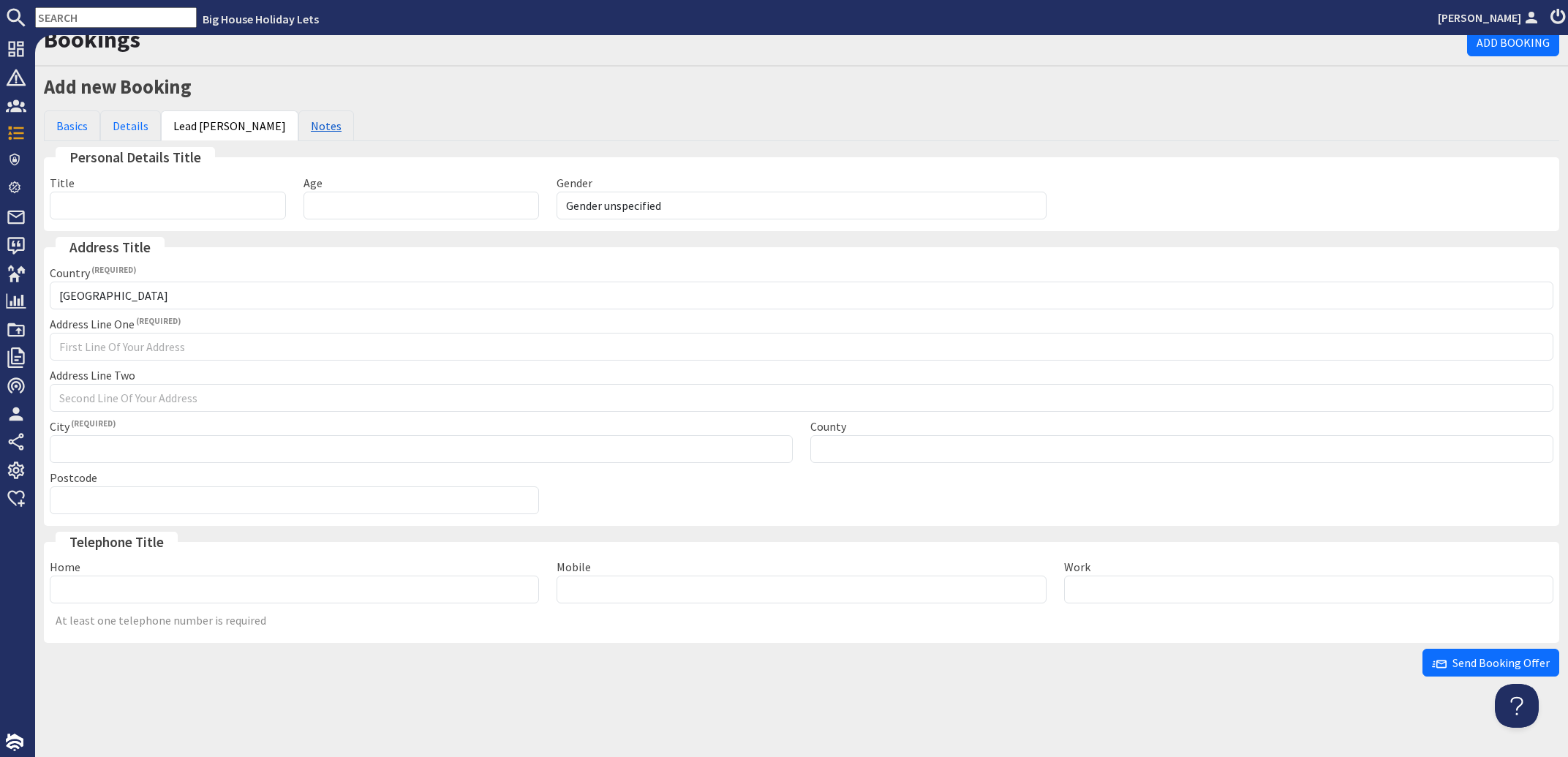
click at [299, 122] on link "Notes" at bounding box center [327, 125] width 56 height 30
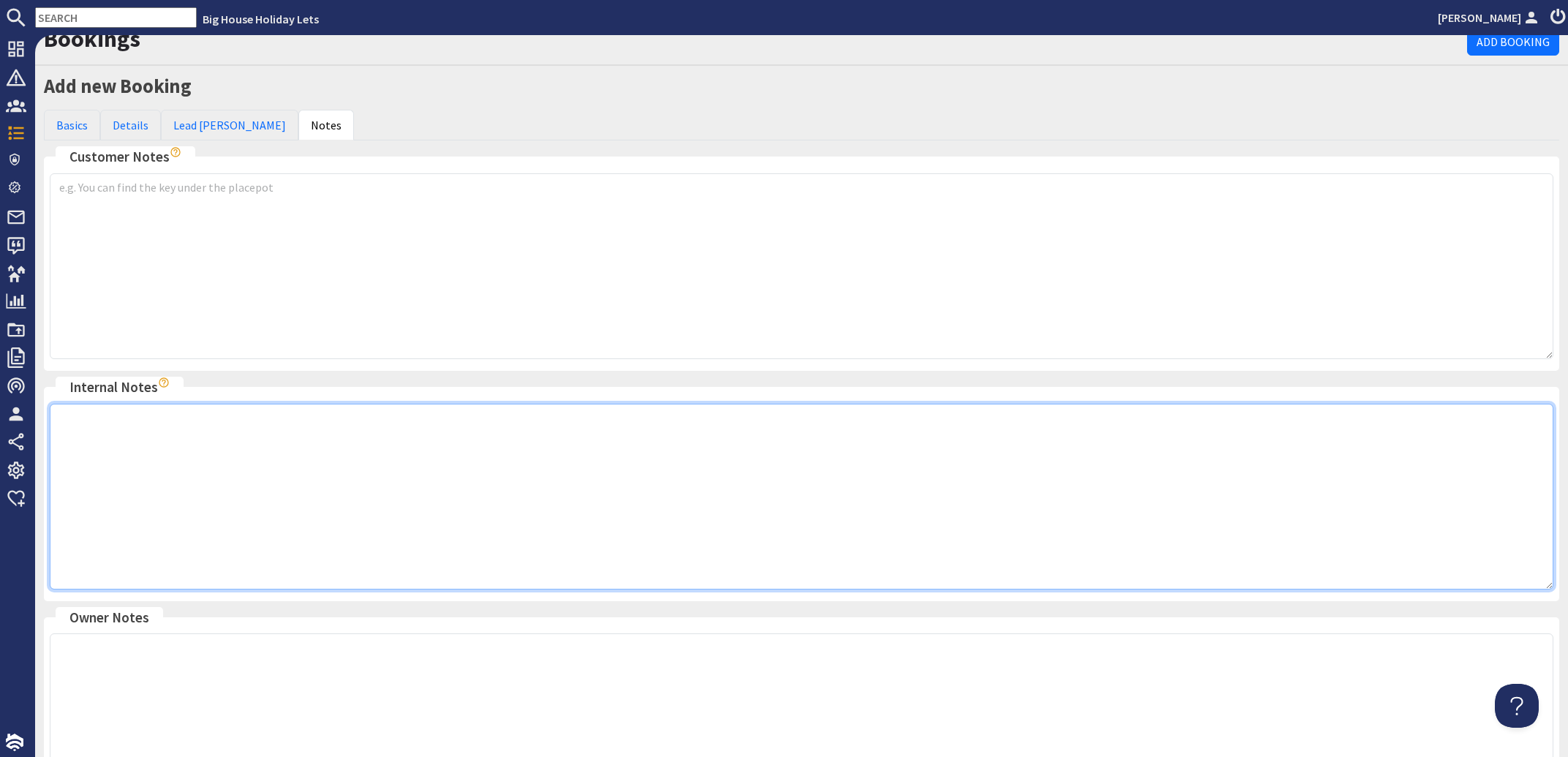
click at [77, 418] on textarea at bounding box center [801, 497] width 1504 height 186
click at [662, 438] on textarea "GA/SYL 15 Rooms" at bounding box center [801, 497] width 1504 height 186
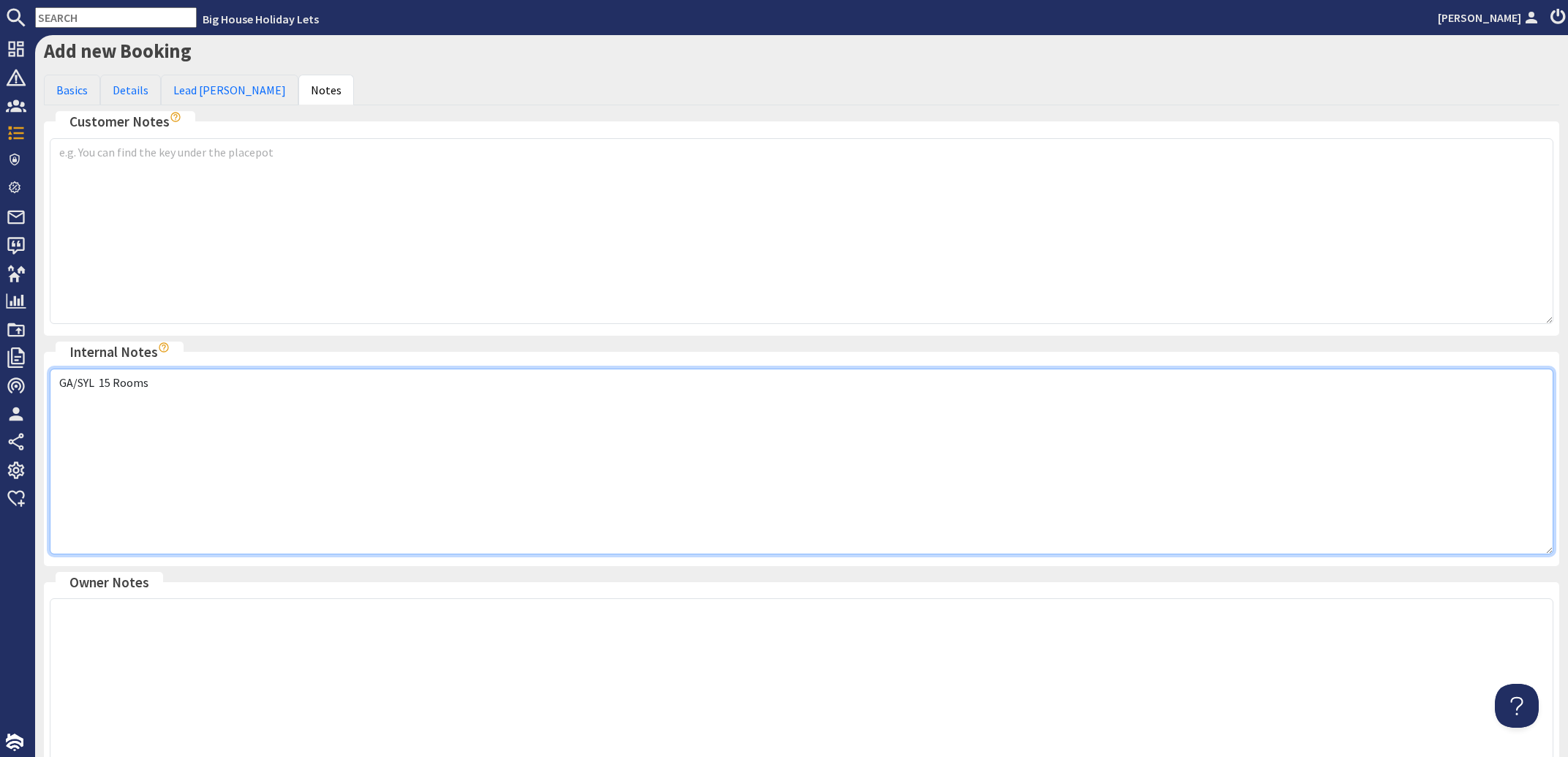
scroll to position [0, 0]
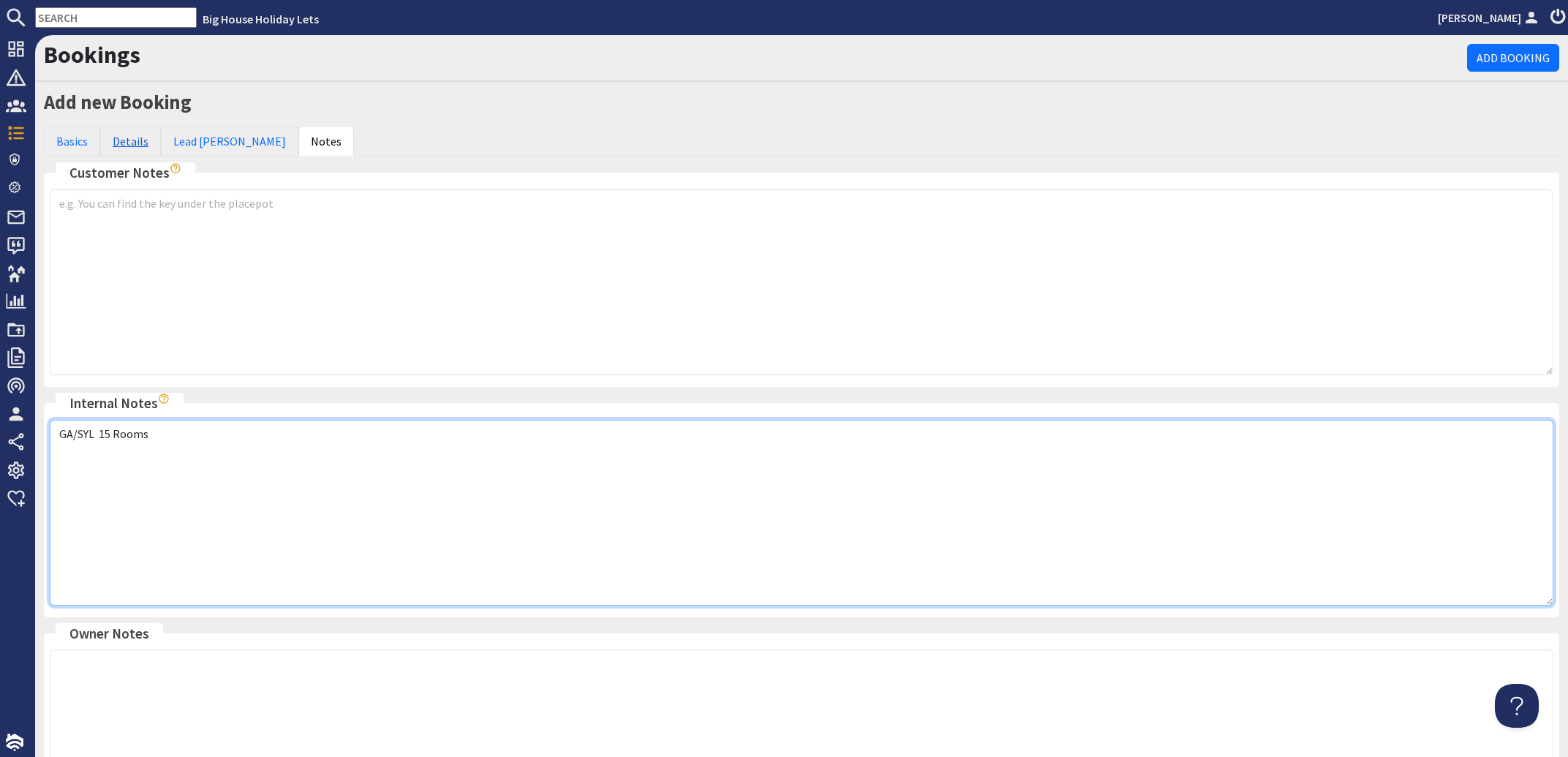
type textarea "GA/SYL 15 Rooms"
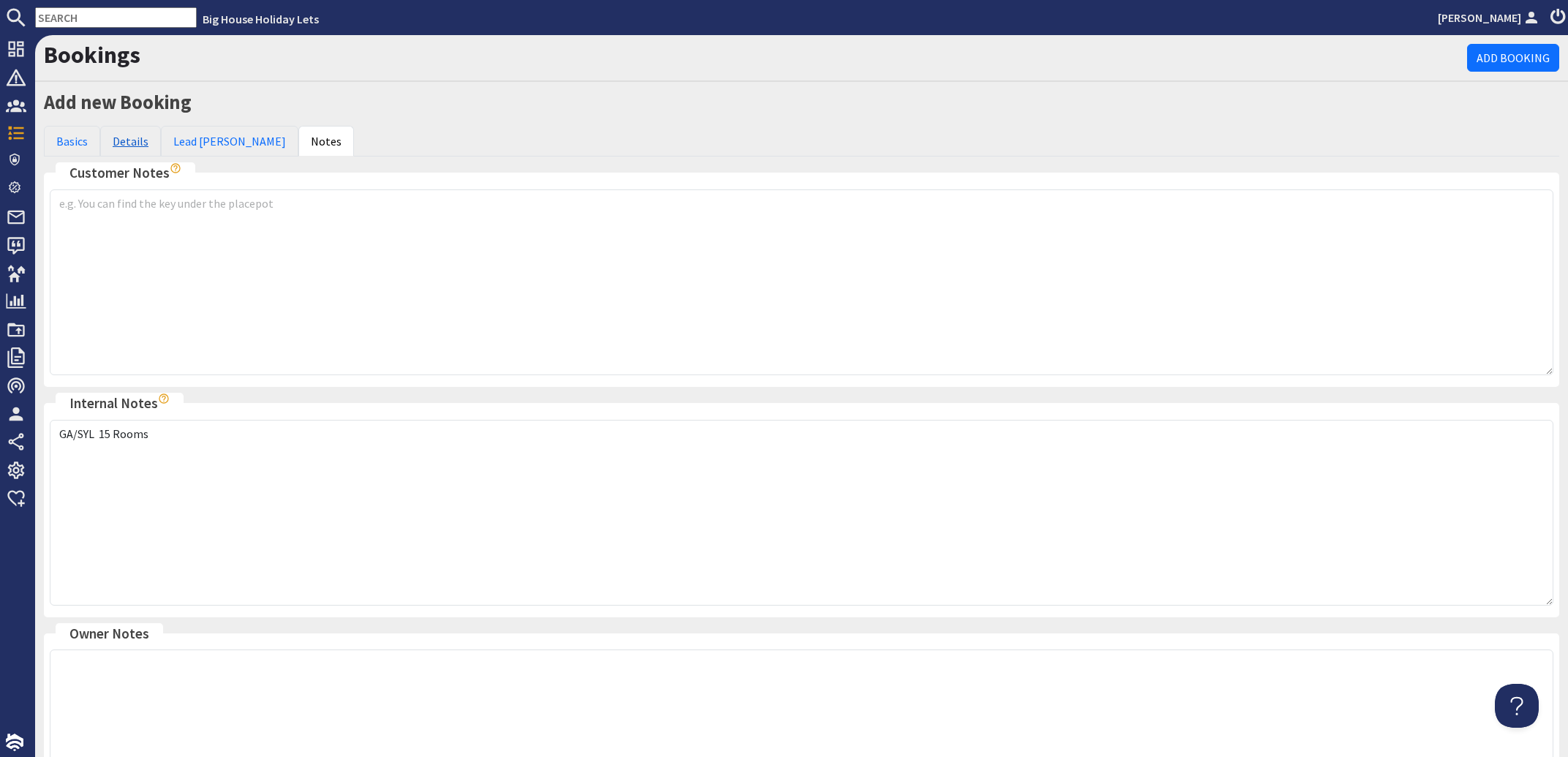
click at [130, 145] on link "Details" at bounding box center [131, 141] width 61 height 30
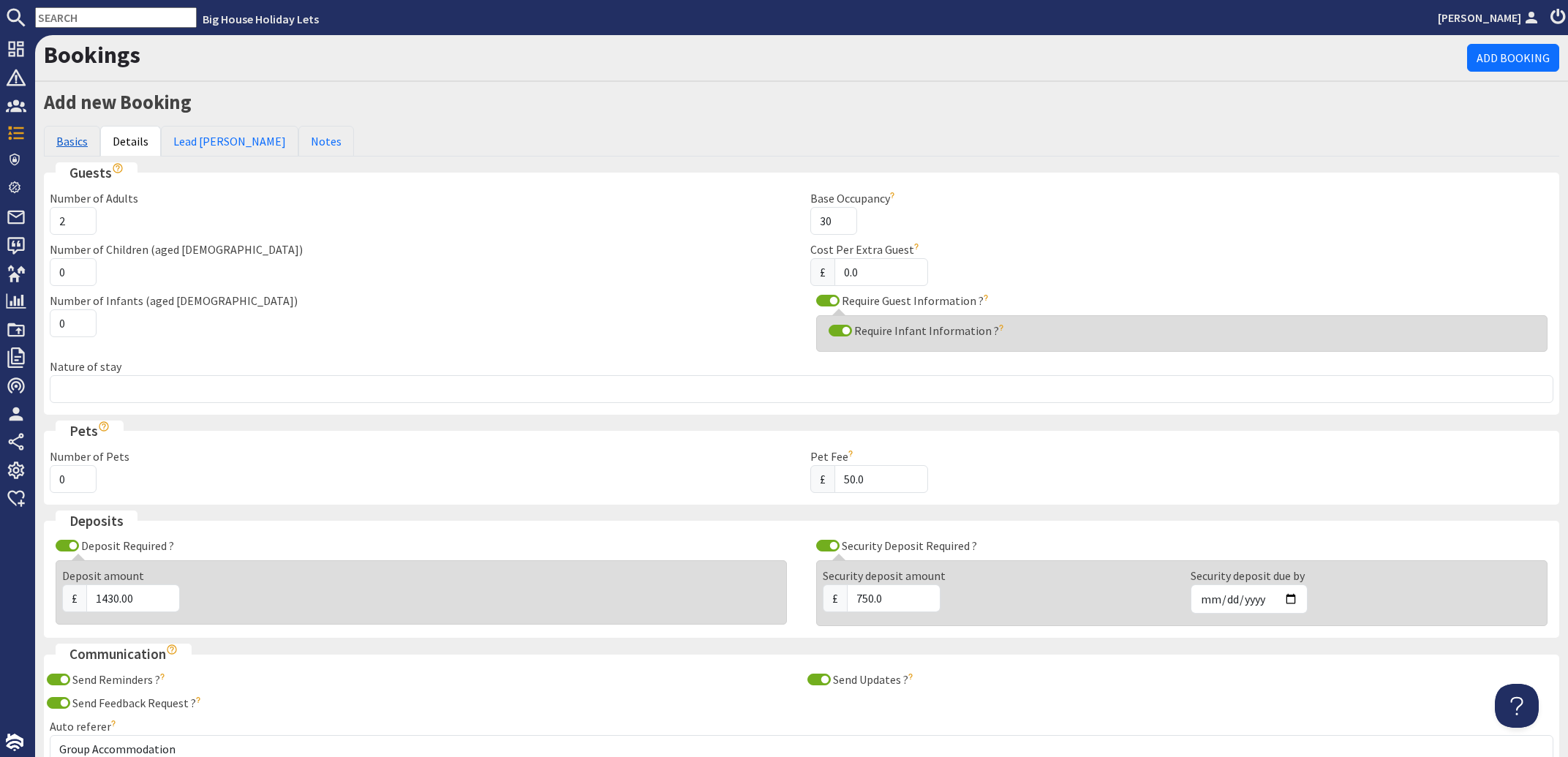
click at [68, 139] on link "Basics" at bounding box center [72, 141] width 56 height 30
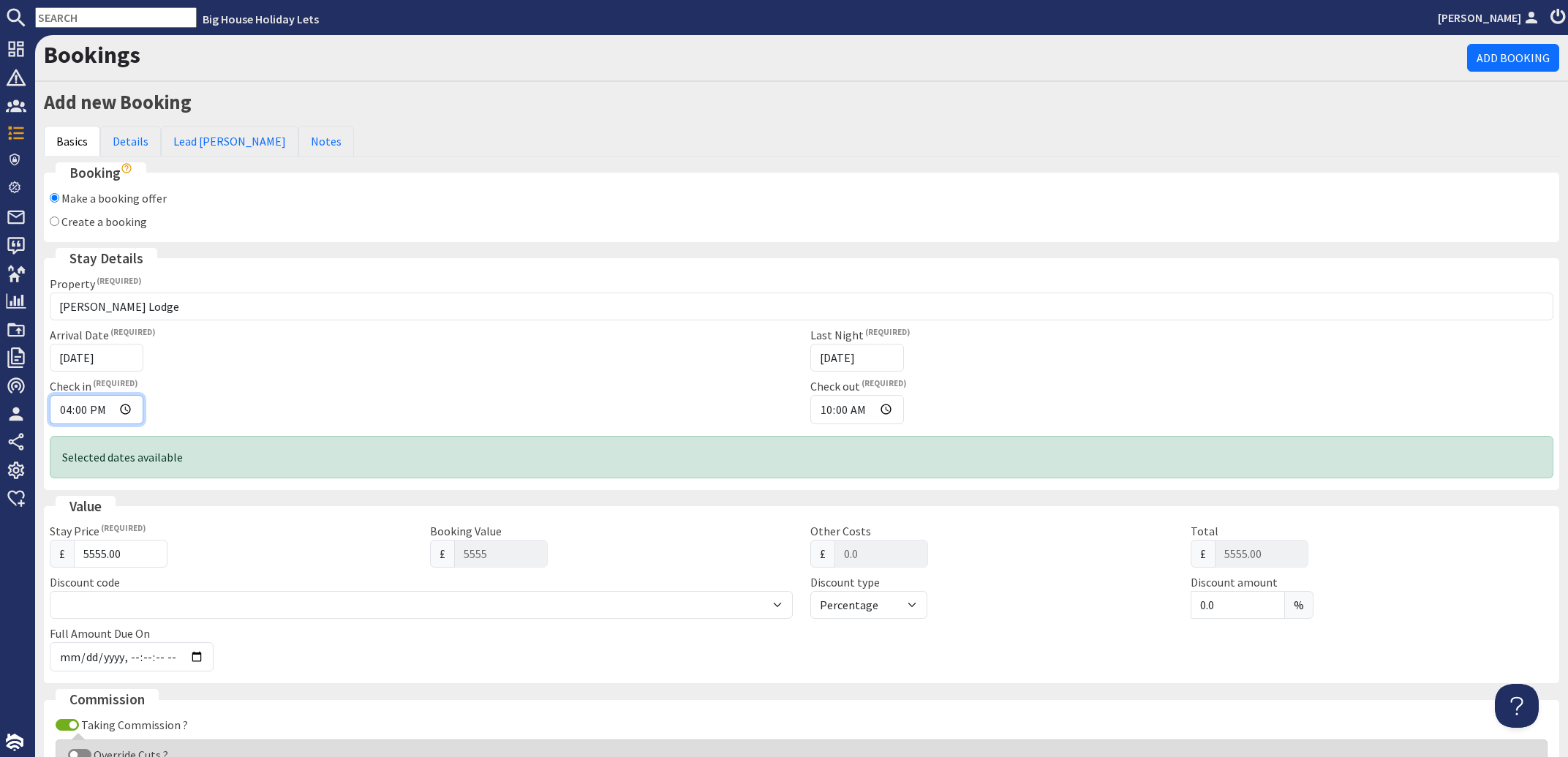
click at [71, 409] on input "16:00" at bounding box center [96, 410] width 94 height 30
type input "14:00"
click at [179, 406] on div "Check in 14:00" at bounding box center [421, 401] width 760 height 47
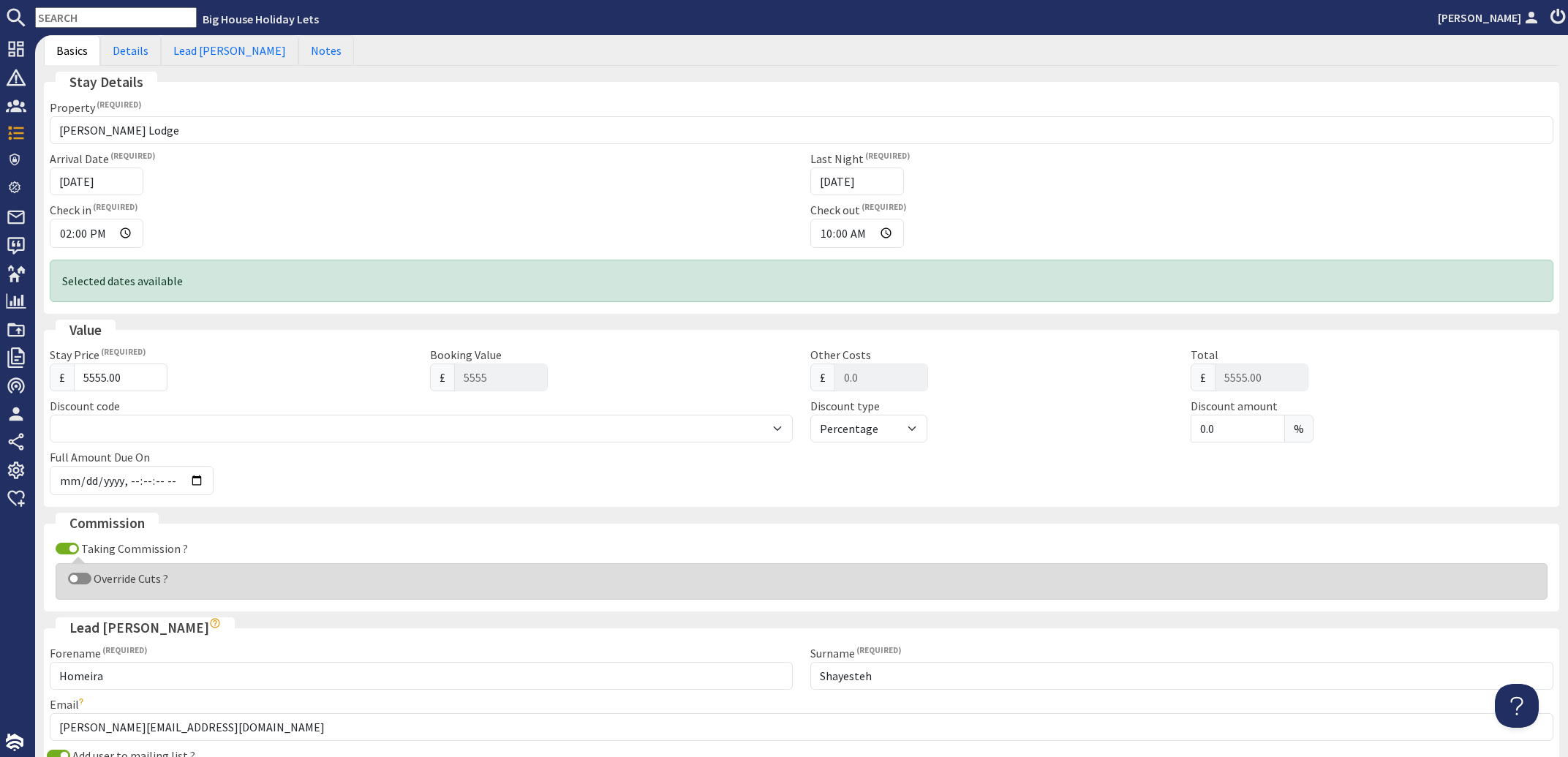
scroll to position [470, 0]
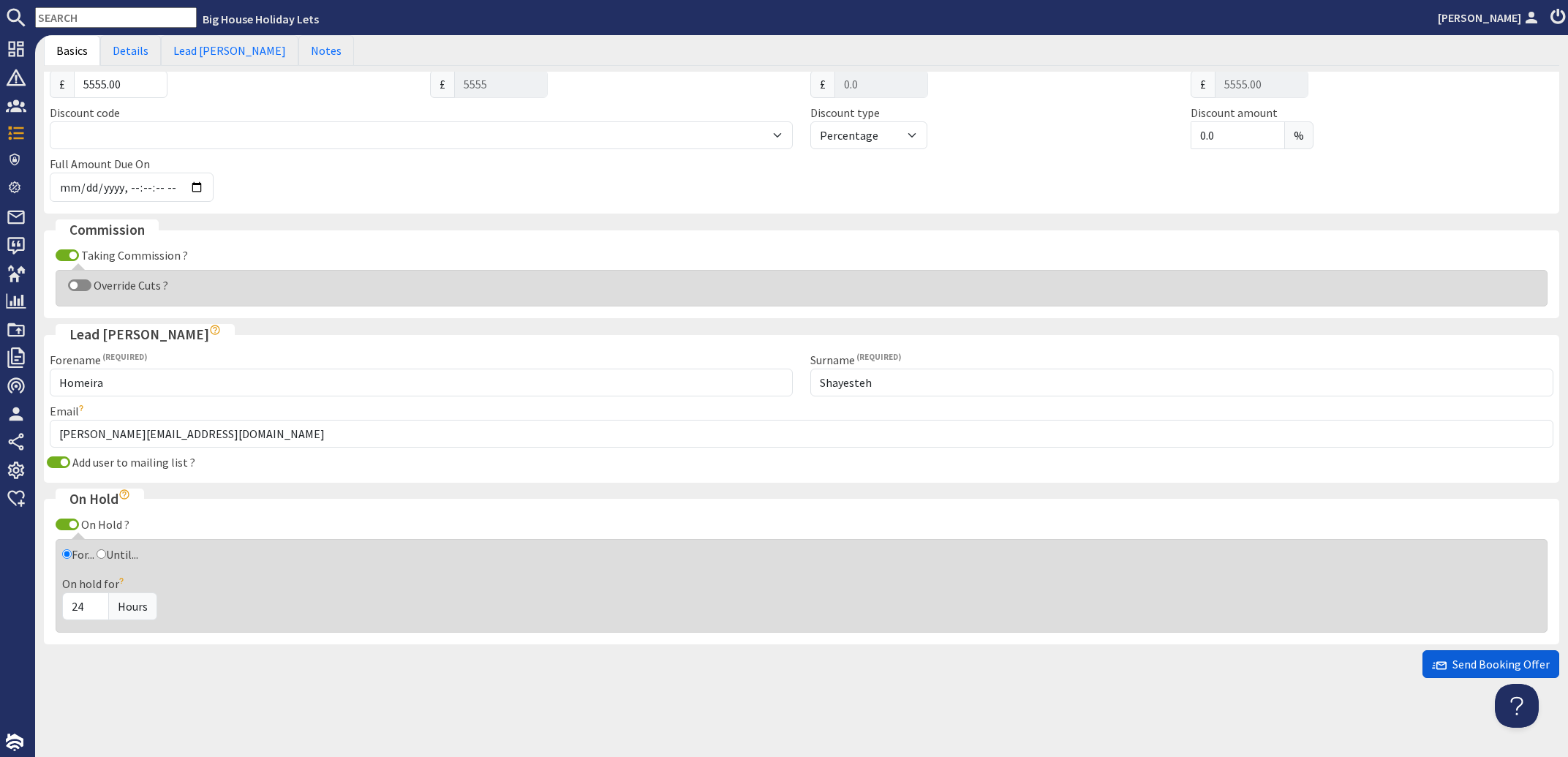
click at [1457, 666] on span "Send Booking Offer" at bounding box center [1490, 664] width 118 height 15
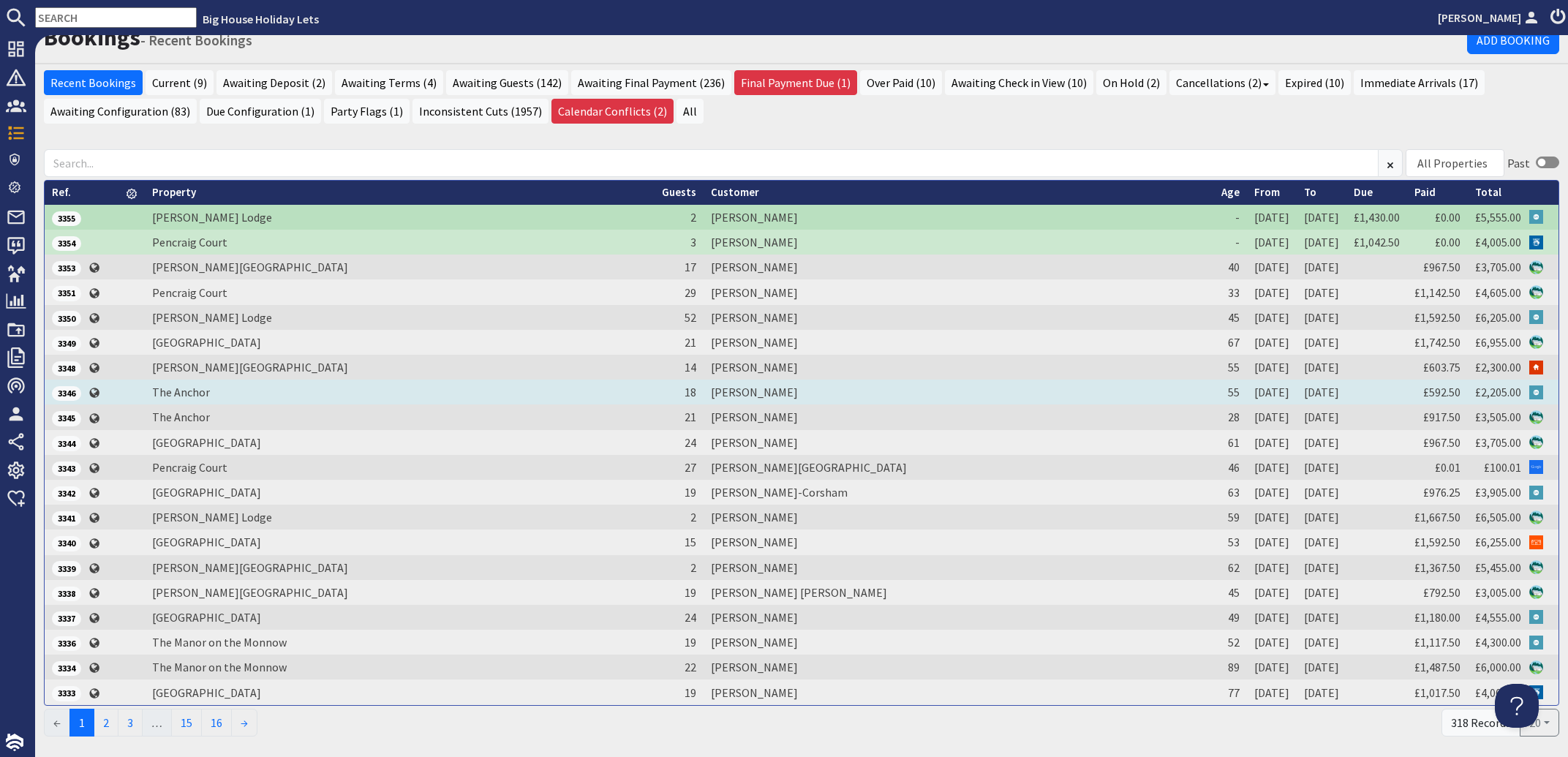
scroll to position [88, 0]
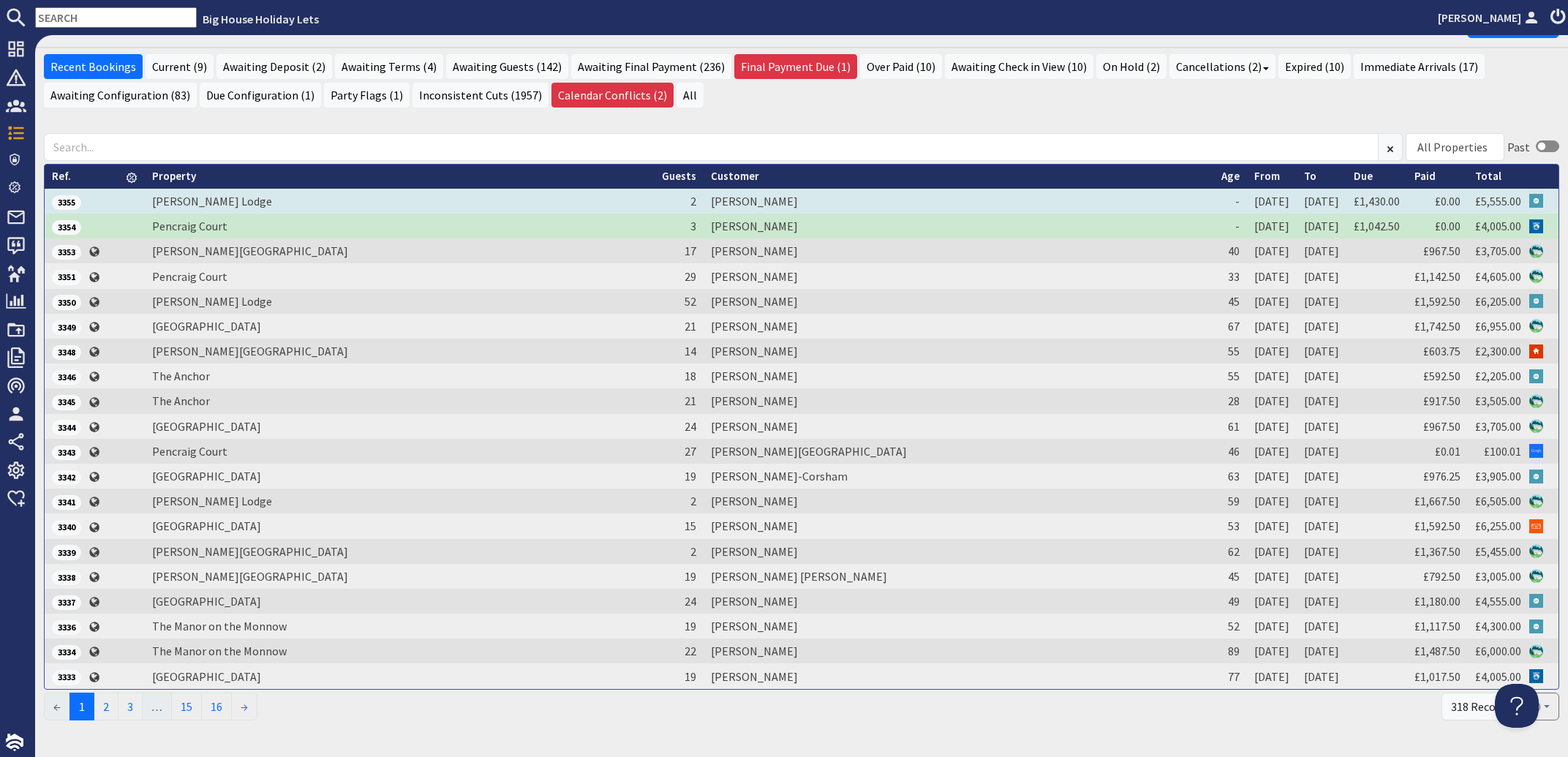
click at [769, 196] on td "[PERSON_NAME]" at bounding box center [958, 201] width 510 height 25
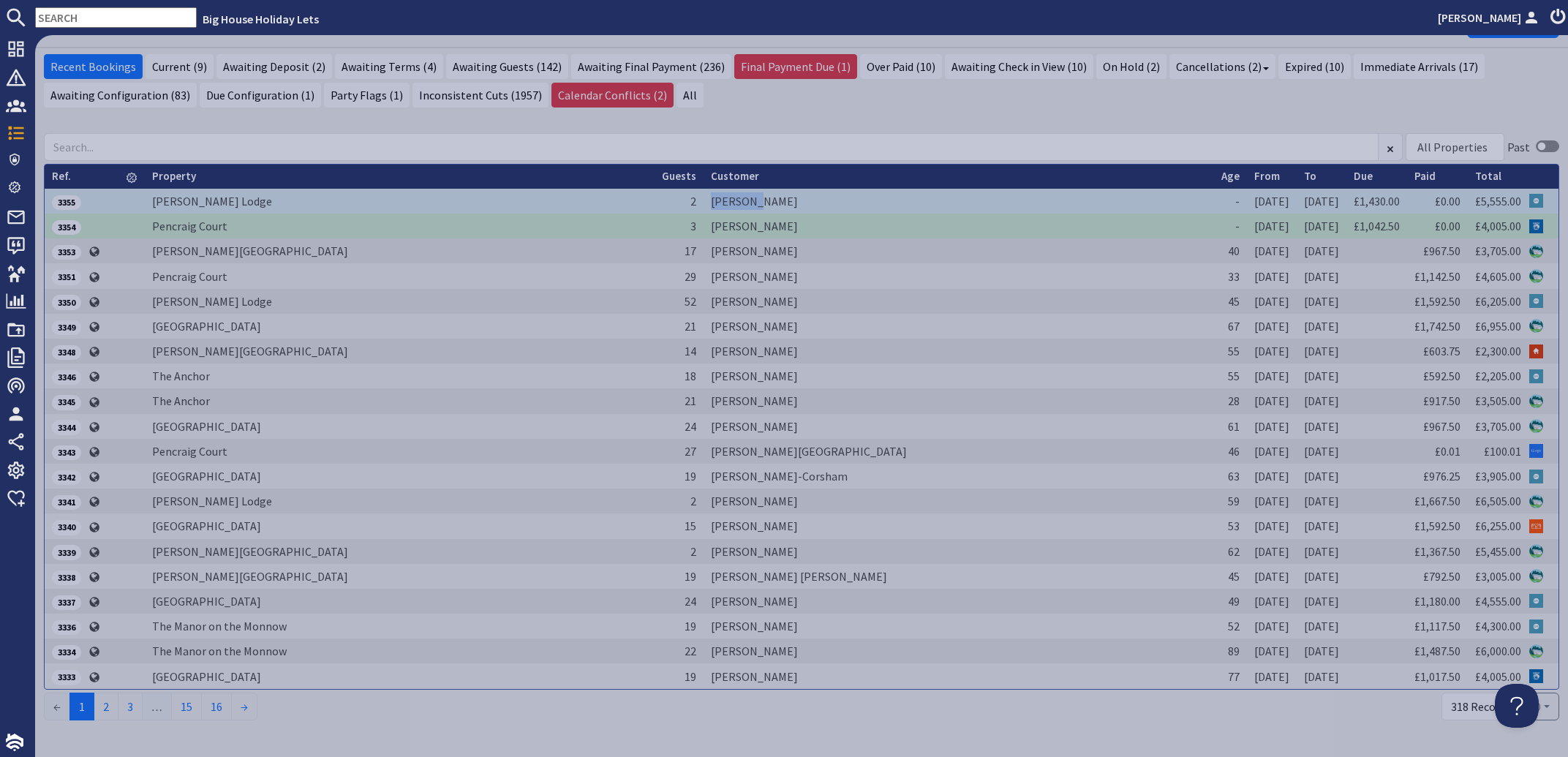
click at [769, 196] on td "[PERSON_NAME]" at bounding box center [958, 201] width 510 height 25
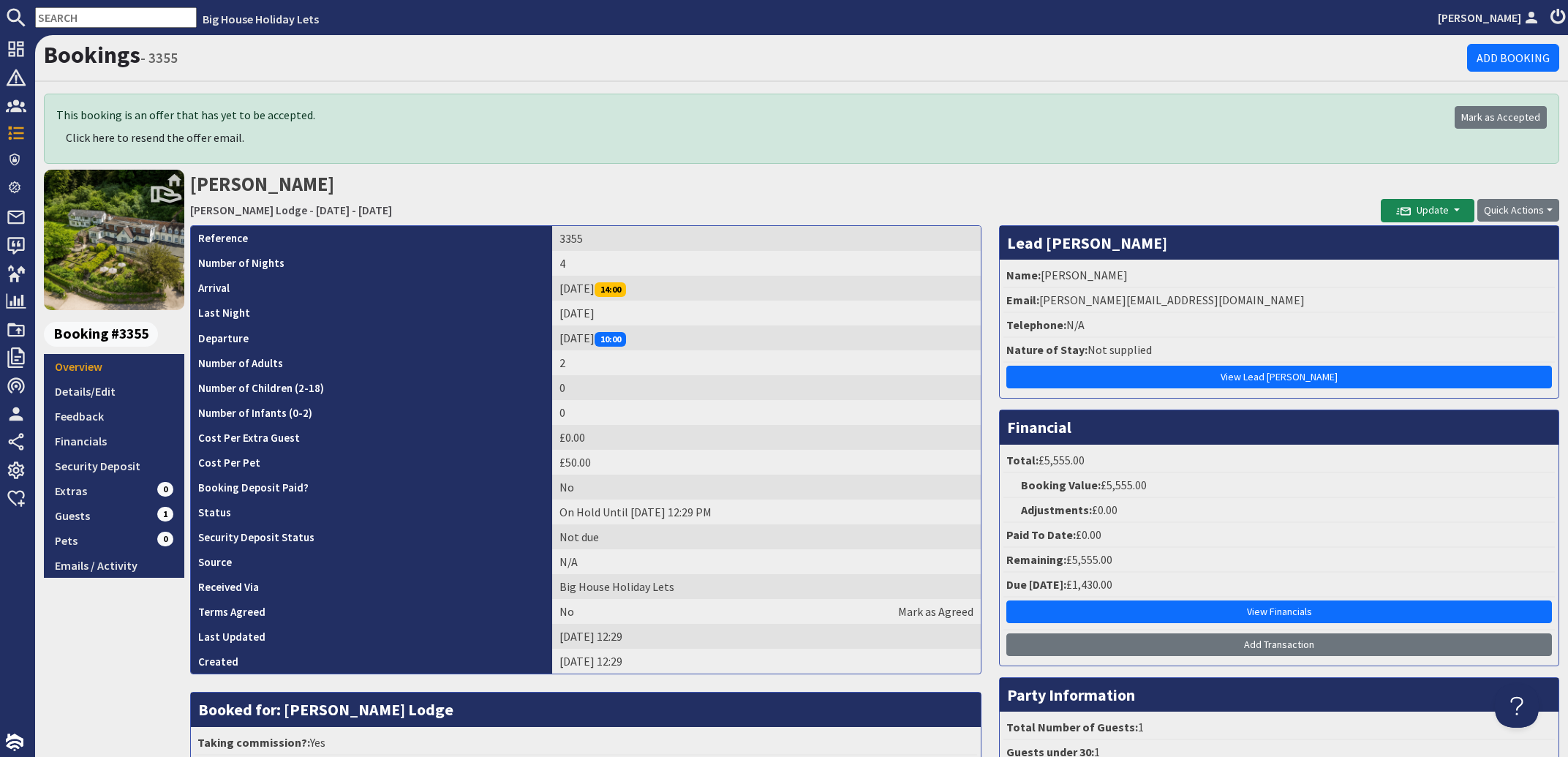
drag, startPoint x: 1136, startPoint y: 274, endPoint x: 1037, endPoint y: 279, distance: 99.1
click at [1037, 279] on li "Name: [PERSON_NAME]" at bounding box center [1279, 276] width 551 height 25
copy li "[PERSON_NAME]"
click at [1486, 204] on button "Quick Actions" at bounding box center [1519, 211] width 82 height 23
click at [1413, 208] on span "Update" at bounding box center [1422, 210] width 53 height 13
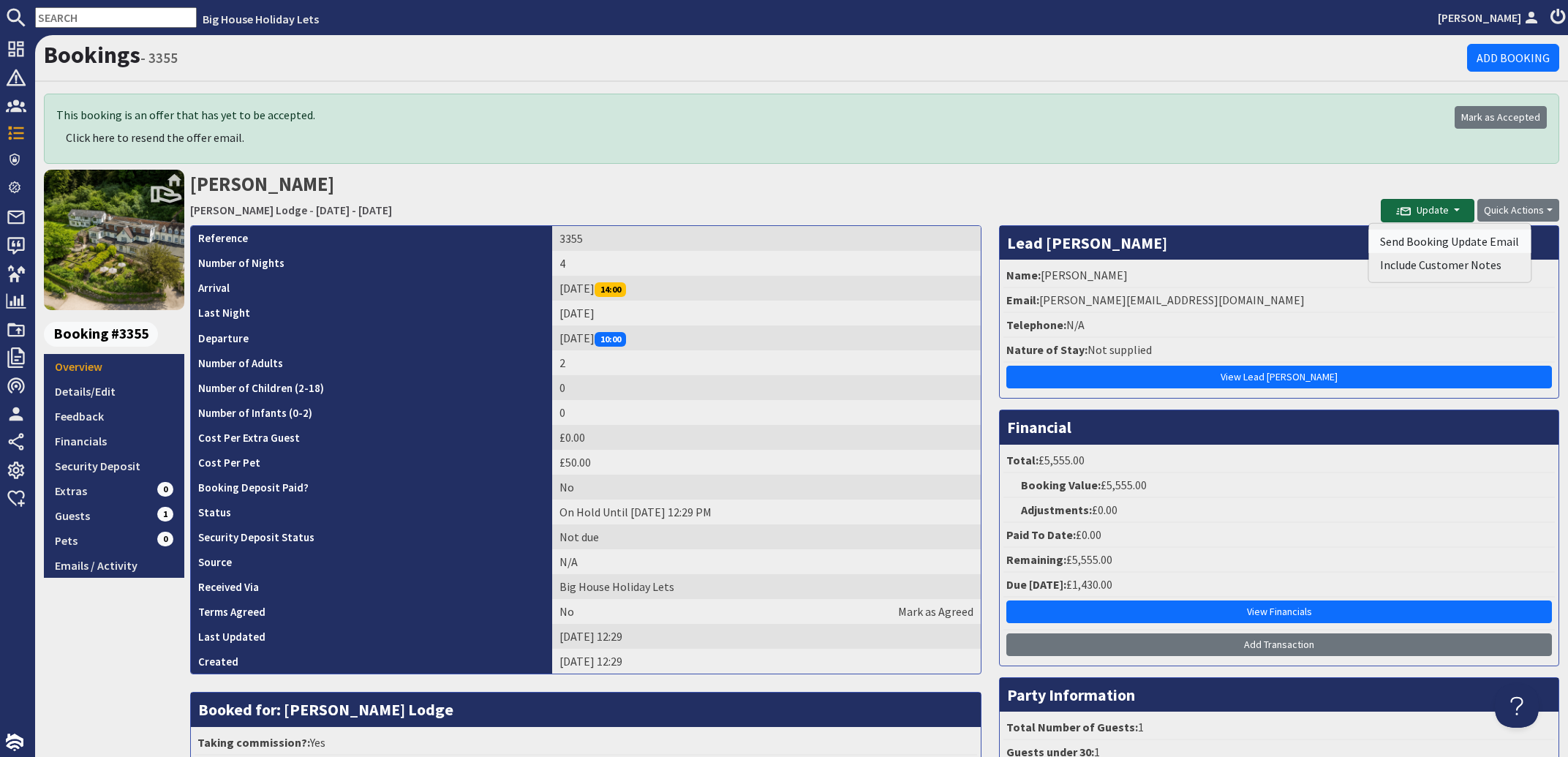
click at [1423, 237] on button "Send Booking Update Email" at bounding box center [1449, 241] width 162 height 23
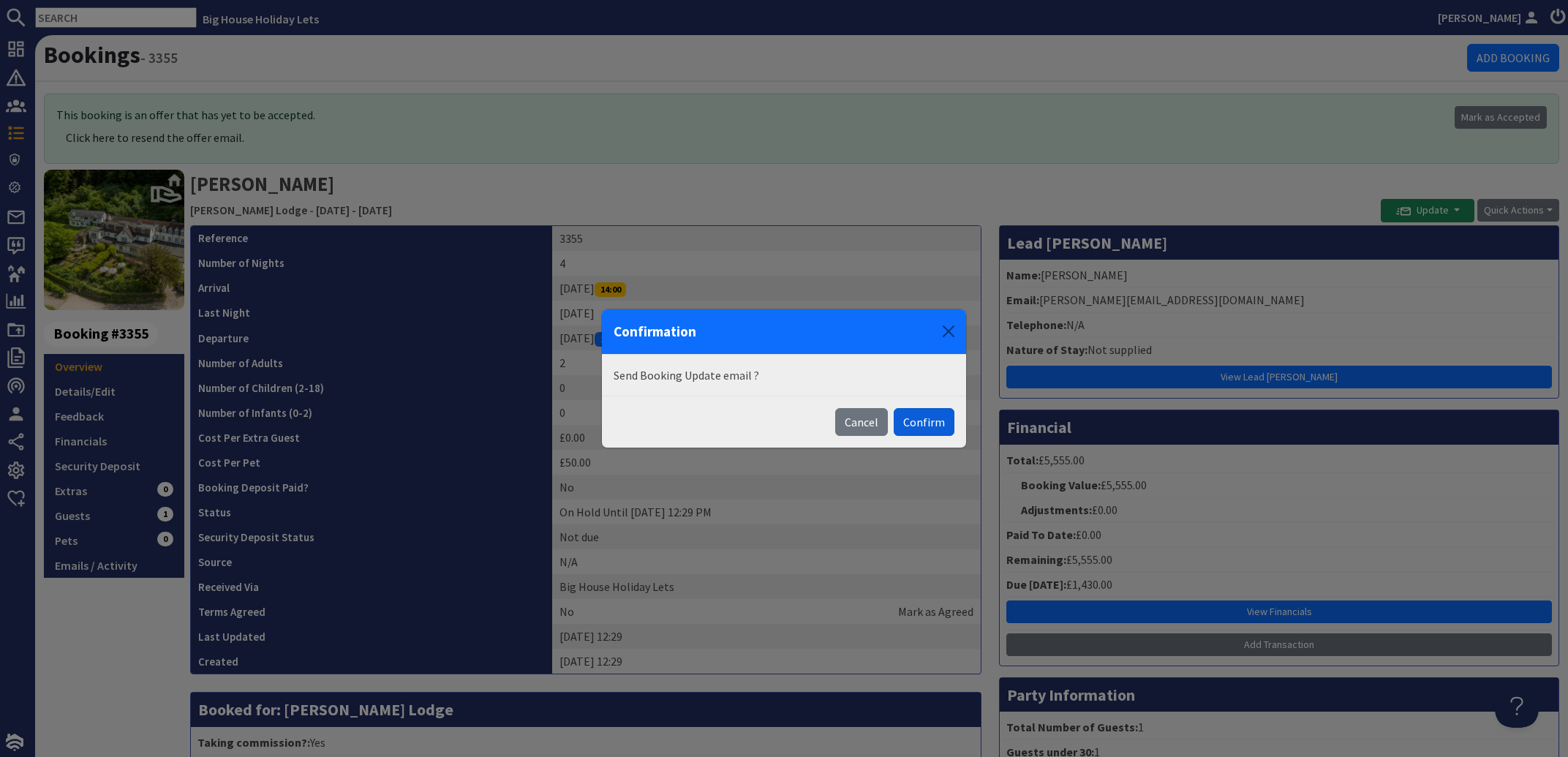
click at [931, 421] on button "Confirm" at bounding box center [924, 422] width 61 height 28
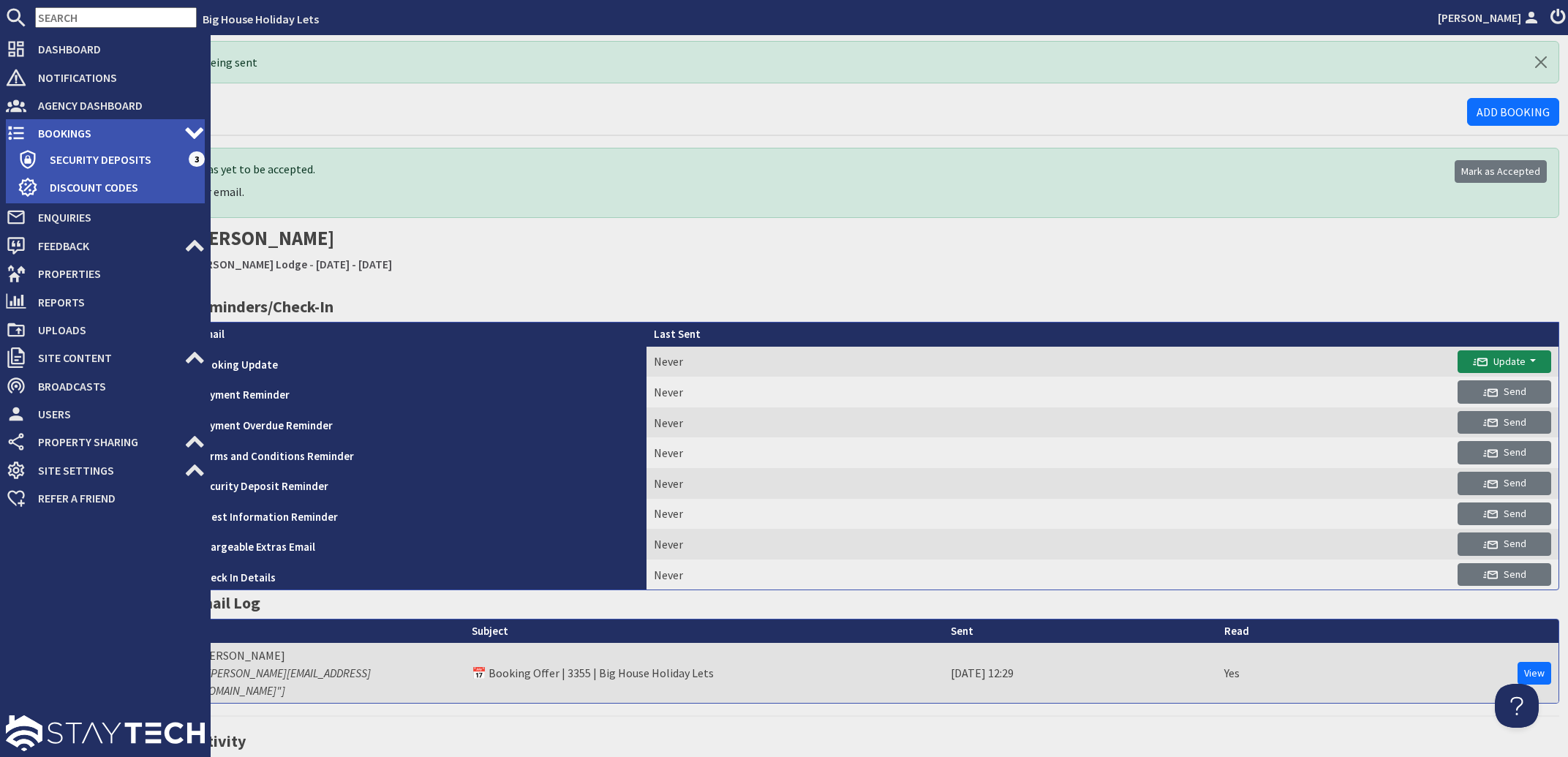
click at [63, 134] on span "Bookings" at bounding box center [105, 133] width 158 height 23
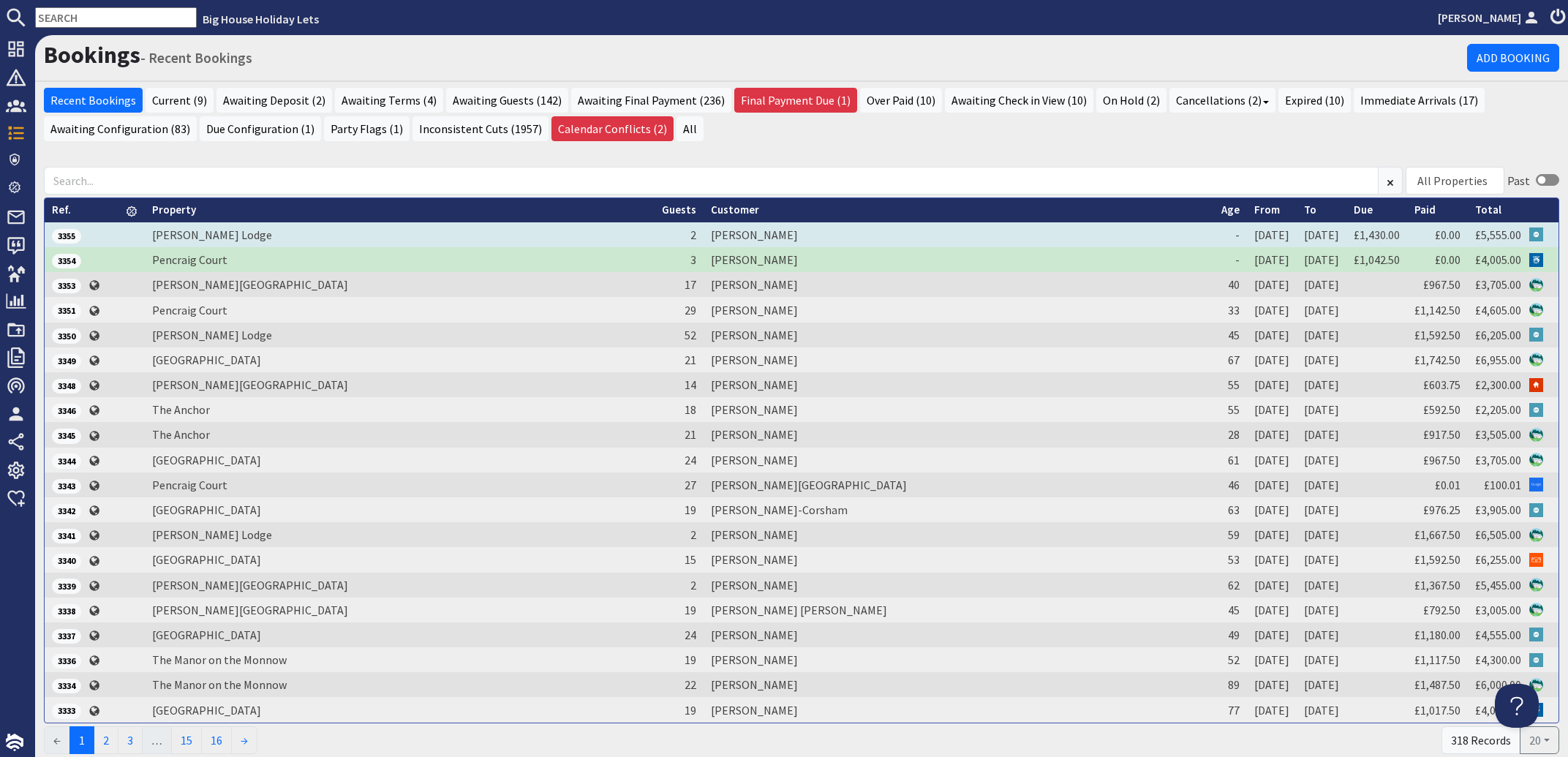
click at [764, 231] on td "[PERSON_NAME]" at bounding box center [958, 235] width 510 height 25
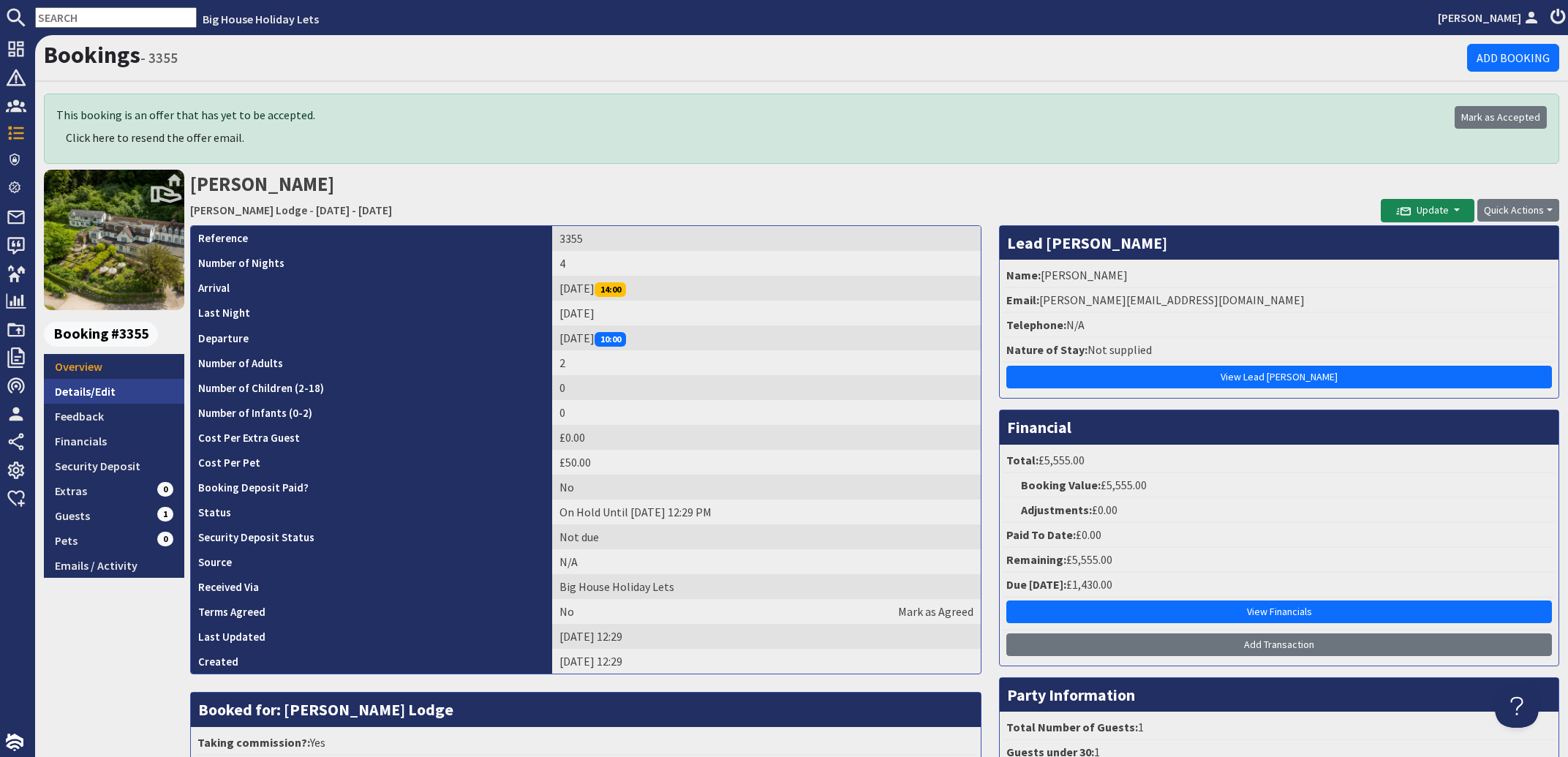
click at [89, 394] on link "Details/Edit" at bounding box center [114, 391] width 141 height 25
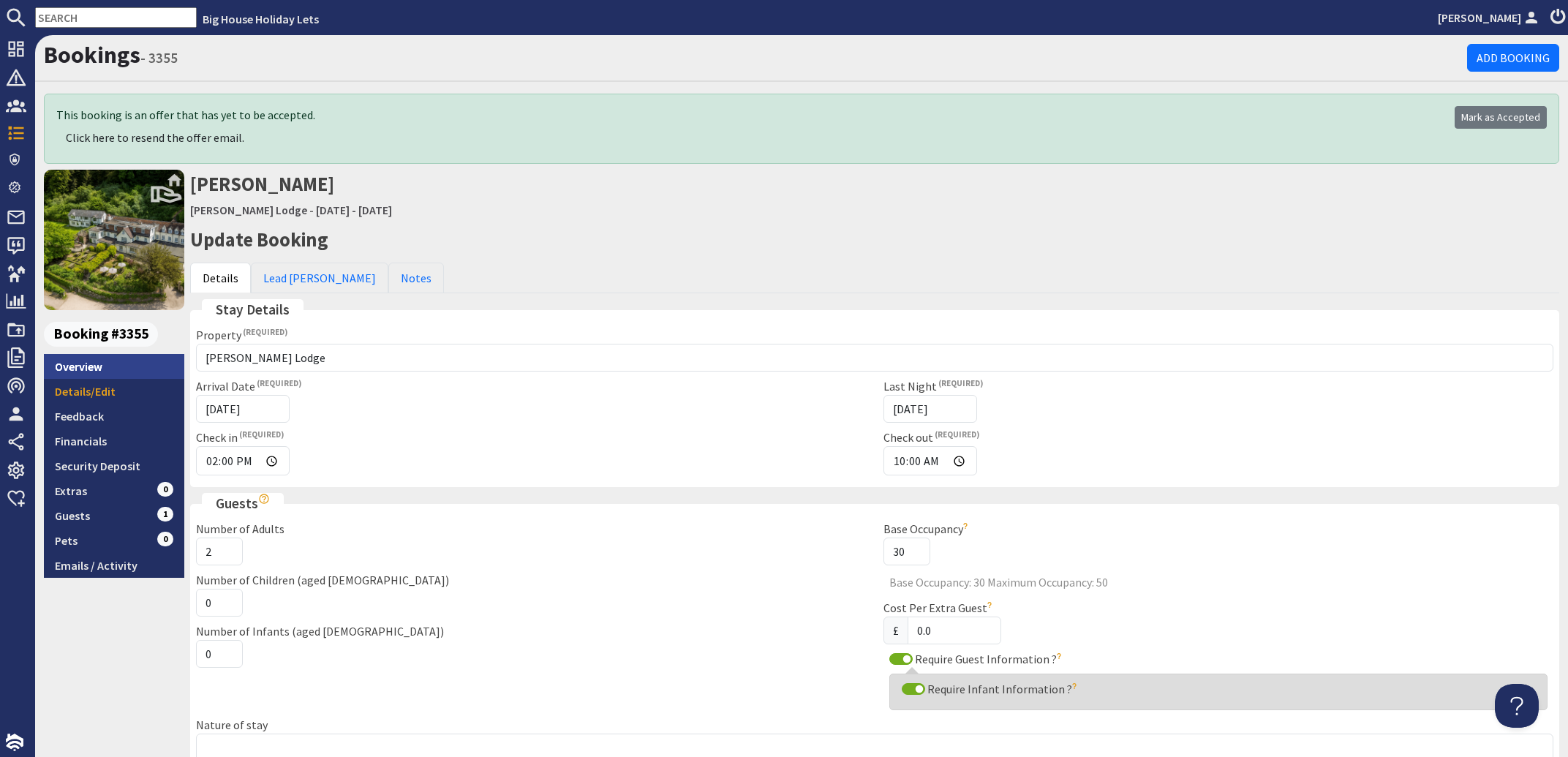
click at [89, 370] on link "Overview" at bounding box center [114, 366] width 141 height 25
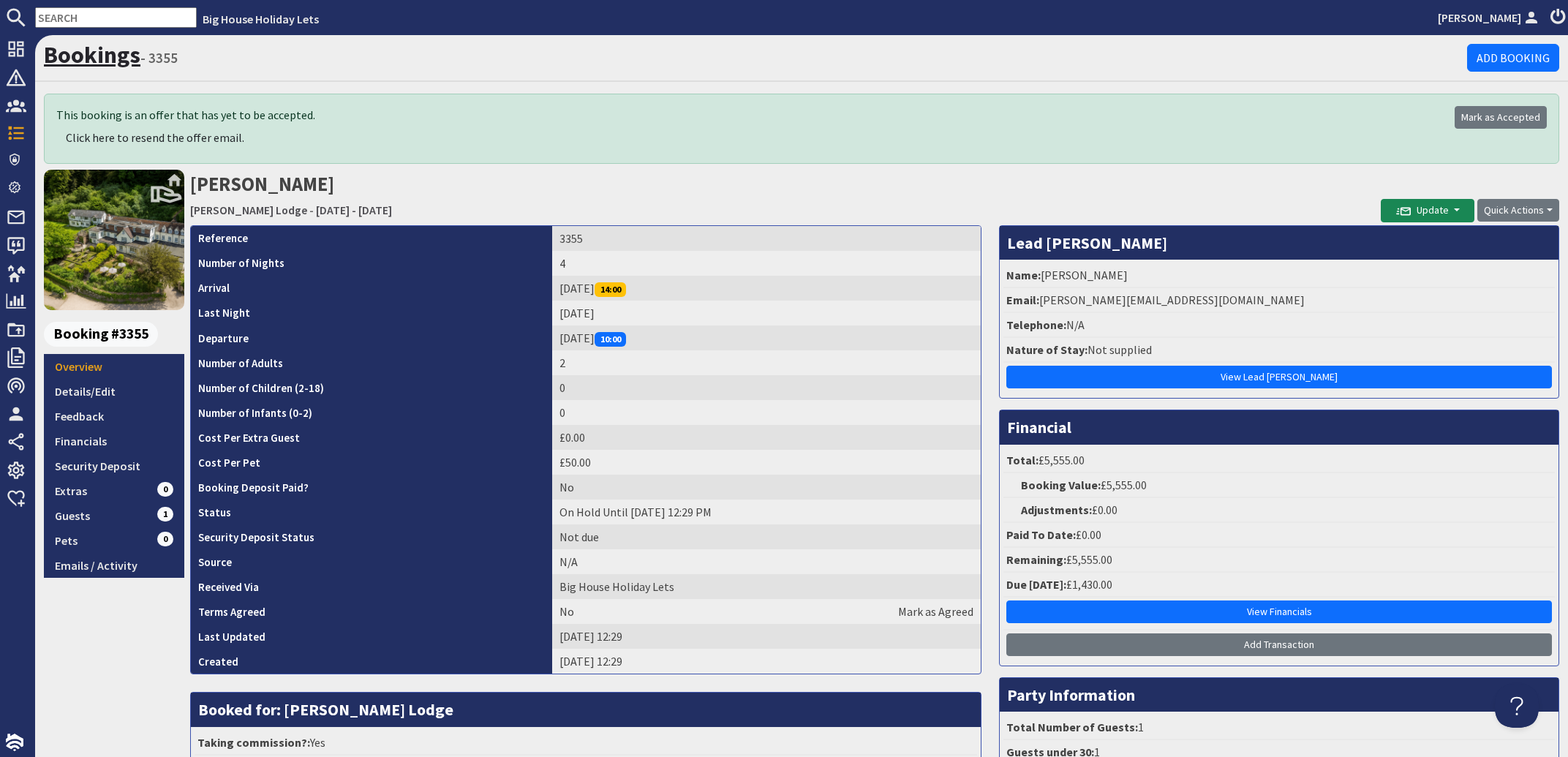
click at [94, 49] on link "Bookings" at bounding box center [91, 55] width 96 height 30
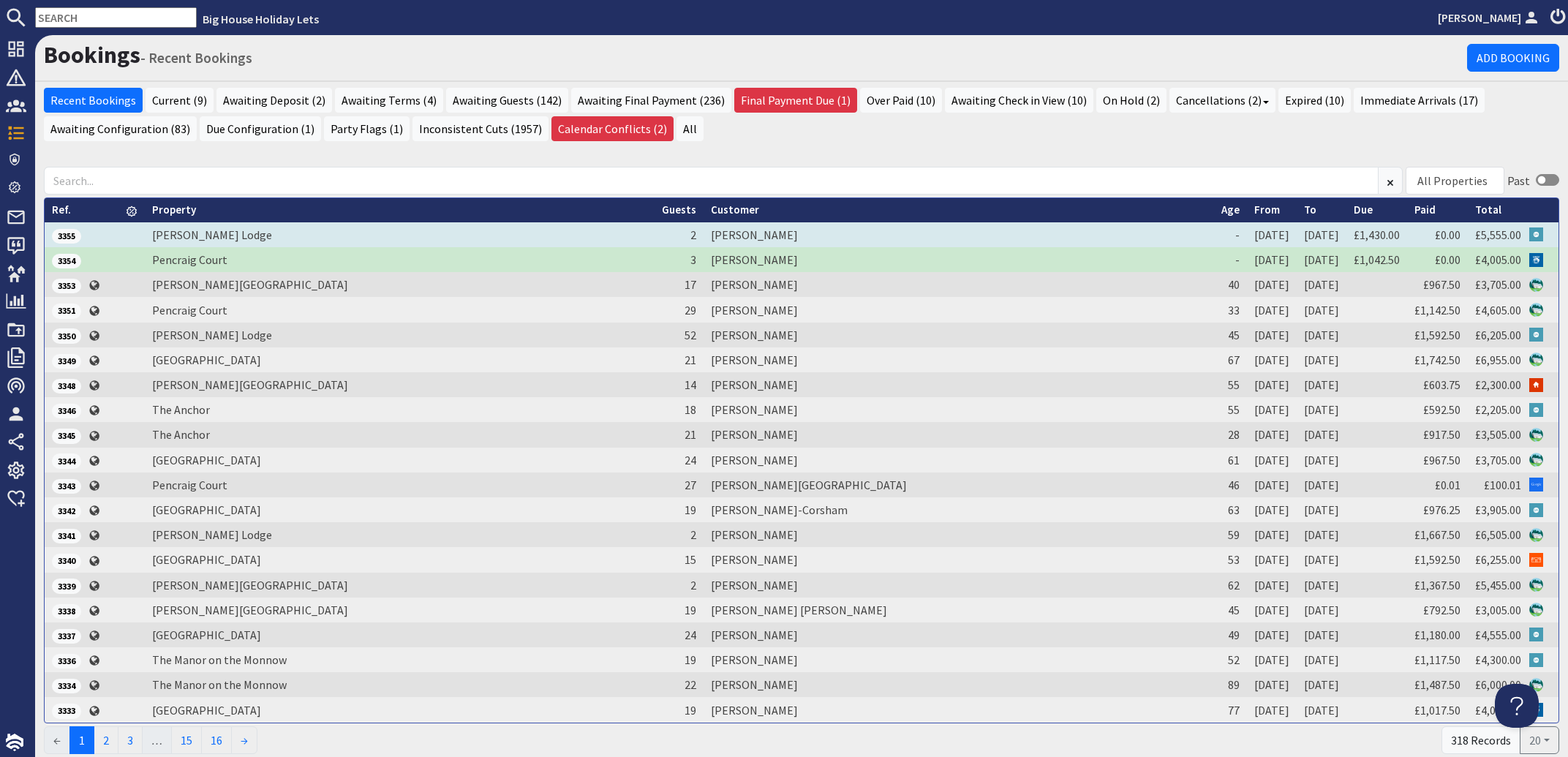
click at [878, 231] on td "[PERSON_NAME]" at bounding box center [958, 235] width 510 height 25
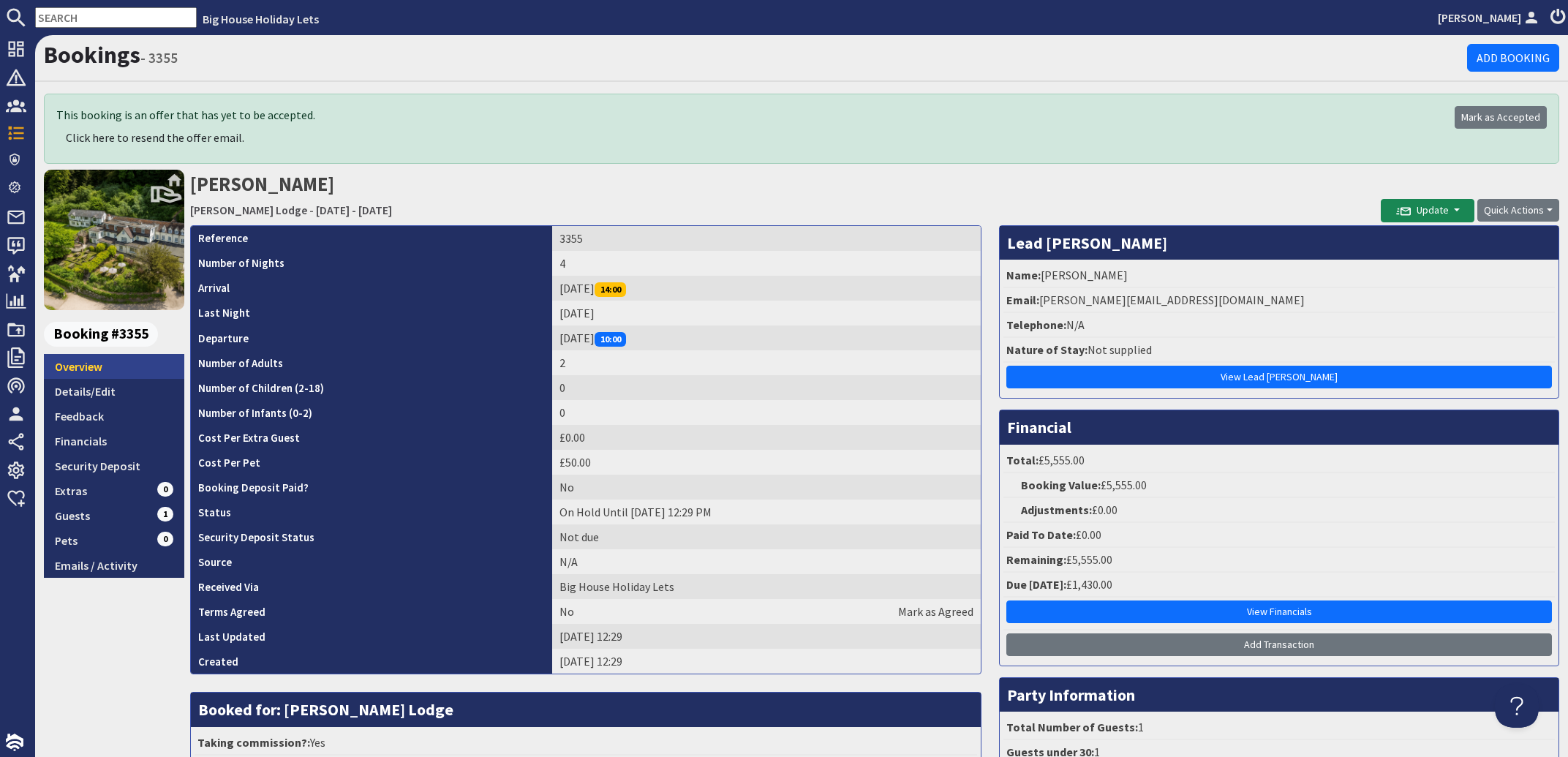
click at [93, 365] on link "Overview" at bounding box center [114, 366] width 141 height 25
click at [72, 388] on link "Details/Edit" at bounding box center [114, 391] width 141 height 25
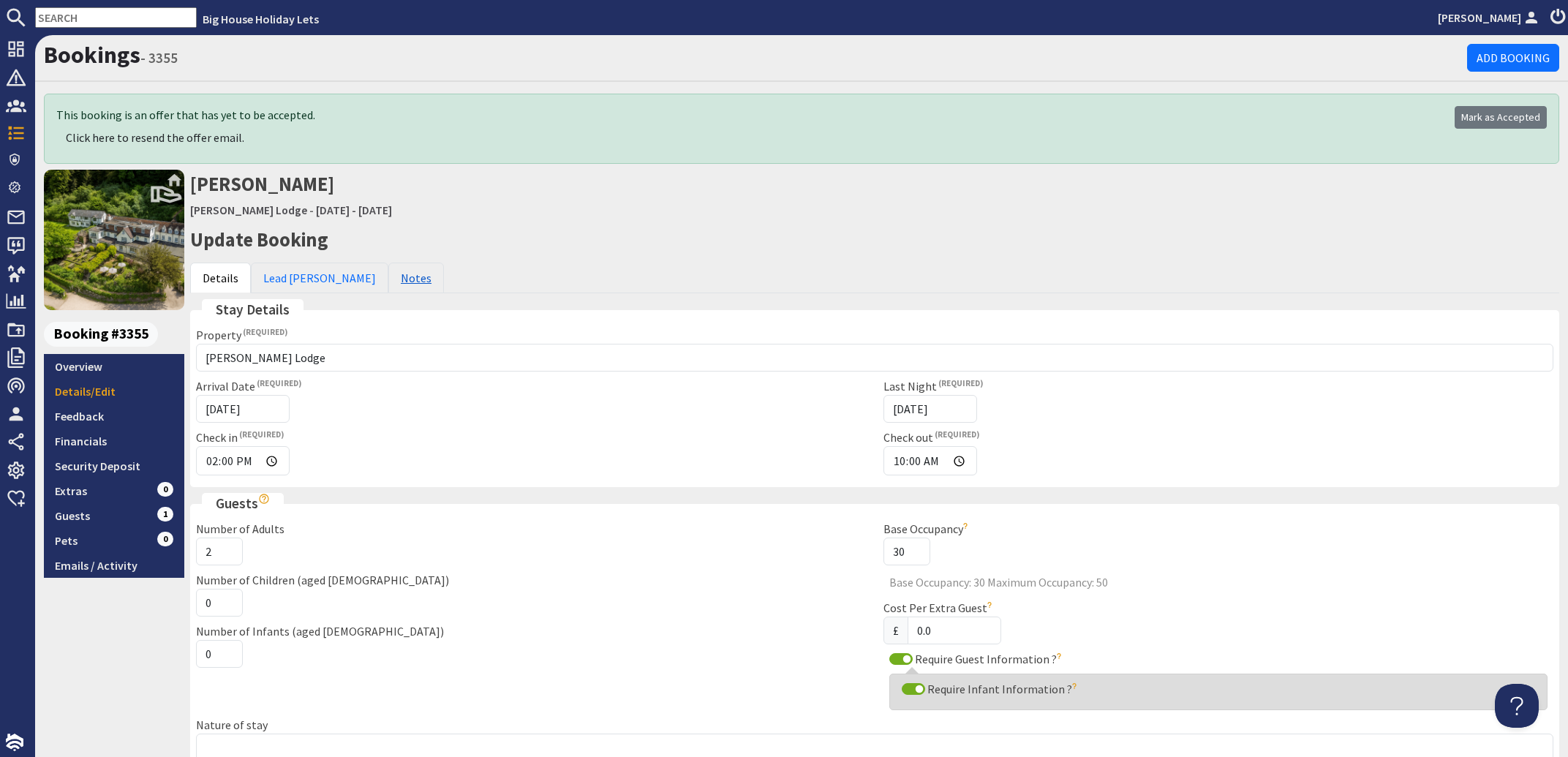
click at [388, 281] on link "Notes" at bounding box center [416, 277] width 56 height 30
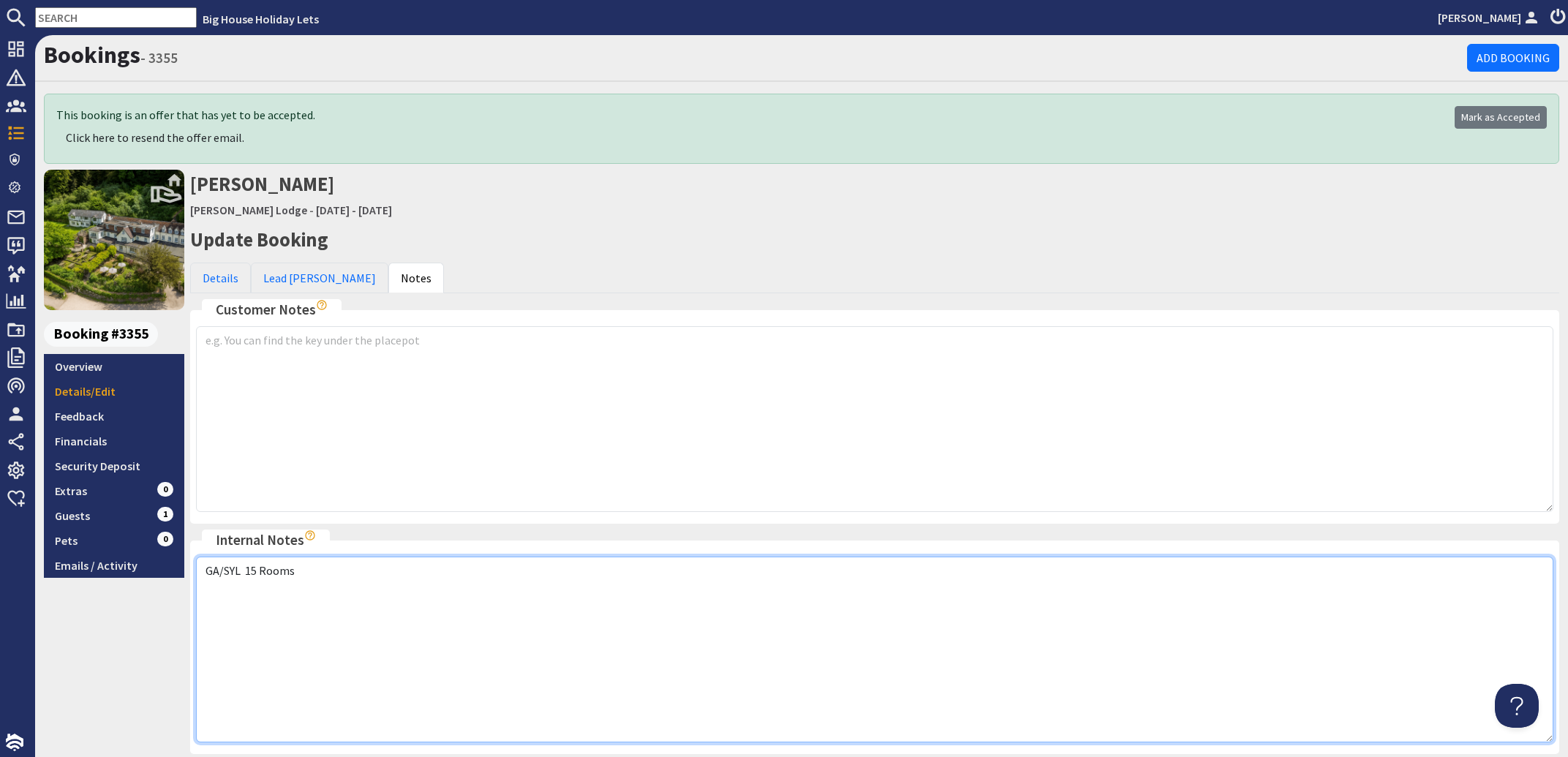
click at [319, 579] on textarea "GA/SYL 15 Rooms" at bounding box center [874, 649] width 1357 height 186
click at [507, 653] on textarea "GA/SYL 15 Rooms" at bounding box center [874, 649] width 1357 height 186
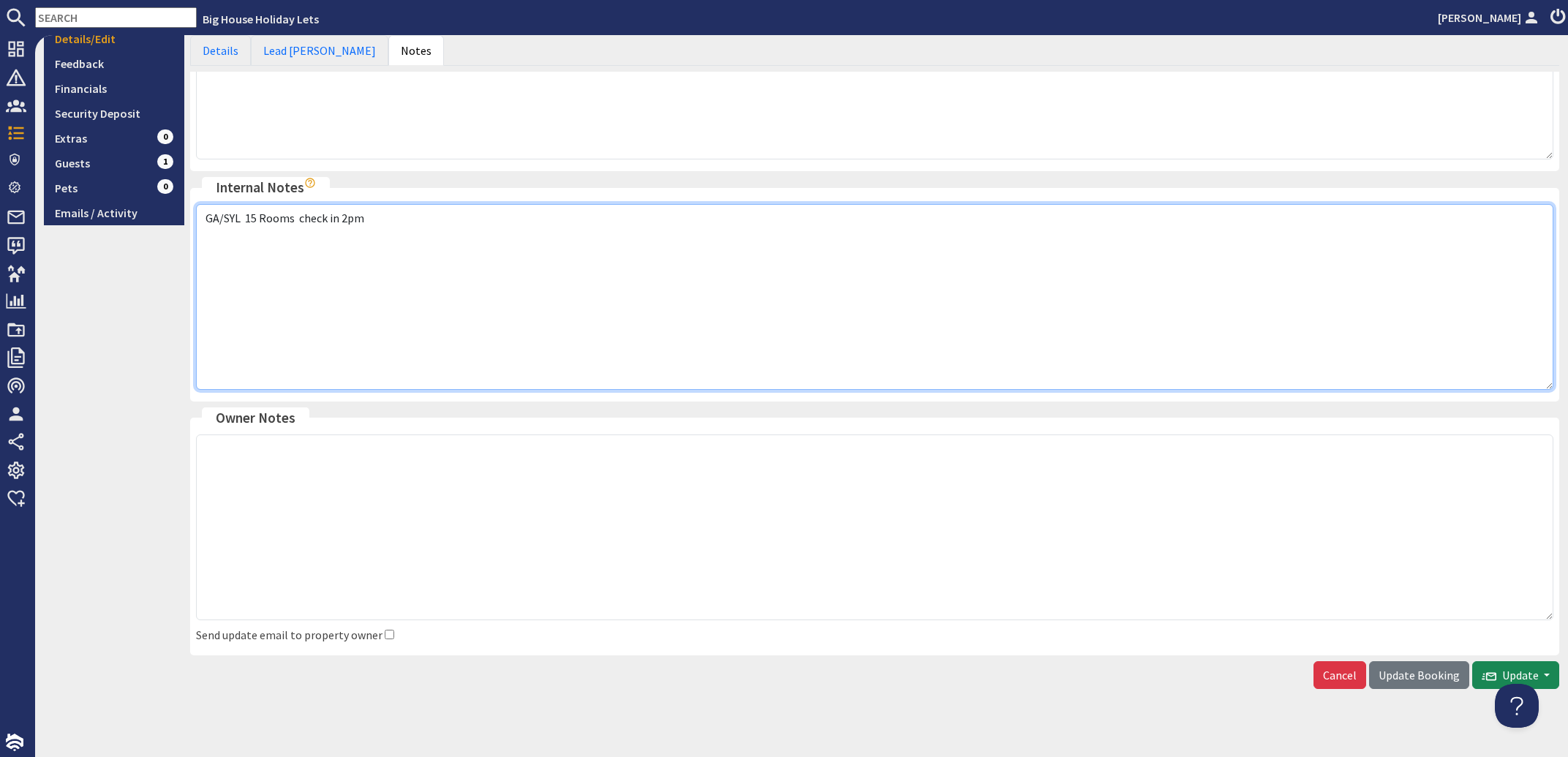
scroll to position [365, 0]
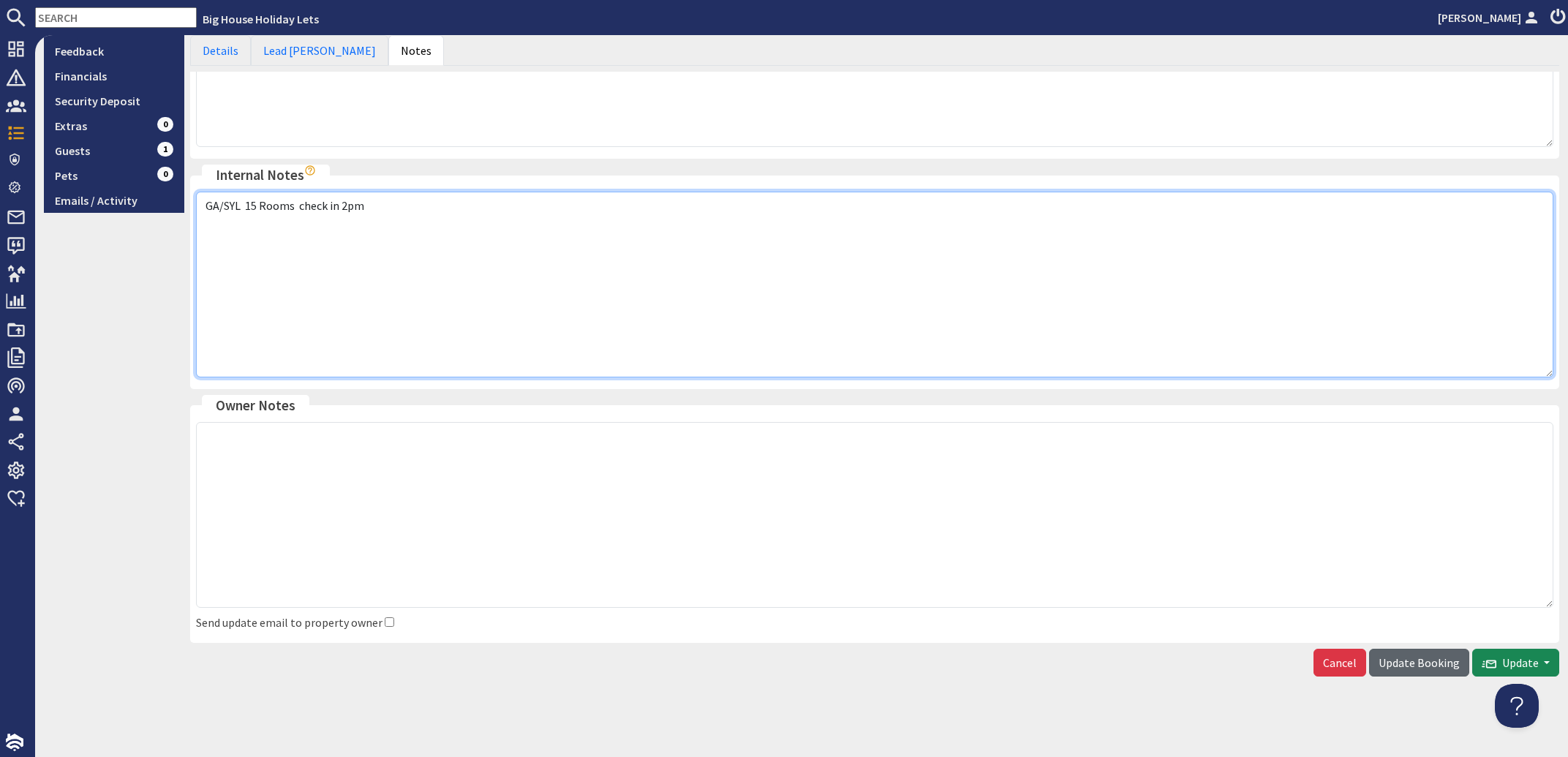
type textarea "GA/SYL 15 Rooms check in 2pm"
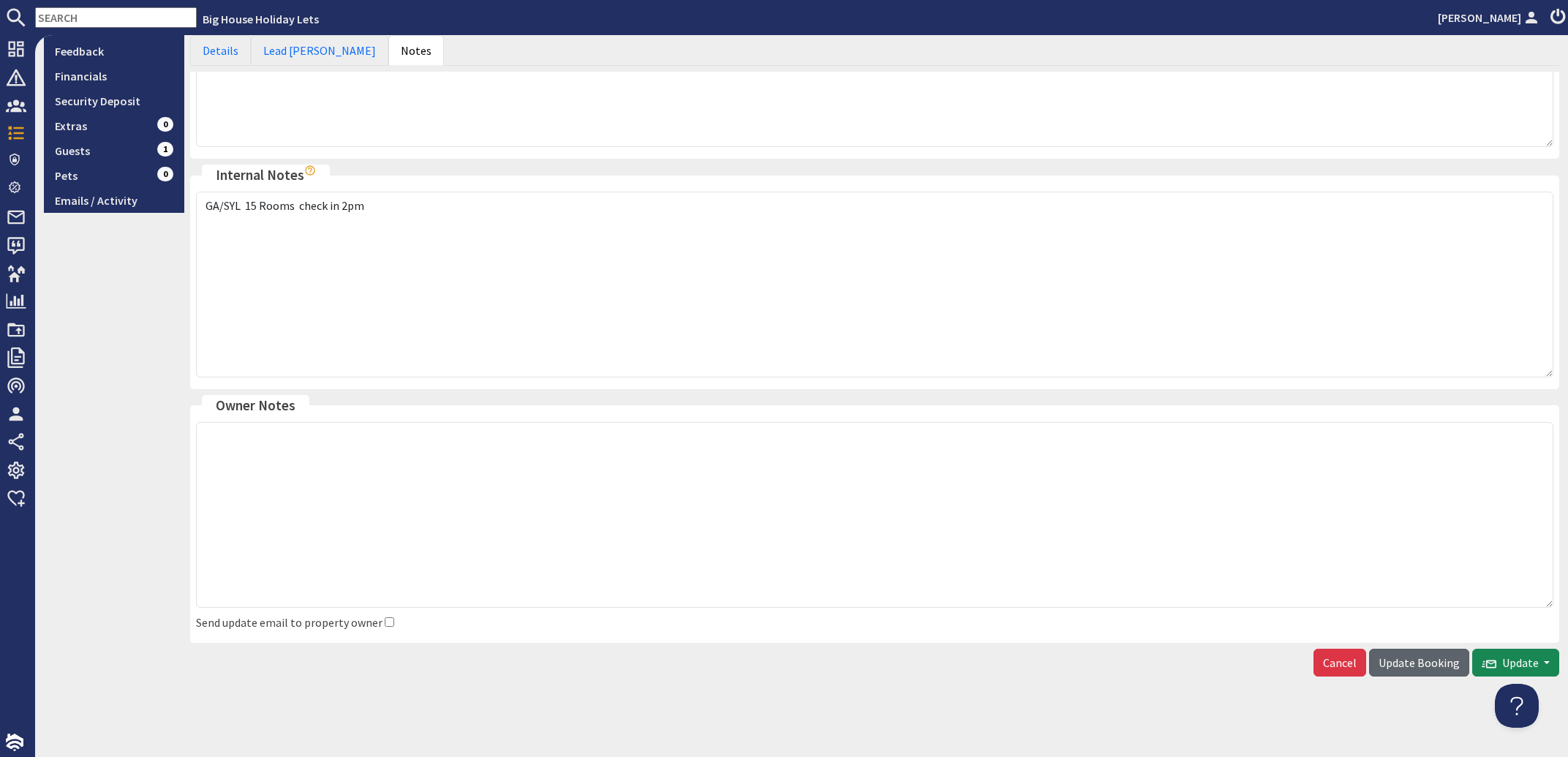
click at [1401, 664] on span "Update Booking" at bounding box center [1419, 662] width 81 height 15
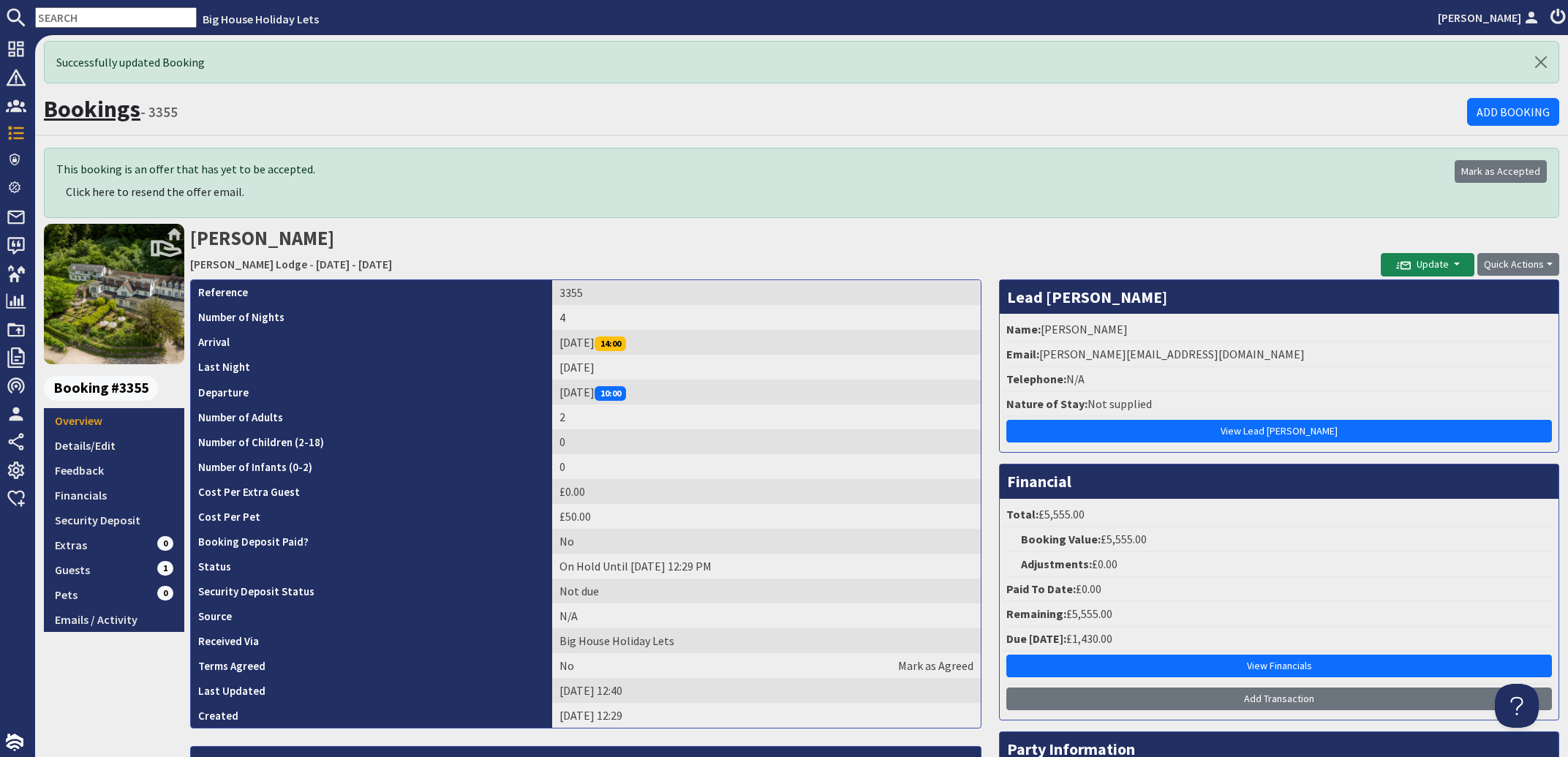
click at [90, 110] on link "Bookings" at bounding box center [91, 109] width 96 height 30
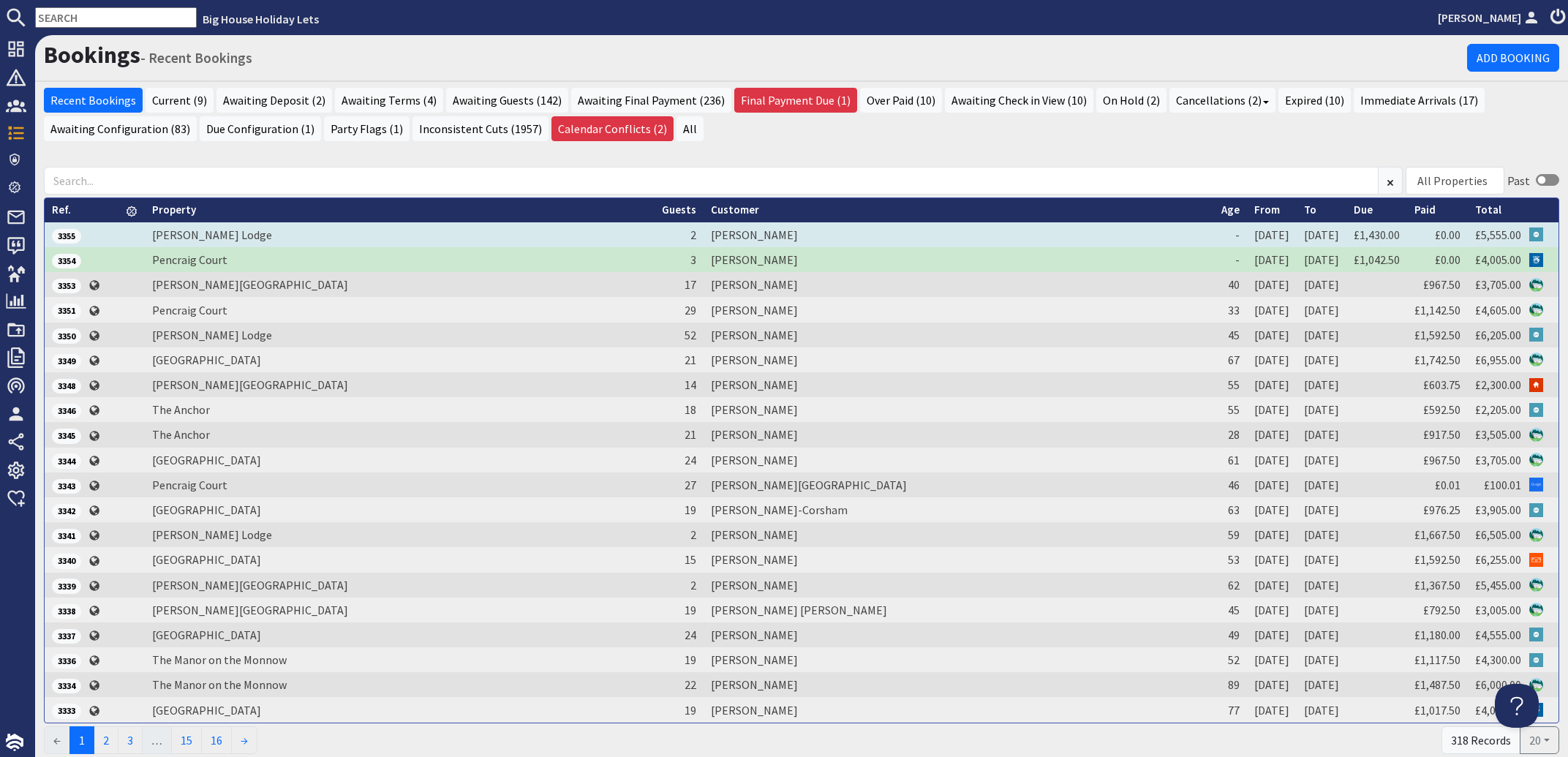
click at [831, 232] on td "[PERSON_NAME]" at bounding box center [958, 235] width 510 height 25
